Goal: Information Seeking & Learning: Learn about a topic

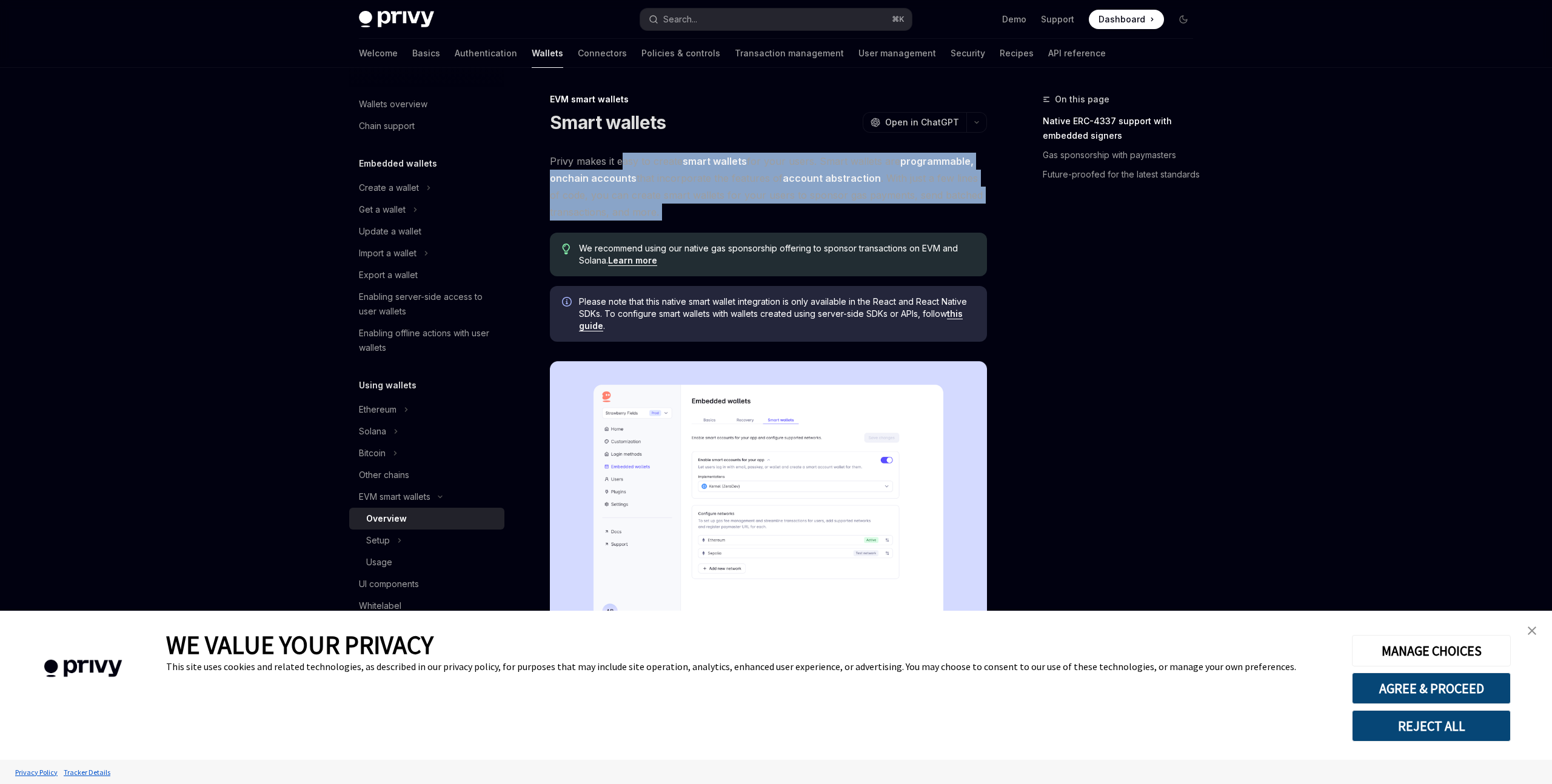
drag, startPoint x: 621, startPoint y: 156, endPoint x: 750, endPoint y: 221, distance: 144.5
click at [750, 221] on div "Privy makes it easy to create smart wallets for your users. Smart wallets are p…" at bounding box center [768, 710] width 437 height 1116
click at [750, 214] on span "Privy makes it easy to create smart wallets for your users. Smart wallets are p…" at bounding box center [768, 187] width 437 height 68
drag, startPoint x: 757, startPoint y: 221, endPoint x: 558, endPoint y: 165, distance: 206.7
click at [558, 165] on div "Privy makes it easy to create smart wallets for your users. Smart wallets are p…" at bounding box center [768, 710] width 437 height 1116
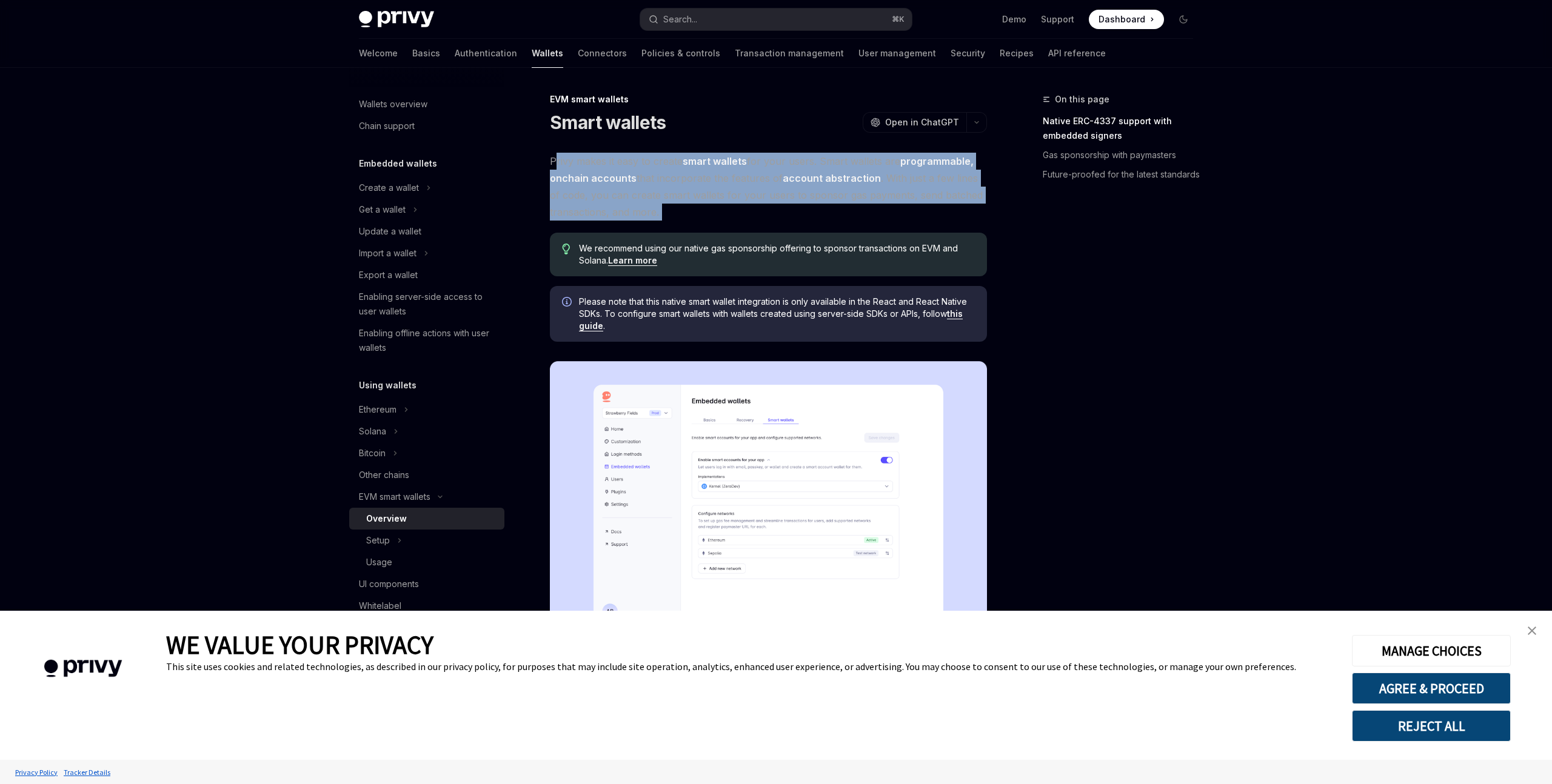
click at [558, 165] on span "Privy makes it easy to create smart wallets for your users. Smart wallets are p…" at bounding box center [768, 187] width 437 height 68
drag, startPoint x: 555, startPoint y: 161, endPoint x: 694, endPoint y: 206, distance: 146.1
click at [694, 206] on span "Privy makes it easy to create smart wallets for your users. Smart wallets are p…" at bounding box center [768, 187] width 437 height 68
drag, startPoint x: 708, startPoint y: 214, endPoint x: 621, endPoint y: 153, distance: 106.3
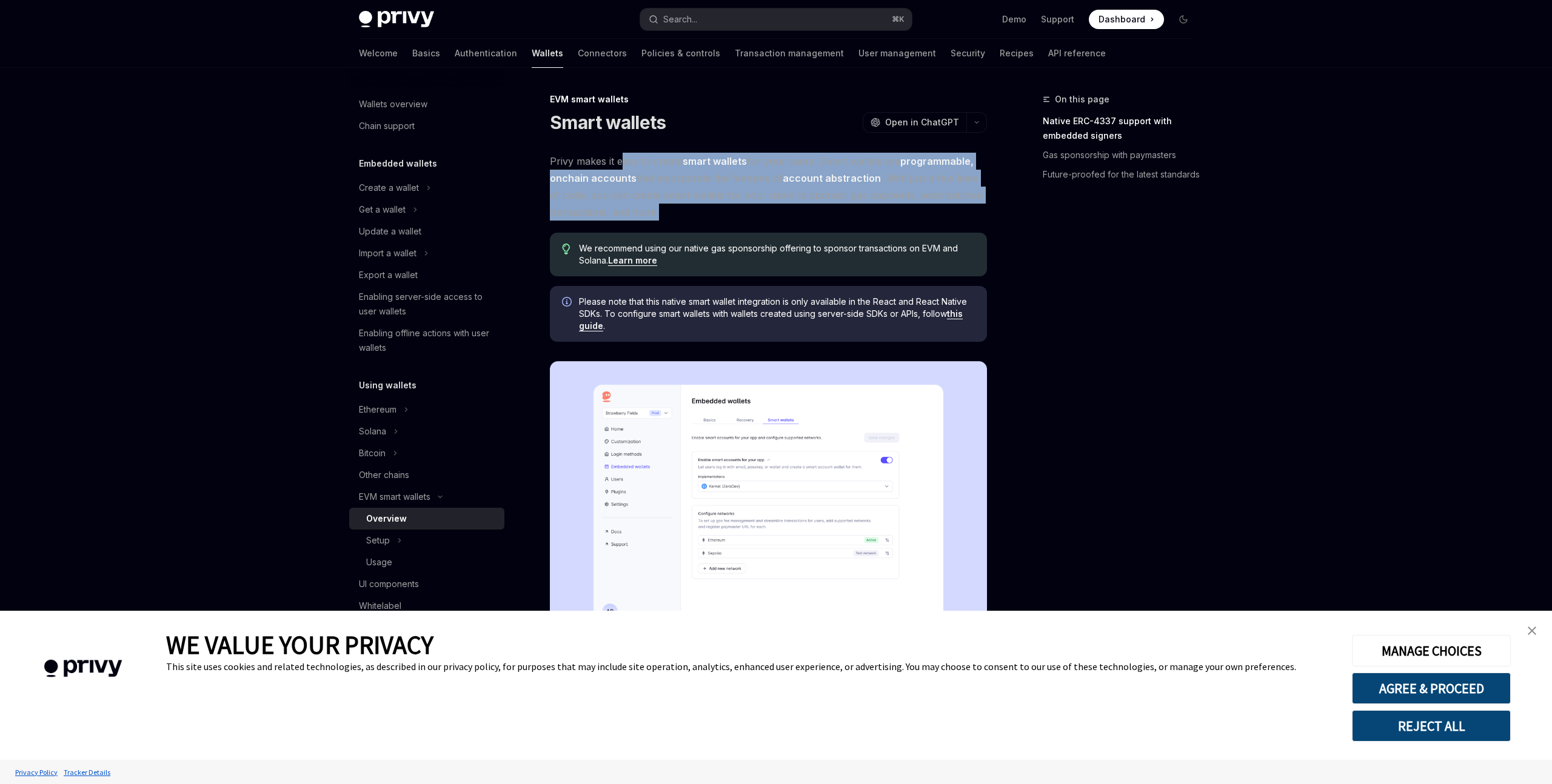
click at [621, 153] on span "Privy makes it easy to create smart wallets for your users. Smart wallets are p…" at bounding box center [768, 187] width 437 height 68
drag, startPoint x: 543, startPoint y: 153, endPoint x: 696, endPoint y: 216, distance: 165.5
click at [696, 216] on div "EVM smart wallets Smart wallets OpenAI Open in ChatGPT OpenAI Open in ChatGPT P…" at bounding box center [655, 778] width 669 height 1372
click at [696, 216] on span "Privy makes it easy to create smart wallets for your users. Smart wallets are p…" at bounding box center [768, 187] width 437 height 68
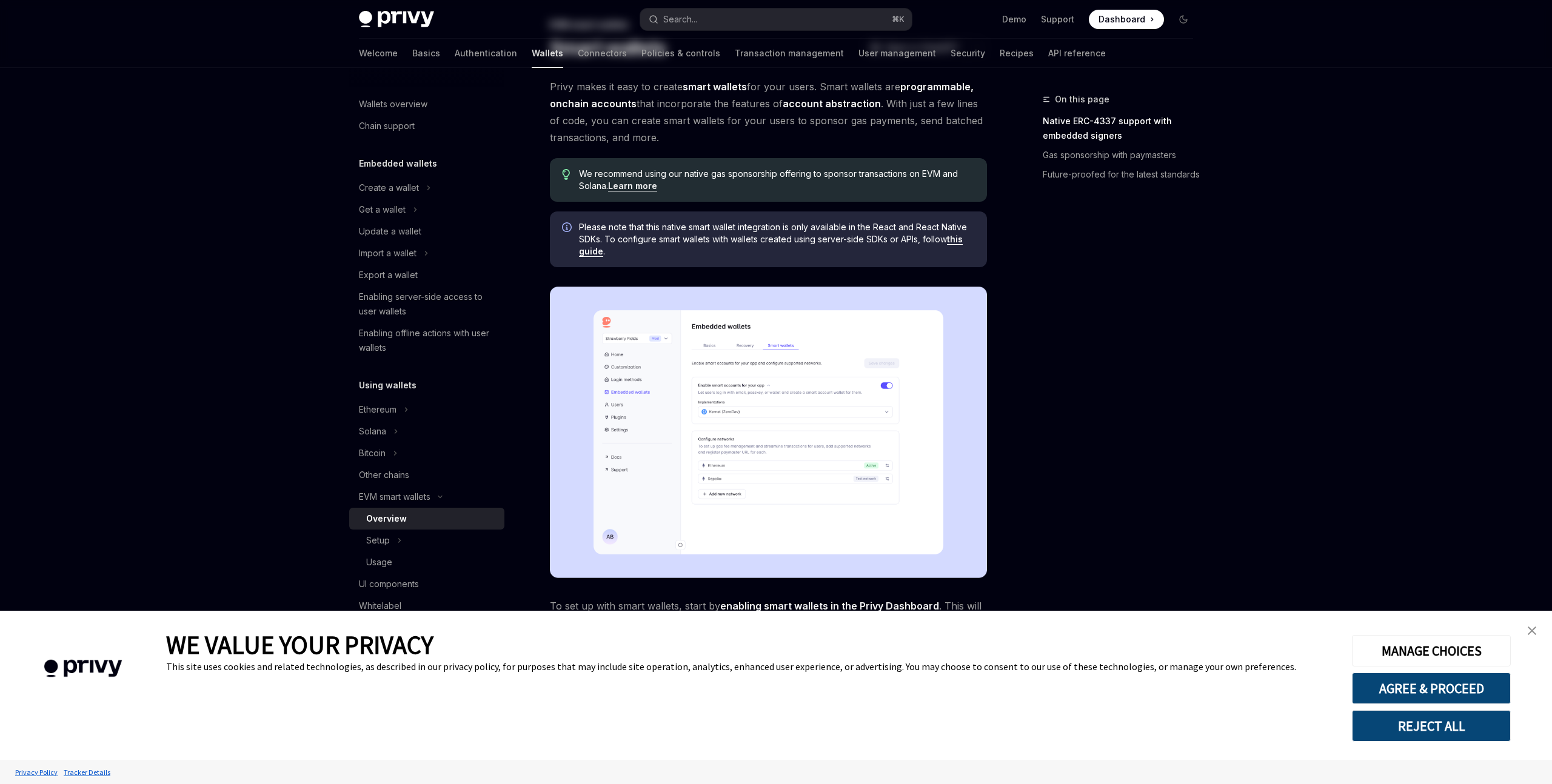
scroll to position [424, 0]
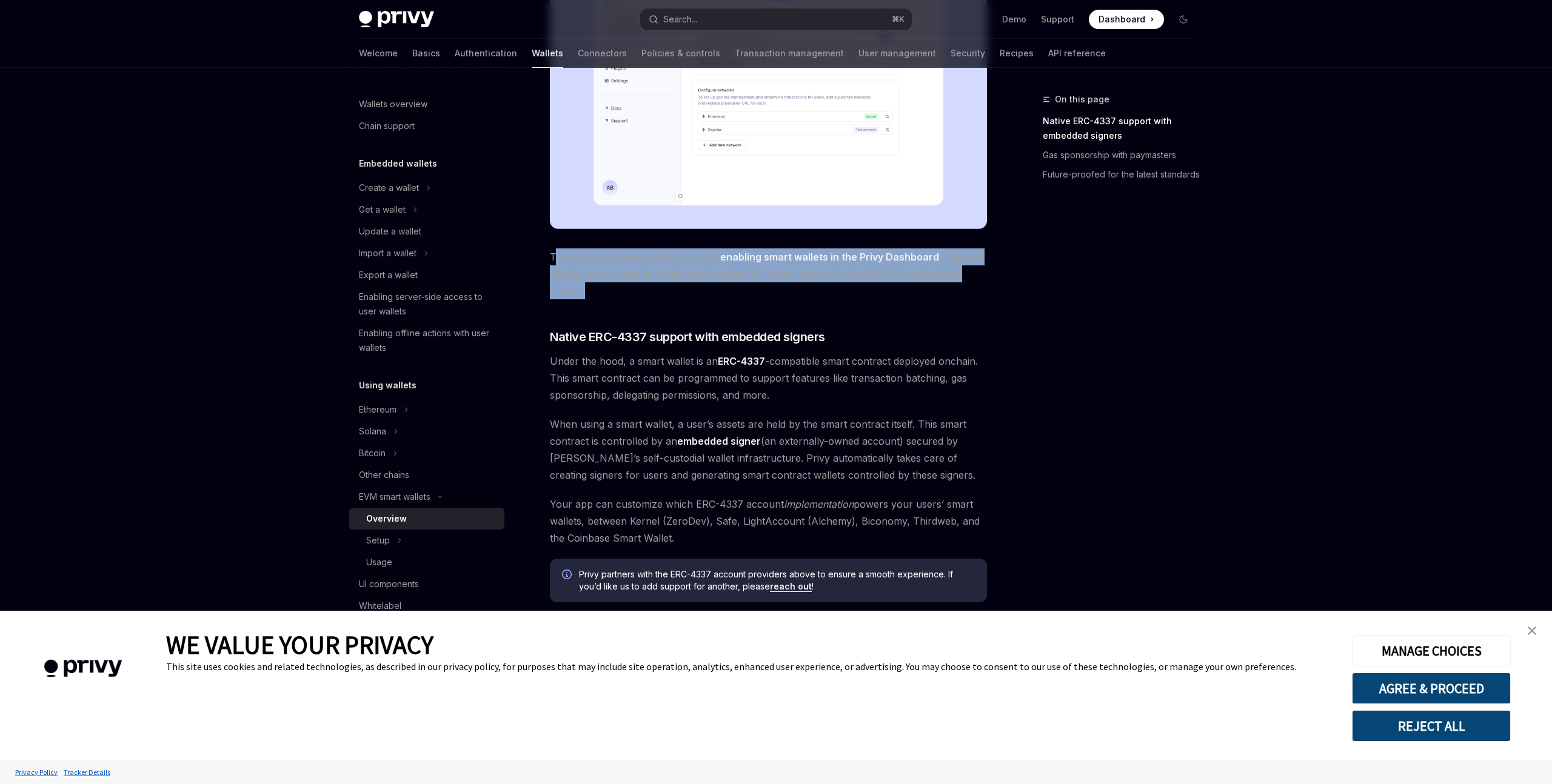
drag, startPoint x: 553, startPoint y: 255, endPoint x: 657, endPoint y: 296, distance: 111.8
click at [657, 296] on span "To set up with smart wallets, start by enabling smart wallets in the Privy Dash…" at bounding box center [768, 273] width 437 height 51
drag, startPoint x: 628, startPoint y: 296, endPoint x: 551, endPoint y: 255, distance: 87.2
click at [551, 255] on span "To set up with smart wallets, start by enabling smart wallets in the Privy Dash…" at bounding box center [768, 273] width 437 height 51
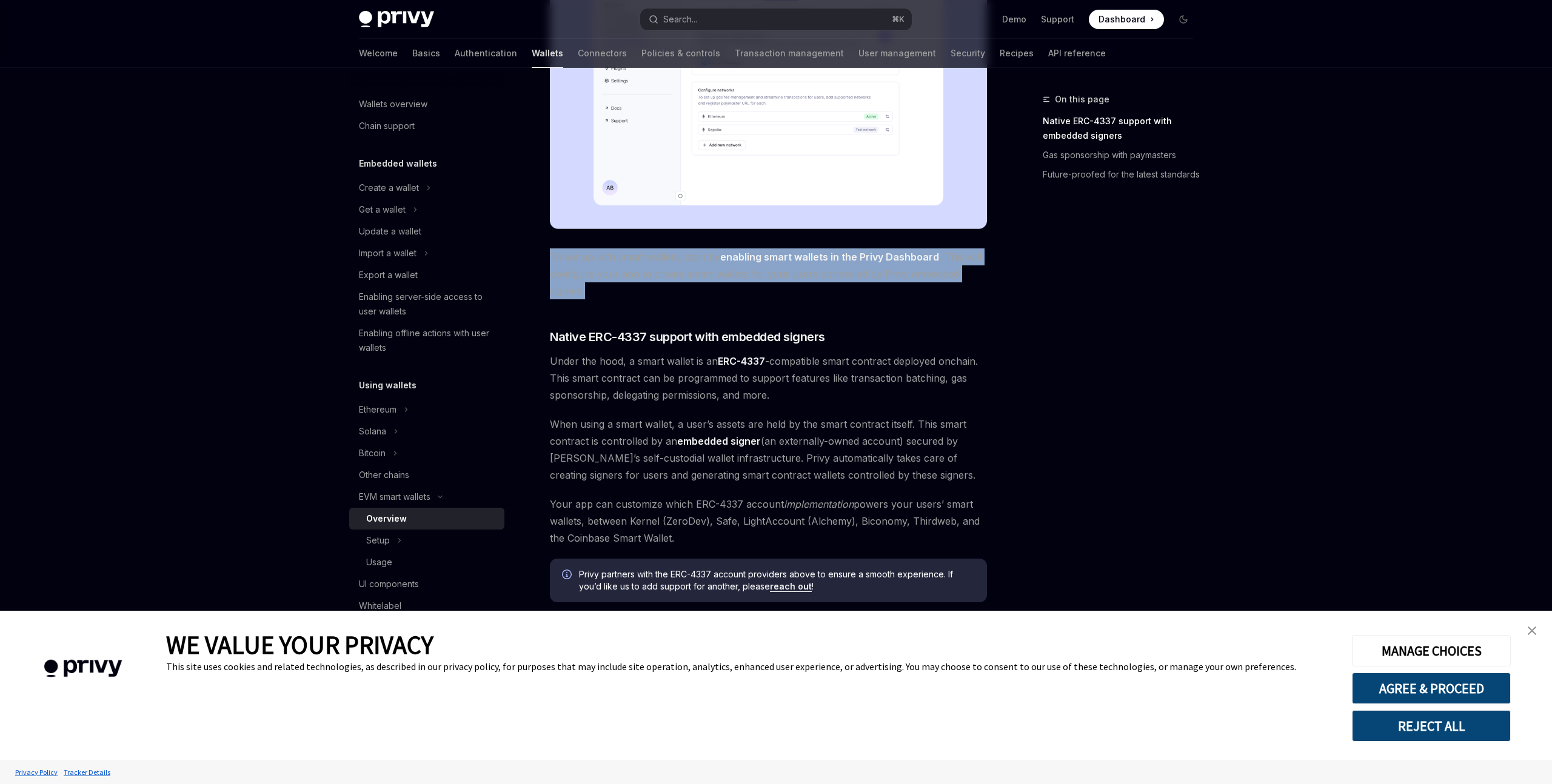
click at [636, 277] on span "To set up with smart wallets, start by enabling smart wallets in the Privy Dash…" at bounding box center [768, 273] width 437 height 51
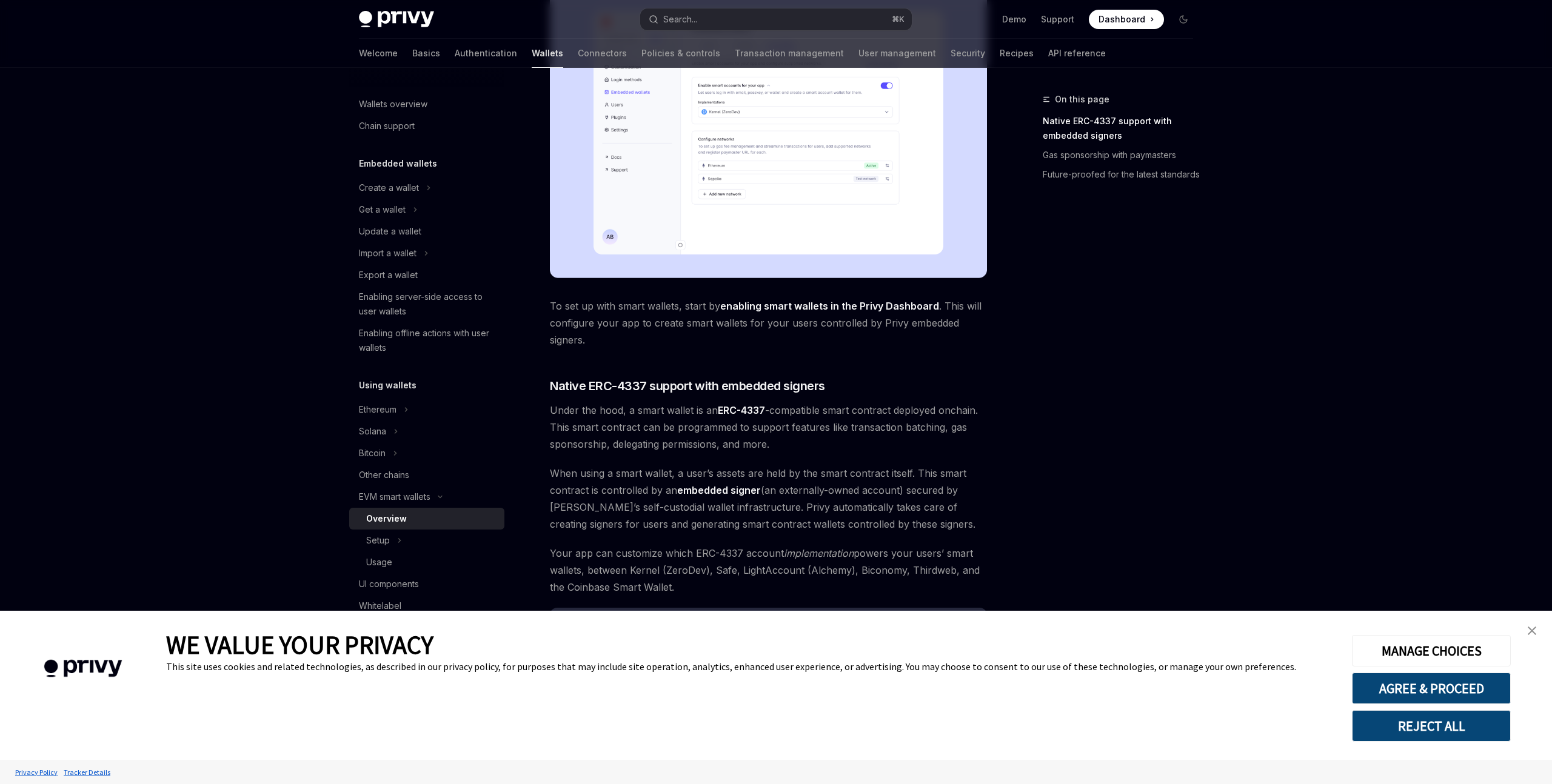
scroll to position [372, 0]
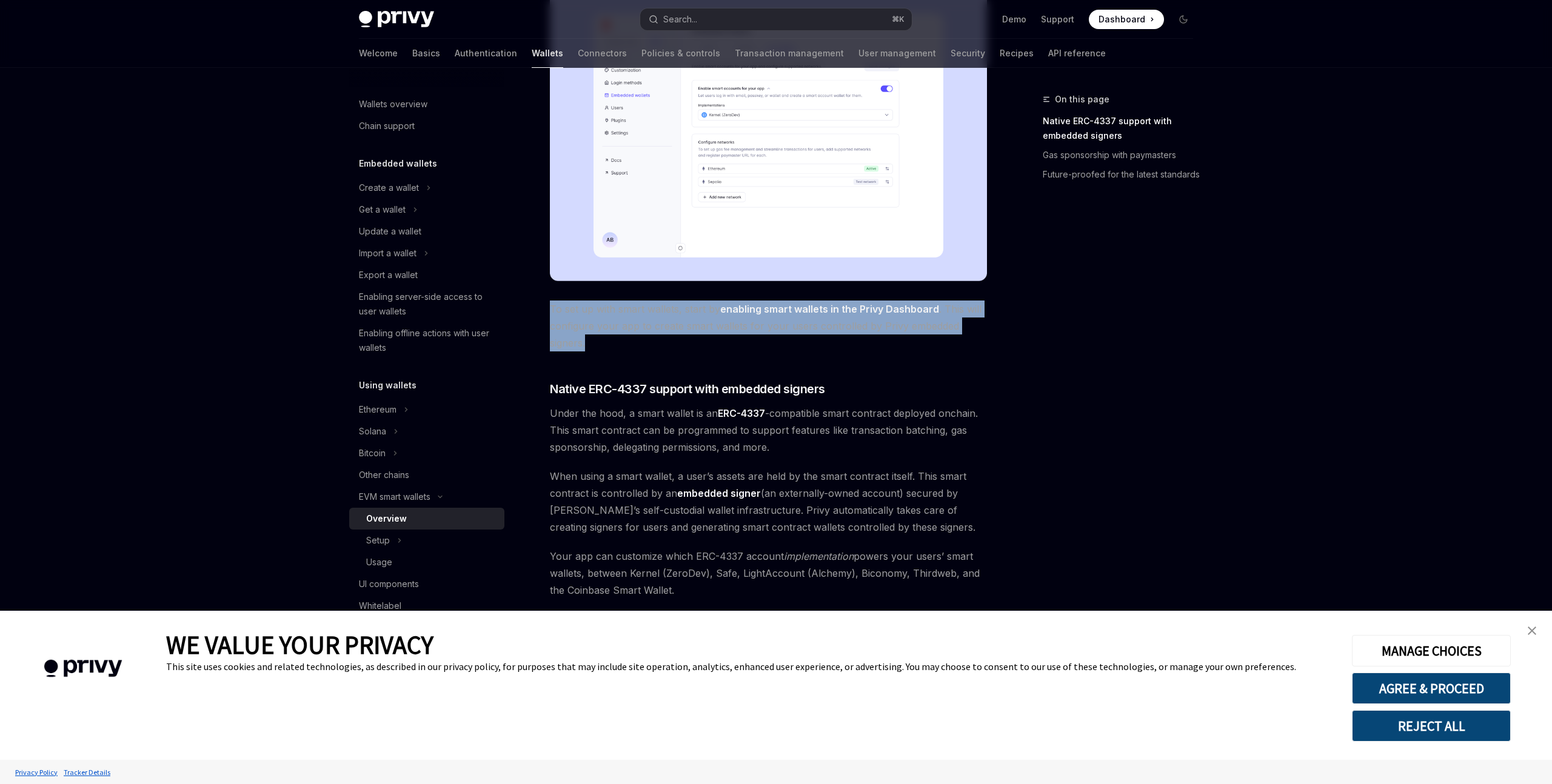
drag, startPoint x: 606, startPoint y: 345, endPoint x: 548, endPoint y: 316, distance: 64.8
click at [548, 316] on div "EVM smart wallets Smart wallets OpenAI Open in ChatGPT OpenAI Open in ChatGPT P…" at bounding box center [655, 406] width 669 height 1372
drag, startPoint x: 548, startPoint y: 311, endPoint x: 621, endPoint y: 350, distance: 82.8
click at [621, 350] on div "EVM smart wallets Smart wallets OpenAI Open in ChatGPT OpenAI Open in ChatGPT P…" at bounding box center [655, 406] width 669 height 1372
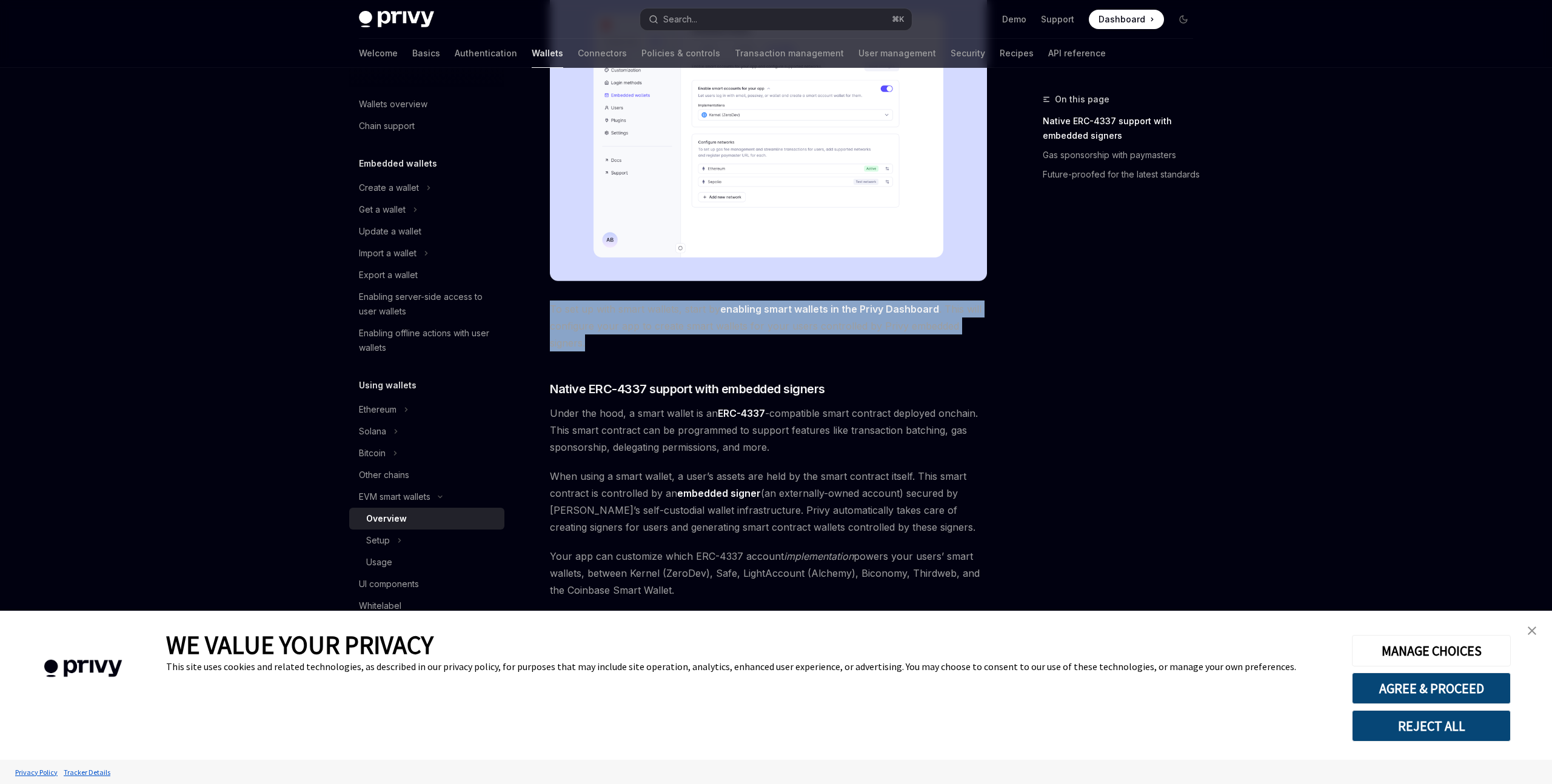
click at [621, 350] on span "To set up with smart wallets, start by enabling smart wallets in the Privy Dash…" at bounding box center [768, 325] width 437 height 51
drag, startPoint x: 631, startPoint y: 350, endPoint x: 553, endPoint y: 313, distance: 86.3
click at [553, 313] on span "To set up with smart wallets, start by enabling smart wallets in the Privy Dash…" at bounding box center [768, 325] width 437 height 51
drag, startPoint x: 551, startPoint y: 311, endPoint x: 606, endPoint y: 340, distance: 62.2
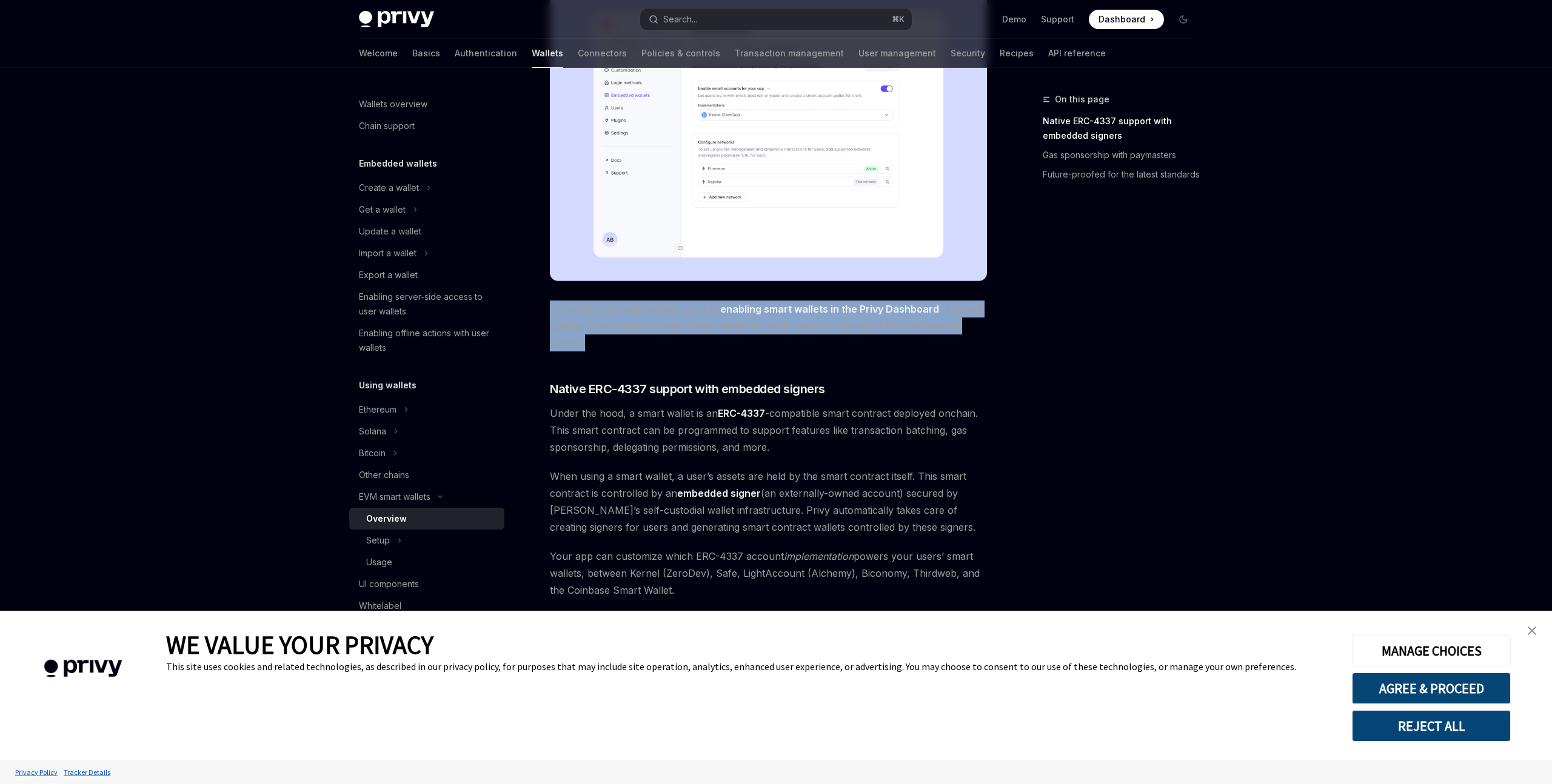
click at [606, 340] on span "To set up with smart wallets, start by enabling smart wallets in the Privy Dash…" at bounding box center [768, 325] width 437 height 51
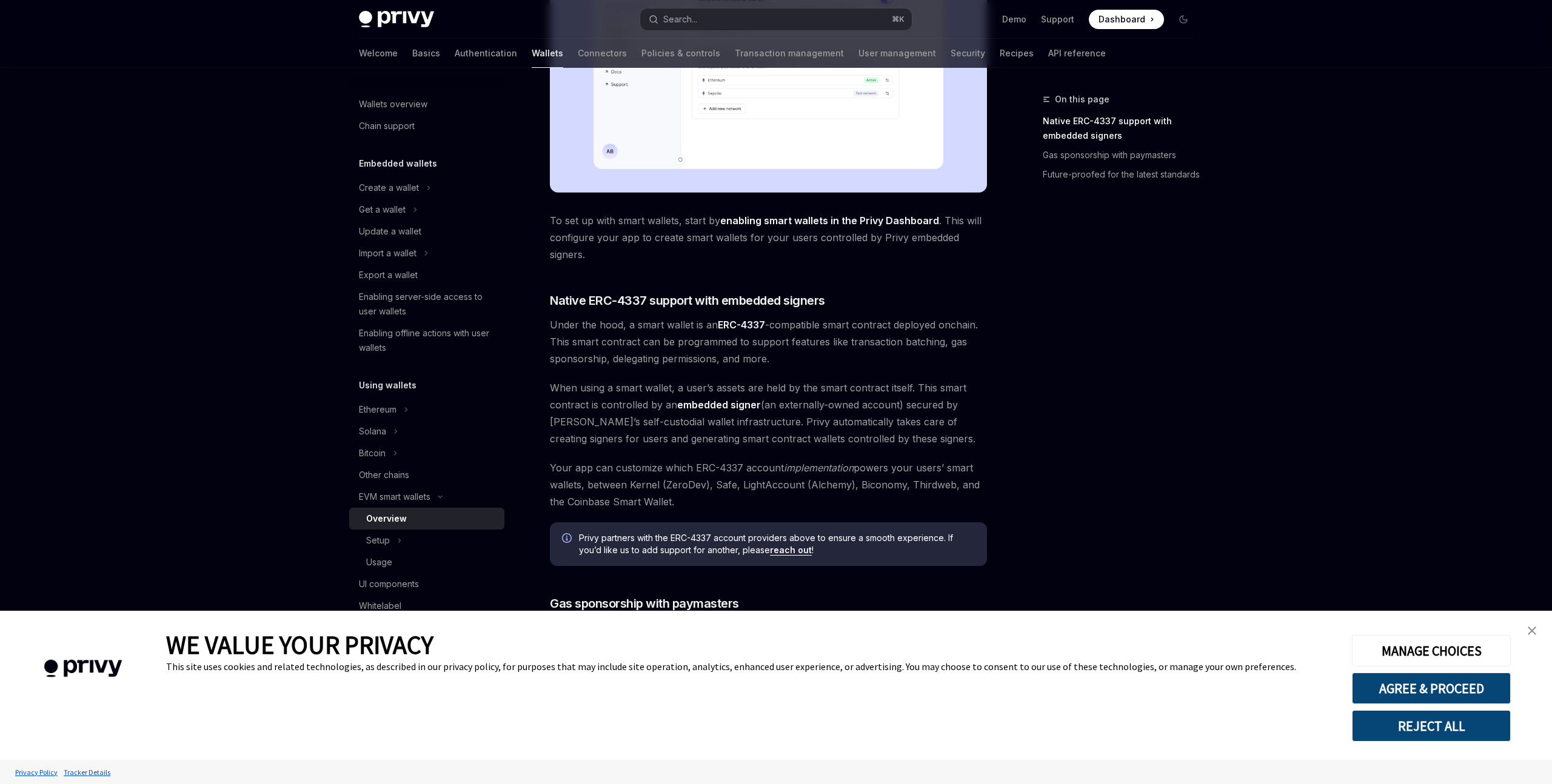
scroll to position [481, 0]
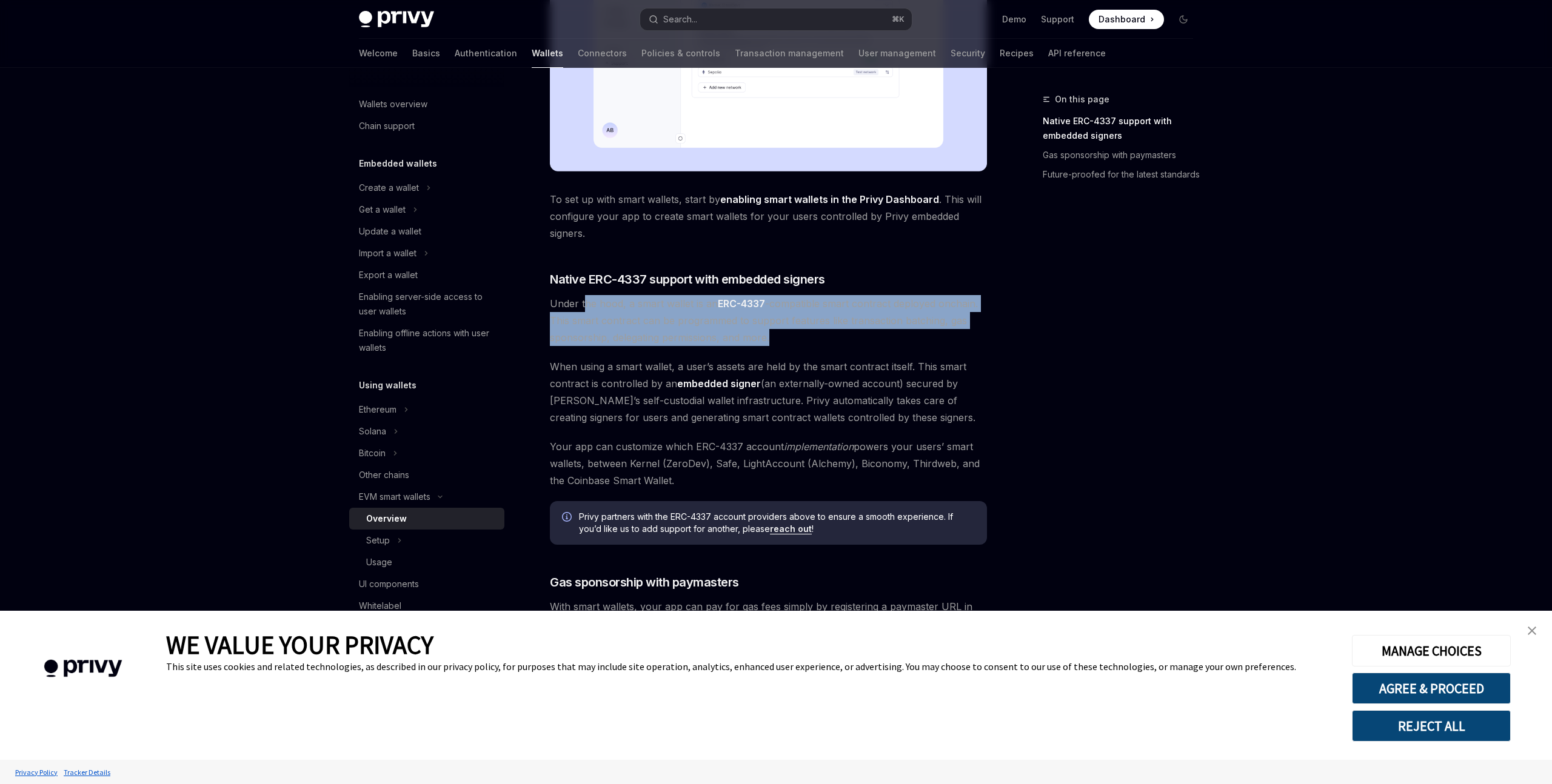
drag, startPoint x: 584, startPoint y: 301, endPoint x: 849, endPoint y: 345, distance: 268.6
click at [849, 345] on span "Under the hood, a smart wallet is an ERC-4337 -compatible smart contract deploy…" at bounding box center [768, 320] width 437 height 51
drag, startPoint x: 762, startPoint y: 342, endPoint x: 553, endPoint y: 309, distance: 211.6
click at [553, 309] on div "Privy makes it easy to create smart wallets for your users. Smart wallets are p…" at bounding box center [768, 229] width 437 height 1116
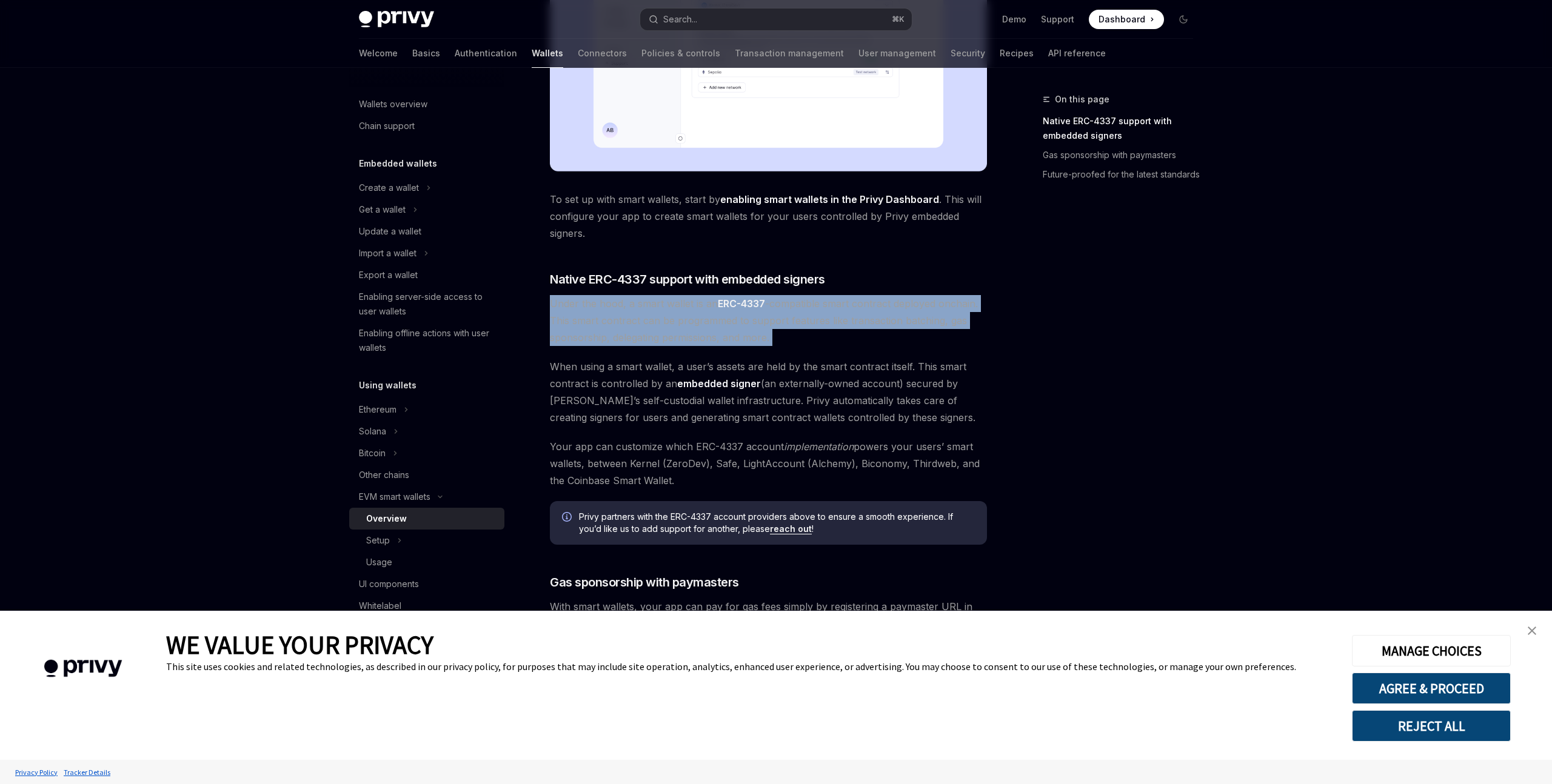
click at [553, 309] on span "Under the hood, a smart wallet is an ERC-4337 -compatible smart contract deploy…" at bounding box center [768, 320] width 437 height 51
drag, startPoint x: 551, startPoint y: 309, endPoint x: 835, endPoint y: 347, distance: 286.5
click at [835, 347] on div "Privy makes it easy to create smart wallets for your users. Smart wallets are p…" at bounding box center [768, 229] width 437 height 1116
click at [832, 345] on span "Under the hood, a smart wallet is an ERC-4337 -compatible smart contract deploy…" at bounding box center [768, 320] width 437 height 51
drag, startPoint x: 820, startPoint y: 342, endPoint x: 548, endPoint y: 291, distance: 276.7
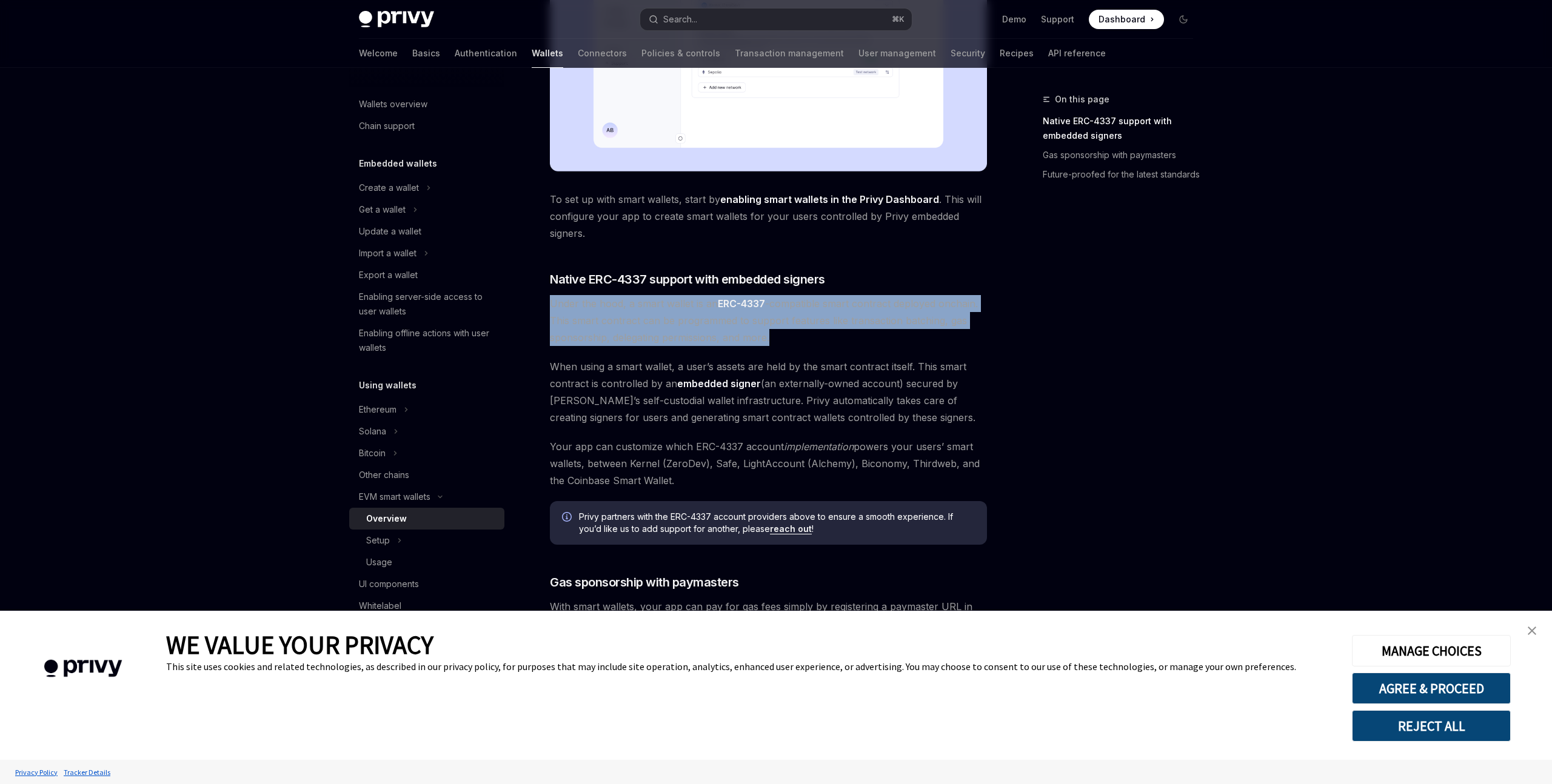
click at [548, 291] on div "EVM smart wallets Smart wallets OpenAI Open in ChatGPT OpenAI Open in ChatGPT P…" at bounding box center [655, 296] width 669 height 1372
click at [587, 306] on span "Under the hood, a smart wallet is an ERC-4337 -compatible smart contract deploy…" at bounding box center [768, 320] width 437 height 51
drag, startPoint x: 558, startPoint y: 296, endPoint x: 803, endPoint y: 345, distance: 249.9
click at [803, 345] on span "Under the hood, a smart wallet is an ERC-4337 -compatible smart contract deploy…" at bounding box center [768, 320] width 437 height 51
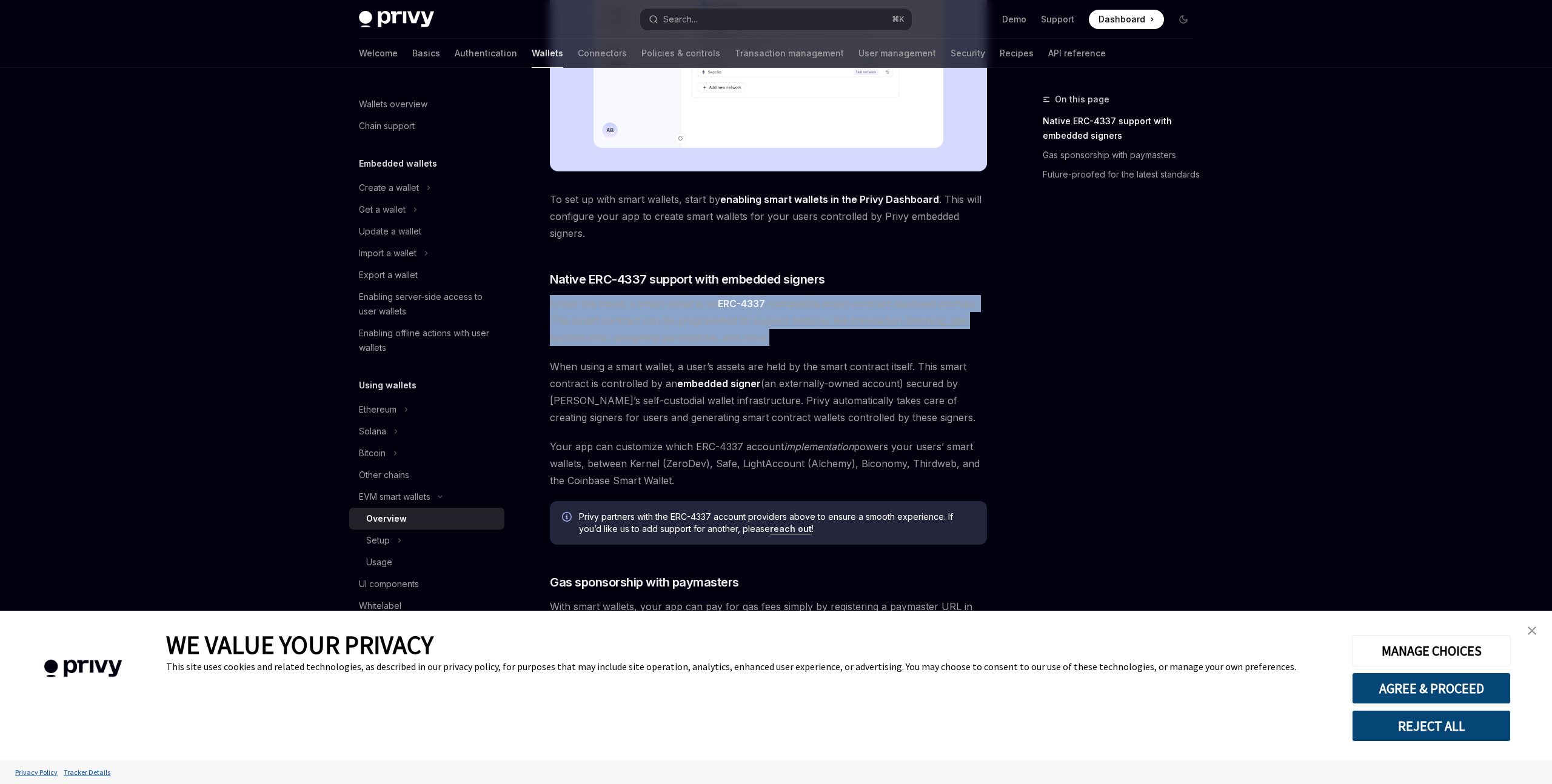
drag, startPoint x: 798, startPoint y: 342, endPoint x: 553, endPoint y: 311, distance: 247.0
click at [553, 311] on span "Under the hood, a smart wallet is an ERC-4337 -compatible smart contract deploy…" at bounding box center [768, 320] width 437 height 51
drag, startPoint x: 553, startPoint y: 311, endPoint x: 788, endPoint y: 338, distance: 236.5
click at [788, 338] on span "Under the hood, a smart wallet is an ERC-4337 -compatible smart contract deploy…" at bounding box center [768, 320] width 437 height 51
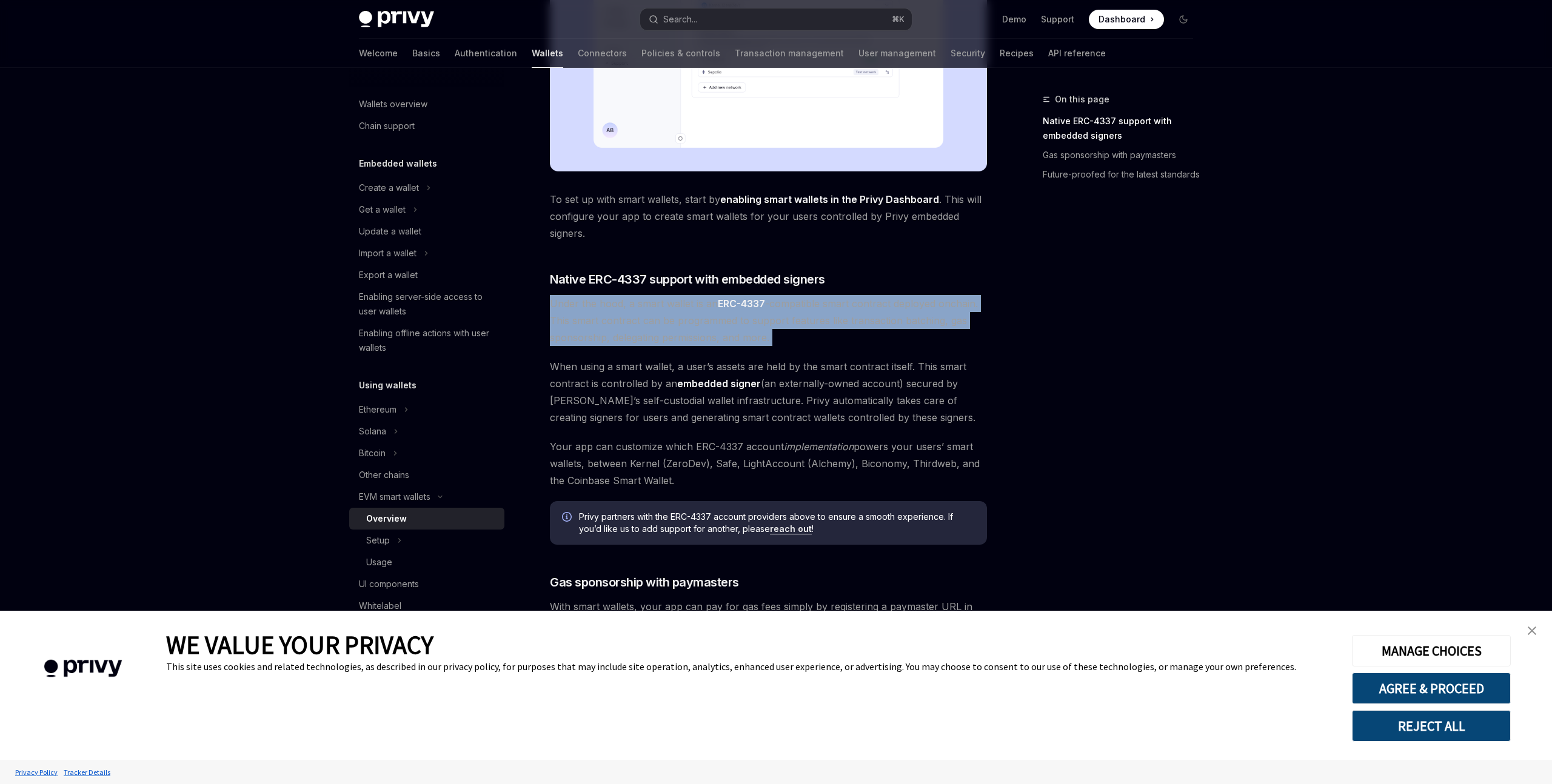
click at [788, 338] on span "Under the hood, a smart wallet is an ERC-4337 -compatible smart contract deploy…" at bounding box center [768, 320] width 437 height 51
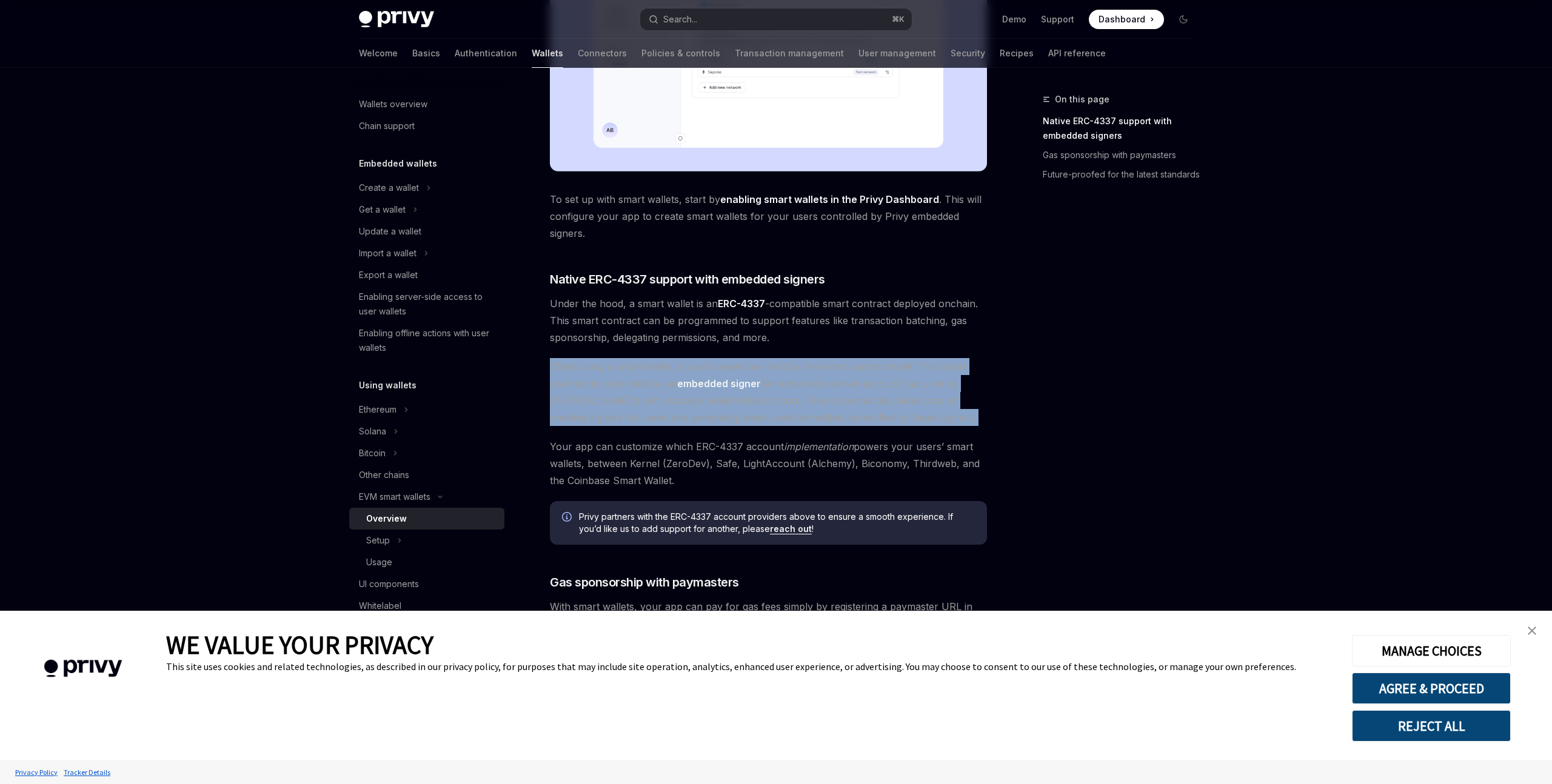
drag, startPoint x: 541, startPoint y: 362, endPoint x: 921, endPoint y: 427, distance: 385.5
click at [921, 427] on div "EVM smart wallets Smart wallets OpenAI Open in ChatGPT OpenAI Open in ChatGPT P…" at bounding box center [655, 296] width 669 height 1372
click at [921, 427] on div "Privy makes it easy to create smart wallets for your users. Smart wallets are p…" at bounding box center [768, 229] width 437 height 1116
drag, startPoint x: 921, startPoint y: 427, endPoint x: 573, endPoint y: 369, distance: 352.8
click at [573, 369] on div "Privy makes it easy to create smart wallets for your users. Smart wallets are p…" at bounding box center [768, 229] width 437 height 1116
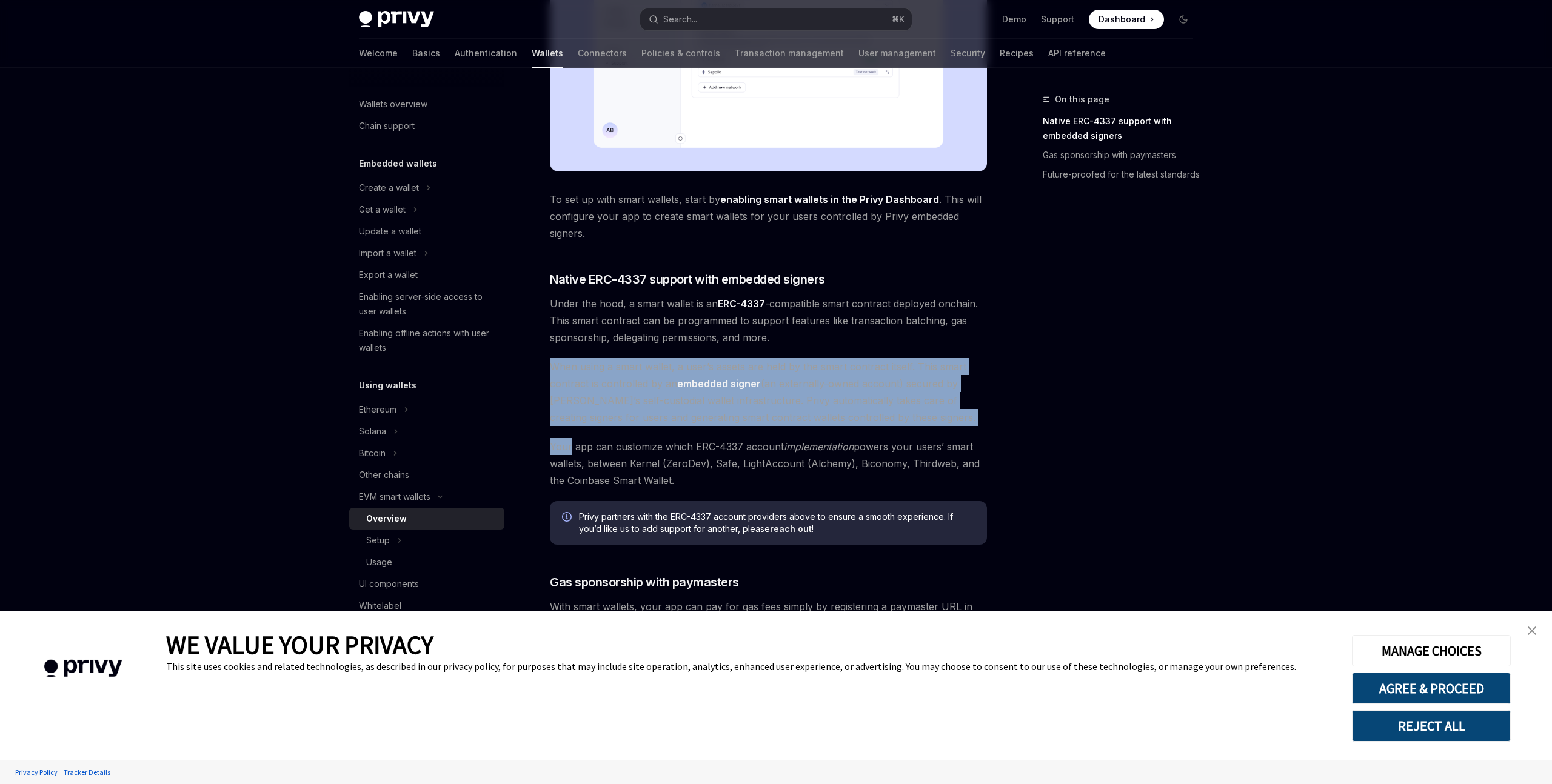
click at [573, 369] on span "When using a smart wallet, a user’s assets are held by the smart contract itsel…" at bounding box center [768, 392] width 437 height 68
drag, startPoint x: 548, startPoint y: 369, endPoint x: 907, endPoint y: 425, distance: 363.3
click at [907, 425] on div "EVM smart wallets Smart wallets OpenAI Open in ChatGPT OpenAI Open in ChatGPT P…" at bounding box center [655, 296] width 669 height 1372
click at [907, 425] on span "When using a smart wallet, a user’s assets are held by the smart contract itsel…" at bounding box center [768, 392] width 437 height 68
drag, startPoint x: 946, startPoint y: 423, endPoint x: 553, endPoint y: 369, distance: 396.7
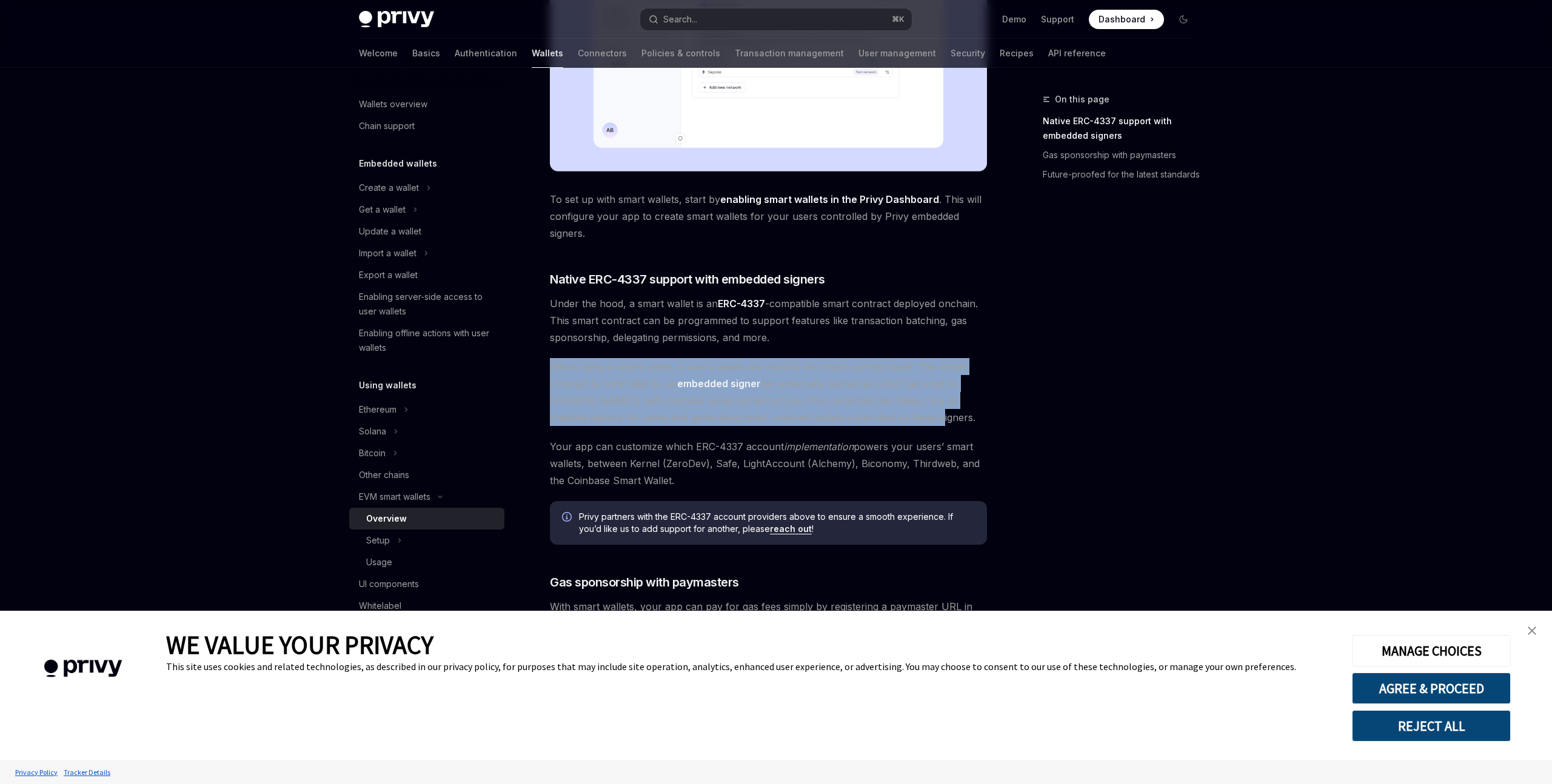
click at [553, 369] on span "When using a smart wallet, a user’s assets are held by the smart contract itsel…" at bounding box center [768, 392] width 437 height 68
click at [573, 376] on span "When using a smart wallet, a user’s assets are held by the smart contract itsel…" at bounding box center [768, 392] width 437 height 68
drag, startPoint x: 543, startPoint y: 367, endPoint x: 965, endPoint y: 417, distance: 425.0
click at [965, 417] on div "EVM smart wallets Smart wallets OpenAI Open in ChatGPT OpenAI Open in ChatGPT P…" at bounding box center [655, 296] width 669 height 1372
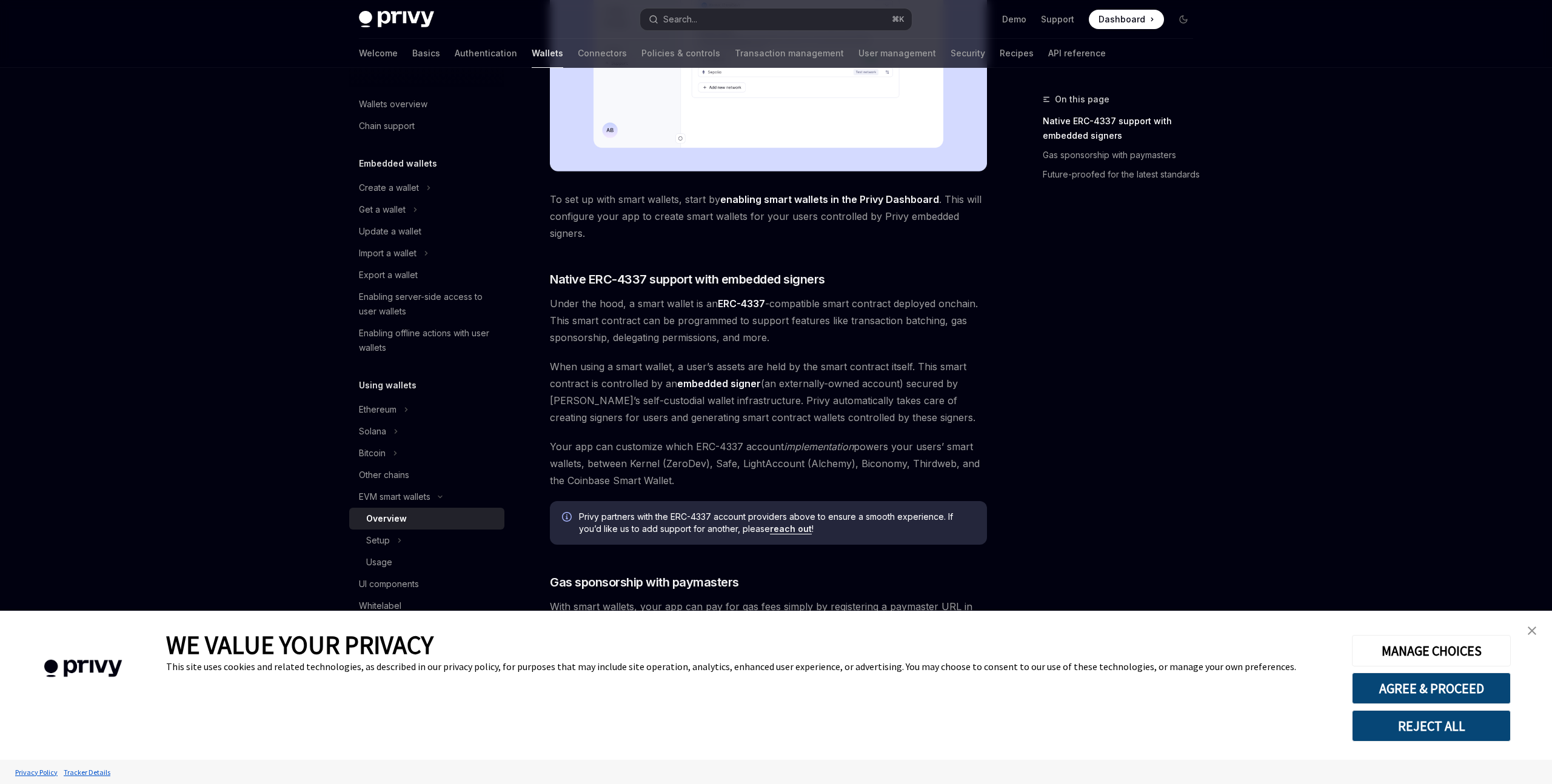
drag, startPoint x: 965, startPoint y: 417, endPoint x: 939, endPoint y: 420, distance: 26.2
click at [963, 420] on span "When using a smart wallet, a user’s assets are held by the smart contract itsel…" at bounding box center [768, 392] width 437 height 68
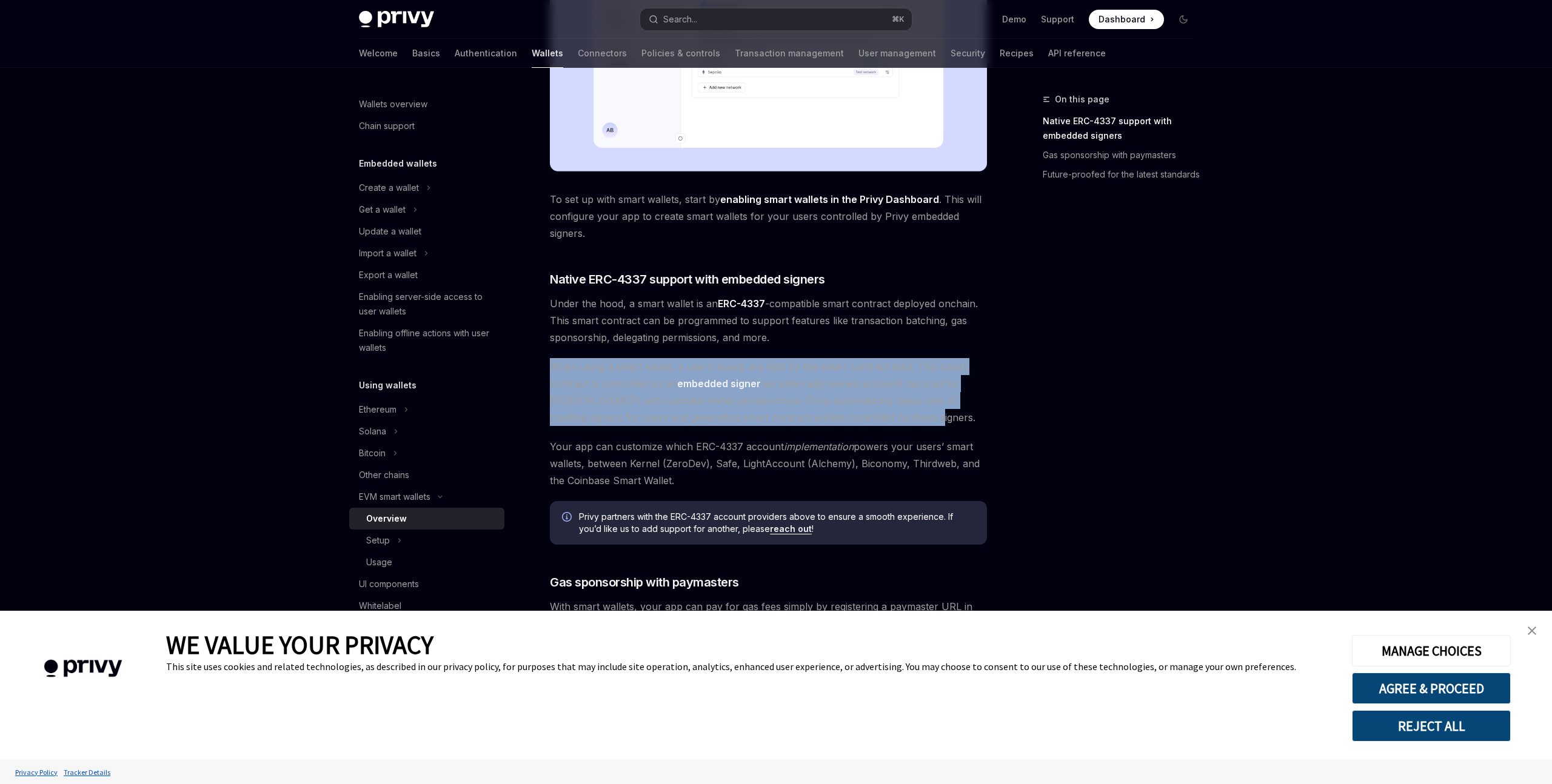
drag, startPoint x: 927, startPoint y: 420, endPoint x: 551, endPoint y: 367, distance: 379.7
click at [551, 367] on span "When using a smart wallet, a user’s assets are held by the smart contract itsel…" at bounding box center [768, 392] width 437 height 68
drag, startPoint x: 551, startPoint y: 367, endPoint x: 934, endPoint y: 425, distance: 387.4
click at [934, 425] on span "When using a smart wallet, a user’s assets are held by the smart contract itsel…" at bounding box center [768, 392] width 437 height 68
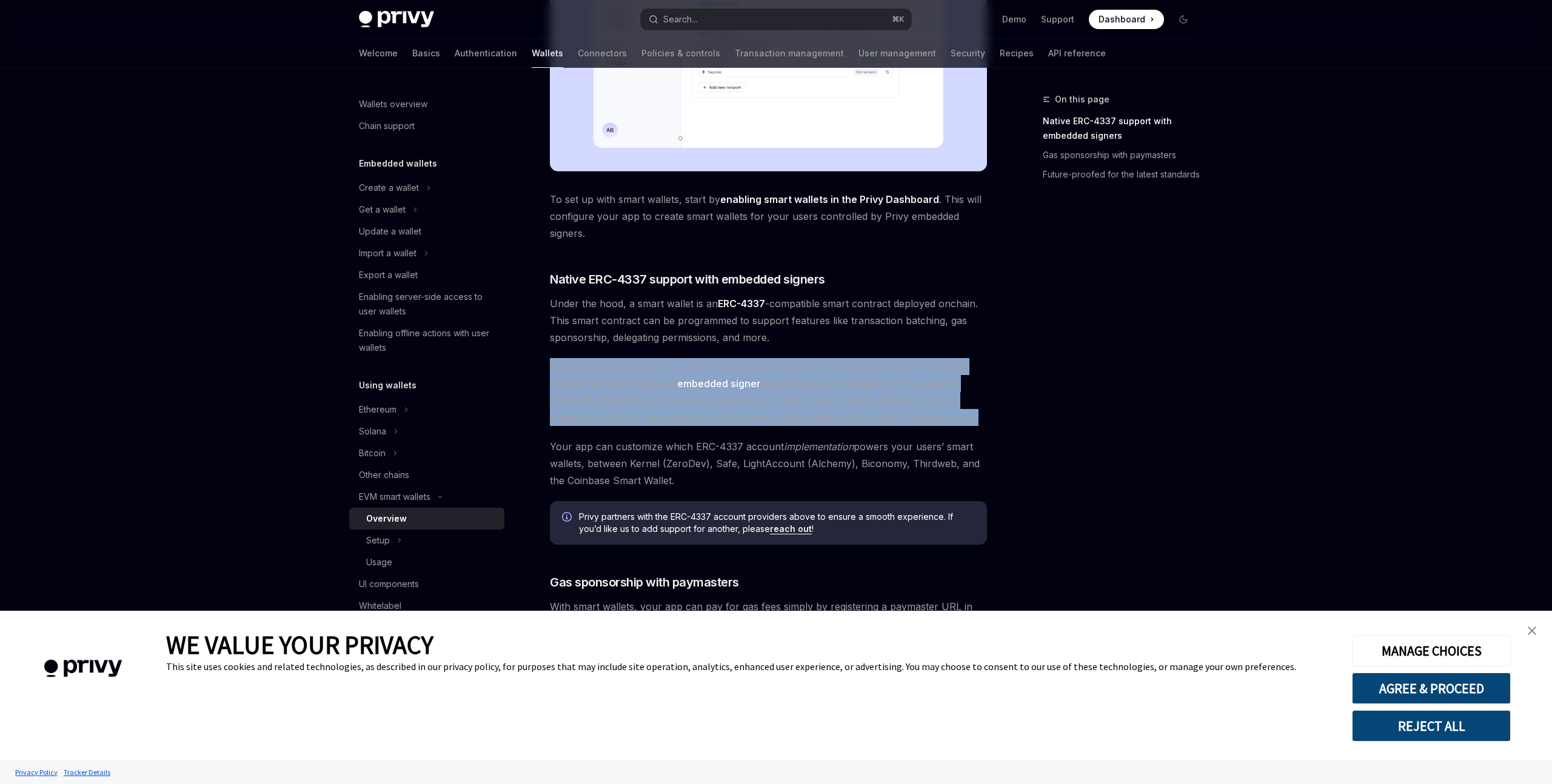
click at [934, 425] on span "When using a smart wallet, a user’s assets are held by the smart contract itsel…" at bounding box center [768, 392] width 437 height 68
drag, startPoint x: 917, startPoint y: 417, endPoint x: 546, endPoint y: 374, distance: 373.5
click at [546, 374] on div "EVM smart wallets Smart wallets OpenAI Open in ChatGPT OpenAI Open in ChatGPT P…" at bounding box center [655, 296] width 669 height 1372
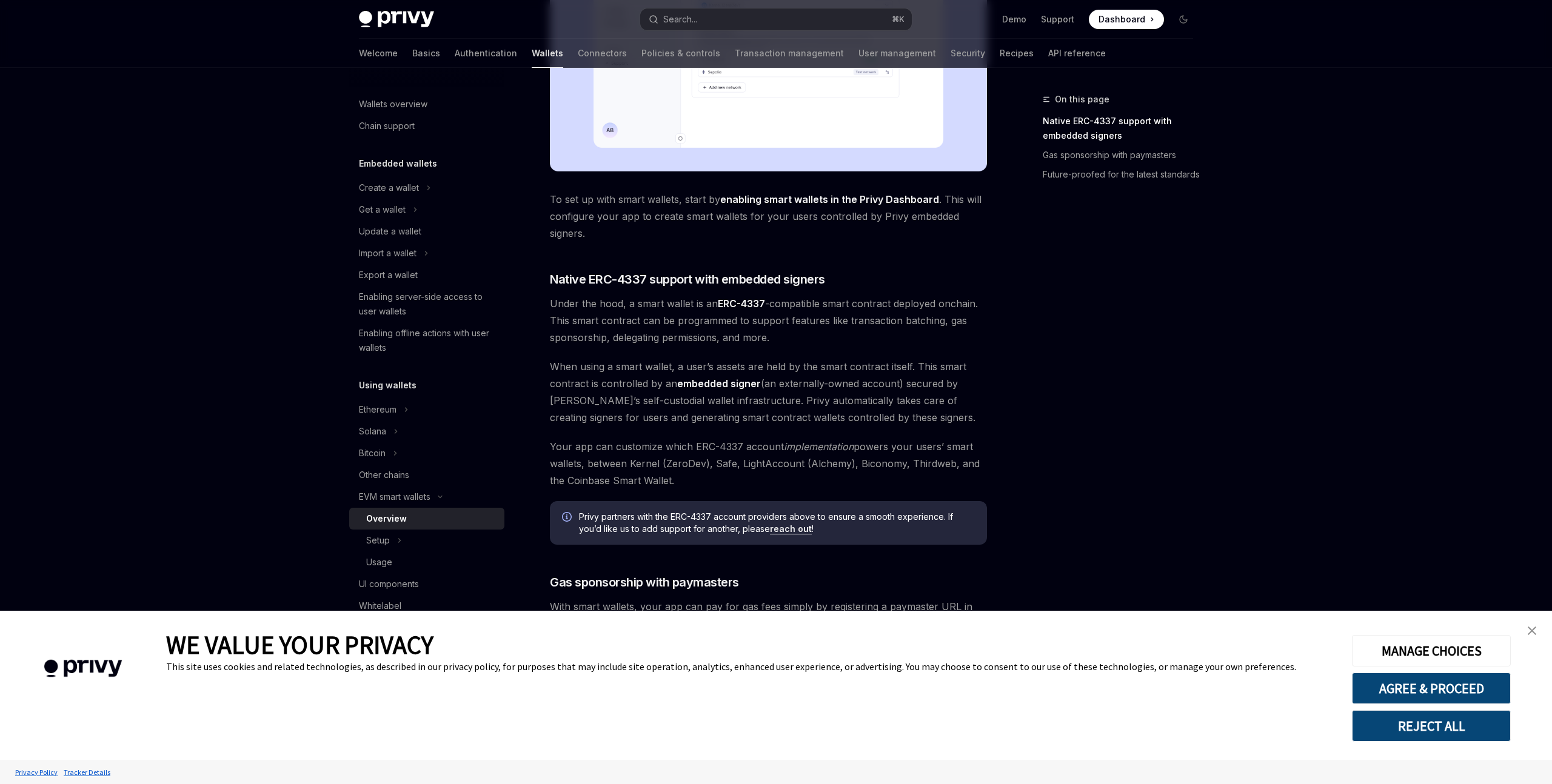
click at [558, 372] on span "When using a smart wallet, a user’s assets are held by the smart contract itsel…" at bounding box center [768, 392] width 437 height 68
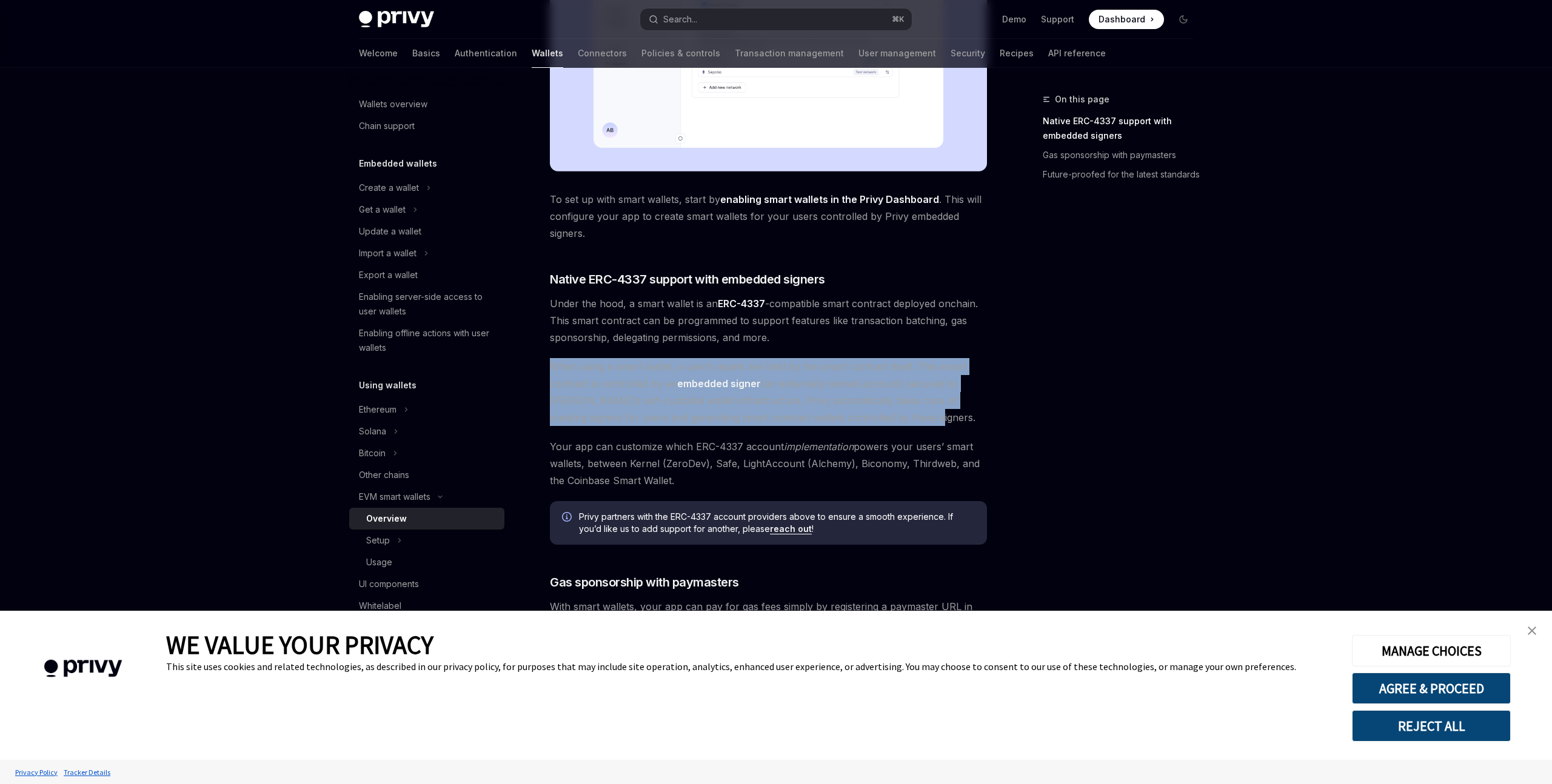
drag, startPoint x: 548, startPoint y: 367, endPoint x: 895, endPoint y: 420, distance: 351.0
click at [895, 420] on div "EVM smart wallets Smart wallets OpenAI Open in ChatGPT OpenAI Open in ChatGPT P…" at bounding box center [655, 296] width 669 height 1372
click at [895, 420] on span "When using a smart wallet, a user’s assets are held by the smart contract itsel…" at bounding box center [768, 392] width 437 height 68
drag, startPoint x: 917, startPoint y: 420, endPoint x: 541, endPoint y: 362, distance: 380.4
click at [541, 362] on div "EVM smart wallets Smart wallets OpenAI Open in ChatGPT OpenAI Open in ChatGPT P…" at bounding box center [655, 296] width 669 height 1372
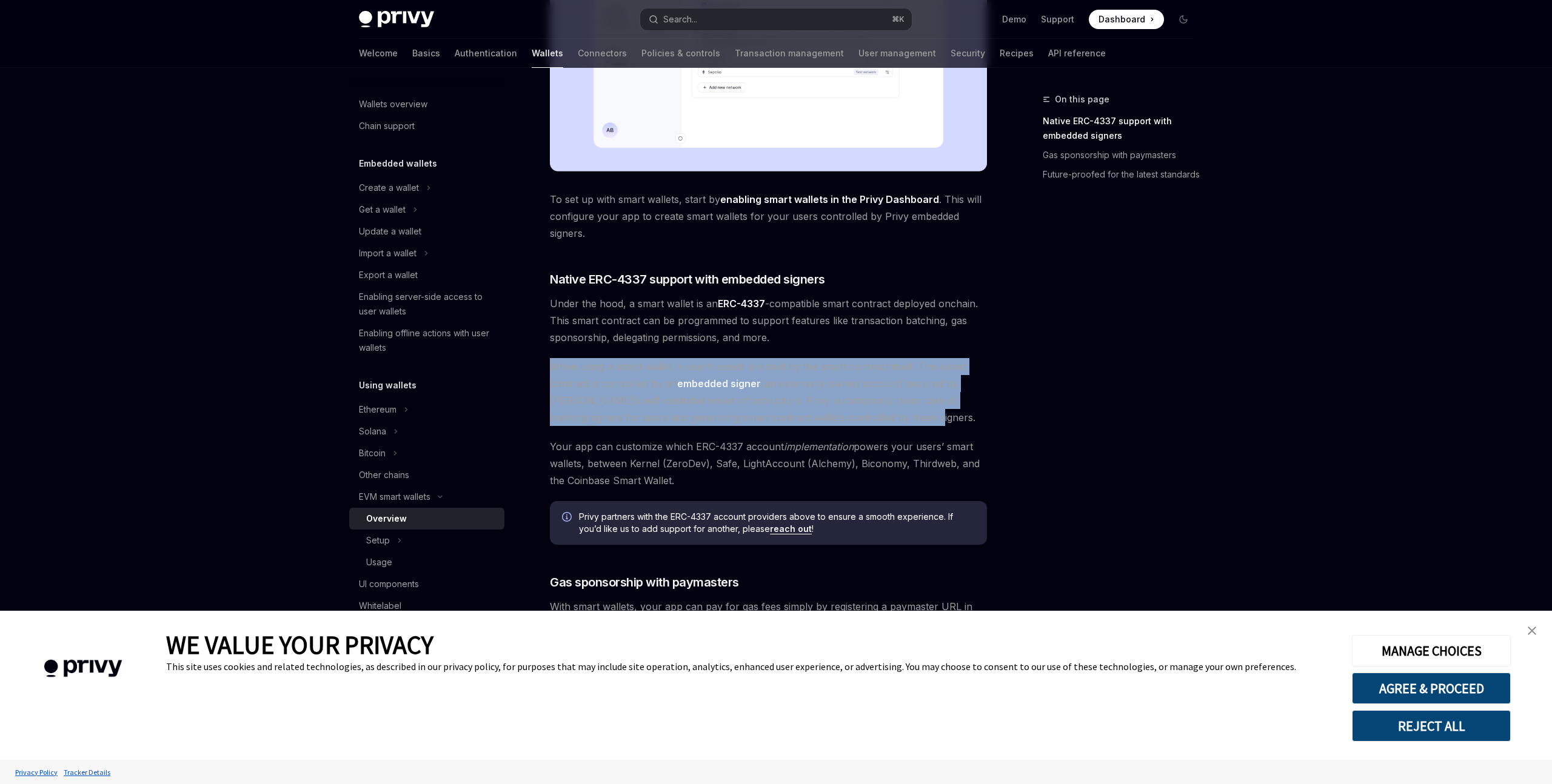
click at [541, 362] on div "EVM smart wallets Smart wallets OpenAI Open in ChatGPT OpenAI Open in ChatGPT P…" at bounding box center [655, 296] width 669 height 1372
drag, startPoint x: 558, startPoint y: 364, endPoint x: 912, endPoint y: 423, distance: 358.9
click at [912, 423] on span "When using a smart wallet, a user’s assets are held by the smart contract itsel…" at bounding box center [768, 392] width 437 height 68
drag, startPoint x: 912, startPoint y: 423, endPoint x: 533, endPoint y: 372, distance: 382.4
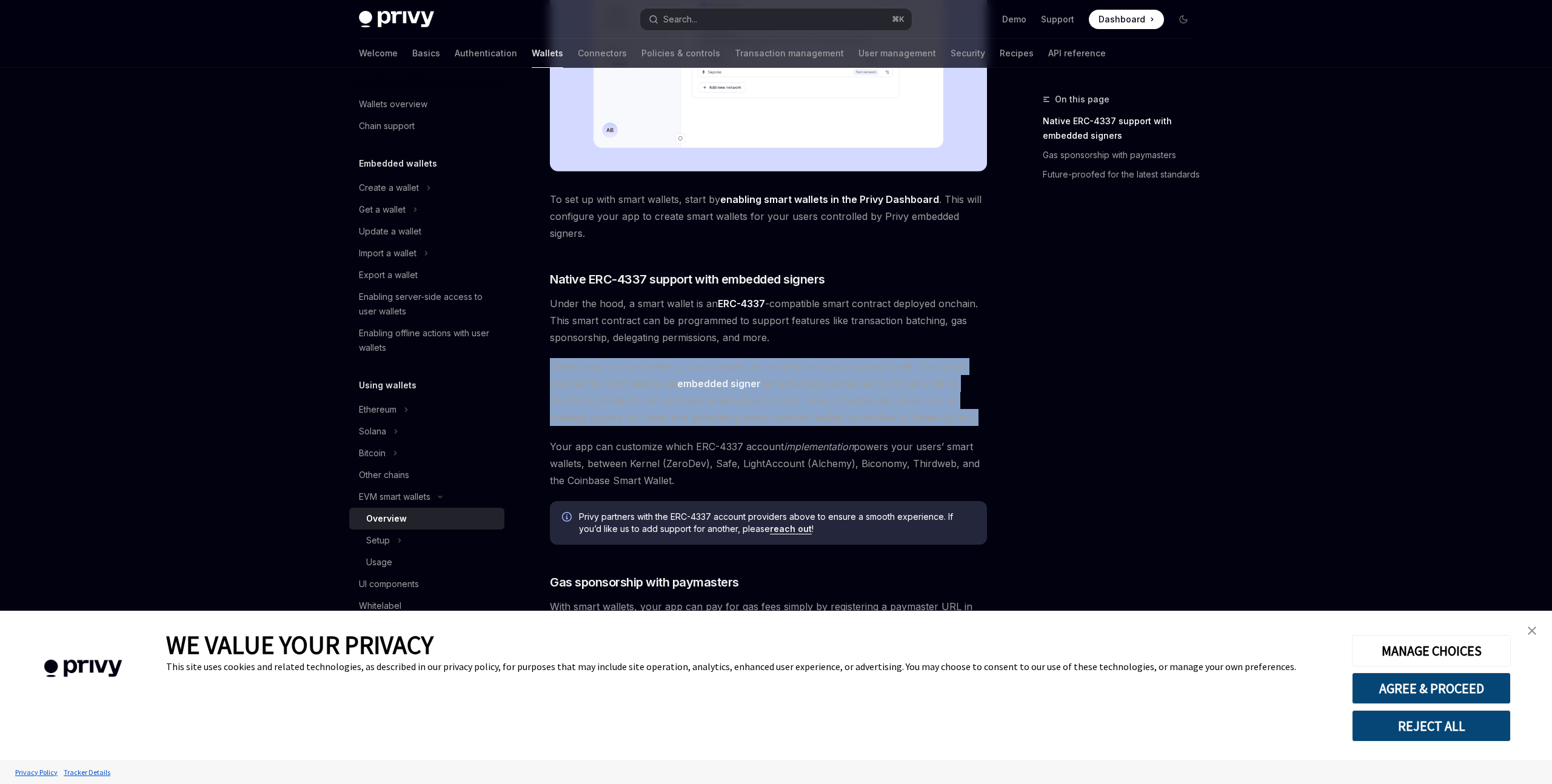
click at [533, 372] on div "EVM smart wallets Smart wallets OpenAI Open in ChatGPT OpenAI Open in ChatGPT P…" at bounding box center [655, 296] width 669 height 1372
click at [577, 367] on span "When using a smart wallet, a user’s assets are held by the smart contract itsel…" at bounding box center [768, 392] width 437 height 68
drag, startPoint x: 543, startPoint y: 367, endPoint x: 977, endPoint y: 427, distance: 438.1
click at [977, 427] on div "EVM smart wallets Smart wallets OpenAI Open in ChatGPT OpenAI Open in ChatGPT P…" at bounding box center [655, 296] width 669 height 1372
click at [977, 427] on div "Privy makes it easy to create smart wallets for your users. Smart wallets are p…" at bounding box center [768, 229] width 437 height 1116
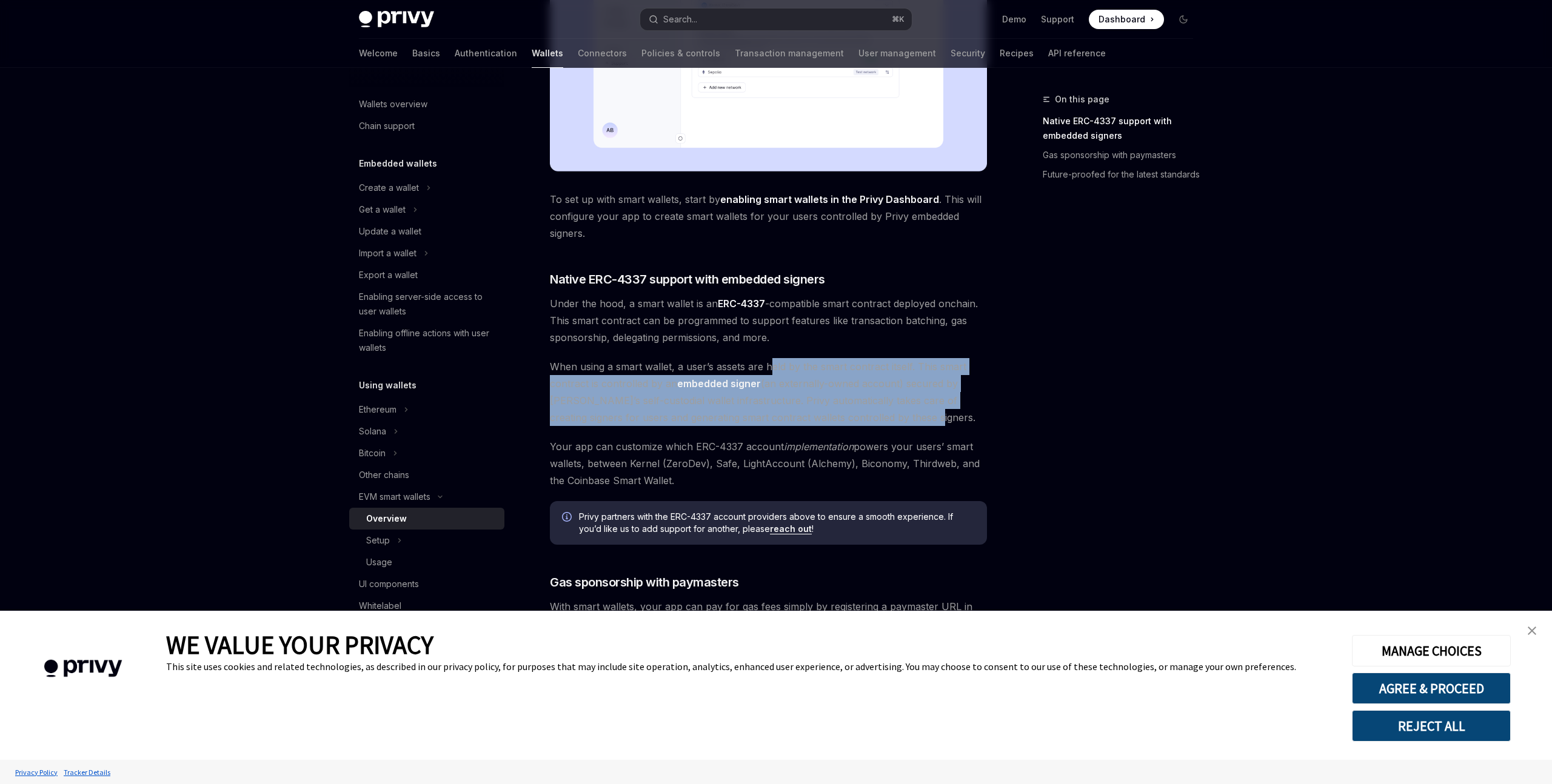
drag, startPoint x: 924, startPoint y: 425, endPoint x: 769, endPoint y: 372, distance: 163.8
click at [769, 372] on span "When using a smart wallet, a user’s assets are held by the smart contract itsel…" at bounding box center [768, 392] width 437 height 68
drag, startPoint x: 769, startPoint y: 372, endPoint x: 890, endPoint y: 417, distance: 129.1
click at [890, 417] on span "When using a smart wallet, a user’s assets are held by the smart contract itsel…" at bounding box center [768, 392] width 437 height 68
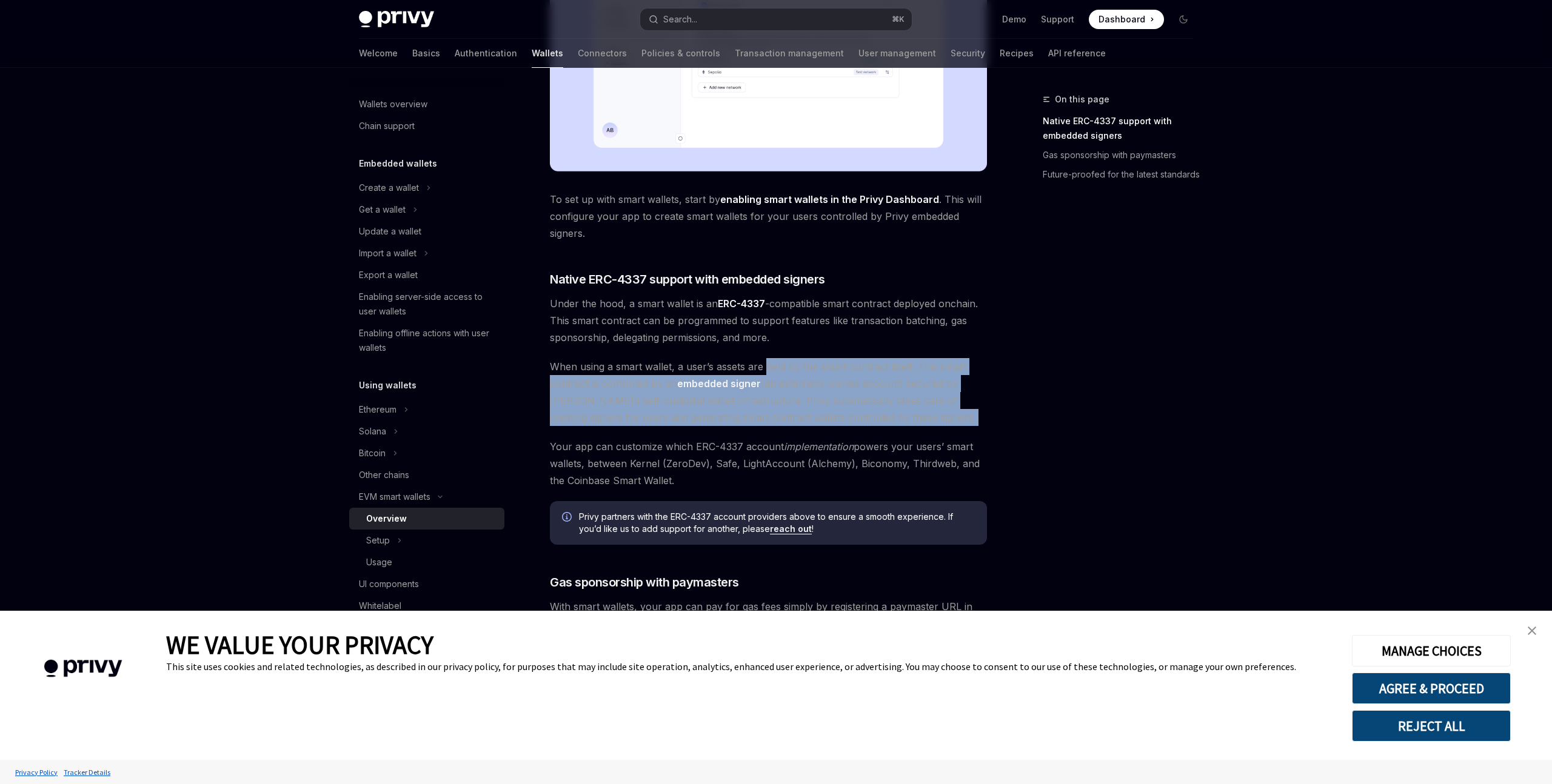
click at [890, 417] on span "When using a smart wallet, a user’s assets are held by the smart contract itsel…" at bounding box center [768, 392] width 437 height 68
drag, startPoint x: 902, startPoint y: 417, endPoint x: 580, endPoint y: 364, distance: 326.3
click at [580, 364] on span "When using a smart wallet, a user’s assets are held by the smart contract itsel…" at bounding box center [768, 392] width 437 height 68
drag, startPoint x: 580, startPoint y: 364, endPoint x: 929, endPoint y: 423, distance: 354.0
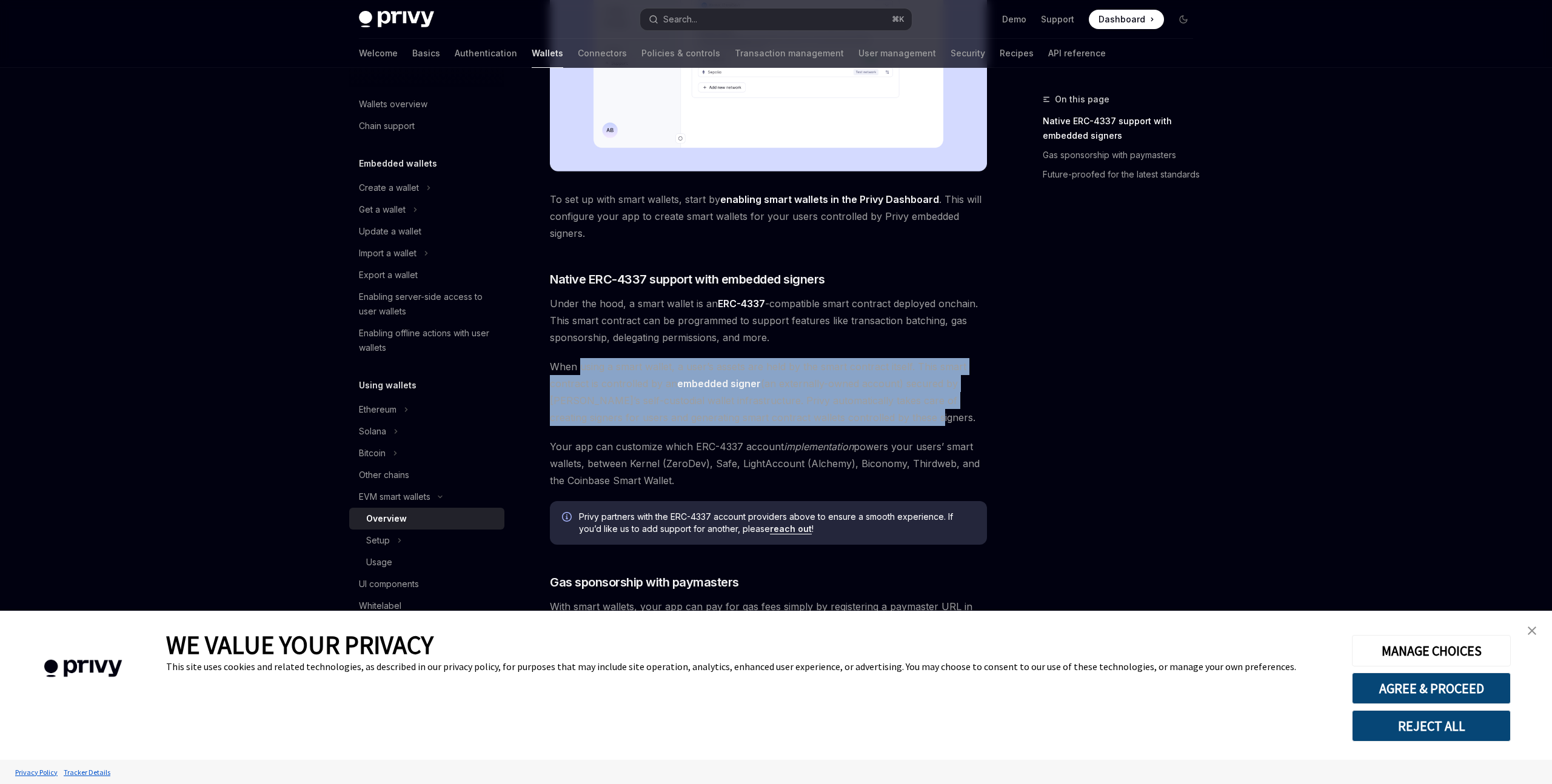
click at [929, 423] on span "When using a smart wallet, a user’s assets are held by the smart contract itsel…" at bounding box center [768, 392] width 437 height 68
drag, startPoint x: 929, startPoint y: 423, endPoint x: 539, endPoint y: 367, distance: 394.0
click at [539, 367] on div "EVM smart wallets Smart wallets OpenAI Open in ChatGPT OpenAI Open in ChatGPT P…" at bounding box center [655, 296] width 669 height 1372
click at [602, 374] on span "When using a smart wallet, a user’s assets are held by the smart contract itsel…" at bounding box center [768, 392] width 437 height 68
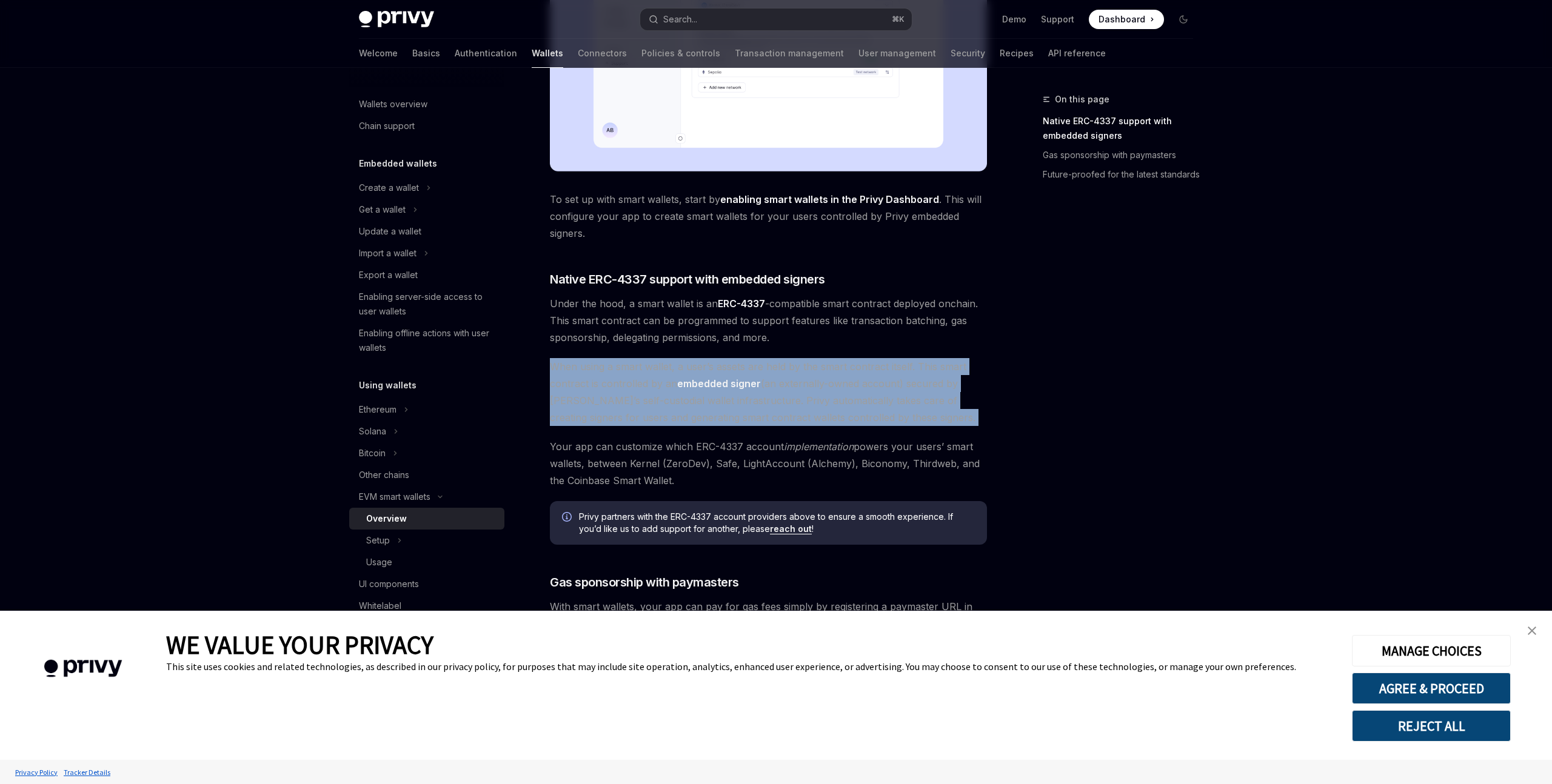
drag, startPoint x: 546, startPoint y: 449, endPoint x: 744, endPoint y: 478, distance: 200.1
click at [744, 478] on div "EVM smart wallets Smart wallets OpenAI Open in ChatGPT OpenAI Open in ChatGPT P…" at bounding box center [655, 296] width 669 height 1372
drag, startPoint x: 744, startPoint y: 478, endPoint x: 720, endPoint y: 488, distance: 26.0
click at [744, 480] on span "Your app can customize which ERC-4337 account implementation powers your users’…" at bounding box center [768, 463] width 437 height 51
drag, startPoint x: 716, startPoint y: 488, endPoint x: 551, endPoint y: 454, distance: 168.5
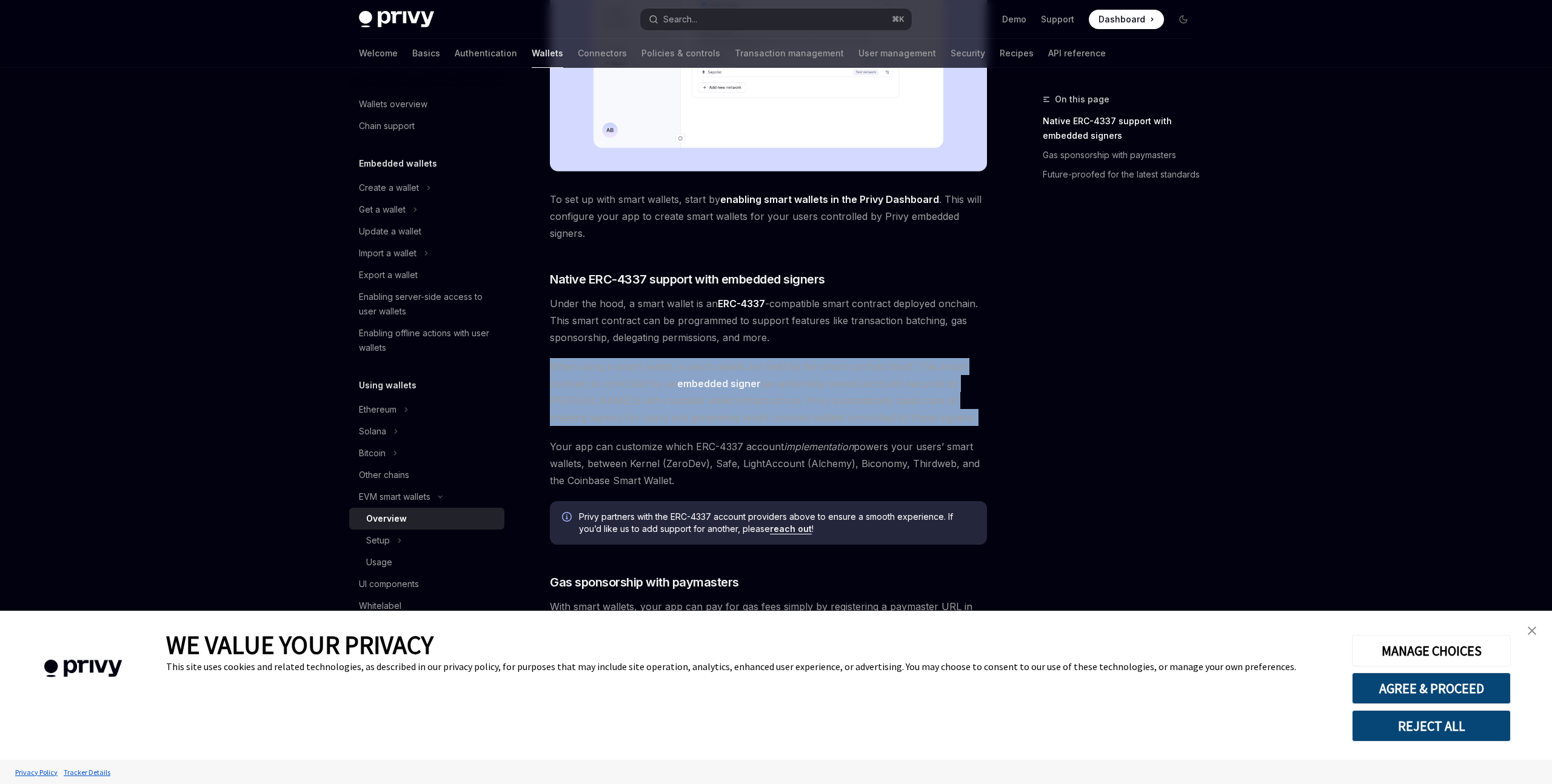
click at [551, 454] on span "Your app can customize which ERC-4337 account implementation powers your users’…" at bounding box center [768, 463] width 437 height 51
drag, startPoint x: 553, startPoint y: 454, endPoint x: 728, endPoint y: 476, distance: 176.4
click at [728, 476] on span "Your app can customize which ERC-4337 account implementation powers your users’…" at bounding box center [768, 463] width 437 height 51
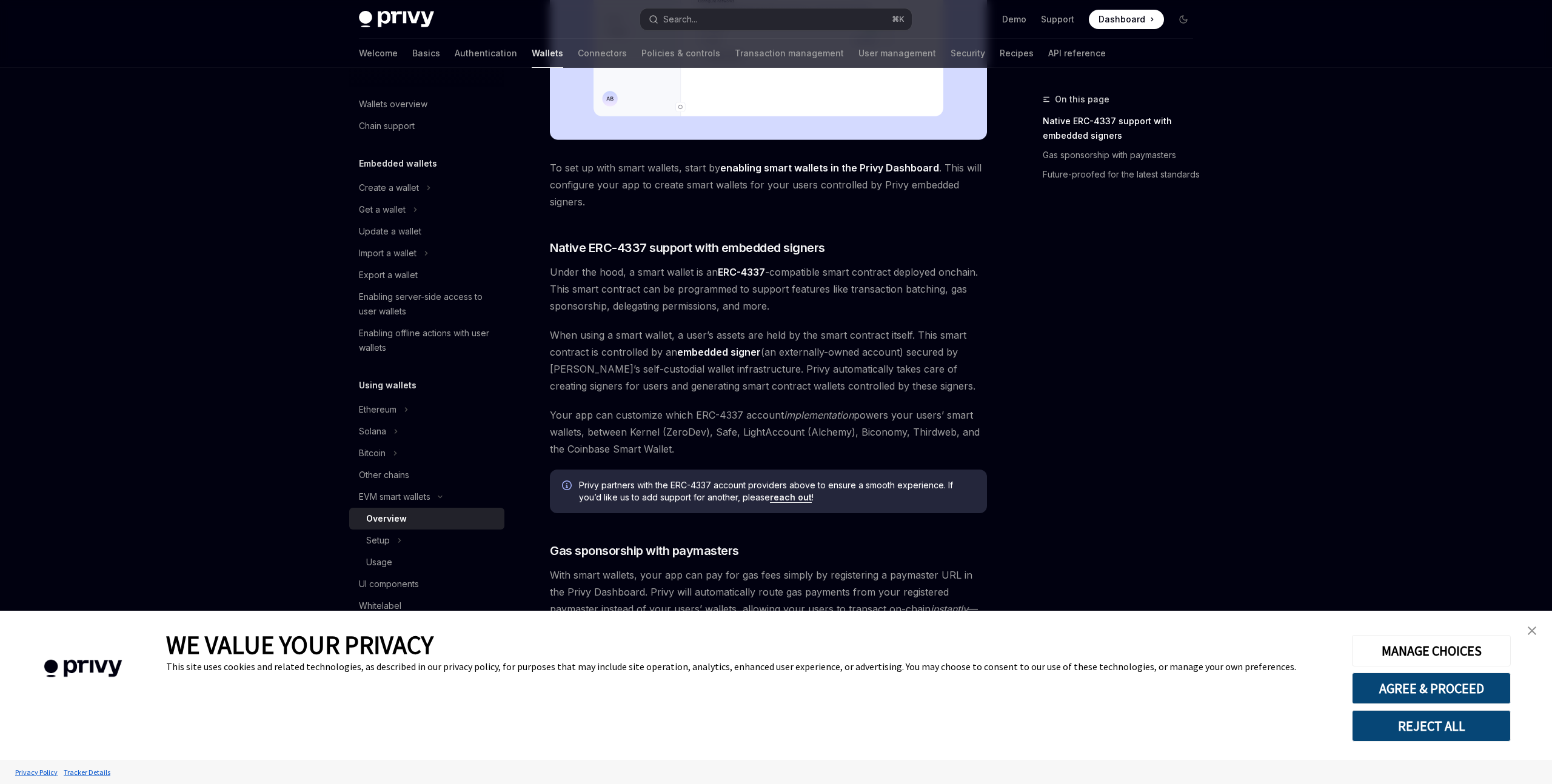
scroll to position [654, 0]
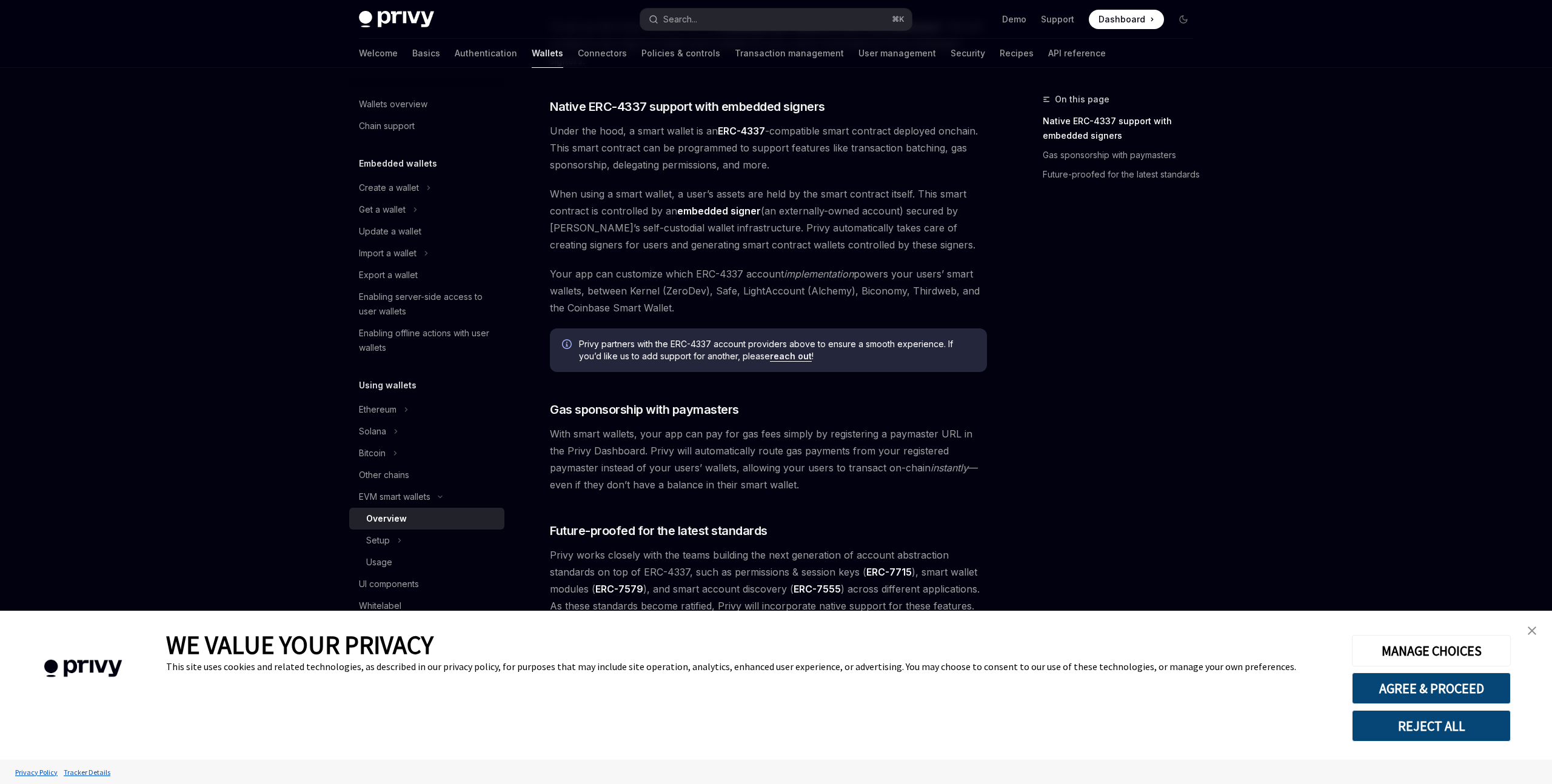
drag, startPoint x: 575, startPoint y: 432, endPoint x: 820, endPoint y: 486, distance: 250.9
click at [820, 486] on span "With smart wallets, your app can pay for gas fees simply by registering a payma…" at bounding box center [768, 459] width 437 height 68
drag, startPoint x: 764, startPoint y: 488, endPoint x: 555, endPoint y: 435, distance: 215.6
click at [555, 435] on span "With smart wallets, your app can pay for gas fees simply by registering a payma…" at bounding box center [768, 459] width 437 height 68
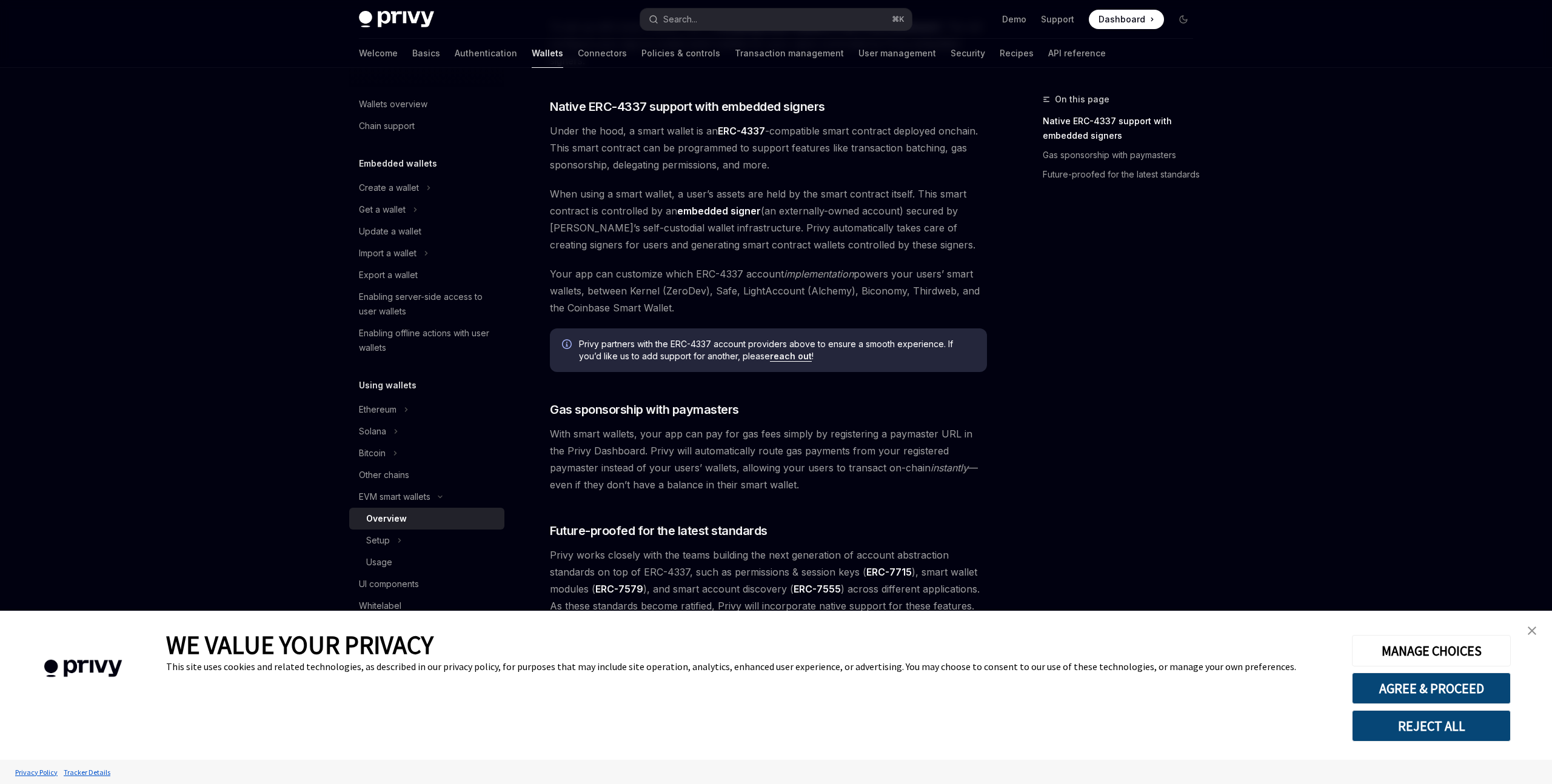
click at [555, 435] on span "With smart wallets, your app can pay for gas fees simply by registering a payma…" at bounding box center [768, 459] width 437 height 68
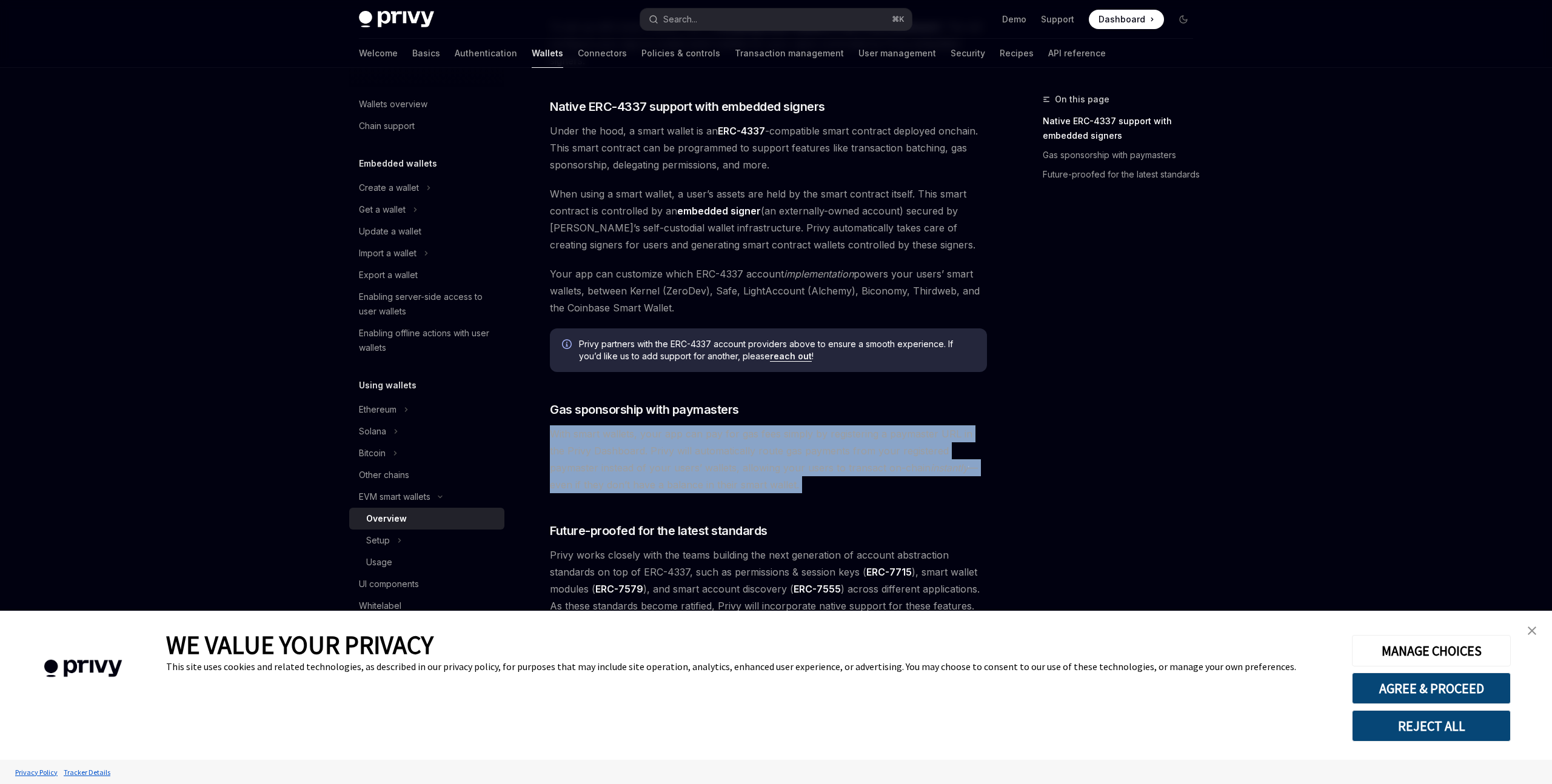
drag, startPoint x: 555, startPoint y: 435, endPoint x: 798, endPoint y: 483, distance: 247.7
click at [798, 483] on span "With smart wallets, your app can pay for gas fees simply by registering a payma…" at bounding box center [768, 459] width 437 height 68
drag, startPoint x: 788, startPoint y: 488, endPoint x: 551, endPoint y: 439, distance: 242.0
click at [551, 439] on span "With smart wallets, your app can pay for gas fees simply by registering a payma…" at bounding box center [768, 459] width 437 height 68
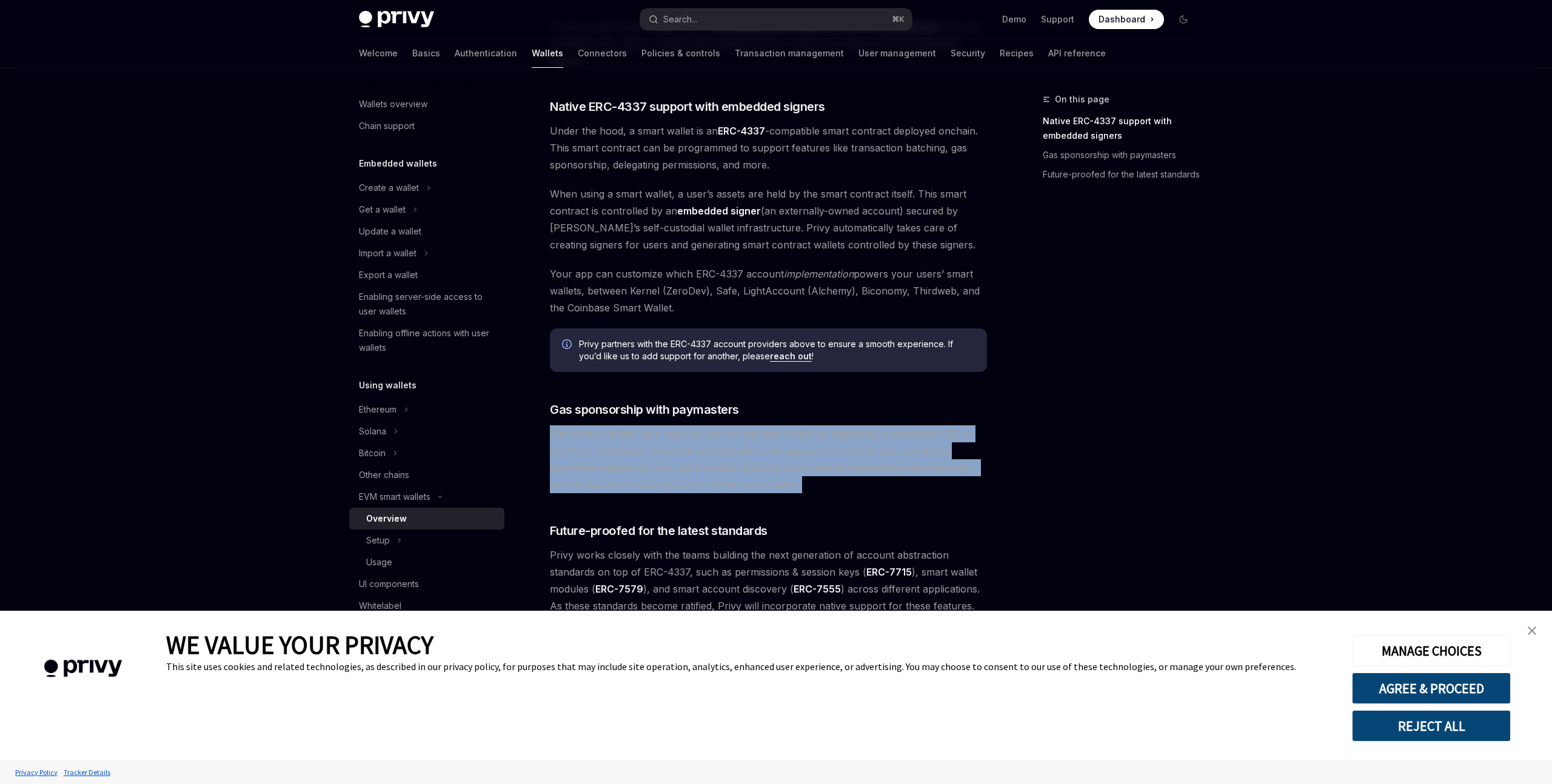
click at [551, 439] on span "With smart wallets, your app can pay for gas fees simply by registering a payma…" at bounding box center [768, 459] width 437 height 68
drag, startPoint x: 551, startPoint y: 439, endPoint x: 779, endPoint y: 488, distance: 233.2
click at [779, 488] on span "With smart wallets, your app can pay for gas fees simply by registering a payma…" at bounding box center [768, 459] width 437 height 68
drag, startPoint x: 779, startPoint y: 488, endPoint x: 546, endPoint y: 439, distance: 238.1
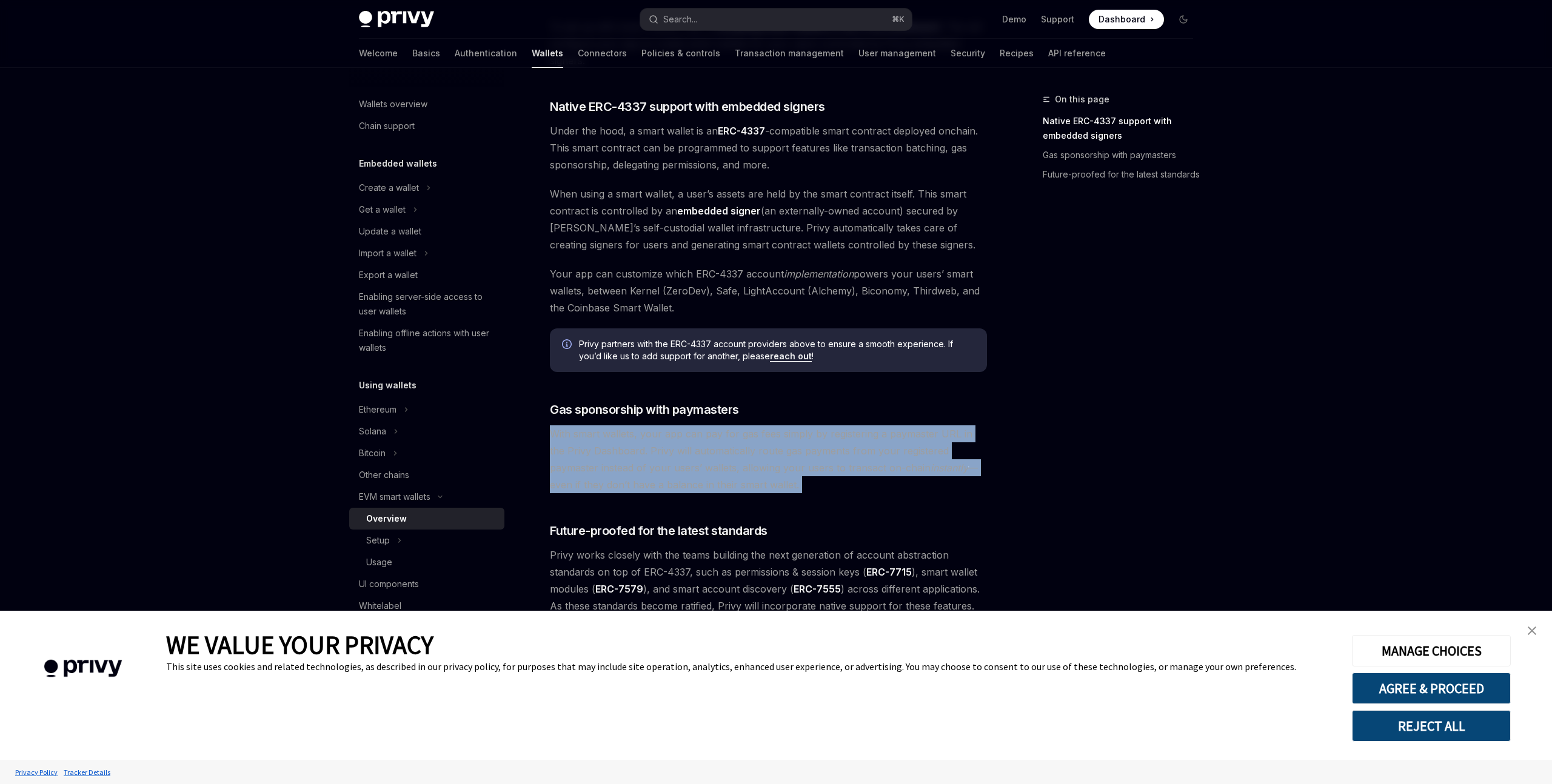
click at [546, 439] on div "EVM smart wallets Smart wallets OpenAI Open in ChatGPT OpenAI Open in ChatGPT P…" at bounding box center [655, 124] width 669 height 1372
drag, startPoint x: 546, startPoint y: 439, endPoint x: 779, endPoint y: 486, distance: 237.7
click at [779, 486] on div "EVM smart wallets Smart wallets OpenAI Open in ChatGPT OpenAI Open in ChatGPT P…" at bounding box center [655, 124] width 669 height 1372
click at [779, 486] on span "With smart wallets, your app can pay for gas fees simply by registering a payma…" at bounding box center [768, 459] width 437 height 68
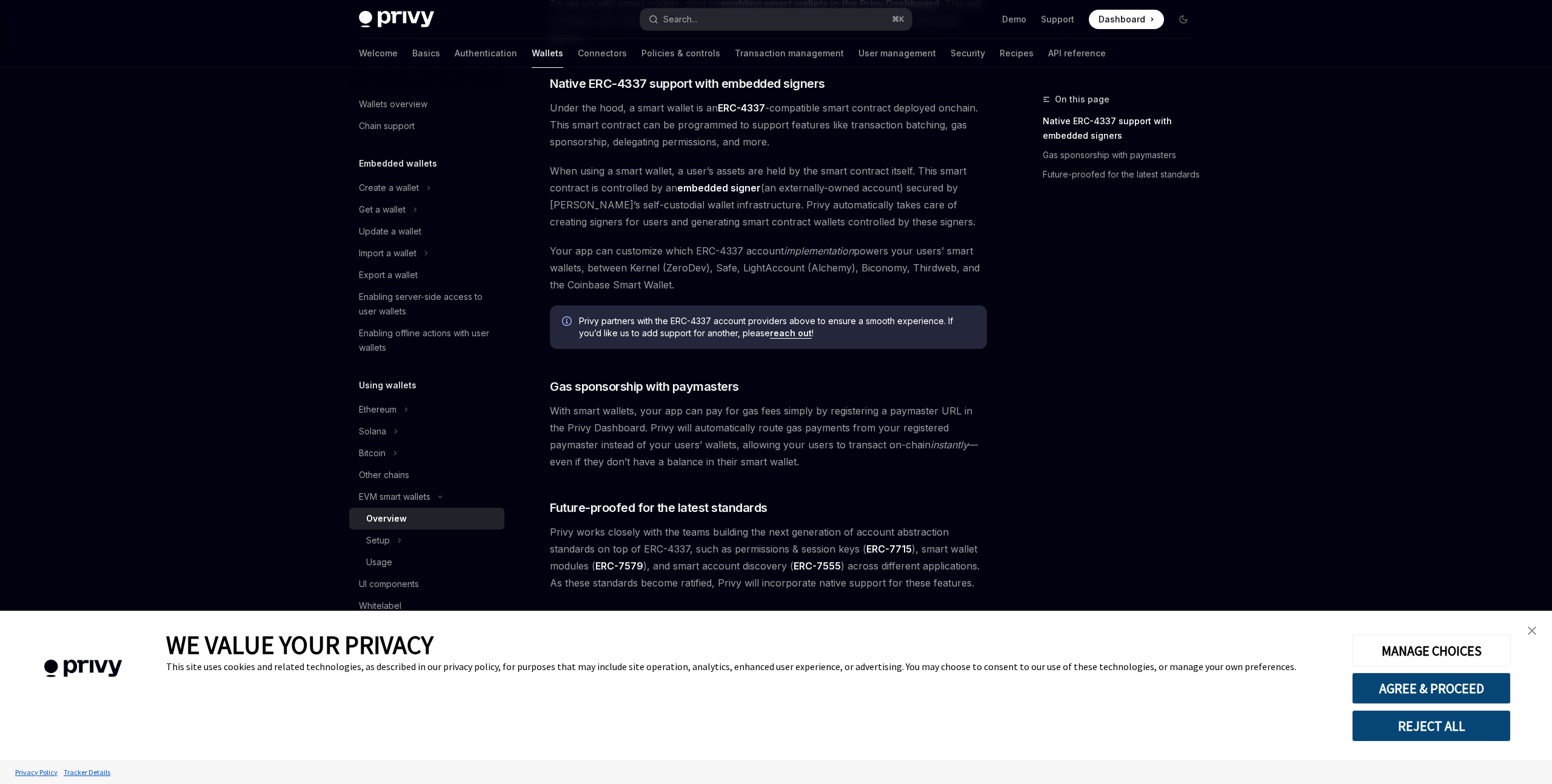
scroll to position [680, 0]
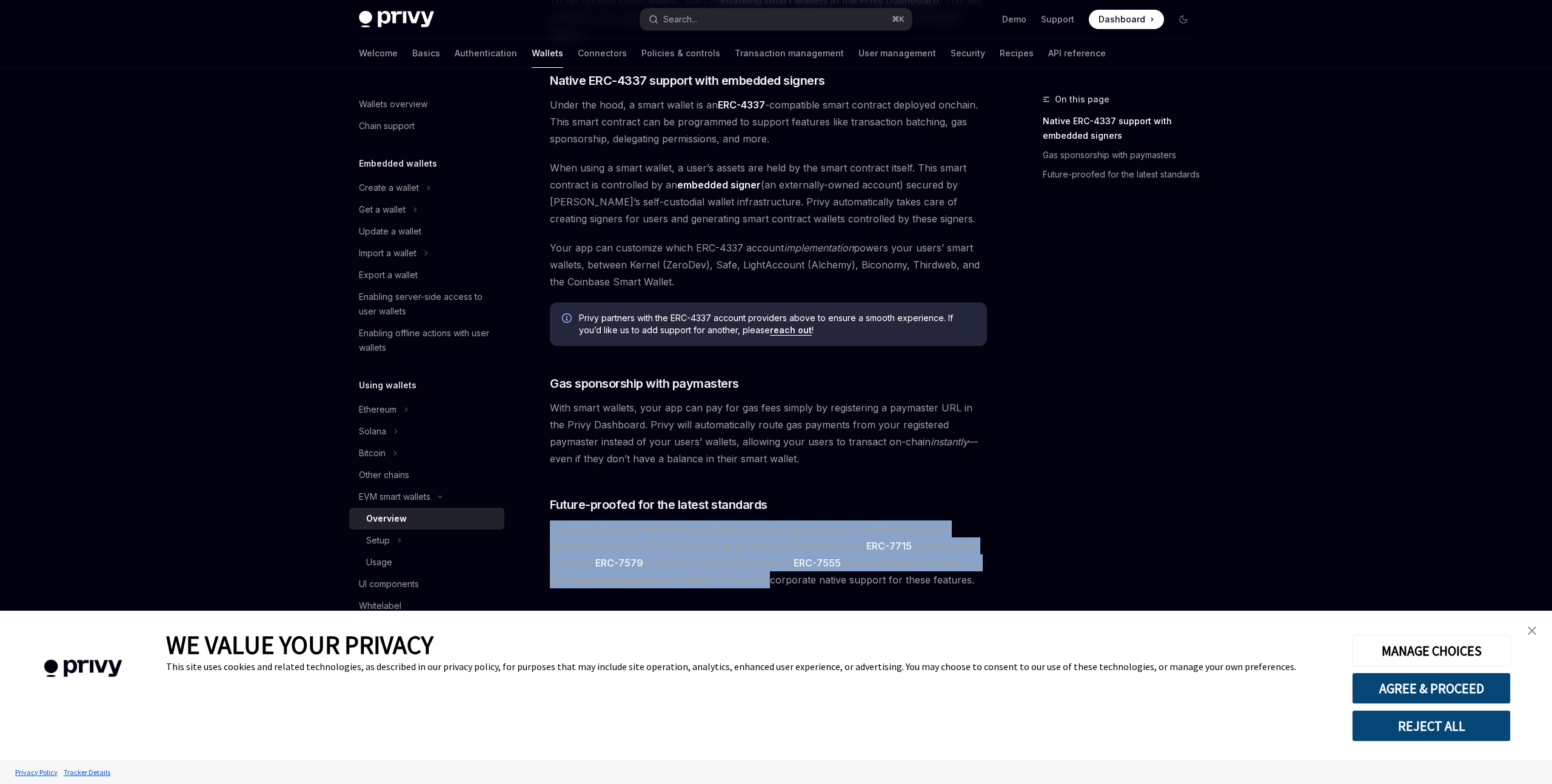
drag, startPoint x: 551, startPoint y: 529, endPoint x: 762, endPoint y: 587, distance: 218.8
click at [762, 587] on span "Privy works closely with the teams building the next generation of account abst…" at bounding box center [768, 554] width 437 height 68
click at [735, 580] on span "Privy works closely with the teams building the next generation of account abst…" at bounding box center [768, 554] width 437 height 68
drag, startPoint x: 609, startPoint y: 529, endPoint x: 779, endPoint y: 583, distance: 178.4
click at [779, 583] on span "Privy works closely with the teams building the next generation of account abst…" at bounding box center [768, 554] width 437 height 68
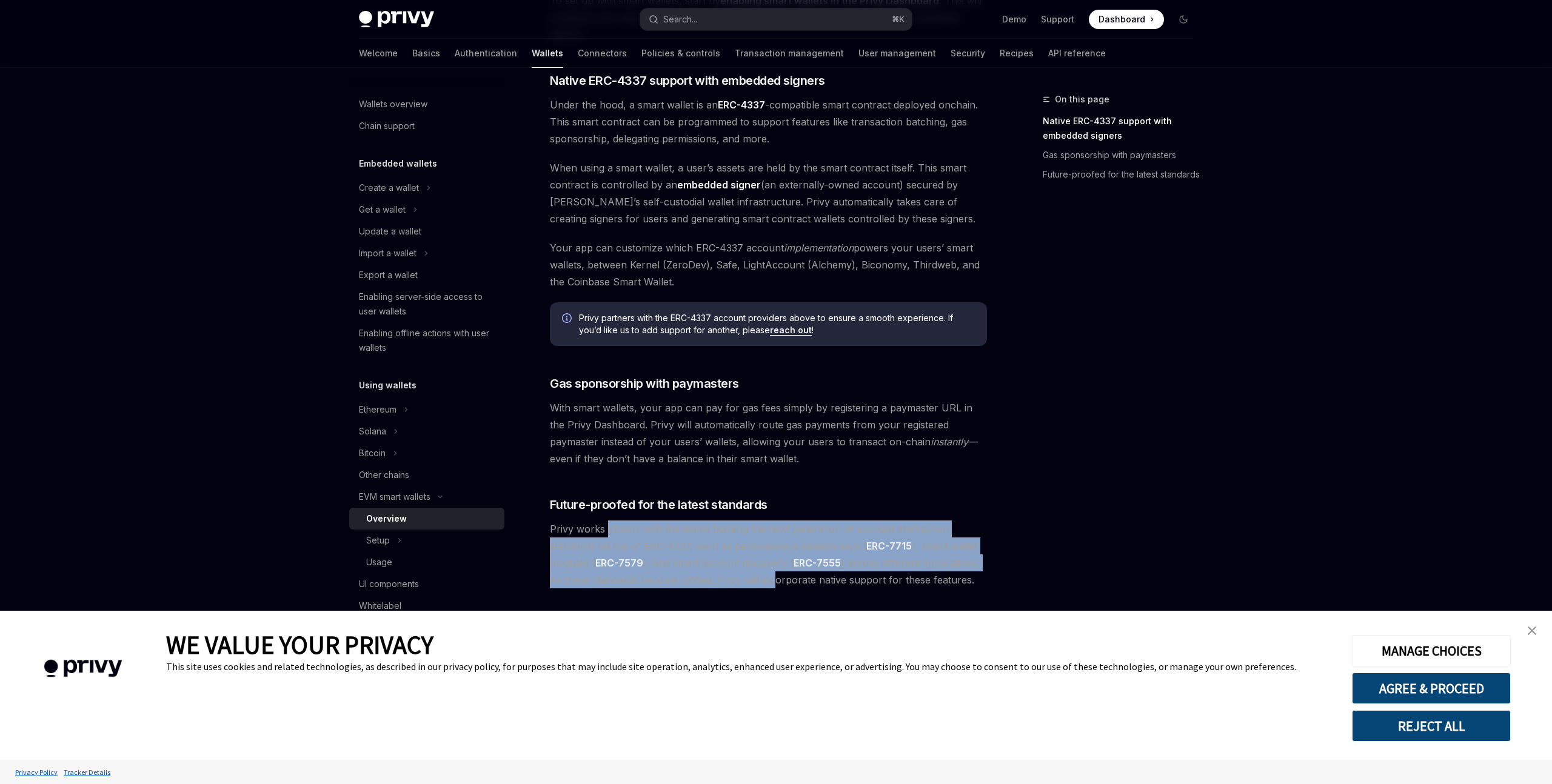
click at [779, 583] on span "Privy works closely with the teams building the next generation of account abst…" at bounding box center [768, 554] width 437 height 68
drag, startPoint x: 776, startPoint y: 580, endPoint x: 548, endPoint y: 524, distance: 234.8
click at [548, 524] on div "EVM smart wallets Smart wallets OpenAI Open in ChatGPT OpenAI Open in ChatGPT P…" at bounding box center [655, 98] width 669 height 1372
click at [570, 531] on span "Privy works closely with the teams building the next generation of account abst…" at bounding box center [768, 554] width 437 height 68
drag, startPoint x: 560, startPoint y: 534, endPoint x: 747, endPoint y: 585, distance: 193.8
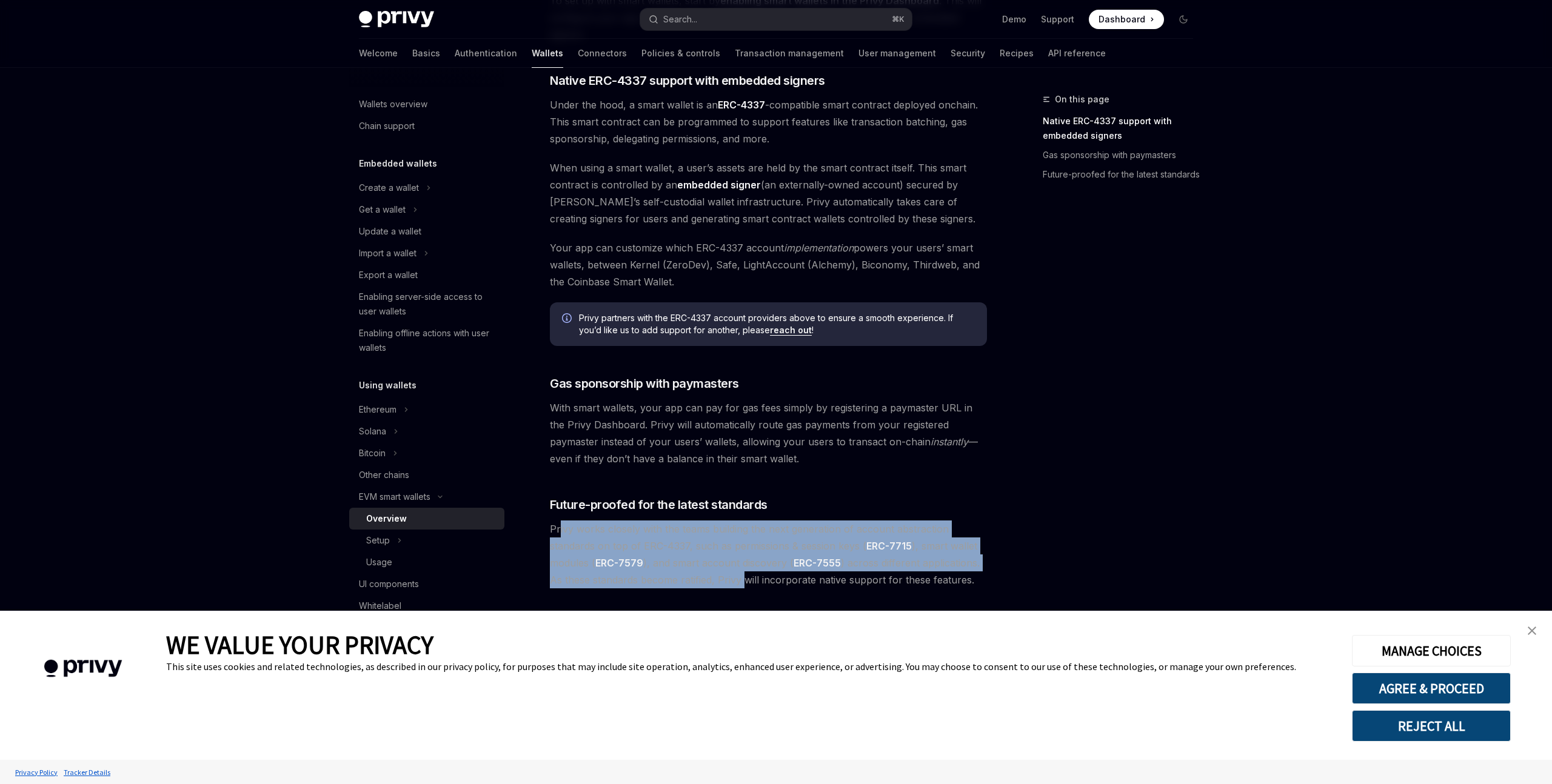
click at [747, 585] on span "Privy works closely with the teams building the next generation of account abst…" at bounding box center [768, 554] width 437 height 68
drag, startPoint x: 764, startPoint y: 585, endPoint x: 589, endPoint y: 529, distance: 183.7
click at [589, 529] on span "Privy works closely with the teams building the next generation of account abst…" at bounding box center [768, 554] width 437 height 68
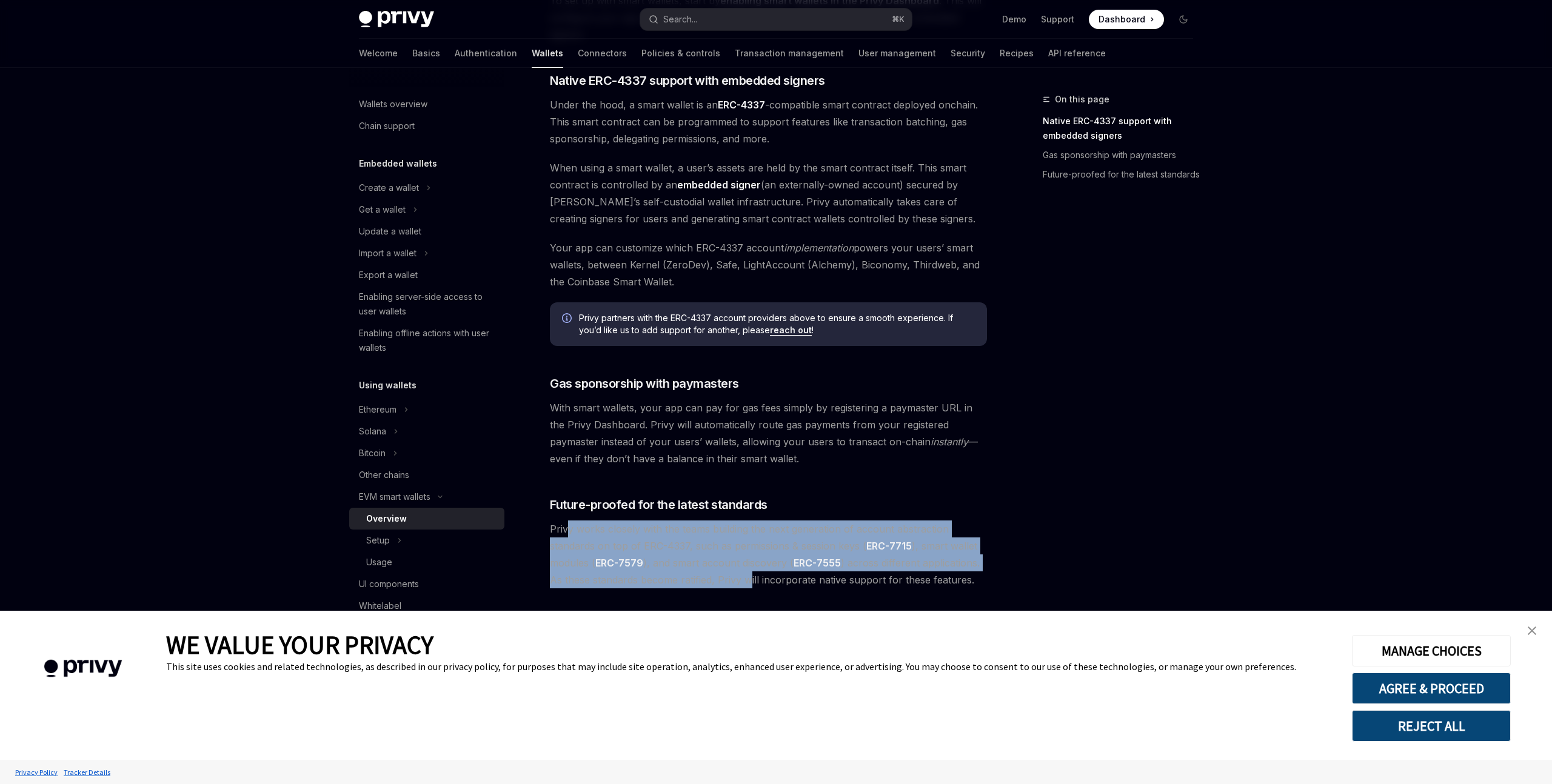
drag
click at [752, 585] on span "Privy works closely with the teams building the next generation of account abst…" at bounding box center [768, 554] width 437 height 68
click at [558, 527] on span "Privy works closely with the teams building the next generation of account abst…" at bounding box center [768, 554] width 437 height 68
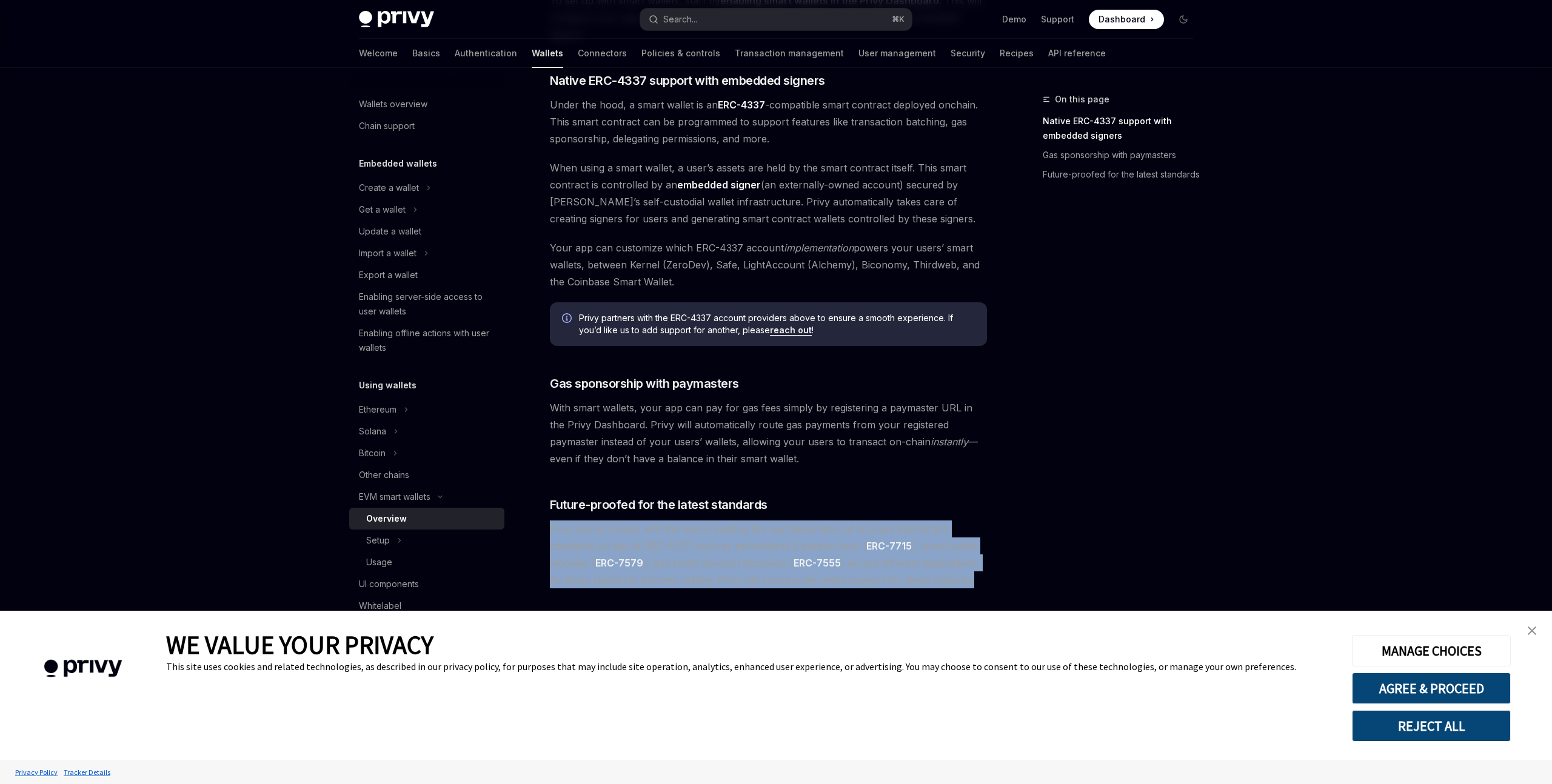
drag, startPoint x: 546, startPoint y: 527, endPoint x: 970, endPoint y: 587, distance: 428.2
click at [970, 587] on div "EVM smart wallets Smart wallets OpenAI Open in ChatGPT OpenAI Open in ChatGPT P…" at bounding box center [655, 98] width 669 height 1372
click at [970, 585] on span "Privy works closely with the teams building the next generation of account abst…" at bounding box center [768, 554] width 437 height 68
drag, startPoint x: 1002, startPoint y: 585, endPoint x: 555, endPoint y: 534, distance: 449.9
click at [555, 534] on div "On this page Native ERC-4337 support with embedded signers Gas sponsorship with…" at bounding box center [776, 86] width 854 height 1396
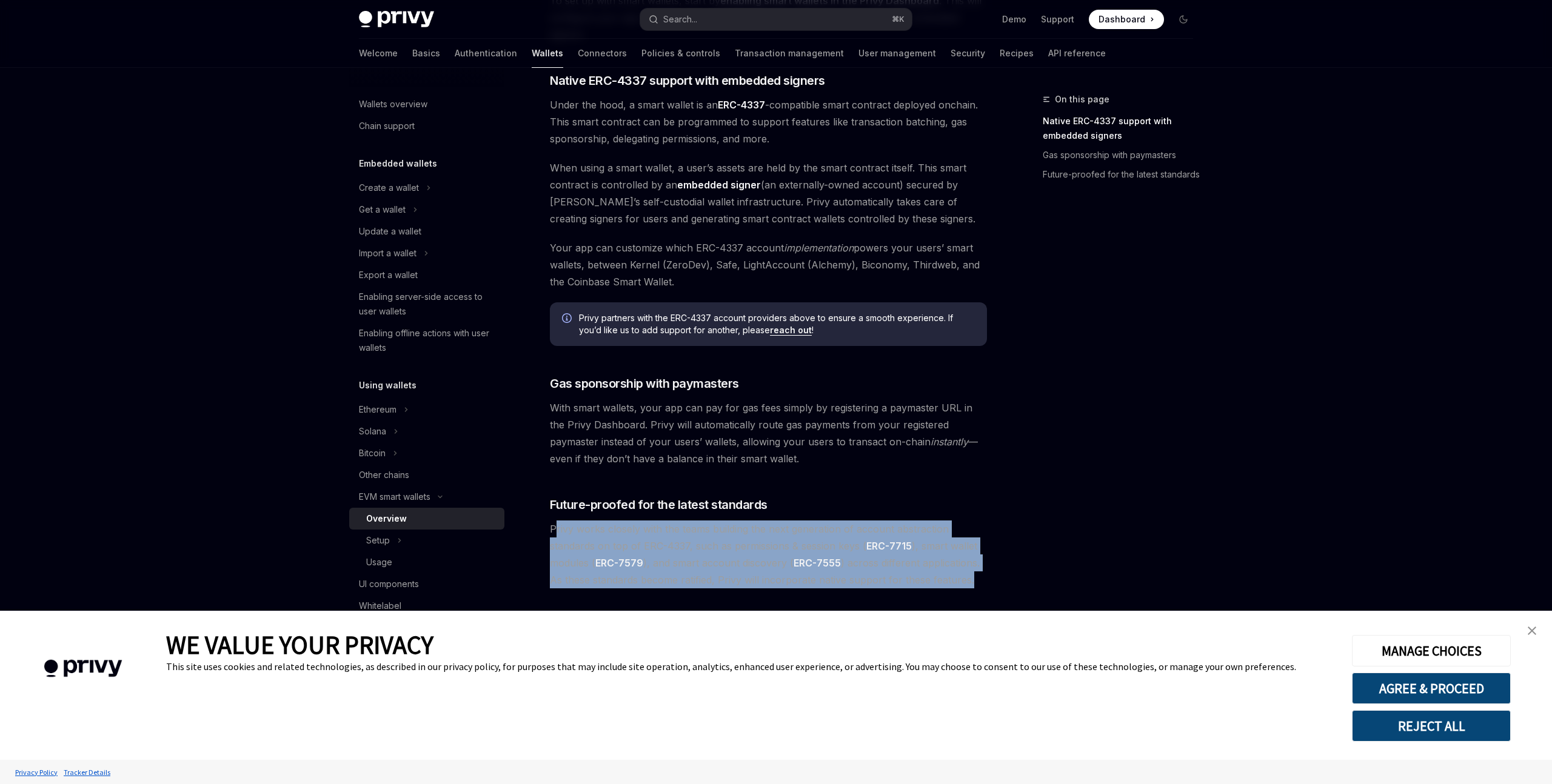
click at [737, 531] on span "Privy works closely with the teams building the next generation of account abst…" at bounding box center [768, 554] width 437 height 68
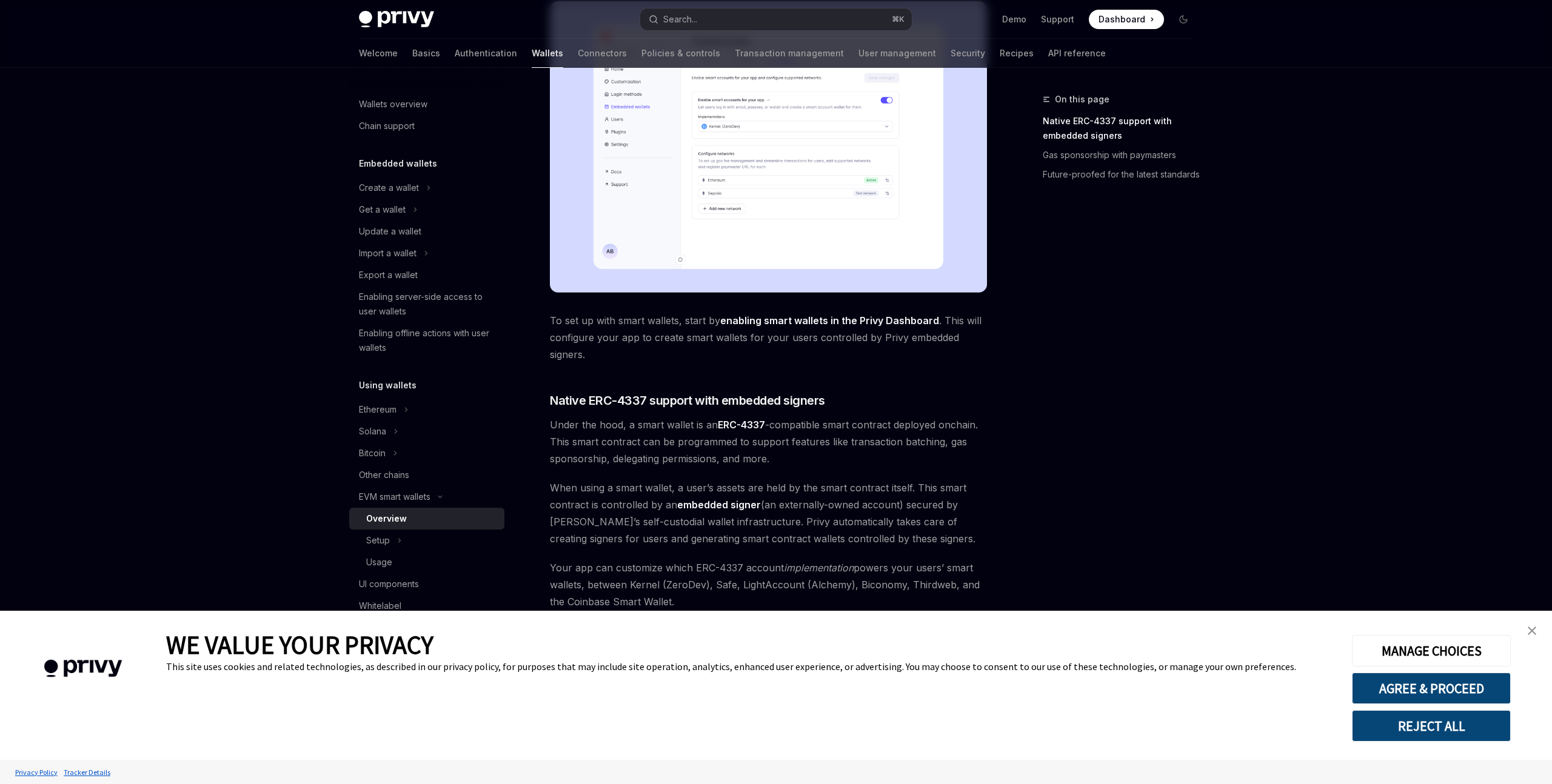
scroll to position [354, 0]
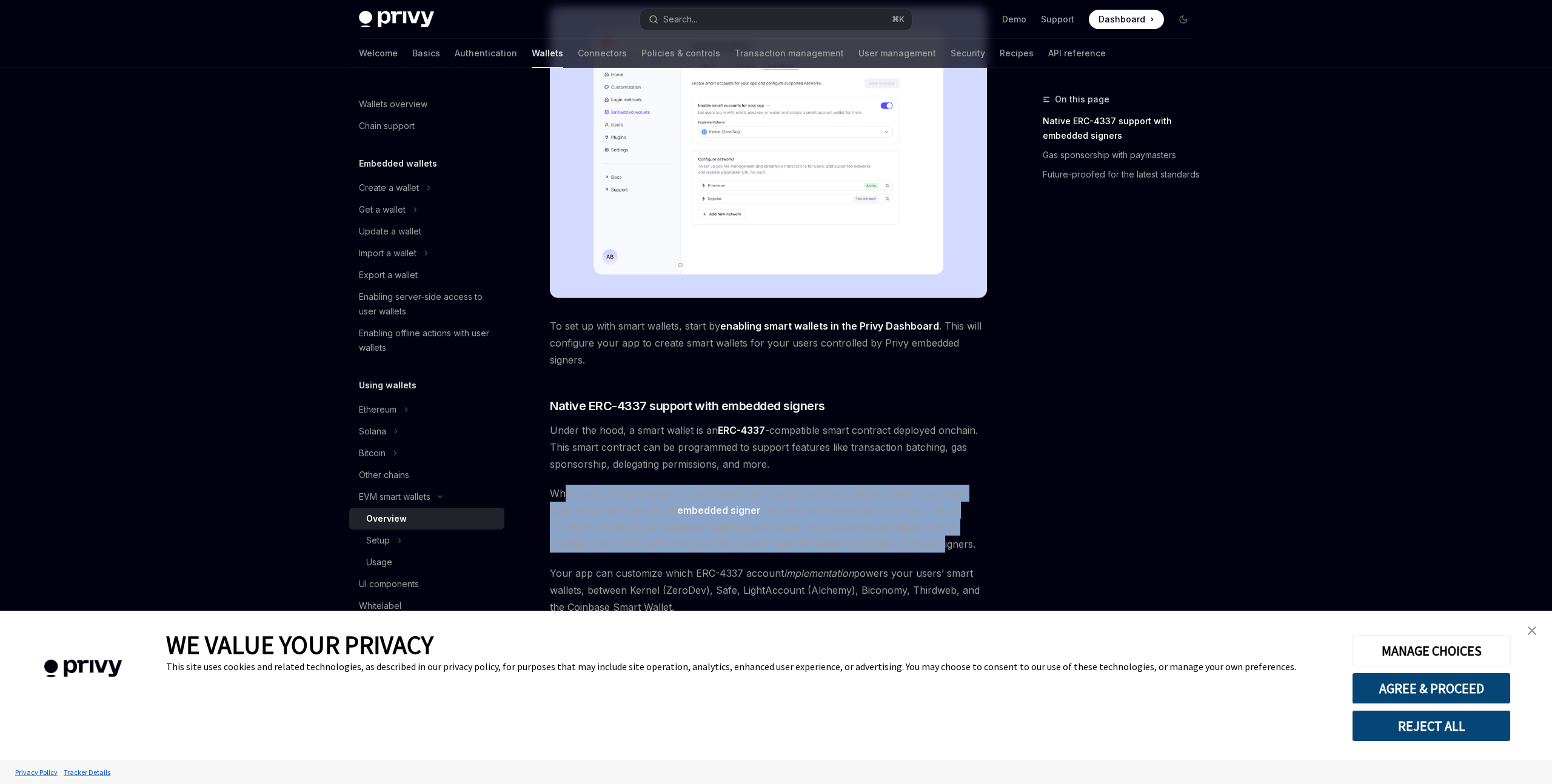
drag, startPoint x: 565, startPoint y: 486, endPoint x: 931, endPoint y: 549, distance: 371.4
click at [931, 549] on span "When using a smart wallet, a user’s assets are held by the smart contract itsel…" at bounding box center [768, 519] width 437 height 68
drag, startPoint x: 931, startPoint y: 549, endPoint x: 541, endPoint y: 498, distance: 393.3
click at [541, 498] on div "EVM smart wallets Smart wallets OpenAI Open in ChatGPT OpenAI Open in ChatGPT P…" at bounding box center [655, 423] width 669 height 1372
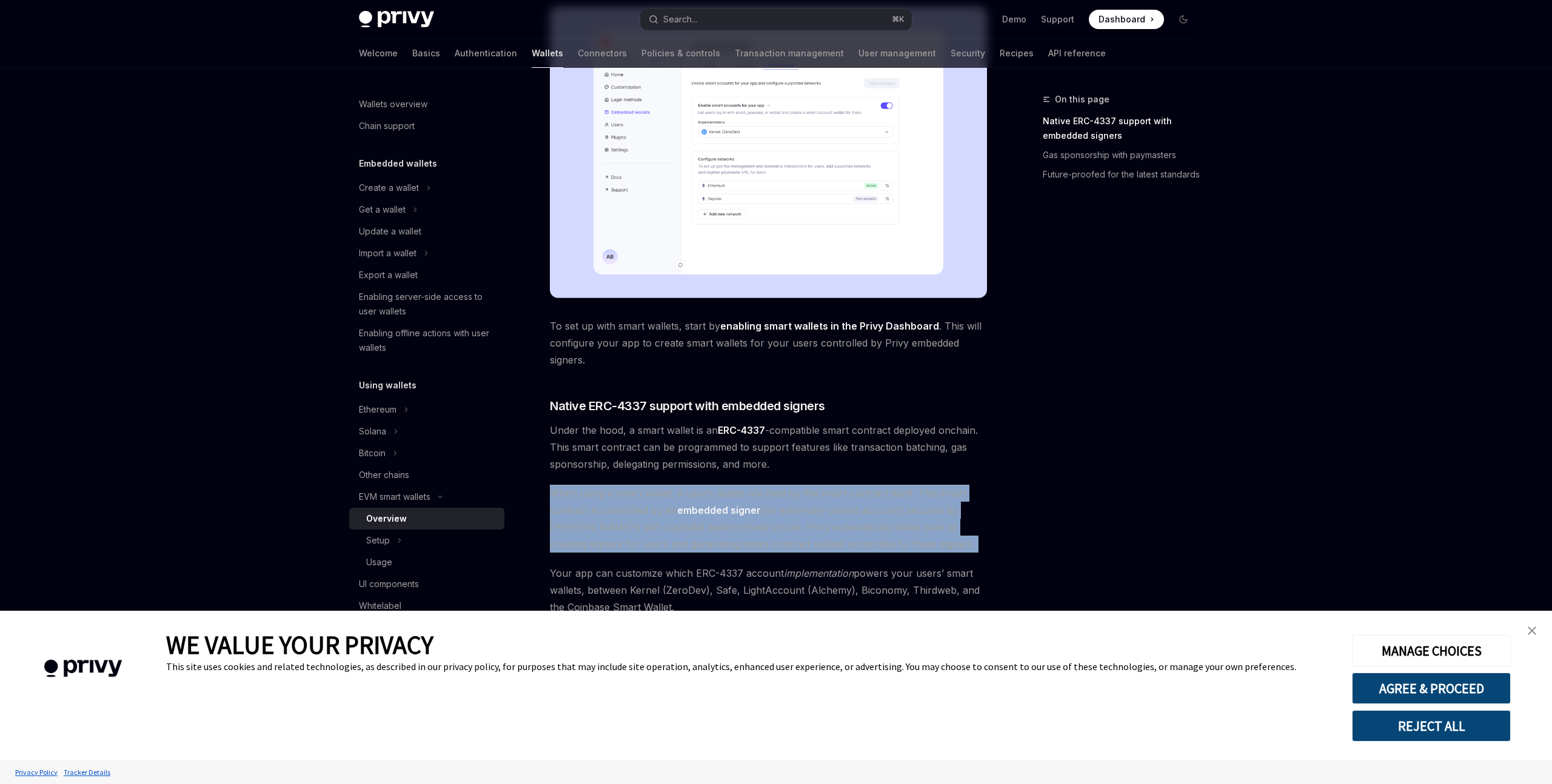
click at [543, 493] on div "EVM smart wallets Smart wallets OpenAI Open in ChatGPT OpenAI Open in ChatGPT P…" at bounding box center [655, 423] width 669 height 1372
drag, startPoint x: 543, startPoint y: 490, endPoint x: 912, endPoint y: 556, distance: 374.9
click at [912, 556] on div "EVM smart wallets Smart wallets OpenAI Open in ChatGPT OpenAI Open in ChatGPT P…" at bounding box center [655, 423] width 669 height 1372
click at [914, 553] on div "Privy makes it easy to create smart wallets for your users. Smart wallets are p…" at bounding box center [768, 356] width 437 height 1116
drag, startPoint x: 929, startPoint y: 551, endPoint x: 553, endPoint y: 500, distance: 379.4
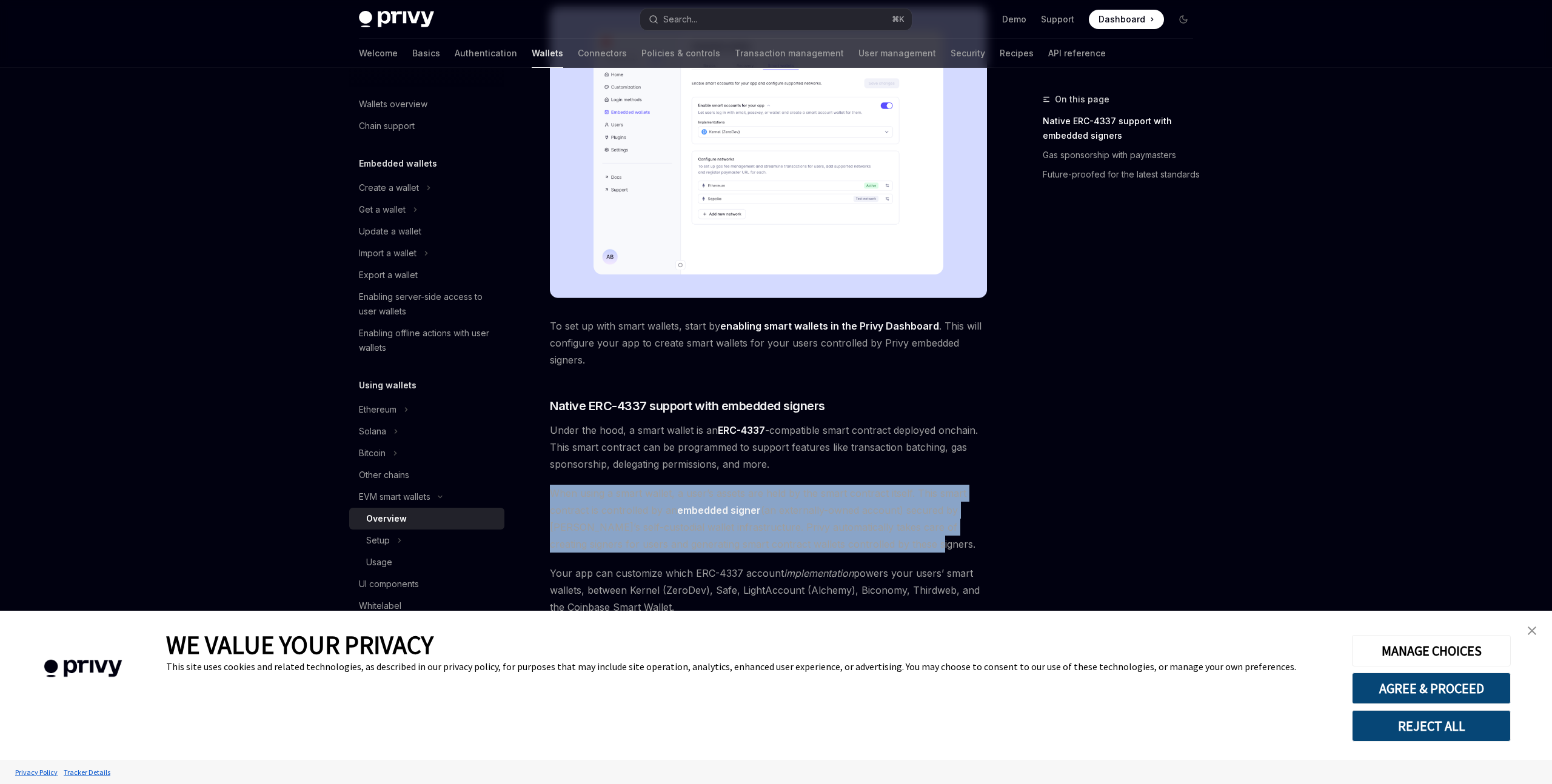
click at [553, 500] on span "When using a smart wallet, a user’s assets are held by the smart contract itsel…" at bounding box center [768, 519] width 437 height 68
drag, startPoint x: 558, startPoint y: 500, endPoint x: 917, endPoint y: 546, distance: 361.9
click at [917, 546] on span "When using a smart wallet, a user’s assets are held by the smart contract itsel…" at bounding box center [768, 519] width 437 height 68
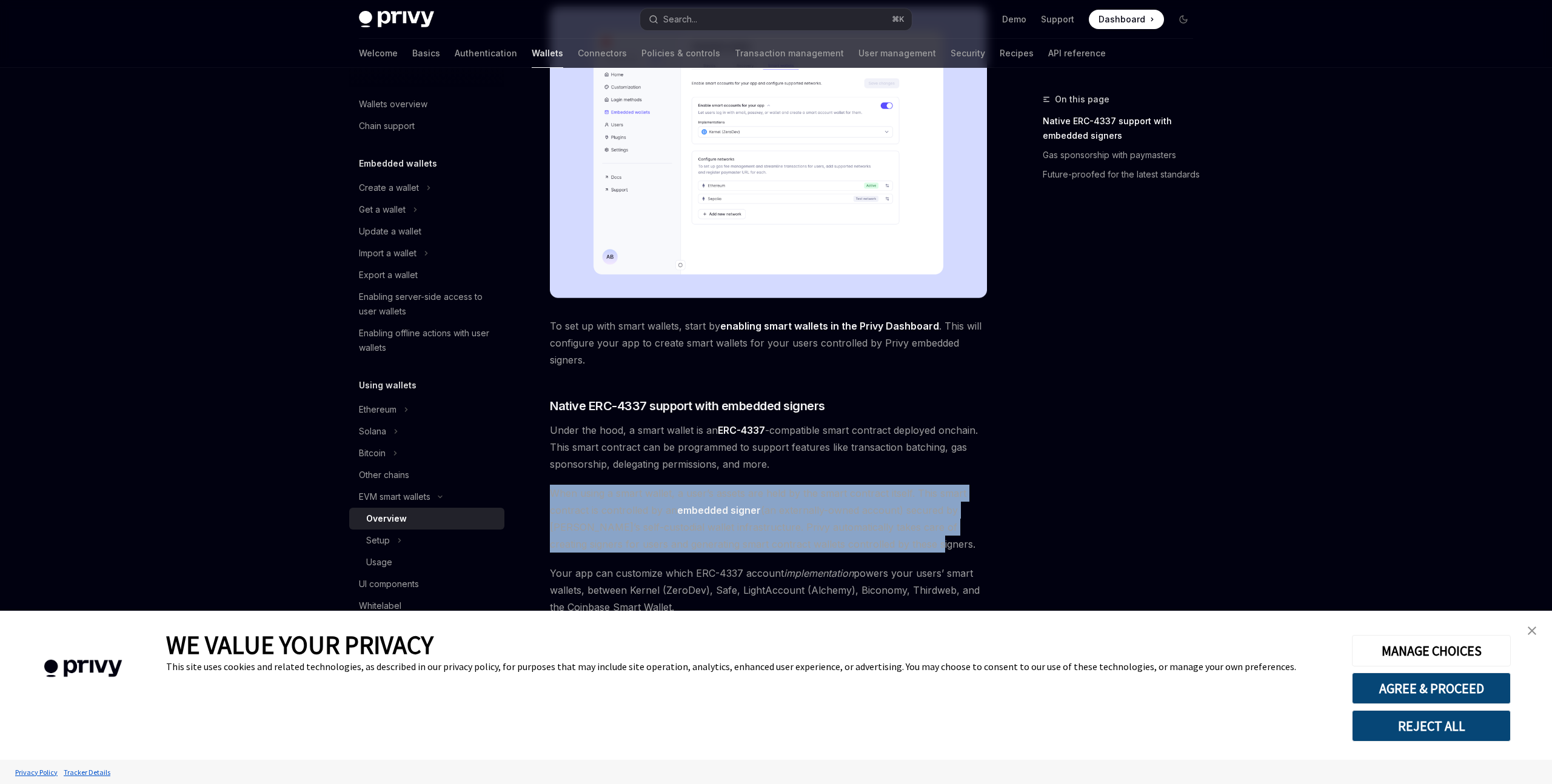
drag, startPoint x: 878, startPoint y: 546, endPoint x: 531, endPoint y: 493, distance: 351.0
click at [531, 493] on div "EVM smart wallets Smart wallets OpenAI Open in ChatGPT OpenAI Open in ChatGPT P…" at bounding box center [655, 423] width 669 height 1372
drag, startPoint x: 533, startPoint y: 493, endPoint x: 948, endPoint y: 551, distance: 419.0
click at [948, 551] on div "EVM smart wallets Smart wallets OpenAI Open in ChatGPT OpenAI Open in ChatGPT P…" at bounding box center [655, 423] width 669 height 1372
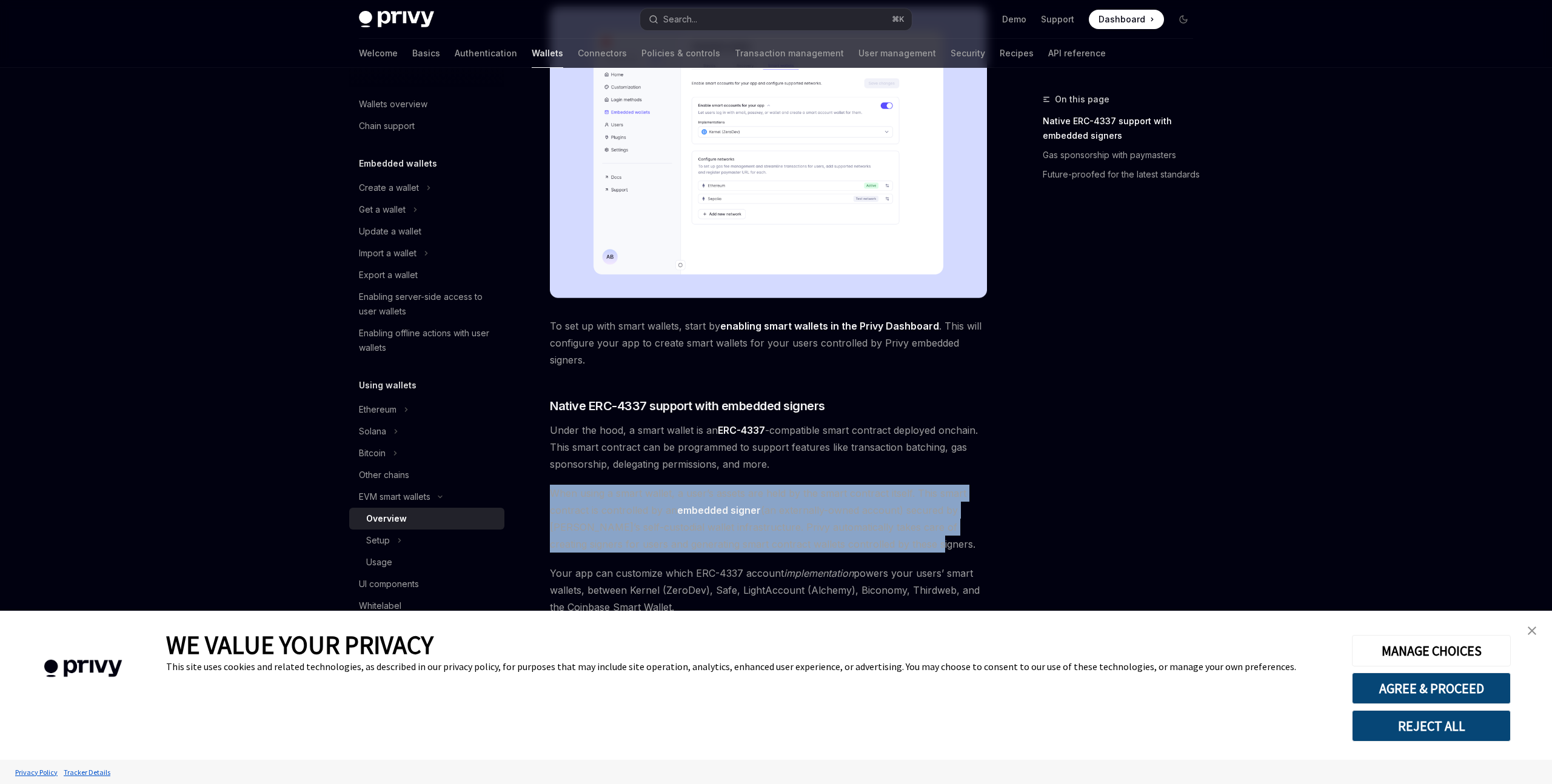
click at [950, 551] on span "When using a smart wallet, a user’s assets are held by the smart contract itsel…" at bounding box center [768, 519] width 437 height 68
drag, startPoint x: 909, startPoint y: 543, endPoint x: 548, endPoint y: 495, distance: 364.2
click at [548, 495] on div "EVM smart wallets Smart wallets OpenAI Open in ChatGPT OpenAI Open in ChatGPT P…" at bounding box center [655, 423] width 669 height 1372
drag, startPoint x: 548, startPoint y: 495, endPoint x: 921, endPoint y: 541, distance: 375.8
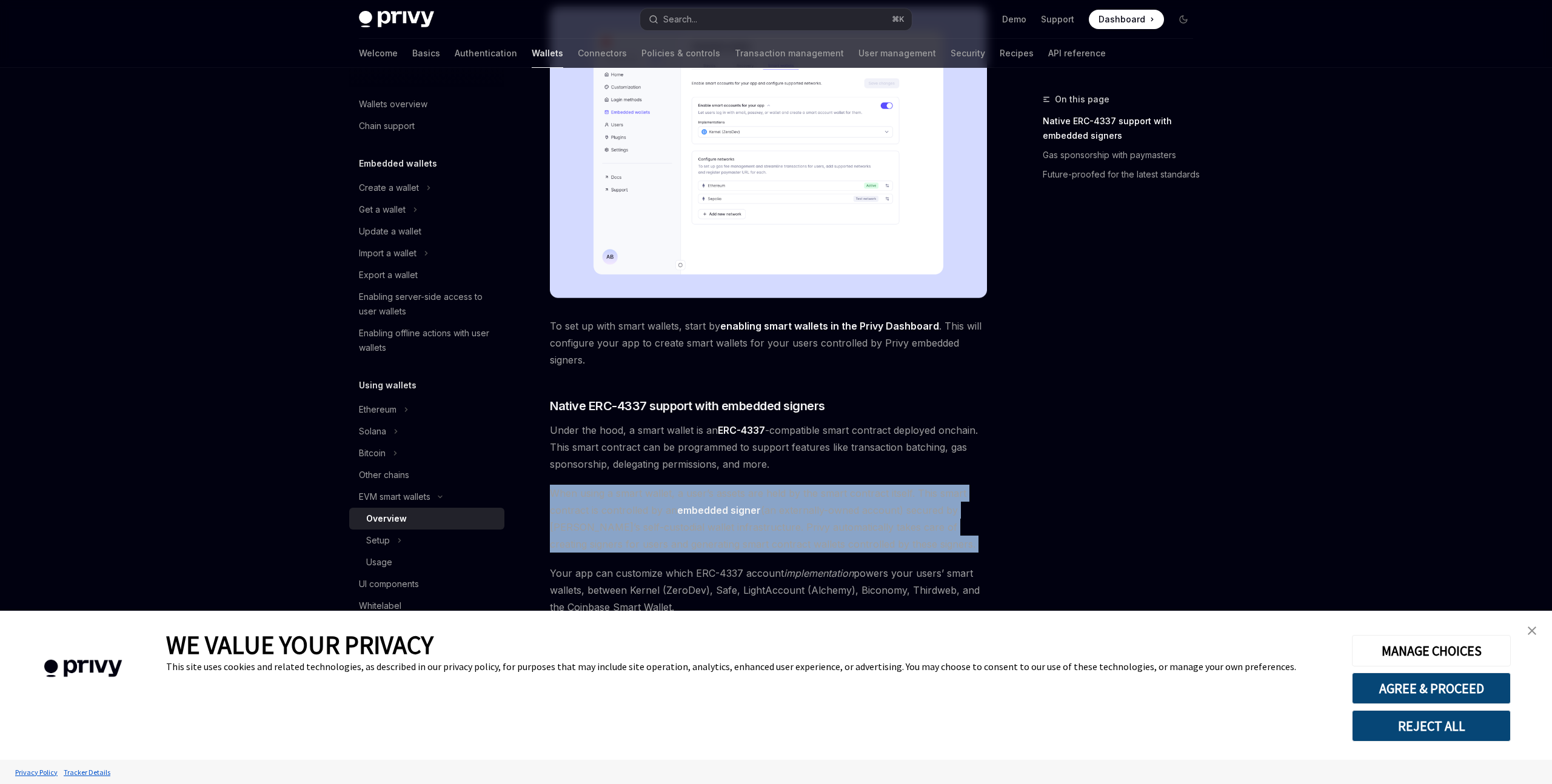
click at [921, 541] on div "EVM smart wallets Smart wallets OpenAI Open in ChatGPT OpenAI Open in ChatGPT P…" at bounding box center [655, 423] width 669 height 1372
click at [921, 541] on span "When using a smart wallet, a user’s assets are held by the smart contract itsel…" at bounding box center [768, 519] width 437 height 68
drag, startPoint x: 900, startPoint y: 549, endPoint x: 548, endPoint y: 495, distance: 356.1
click at [548, 495] on div "EVM smart wallets Smart wallets OpenAI Open in ChatGPT OpenAI Open in ChatGPT P…" at bounding box center [655, 423] width 669 height 1372
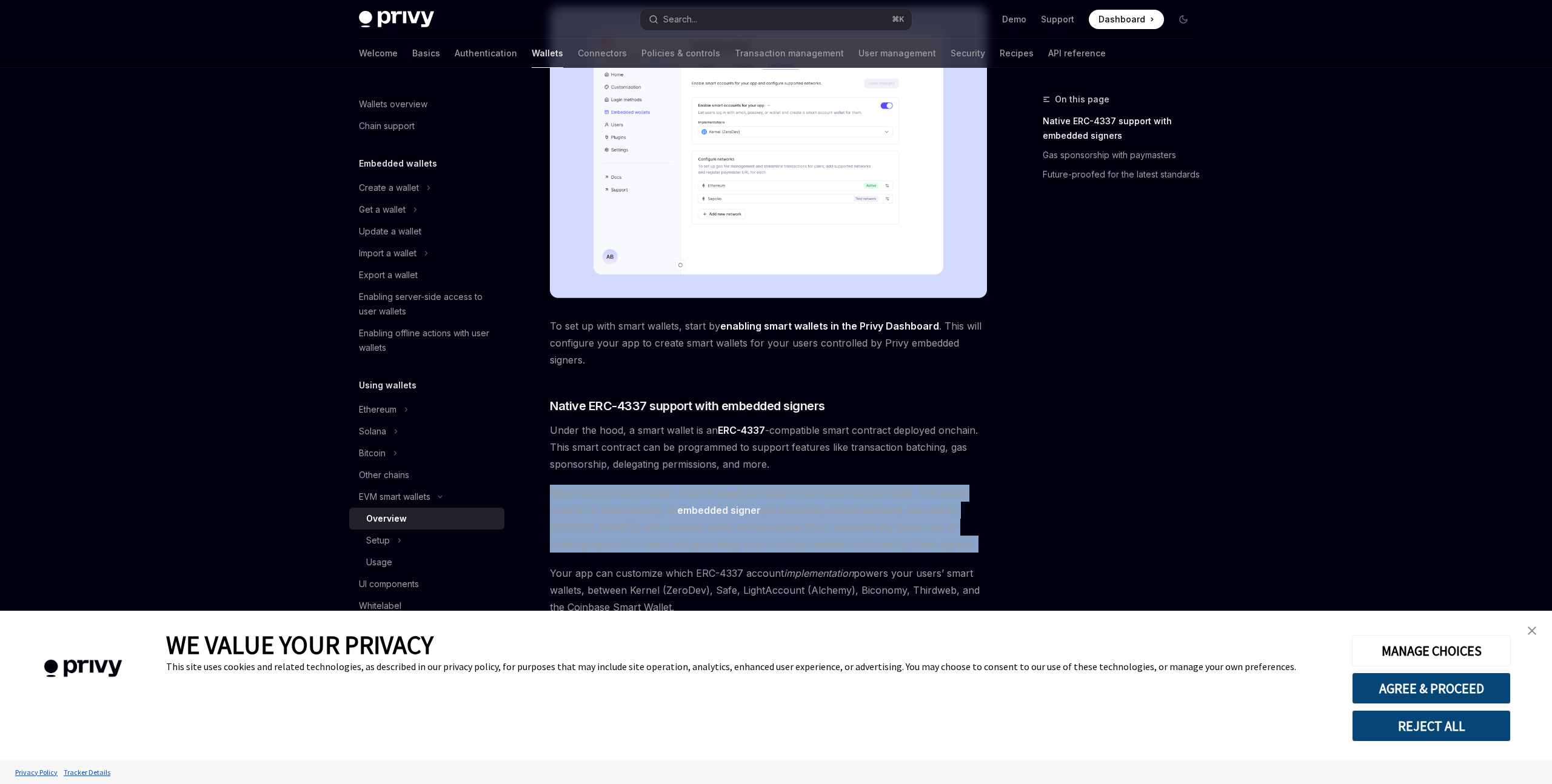
drag, startPoint x: 548, startPoint y: 495, endPoint x: 914, endPoint y: 546, distance: 369.5
click at [914, 549] on div "EVM smart wallets Smart wallets OpenAI Open in ChatGPT OpenAI Open in ChatGPT P…" at bounding box center [655, 423] width 669 height 1372
click at [914, 546] on span "When using a smart wallet, a user’s assets are held by the smart contract itsel…" at bounding box center [768, 519] width 437 height 68
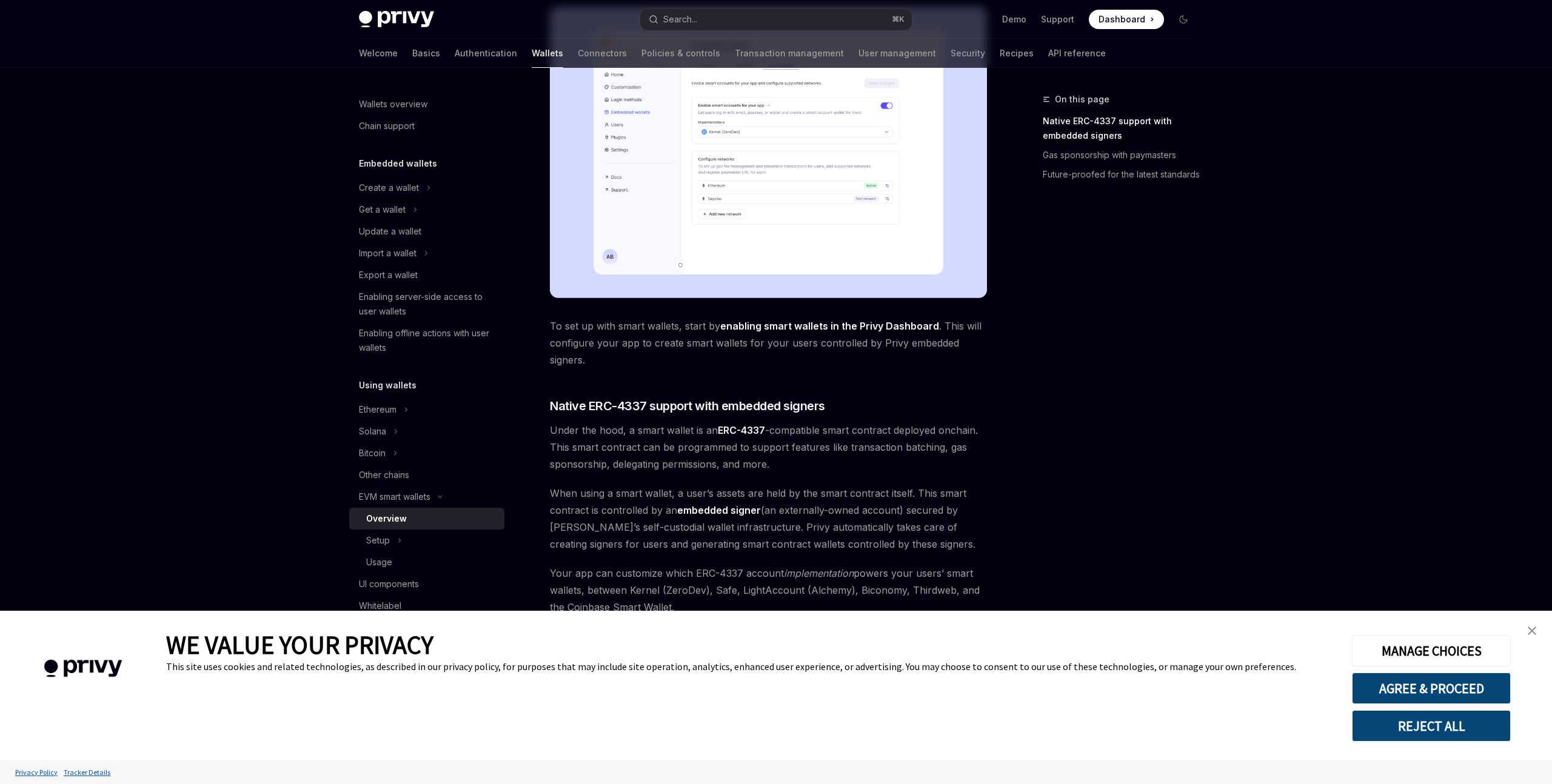
click at [1533, 631] on img "close banner" at bounding box center [1532, 630] width 8 height 8
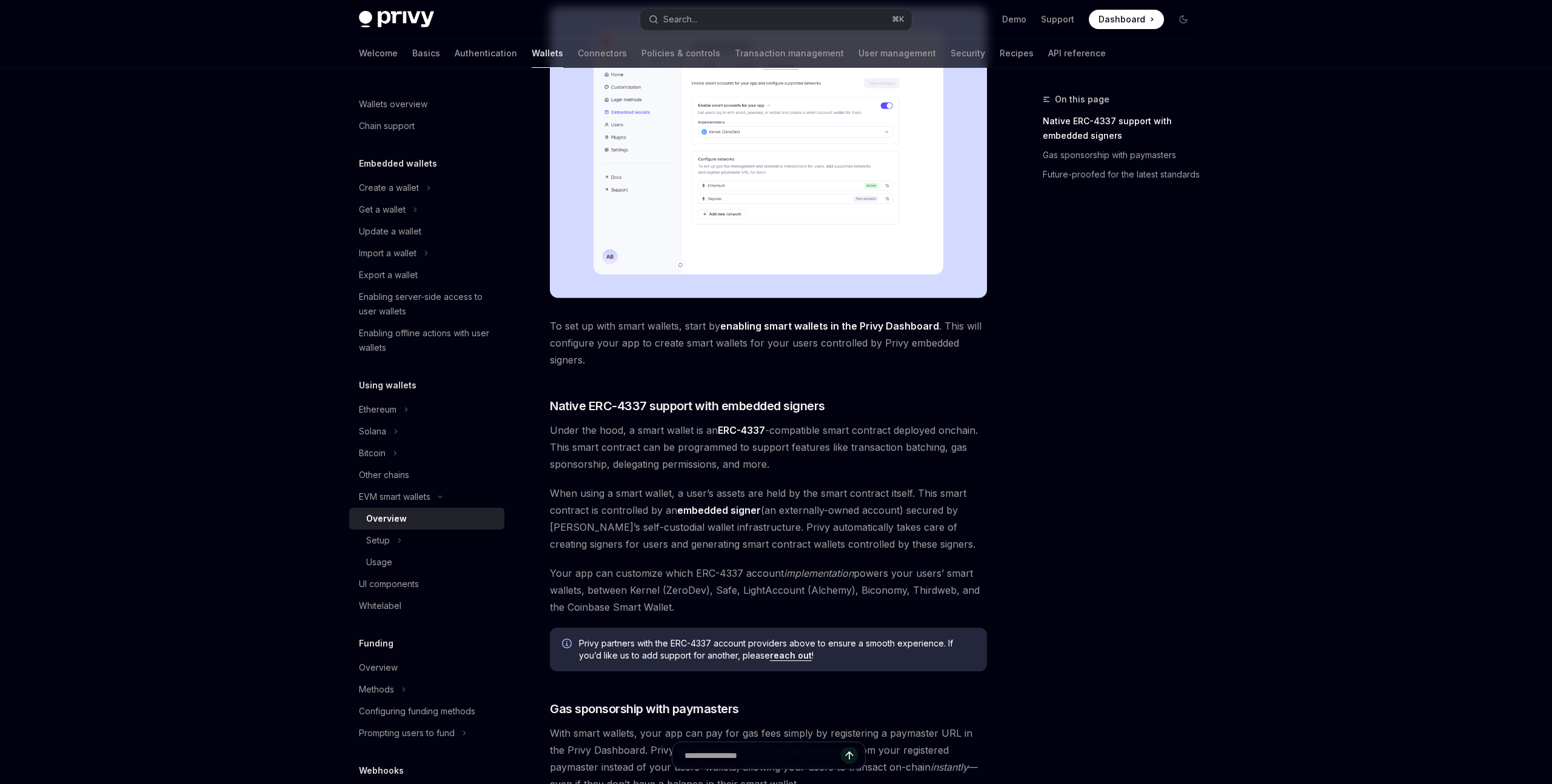
click at [1181, 565] on div "Wallets overview Chain support Embedded wallets Create a wallet Get a wallet Up…" at bounding box center [776, 411] width 892 height 1396
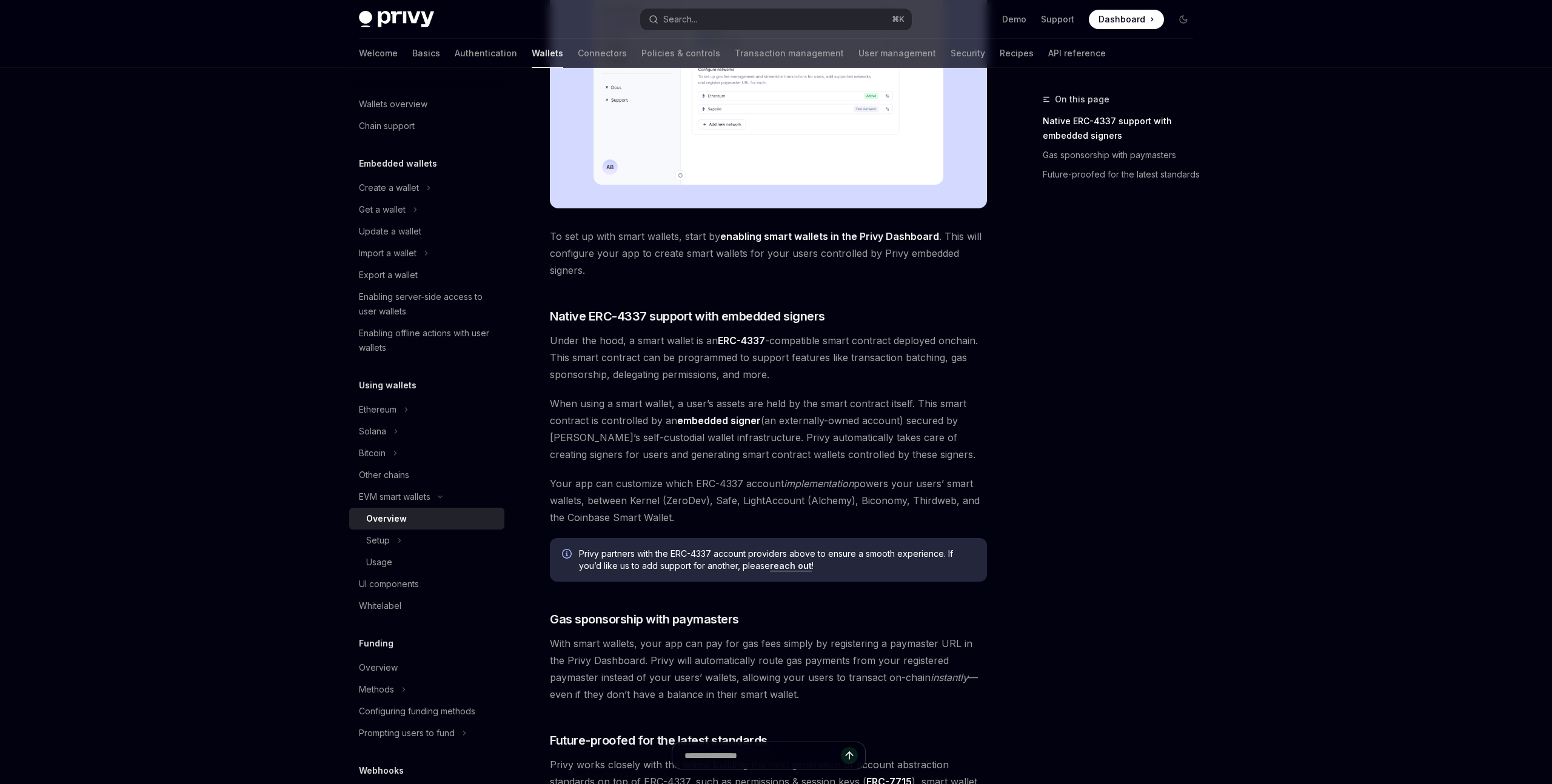
scroll to position [680, 0]
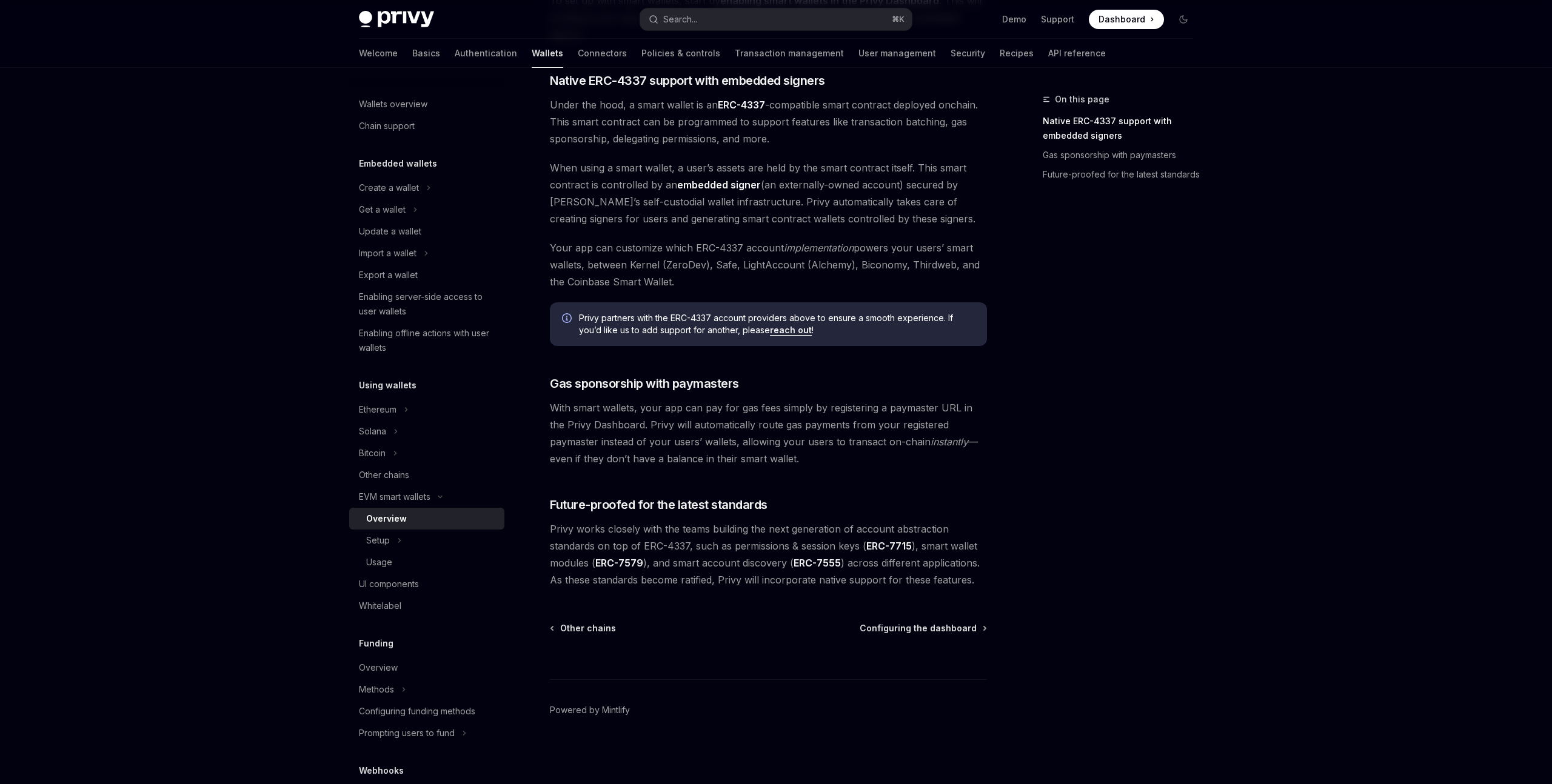
drag, startPoint x: 596, startPoint y: 413, endPoint x: 798, endPoint y: 457, distance: 206.7
click at [798, 457] on span "With smart wallets, your app can pay for gas fees simply by registering a payma…" at bounding box center [768, 433] width 437 height 68
drag, startPoint x: 737, startPoint y: 457, endPoint x: 565, endPoint y: 410, distance: 178.3
click at [565, 410] on span "With smart wallets, your app can pay for gas fees simply by registering a payma…" at bounding box center [768, 433] width 437 height 68
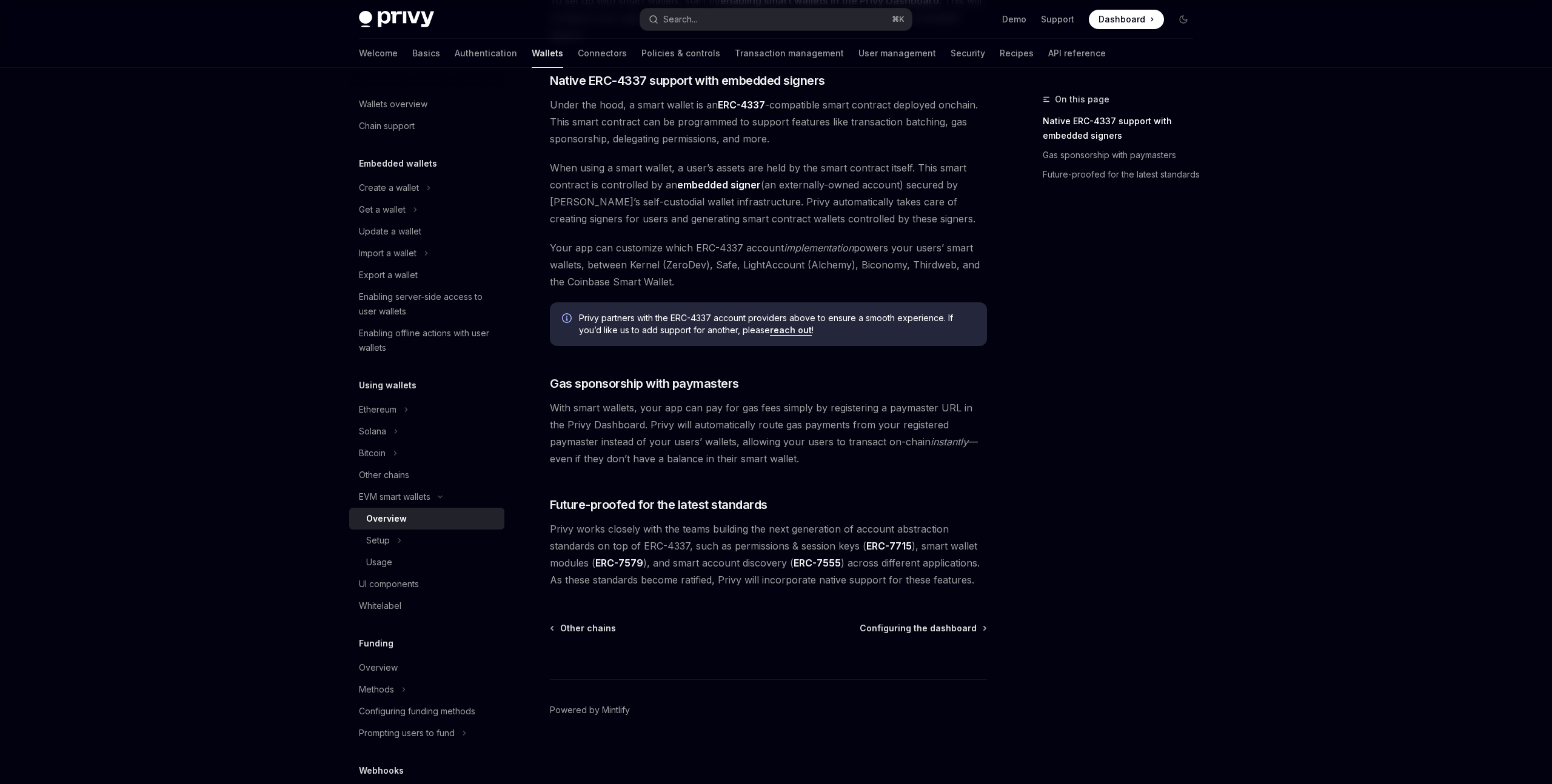
click at [565, 410] on span "With smart wallets, your app can pay for gas fees simply by registering a payma…" at bounding box center [768, 433] width 437 height 68
drag, startPoint x: 543, startPoint y: 410, endPoint x: 827, endPoint y: 466, distance: 289.5
click at [827, 466] on div "EVM smart wallets Smart wallets OpenAI Open in ChatGPT OpenAI Open in ChatGPT P…" at bounding box center [655, 98] width 669 height 1372
click at [827, 466] on span "With smart wallets, your app can pay for gas fees simply by registering a payma…" at bounding box center [768, 433] width 437 height 68
drag, startPoint x: 810, startPoint y: 466, endPoint x: 624, endPoint y: 417, distance: 192.3
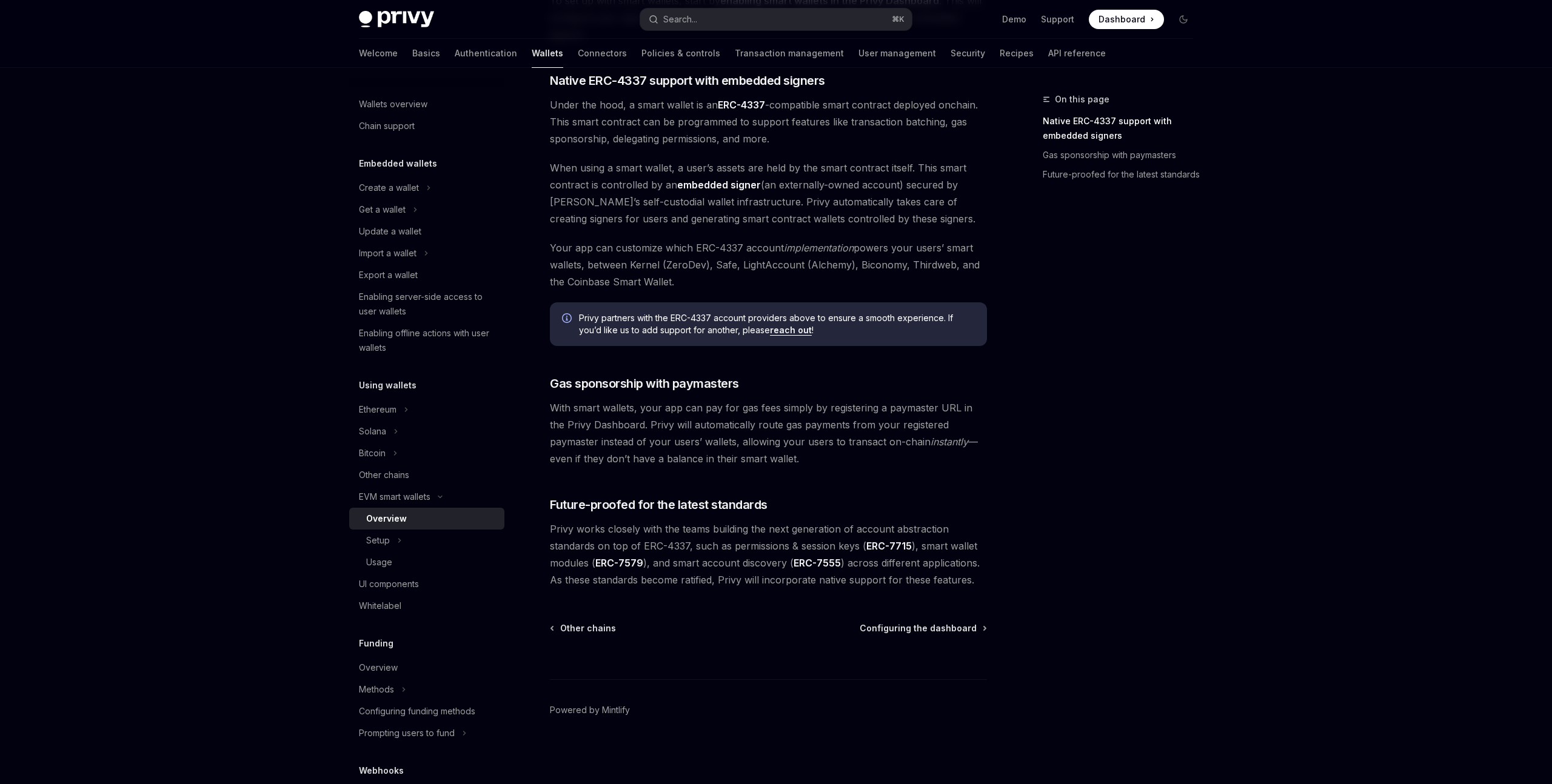
click at [624, 417] on span "With smart wallets, your app can pay for gas fees simply by registering a payma…" at bounding box center [768, 433] width 437 height 68
click at [395, 439] on div "Solana" at bounding box center [427, 432] width 155 height 22
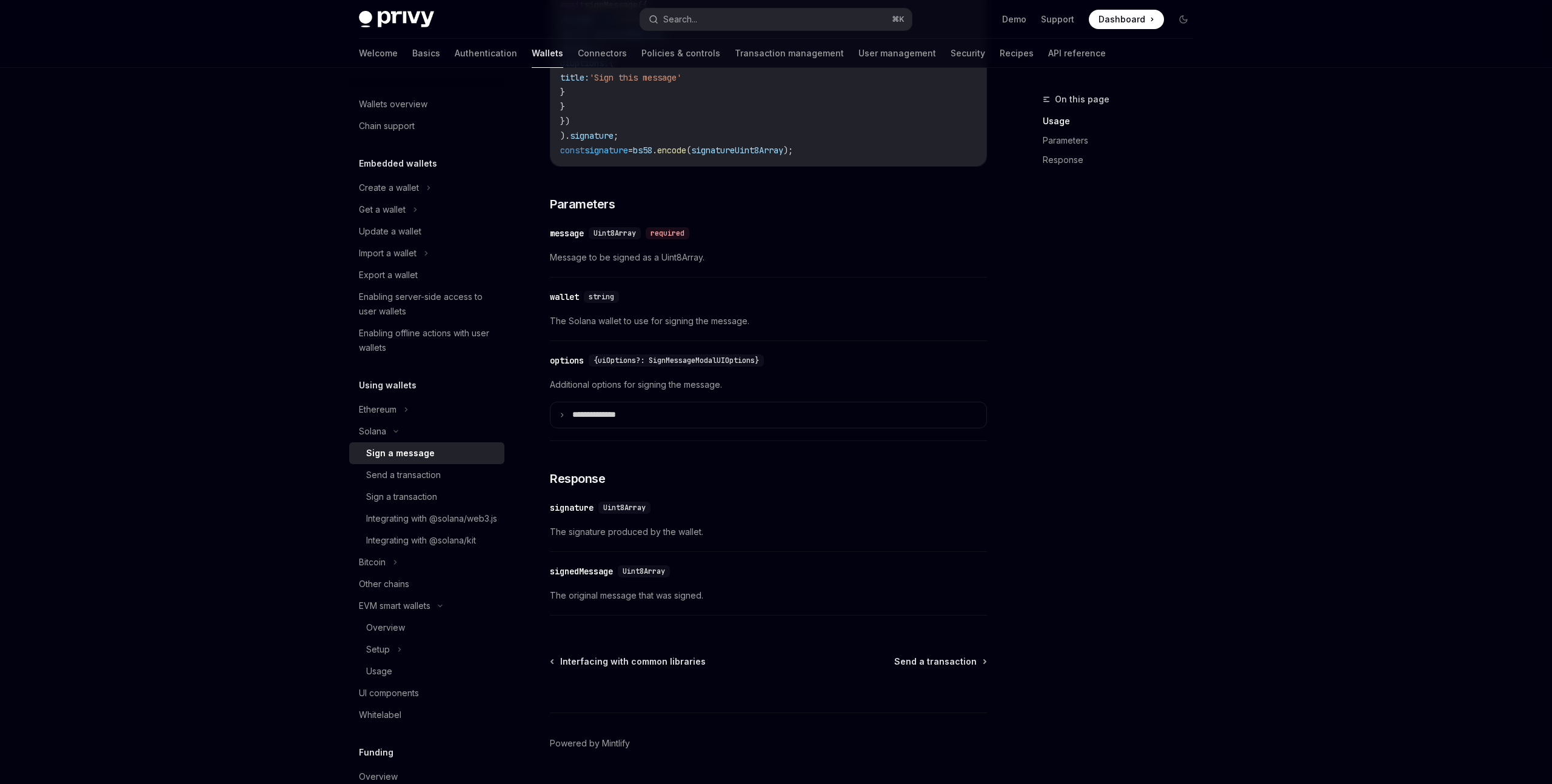
scroll to position [698, 0]
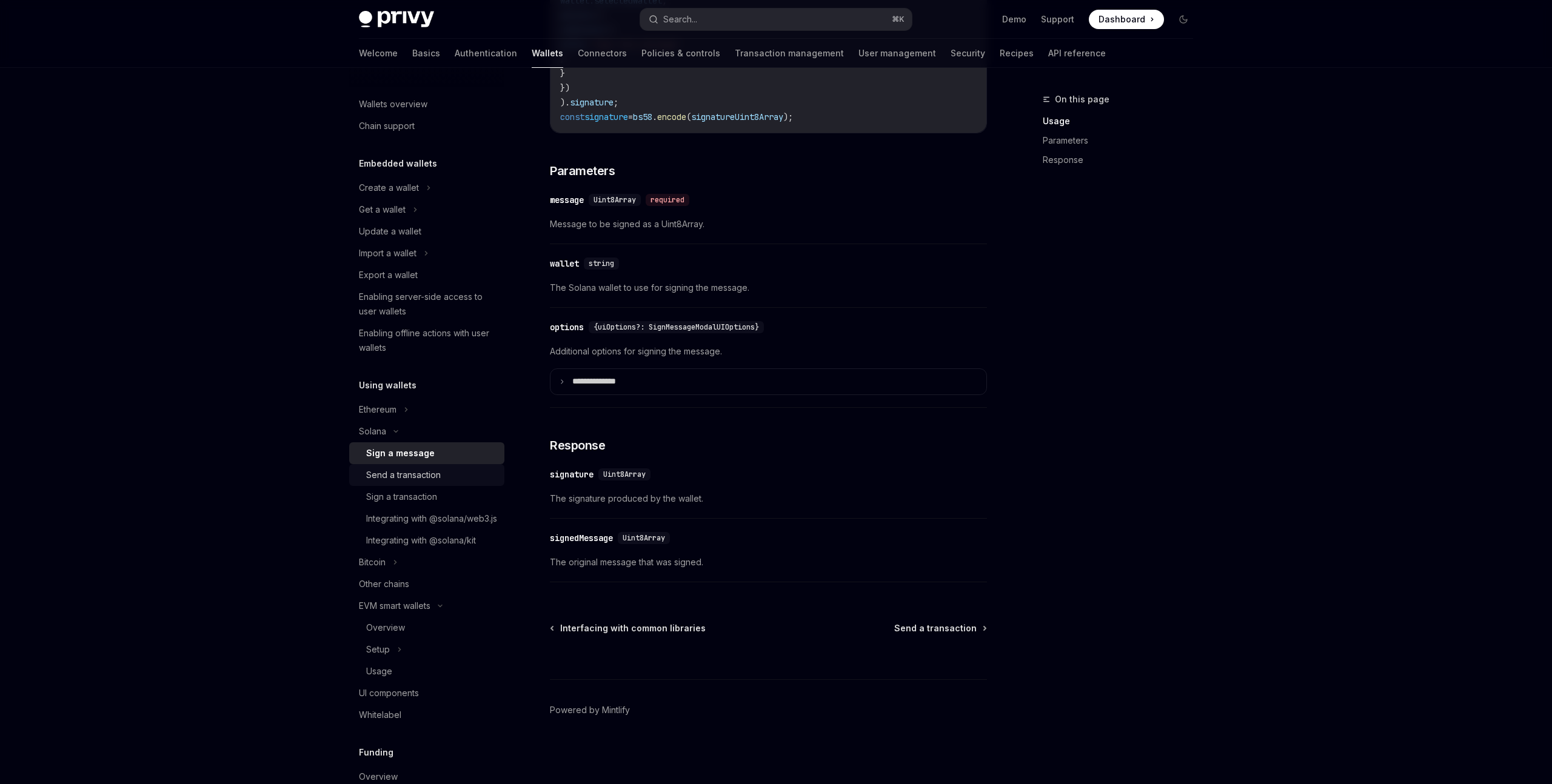
click at [448, 473] on div "Send a transaction" at bounding box center [432, 475] width 131 height 15
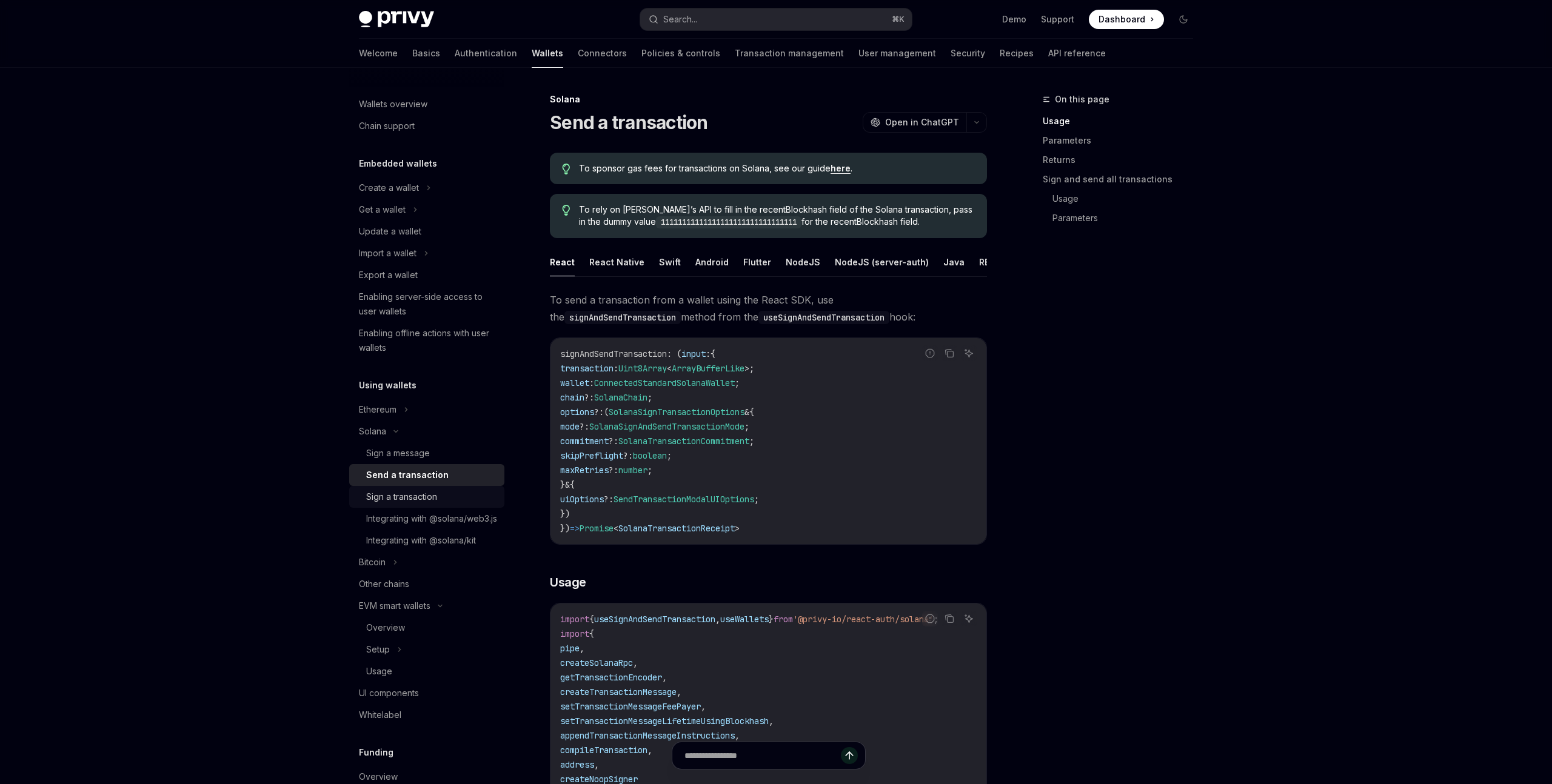
click at [415, 500] on div "Sign a transaction" at bounding box center [402, 497] width 71 height 15
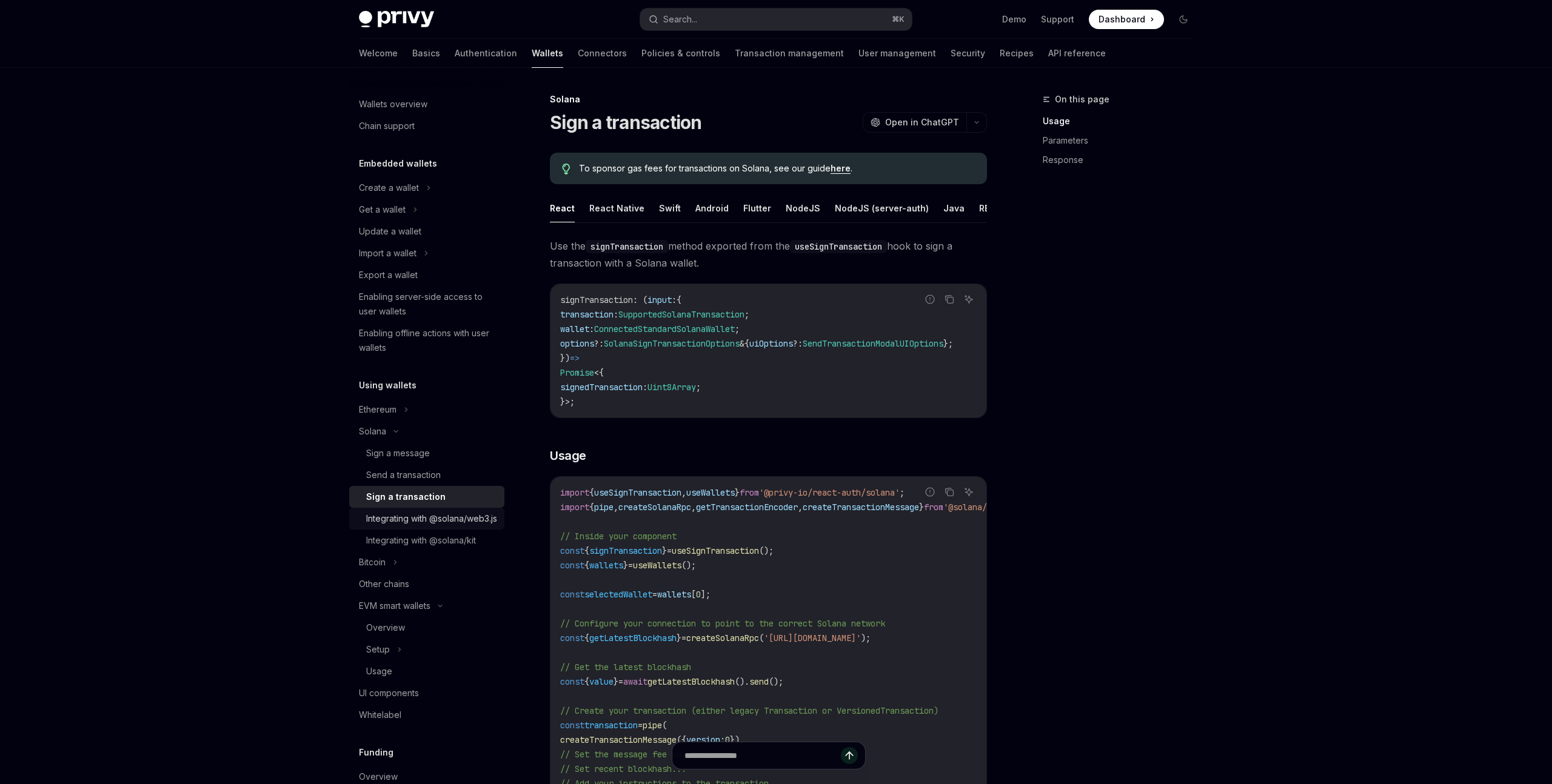
click at [410, 522] on div "Integrating with @solana/web3.js" at bounding box center [432, 518] width 131 height 15
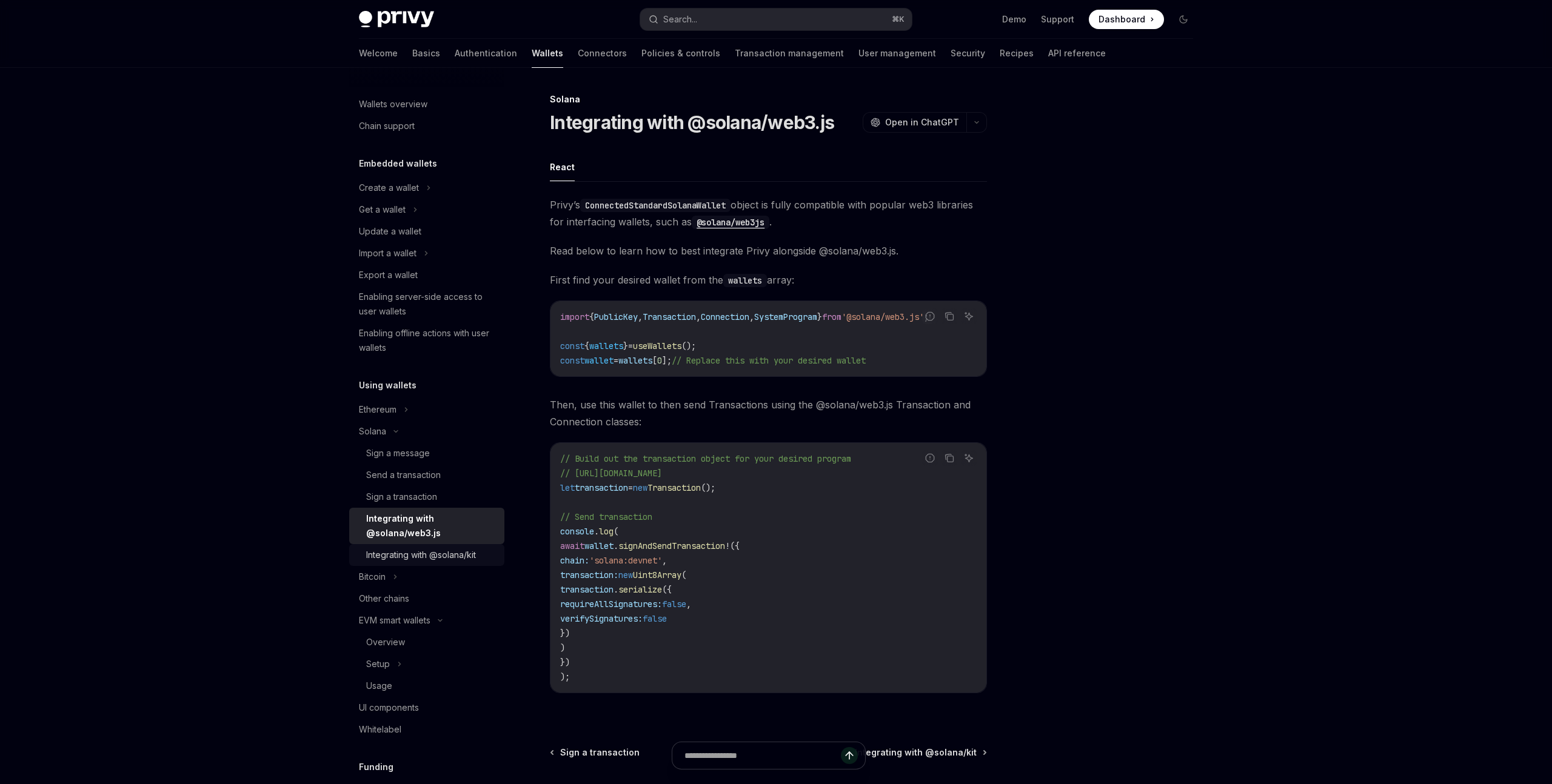
click at [427, 558] on div "Integrating with @solana/kit" at bounding box center [421, 555] width 110 height 15
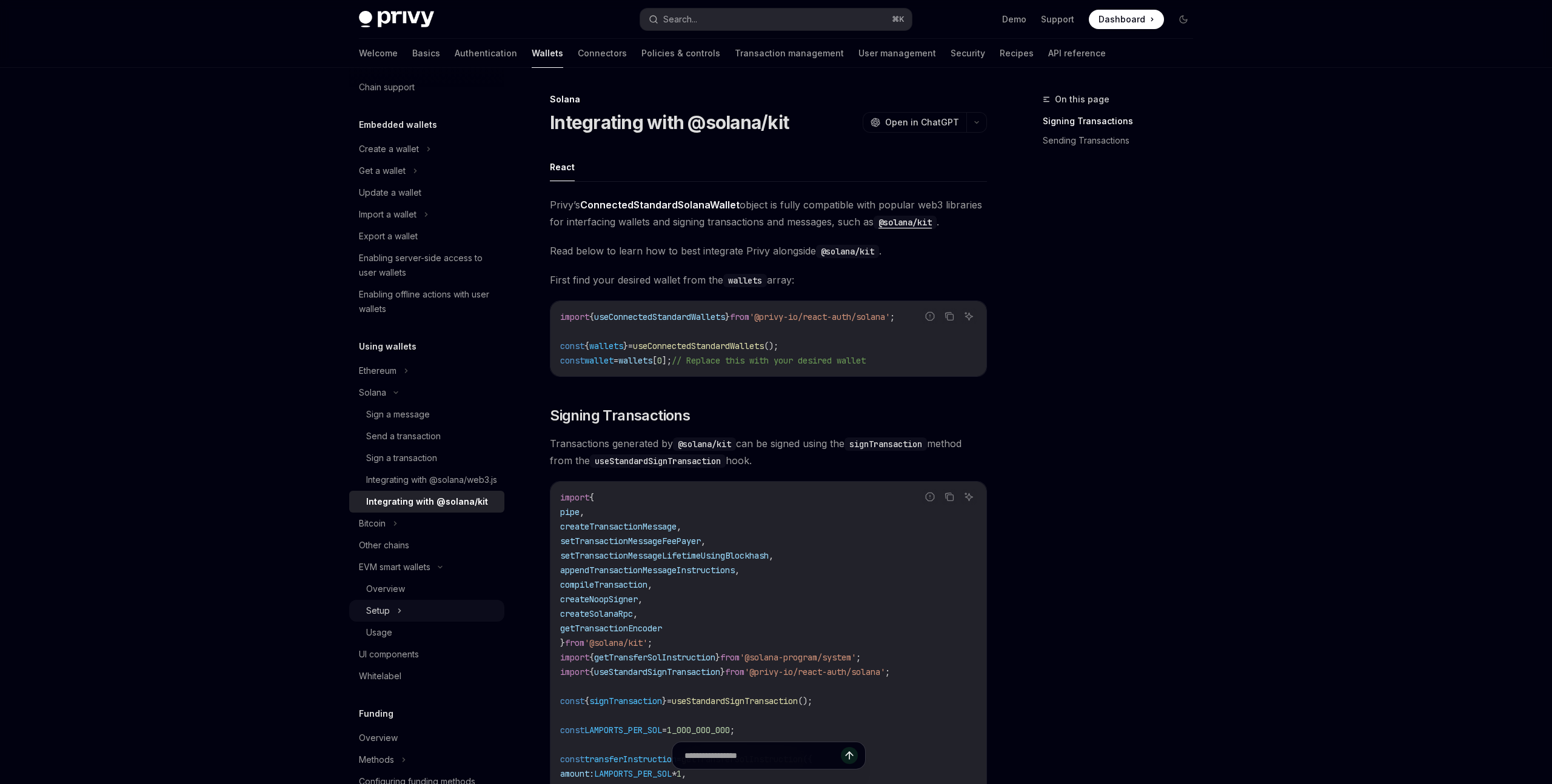
scroll to position [82, 0]
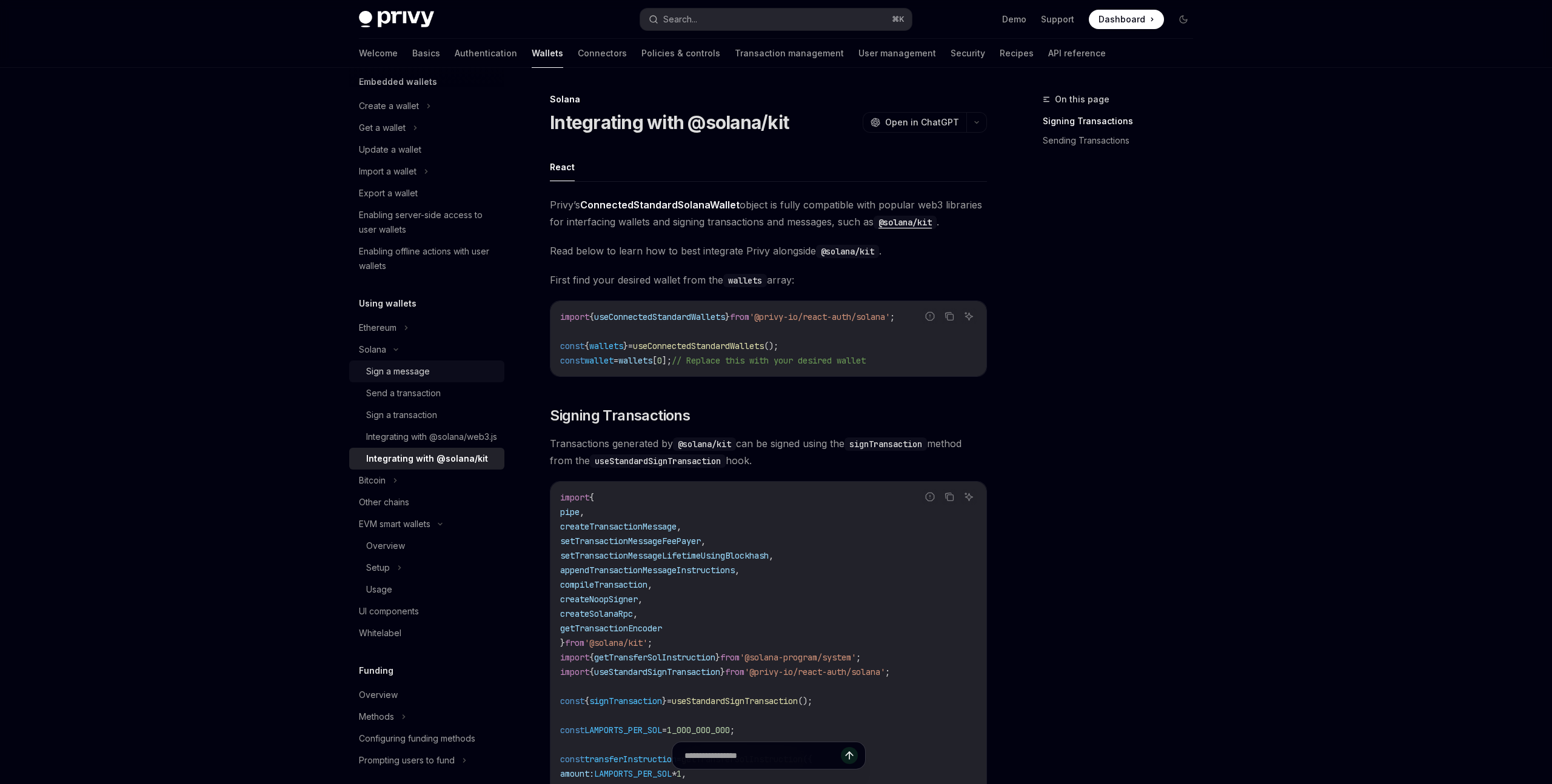
click at [432, 374] on div "Sign a message" at bounding box center [432, 371] width 131 height 15
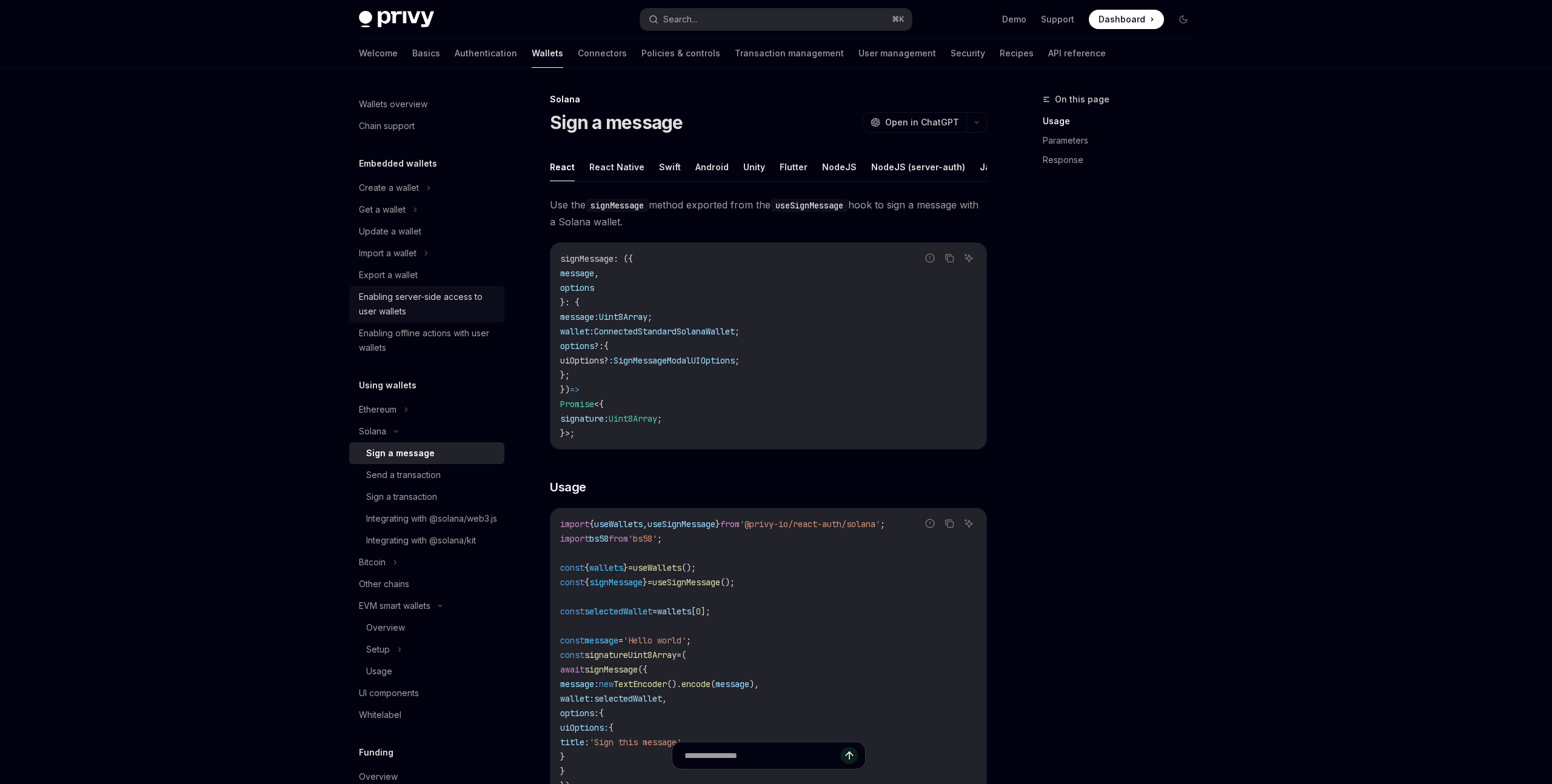
click at [391, 306] on div "Enabling server-side access to user wallets" at bounding box center [428, 304] width 138 height 29
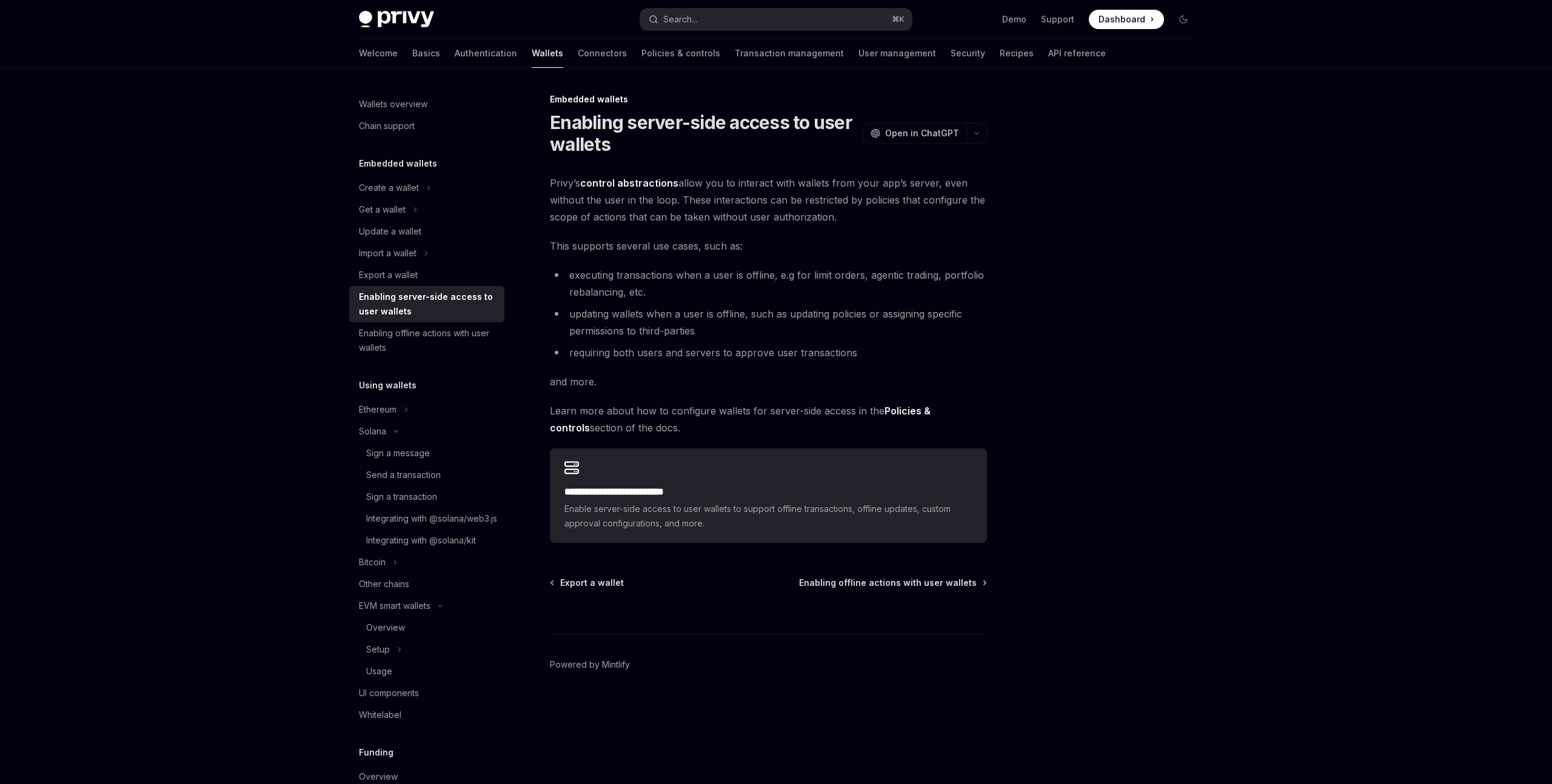
drag, startPoint x: 553, startPoint y: 178, endPoint x: 892, endPoint y: 212, distance: 340.7
click at [892, 212] on span "Privy’s control abstractions allow you to interact with wallets from your app’s…" at bounding box center [768, 199] width 437 height 51
drag, startPoint x: 890, startPoint y: 216, endPoint x: 735, endPoint y: 180, distance: 159.1
click at [735, 180] on span "Privy’s control abstractions allow you to interact with wallets from your app’s…" at bounding box center [768, 199] width 437 height 51
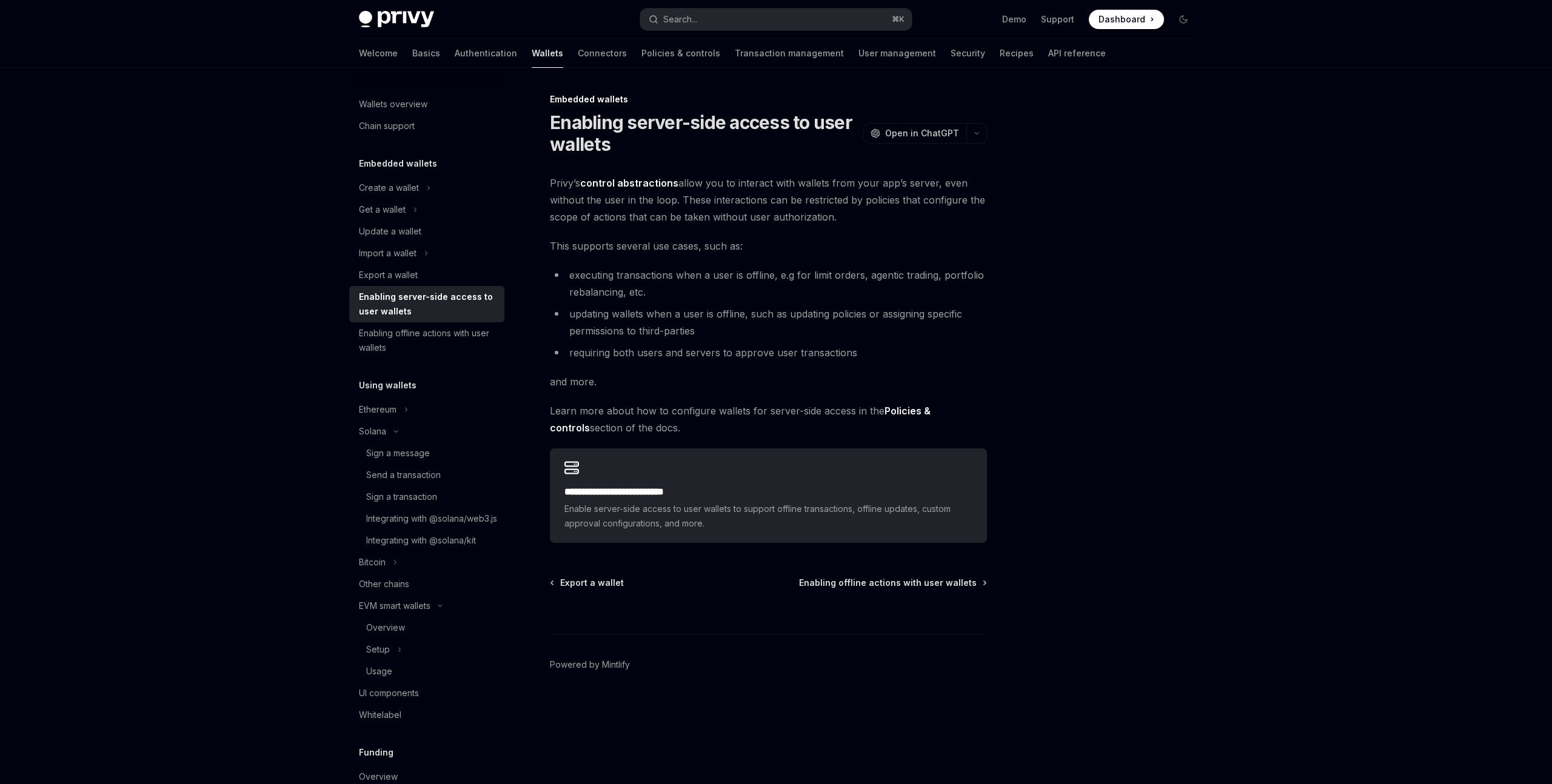
click at [735, 180] on span "Privy’s control abstractions allow you to interact with wallets from your app’s…" at bounding box center [768, 199] width 437 height 51
drag, startPoint x: 710, startPoint y: 187, endPoint x: 950, endPoint y: 221, distance: 242.4
click at [950, 221] on span "Privy’s control abstractions allow you to interact with wallets from your app’s…" at bounding box center [768, 199] width 437 height 51
drag, startPoint x: 880, startPoint y: 214, endPoint x: 710, endPoint y: 185, distance: 172.5
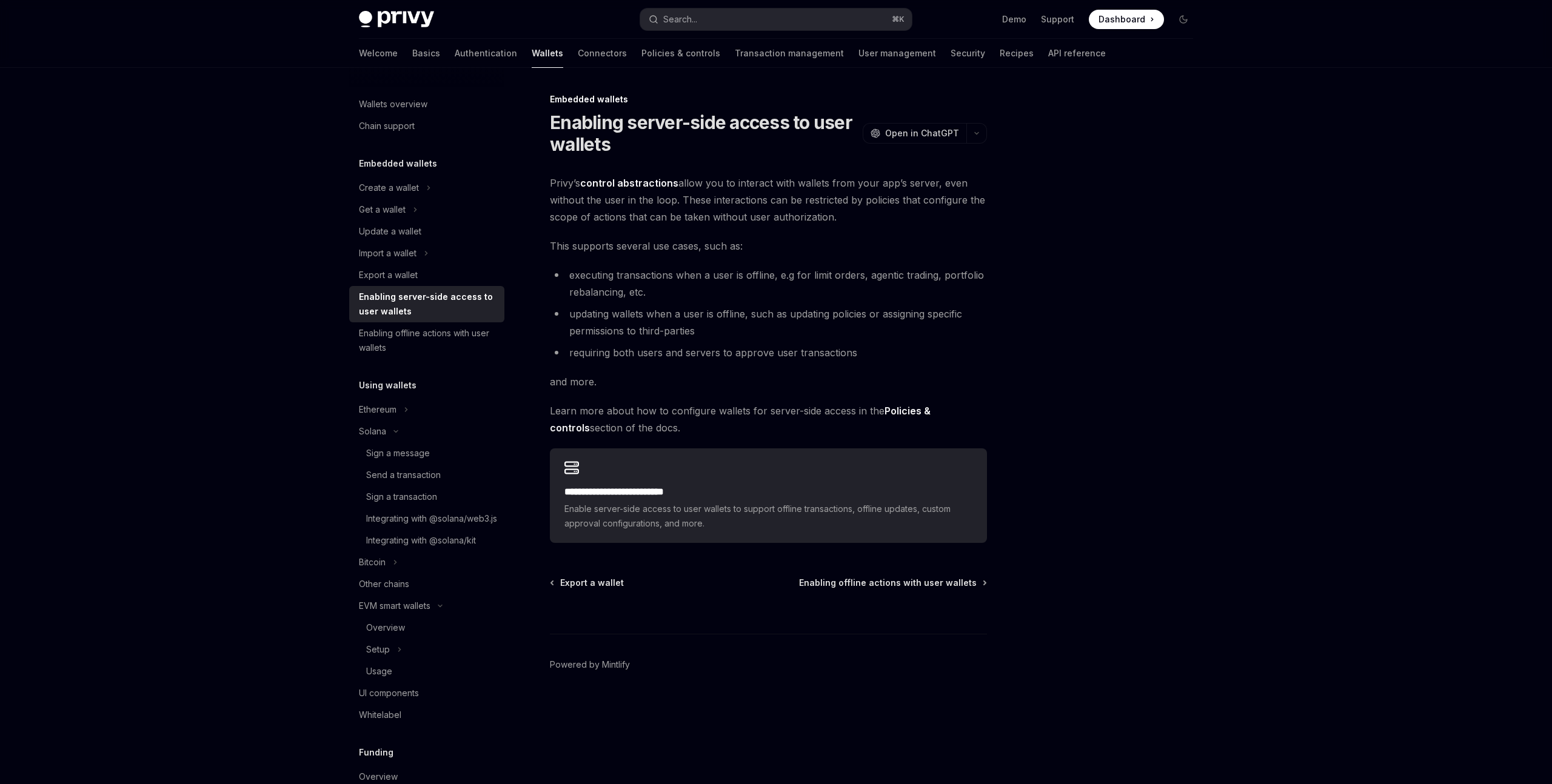
click at [710, 185] on span "Privy’s control abstractions allow you to interact with wallets from your app’s…" at bounding box center [768, 199] width 437 height 51
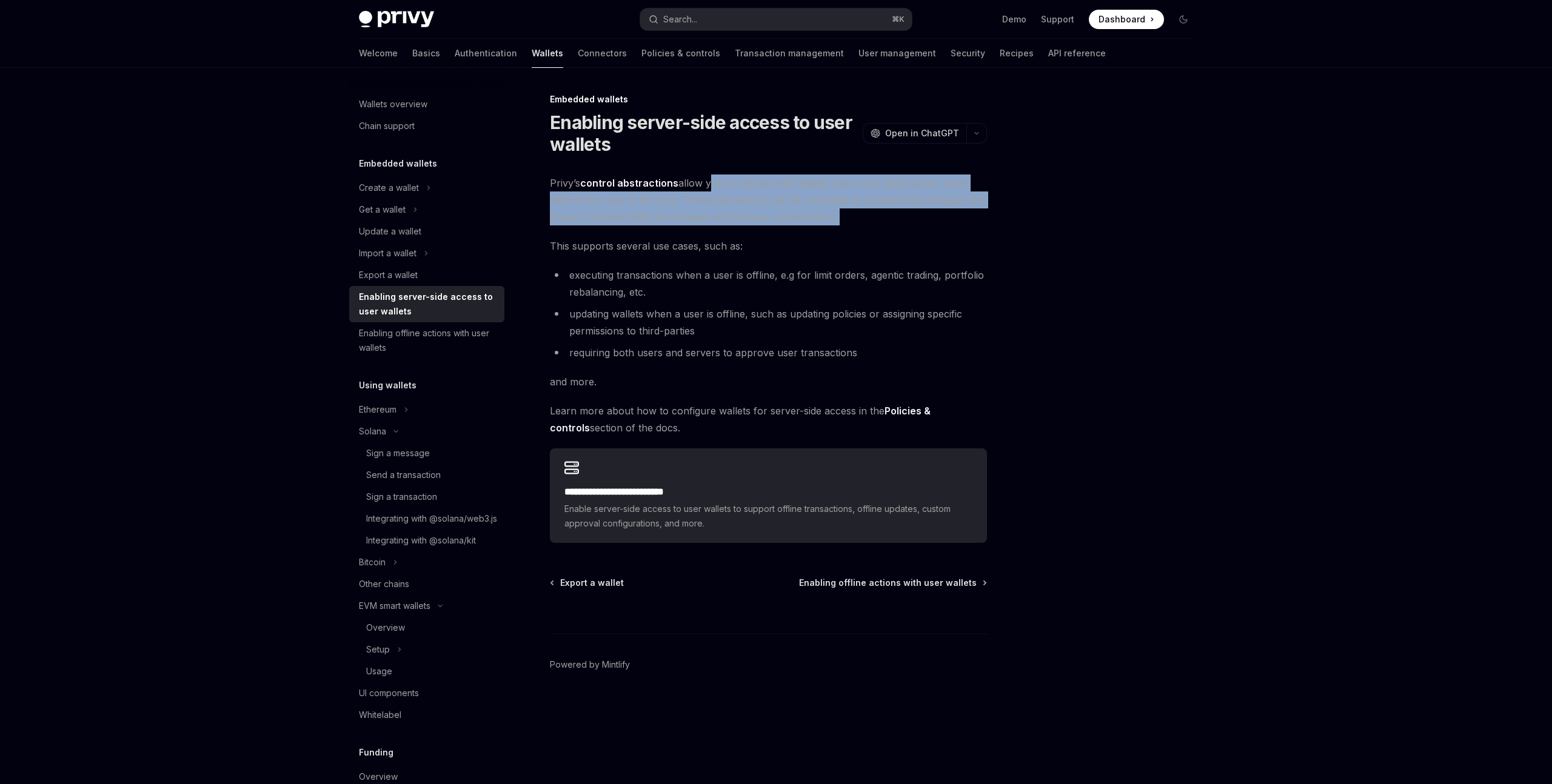
drag, startPoint x: 710, startPoint y: 185, endPoint x: 885, endPoint y: 221, distance: 178.7
click at [885, 221] on span "Privy’s control abstractions allow you to interact with wallets from your app’s…" at bounding box center [768, 199] width 437 height 51
drag, startPoint x: 844, startPoint y: 226, endPoint x: 728, endPoint y: 187, distance: 122.4
click at [728, 187] on div "**********" at bounding box center [768, 358] width 437 height 369
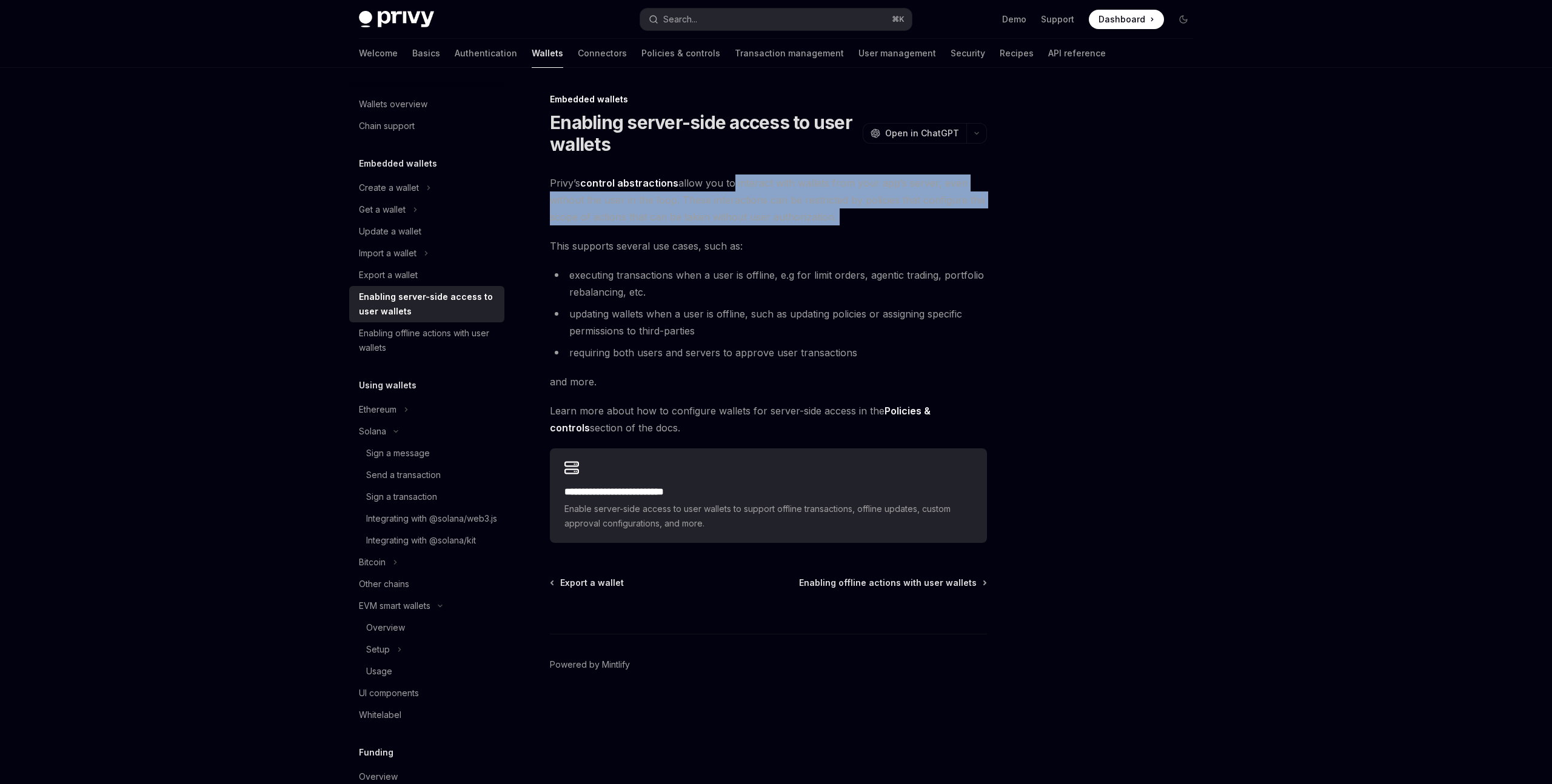
click at [728, 187] on span "Privy’s control abstractions allow you to interact with wallets from your app’s…" at bounding box center [768, 199] width 437 height 51
drag, startPoint x: 730, startPoint y: 185, endPoint x: 885, endPoint y: 224, distance: 159.8
click at [885, 224] on span "Privy’s control abstractions allow you to interact with wallets from your app’s…" at bounding box center [768, 199] width 437 height 51
drag, startPoint x: 868, startPoint y: 228, endPoint x: 720, endPoint y: 185, distance: 154.1
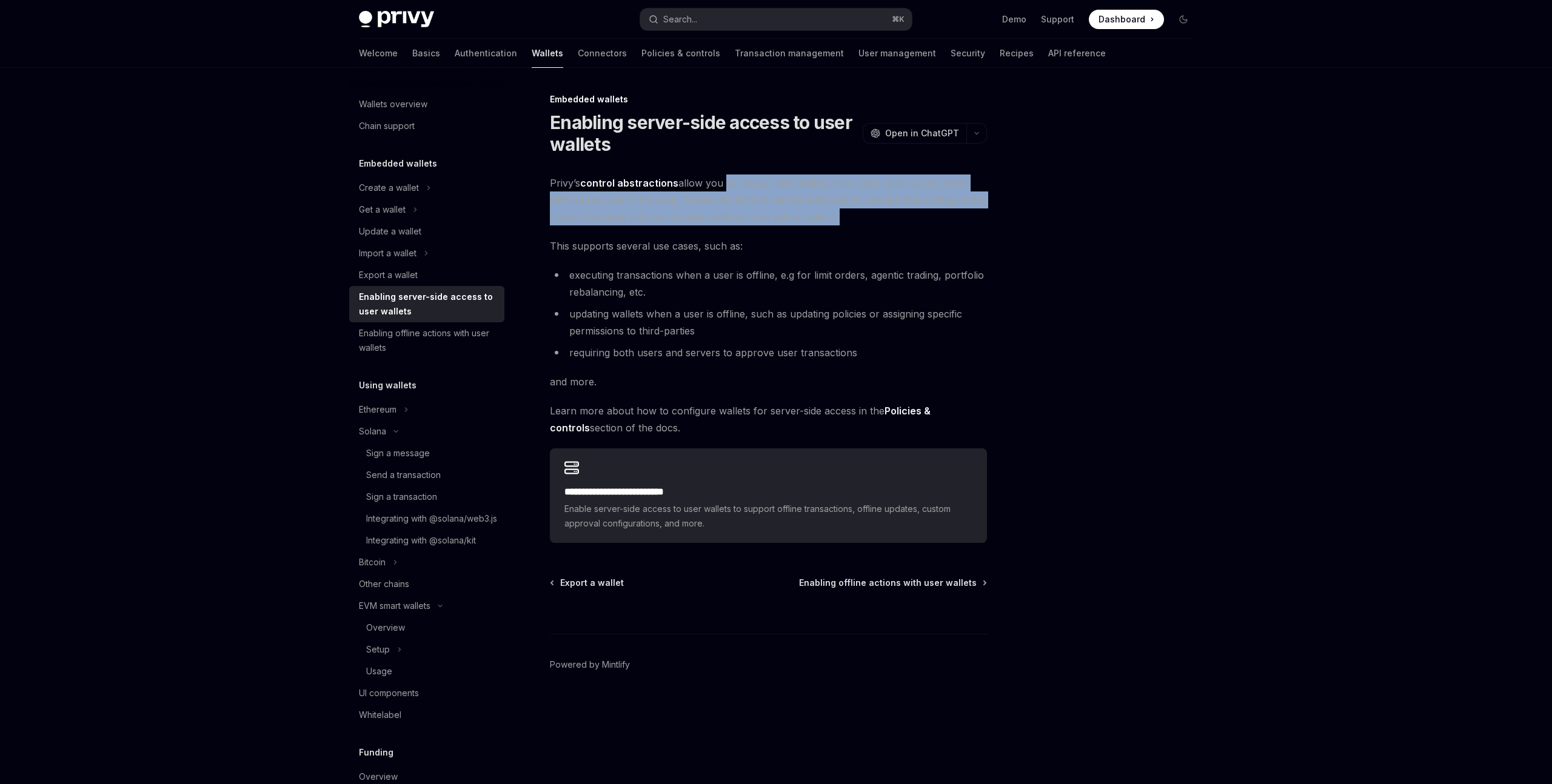
click at [720, 185] on div "**********" at bounding box center [768, 358] width 437 height 369
click at [720, 185] on span "Privy’s control abstractions allow you to interact with wallets from your app’s…" at bounding box center [768, 199] width 437 height 51
drag, startPoint x: 720, startPoint y: 185, endPoint x: 887, endPoint y: 212, distance: 169.2
click at [887, 212] on span "Privy’s control abstractions allow you to interact with wallets from your app’s…" at bounding box center [768, 199] width 437 height 51
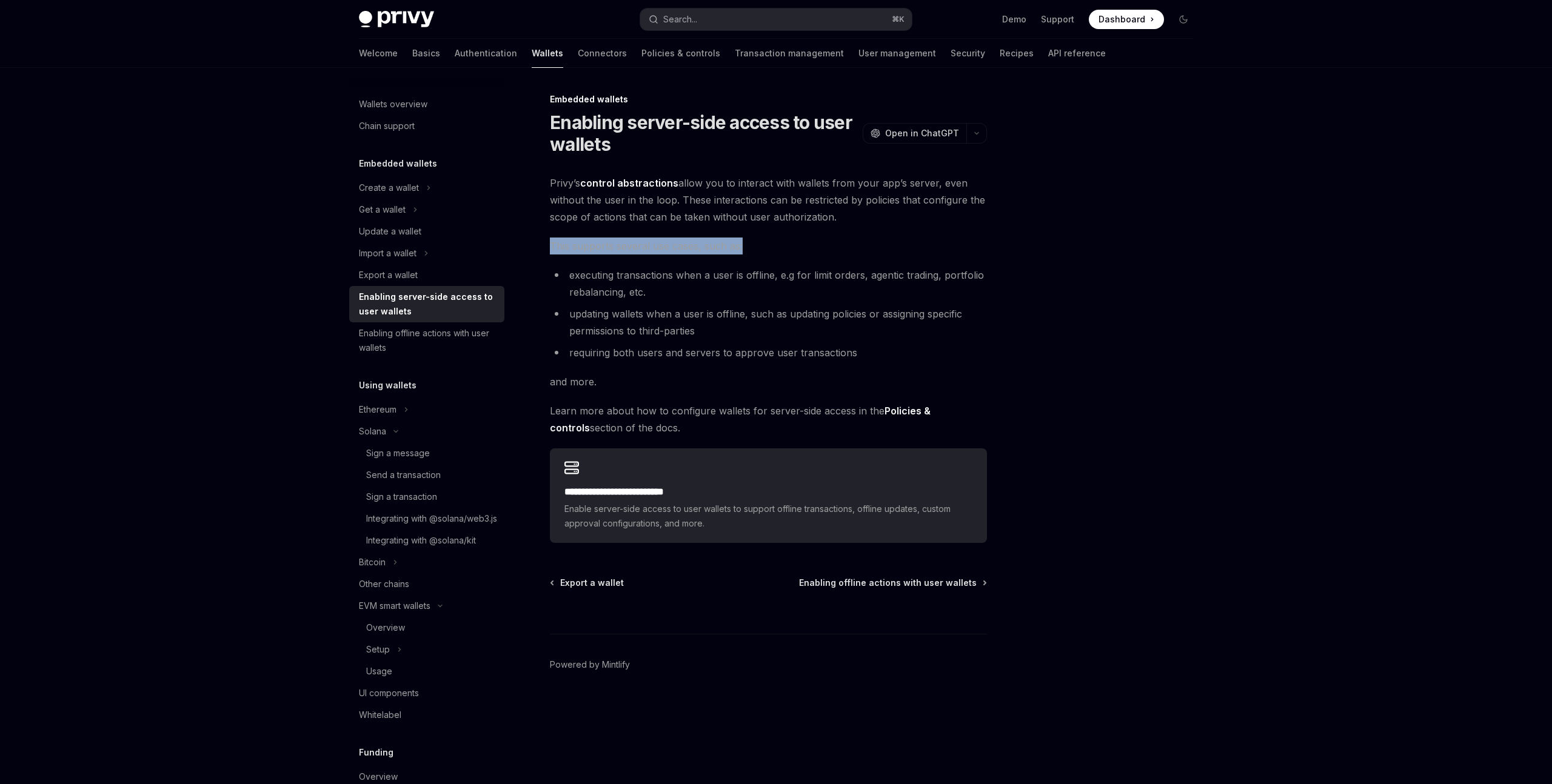
drag, startPoint x: 529, startPoint y: 243, endPoint x: 805, endPoint y: 246, distance: 276.0
click at [805, 246] on div "**********" at bounding box center [655, 438] width 669 height 692
click at [805, 246] on span "This supports several use cases, such as:" at bounding box center [768, 246] width 437 height 17
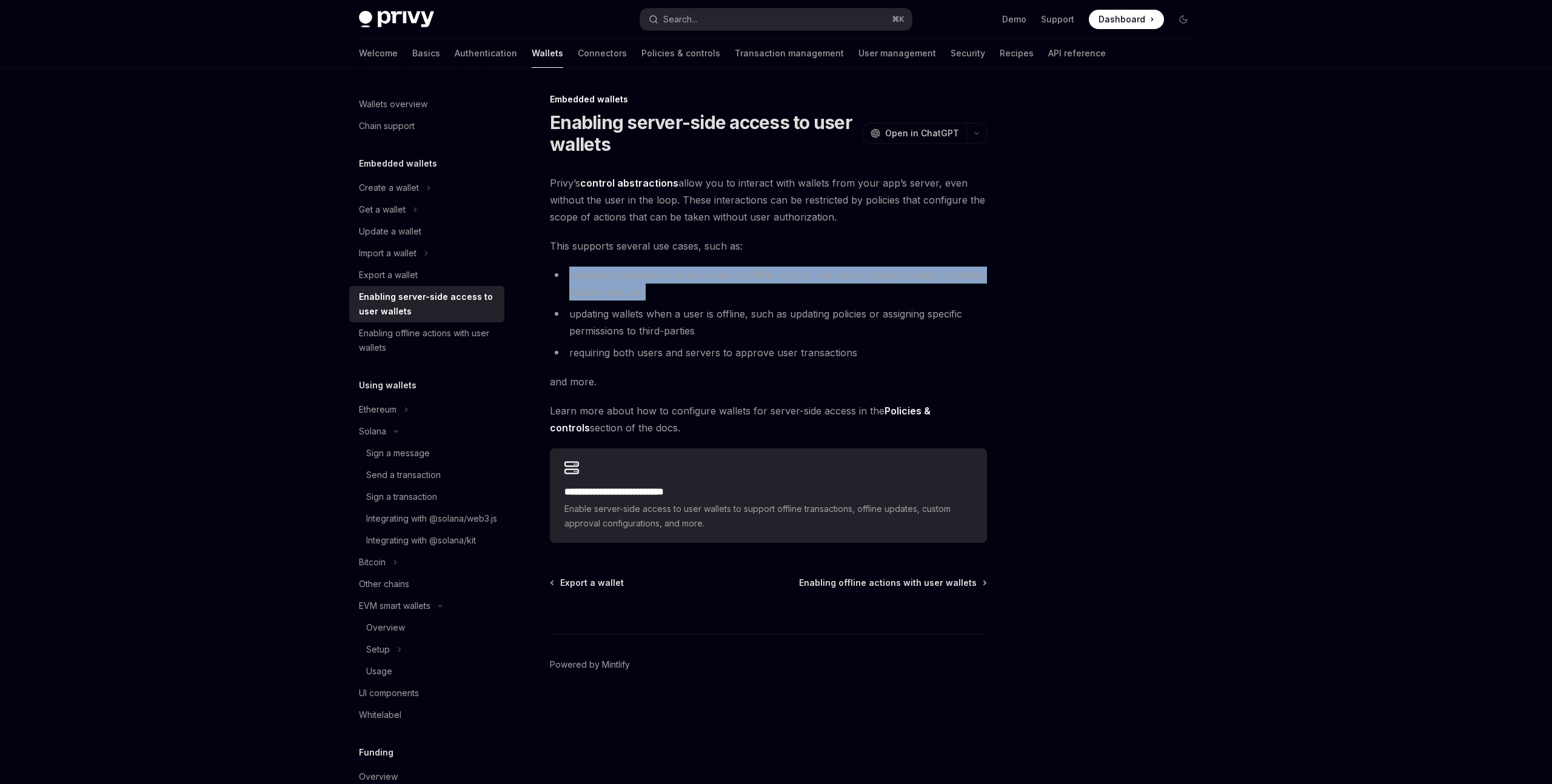
drag, startPoint x: 565, startPoint y: 275, endPoint x: 744, endPoint y: 296, distance: 180.2
click at [744, 296] on li "executing transactions when a user is offline, e.g for limit orders, agentic tr…" at bounding box center [768, 284] width 437 height 34
drag, startPoint x: 691, startPoint y: 291, endPoint x: 672, endPoint y: 299, distance: 20.6
click at [688, 291] on li "executing transactions when a user is offline, e.g for limit orders, agentic tr…" at bounding box center [768, 284] width 437 height 34
drag, startPoint x: 657, startPoint y: 299, endPoint x: 555, endPoint y: 272, distance: 105.5
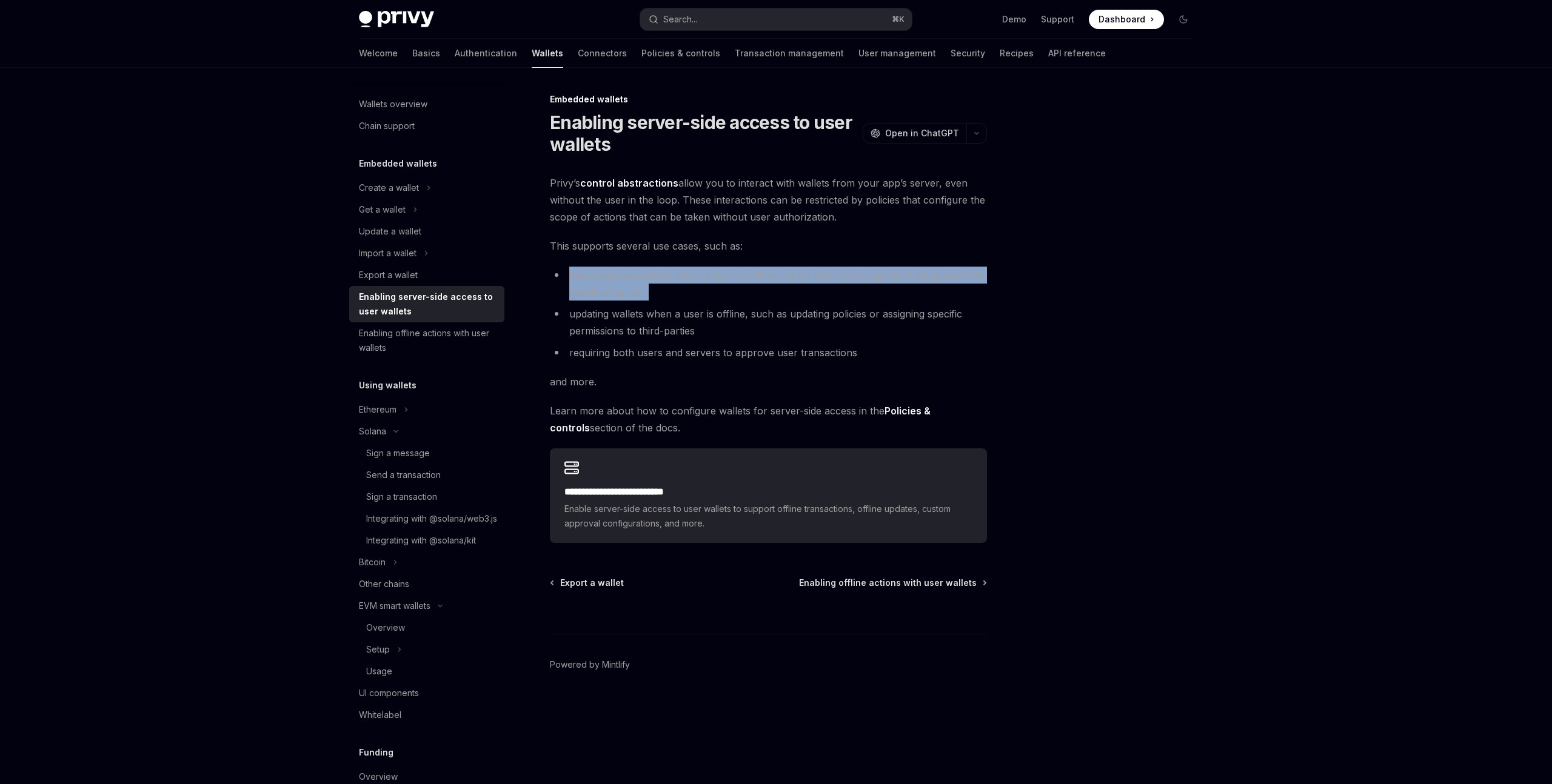
click at [555, 272] on ul "executing transactions when a user is offline, e.g for limit orders, agentic tr…" at bounding box center [768, 314] width 437 height 95
click at [531, 299] on div "**********" at bounding box center [655, 438] width 669 height 692
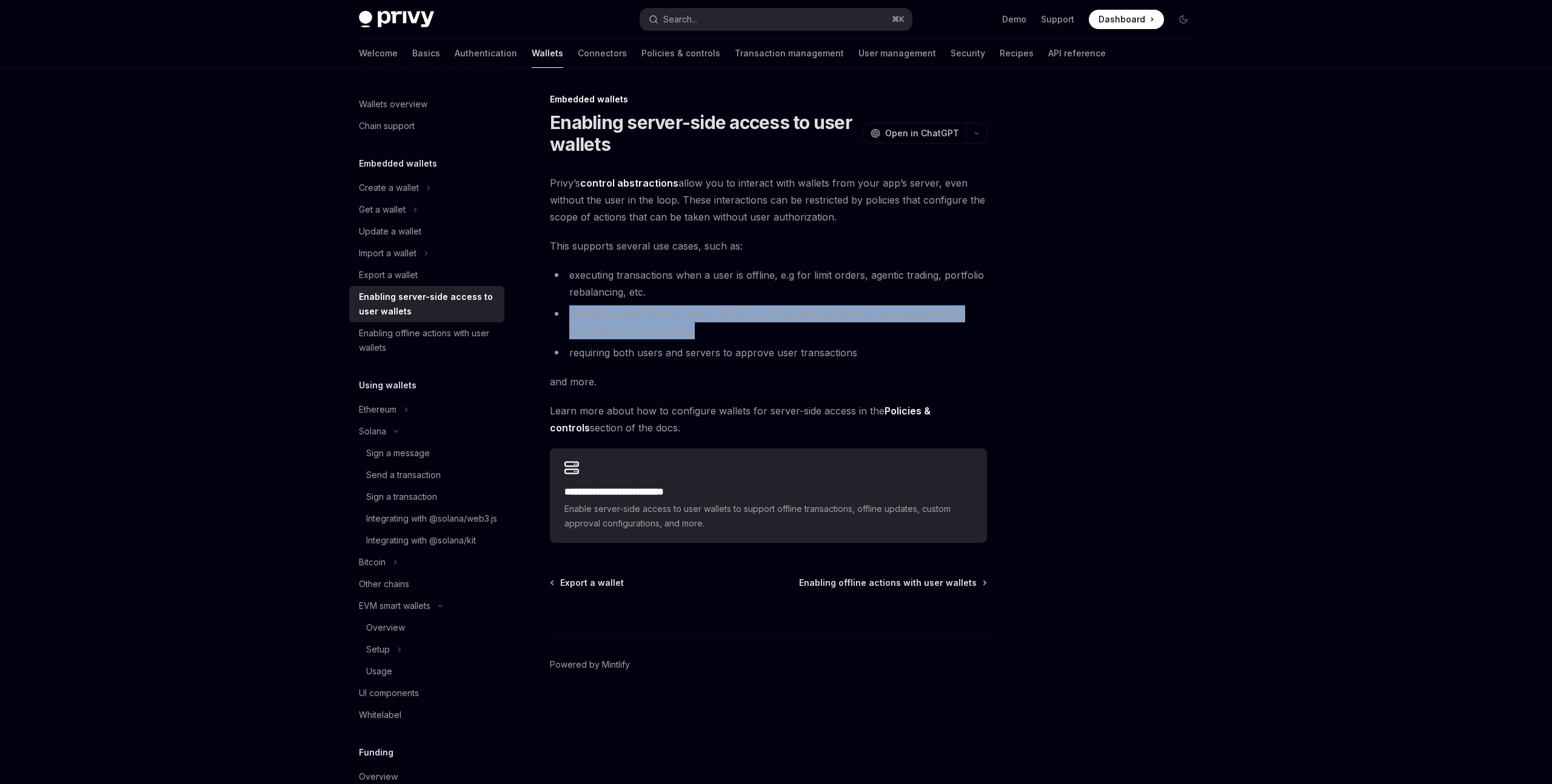
drag, startPoint x: 562, startPoint y: 309, endPoint x: 825, endPoint y: 323, distance: 263.4
click at [825, 323] on li "updating wallets when a user is offline, such as updating policies or assigning…" at bounding box center [768, 322] width 437 height 34
click at [769, 338] on li "updating wallets when a user is offline, such as updating policies or assigning…" at bounding box center [768, 322] width 437 height 34
drag, startPoint x: 699, startPoint y: 335, endPoint x: 551, endPoint y: 309, distance: 150.3
click at [551, 309] on li "updating wallets when a user is offline, such as updating policies or assigning…" at bounding box center [768, 322] width 437 height 34
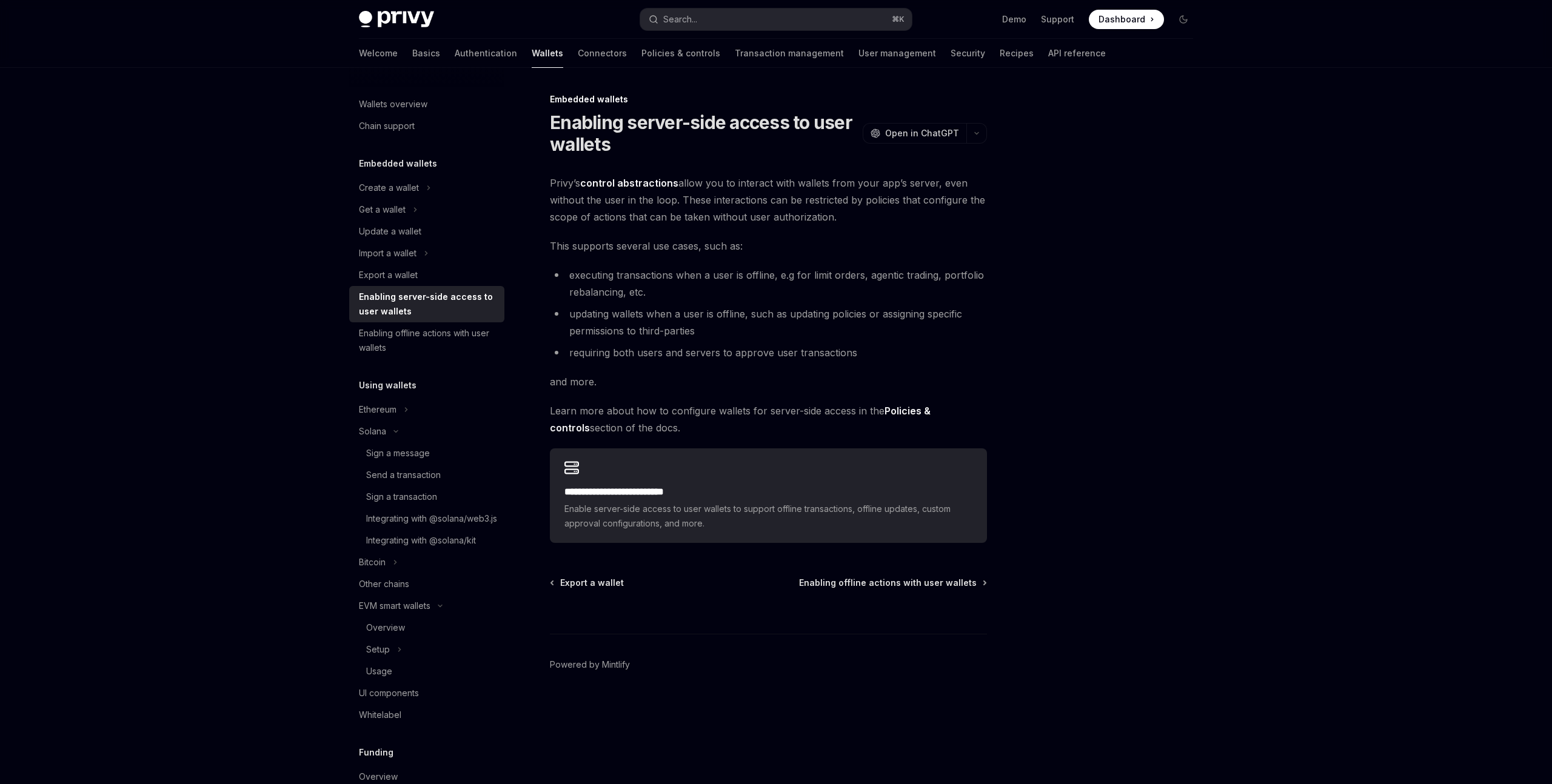
click at [536, 340] on div "**********" at bounding box center [655, 438] width 669 height 692
drag, startPoint x: 555, startPoint y: 342, endPoint x: 902, endPoint y: 354, distance: 347.2
click at [902, 354] on ul "executing transactions when a user is offline, e.g for limit orders, agentic tr…" at bounding box center [768, 314] width 437 height 95
click at [902, 354] on li "requiring both users and servers to approve user transactions" at bounding box center [768, 352] width 437 height 17
drag, startPoint x: 531, startPoint y: 383, endPoint x: 713, endPoint y: 423, distance: 186.3
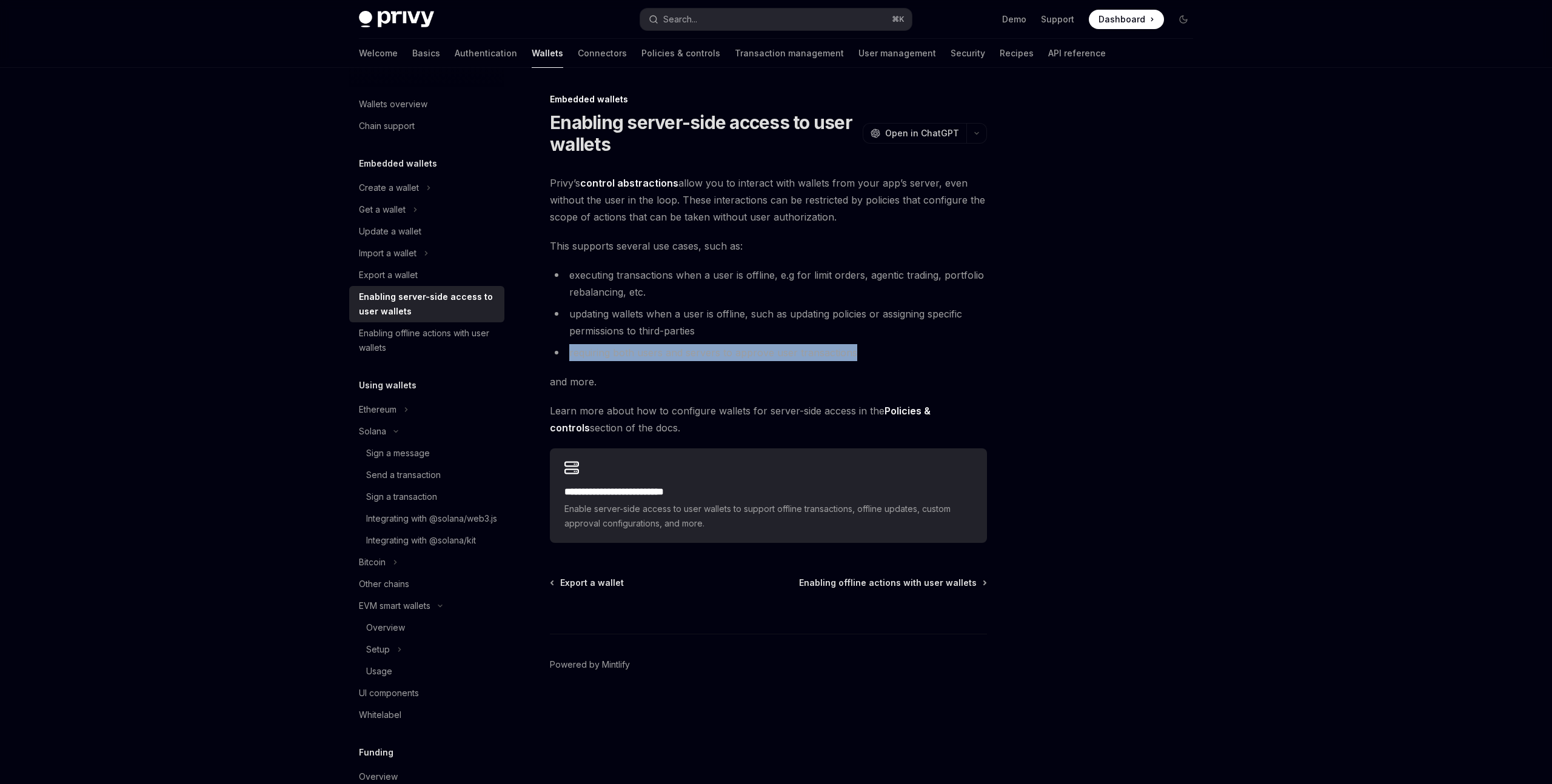
click at [713, 423] on div "**********" at bounding box center [655, 438] width 669 height 692
click at [713, 423] on span "Learn more about how to configure wallets for server-side access in the Policie…" at bounding box center [768, 419] width 437 height 34
click at [398, 342] on div "Enabling offline actions with user wallets" at bounding box center [428, 340] width 138 height 29
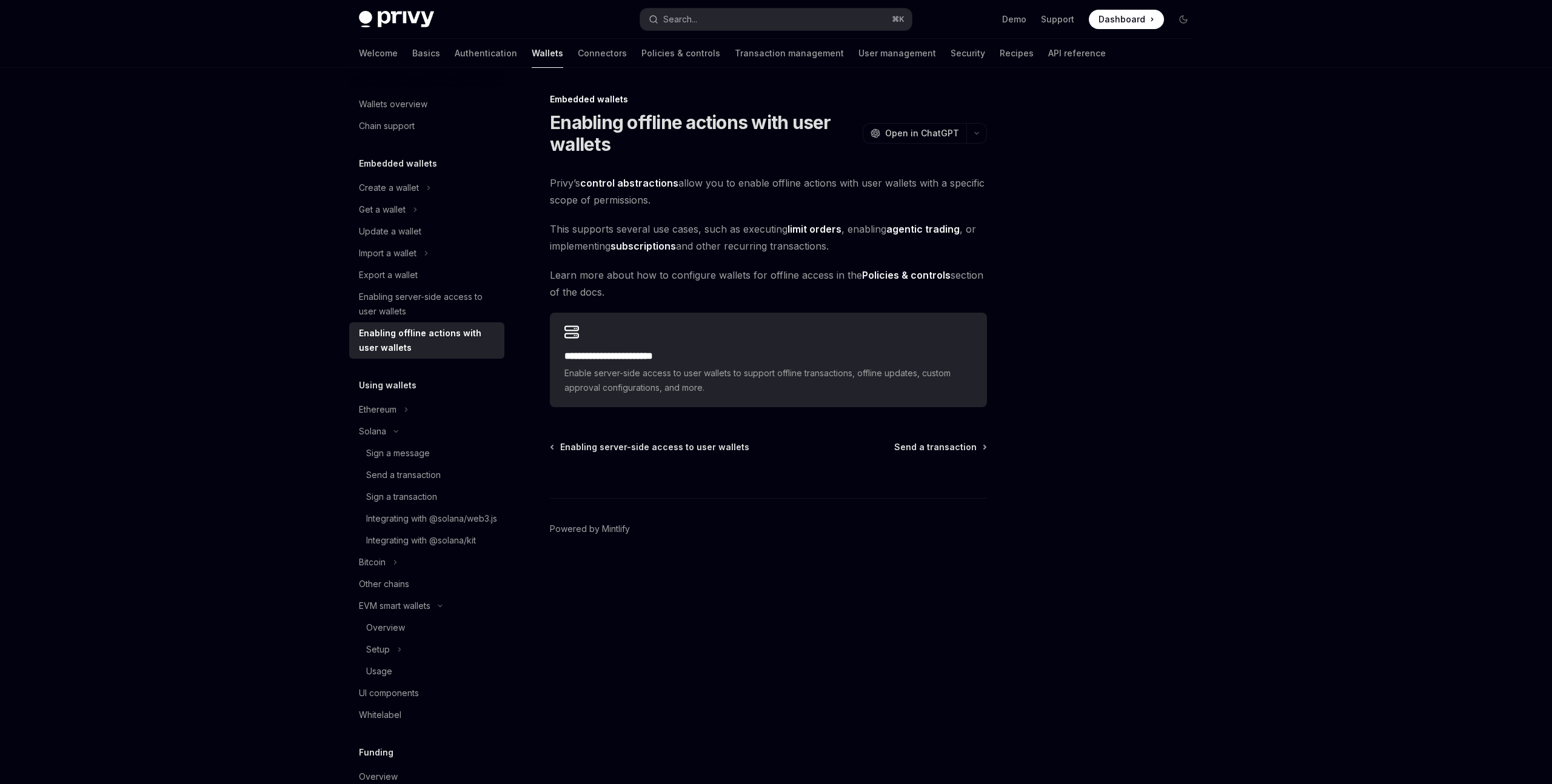
drag, startPoint x: 553, startPoint y: 183, endPoint x: 710, endPoint y: 194, distance: 157.4
click at [710, 194] on span "Privy’s control abstractions allow you to enable offline actions with user wall…" at bounding box center [768, 191] width 437 height 34
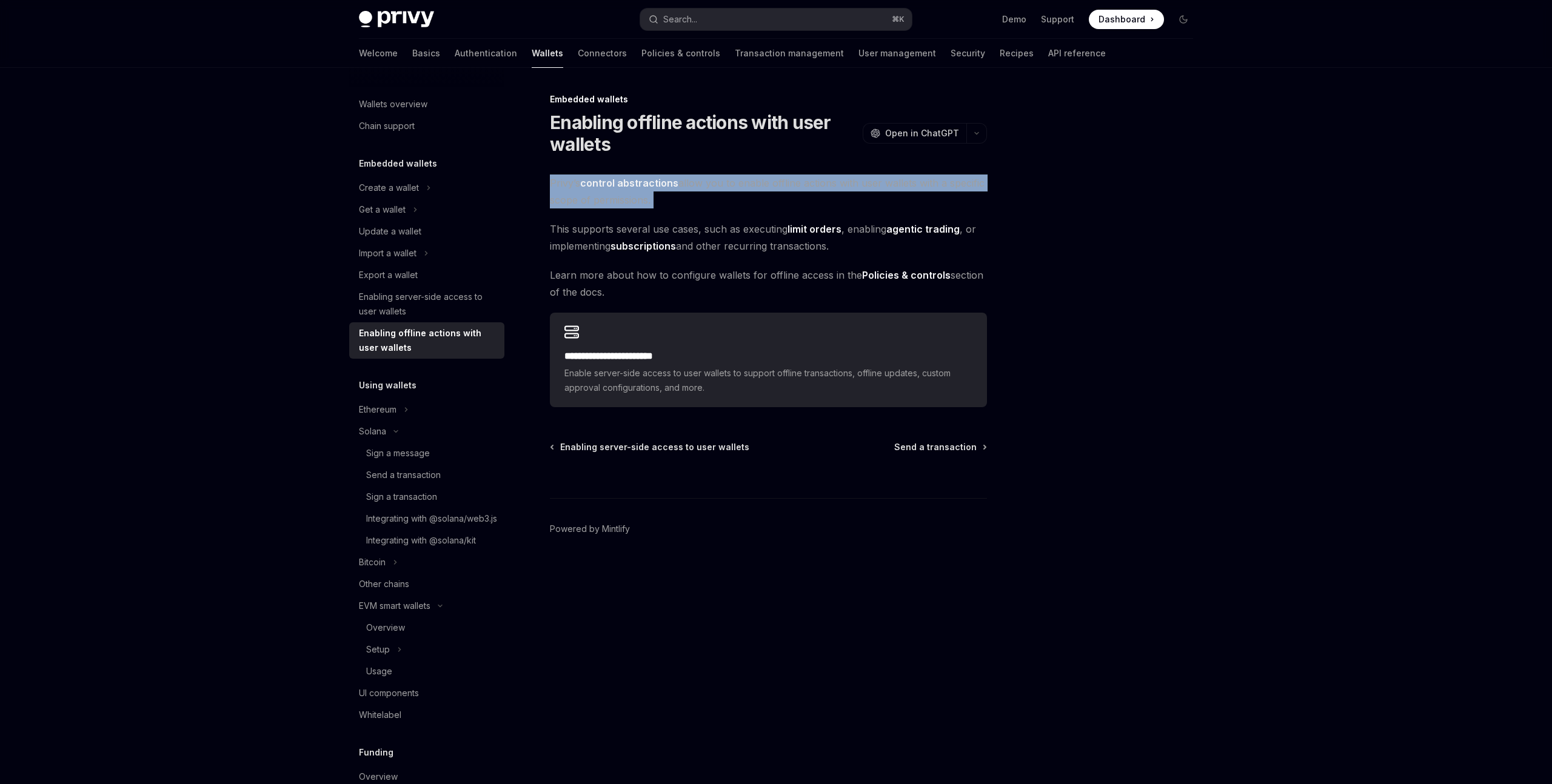
drag, startPoint x: 710, startPoint y: 212, endPoint x: 548, endPoint y: 170, distance: 167.4
click at [548, 170] on div "**********" at bounding box center [655, 438] width 669 height 692
click at [543, 224] on div "**********" at bounding box center [655, 438] width 669 height 692
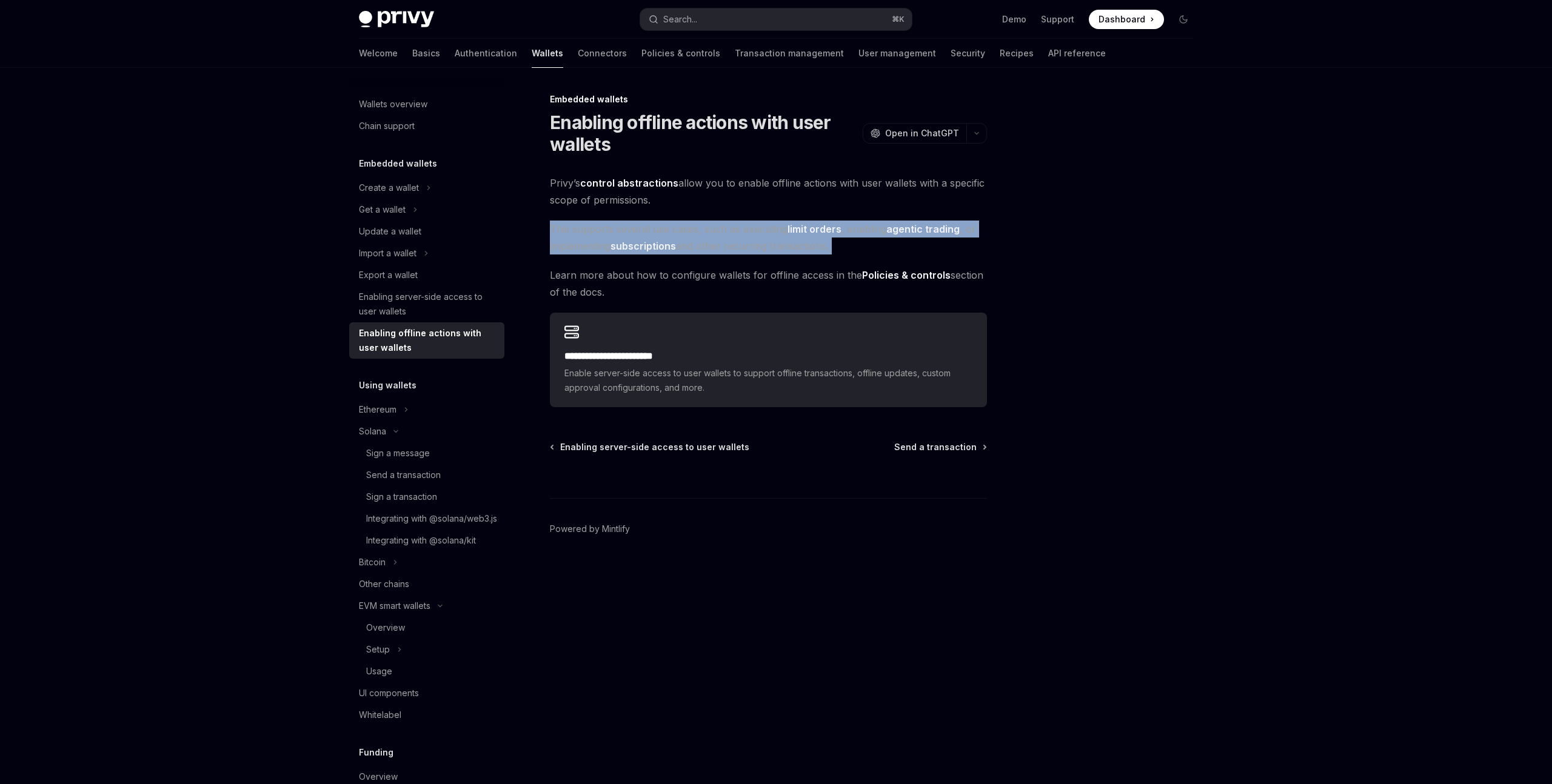
drag, startPoint x: 546, startPoint y: 226, endPoint x: 887, endPoint y: 257, distance: 342.4
click at [887, 257] on div "**********" at bounding box center [655, 438] width 669 height 692
click at [887, 257] on div "**********" at bounding box center [768, 291] width 437 height 233
drag, startPoint x: 871, startPoint y: 257, endPoint x: 533, endPoint y: 226, distance: 339.4
click at [533, 226] on div "**********" at bounding box center [655, 438] width 669 height 692
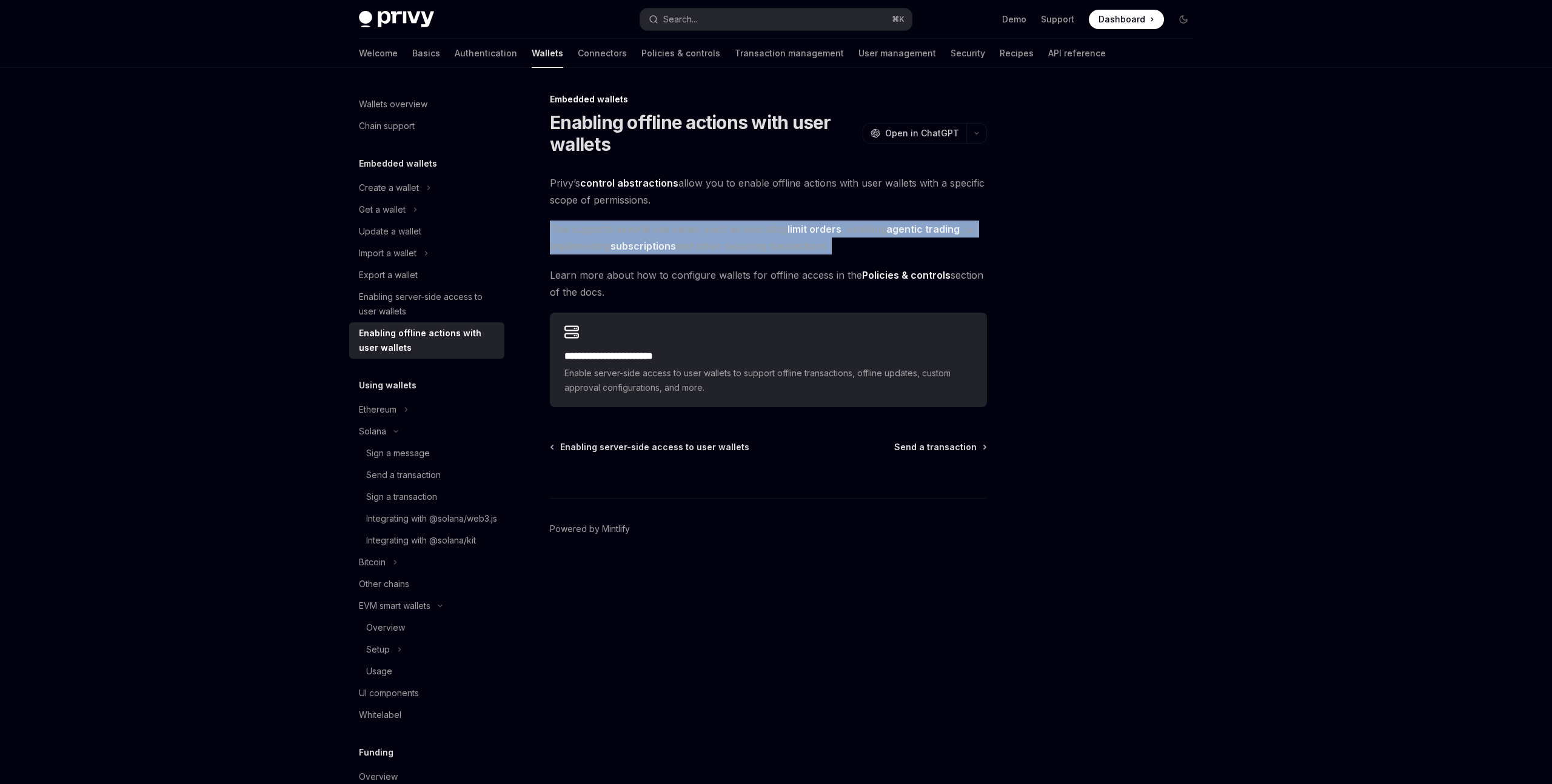
click at [560, 243] on span "This supports several use cases, such as executing limit orders , enabling agen…" at bounding box center [768, 237] width 437 height 34
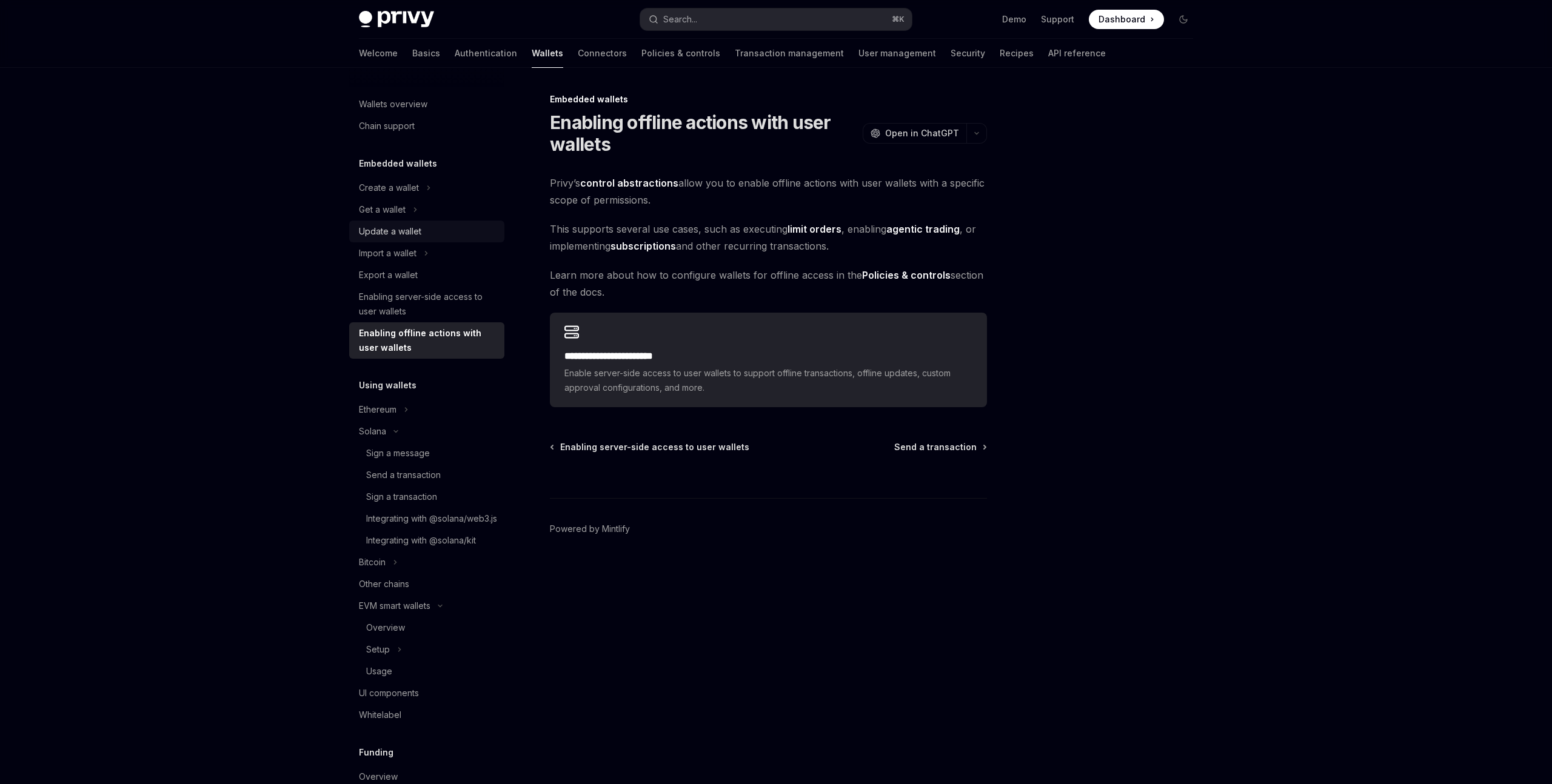
click at [378, 231] on div "Update a wallet" at bounding box center [390, 232] width 62 height 15
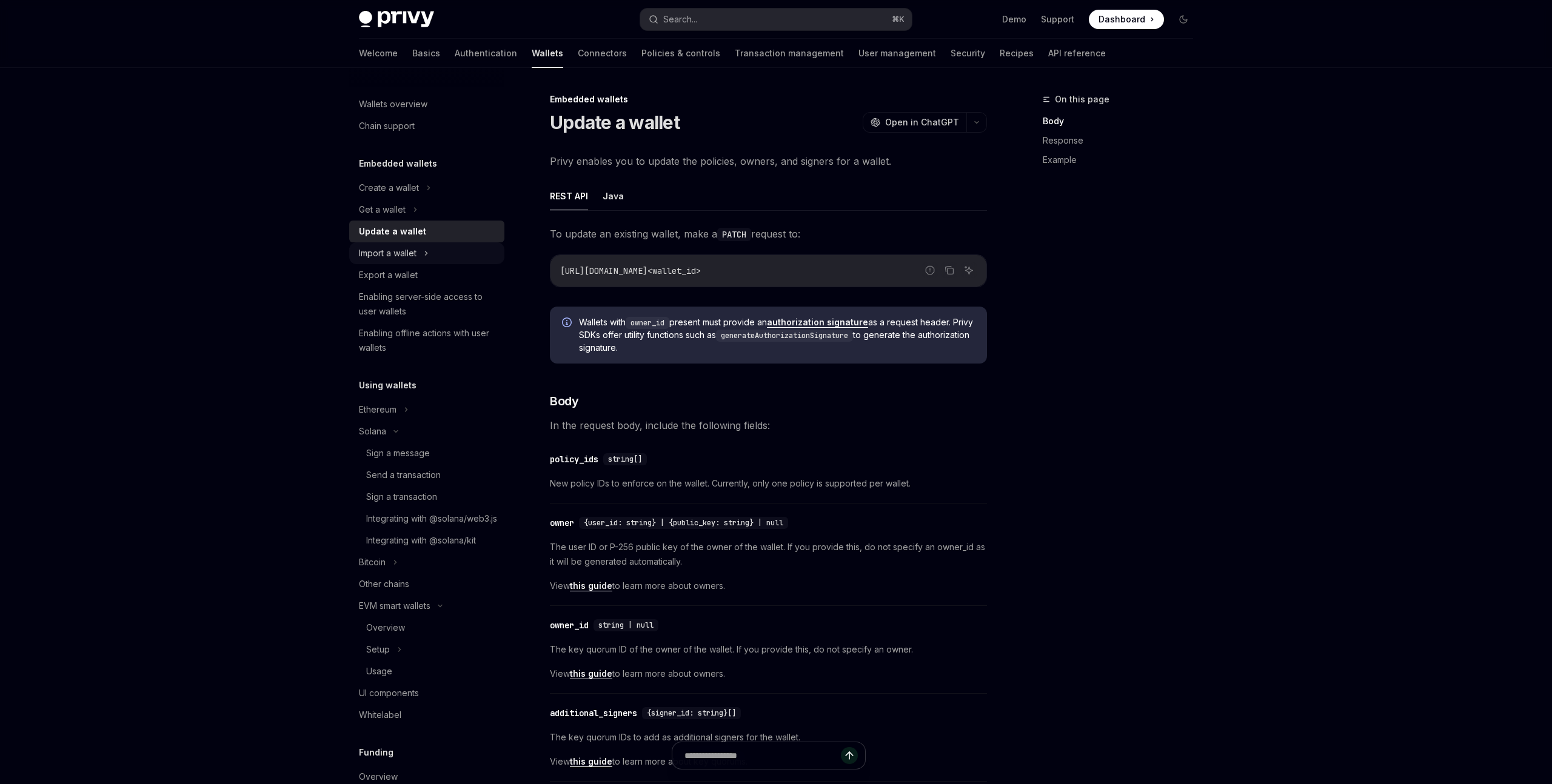
click at [391, 255] on div "Import a wallet" at bounding box center [388, 253] width 58 height 15
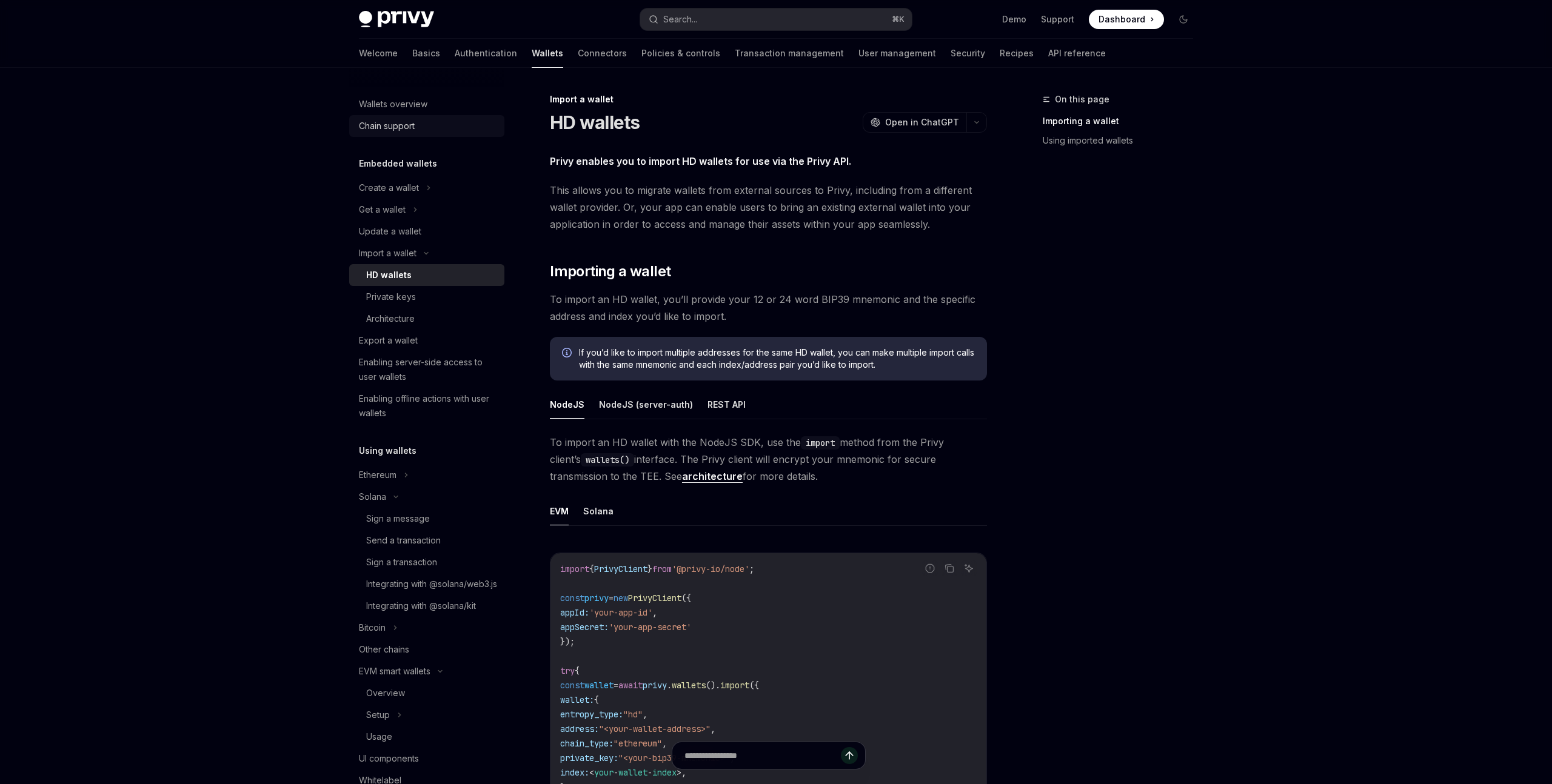
click at [388, 127] on div "Chain support" at bounding box center [387, 126] width 56 height 15
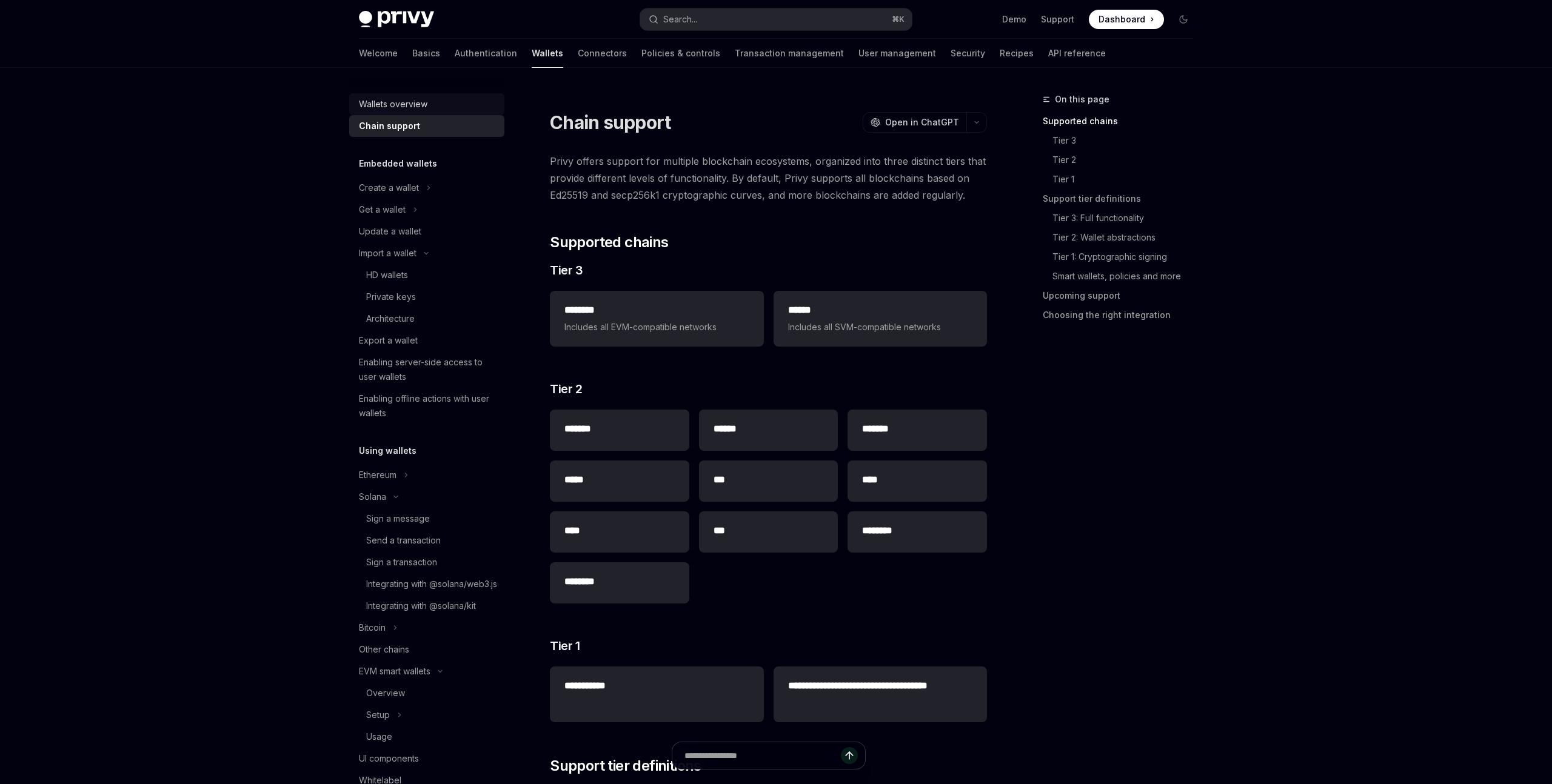
click at [405, 100] on div "Wallets overview" at bounding box center [393, 104] width 68 height 15
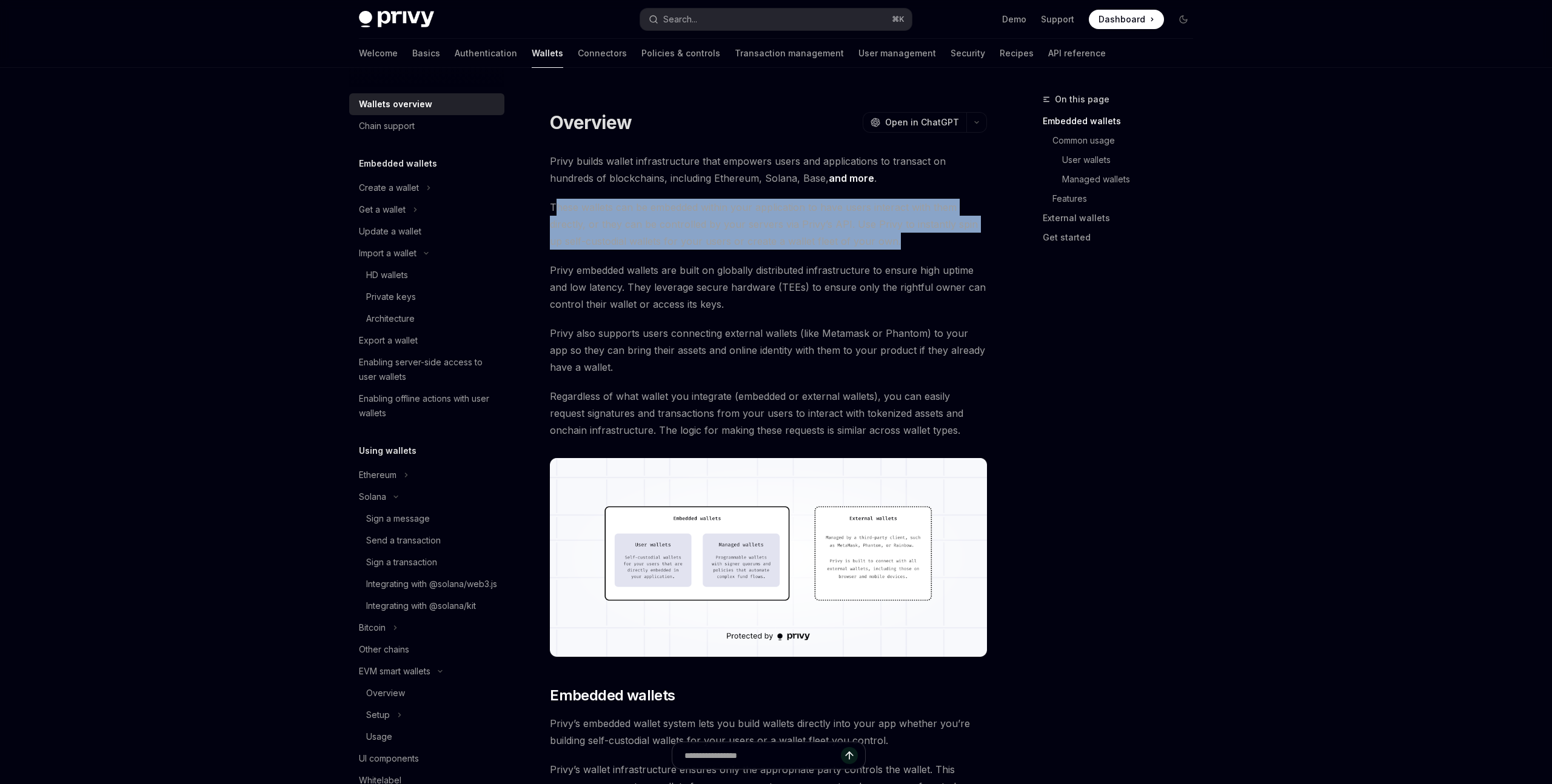
drag, startPoint x: 558, startPoint y: 202, endPoint x: 921, endPoint y: 241, distance: 365.1
click at [921, 241] on span "These wallets can be embedded within your application to have users interact wi…" at bounding box center [768, 224] width 437 height 51
drag, startPoint x: 885, startPoint y: 241, endPoint x: 551, endPoint y: 205, distance: 335.9
click at [551, 205] on span "These wallets can be embedded within your application to have users interact wi…" at bounding box center [768, 224] width 437 height 51
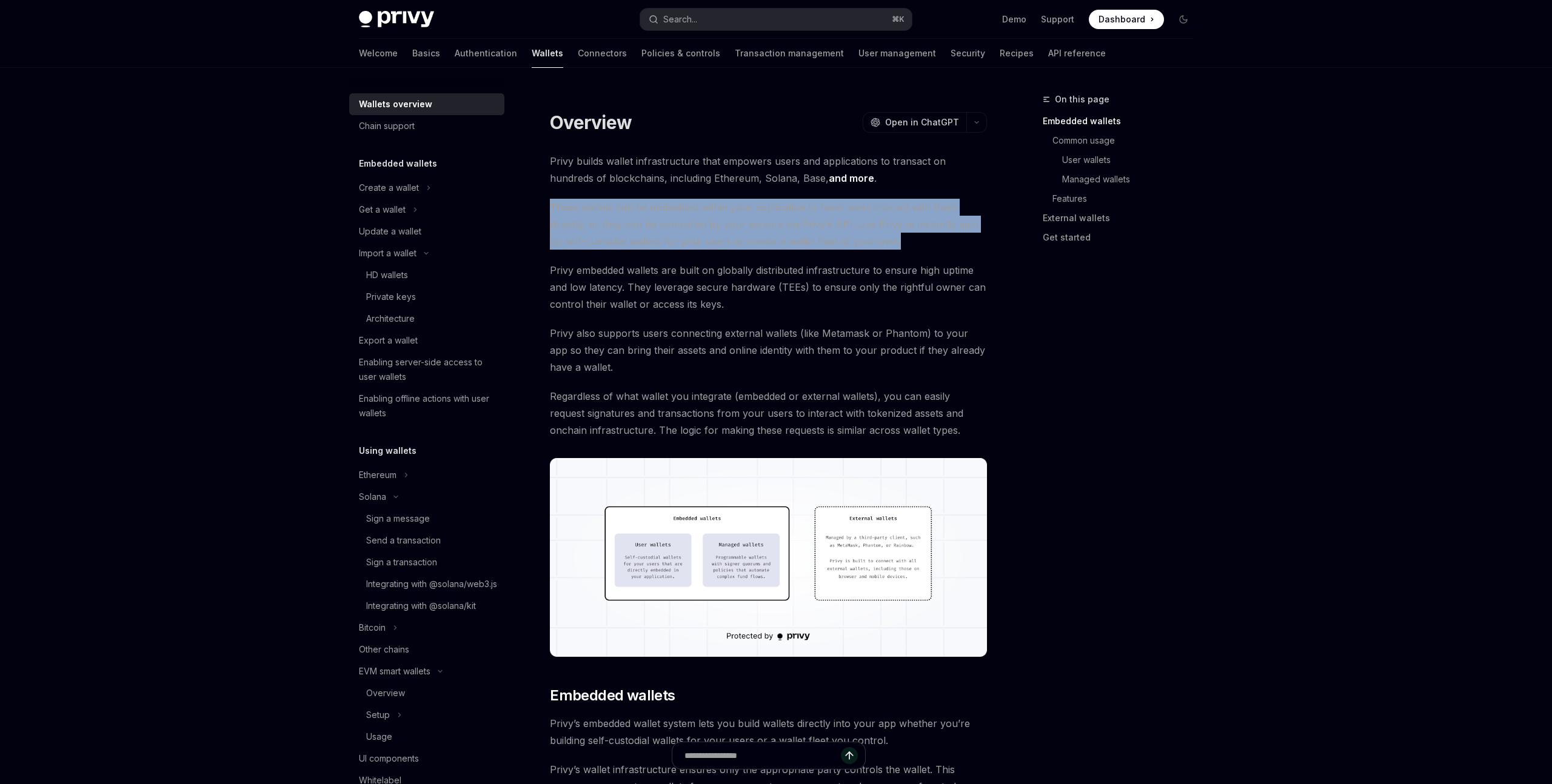
click at [551, 205] on span "These wallets can be embedded within your application to have users interact wi…" at bounding box center [768, 224] width 437 height 51
drag, startPoint x: 551, startPoint y: 205, endPoint x: 902, endPoint y: 241, distance: 352.8
click at [902, 241] on span "These wallets can be embedded within your application to have users interact wi…" at bounding box center [768, 224] width 437 height 51
drag, startPoint x: 921, startPoint y: 241, endPoint x: 533, endPoint y: 209, distance: 389.3
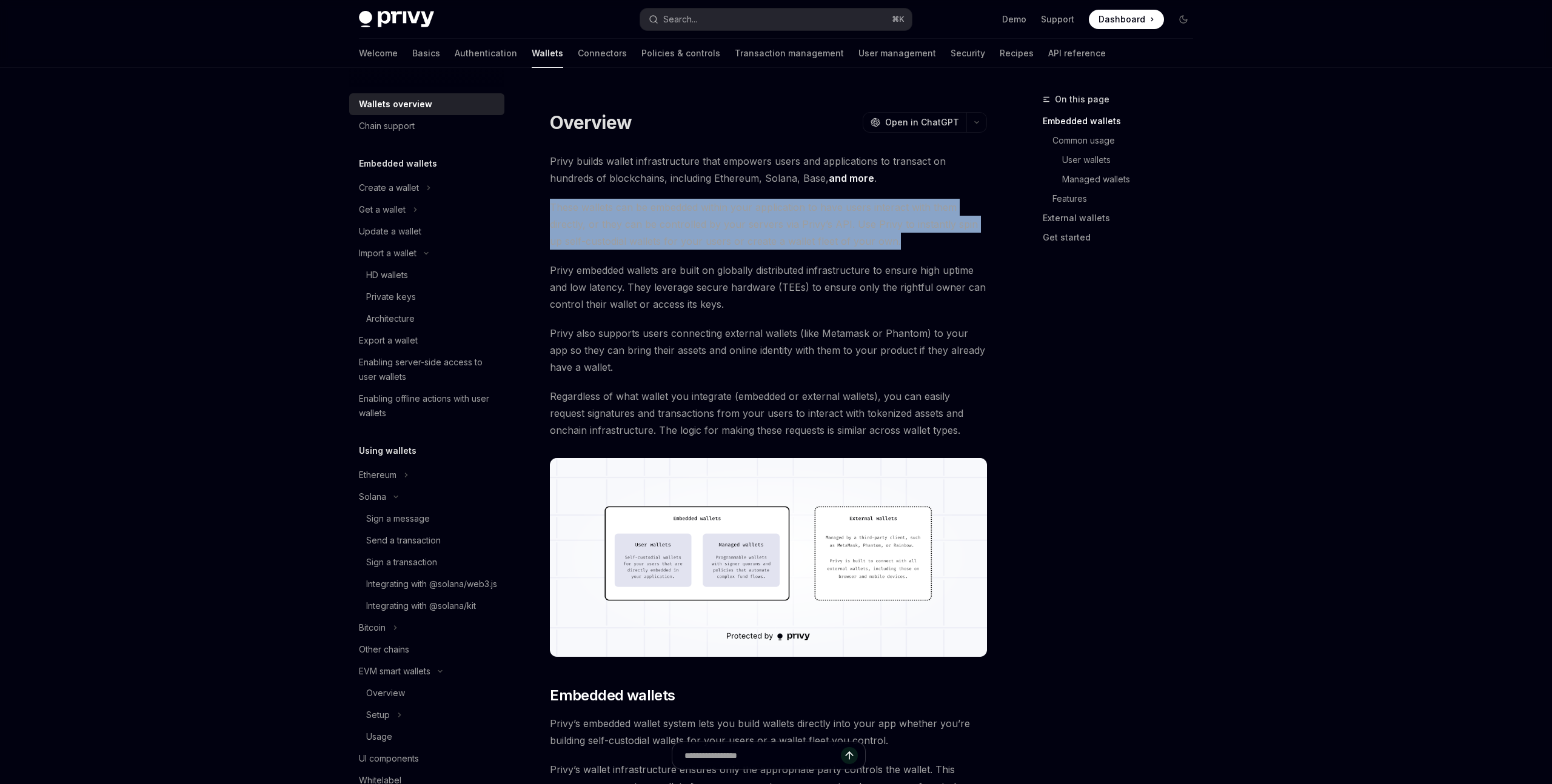
drag, startPoint x: 543, startPoint y: 206, endPoint x: 921, endPoint y: 238, distance: 379.4
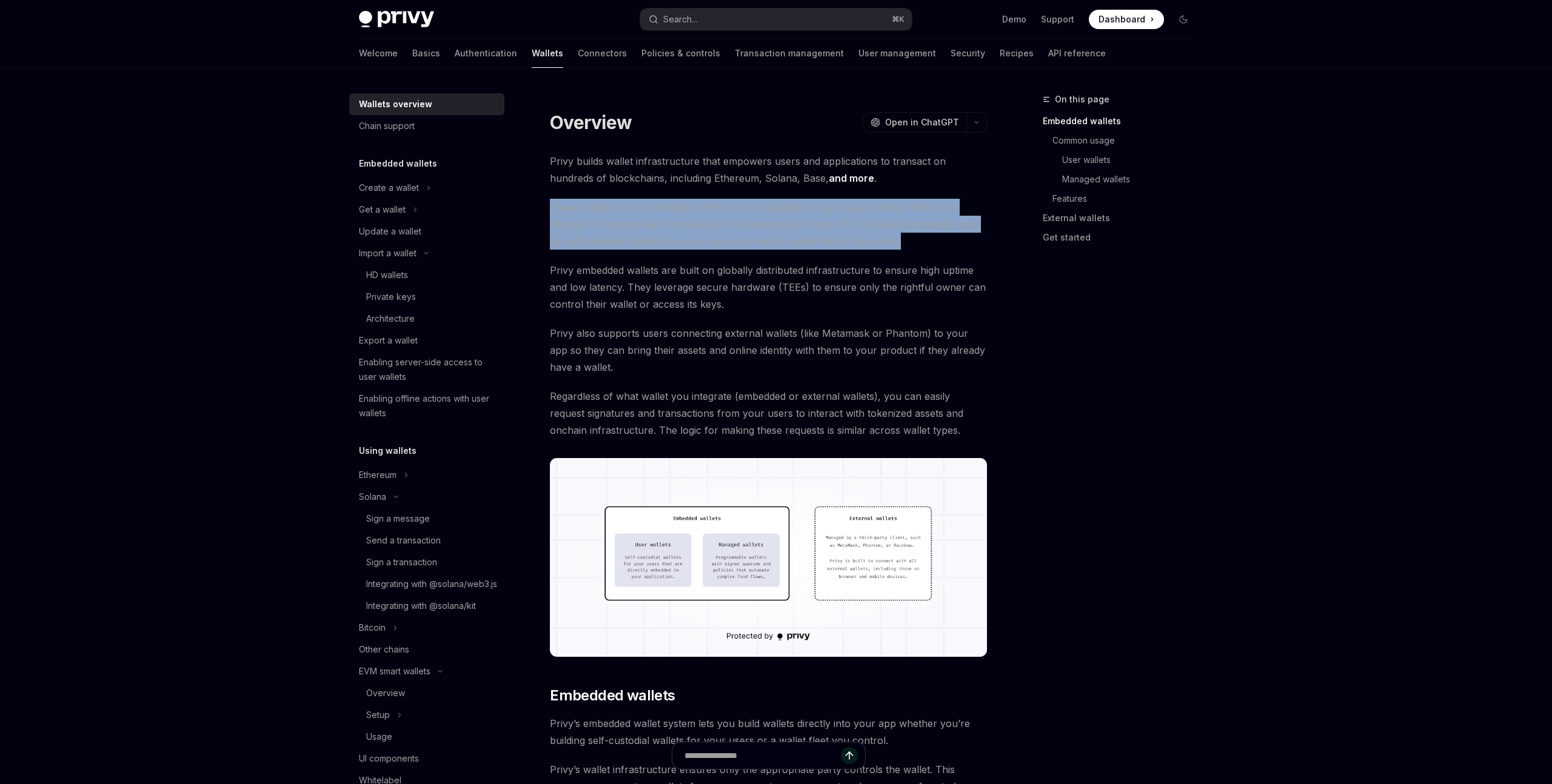
drag, startPoint x: 890, startPoint y: 248, endPoint x: 548, endPoint y: 206, distance: 344.6
drag, startPoint x: 548, startPoint y: 206, endPoint x: 905, endPoint y: 241, distance: 358.7
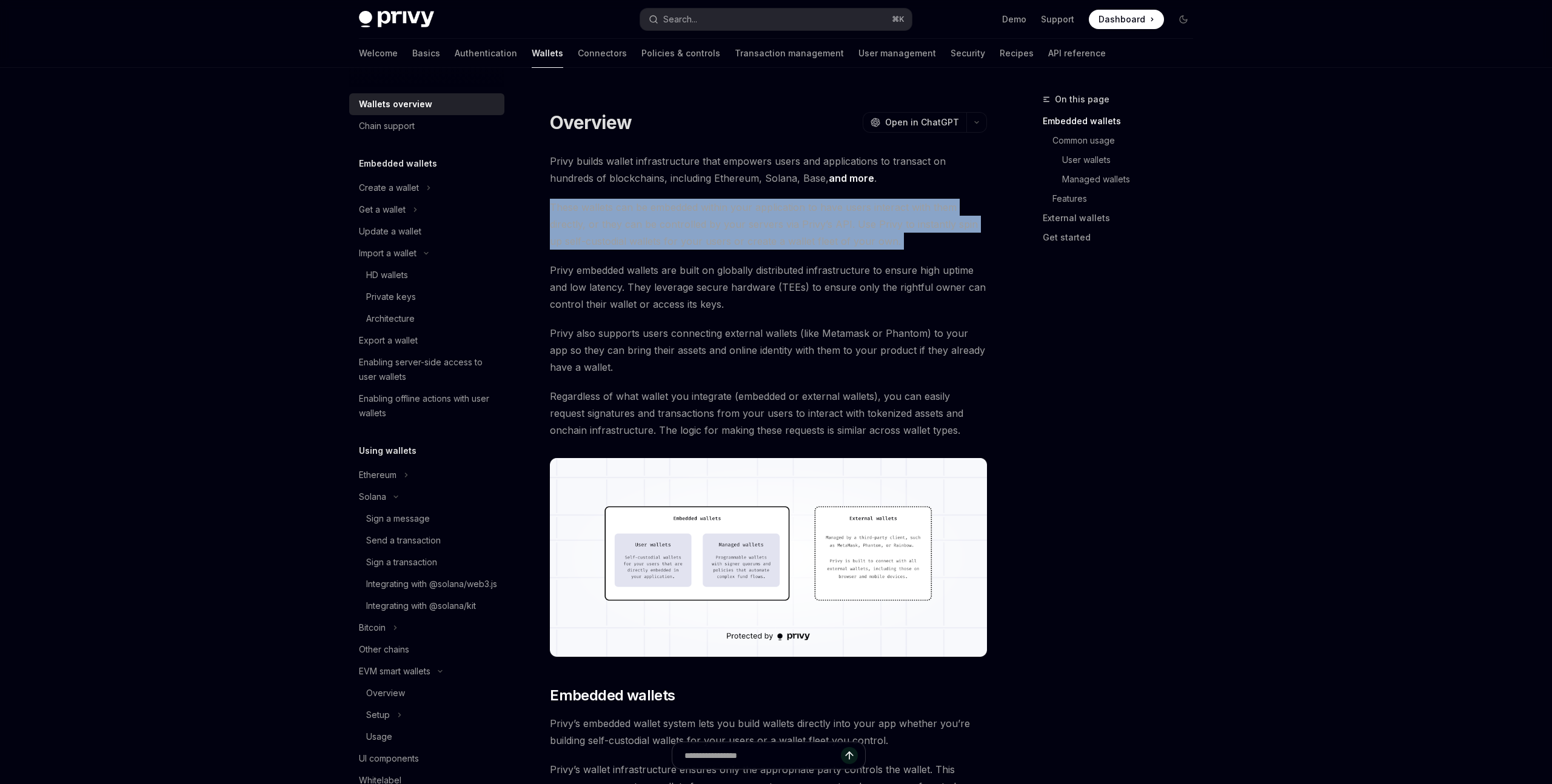
click at [905, 241] on span "These wallets can be embedded within your application to have users interact wi…" at bounding box center [768, 224] width 437 height 51
drag, startPoint x: 905, startPoint y: 241, endPoint x: 584, endPoint y: 194, distance: 324.4
click at [587, 219] on span "These wallets can be embedded within your application to have users interact wi…" at bounding box center [768, 224] width 437 height 51
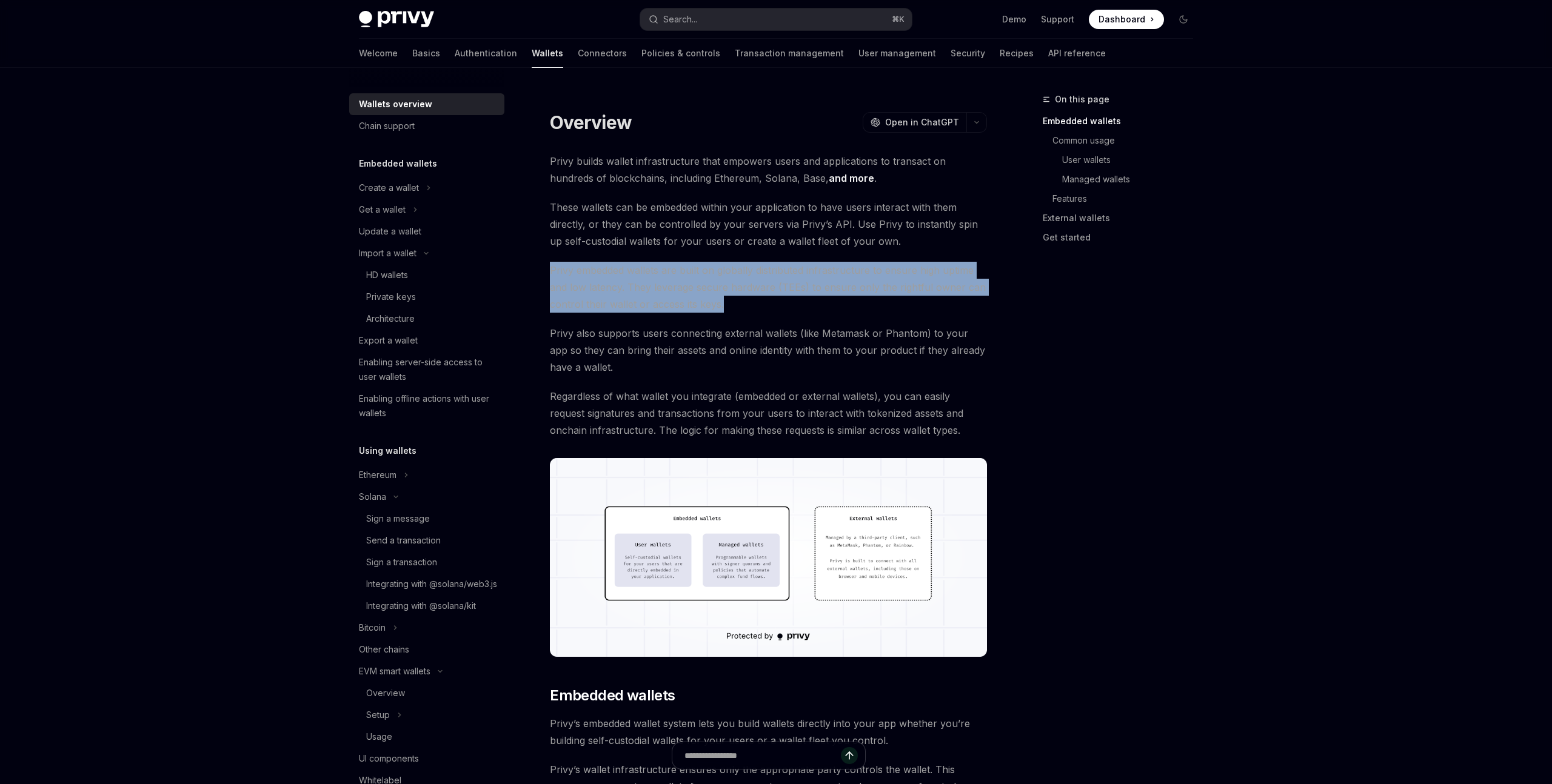
drag, startPoint x: 551, startPoint y: 268, endPoint x: 786, endPoint y: 304, distance: 237.7
click at [786, 304] on span "Privy embedded wallets are built on globally distributed infrastructure to ensu…" at bounding box center [768, 287] width 437 height 51
drag, startPoint x: 766, startPoint y: 309, endPoint x: 541, endPoint y: 268, distance: 228.7
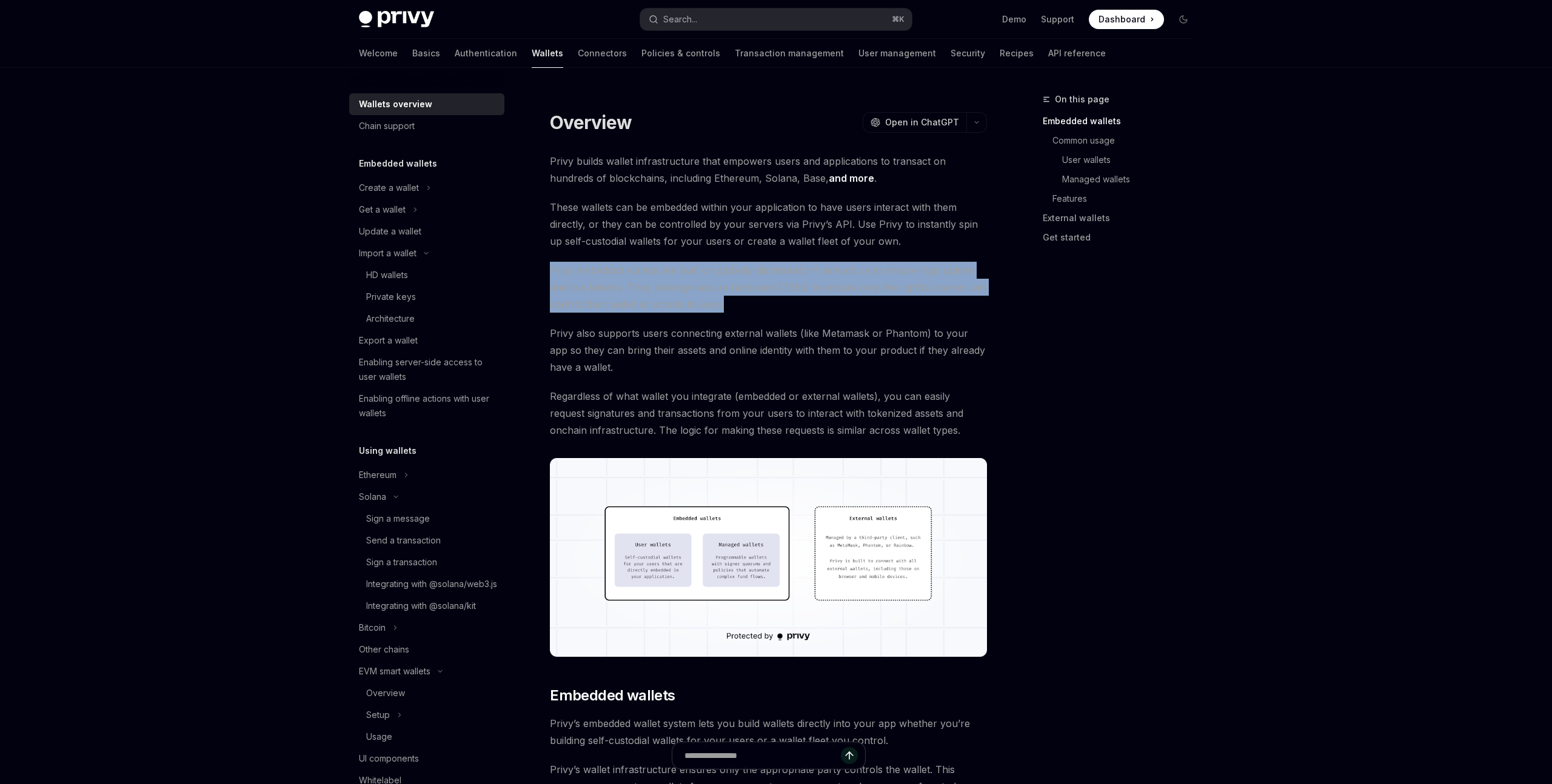
drag, startPoint x: 541, startPoint y: 268, endPoint x: 779, endPoint y: 301, distance: 240.3
click at [779, 301] on span "Privy embedded wallets are built on globally distributed infrastructure to ensu…" at bounding box center [768, 287] width 437 height 51
drag, startPoint x: 747, startPoint y: 306, endPoint x: 555, endPoint y: 260, distance: 197.4
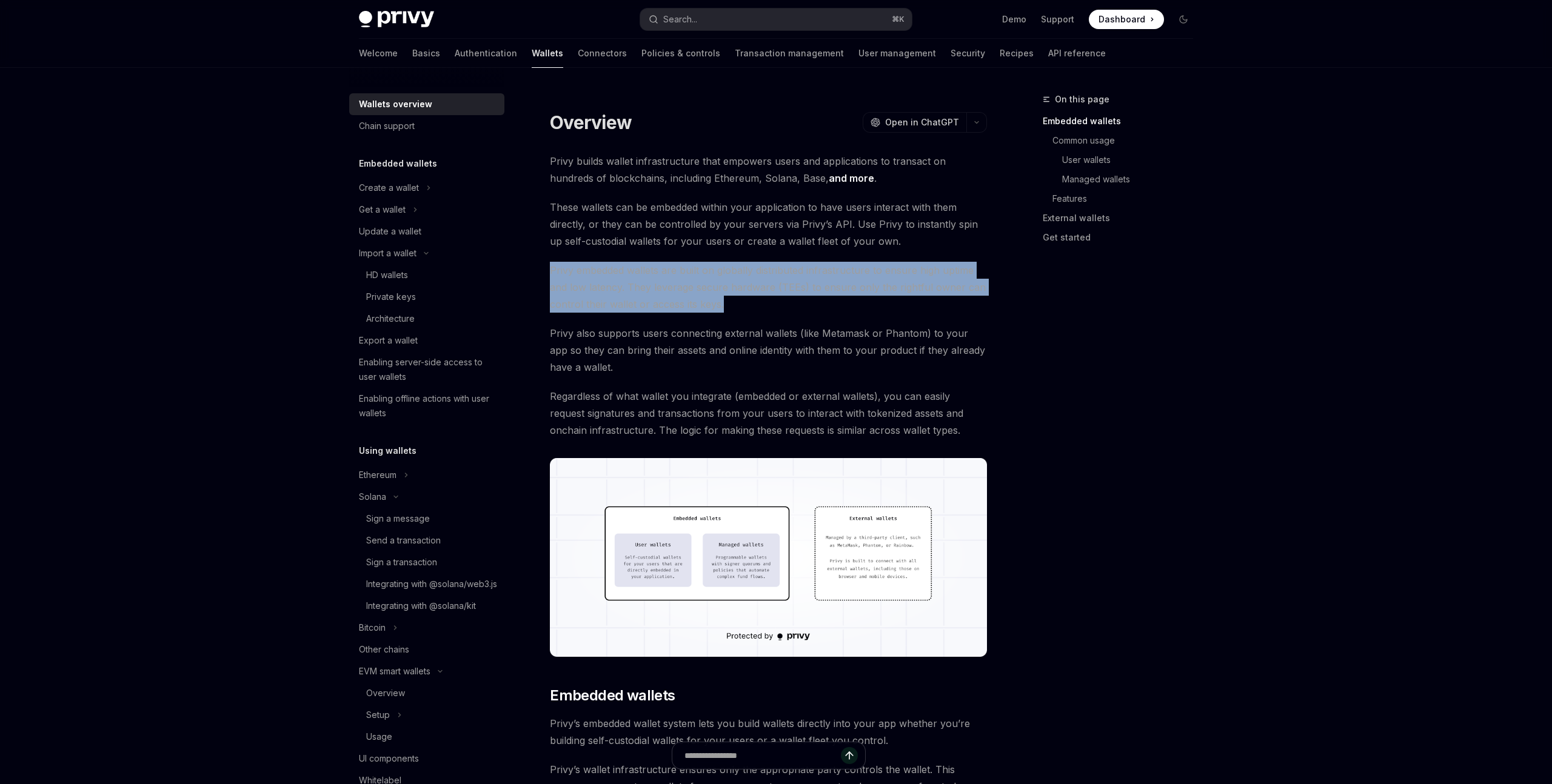
drag, startPoint x: 548, startPoint y: 260, endPoint x: 776, endPoint y: 306, distance: 232.6
click at [776, 306] on span "Privy embedded wallets are built on globally distributed infrastructure to ensu…" at bounding box center [768, 287] width 437 height 51
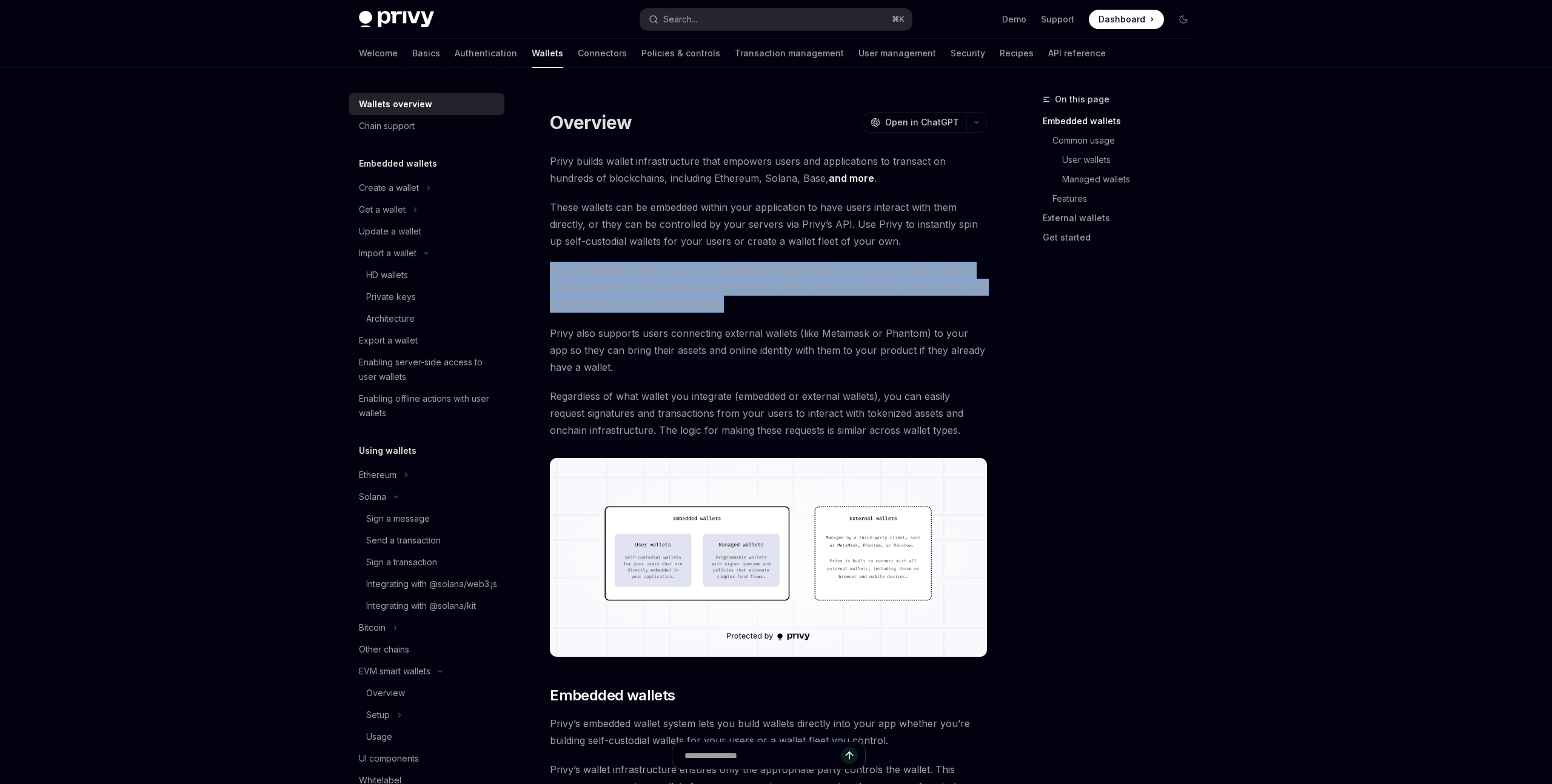
drag, startPoint x: 754, startPoint y: 311, endPoint x: 562, endPoint y: 253, distance: 200.6
drag, startPoint x: 565, startPoint y: 253, endPoint x: 800, endPoint y: 309, distance: 241.6
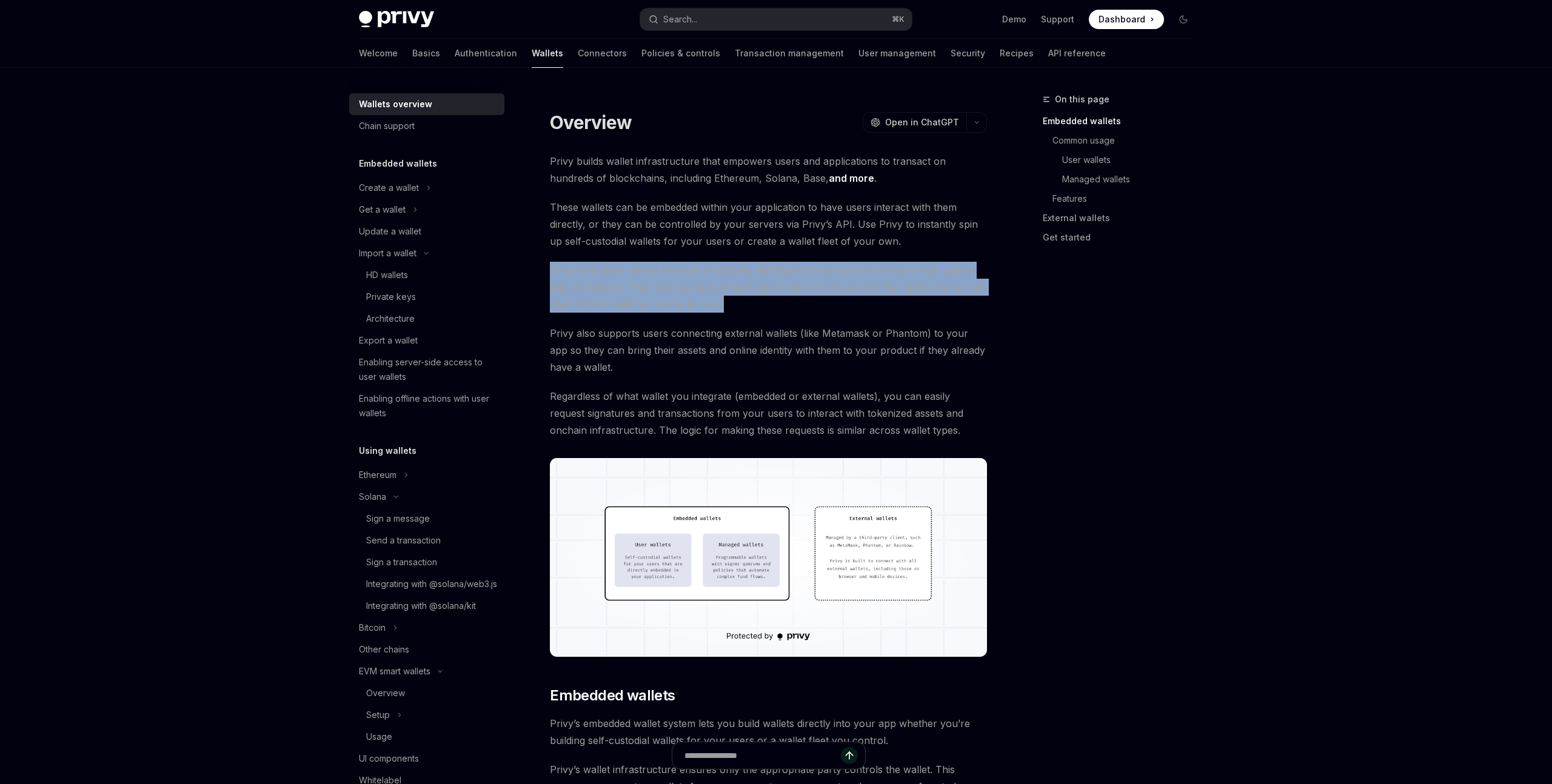
click at [800, 309] on span "Privy embedded wallets are built on globally distributed infrastructure to ensu…" at bounding box center [768, 287] width 437 height 51
drag, startPoint x: 754, startPoint y: 316, endPoint x: 553, endPoint y: 272, distance: 205.8
click at [553, 272] on span "Privy embedded wallets are built on globally distributed infrastructure to ensu…" at bounding box center [768, 287] width 437 height 51
drag, startPoint x: 553, startPoint y: 272, endPoint x: 783, endPoint y: 311, distance: 233.3
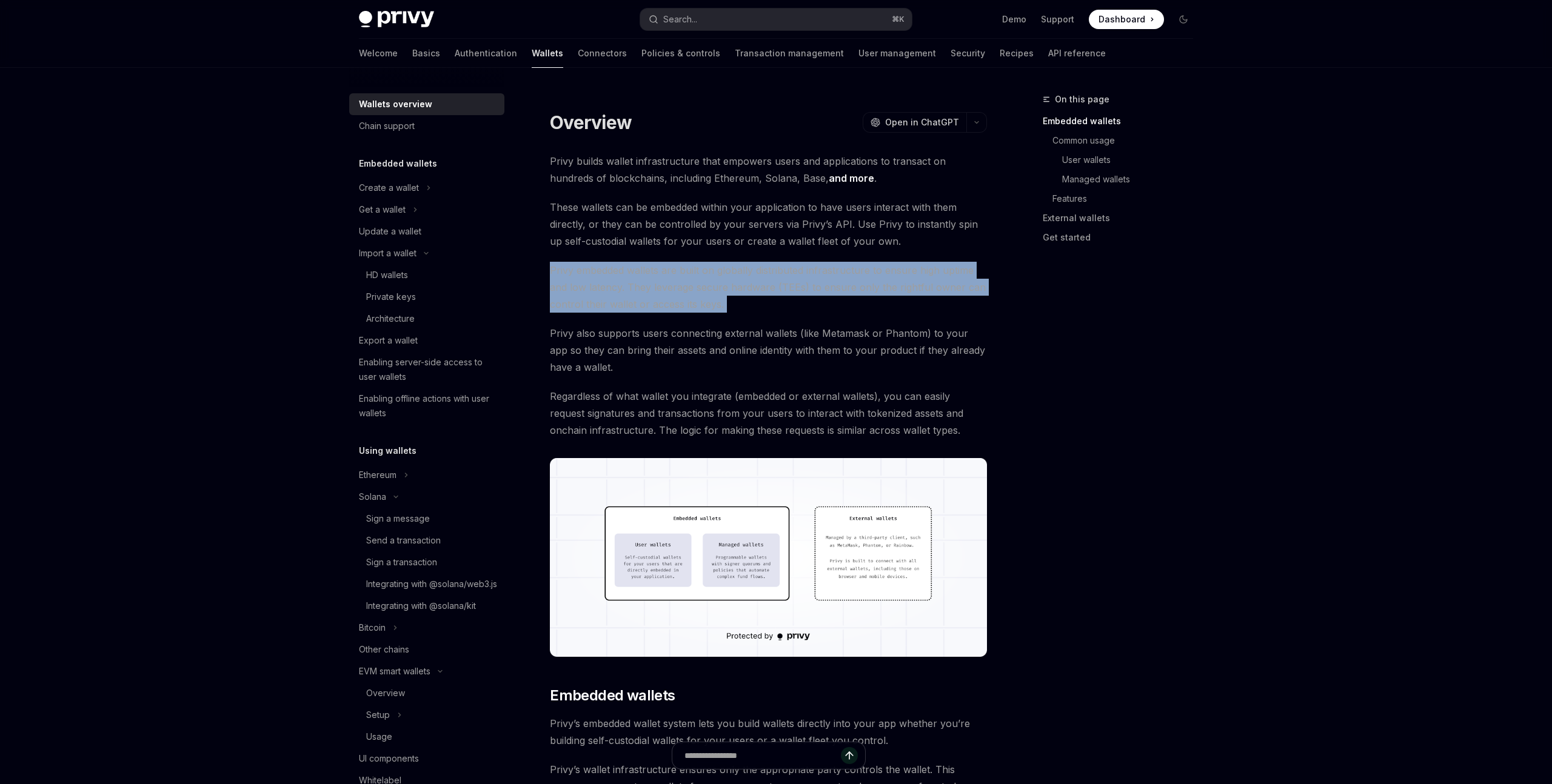
click at [783, 311] on span "Privy embedded wallets are built on globally distributed infrastructure to ensu…" at bounding box center [768, 287] width 437 height 51
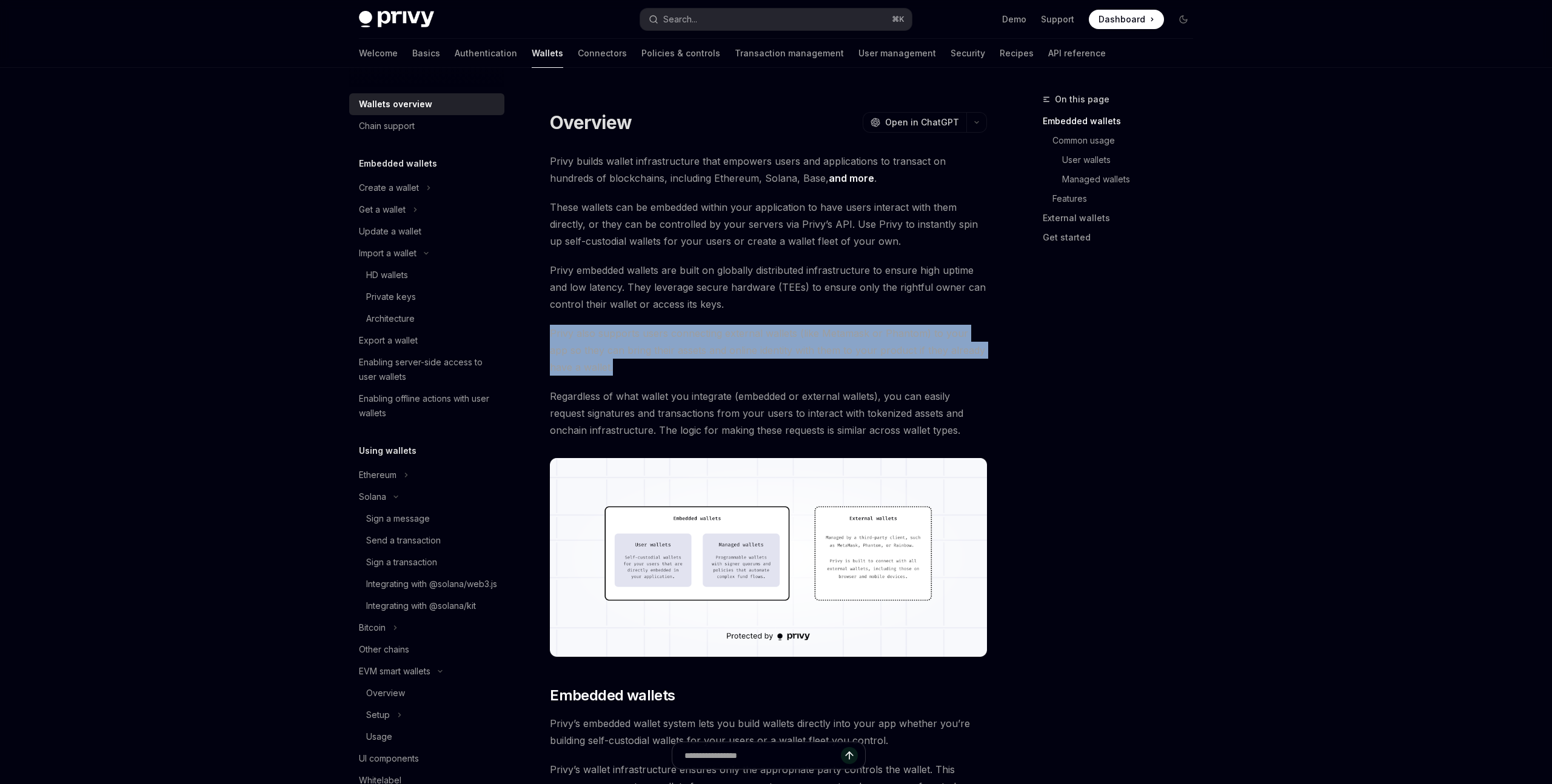
drag, startPoint x: 553, startPoint y: 331, endPoint x: 657, endPoint y: 369, distance: 110.7
click at [657, 369] on span "Privy also supports users connecting external wallets (like Metamask or Phantom…" at bounding box center [768, 350] width 437 height 51
drag, startPoint x: 604, startPoint y: 357, endPoint x: 551, endPoint y: 320, distance: 64.6
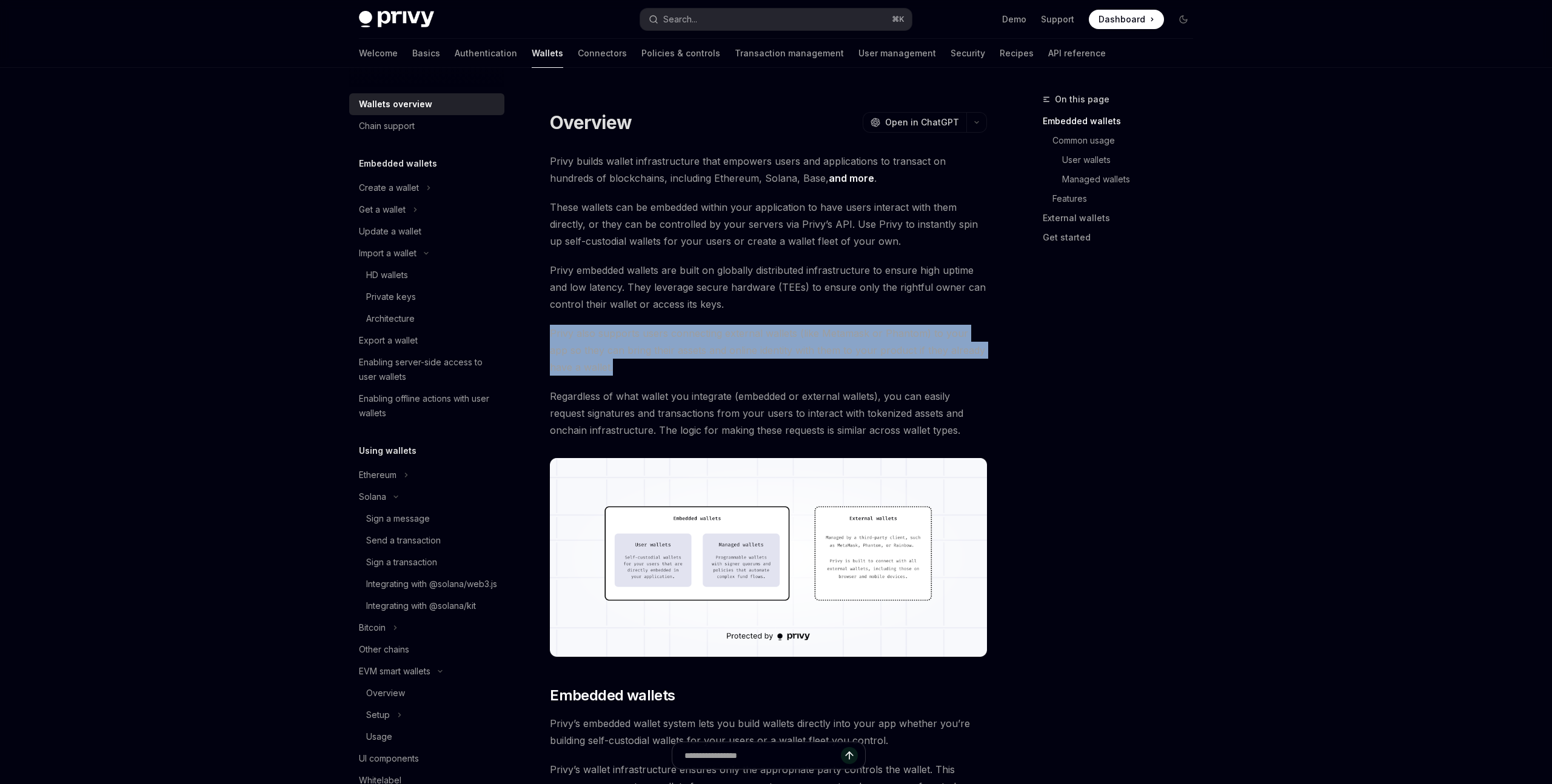
click at [555, 325] on span "Privy also supports users connecting external wallets (like Metamask or Phantom…" at bounding box center [768, 350] width 437 height 51
drag, startPoint x: 548, startPoint y: 328, endPoint x: 677, endPoint y: 369, distance: 135.4
click at [677, 369] on span "Privy also supports users connecting external wallets (like Metamask or Phantom…" at bounding box center [768, 350] width 437 height 51
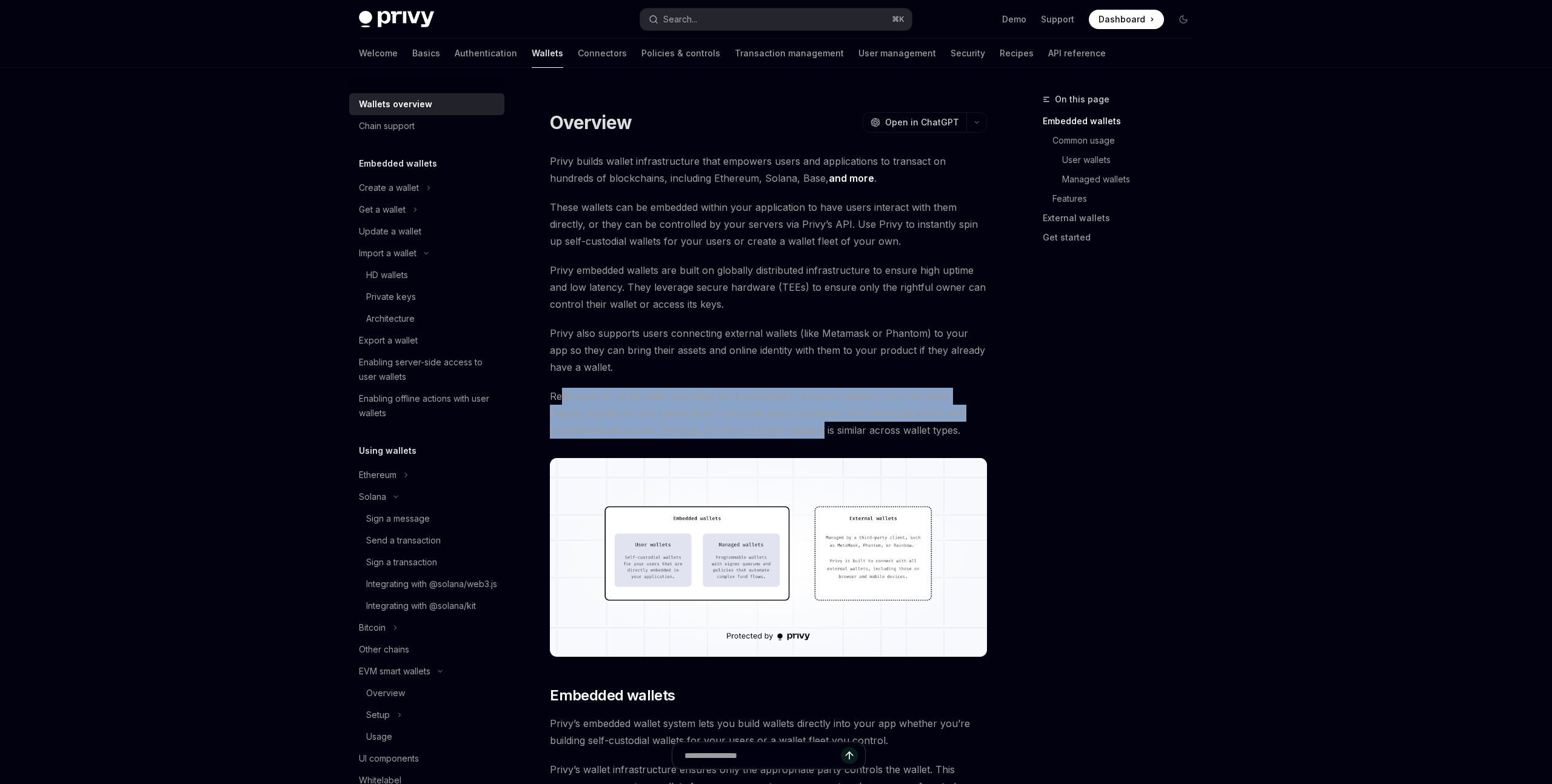
drag, startPoint x: 560, startPoint y: 394, endPoint x: 781, endPoint y: 437, distance: 225.1
click at [781, 437] on span "Regardless of what wallet you integrate (embedded or external wallets), you can…" at bounding box center [768, 413] width 437 height 51
click at [773, 435] on span "Regardless of what wallet you integrate (embedded or external wallets), you can…" at bounding box center [768, 413] width 437 height 51
drag, startPoint x: 825, startPoint y: 427, endPoint x: 681, endPoint y: 391, distance: 148.4
click at [681, 391] on span "Regardless of what wallet you integrate (embedded or external wallets), you can…" at bounding box center [768, 413] width 437 height 51
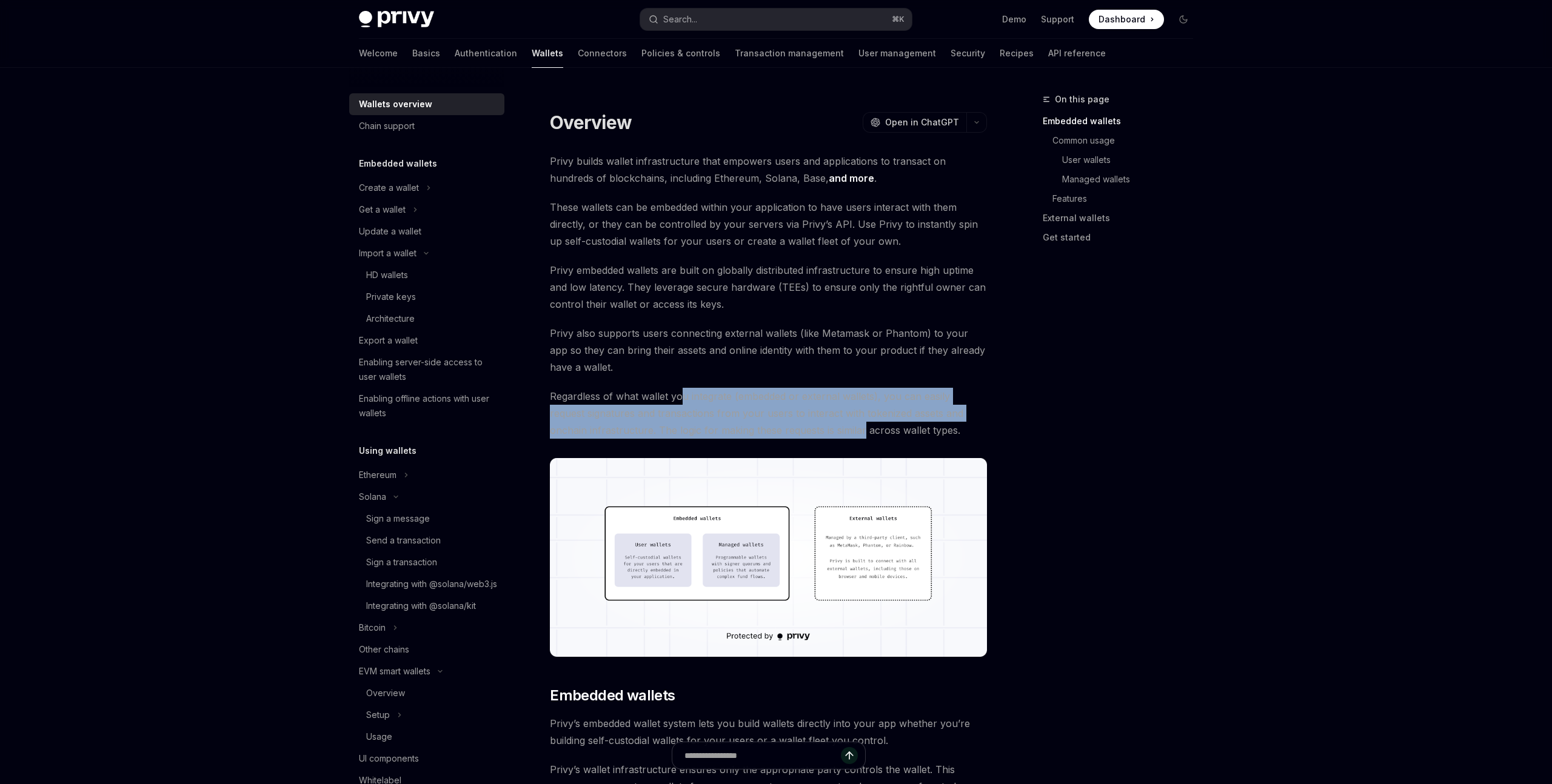
click at [679, 391] on span "Regardless of what wallet you integrate (embedded or external wallets), you can…" at bounding box center [768, 413] width 437 height 51
drag, startPoint x: 660, startPoint y: 391, endPoint x: 805, endPoint y: 435, distance: 151.5
click at [805, 435] on span "Regardless of what wallet you integrate (embedded or external wallets), you can…" at bounding box center [768, 413] width 437 height 51
drag, startPoint x: 710, startPoint y: 403, endPoint x: 844, endPoint y: 430, distance: 136.7
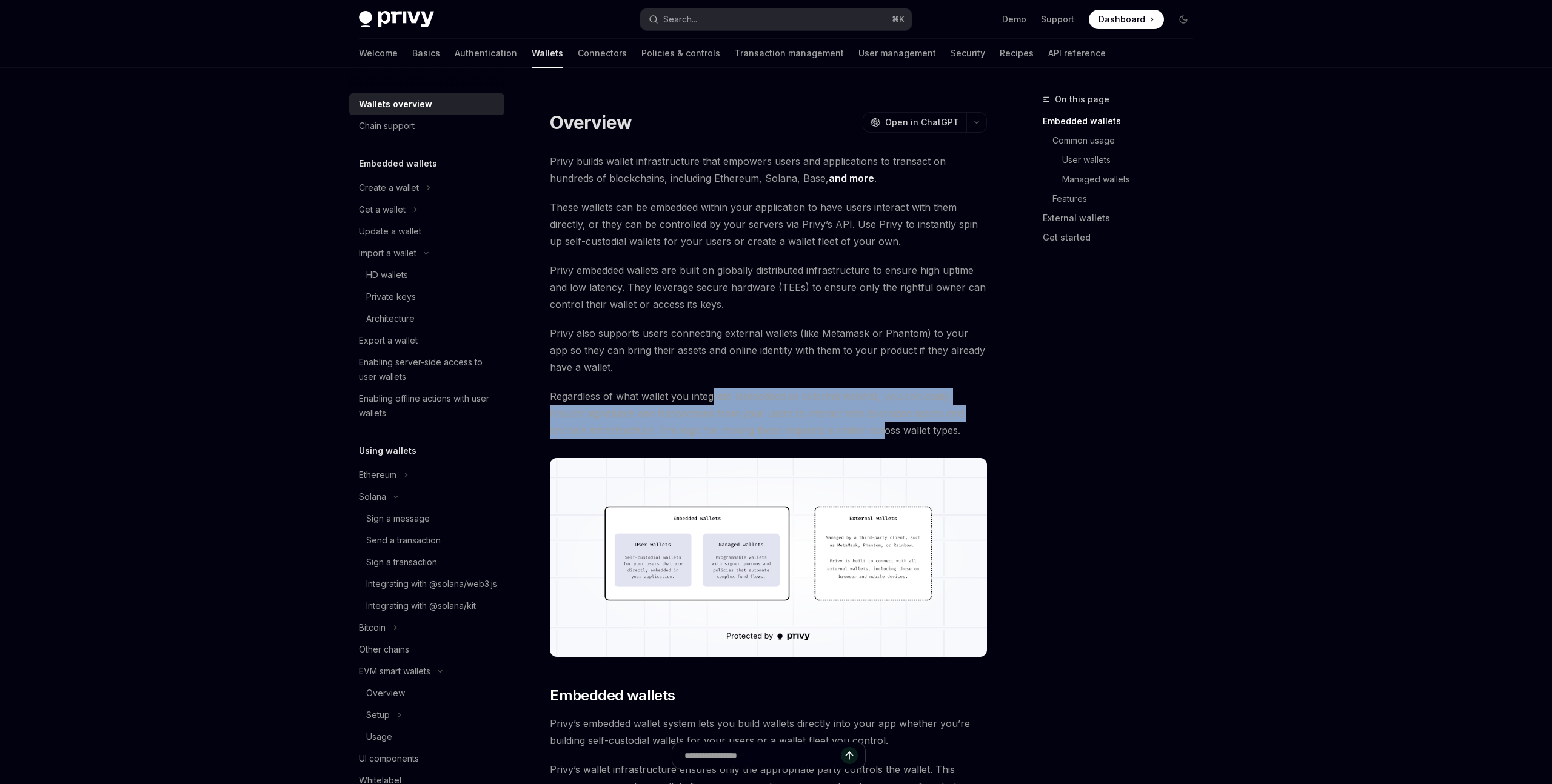
click at [844, 430] on span "Regardless of what wallet you integrate (embedded or external wallets), you can…" at bounding box center [768, 413] width 437 height 51
drag, startPoint x: 887, startPoint y: 427, endPoint x: 650, endPoint y: 396, distance: 239.0
click at [650, 396] on span "Regardless of what wallet you integrate (embedded or external wallets), you can…" at bounding box center [768, 413] width 437 height 51
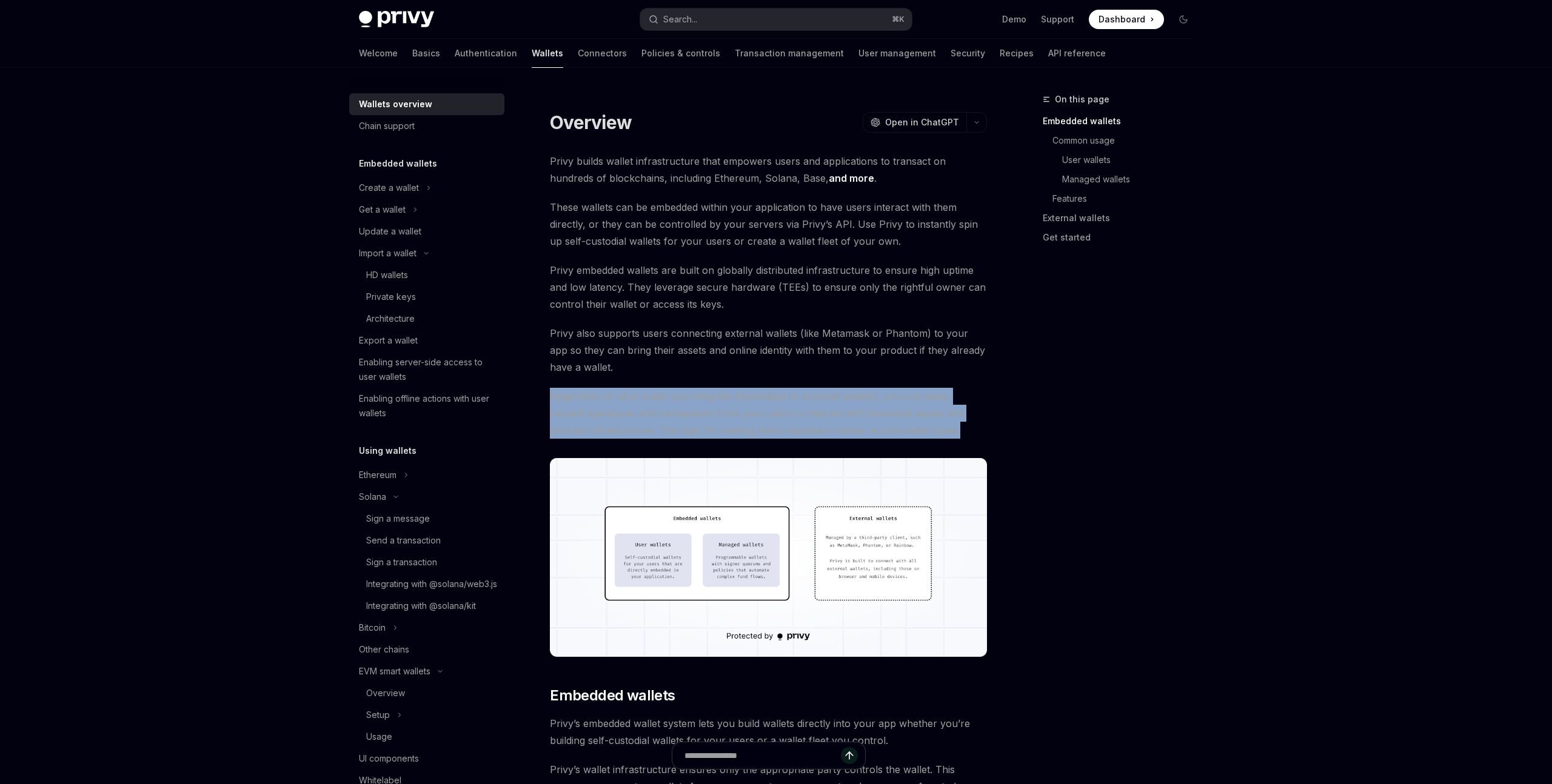
drag, startPoint x: 553, startPoint y: 396, endPoint x: 941, endPoint y: 430, distance: 389.5
click at [941, 430] on span "Regardless of what wallet you integrate (embedded or external wallets), you can…" at bounding box center [768, 413] width 437 height 51
drag, startPoint x: 948, startPoint y: 430, endPoint x: 551, endPoint y: 403, distance: 397.9
click at [551, 403] on span "Regardless of what wallet you integrate (embedded or external wallets), you can…" at bounding box center [768, 413] width 437 height 51
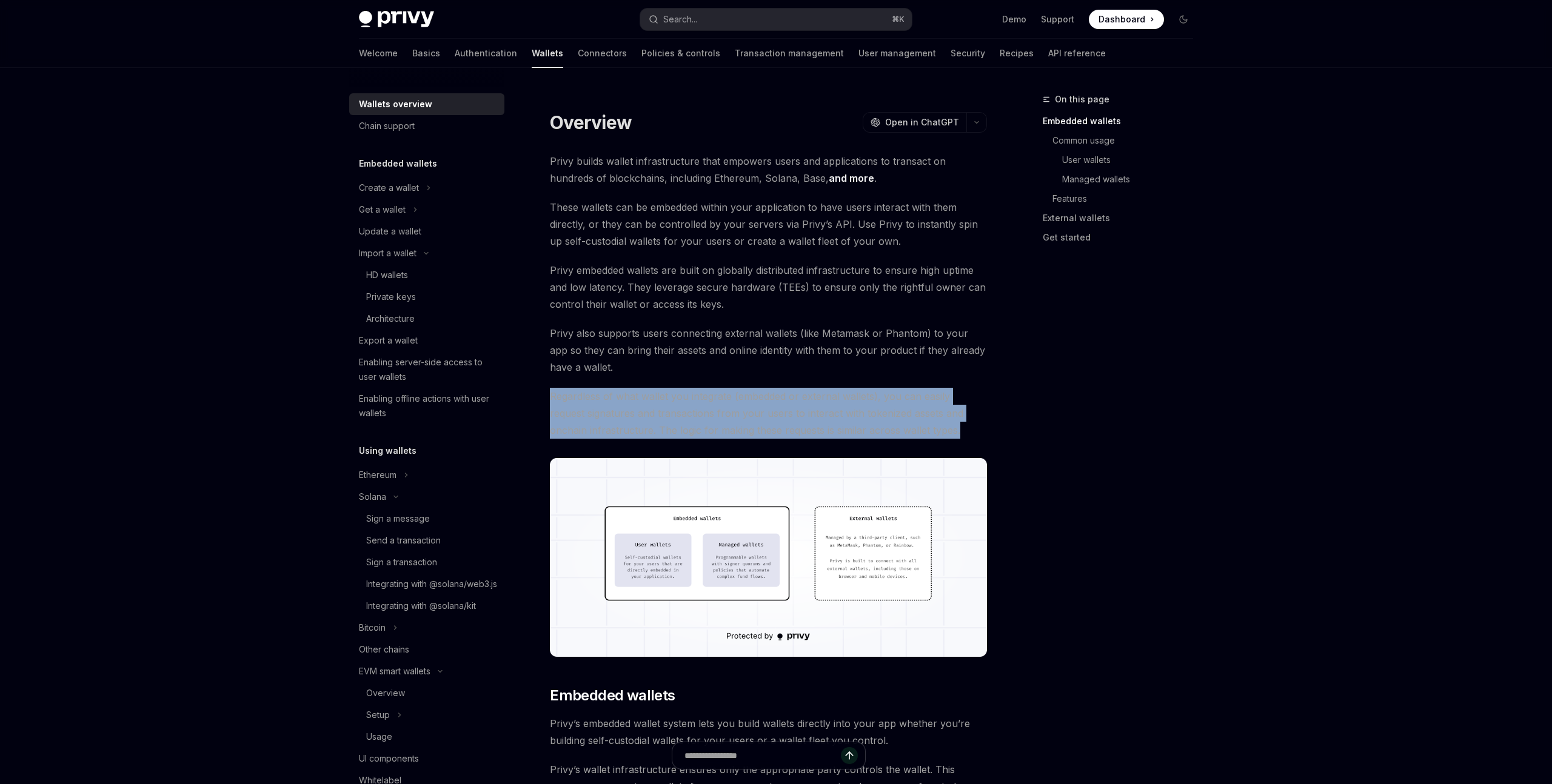
click at [551, 403] on span "Regardless of what wallet you integrate (embedded or external wallets), you can…" at bounding box center [768, 413] width 437 height 51
drag, startPoint x: 546, startPoint y: 401, endPoint x: 931, endPoint y: 425, distance: 385.7
click at [929, 420] on span "Regardless of what wallet you integrate (embedded or external wallets), you can…" at bounding box center [768, 413] width 437 height 51
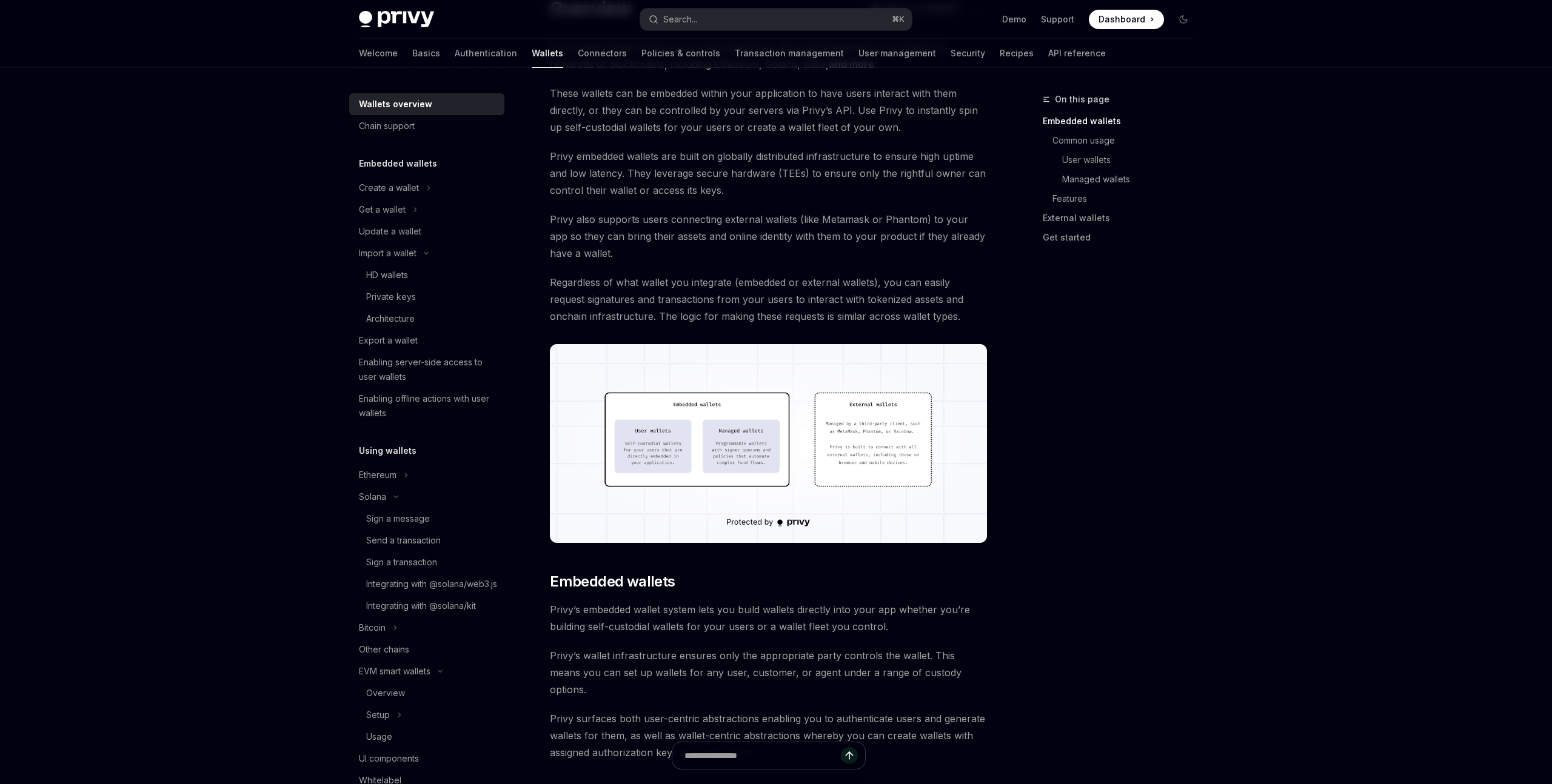
scroll to position [121, 0]
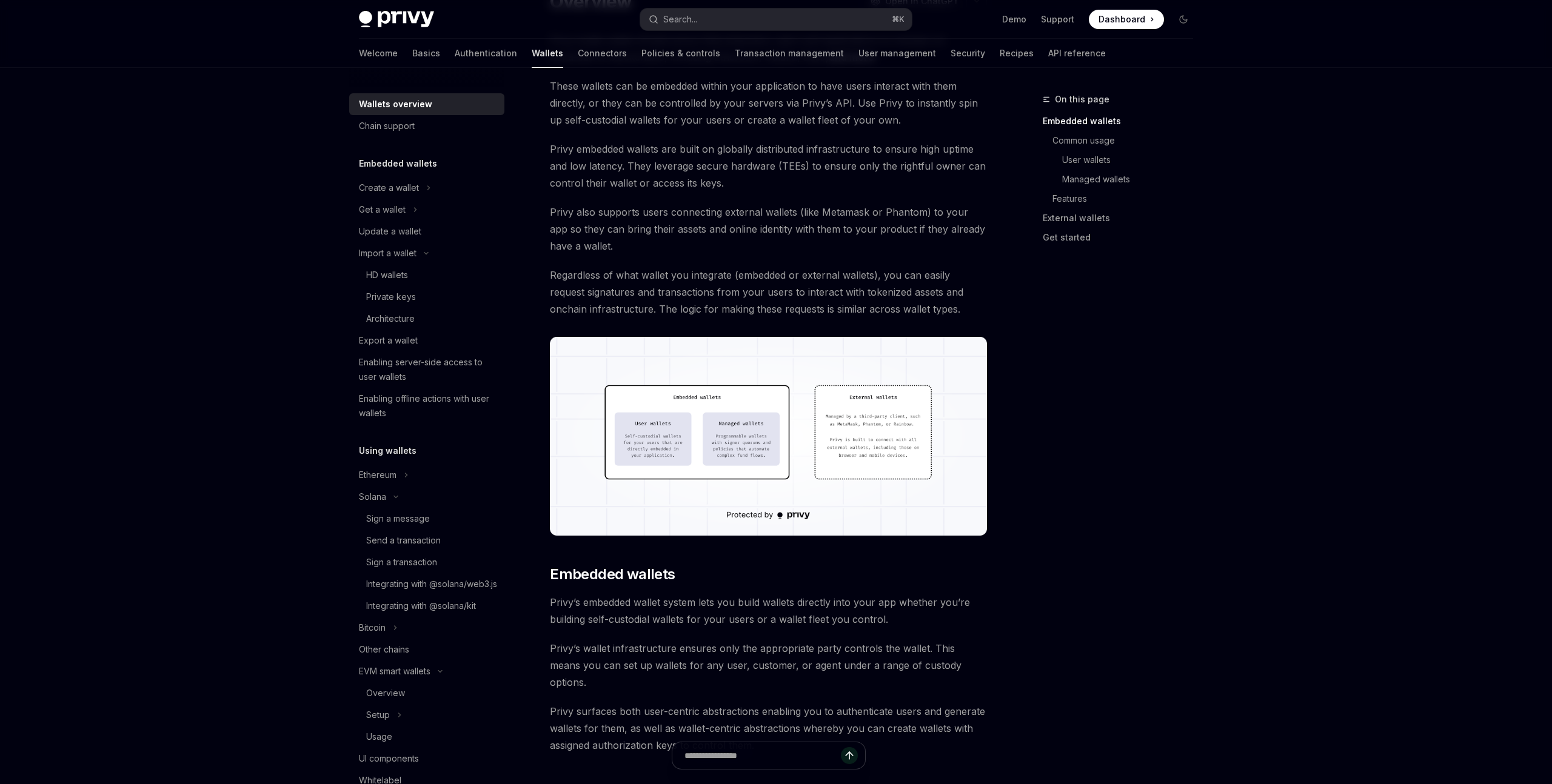
click at [674, 405] on img at bounding box center [768, 436] width 437 height 199
click at [1067, 490] on div "On this page Embedded wallets Common usage User wallets Managed wallets Feature…" at bounding box center [1111, 438] width 184 height 692
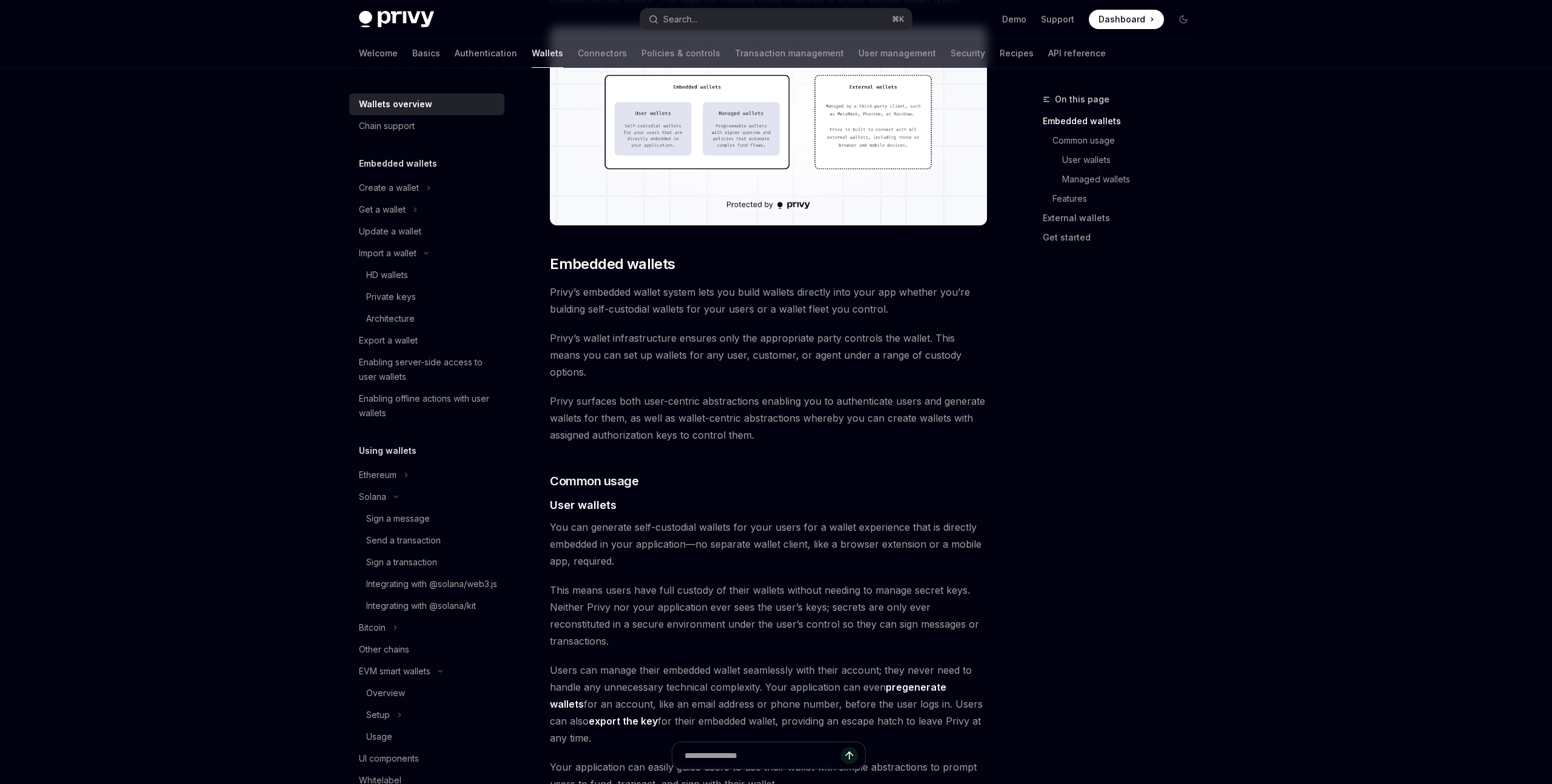
scroll to position [441, 0]
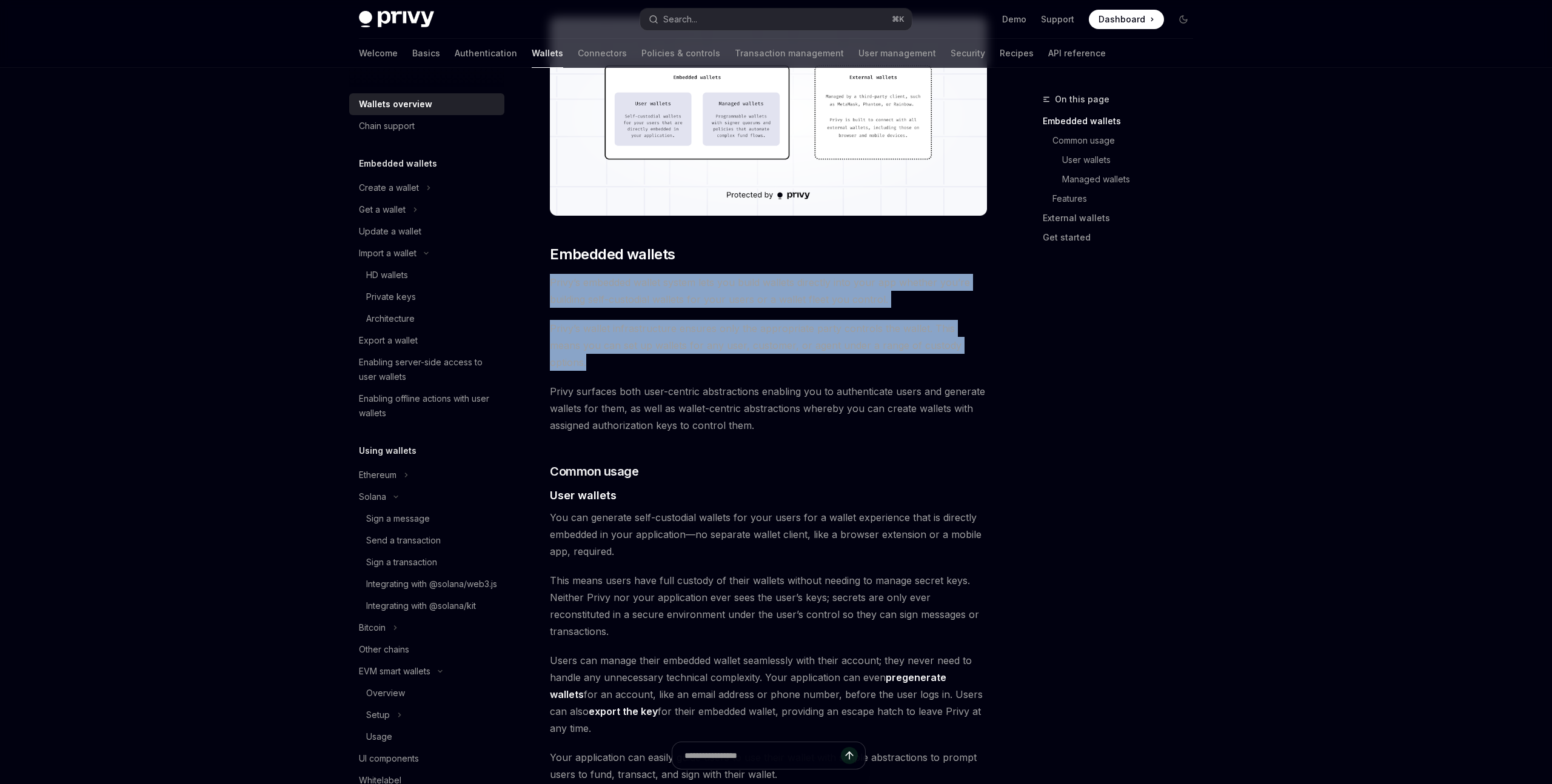
drag, startPoint x: 553, startPoint y: 282, endPoint x: 990, endPoint y: 347, distance: 441.8
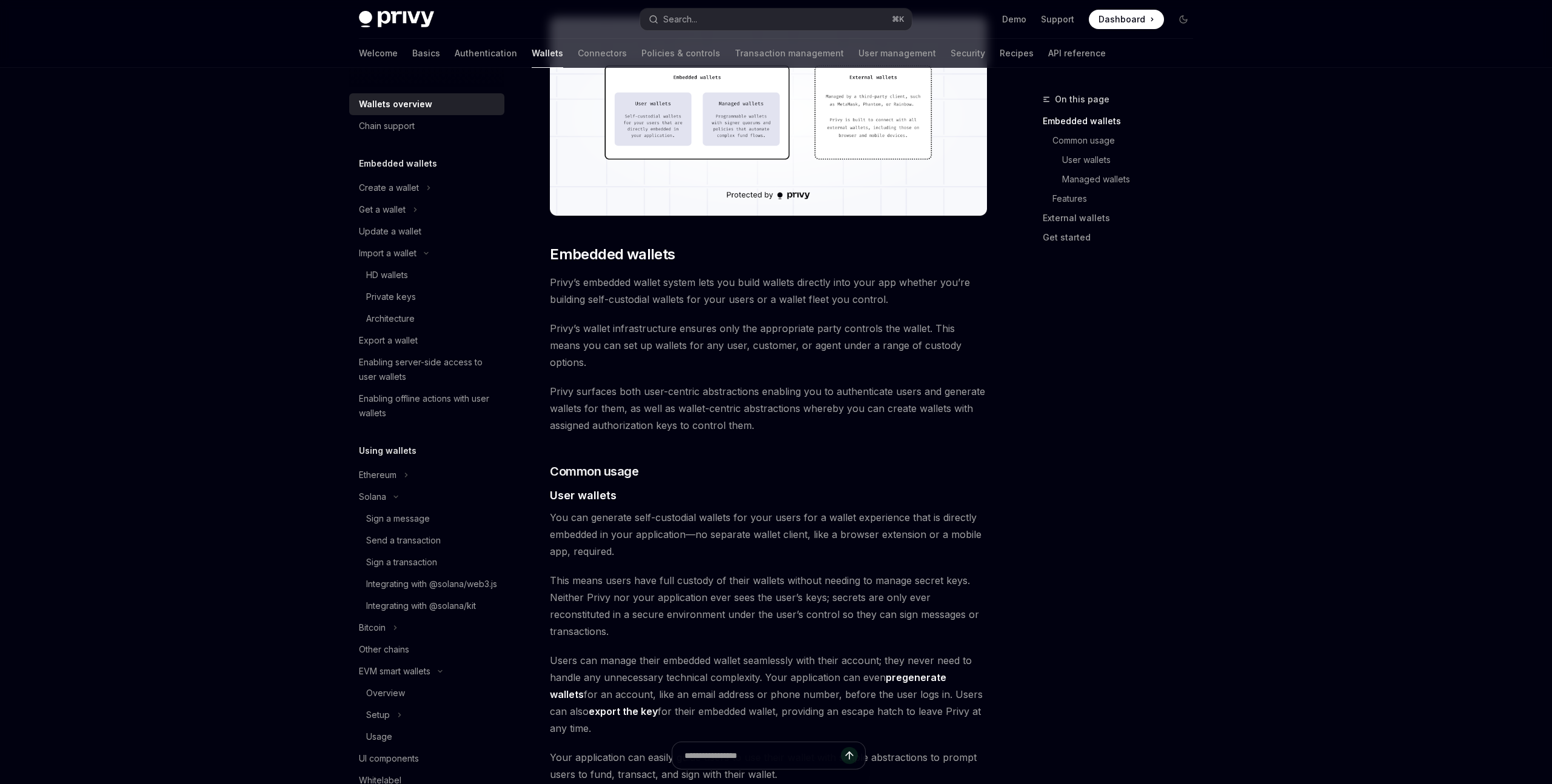
click at [1076, 350] on div "On this page Embedded wallets Common usage User wallets Managed wallets Feature…" at bounding box center [1111, 438] width 184 height 692
drag, startPoint x: 684, startPoint y: 299, endPoint x: 907, endPoint y: 301, distance: 223.0
click at [907, 301] on span "Privy’s embedded wallet system lets you build wallets directly into your app wh…" at bounding box center [768, 291] width 437 height 34
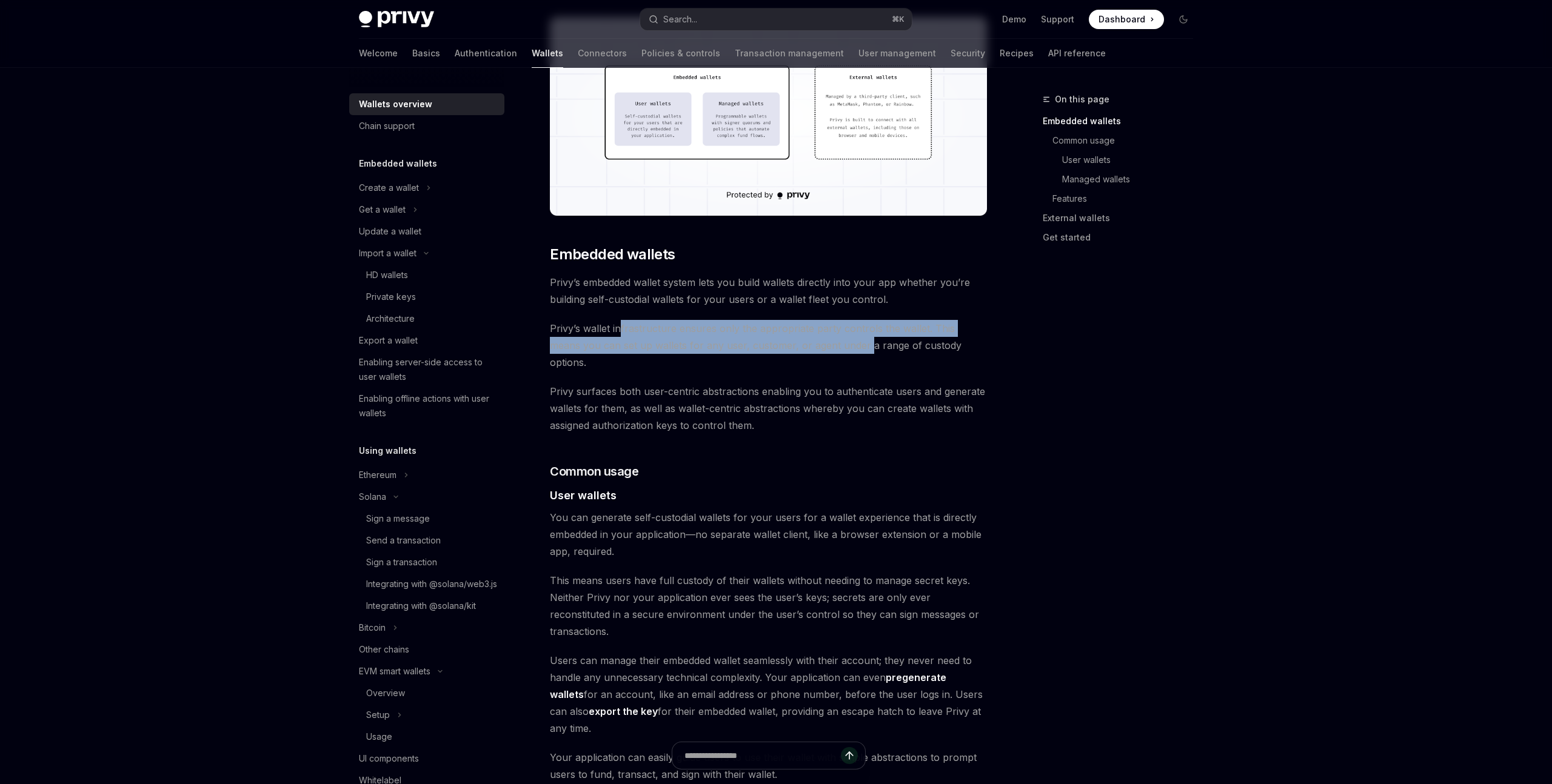
drag, startPoint x: 618, startPoint y: 323, endPoint x: 832, endPoint y: 338, distance: 214.5
click at [832, 338] on span "Privy’s wallet infrastructure ensures only the appropriate party controls the w…" at bounding box center [768, 345] width 437 height 51
drag, startPoint x: 832, startPoint y: 340, endPoint x: 672, endPoint y: 328, distance: 160.4
click at [672, 328] on span "Privy’s wallet infrastructure ensures only the appropriate party controls the w…" at bounding box center [768, 345] width 437 height 51
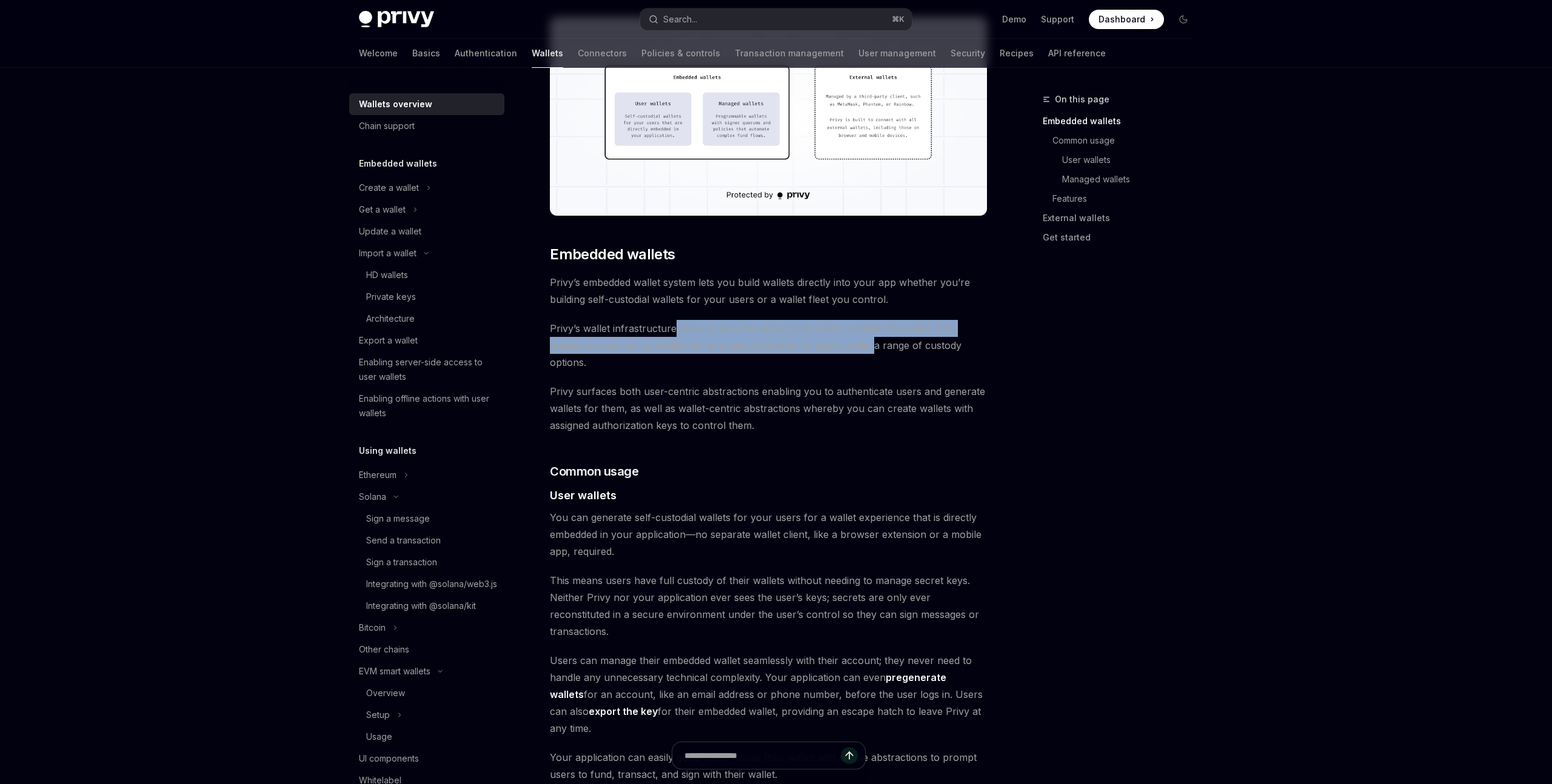
click at [672, 328] on span "Privy’s wallet infrastructure ensures only the appropriate party controls the w…" at bounding box center [768, 345] width 437 height 51
drag, startPoint x: 672, startPoint y: 328, endPoint x: 822, endPoint y: 345, distance: 151.0
click at [822, 345] on span "Privy’s wallet infrastructure ensures only the appropriate party controls the w…" at bounding box center [768, 345] width 437 height 51
drag, startPoint x: 822, startPoint y: 345, endPoint x: 672, endPoint y: 331, distance: 150.7
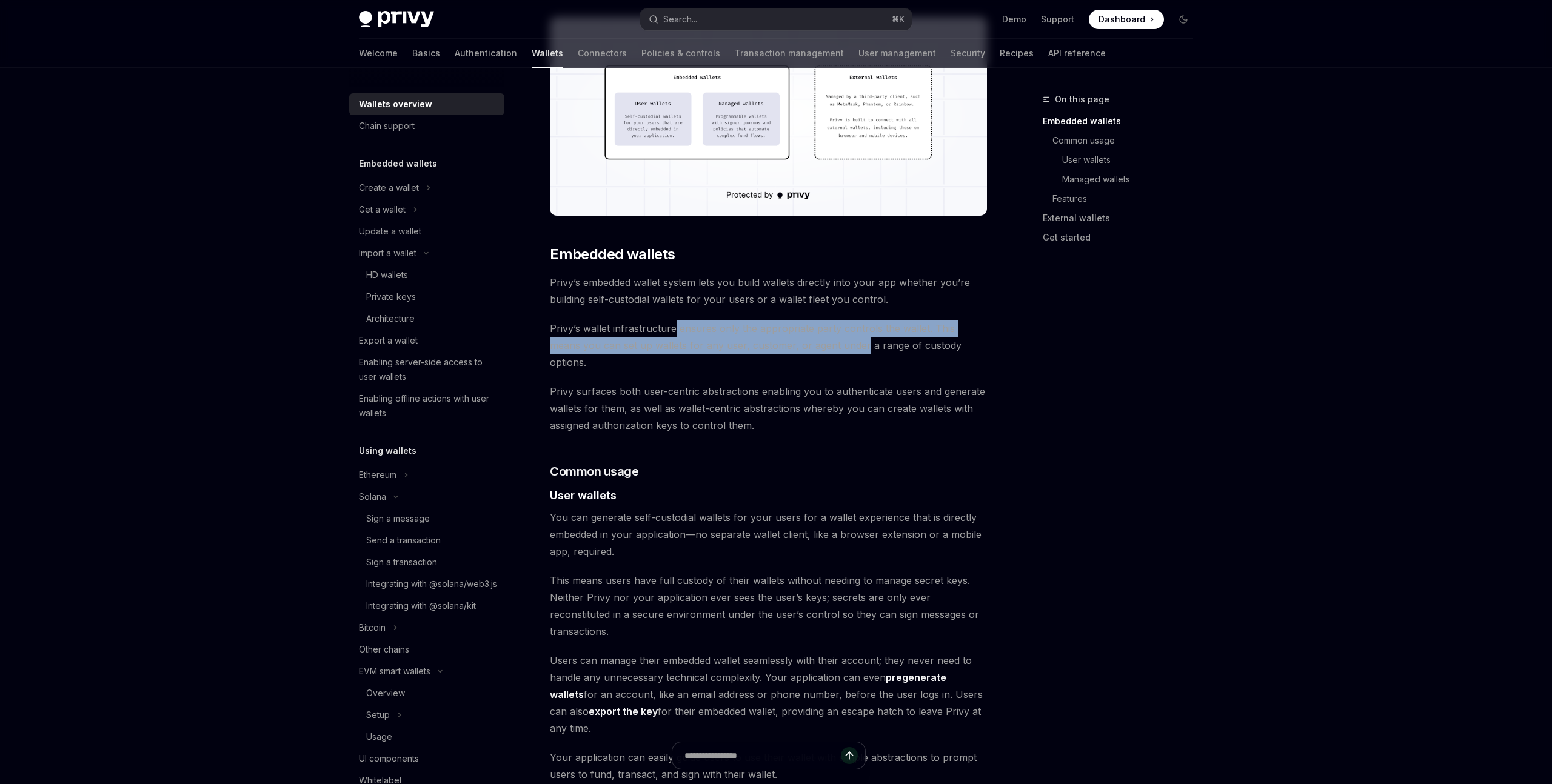
click at [672, 331] on span "Privy’s wallet infrastructure ensures only the appropriate party controls the w…" at bounding box center [768, 345] width 437 height 51
drag, startPoint x: 633, startPoint y: 331, endPoint x: 836, endPoint y: 338, distance: 203.1
click at [836, 338] on span "Privy’s wallet infrastructure ensures only the appropriate party controls the w…" at bounding box center [768, 345] width 437 height 51
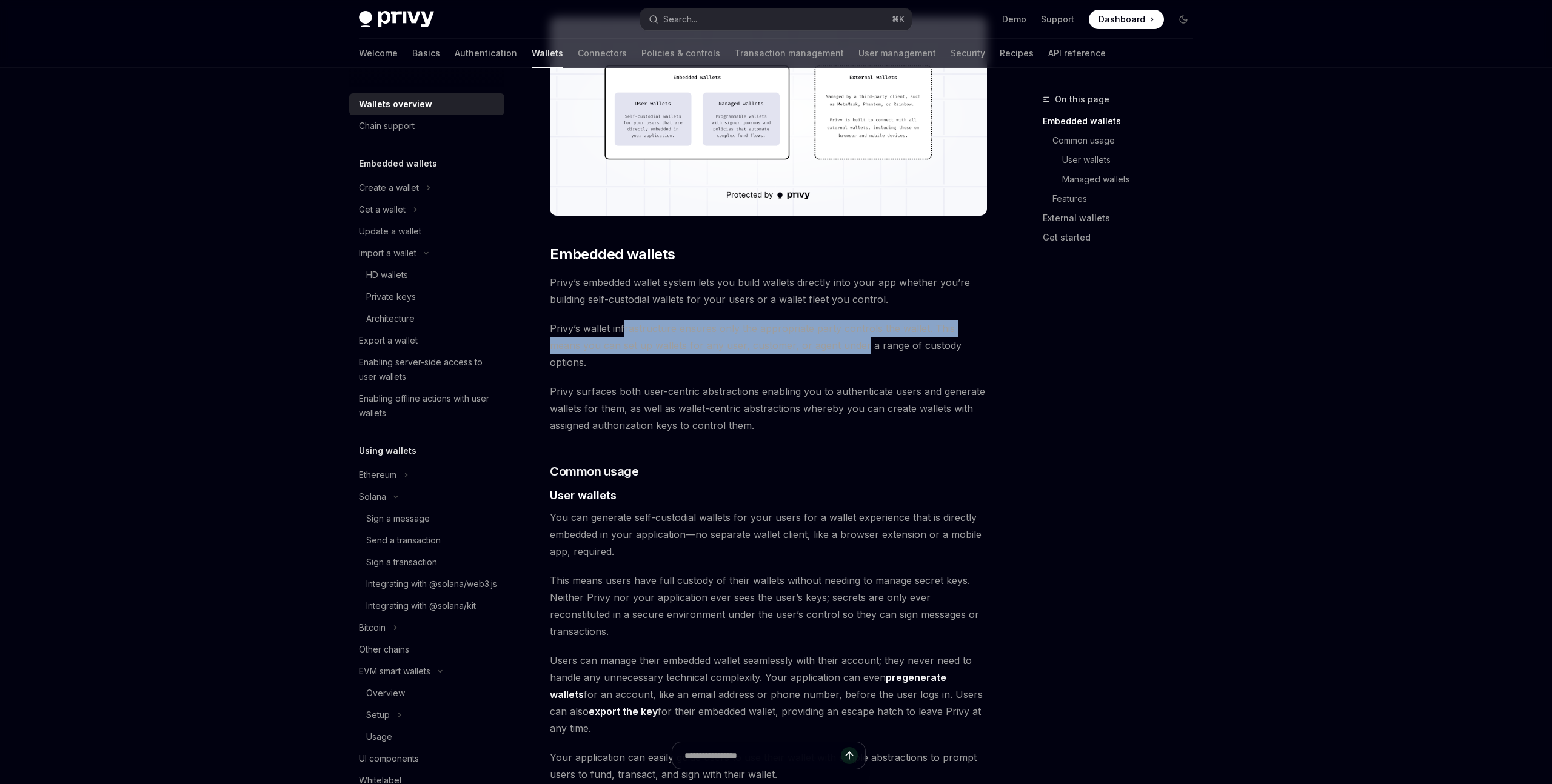
drag, startPoint x: 829, startPoint y: 340, endPoint x: 625, endPoint y: 333, distance: 204.1
click at [625, 333] on span "Privy’s wallet infrastructure ensures only the appropriate party controls the w…" at bounding box center [768, 345] width 437 height 51
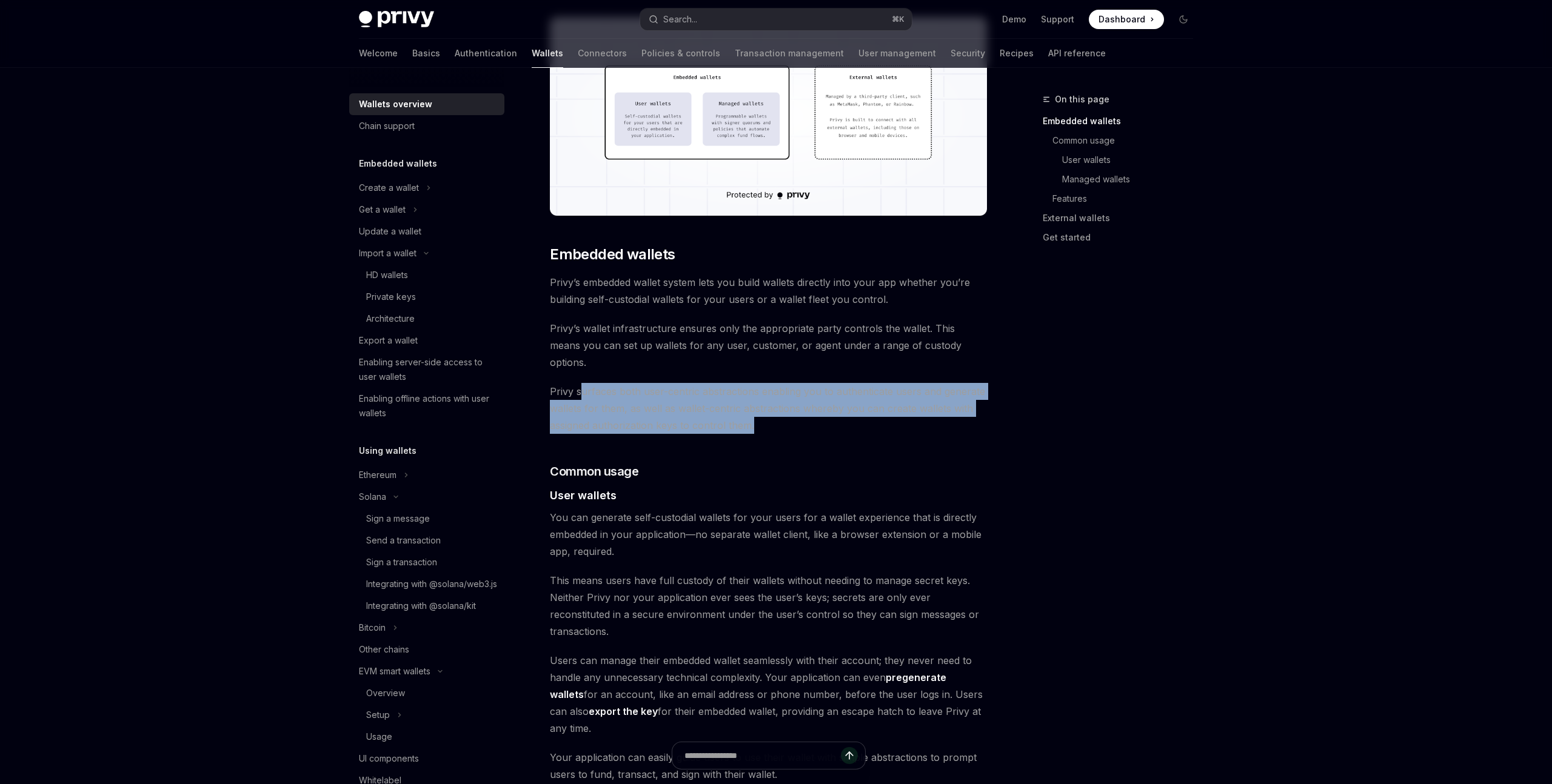
drag, startPoint x: 580, startPoint y: 372, endPoint x: 786, endPoint y: 403, distance: 208.3
click at [786, 403] on span "Privy surfaces both user-centric abstractions enabling you to authenticate user…" at bounding box center [768, 408] width 437 height 51
drag, startPoint x: 779, startPoint y: 408, endPoint x: 643, endPoint y: 379, distance: 139.1
click at [643, 383] on span "Privy surfaces both user-centric abstractions enabling you to authenticate user…" at bounding box center [768, 408] width 437 height 51
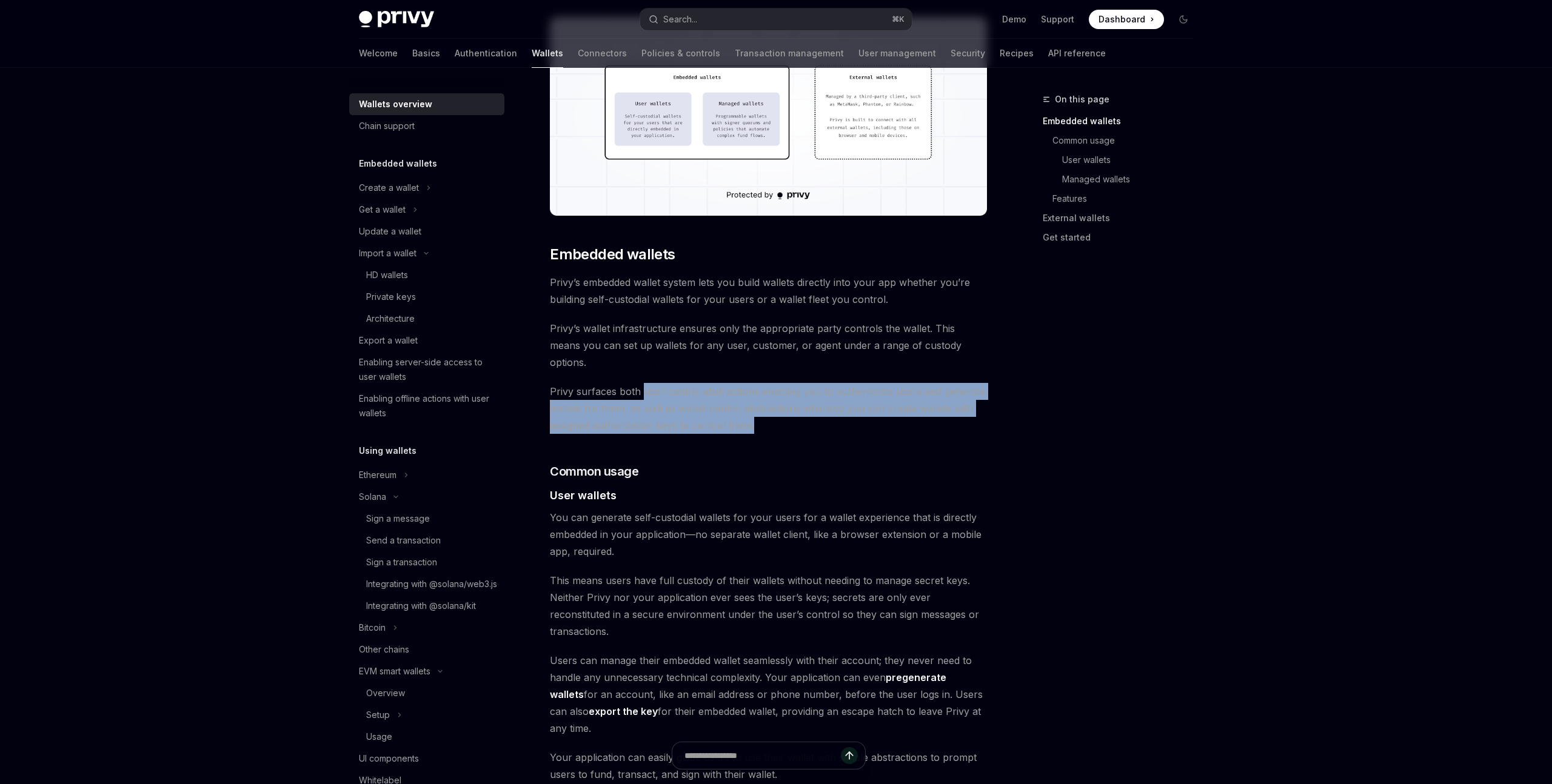
click at [643, 383] on span "Privy surfaces both user-centric abstractions enabling you to authenticate user…" at bounding box center [768, 408] width 437 height 51
drag, startPoint x: 643, startPoint y: 379, endPoint x: 803, endPoint y: 408, distance: 162.6
click at [803, 408] on span "Privy surfaces both user-centric abstractions enabling you to authenticate user…" at bounding box center [768, 408] width 437 height 51
drag, startPoint x: 798, startPoint y: 408, endPoint x: 638, endPoint y: 372, distance: 164.0
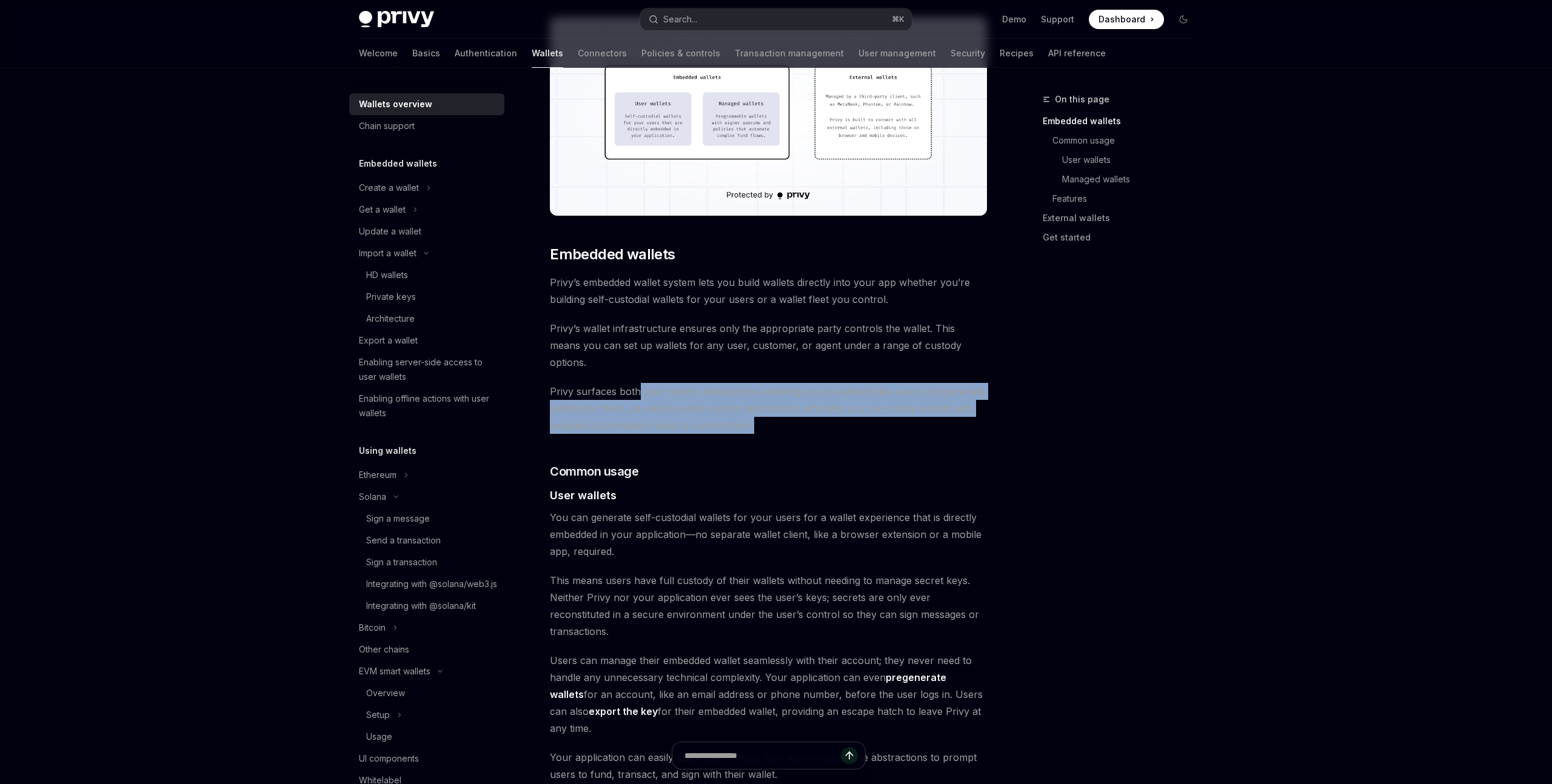
click at [638, 383] on span "Privy surfaces both user-centric abstractions enabling you to authenticate user…" at bounding box center [768, 408] width 437 height 51
drag, startPoint x: 582, startPoint y: 379, endPoint x: 795, endPoint y: 415, distance: 216.0
click at [795, 415] on span "Privy surfaces both user-centric abstractions enabling you to authenticate user…" at bounding box center [768, 408] width 437 height 51
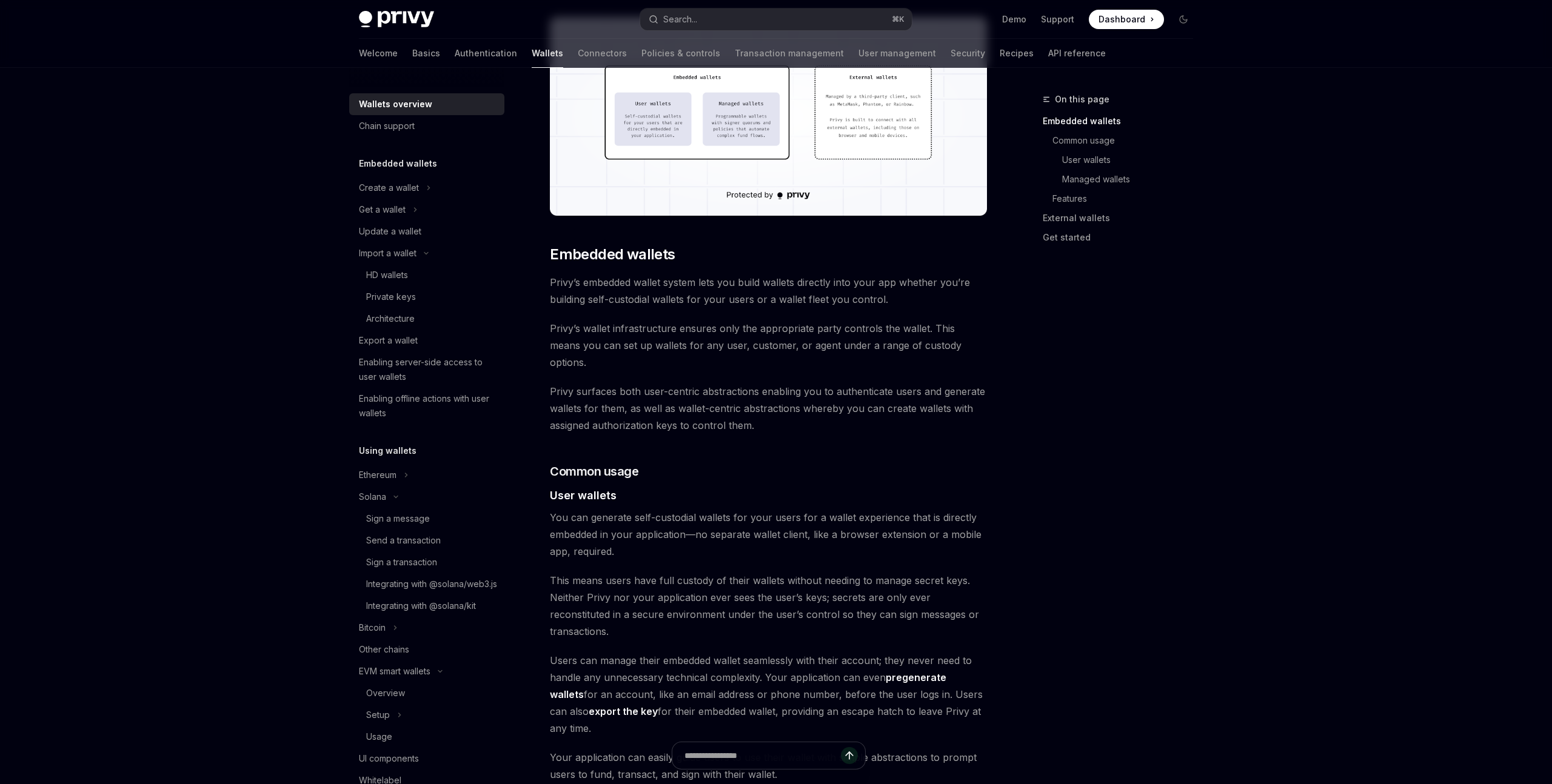
click at [766, 435] on div "Privy builds wallet infrastructure that empowers users and applications to tran…" at bounding box center [768, 785] width 437 height 2147
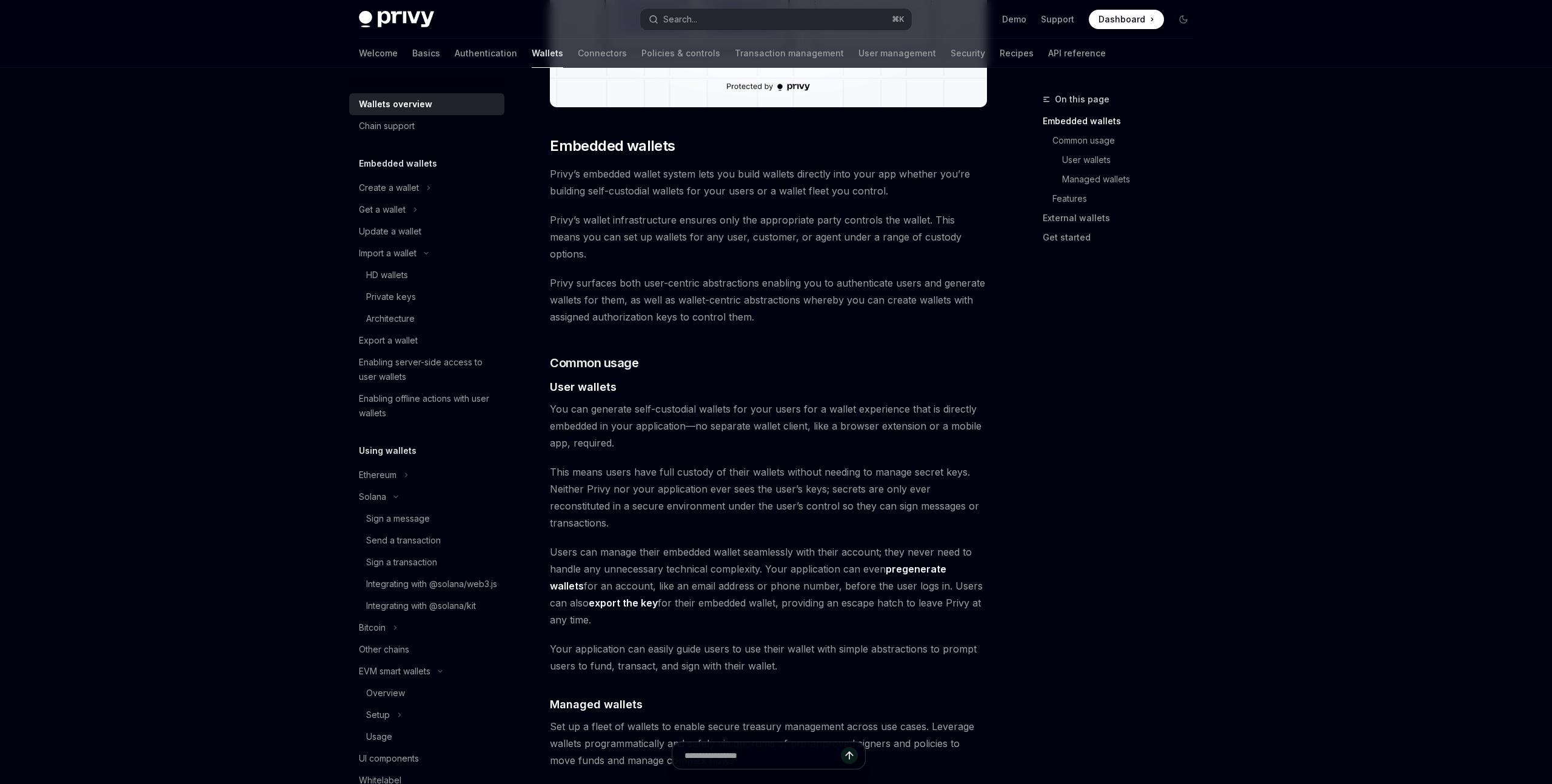
scroll to position [585, 0]
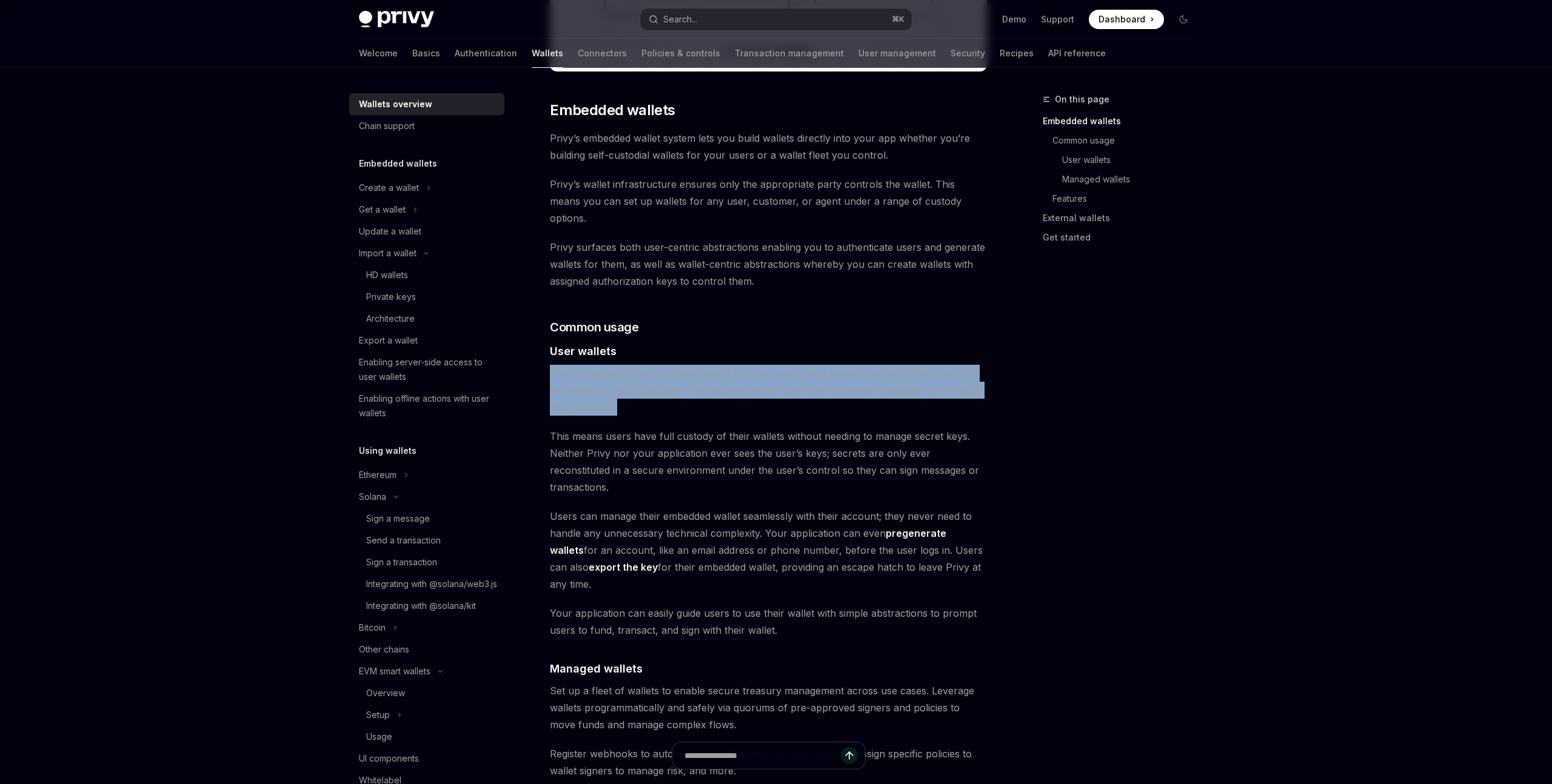
drag, startPoint x: 548, startPoint y: 352, endPoint x: 667, endPoint y: 405, distance: 130.3
click at [667, 405] on div "Overview OpenAI Open in ChatGPT OpenAI Open in ChatGPT Privy builds wallet infr…" at bounding box center [655, 709] width 669 height 2404
click at [650, 394] on span "You can generate self-custodial wallets for your users for a wallet experience …" at bounding box center [768, 390] width 437 height 51
drag, startPoint x: 609, startPoint y: 379, endPoint x: 577, endPoint y: 357, distance: 38.8
click at [577, 365] on span "You can generate self-custodial wallets for your users for a wallet experience …" at bounding box center [768, 390] width 437 height 51
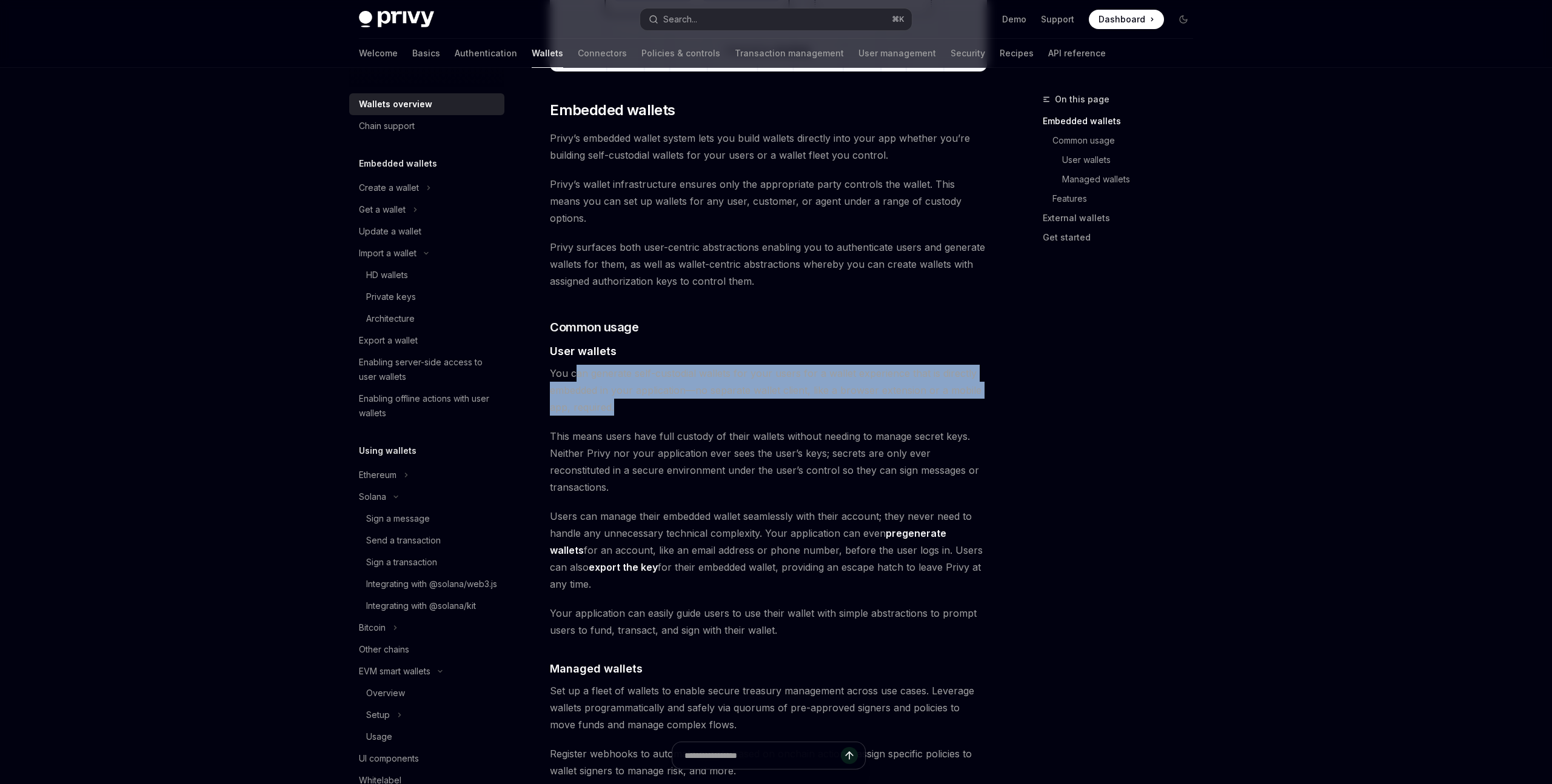
drag, startPoint x: 575, startPoint y: 357, endPoint x: 568, endPoint y: 360, distance: 7.6
click at [573, 365] on span "You can generate self-custodial wallets for your users for a wallet experience …" at bounding box center [768, 390] width 437 height 51
drag, startPoint x: 558, startPoint y: 360, endPoint x: 701, endPoint y: 391, distance: 146.3
click at [701, 391] on span "You can generate self-custodial wallets for your users for a wallet experience …" at bounding box center [768, 390] width 437 height 51
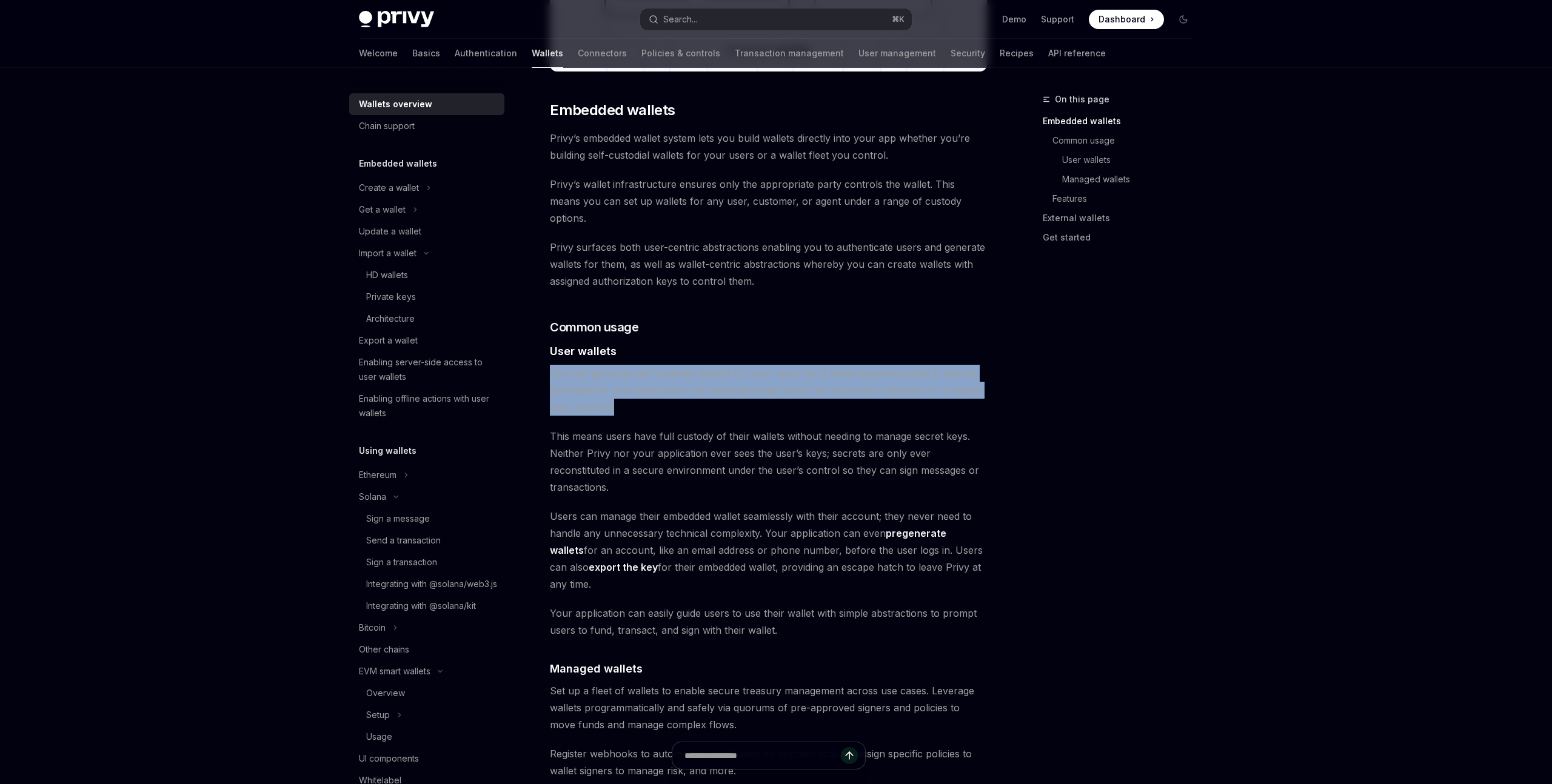
drag, startPoint x: 677, startPoint y: 396, endPoint x: 543, endPoint y: 352, distance: 141.0
click at [543, 352] on div "Overview OpenAI Open in ChatGPT OpenAI Open in ChatGPT Privy builds wallet infr…" at bounding box center [655, 709] width 669 height 2404
click at [577, 365] on span "You can generate self-custodial wallets for your users for a wallet experience …" at bounding box center [768, 390] width 437 height 51
drag, startPoint x: 555, startPoint y: 362, endPoint x: 687, endPoint y: 396, distance: 136.3
click at [687, 396] on span "You can generate self-custodial wallets for your users for a wallet experience …" at bounding box center [768, 390] width 437 height 51
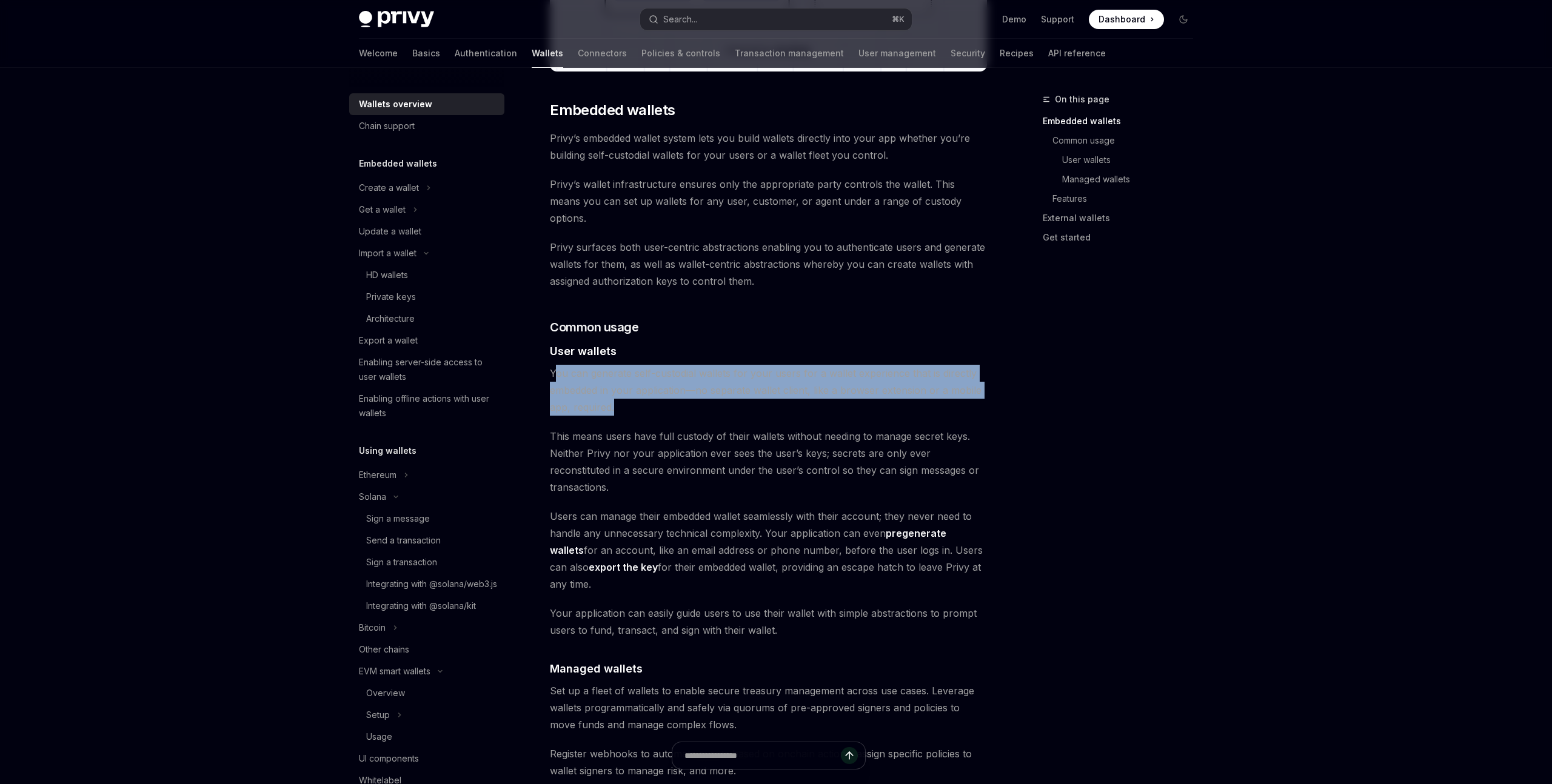
click at [687, 396] on span "You can generate self-custodial wallets for your users for a wallet experience …" at bounding box center [768, 390] width 437 height 51
drag, startPoint x: 688, startPoint y: 403, endPoint x: 665, endPoint y: 357, distance: 51.4
click at [665, 357] on div "Privy builds wallet infrastructure that empowers users and applications to tran…" at bounding box center [768, 641] width 437 height 2147
click at [665, 365] on span "You can generate self-custodial wallets for your users for a wallet experience …" at bounding box center [768, 390] width 437 height 51
drag, startPoint x: 548, startPoint y: 357, endPoint x: 655, endPoint y: 398, distance: 114.6
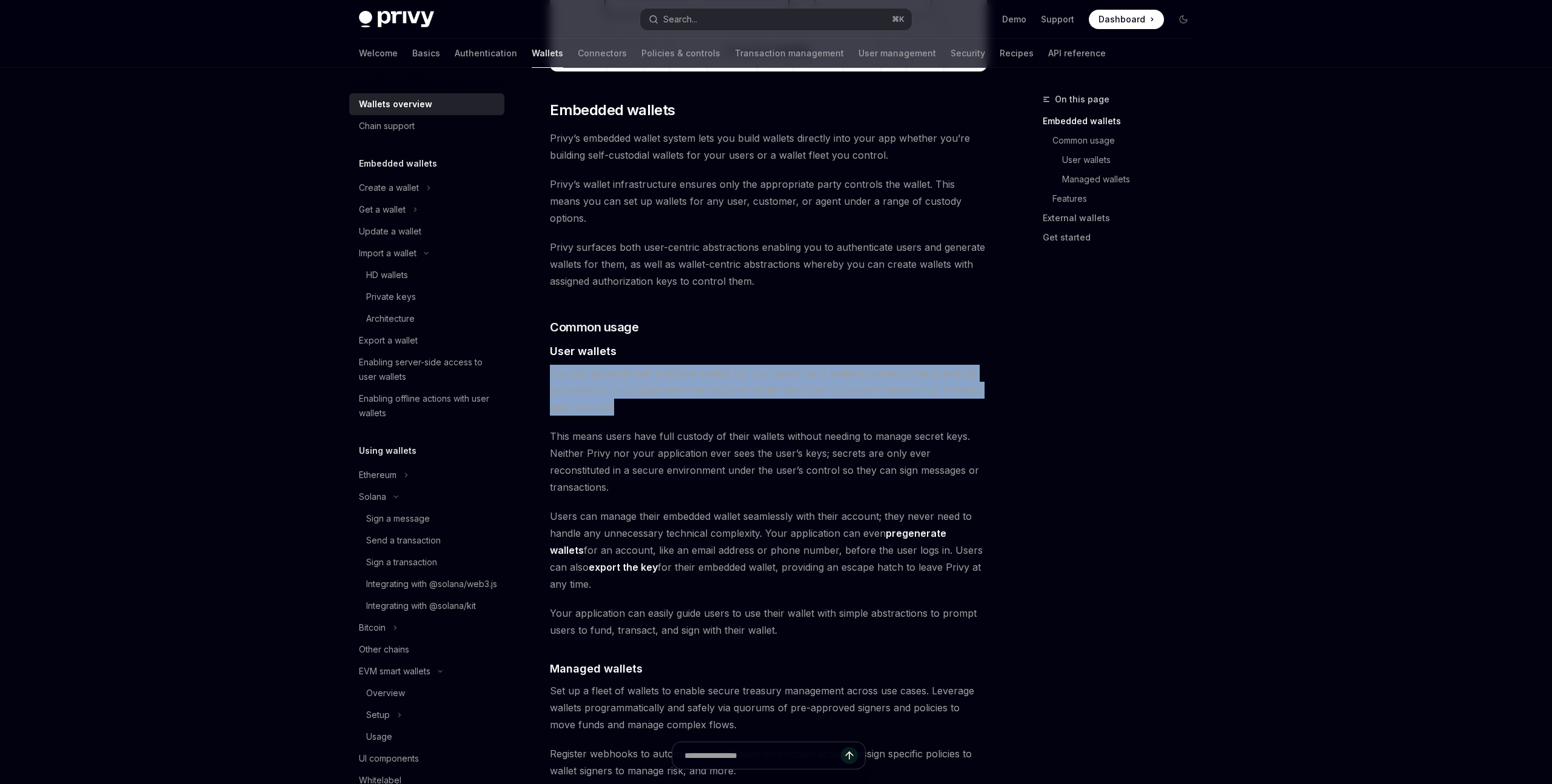
click at [655, 398] on div "Overview OpenAI Open in ChatGPT OpenAI Open in ChatGPT Privy builds wallet infr…" at bounding box center [655, 709] width 669 height 2404
click at [655, 398] on span "You can generate self-custodial wallets for your users for a wallet experience …" at bounding box center [768, 390] width 437 height 51
drag, startPoint x: 716, startPoint y: 394, endPoint x: 543, endPoint y: 357, distance: 176.9
click at [543, 357] on div "Overview OpenAI Open in ChatGPT OpenAI Open in ChatGPT Privy builds wallet infr…" at bounding box center [655, 709] width 669 height 2404
drag, startPoint x: 665, startPoint y: 376, endPoint x: 660, endPoint y: 396, distance: 20.6
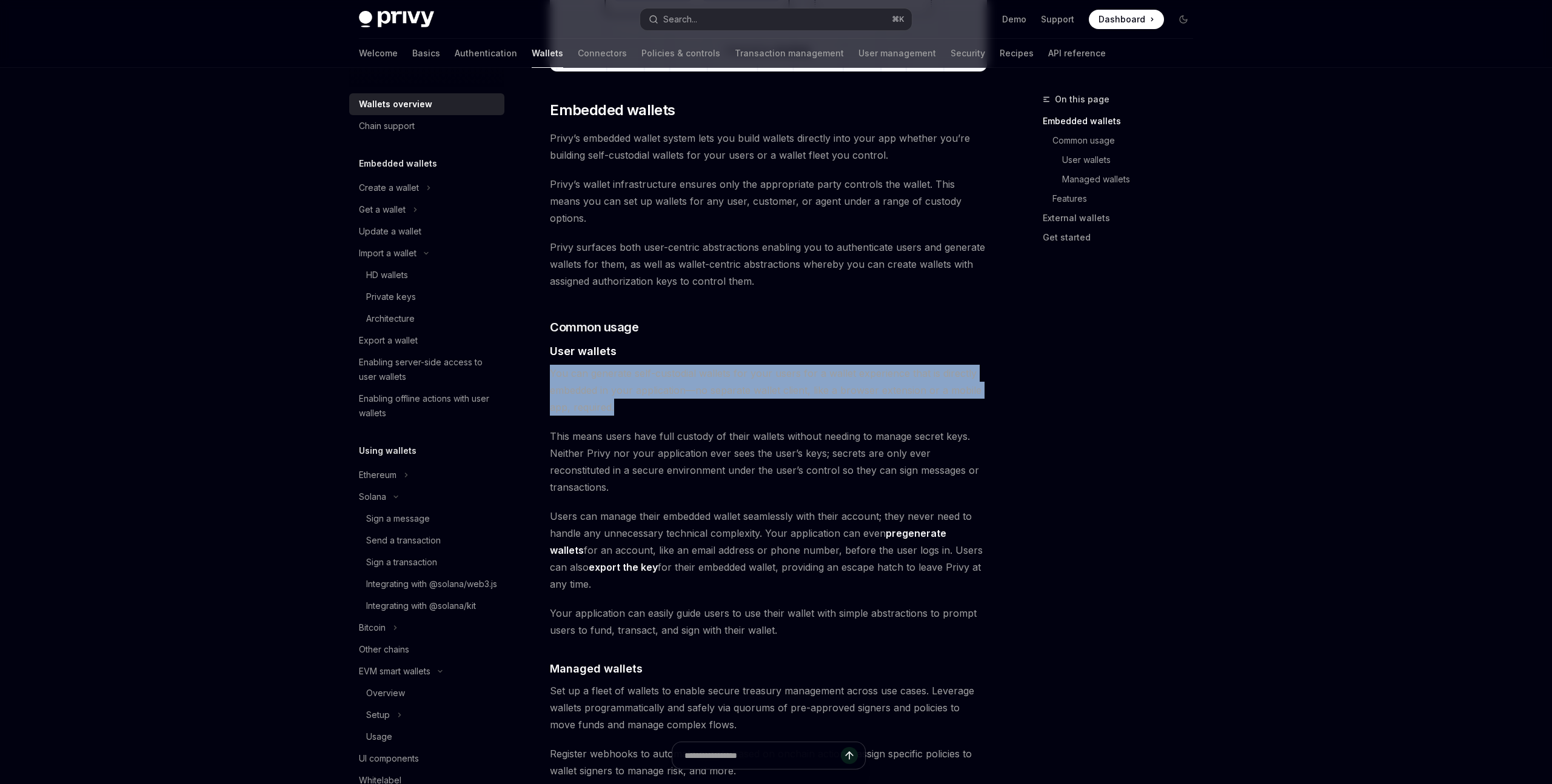
click at [665, 379] on span "You can generate self-custodial wallets for your users for a wallet experience …" at bounding box center [768, 390] width 437 height 51
drag, startPoint x: 660, startPoint y: 398, endPoint x: 536, endPoint y: 364, distance: 128.6
click at [536, 364] on div "Overview OpenAI Open in ChatGPT OpenAI Open in ChatGPT Privy builds wallet infr…" at bounding box center [655, 709] width 669 height 2404
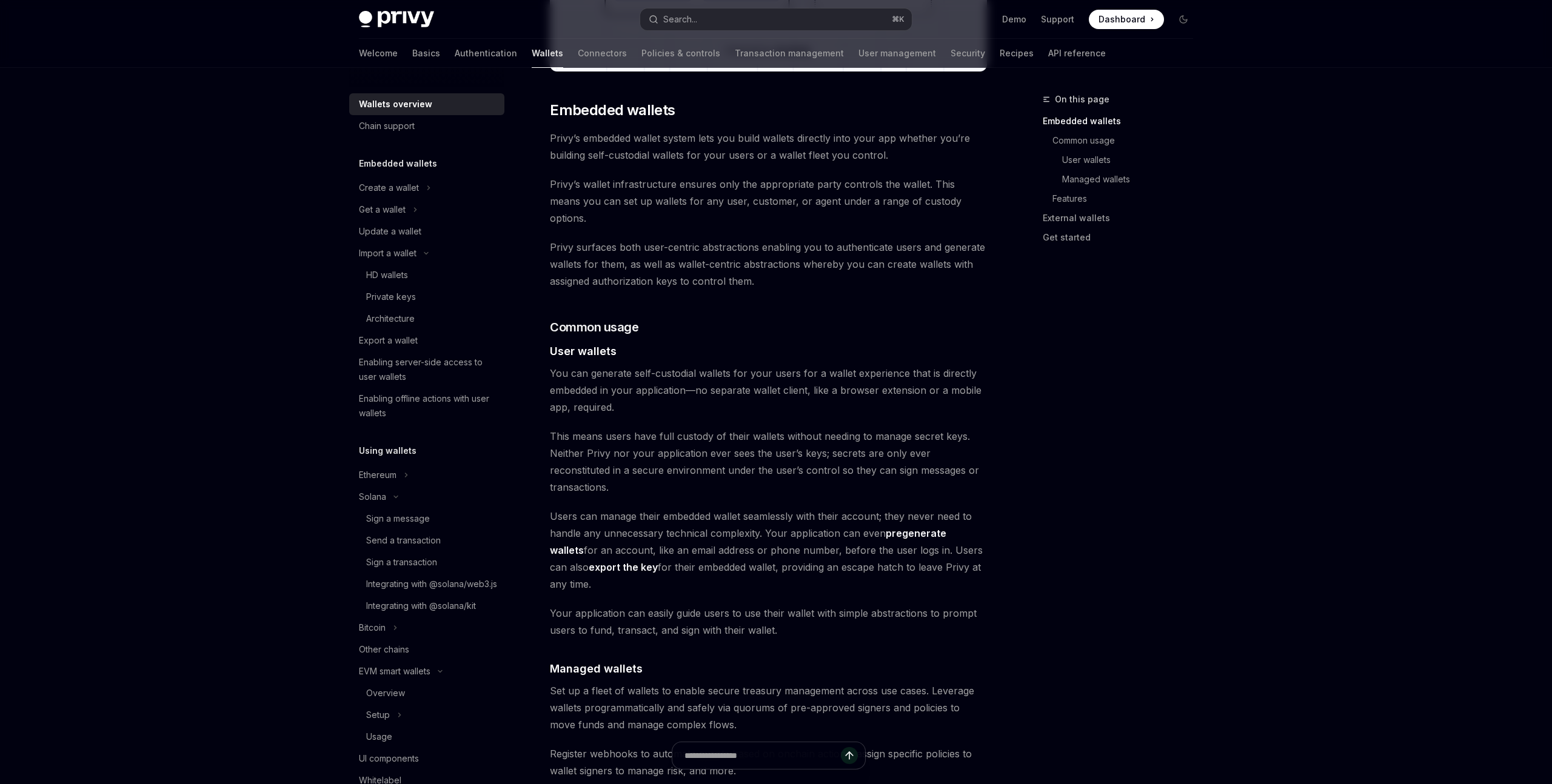
click at [624, 383] on span "You can generate self-custodial wallets for your users for a wallet experience …" at bounding box center [768, 390] width 437 height 51
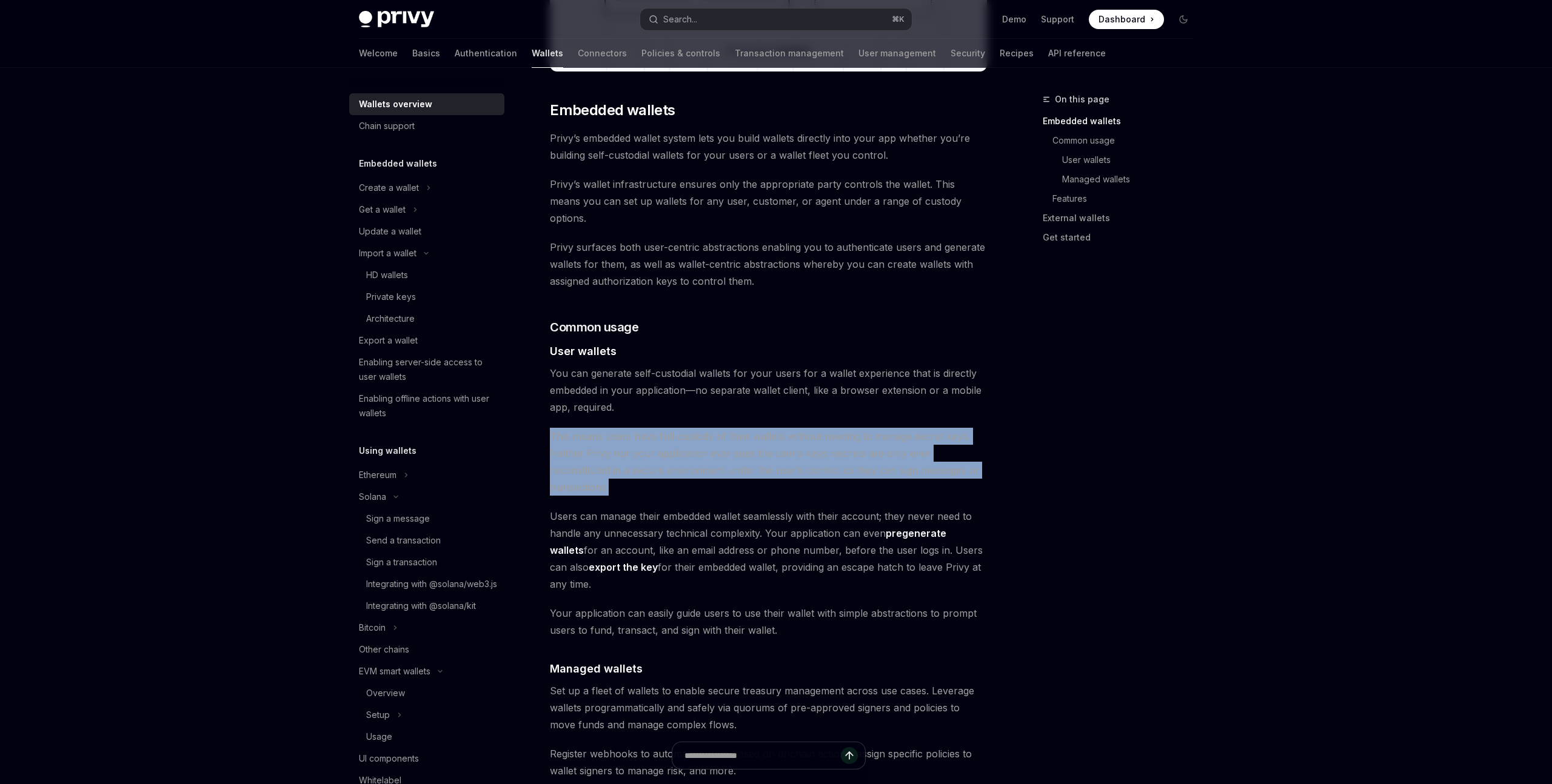
drag, startPoint x: 553, startPoint y: 415, endPoint x: 1016, endPoint y: 451, distance: 464.4
click at [1016, 451] on div "On this page Embedded wallets Common usage User wallets Managed wallets Feature…" at bounding box center [776, 697] width 854 height 2429
drag, startPoint x: 1013, startPoint y: 451, endPoint x: 553, endPoint y: 415, distance: 461.4
click at [553, 415] on div "On this page Embedded wallets Common usage User wallets Managed wallets Feature…" at bounding box center [776, 697] width 854 height 2429
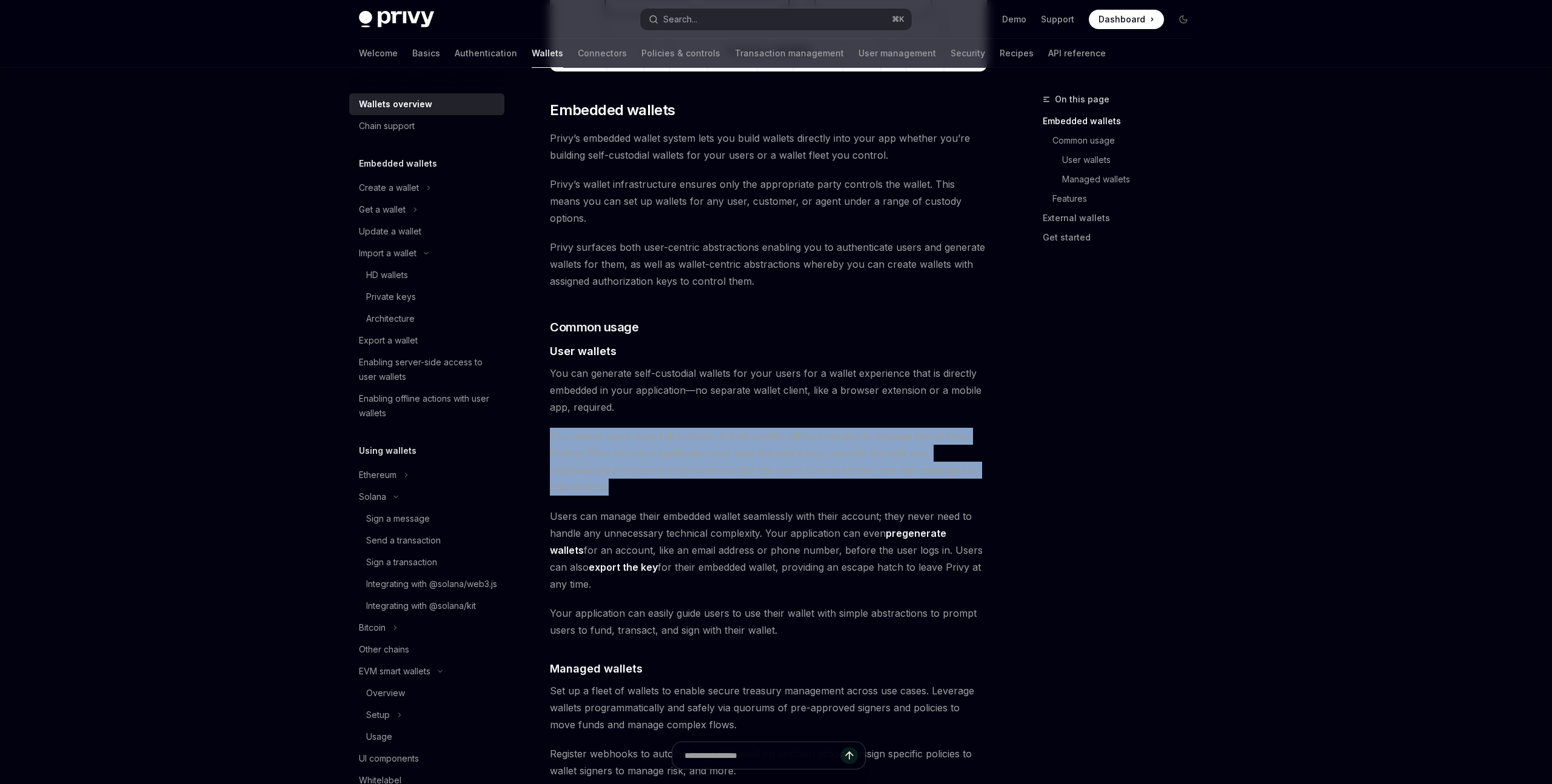
click at [553, 428] on span "This means users have full custody of their wallets without needing to manage s…" at bounding box center [768, 462] width 437 height 68
drag, startPoint x: 558, startPoint y: 415, endPoint x: 800, endPoint y: 449, distance: 244.4
click at [800, 449] on span "This means users have full custody of their wallets without needing to manage s…" at bounding box center [768, 462] width 437 height 68
drag, startPoint x: 633, startPoint y: 413, endPoint x: 866, endPoint y: 446, distance: 235.3
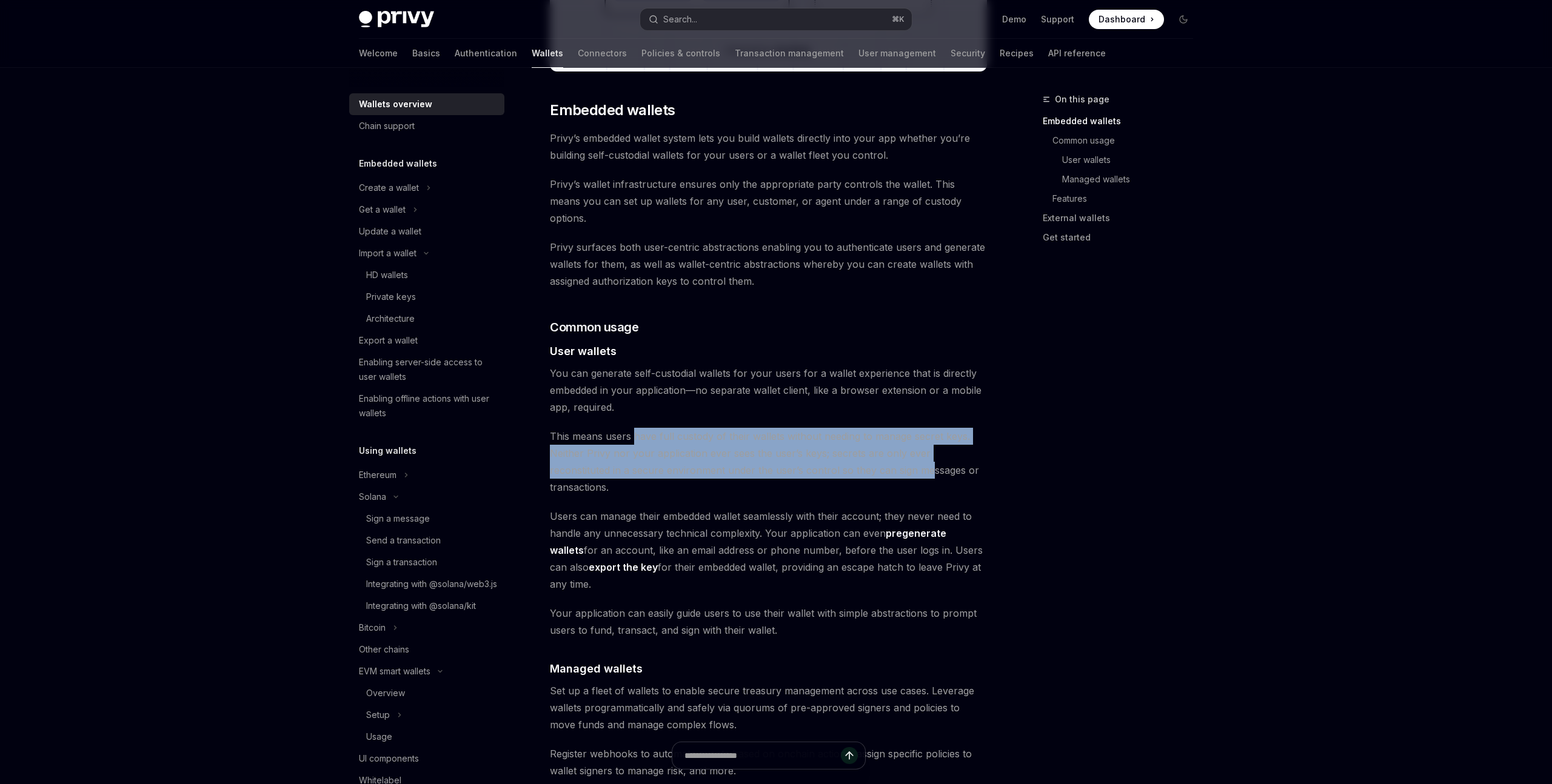
click at [866, 446] on span "This means users have full custody of their wallets without needing to manage s…" at bounding box center [768, 462] width 437 height 68
drag, startPoint x: 997, startPoint y: 449, endPoint x: 548, endPoint y: 423, distance: 449.8
click at [548, 423] on div "On this page Embedded wallets Common usage User wallets Managed wallets Feature…" at bounding box center [776, 697] width 854 height 2429
click at [548, 423] on div "Overview OpenAI Open in ChatGPT OpenAI Open in ChatGPT Privy builds wallet infr…" at bounding box center [655, 709] width 669 height 2404
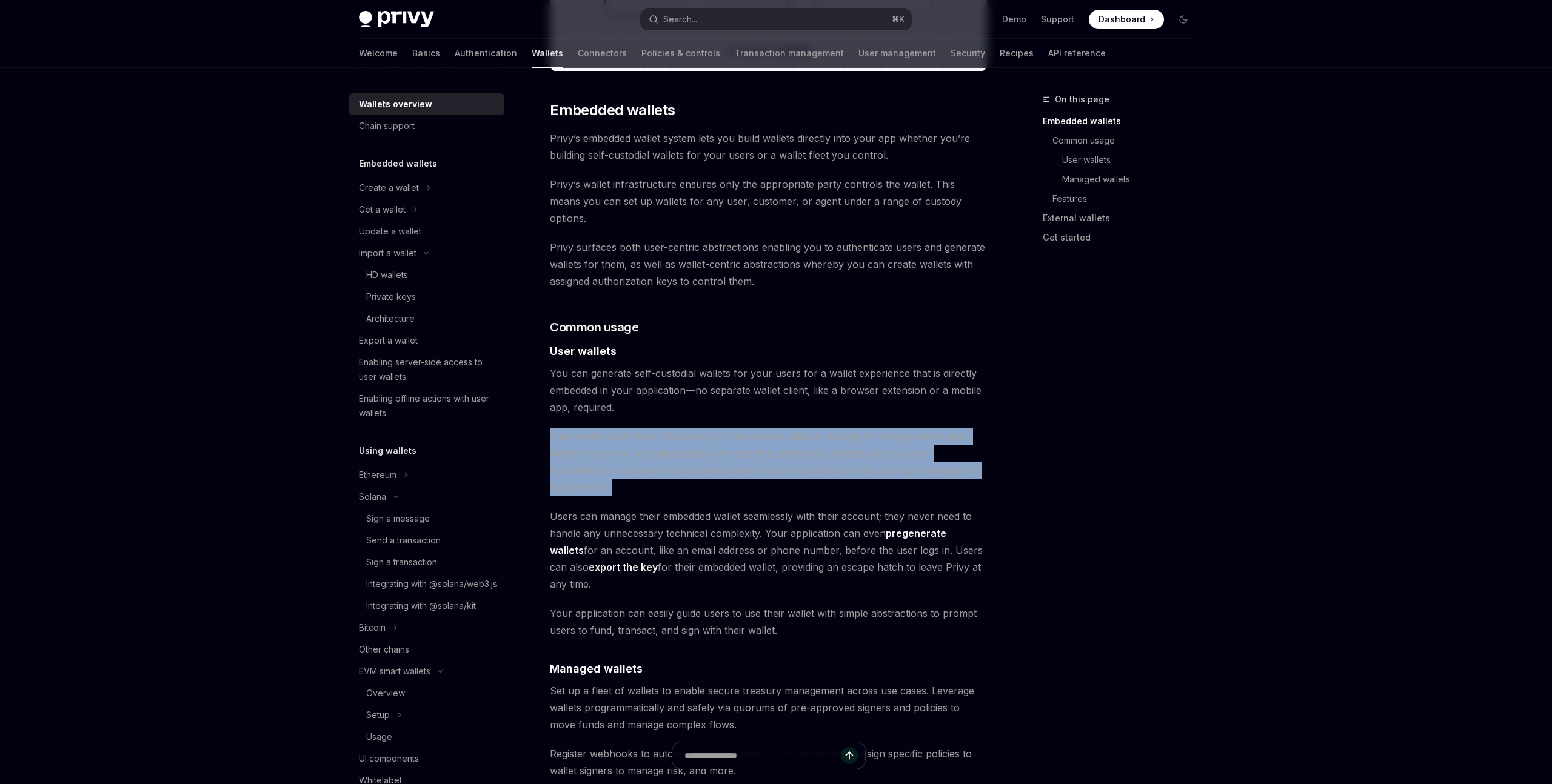
drag, startPoint x: 548, startPoint y: 423, endPoint x: 1002, endPoint y: 451, distance: 454.9
click at [1002, 451] on div "On this page Embedded wallets Common usage User wallets Managed wallets Feature…" at bounding box center [776, 697] width 854 height 2429
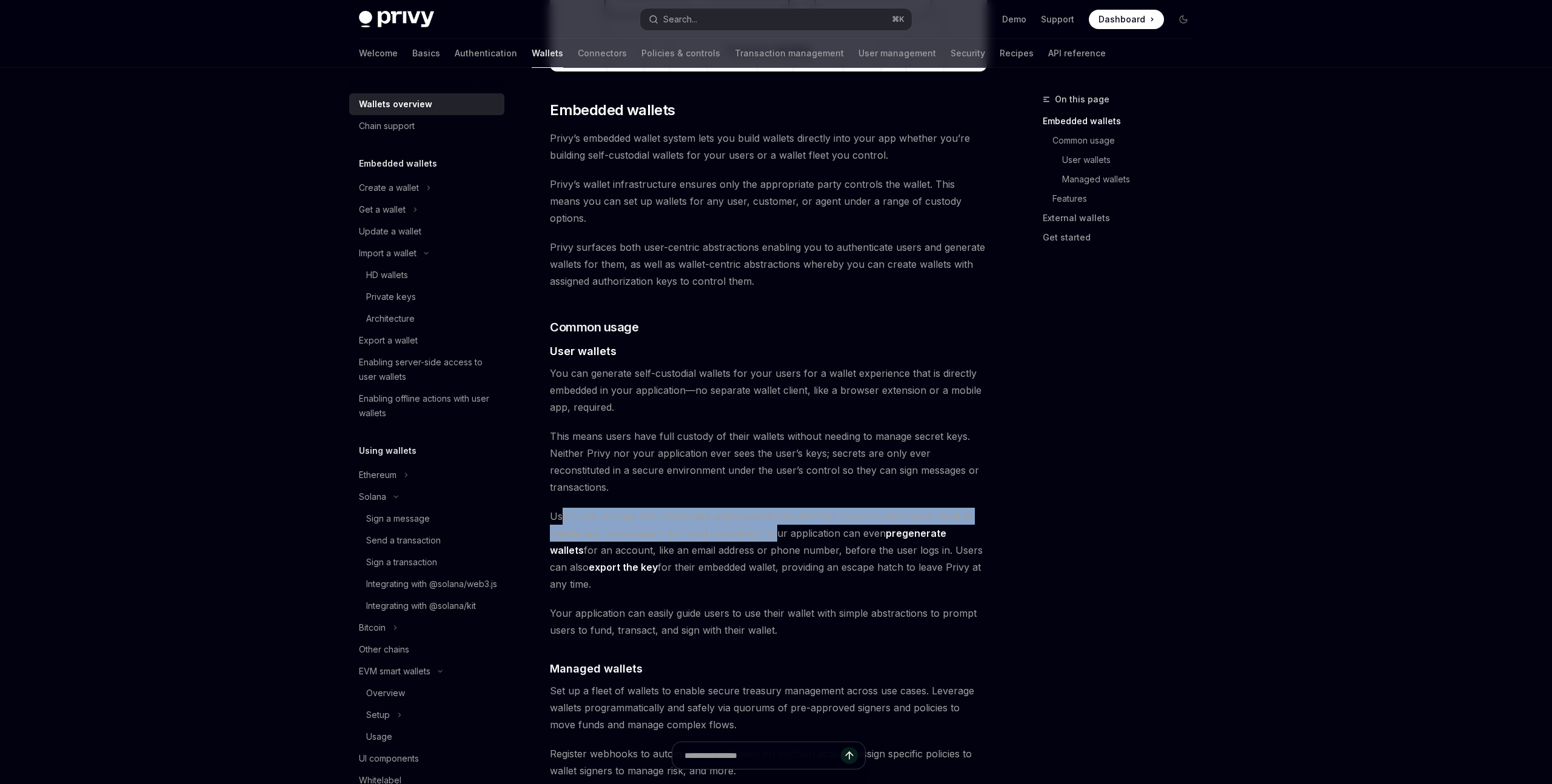
drag, startPoint x: 638, startPoint y: 490, endPoint x: 776, endPoint y: 507, distance: 139.0
click at [776, 508] on span "Users can manage their embedded wallet seamlessly with their account; they neve…" at bounding box center [768, 551] width 437 height 85
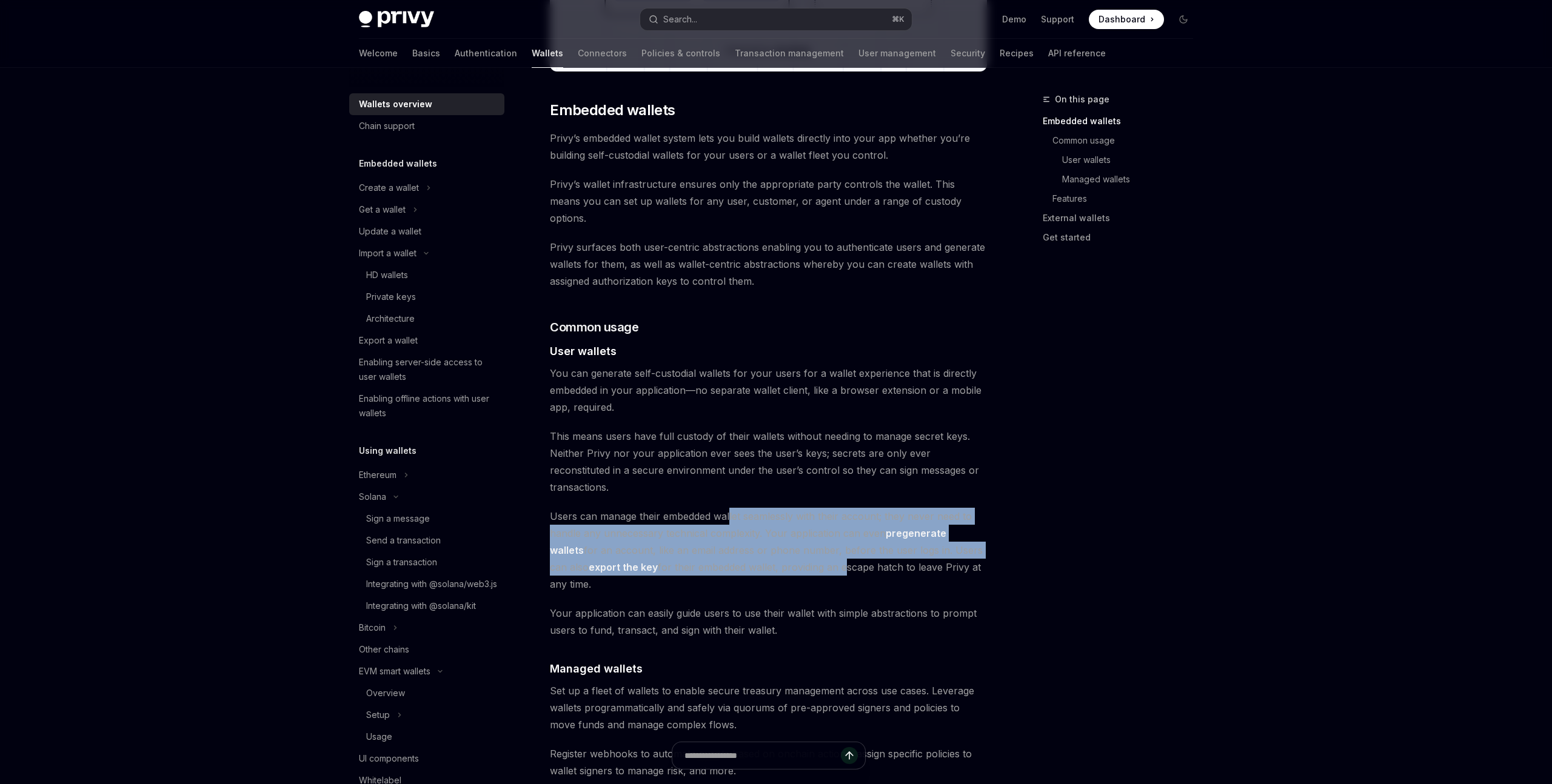
drag, startPoint x: 730, startPoint y: 483, endPoint x: 803, endPoint y: 529, distance: 86.3
click at [803, 529] on span "Users can manage their embedded wallet seamlessly with their account; they neve…" at bounding box center [768, 551] width 437 height 85
drag, startPoint x: 844, startPoint y: 534, endPoint x: 665, endPoint y: 486, distance: 185.3
click at [665, 508] on span "Users can manage their embedded wallet seamlessly with their account; they neve…" at bounding box center [768, 551] width 437 height 85
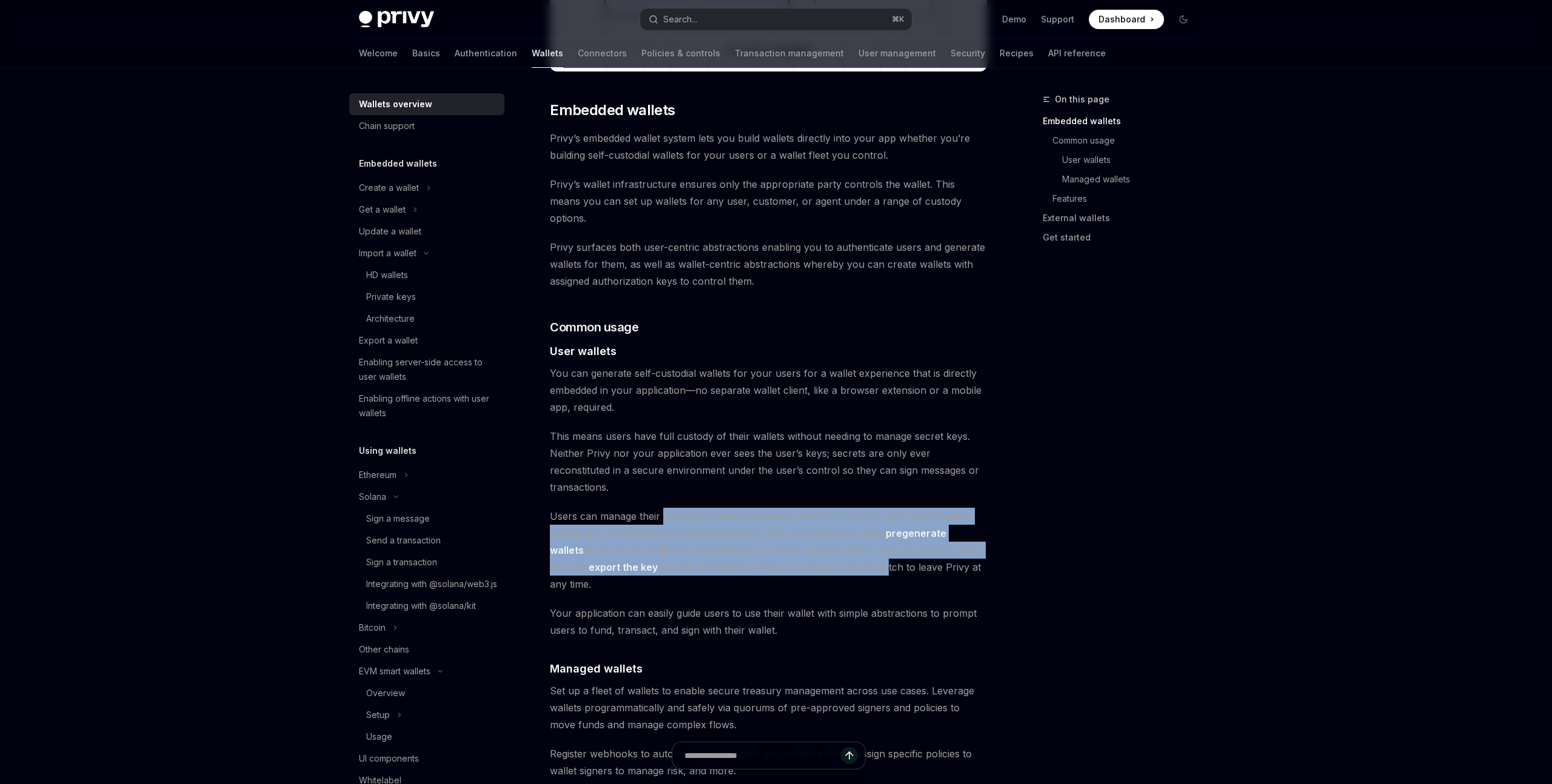
click at [665, 508] on span "Users can manage their embedded wallet seamlessly with their account; they neve…" at bounding box center [768, 551] width 437 height 85
drag, startPoint x: 665, startPoint y: 486, endPoint x: 791, endPoint y: 529, distance: 133.1
click at [791, 529] on span "Users can manage their embedded wallet seamlessly with their account; they neve…" at bounding box center [768, 551] width 437 height 85
drag, startPoint x: 791, startPoint y: 529, endPoint x: 669, endPoint y: 480, distance: 131.5
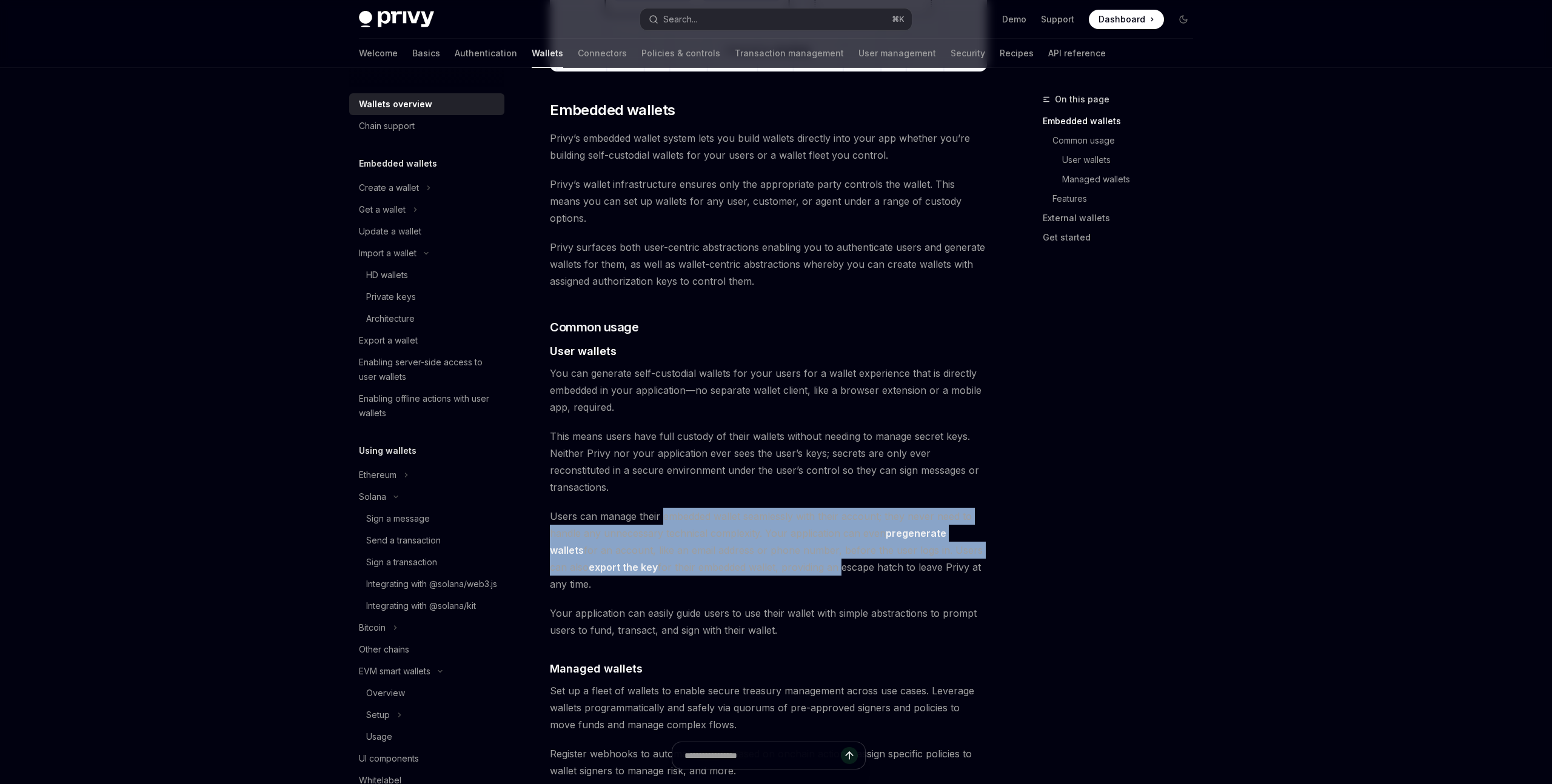
click at [669, 508] on span "Users can manage their embedded wallet seamlessly with their account; they neve…" at bounding box center [768, 551] width 437 height 85
drag, startPoint x: 669, startPoint y: 480, endPoint x: 808, endPoint y: 541, distance: 151.8
click at [808, 541] on span "Users can manage their embedded wallet seamlessly with their account; they neve…" at bounding box center [768, 551] width 437 height 85
click at [808, 539] on span "Users can manage their embedded wallet seamlessly with their account; they neve…" at bounding box center [768, 551] width 437 height 85
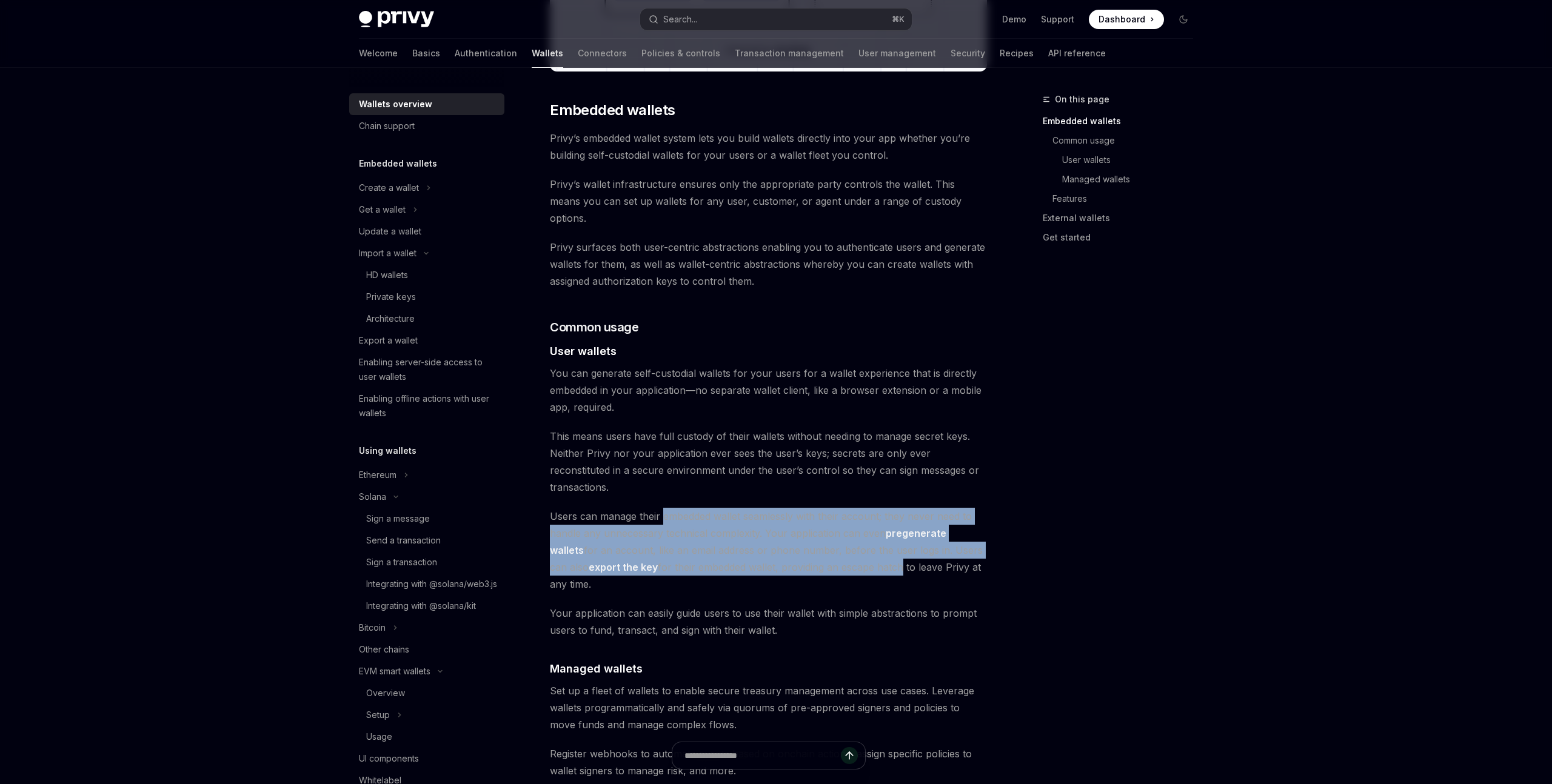
drag, startPoint x: 856, startPoint y: 529, endPoint x: 665, endPoint y: 483, distance: 196.5
click at [665, 508] on span "Users can manage their embedded wallet seamlessly with their account; they neve…" at bounding box center [768, 551] width 437 height 85
drag, startPoint x: 665, startPoint y: 483, endPoint x: 810, endPoint y: 546, distance: 158.1
click at [810, 546] on div "Privy builds wallet infrastructure that empowers users and applications to tran…" at bounding box center [768, 641] width 437 height 2147
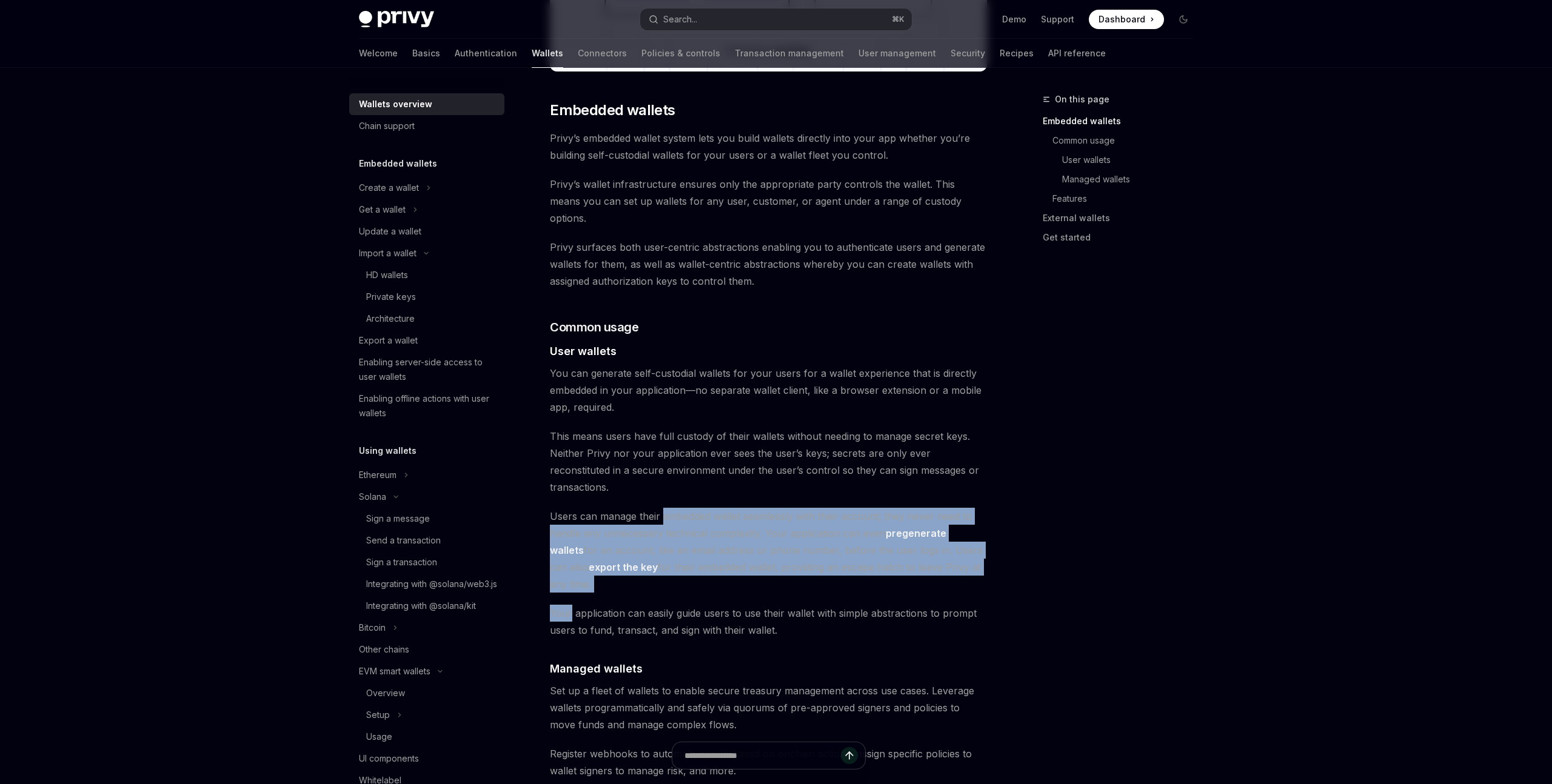
click at [810, 534] on span "Users can manage their embedded wallet seamlessly with their account; they neve…" at bounding box center [768, 551] width 437 height 85
drag, startPoint x: 810, startPoint y: 539, endPoint x: 621, endPoint y: 476, distance: 199.2
click at [621, 508] on span "Users can manage their embedded wallet seamlessly with their account; they neve…" at bounding box center [768, 551] width 437 height 85
drag, startPoint x: 662, startPoint y: 486, endPoint x: 832, endPoint y: 529, distance: 175.4
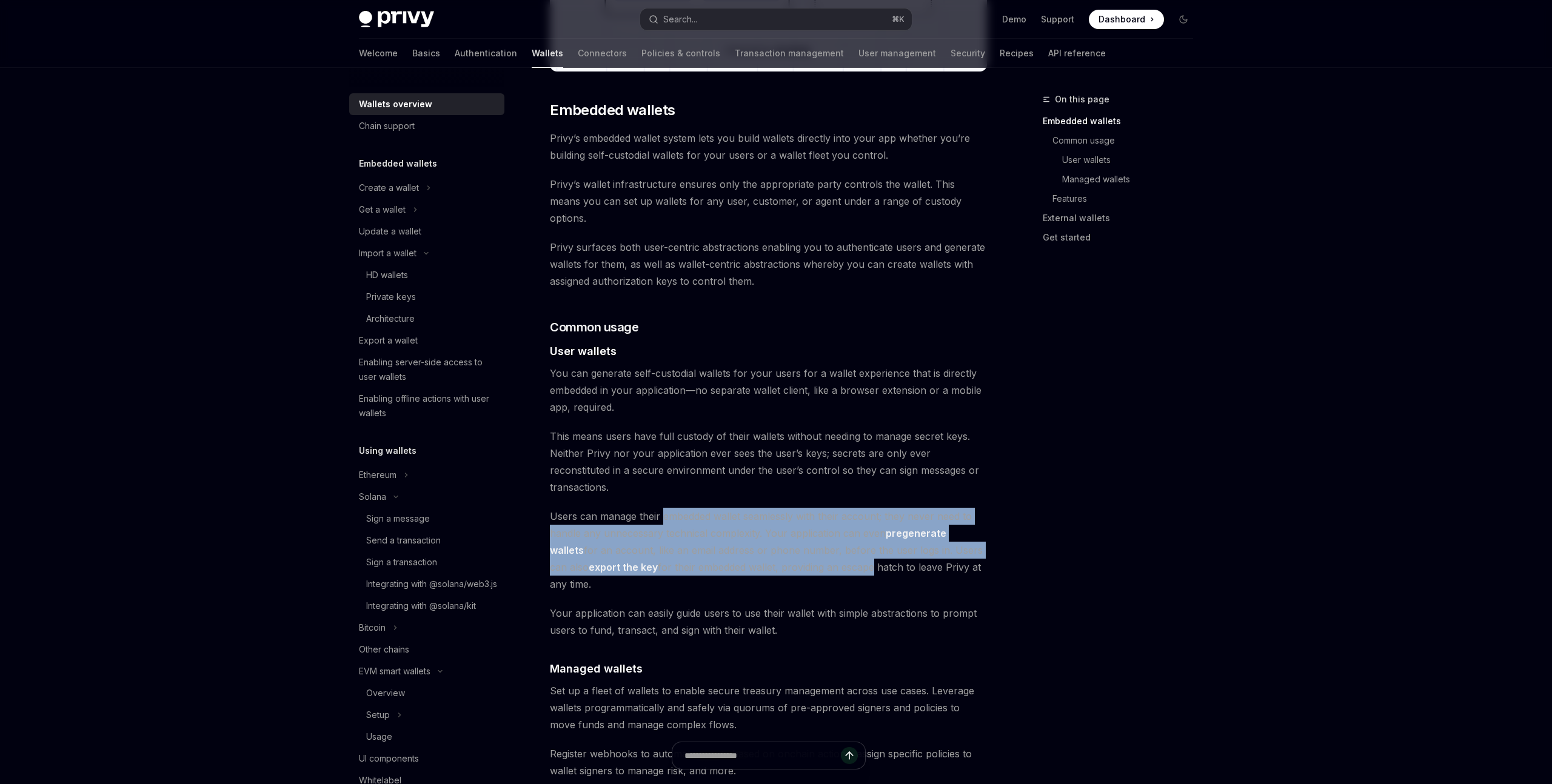
click at [832, 529] on span "Users can manage their embedded wallet seamlessly with their account; they neve…" at bounding box center [768, 551] width 437 height 85
drag, startPoint x: 832, startPoint y: 529, endPoint x: 665, endPoint y: 480, distance: 174.0
click at [665, 508] on span "Users can manage their embedded wallet seamlessly with their account; they neve…" at bounding box center [768, 551] width 437 height 85
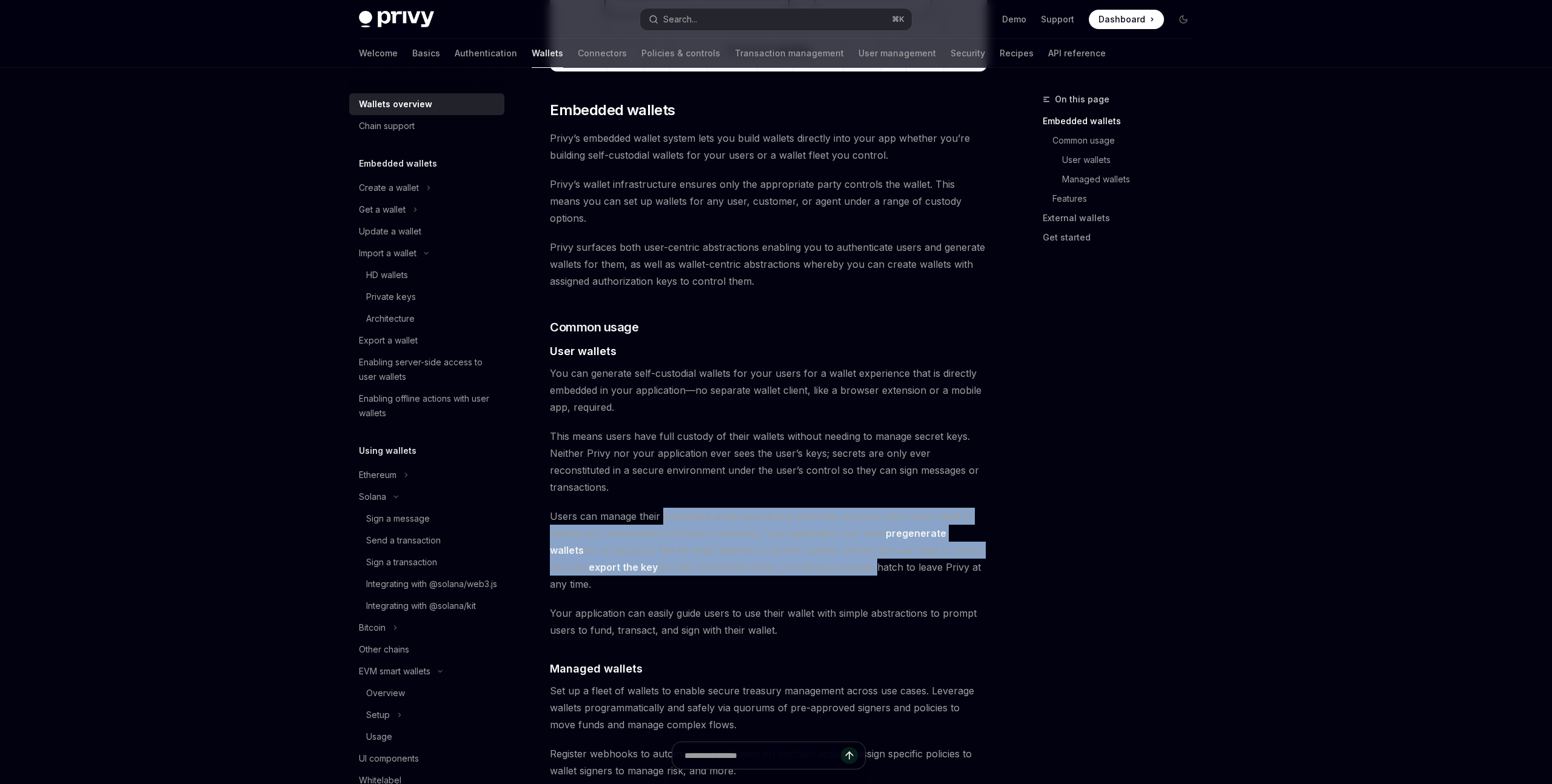
click at [805, 541] on span "Users can manage their embedded wallet seamlessly with their account; they neve…" at bounding box center [768, 551] width 437 height 85
drag, startPoint x: 657, startPoint y: 483, endPoint x: 866, endPoint y: 534, distance: 215.1
click at [866, 534] on span "Users can manage their embedded wallet seamlessly with their account; they neve…" at bounding box center [768, 551] width 437 height 85
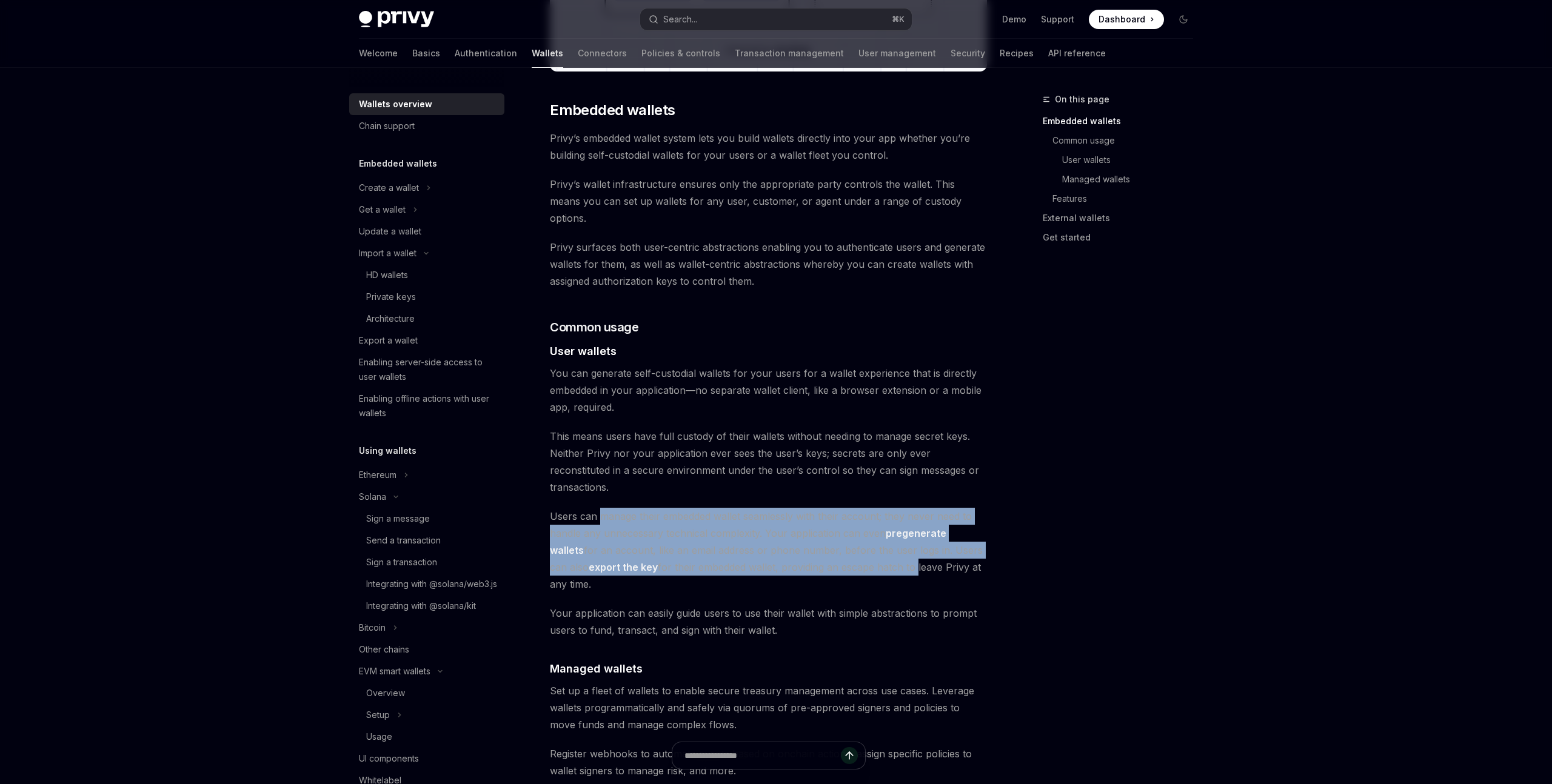
click at [625, 508] on span "Users can manage their embedded wallet seamlessly with their account; they neve…" at bounding box center [768, 551] width 437 height 85
click at [822, 534] on span "Users can manage their embedded wallet seamlessly with their account; they neve…" at bounding box center [768, 551] width 437 height 85
click at [667, 508] on span "Users can manage their embedded wallet seamlessly with their account; they neve…" at bounding box center [768, 551] width 437 height 85
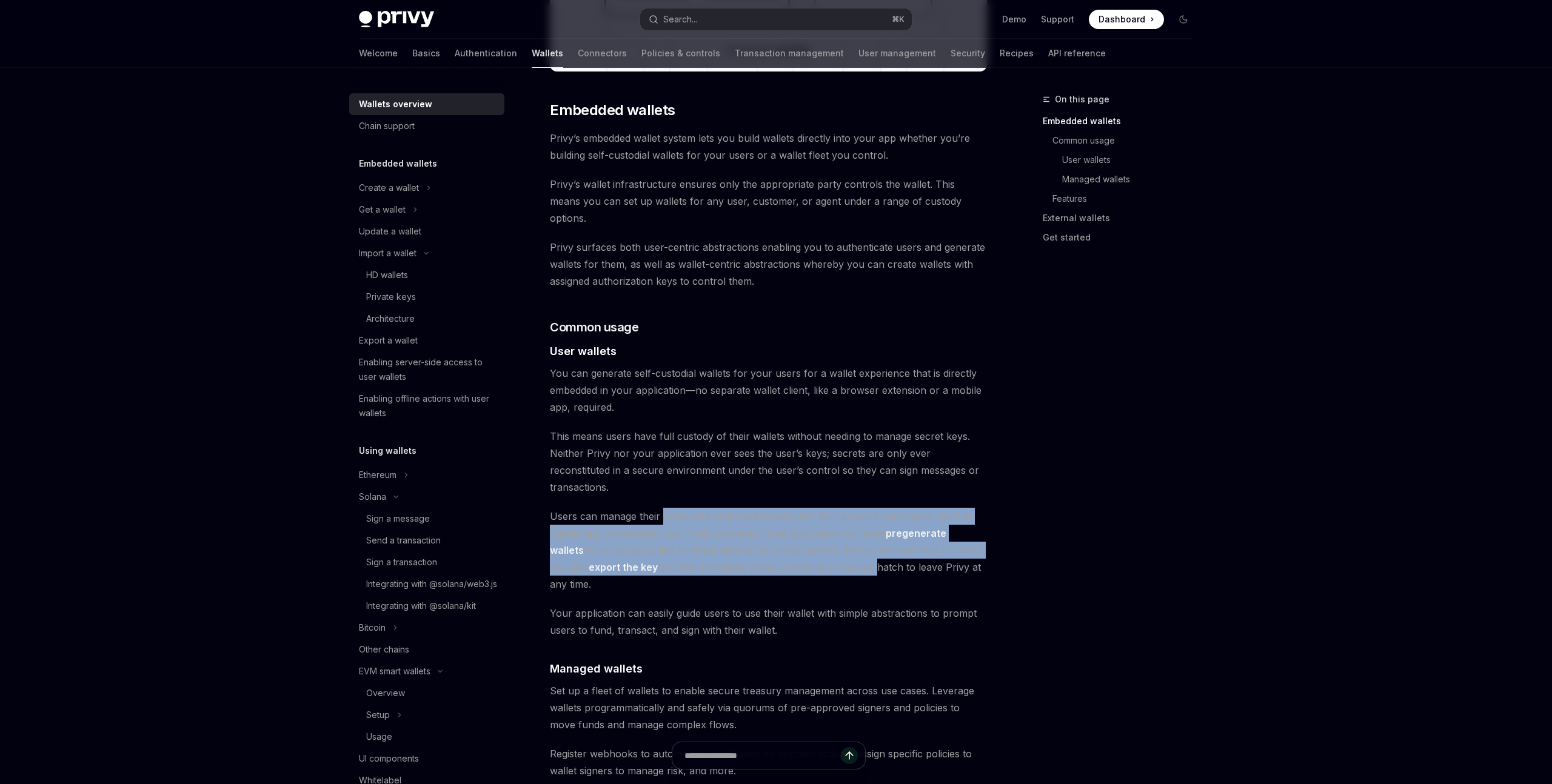
click at [667, 508] on span "Users can manage their embedded wallet seamlessly with their account; they neve…" at bounding box center [768, 551] width 437 height 85
click at [846, 539] on span "Users can manage their embedded wallet seamlessly with their account; they neve…" at bounding box center [768, 551] width 437 height 85
click at [657, 508] on span "Users can manage their embedded wallet seamlessly with their account; they neve…" at bounding box center [768, 551] width 437 height 85
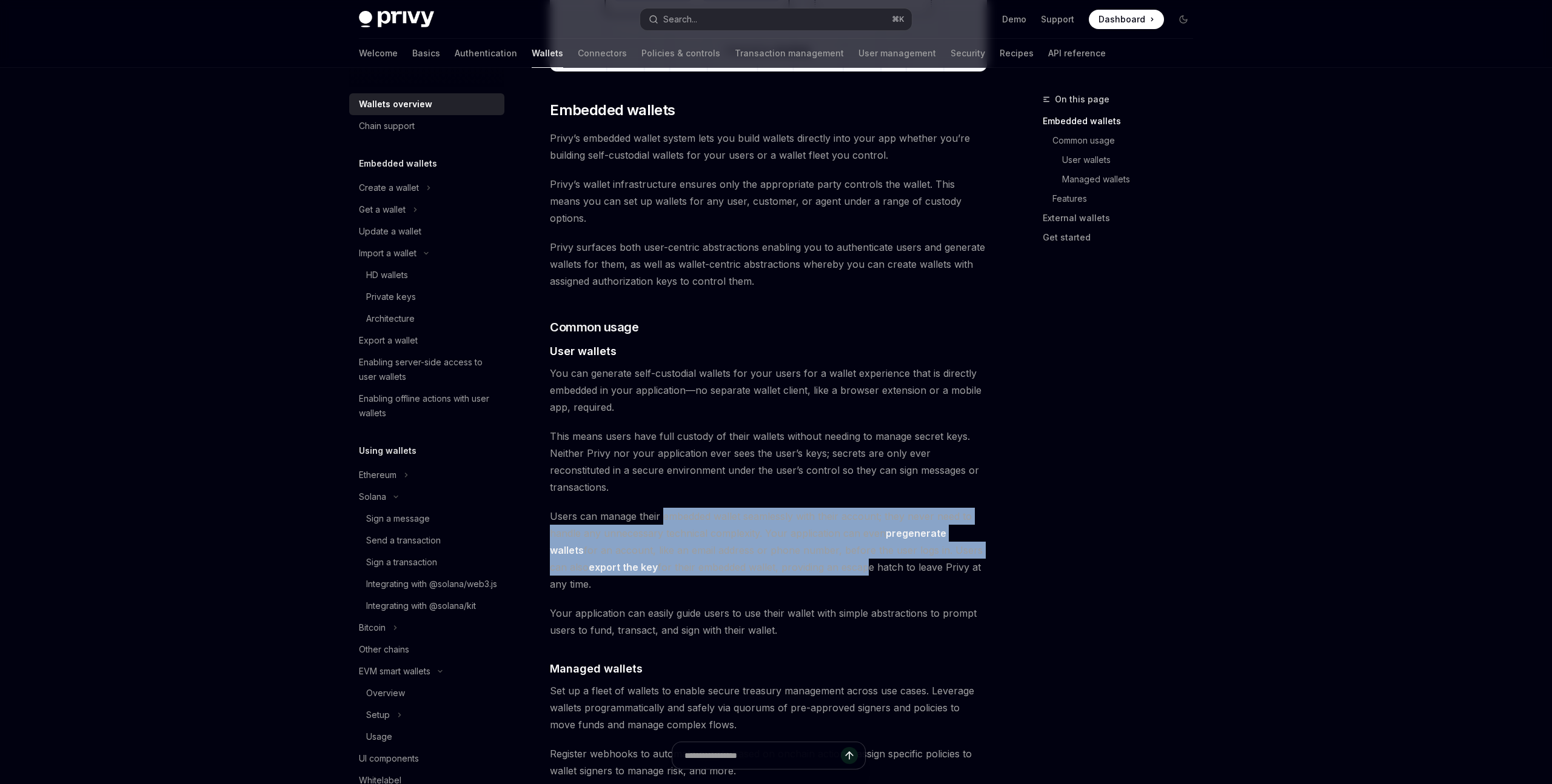
click at [825, 539] on span "Users can manage their embedded wallet seamlessly with their account; they neve…" at bounding box center [768, 551] width 437 height 85
click at [822, 539] on span "Users can manage their embedded wallet seamlessly with their account; they neve…" at bounding box center [768, 551] width 437 height 85
drag, startPoint x: 820, startPoint y: 531, endPoint x: 655, endPoint y: 480, distance: 172.7
click at [655, 508] on span "Users can manage their embedded wallet seamlessly with their account; they neve…" at bounding box center [768, 551] width 437 height 85
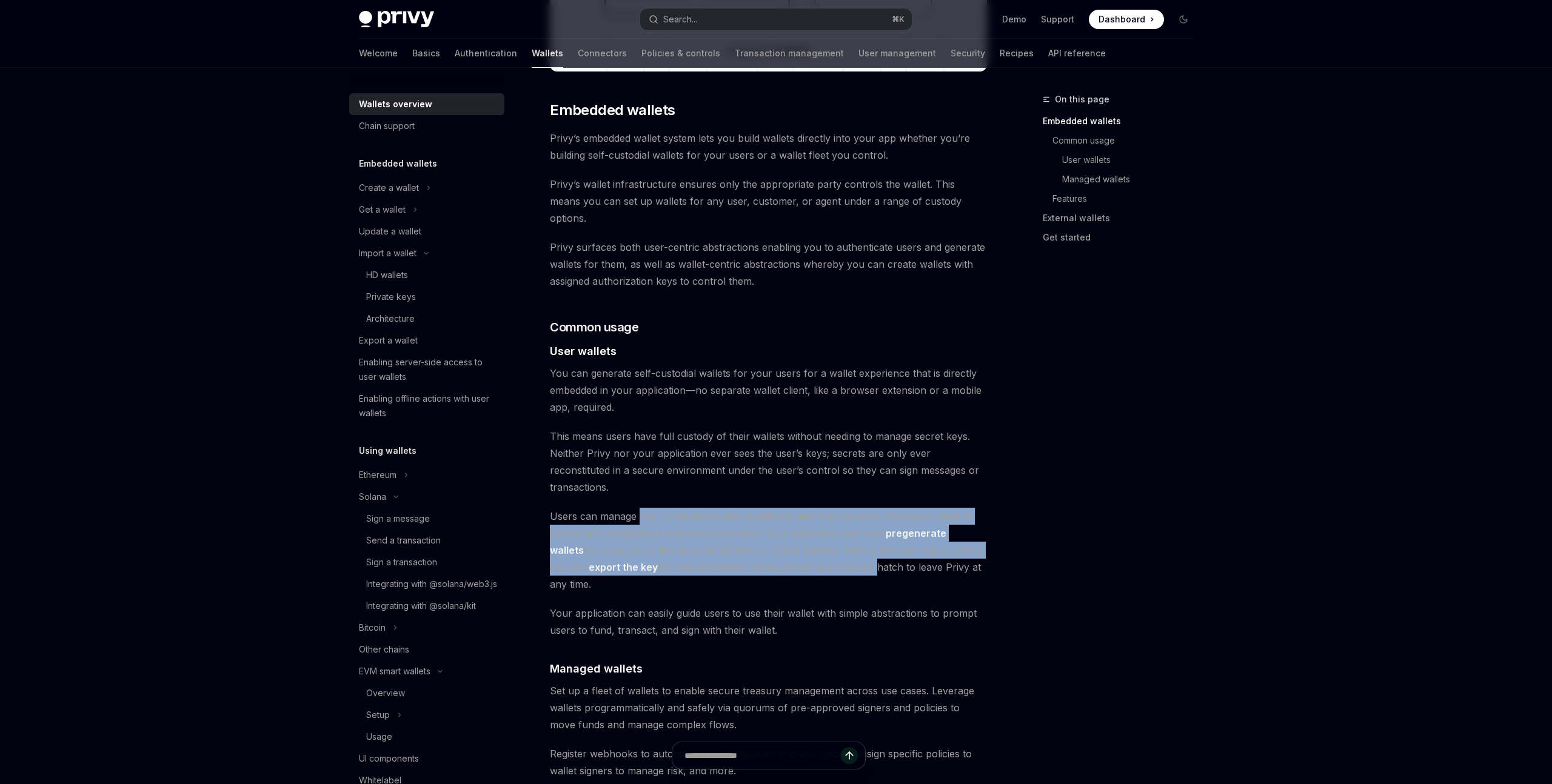
click at [820, 527] on span "Users can manage their embedded wallet seamlessly with their account; they neve…" at bounding box center [768, 551] width 437 height 85
click at [647, 508] on span "Users can manage their embedded wallet seamlessly with their account; they neve…" at bounding box center [768, 551] width 437 height 85
click at [798, 534] on span "Users can manage their embedded wallet seamlessly with their account; they neve…" at bounding box center [768, 551] width 437 height 85
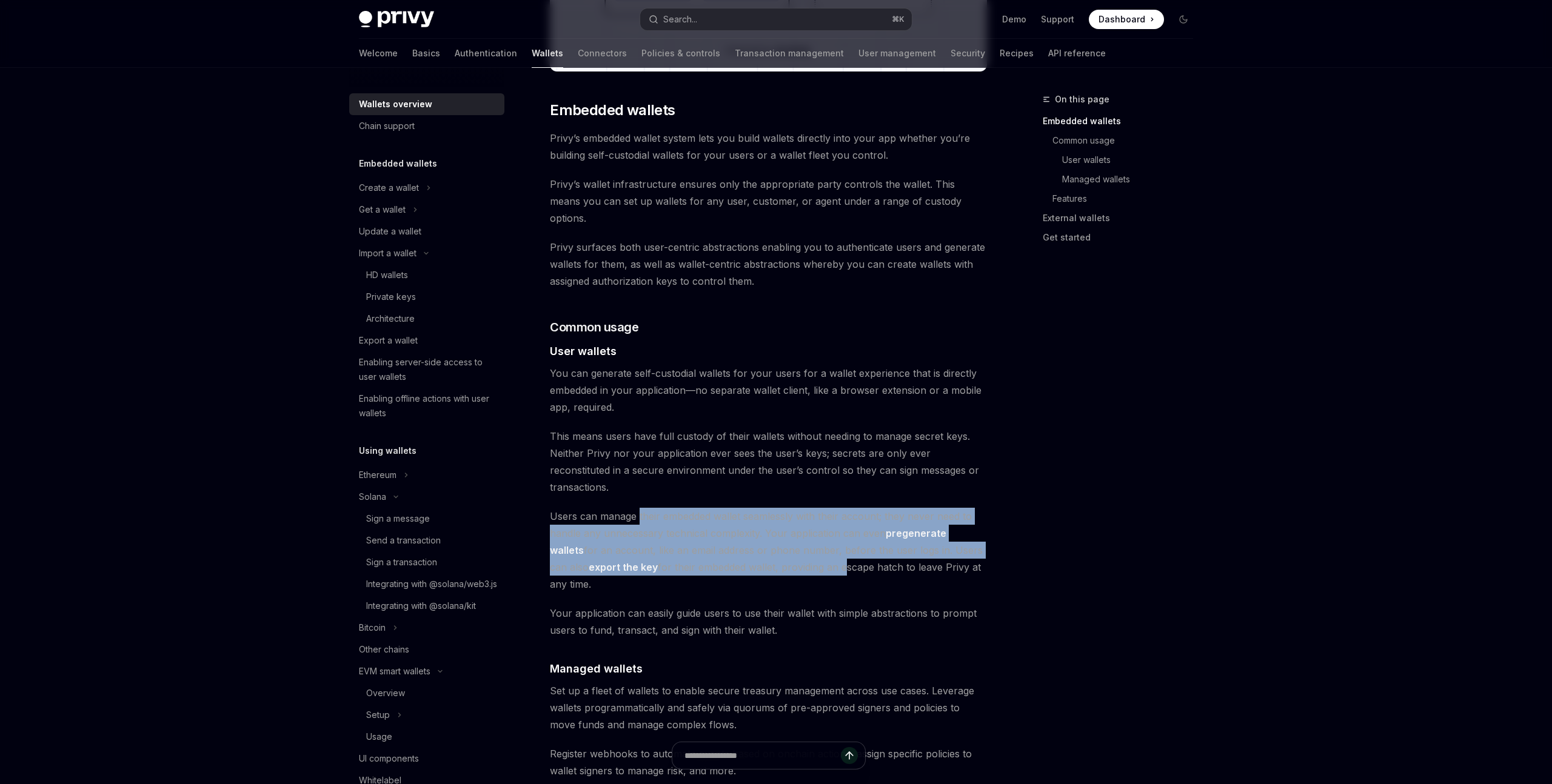
click at [798, 534] on span "Users can manage their embedded wallet seamlessly with their account; they neve…" at bounding box center [768, 551] width 437 height 85
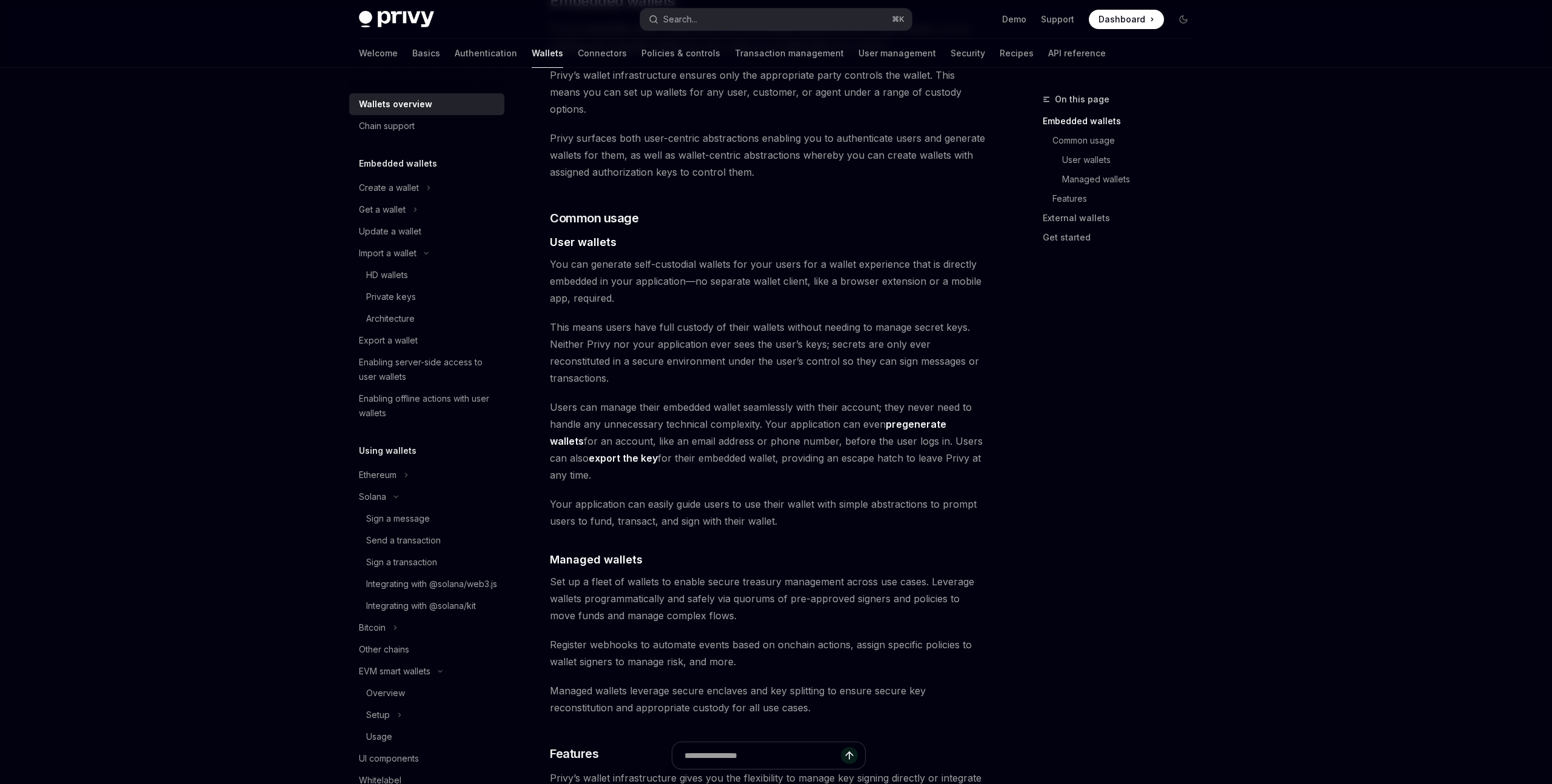
scroll to position [708, 0]
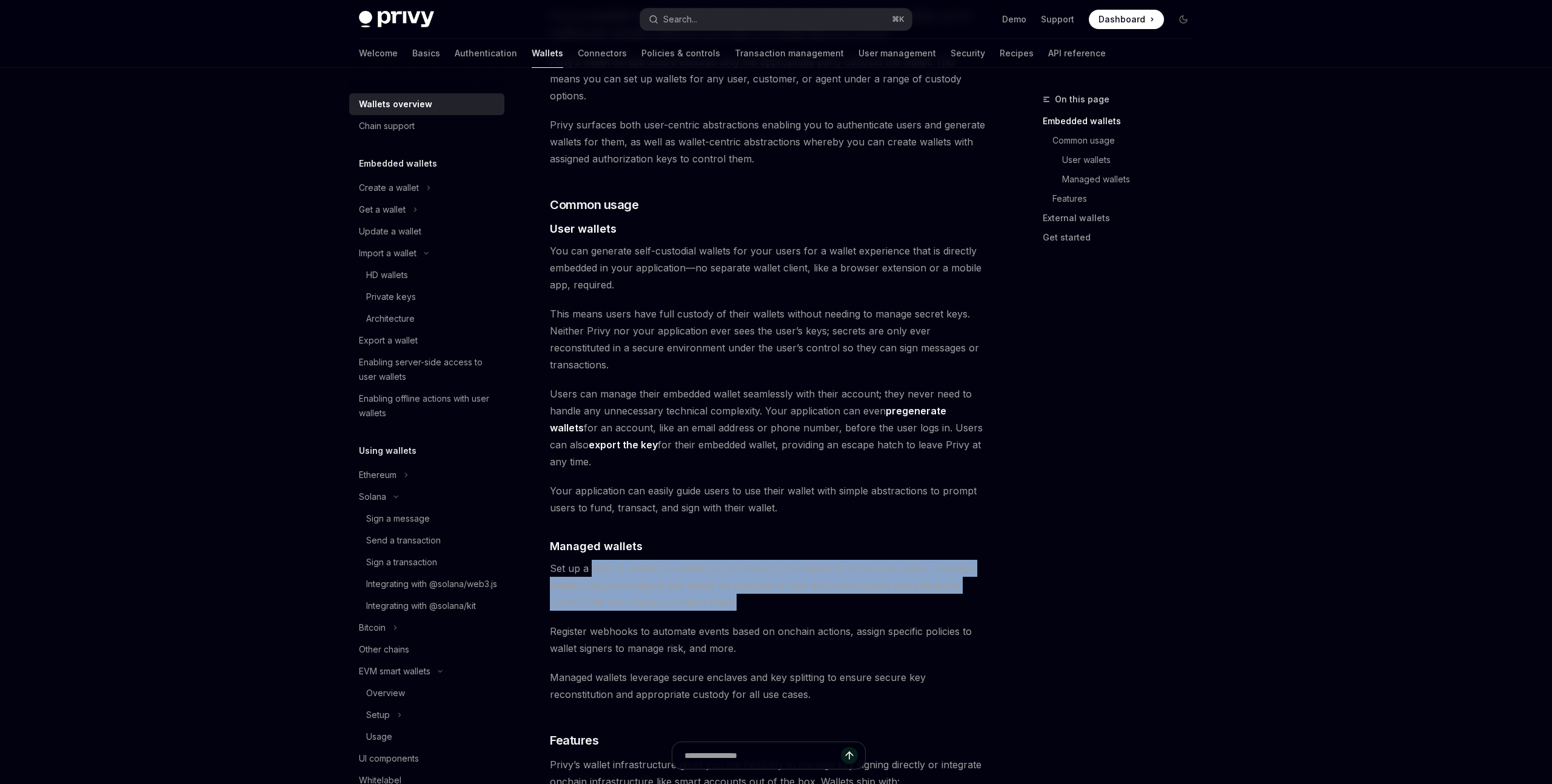
drag, startPoint x: 592, startPoint y: 520, endPoint x: 757, endPoint y: 553, distance: 168.3
click at [757, 560] on span "Set up a fleet of wallets to enable secure treasury management across use cases…" at bounding box center [768, 585] width 437 height 51
click at [625, 560] on span "Set up a fleet of wallets to enable secure treasury management across use cases…" at bounding box center [768, 585] width 437 height 51
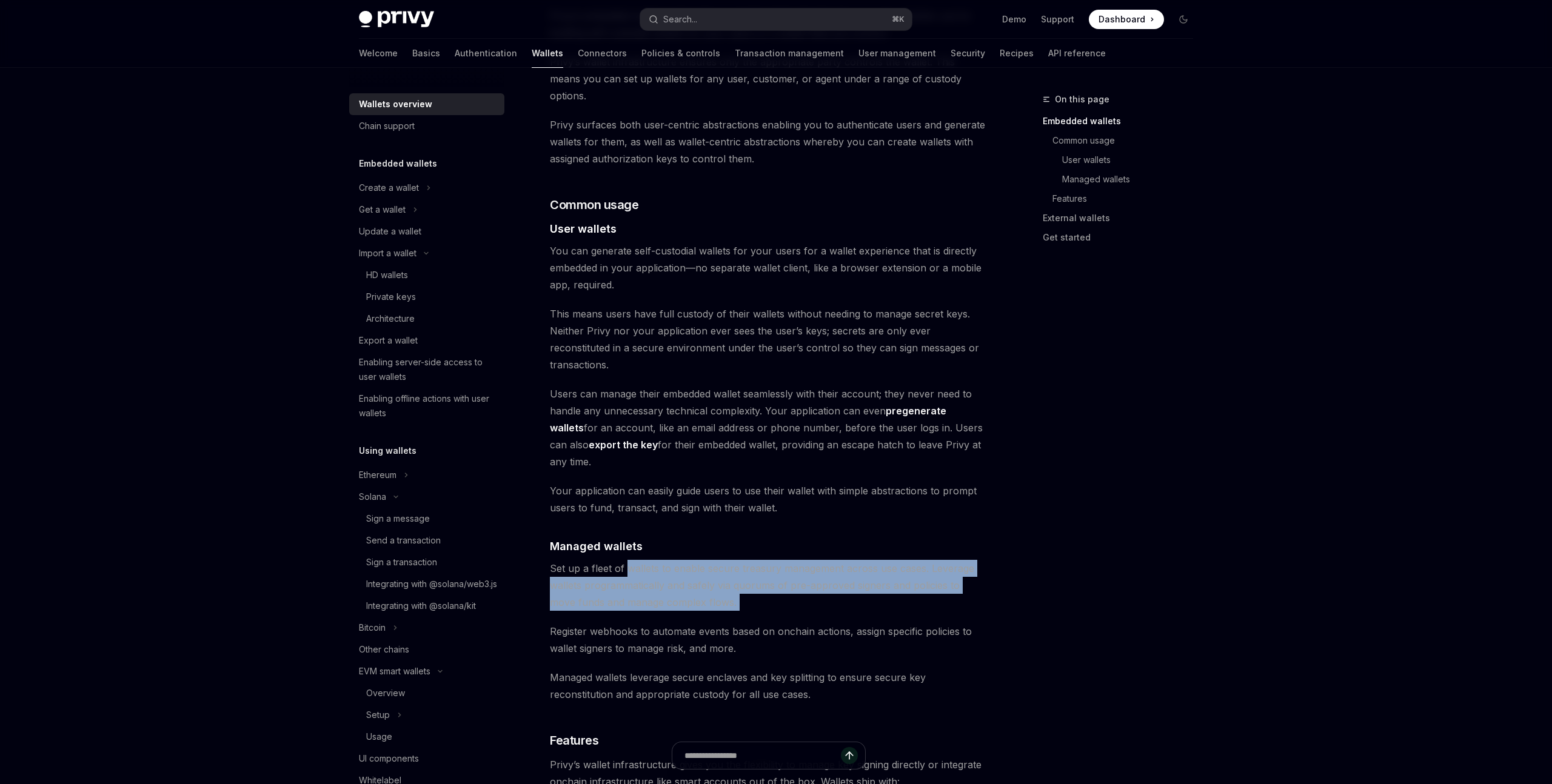
click at [762, 560] on span "Set up a fleet of wallets to enable secure treasury management across use cases…" at bounding box center [768, 585] width 437 height 51
click at [624, 560] on span "Set up a fleet of wallets to enable secure treasury management across use cases…" at bounding box center [768, 585] width 437 height 51
click at [750, 560] on span "Set up a fleet of wallets to enable secure treasury management across use cases…" at bounding box center [768, 585] width 437 height 51
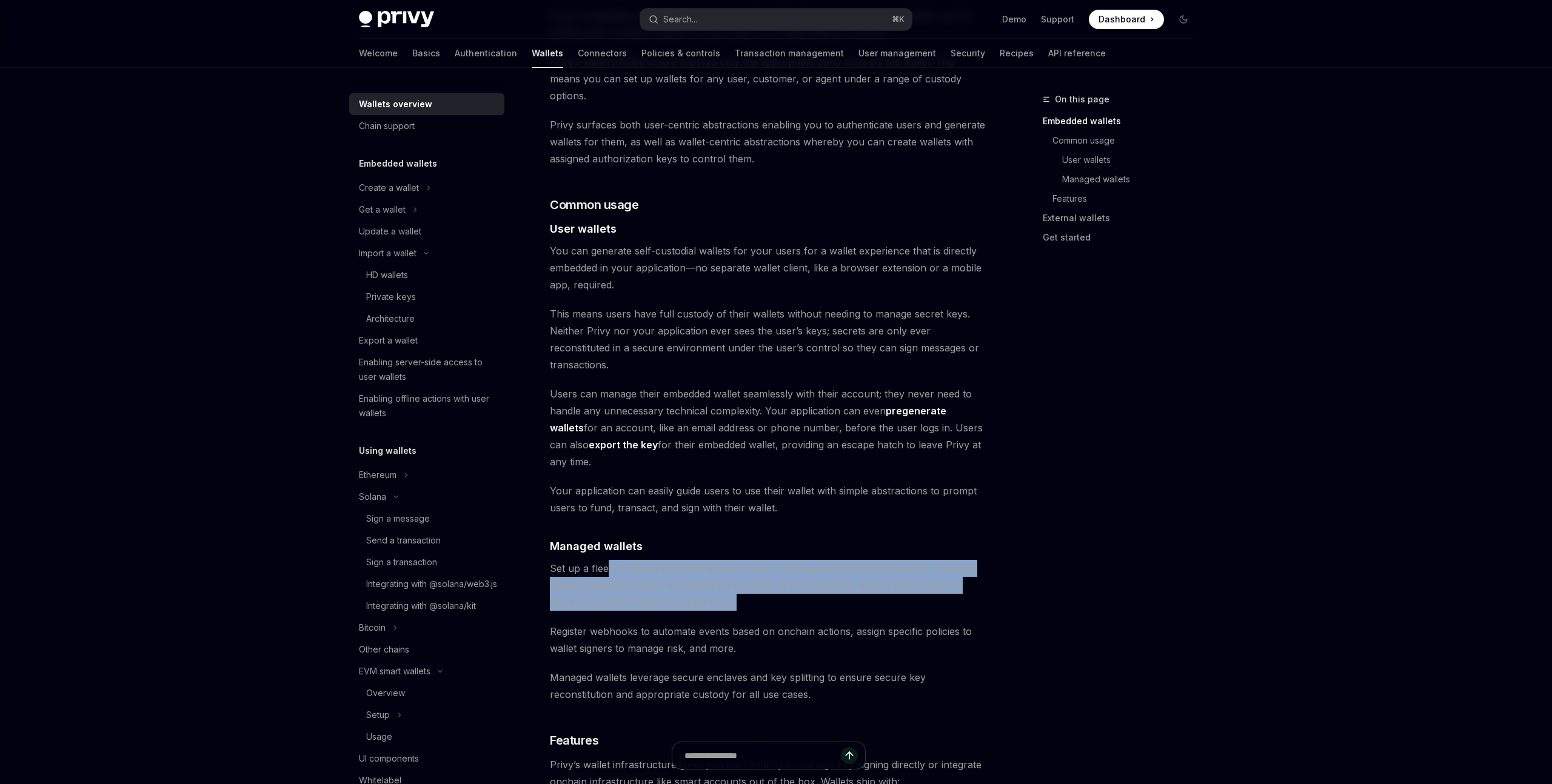
click at [750, 560] on span "Set up a fleet of wallets to enable secure treasury management across use cases…" at bounding box center [768, 585] width 437 height 51
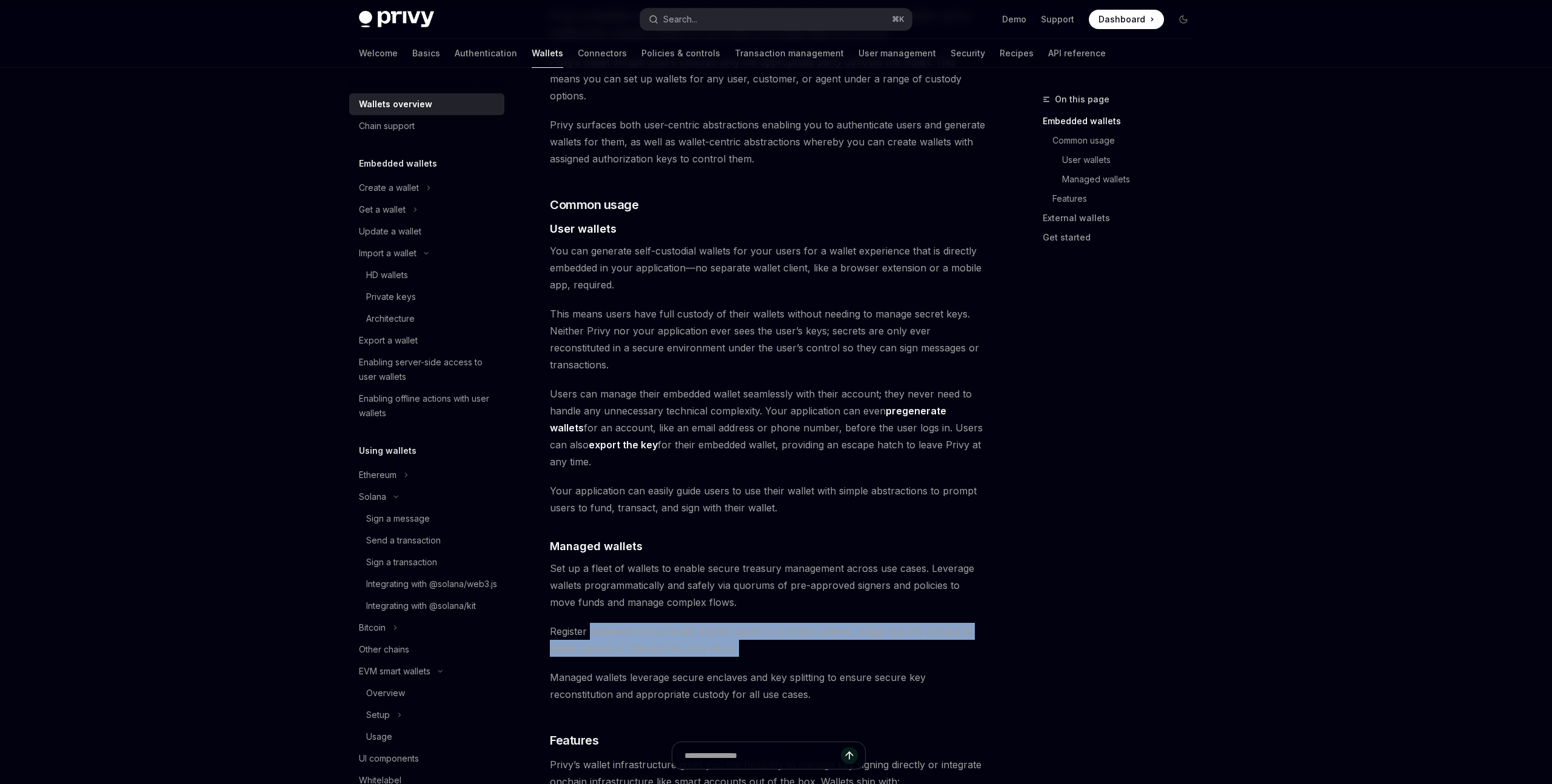
click at [771, 606] on div "Privy builds wallet infrastructure that empowers users and applications to tran…" at bounding box center [768, 518] width 437 height 2147
click at [594, 623] on span "Register webhooks to automate events based on onchain actions, assign specific …" at bounding box center [768, 640] width 437 height 34
click at [762, 623] on span "Register webhooks to automate events based on onchain actions, assign specific …" at bounding box center [768, 640] width 437 height 34
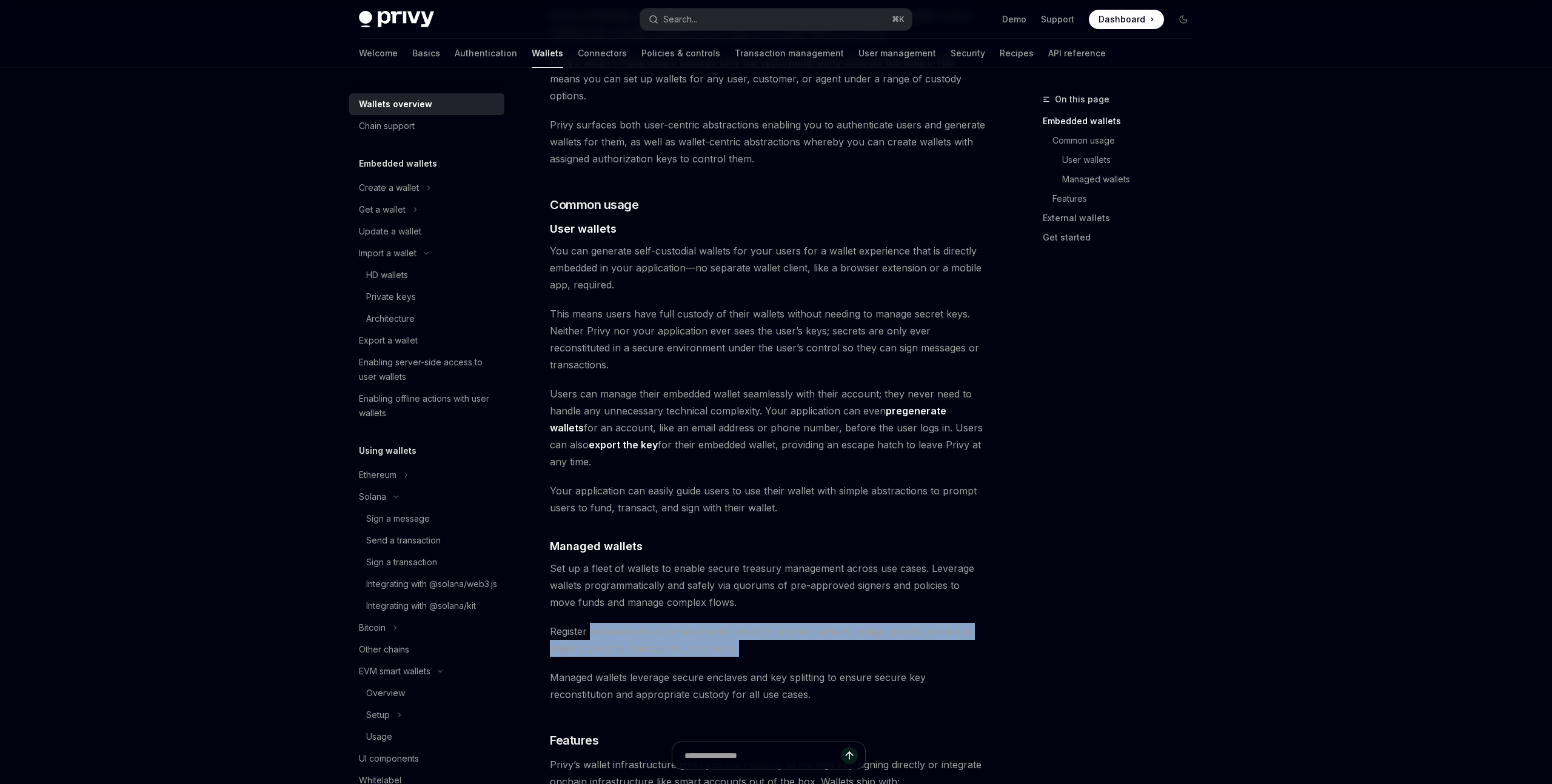
click at [762, 623] on span "Register webhooks to automate events based on onchain actions, assign specific …" at bounding box center [768, 640] width 437 height 34
click at [594, 623] on span "Register webhooks to automate events based on onchain actions, assign specific …" at bounding box center [768, 640] width 437 height 34
click at [735, 623] on span "Register webhooks to automate events based on onchain actions, assign specific …" at bounding box center [768, 640] width 437 height 34
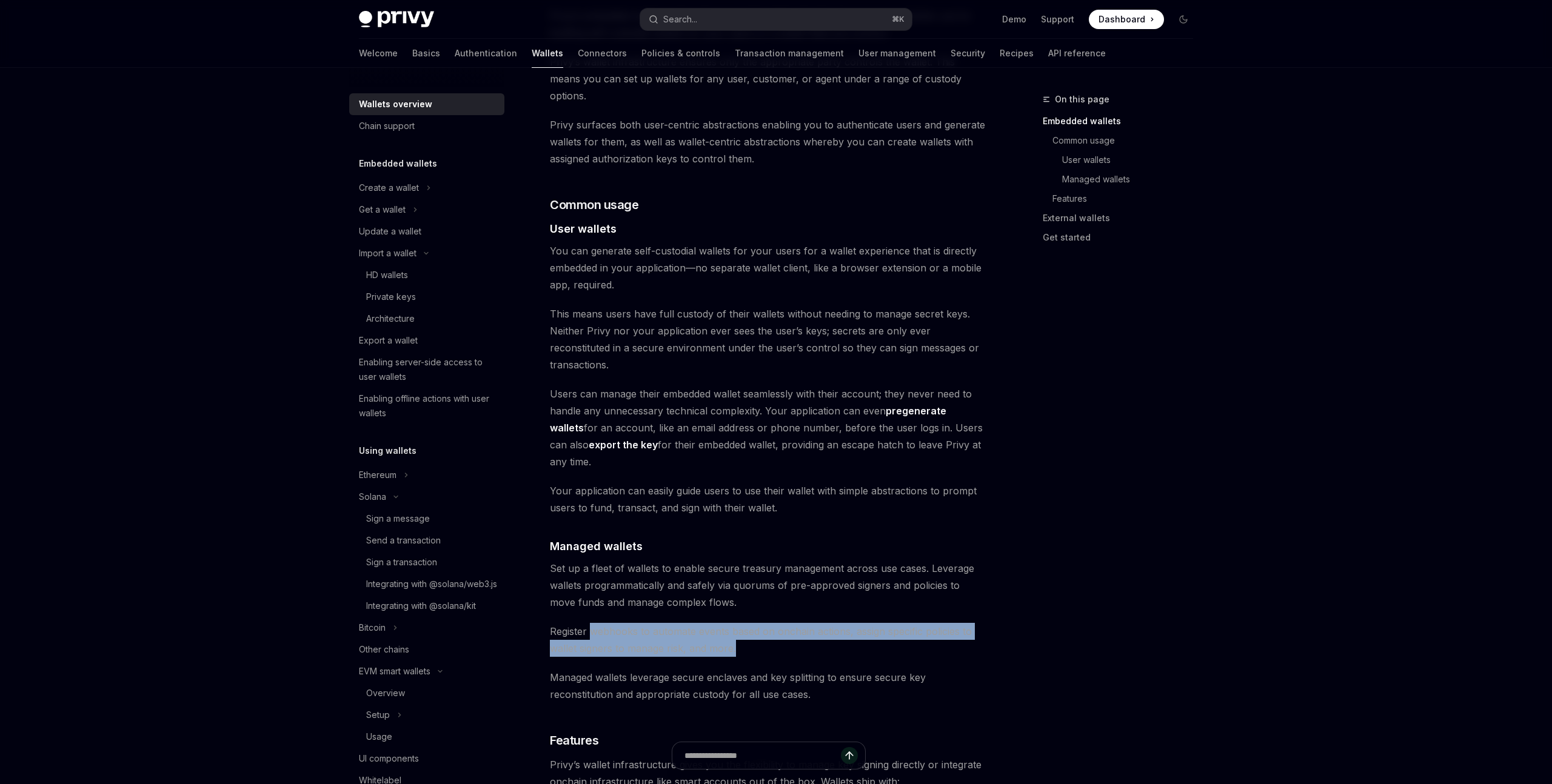
click at [592, 623] on span "Register webhooks to automate events based on onchain actions, assign specific …" at bounding box center [768, 640] width 437 height 34
click at [803, 606] on div "Privy builds wallet infrastructure that empowers users and applications to tran…" at bounding box center [768, 518] width 437 height 2147
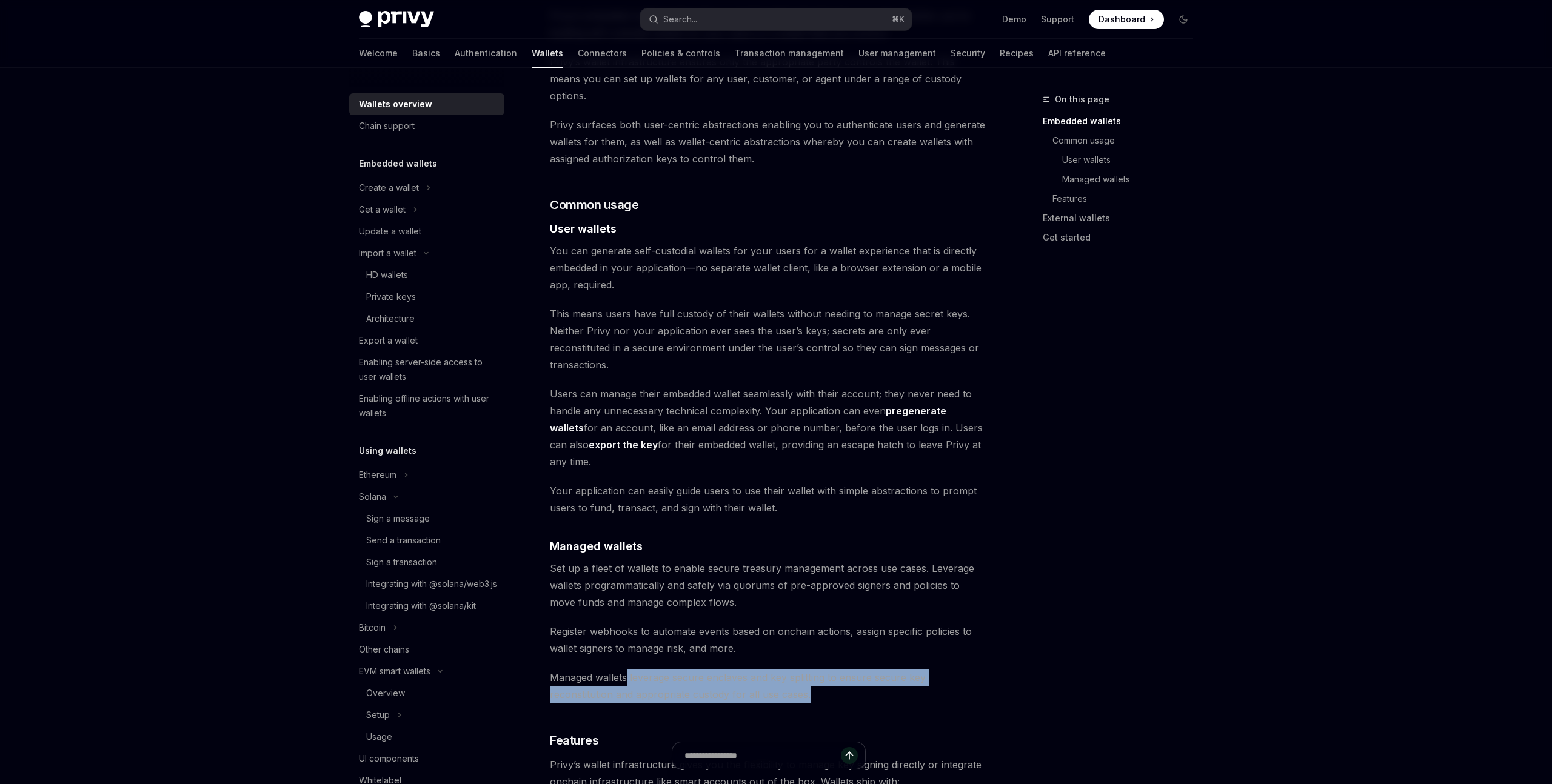
click at [839, 669] on span "Managed wallets leverage secure enclaves and key splitting to ensure secure key…" at bounding box center [768, 686] width 437 height 34
click at [650, 669] on span "Managed wallets leverage secure enclaves and key splitting to ensure secure key…" at bounding box center [768, 686] width 437 height 34
click at [851, 653] on div "Privy builds wallet infrastructure that empowers users and applications to tran…" at bounding box center [768, 518] width 437 height 2147
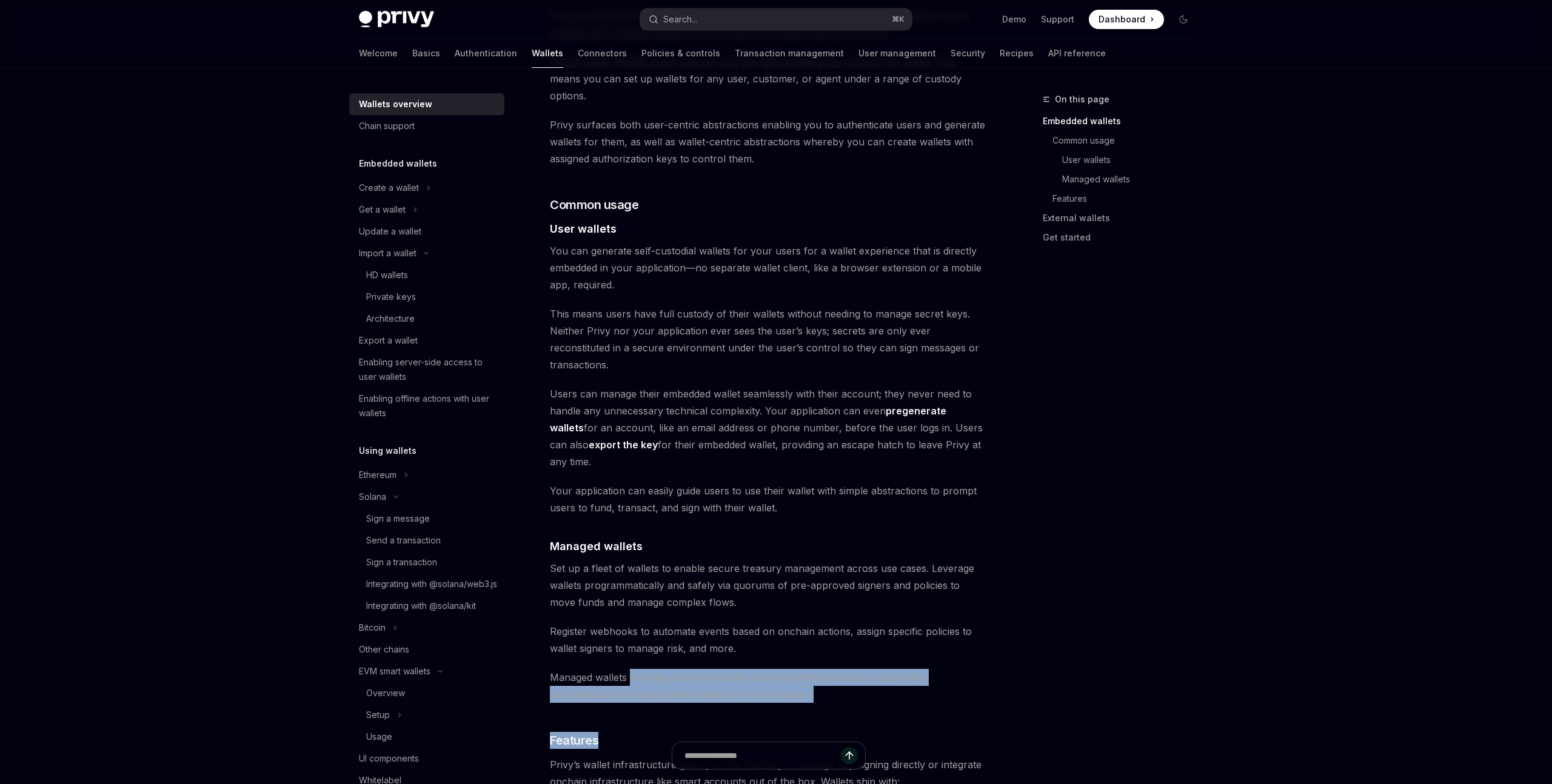
click at [851, 669] on span "Managed wallets leverage secure enclaves and key splitting to ensure secure key…" at bounding box center [768, 686] width 437 height 34
click at [652, 669] on span "Managed wallets leverage secure enclaves and key splitting to ensure secure key…" at bounding box center [768, 686] width 437 height 34
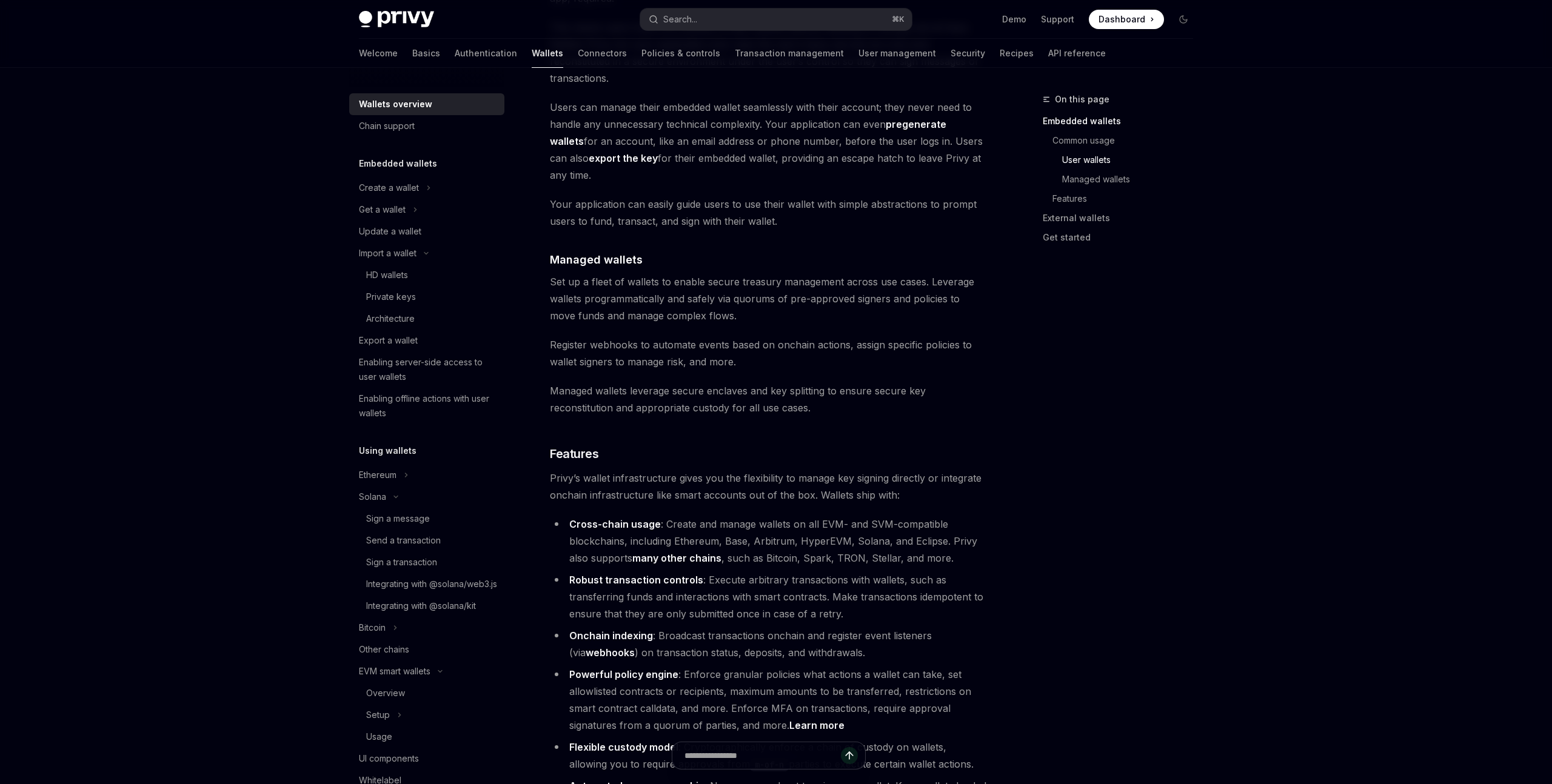
scroll to position [999, 0]
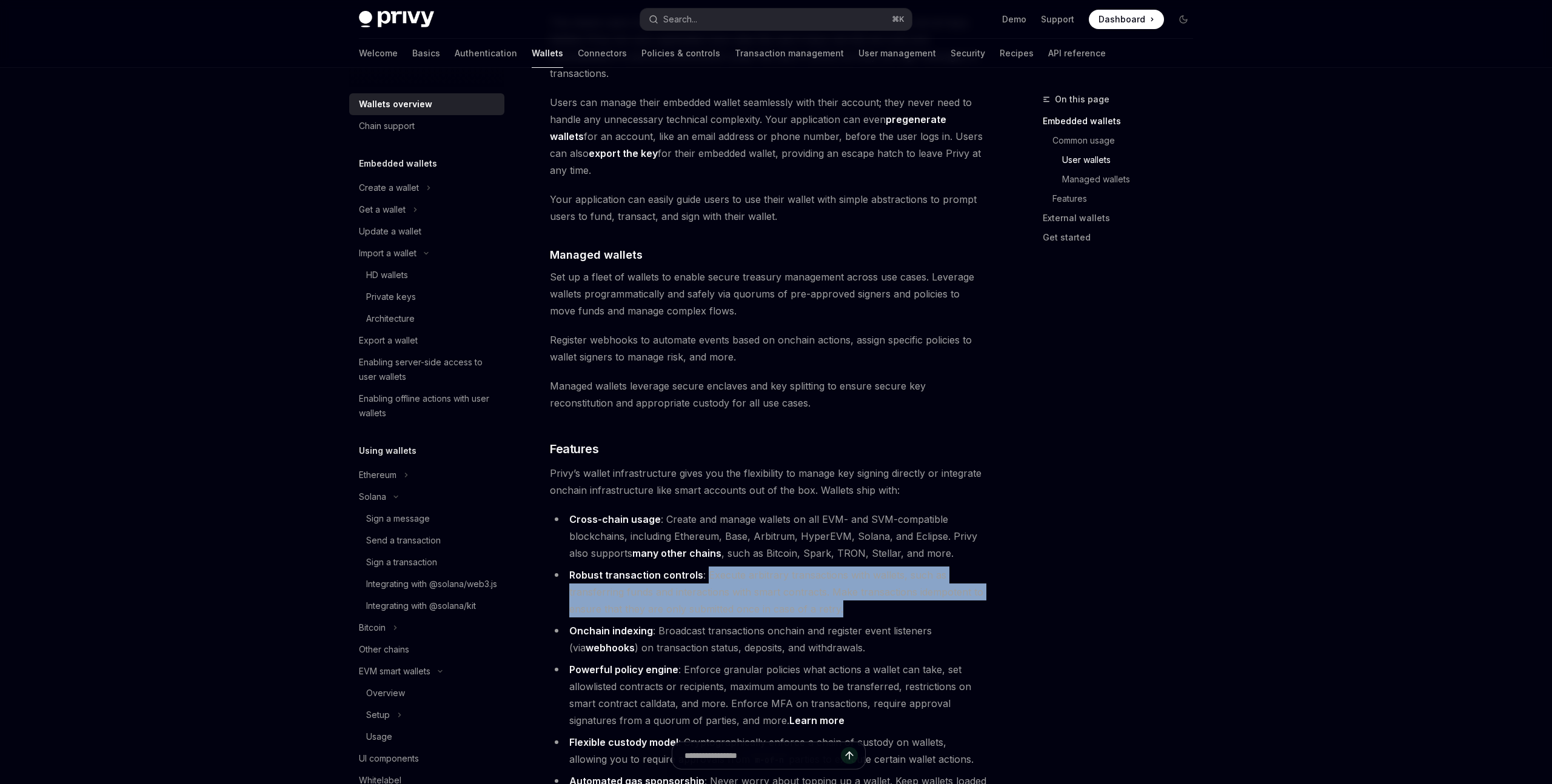
click at [898, 567] on li "Robust transaction controls : Execute arbitrary transactions with wallets, such…" at bounding box center [768, 592] width 437 height 51
click at [895, 567] on li "Robust transaction controls : Execute arbitrary transactions with wallets, such…" at bounding box center [768, 592] width 437 height 51
drag, startPoint x: 873, startPoint y: 561, endPoint x: 708, endPoint y: 529, distance: 168.1
click at [710, 567] on li "Robust transaction controls : Execute arbitrary transactions with wallets, such…" at bounding box center [768, 592] width 437 height 51
click at [708, 567] on li "Robust transaction controls : Execute arbitrary transactions with wallets, such…" at bounding box center [768, 592] width 437 height 51
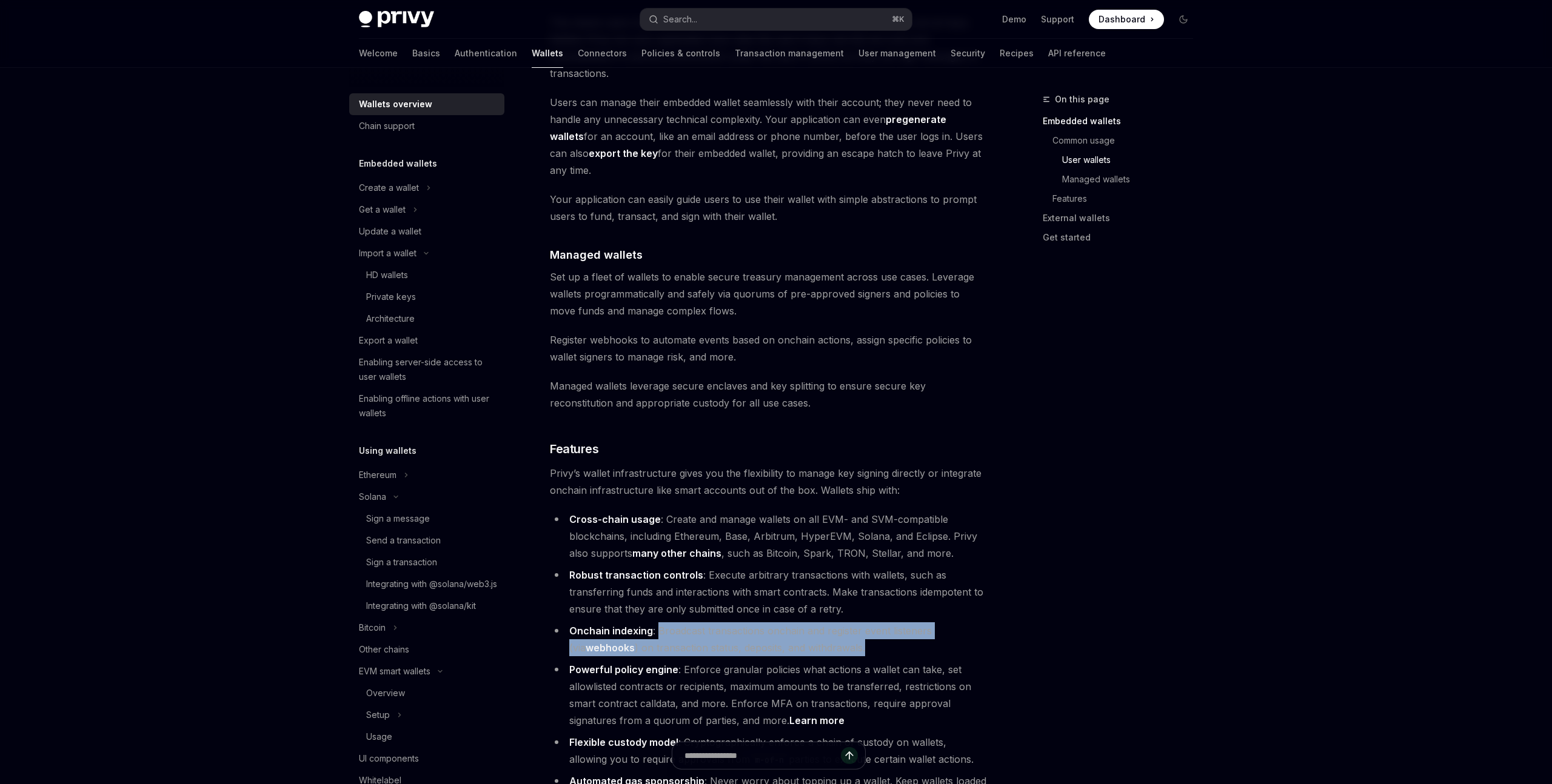
click at [898, 623] on li "Onchain indexing : Broadcast transactions onchain and register event listeners …" at bounding box center [768, 639] width 437 height 34
click at [691, 623] on li "Onchain indexing : Broadcast transactions onchain and register event listeners …" at bounding box center [768, 639] width 437 height 34
click at [873, 609] on ul "Cross-chain usage : Create and manage wallets on all EVM- and SVM-compatible bl…" at bounding box center [768, 686] width 437 height 352
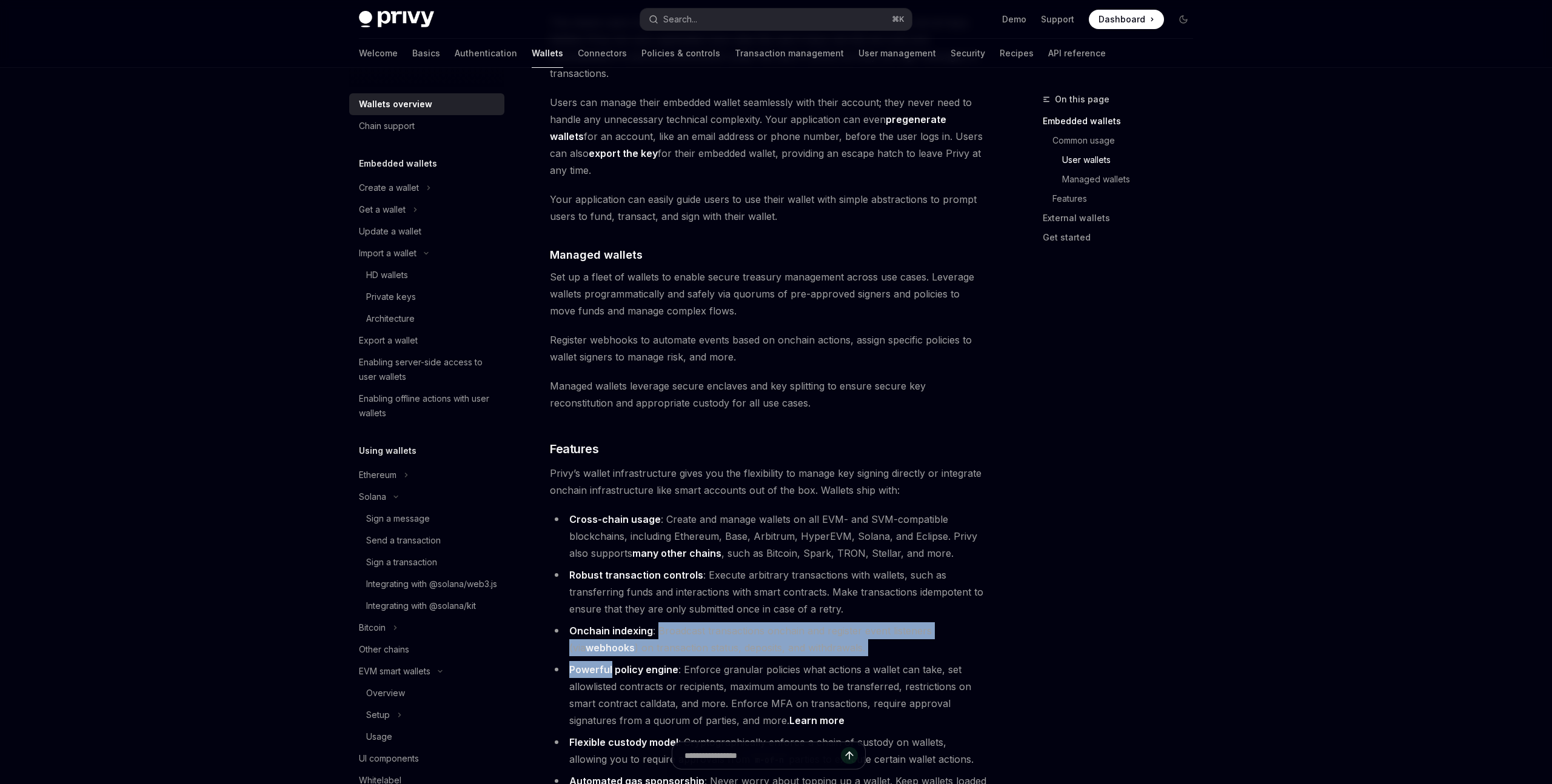
click at [873, 609] on ul "Cross-chain usage : Create and manage wallets on all EVM- and SVM-compatible bl…" at bounding box center [768, 686] width 437 height 352
click at [662, 583] on ul "Cross-chain usage : Create and manage wallets on all EVM- and SVM-compatible bl…" at bounding box center [768, 686] width 437 height 352
click at [662, 623] on li "Onchain indexing : Broadcast transactions onchain and register event listeners …" at bounding box center [768, 639] width 437 height 34
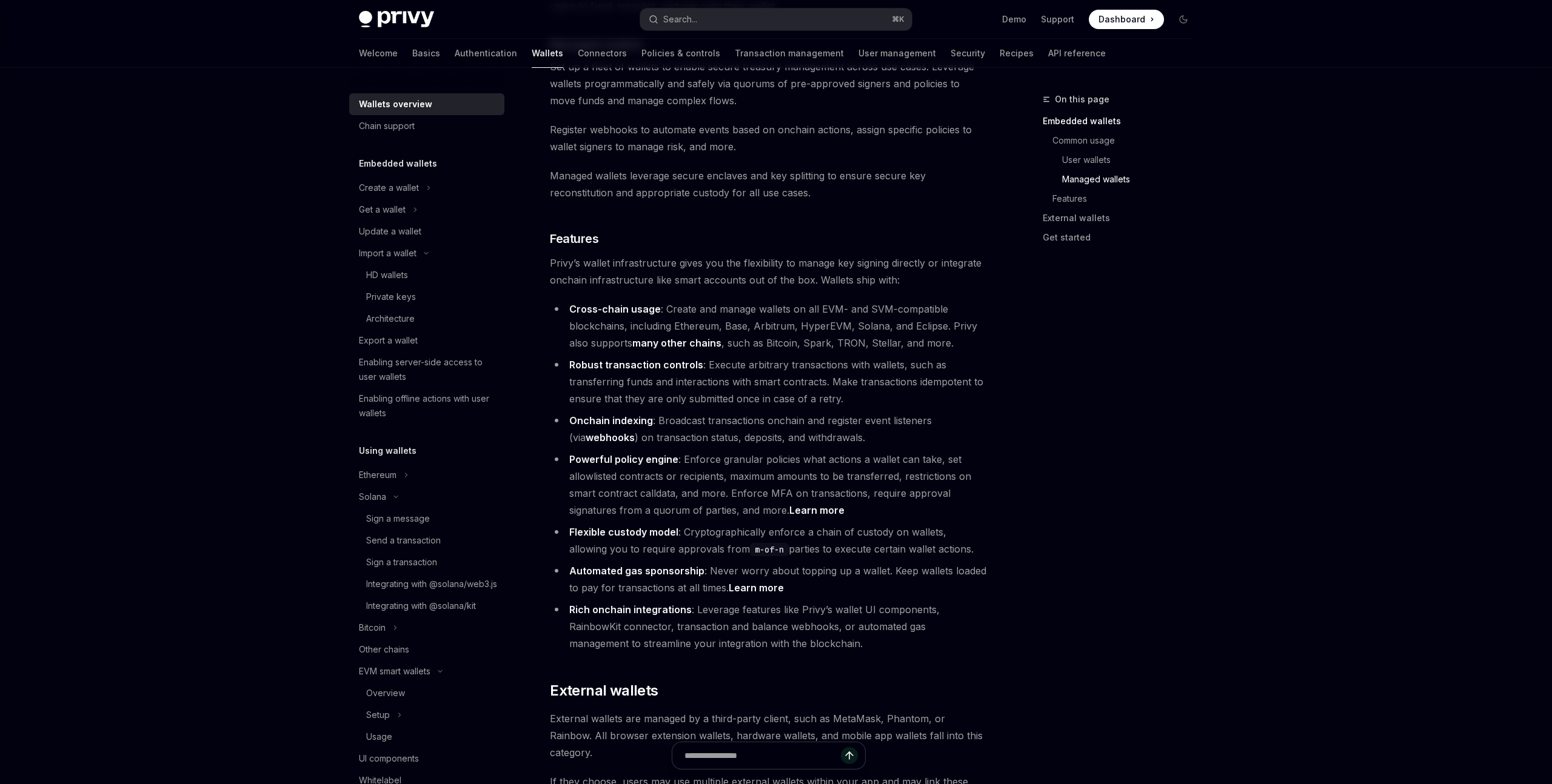
scroll to position [1275, 0]
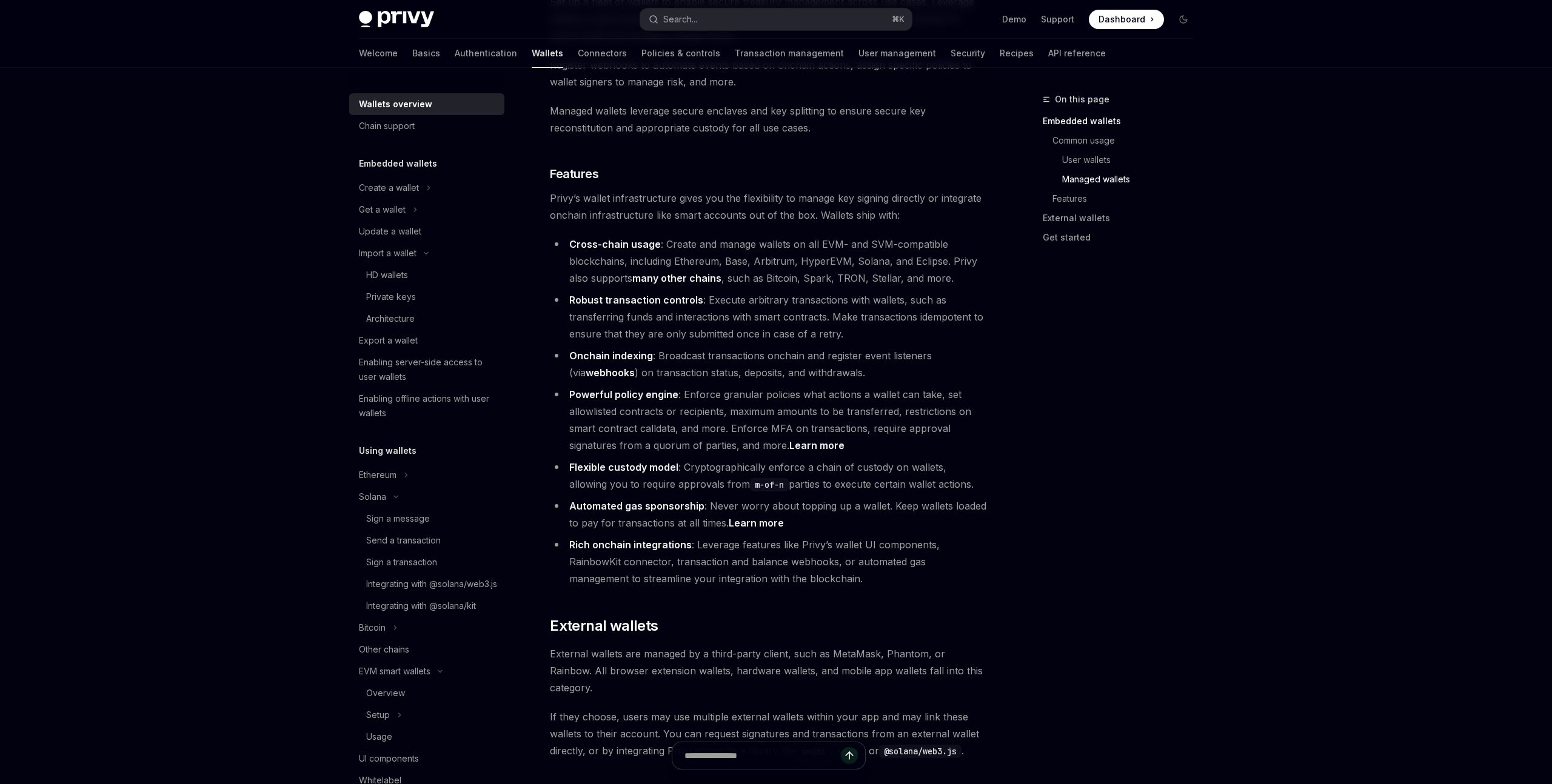
drag, startPoint x: 681, startPoint y: 413, endPoint x: 997, endPoint y: 437, distance: 316.9
click at [997, 437] on div "On this page Embedded wallets Common usage User wallets Managed wallets Feature…" at bounding box center [776, 8] width 854 height 2429
drag, startPoint x: 990, startPoint y: 435, endPoint x: 691, endPoint y: 423, distance: 299.2
click at [691, 423] on div "On this page Embedded wallets Common usage User wallets Managed wallets Feature…" at bounding box center [776, 8] width 854 height 2429
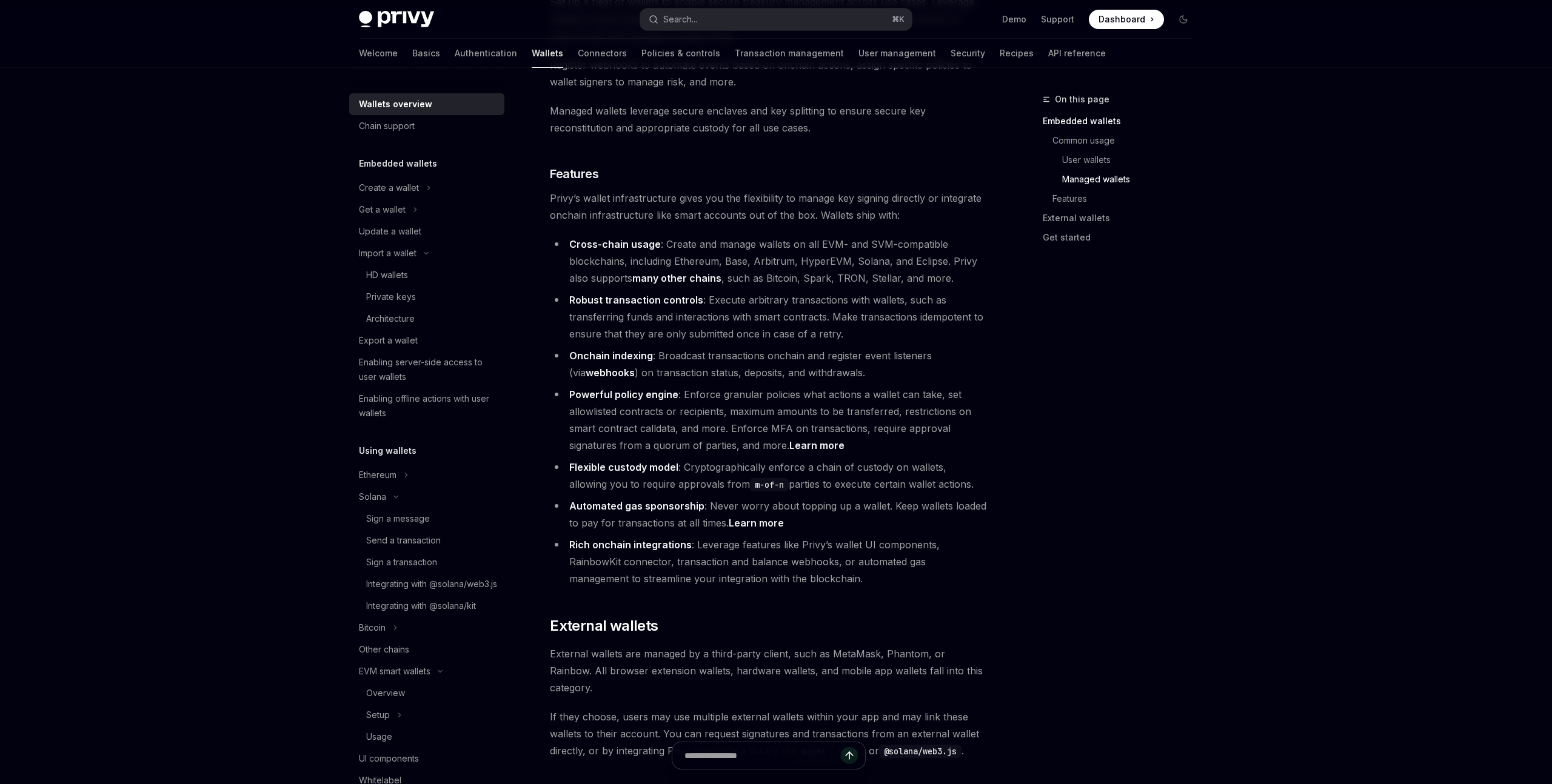
click at [691, 459] on li "Flexible custody model : Cryptographically enforce a chain of custody on wallet…" at bounding box center [768, 475] width 437 height 34
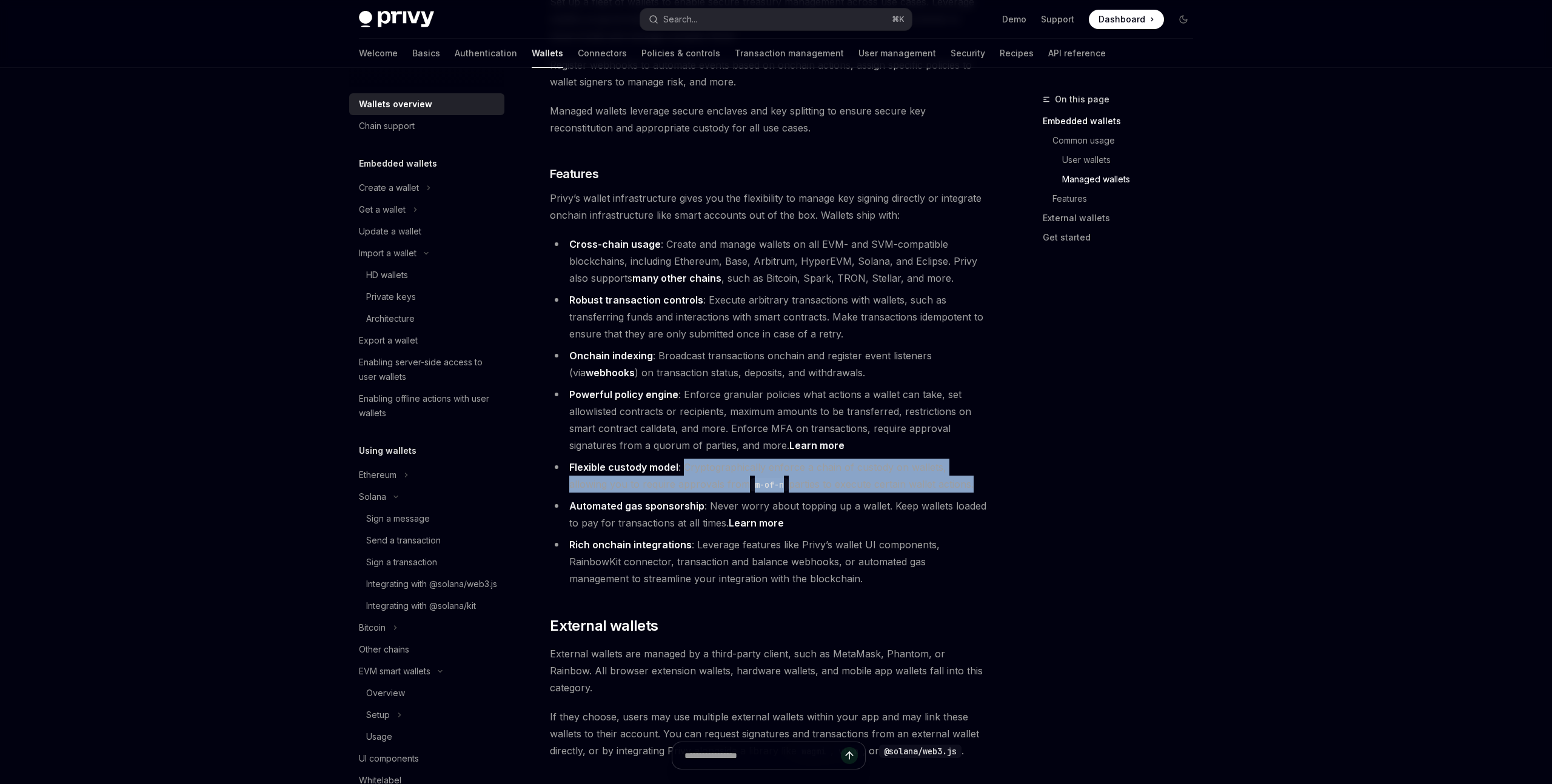
click at [950, 459] on li "Flexible custody model : Cryptographically enforce a chain of custody on wallet…" at bounding box center [768, 475] width 437 height 34
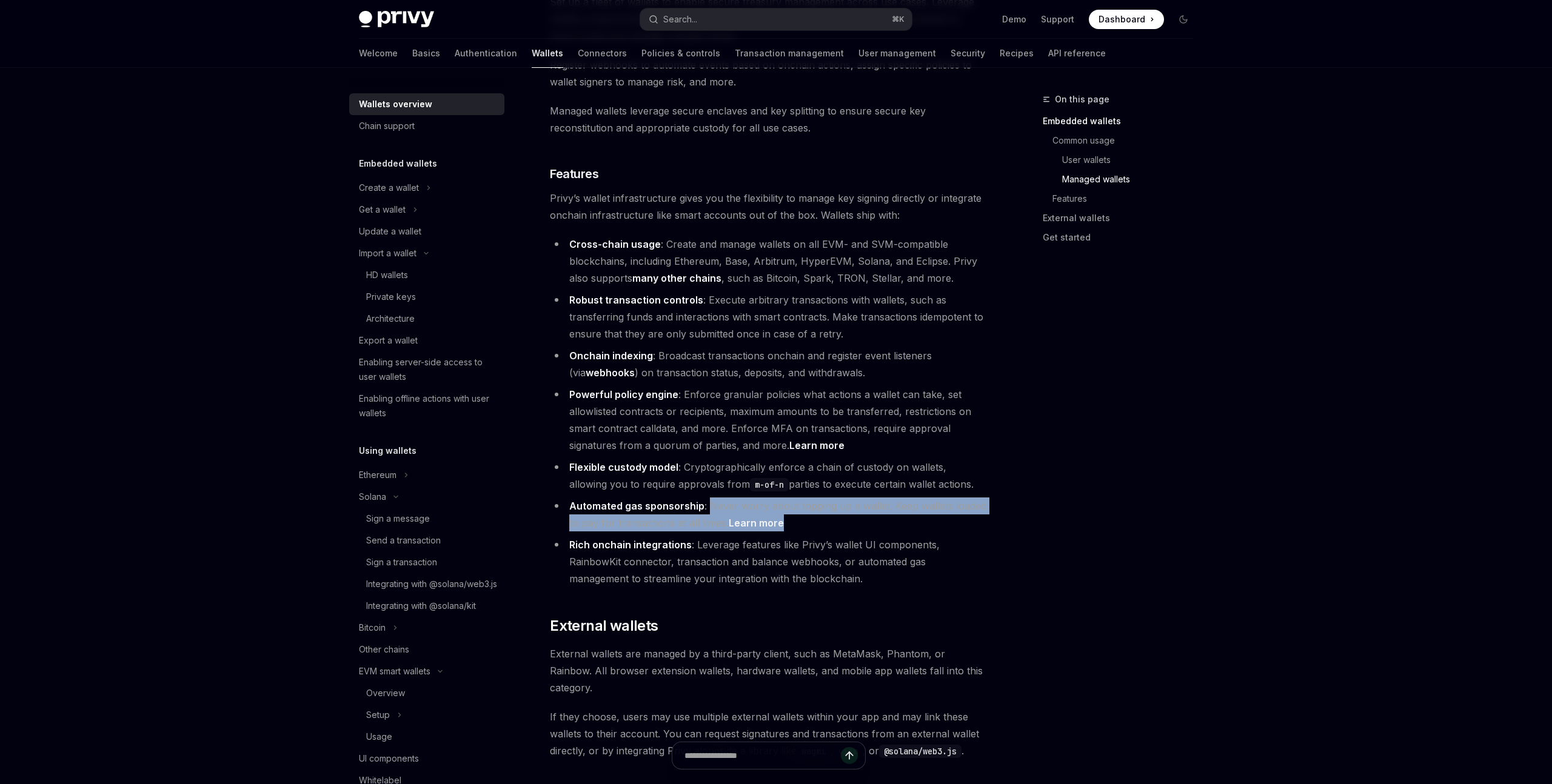
click at [914, 498] on li "Automated gas sponsorship : Never worry about topping up a wallet. Keep wallets…" at bounding box center [768, 515] width 437 height 34
click at [725, 498] on li "Automated gas sponsorship : Never worry about topping up a wallet. Keep wallets…" at bounding box center [768, 515] width 437 height 34
click at [728, 498] on li "Automated gas sponsorship : Never worry about topping up a wallet. Keep wallets…" at bounding box center [768, 515] width 437 height 34
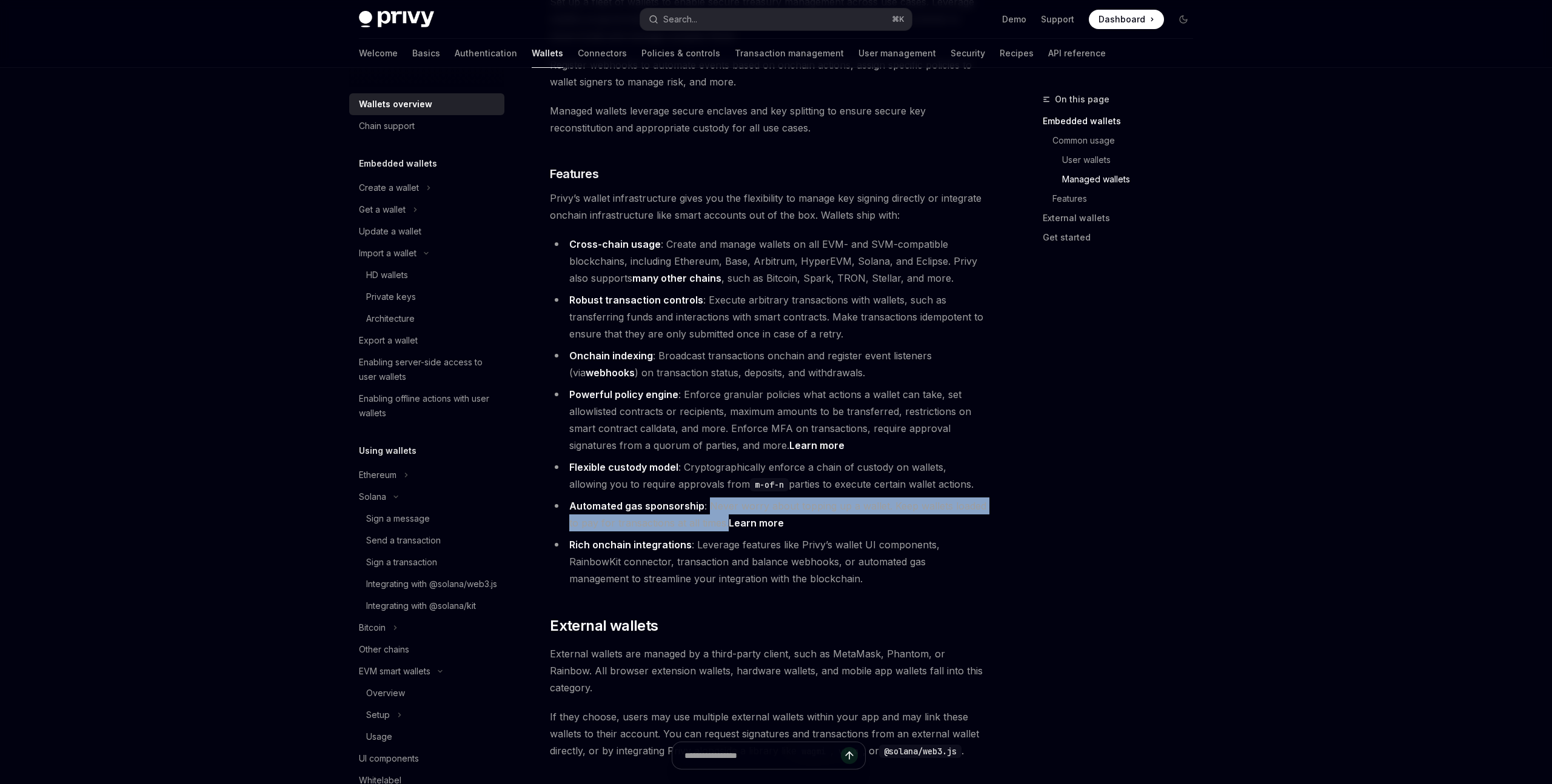
click at [728, 498] on li "Automated gas sponsorship : Never worry about topping up a wallet. Keep wallets…" at bounding box center [768, 515] width 437 height 34
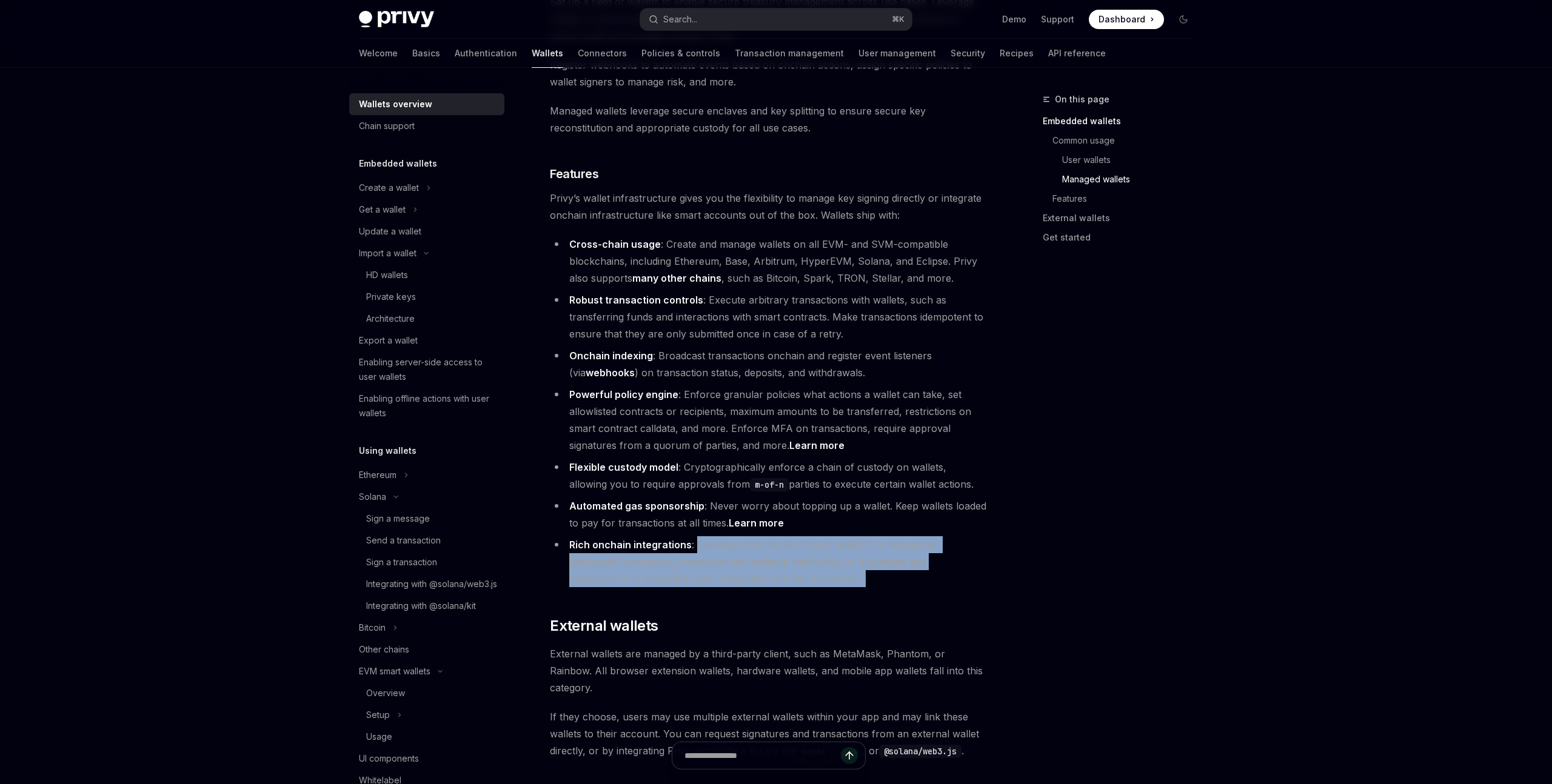
drag, startPoint x: 696, startPoint y: 490, endPoint x: 890, endPoint y: 541, distance: 200.6
drag, startPoint x: 885, startPoint y: 539, endPoint x: 694, endPoint y: 495, distance: 196.0
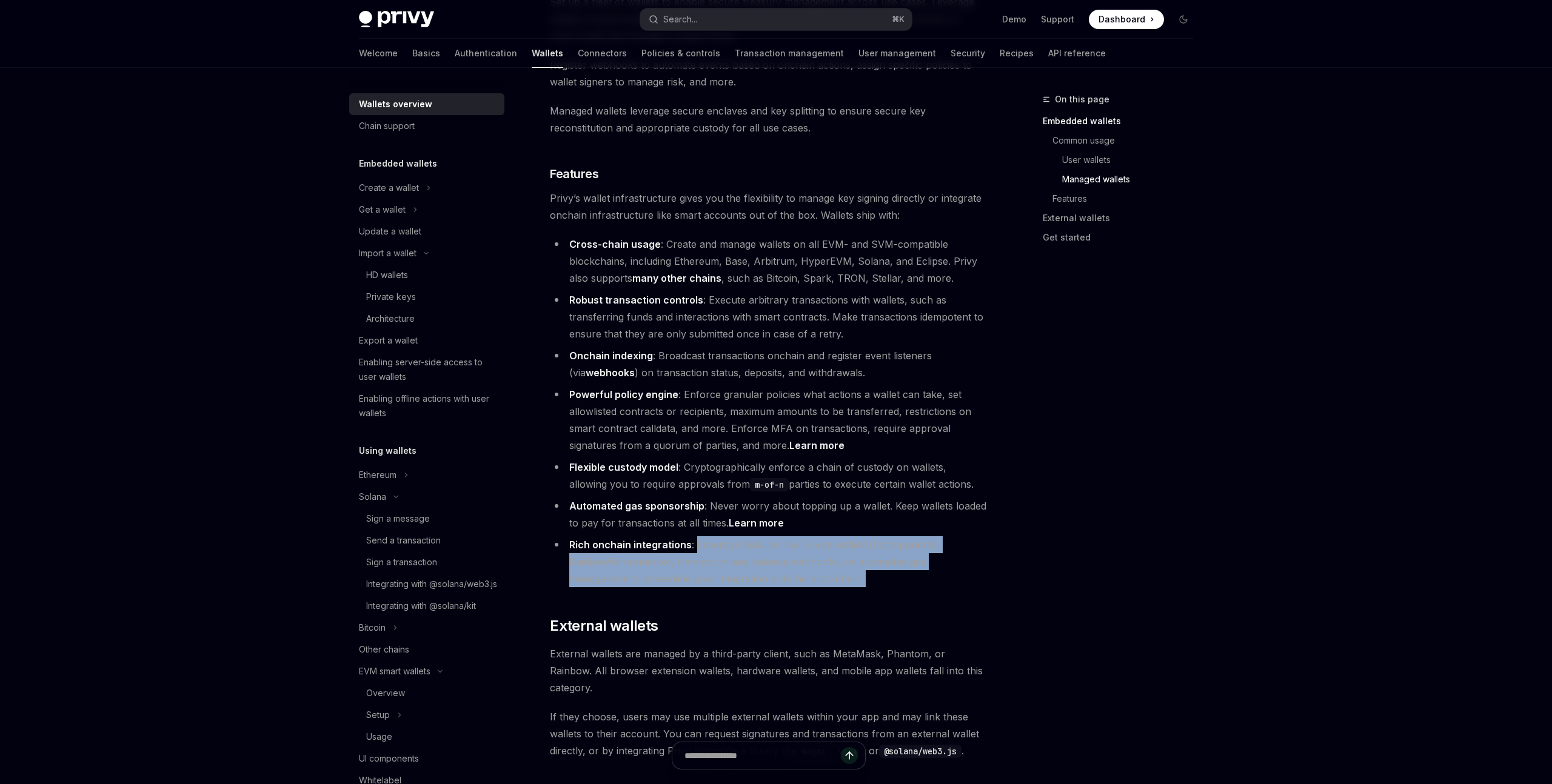
click at [694, 536] on li "Rich onchain integrations : Leverage features like Privy’s wallet UI components…" at bounding box center [768, 561] width 437 height 51
drag, startPoint x: 694, startPoint y: 495, endPoint x: 832, endPoint y: 534, distance: 143.4
click at [832, 536] on li "Rich onchain integrations : Leverage features like Privy’s wallet UI components…" at bounding box center [768, 561] width 437 height 51
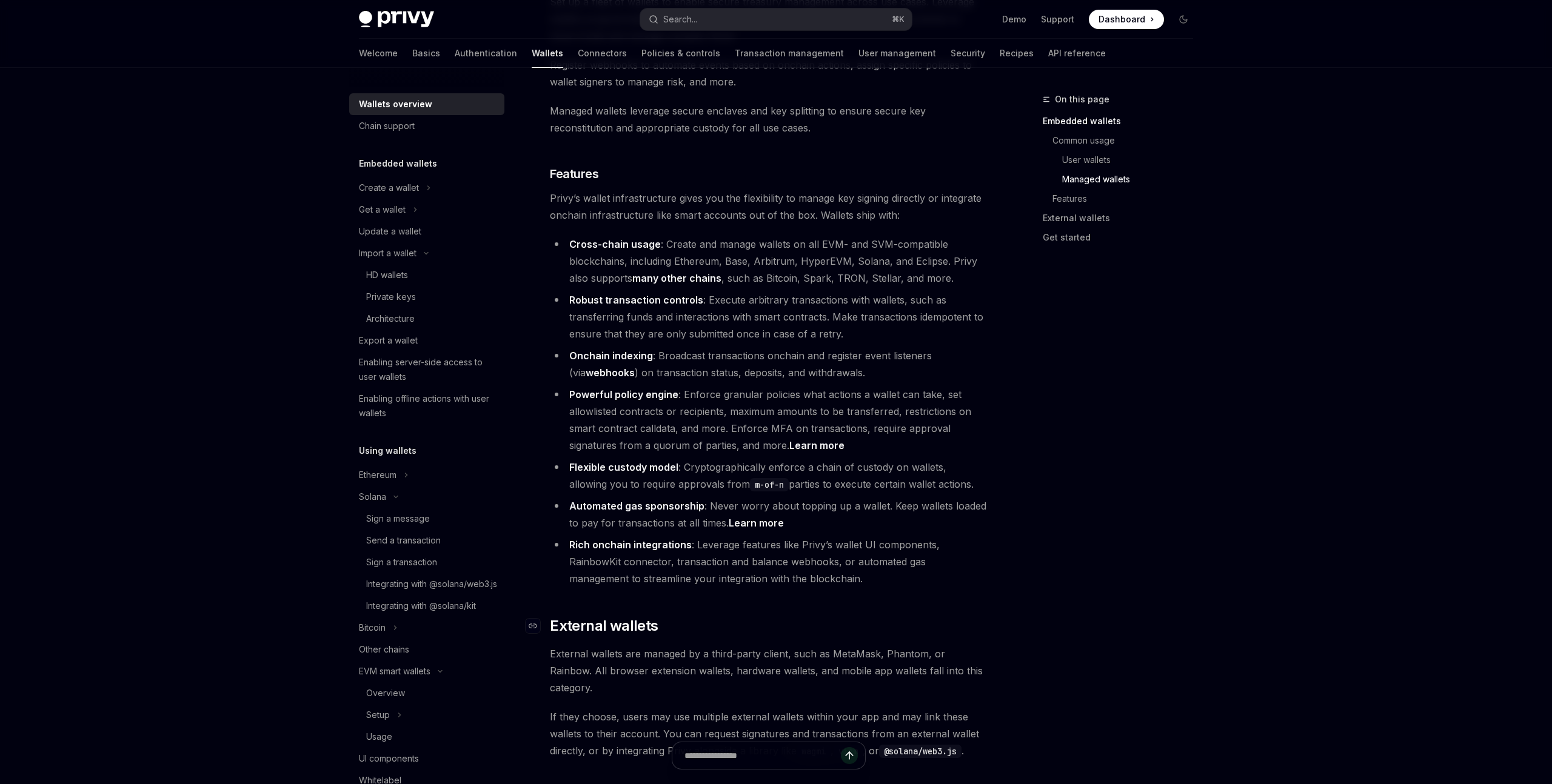
click at [759, 616] on h2 "​ External wallets" at bounding box center [768, 626] width 437 height 19
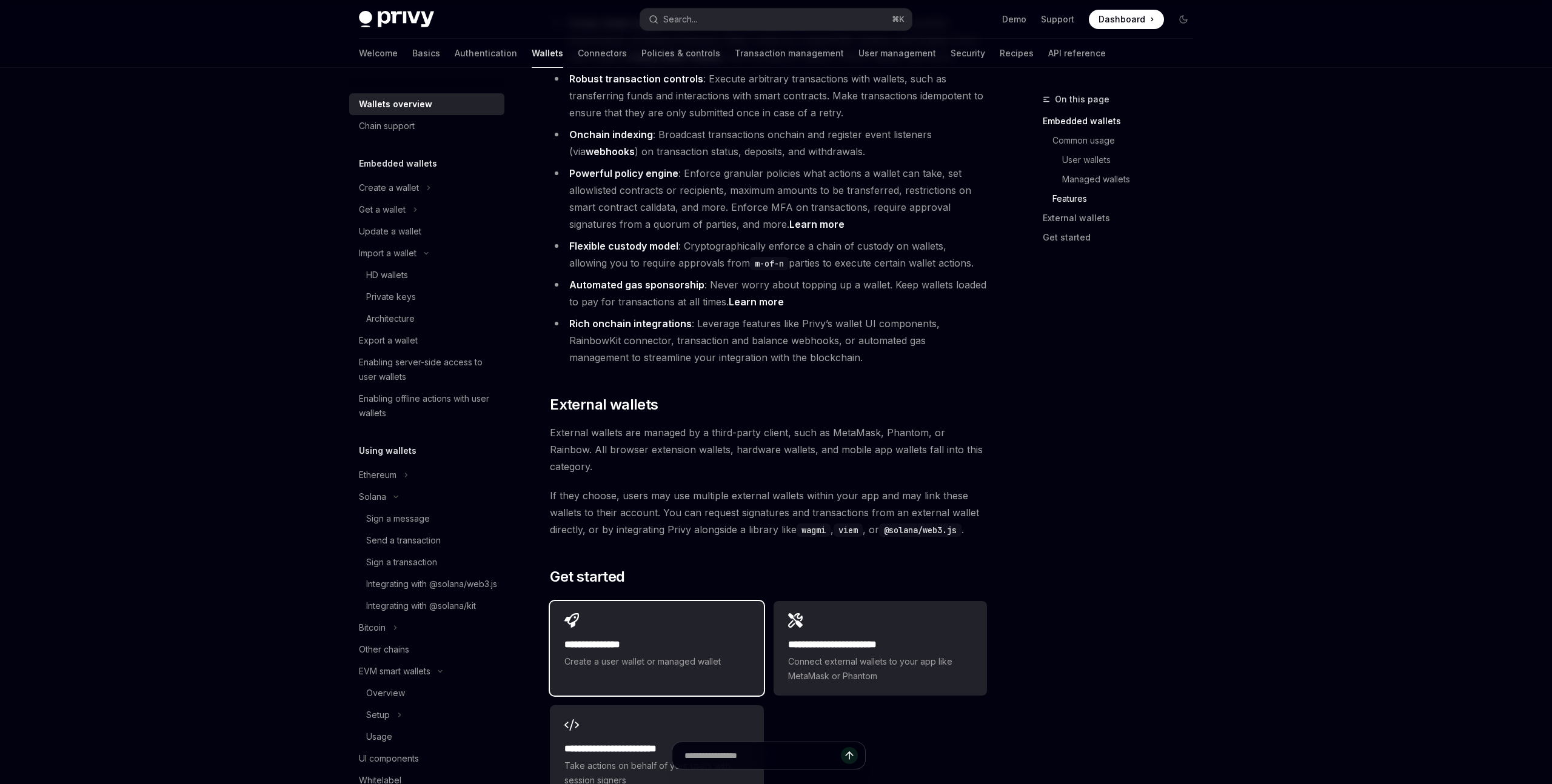
scroll to position [1512, 0]
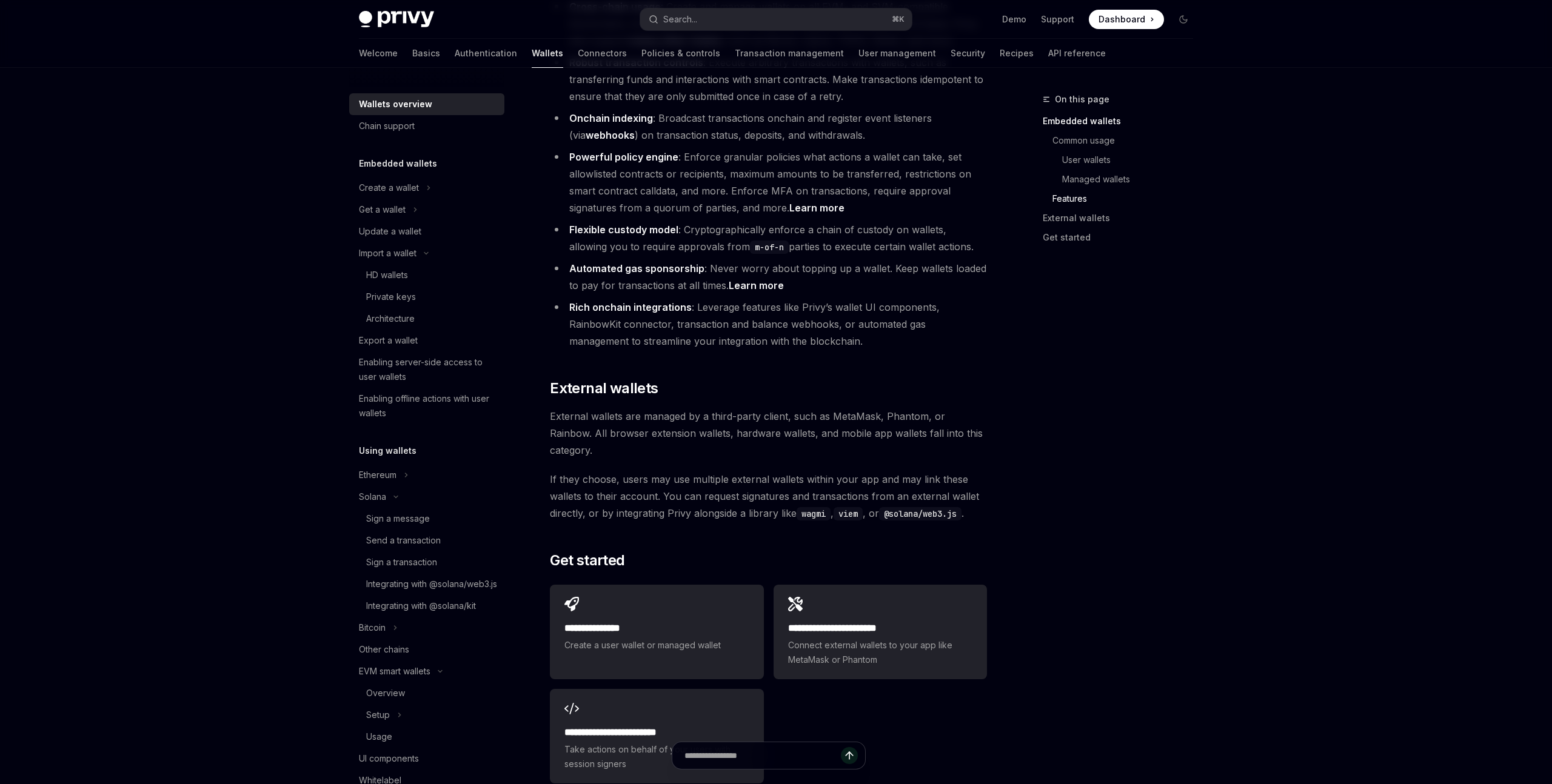
drag, startPoint x: 587, startPoint y: 367, endPoint x: 805, endPoint y: 444, distance: 231.2
click at [805, 507] on code "wagmi" at bounding box center [813, 514] width 34 height 14
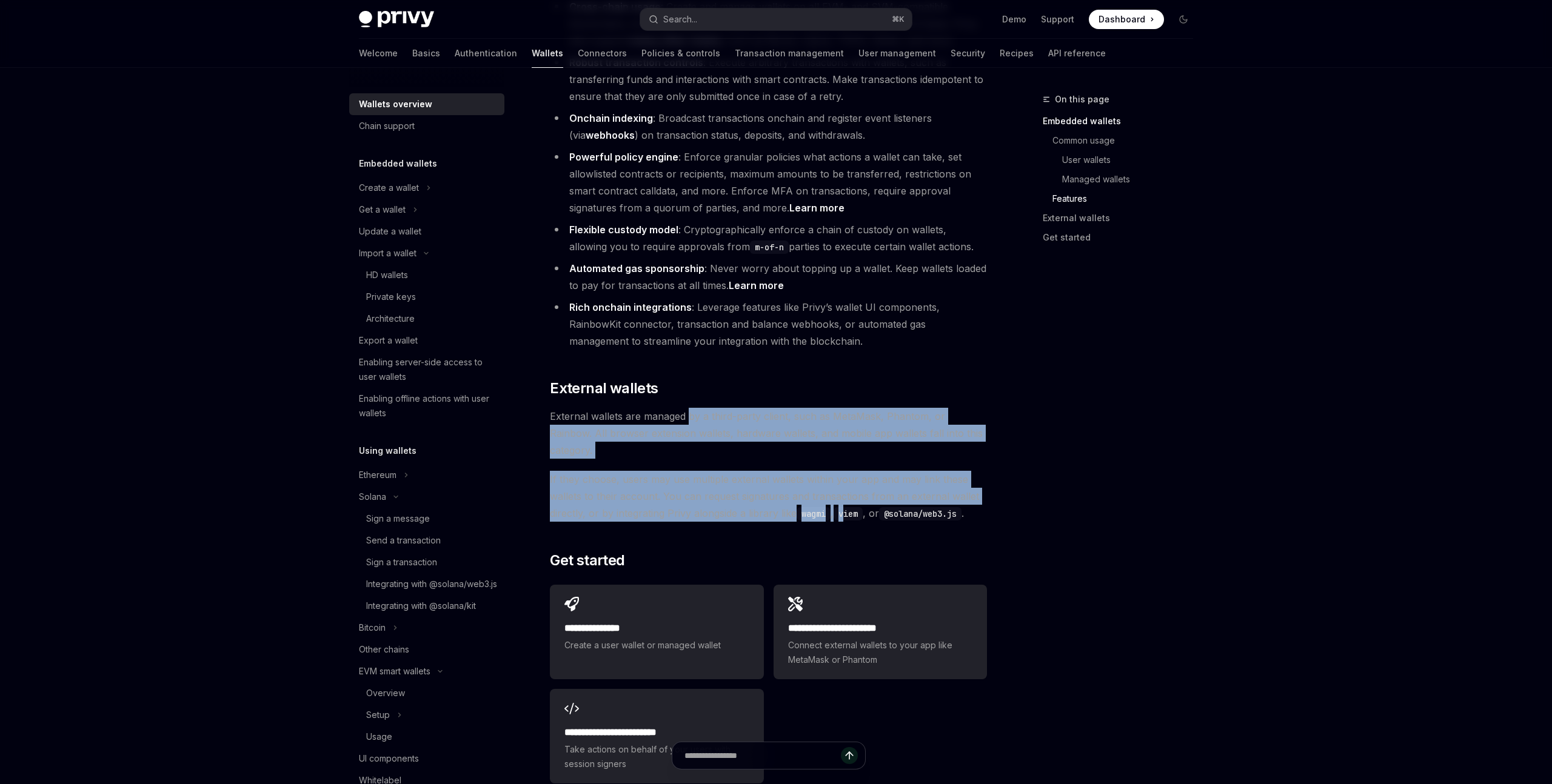
drag, startPoint x: 846, startPoint y: 449, endPoint x: 687, endPoint y: 364, distance: 180.3
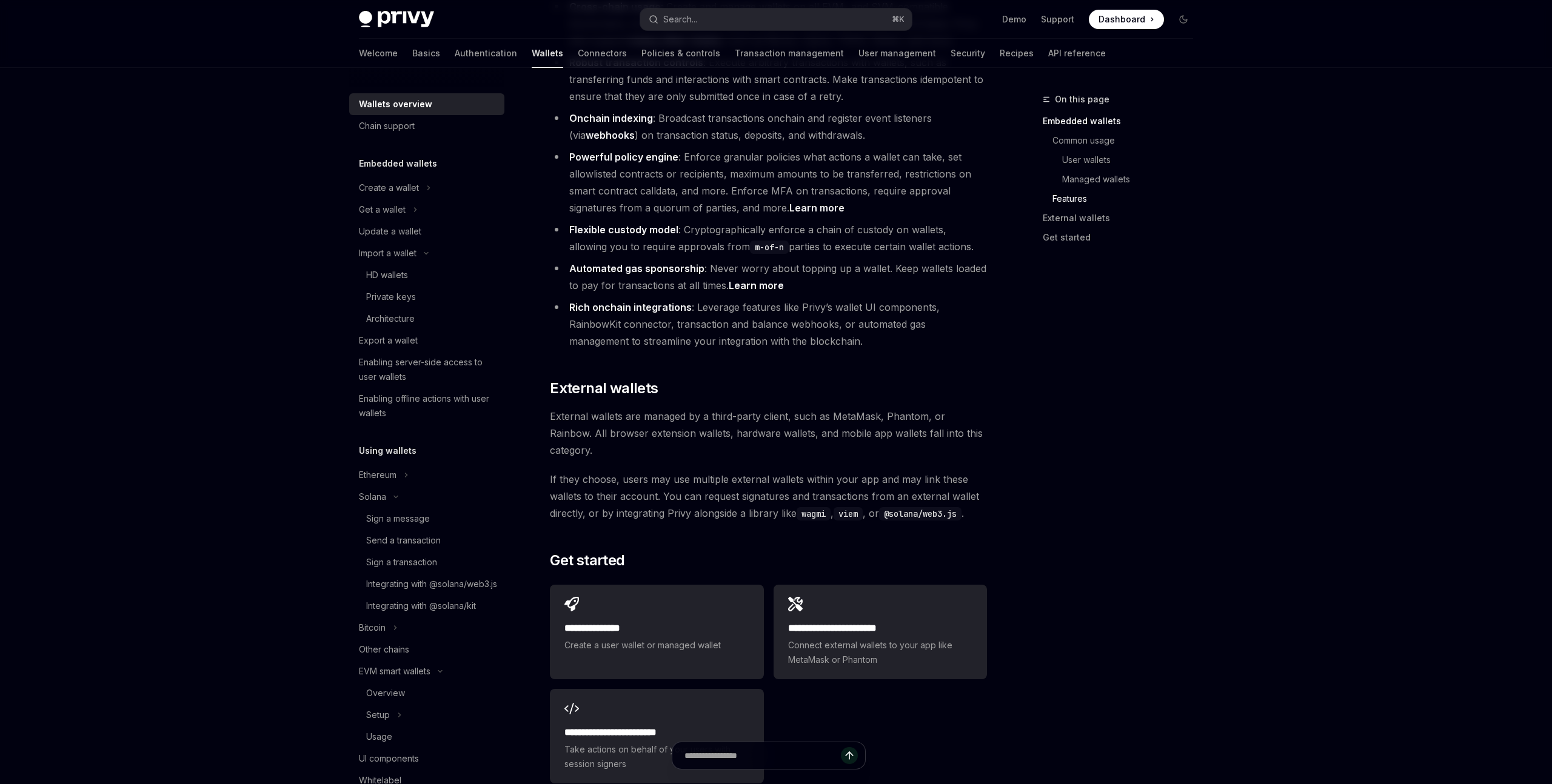
click at [684, 408] on span "External wallets are managed by a third-party client, such as MetaMask, Phantom…" at bounding box center [768, 433] width 437 height 51
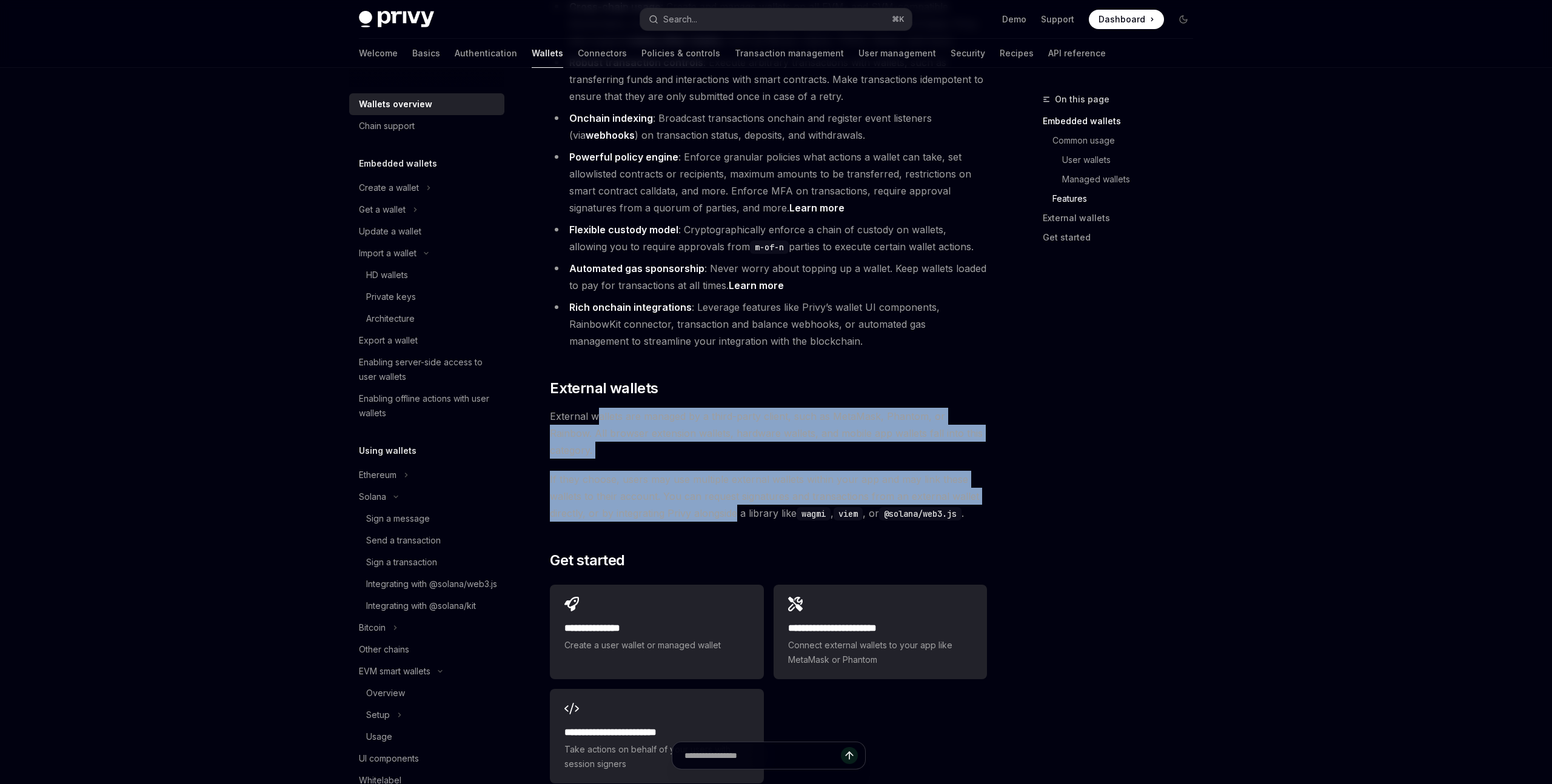
drag, startPoint x: 594, startPoint y: 362, endPoint x: 735, endPoint y: 446, distance: 164.1
click at [732, 471] on span "If they choose, users may use multiple external wallets within your app and may…" at bounding box center [768, 496] width 437 height 51
drag, startPoint x: 728, startPoint y: 446, endPoint x: 602, endPoint y: 367, distance: 148.7
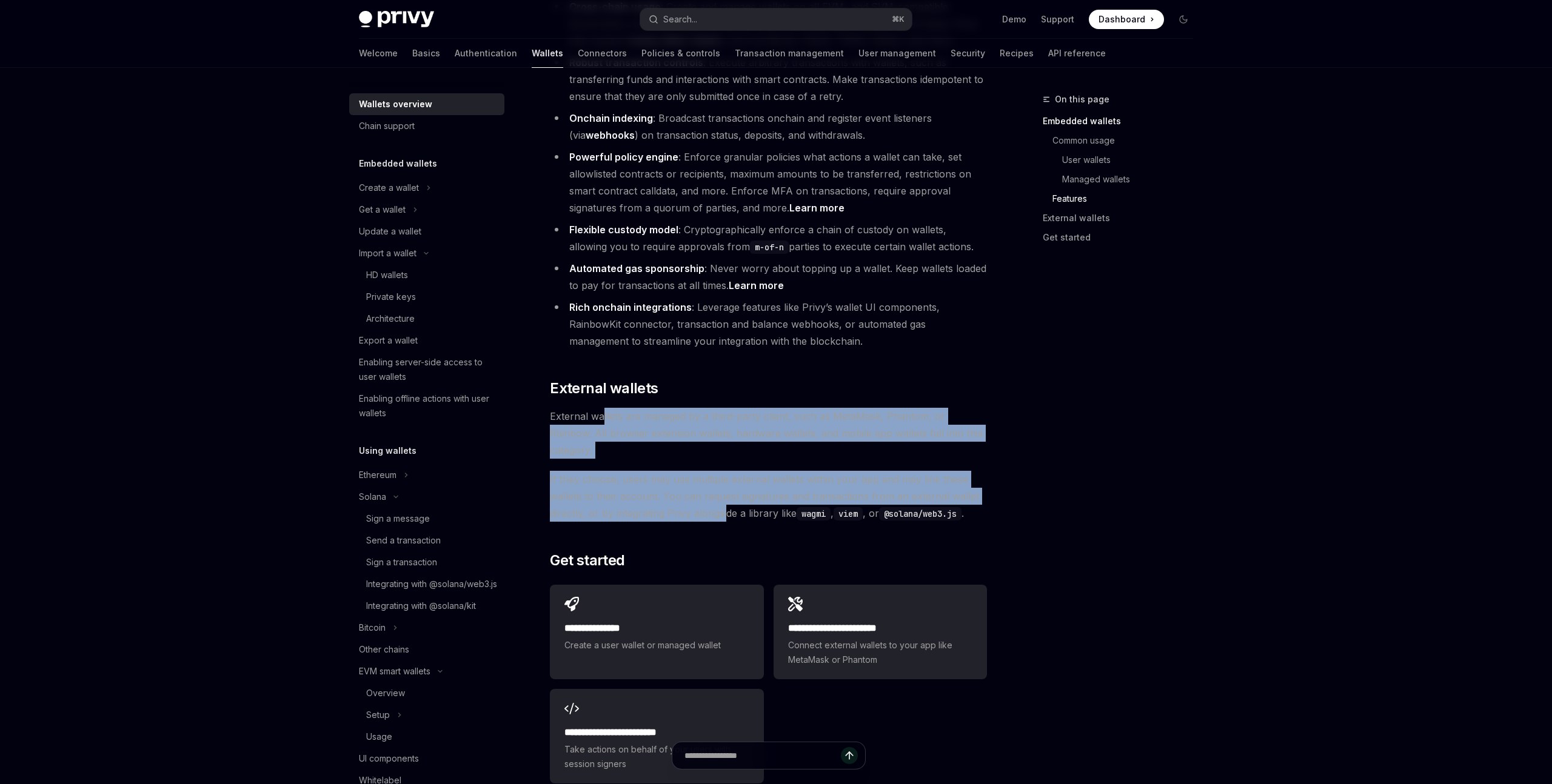
click at [602, 408] on span "External wallets are managed by a third-party client, such as MetaMask, Phantom…" at bounding box center [768, 433] width 437 height 51
drag, startPoint x: 602, startPoint y: 367, endPoint x: 703, endPoint y: 425, distance: 116.5
click at [703, 471] on span "If they choose, users may use multiple external wallets within your app and may…" at bounding box center [768, 496] width 437 height 51
drag, startPoint x: 752, startPoint y: 425, endPoint x: 614, endPoint y: 362, distance: 151.7
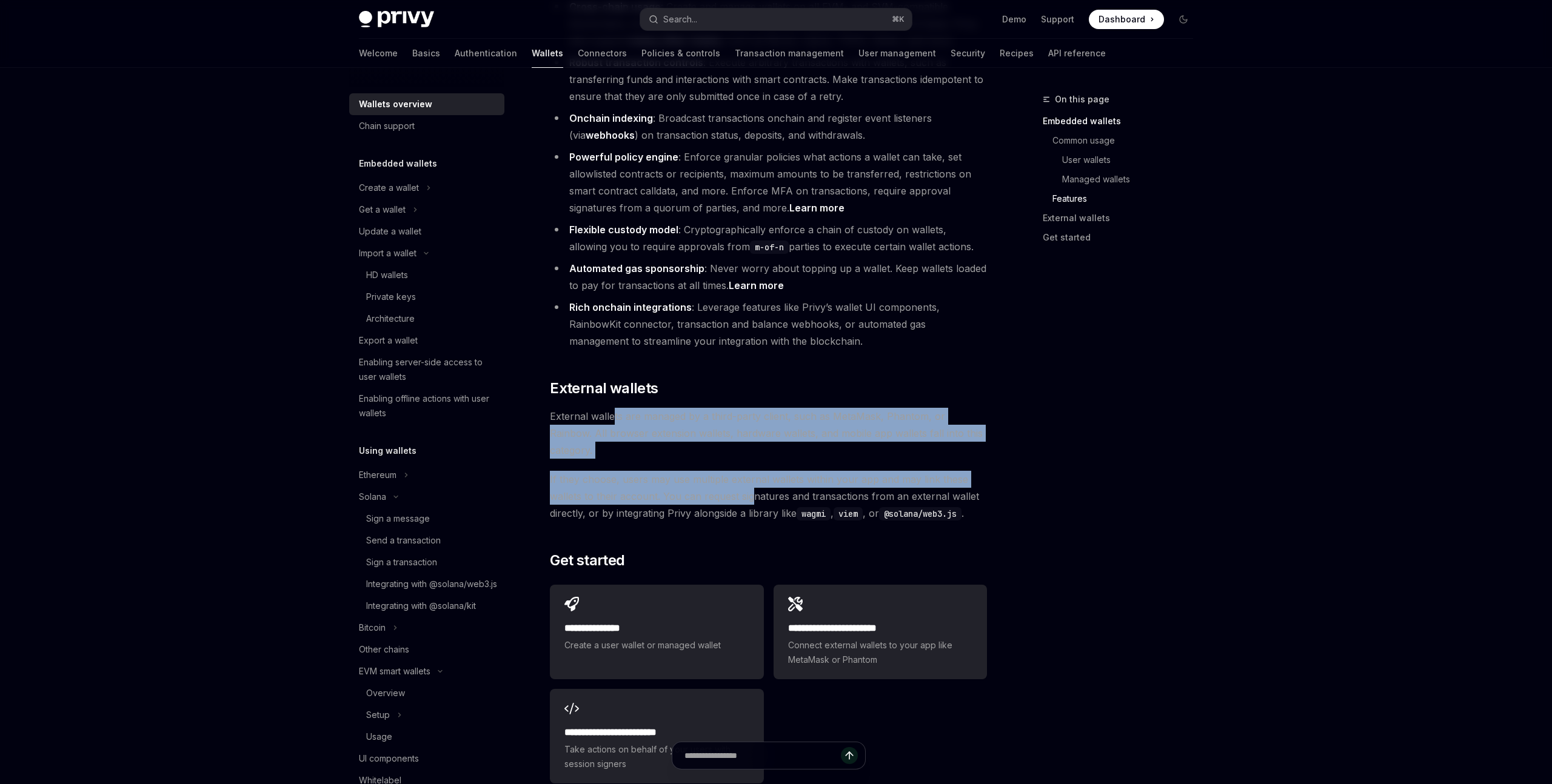
click at [614, 408] on span "External wallets are managed by a third-party client, such as MetaMask, Phantom…" at bounding box center [768, 433] width 437 height 51
drag, startPoint x: 614, startPoint y: 362, endPoint x: 800, endPoint y: 430, distance: 198.0
click at [800, 471] on span "If they choose, users may use multiple external wallets within your app and may…" at bounding box center [768, 496] width 437 height 51
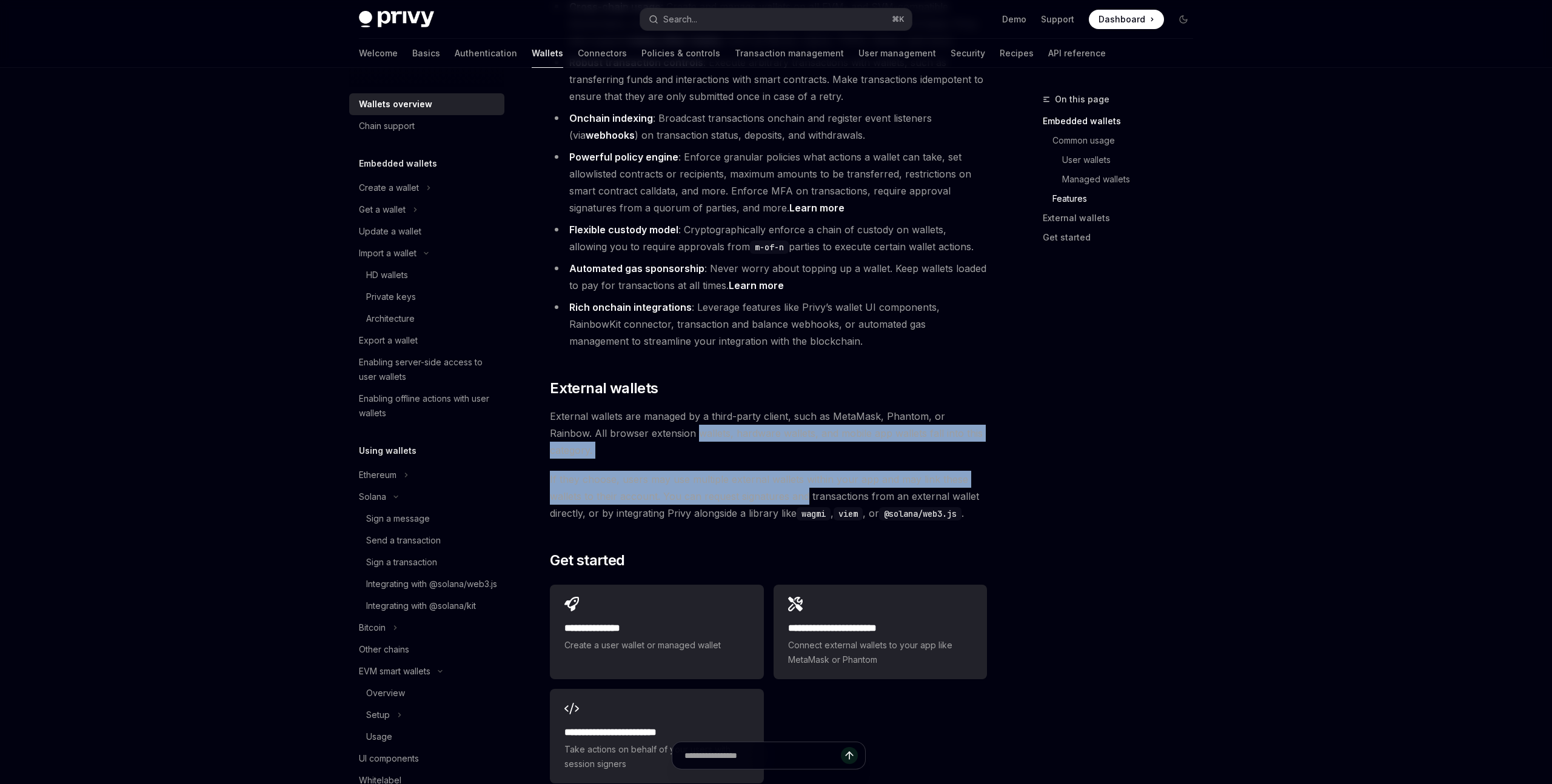
drag, startPoint x: 800, startPoint y: 430, endPoint x: 662, endPoint y: 381, distance: 146.4
click at [662, 408] on span "External wallets are managed by a third-party client, such as MetaMask, Phantom…" at bounding box center [768, 433] width 437 height 51
drag, startPoint x: 662, startPoint y: 381, endPoint x: 810, endPoint y: 425, distance: 154.4
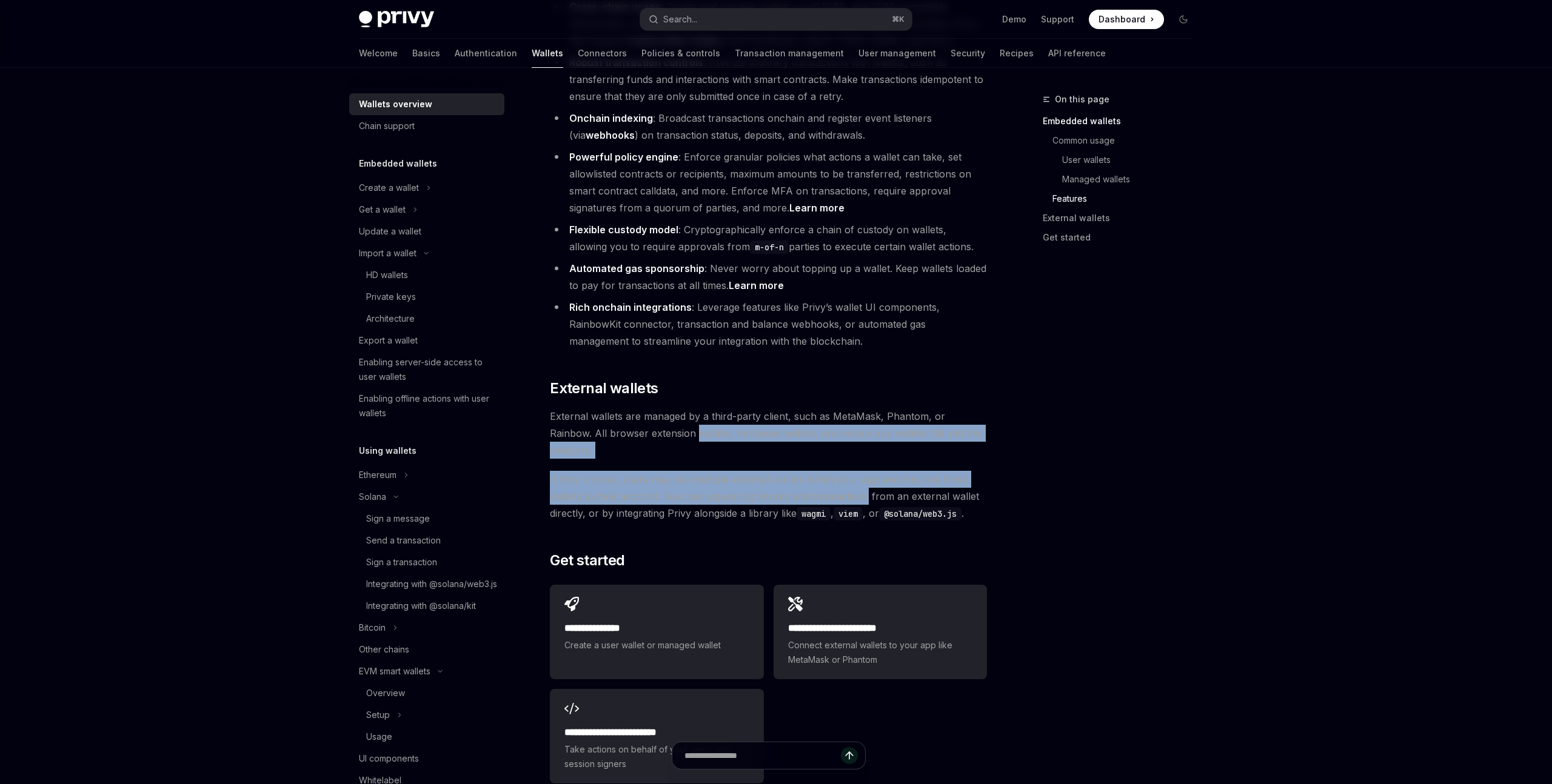
click at [810, 471] on span "If they choose, users may use multiple external wallets within your app and may…" at bounding box center [768, 496] width 437 height 51
drag, startPoint x: 810, startPoint y: 425, endPoint x: 679, endPoint y: 362, distance: 145.4
click at [679, 408] on span "External wallets are managed by a third-party client, such as MetaMask, Phantom…" at bounding box center [768, 433] width 437 height 51
drag, startPoint x: 679, startPoint y: 362, endPoint x: 813, endPoint y: 425, distance: 148.1
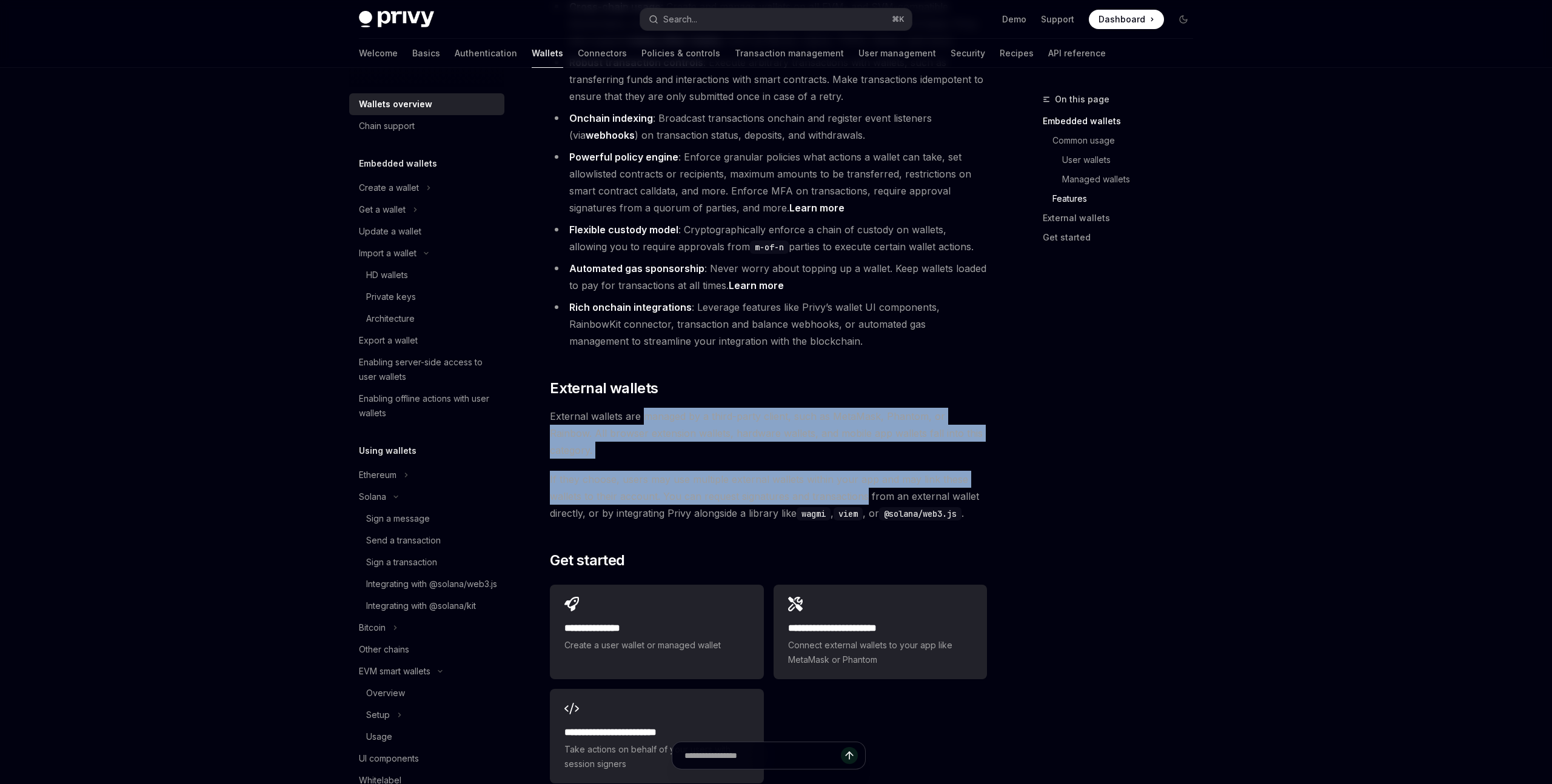
click at [813, 471] on span "If they choose, users may use multiple external wallets within your app and may…" at bounding box center [768, 496] width 437 height 51
drag, startPoint x: 813, startPoint y: 425, endPoint x: 657, endPoint y: 369, distance: 165.7
click at [657, 408] on span "External wallets are managed by a third-party client, such as MetaMask, Phantom…" at bounding box center [768, 433] width 437 height 51
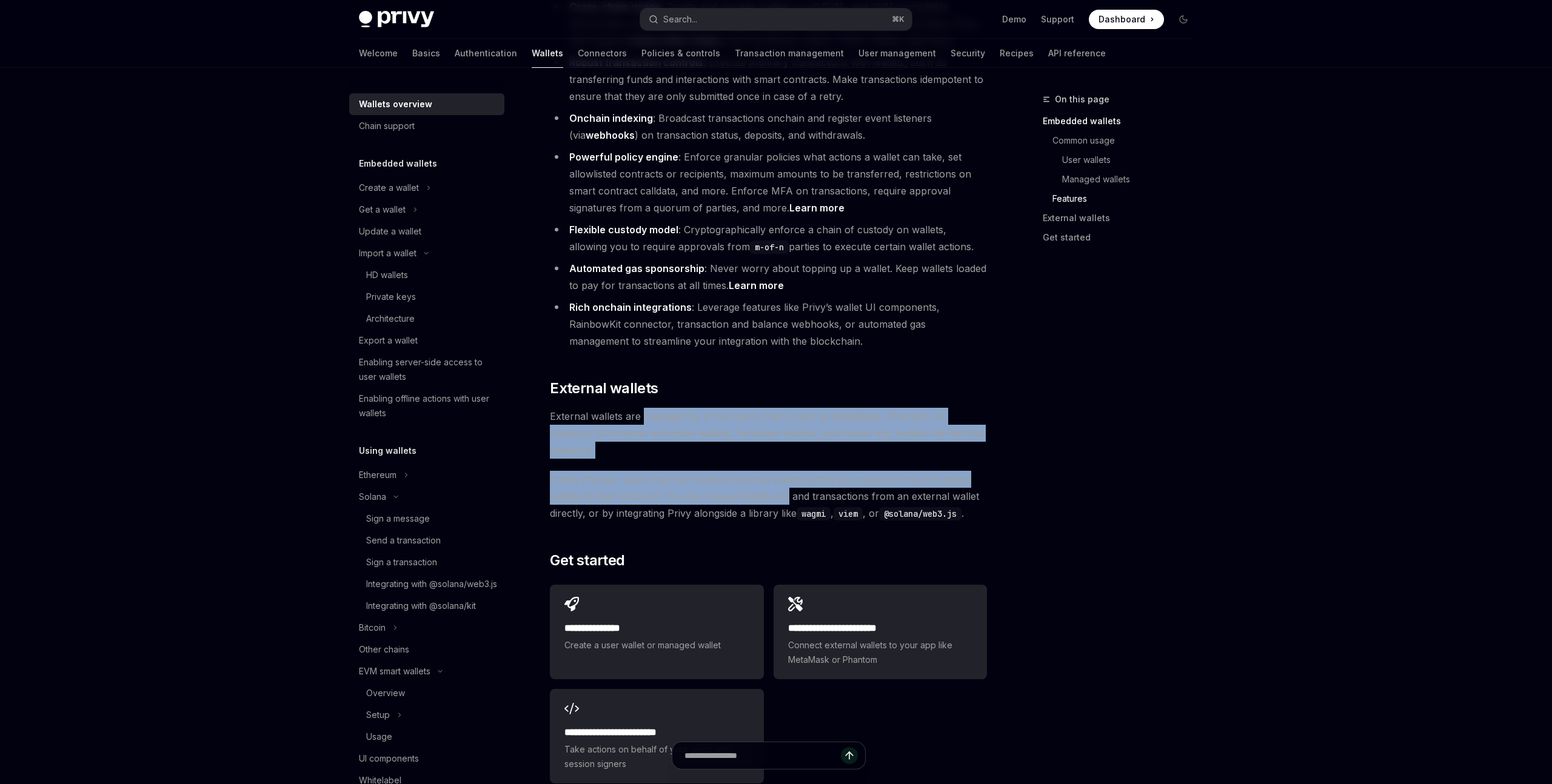
drag, startPoint x: 657, startPoint y: 369, endPoint x: 757, endPoint y: 423, distance: 113.6
click at [757, 471] on span "If they choose, users may use multiple external wallets within your app and may…" at bounding box center [768, 496] width 437 height 51
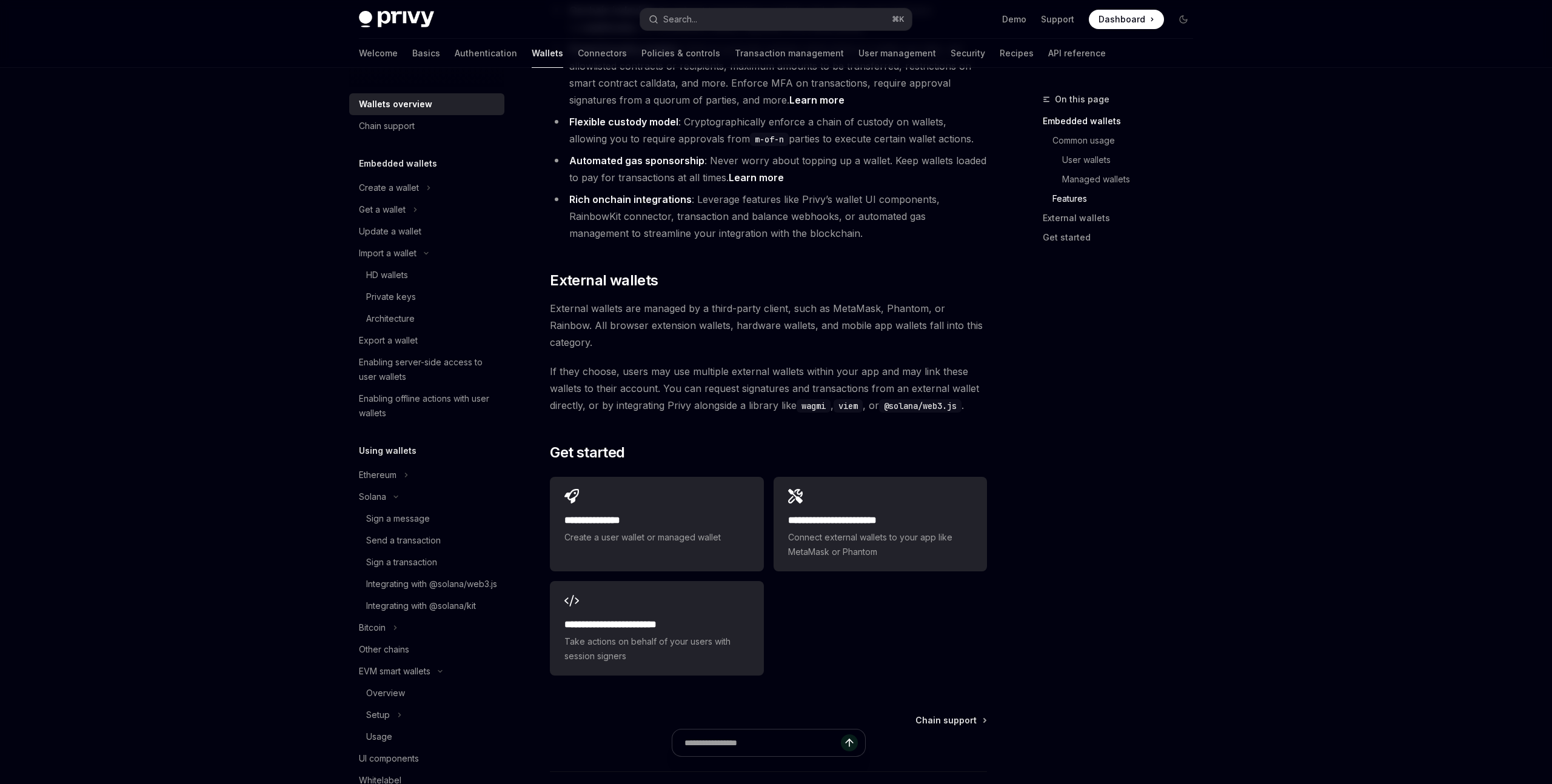
scroll to position [1644, 0]
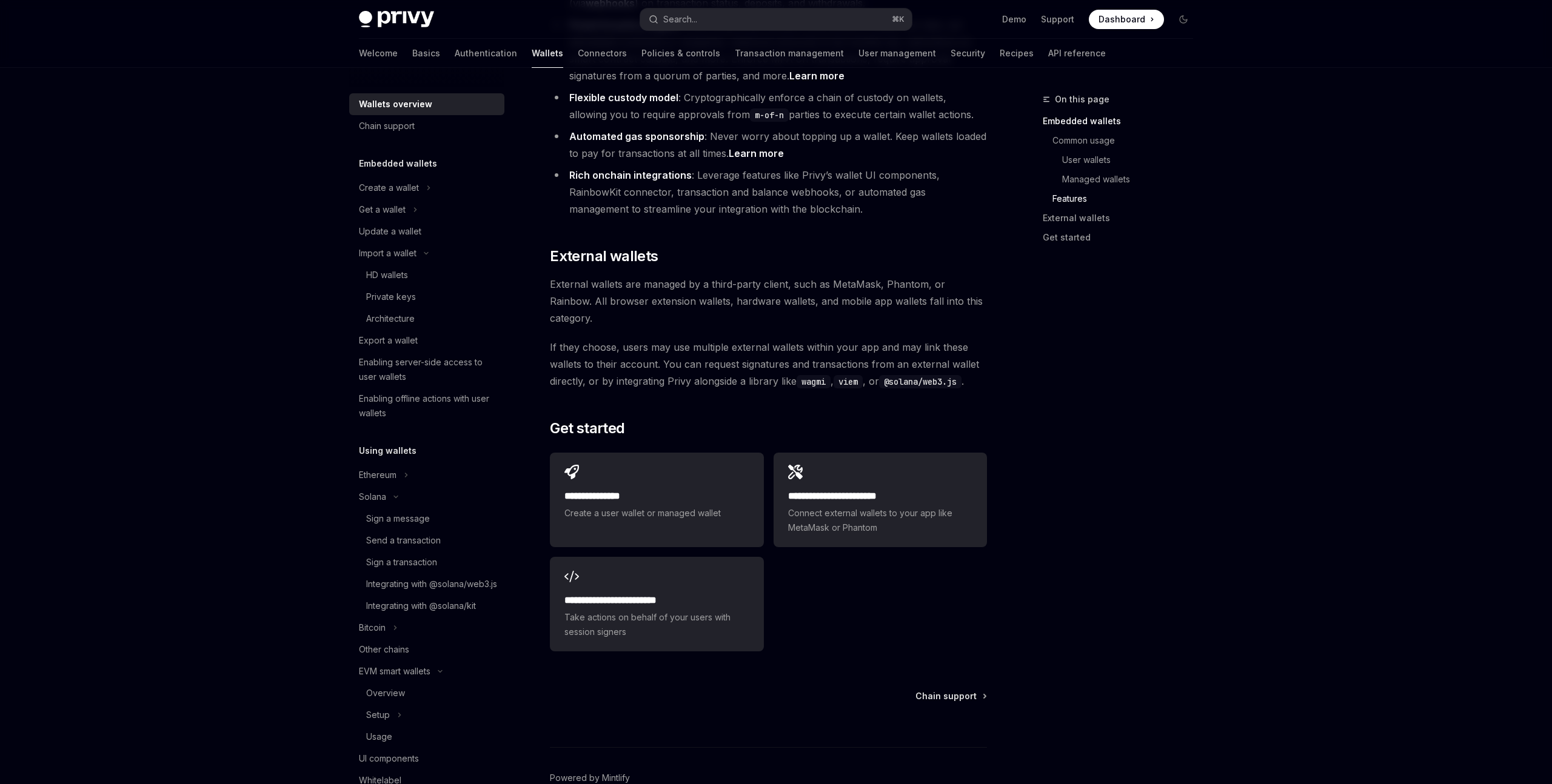
click at [769, 520] on div "**********" at bounding box center [768, 552] width 437 height 208
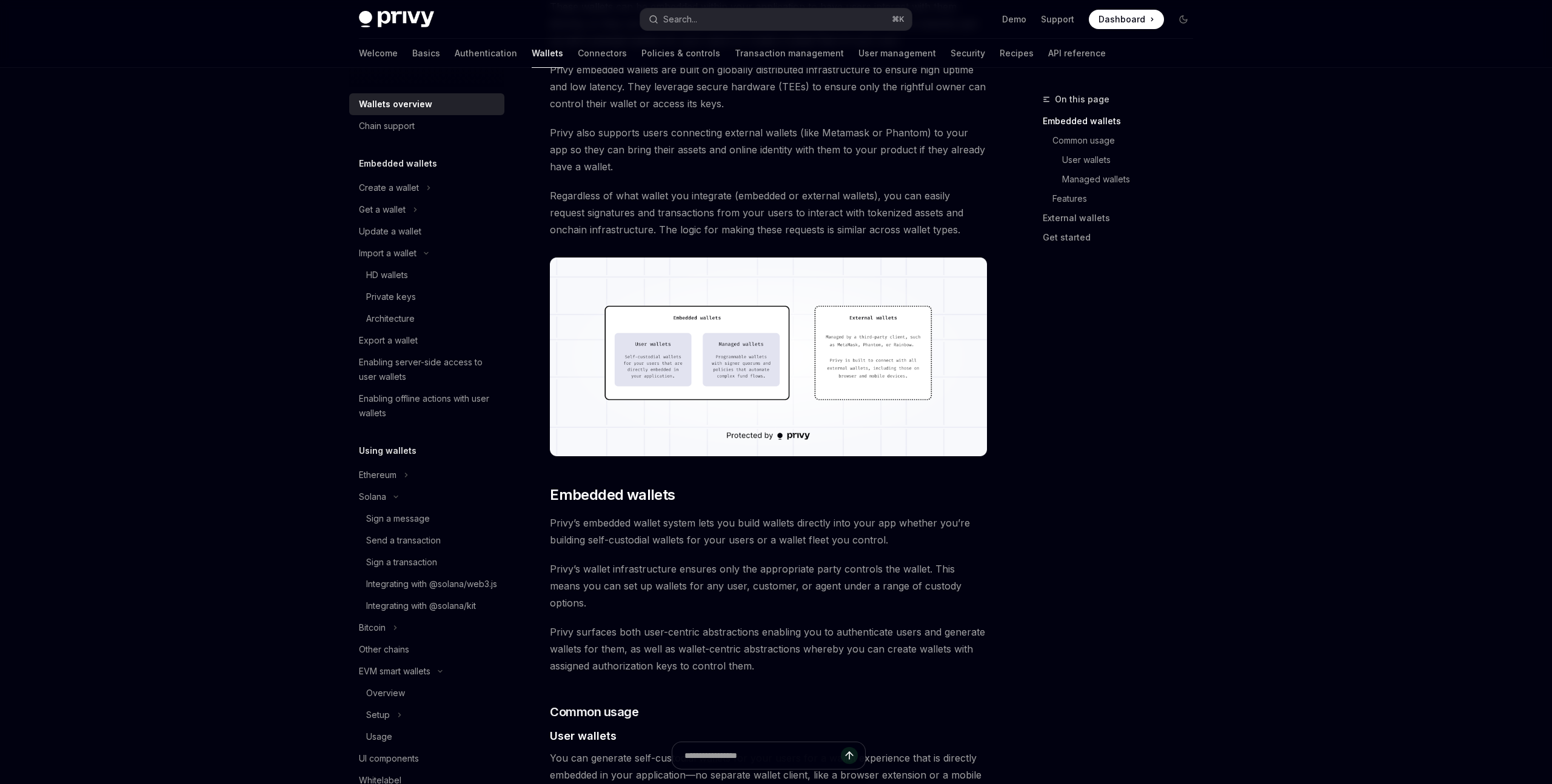
scroll to position [198, 0]
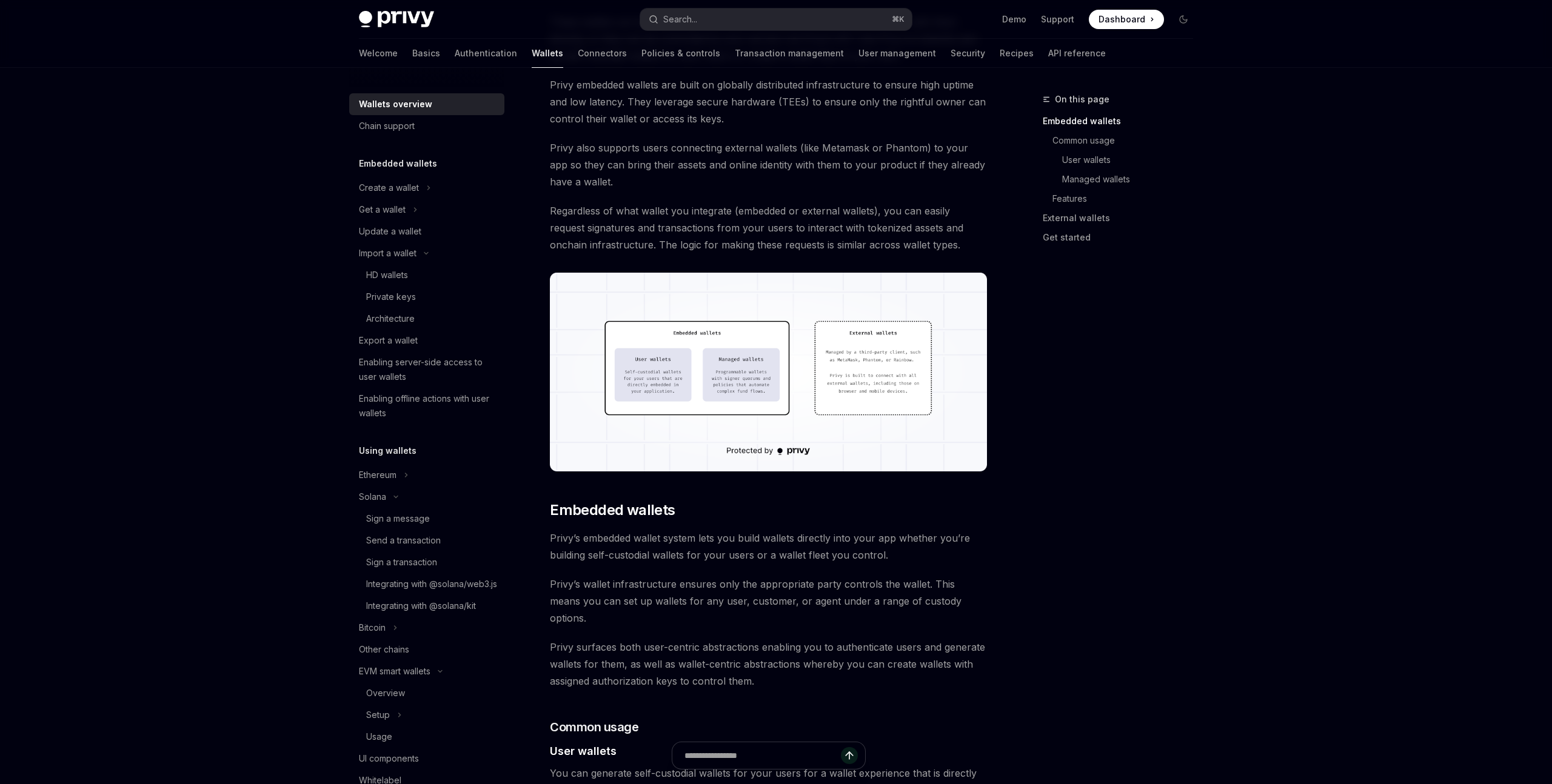
scroll to position [0, 0]
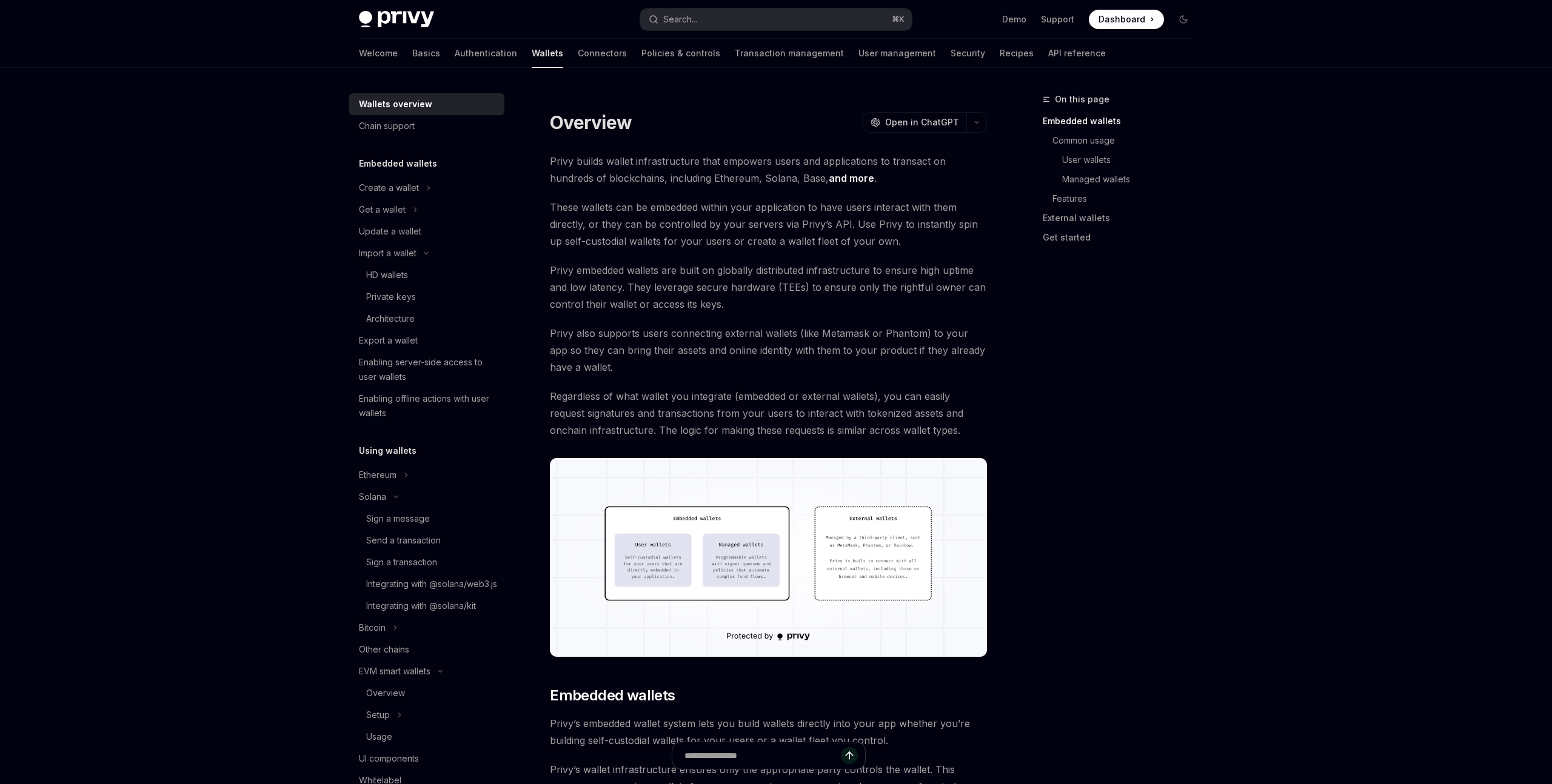
click at [759, 432] on span "Regardless of what wallet you integrate (embedded or external wallets), you can…" at bounding box center [768, 413] width 437 height 51
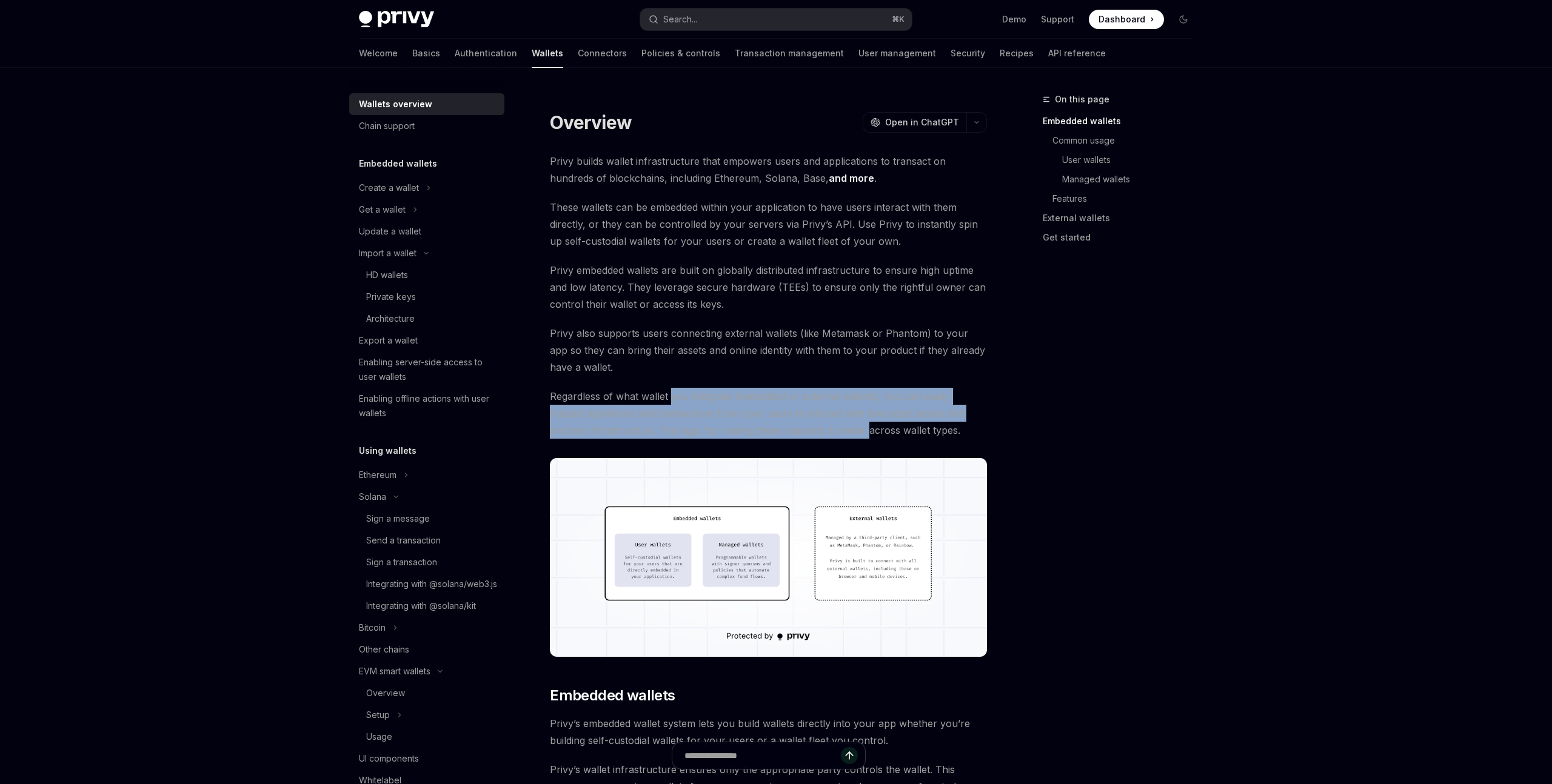
drag, startPoint x: 669, startPoint y: 398, endPoint x: 820, endPoint y: 423, distance: 153.1
click at [825, 423] on span "Regardless of what wallet you integrate (embedded or external wallets), you can…" at bounding box center [768, 413] width 437 height 51
click at [817, 423] on span "Regardless of what wallet you integrate (embedded or external wallets), you can…" at bounding box center [768, 413] width 437 height 51
drag, startPoint x: 810, startPoint y: 423, endPoint x: 669, endPoint y: 391, distance: 144.6
click at [669, 391] on span "Regardless of what wallet you integrate (embedded or external wallets), you can…" at bounding box center [768, 413] width 437 height 51
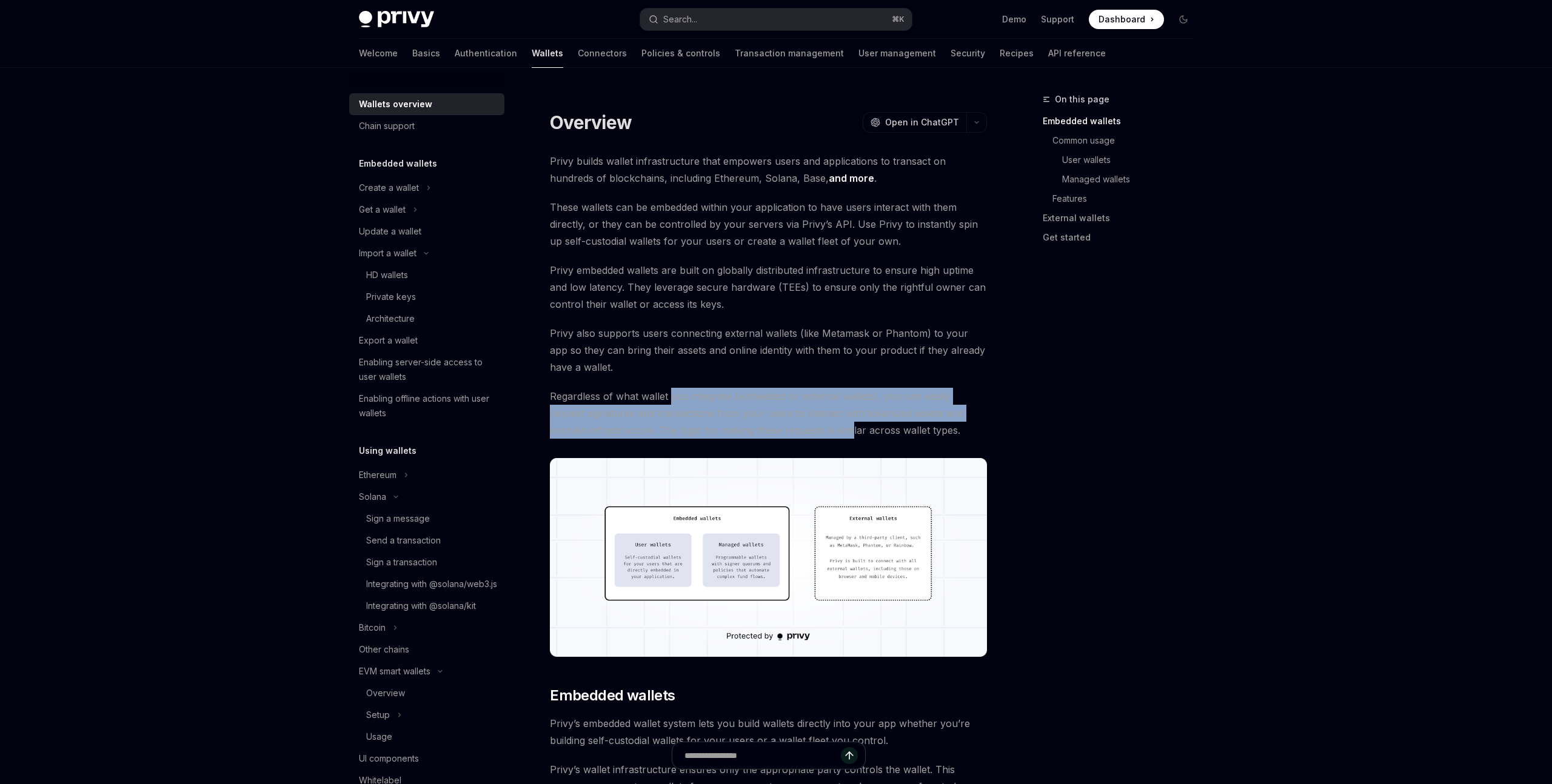
click at [669, 391] on span "Regardless of what wallet you integrate (embedded or external wallets), you can…" at bounding box center [768, 413] width 437 height 51
drag, startPoint x: 669, startPoint y: 391, endPoint x: 827, endPoint y: 427, distance: 162.0
click at [827, 427] on span "Regardless of what wallet you integrate (embedded or external wallets), you can…" at bounding box center [768, 413] width 437 height 51
drag, startPoint x: 825, startPoint y: 427, endPoint x: 655, endPoint y: 398, distance: 172.5
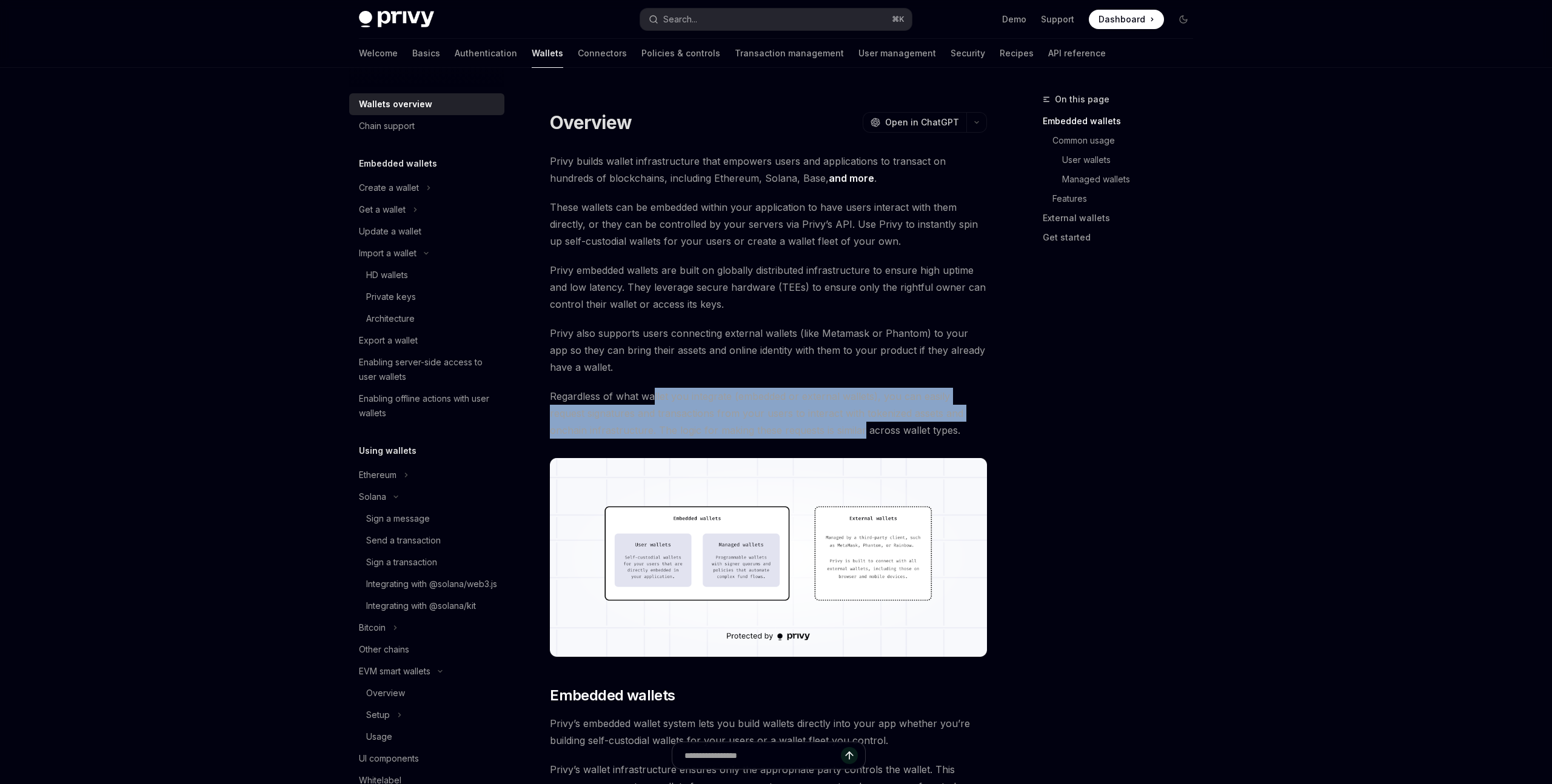
click at [655, 398] on span "Regardless of what wallet you integrate (embedded or external wallets), you can…" at bounding box center [768, 413] width 437 height 51
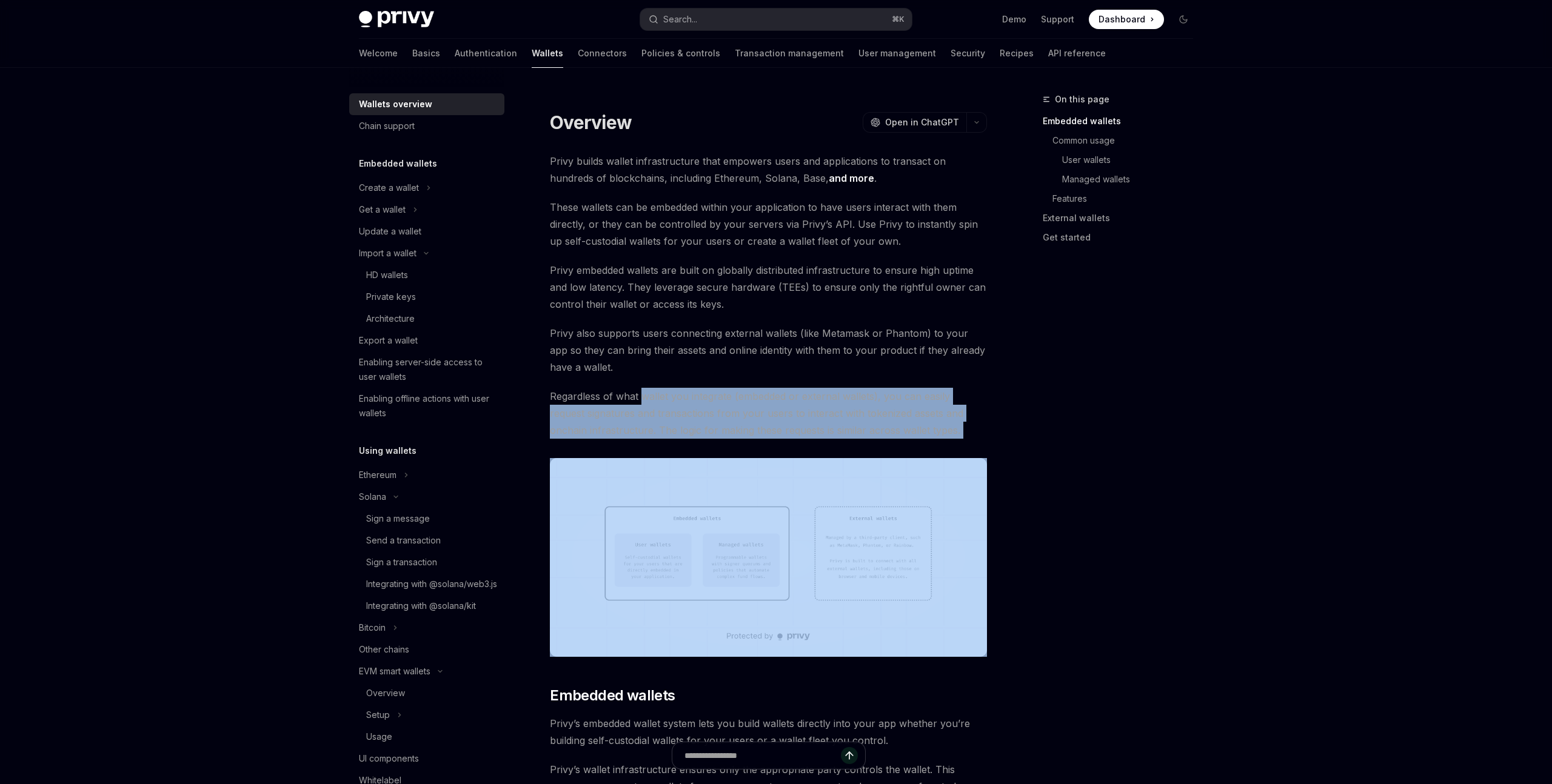
drag, startPoint x: 655, startPoint y: 398, endPoint x: 836, endPoint y: 439, distance: 185.6
click at [813, 427] on span "Regardless of what wallet you integrate (embedded or external wallets), you can…" at bounding box center [768, 413] width 437 height 51
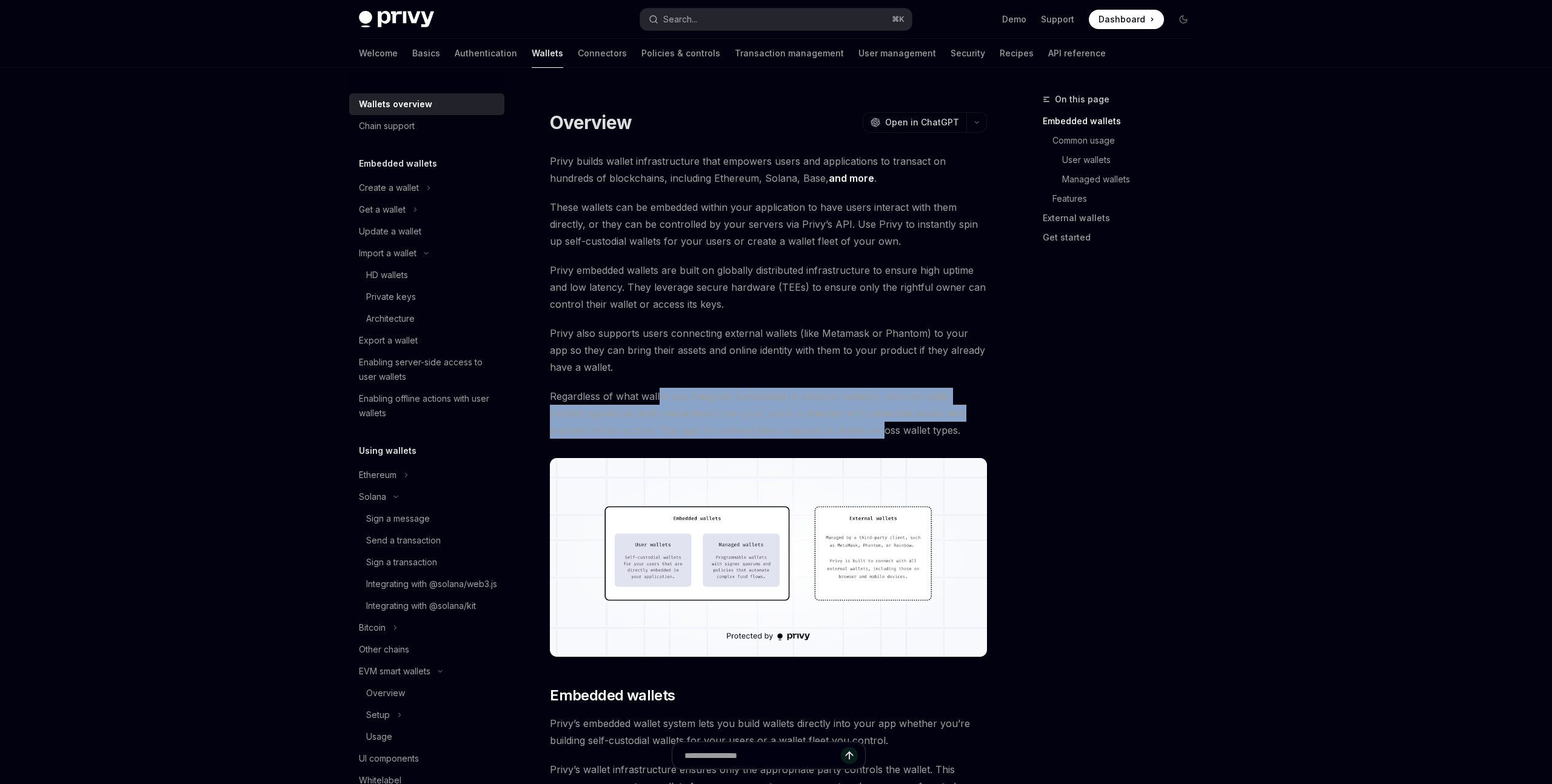
drag, startPoint x: 844, startPoint y: 430, endPoint x: 660, endPoint y: 398, distance: 186.8
click at [660, 398] on span "Regardless of what wallet you integrate (embedded or external wallets), you can…" at bounding box center [768, 413] width 437 height 51
click at [657, 398] on span "Regardless of what wallet you integrate (embedded or external wallets), you can…" at bounding box center [768, 413] width 437 height 51
drag, startPoint x: 657, startPoint y: 398, endPoint x: 810, endPoint y: 430, distance: 156.3
click at [810, 430] on span "Regardless of what wallet you integrate (embedded or external wallets), you can…" at bounding box center [768, 413] width 437 height 51
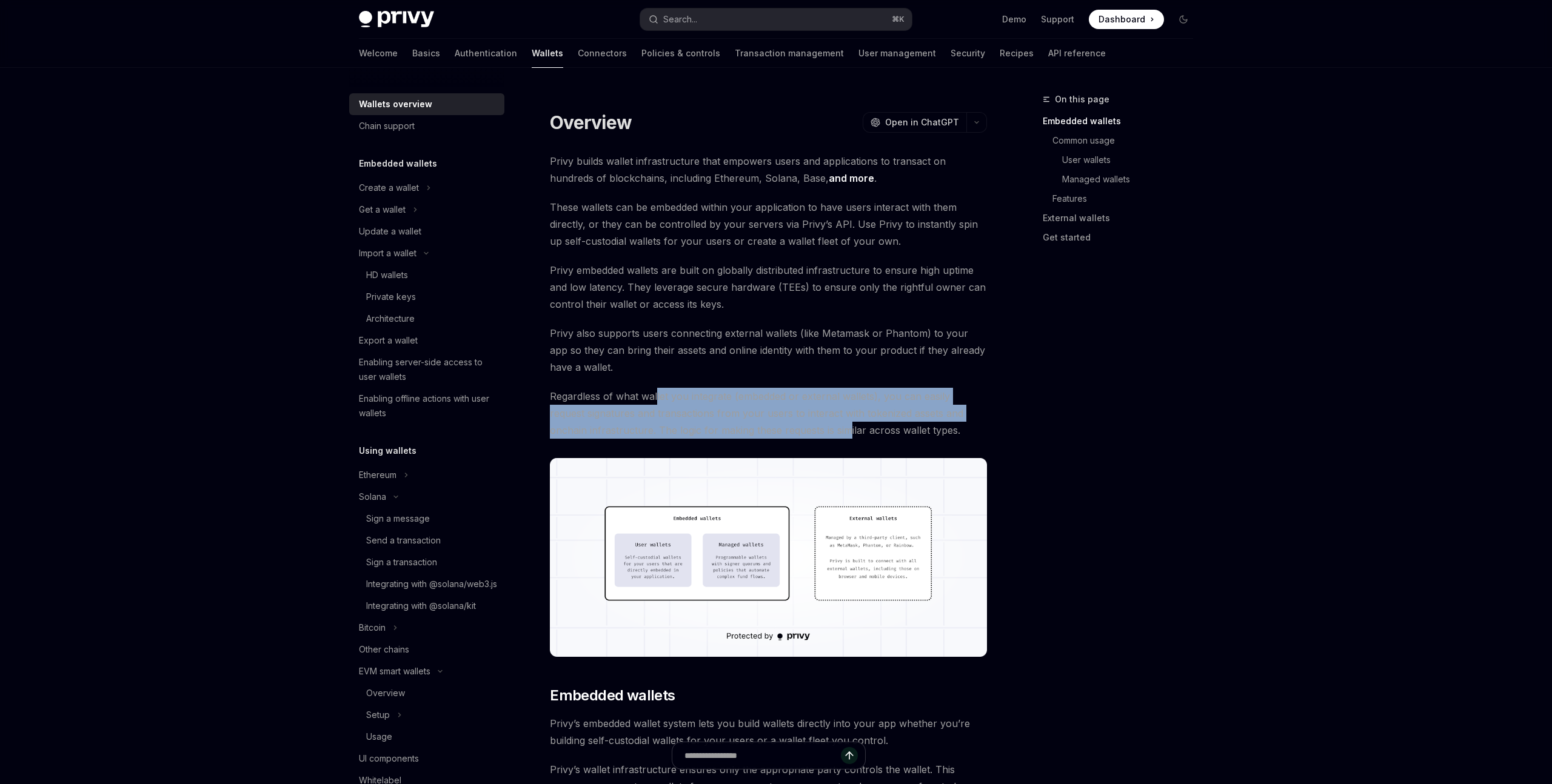
click at [810, 430] on span "Regardless of what wallet you integrate (embedded or external wallets), you can…" at bounding box center [768, 413] width 437 height 51
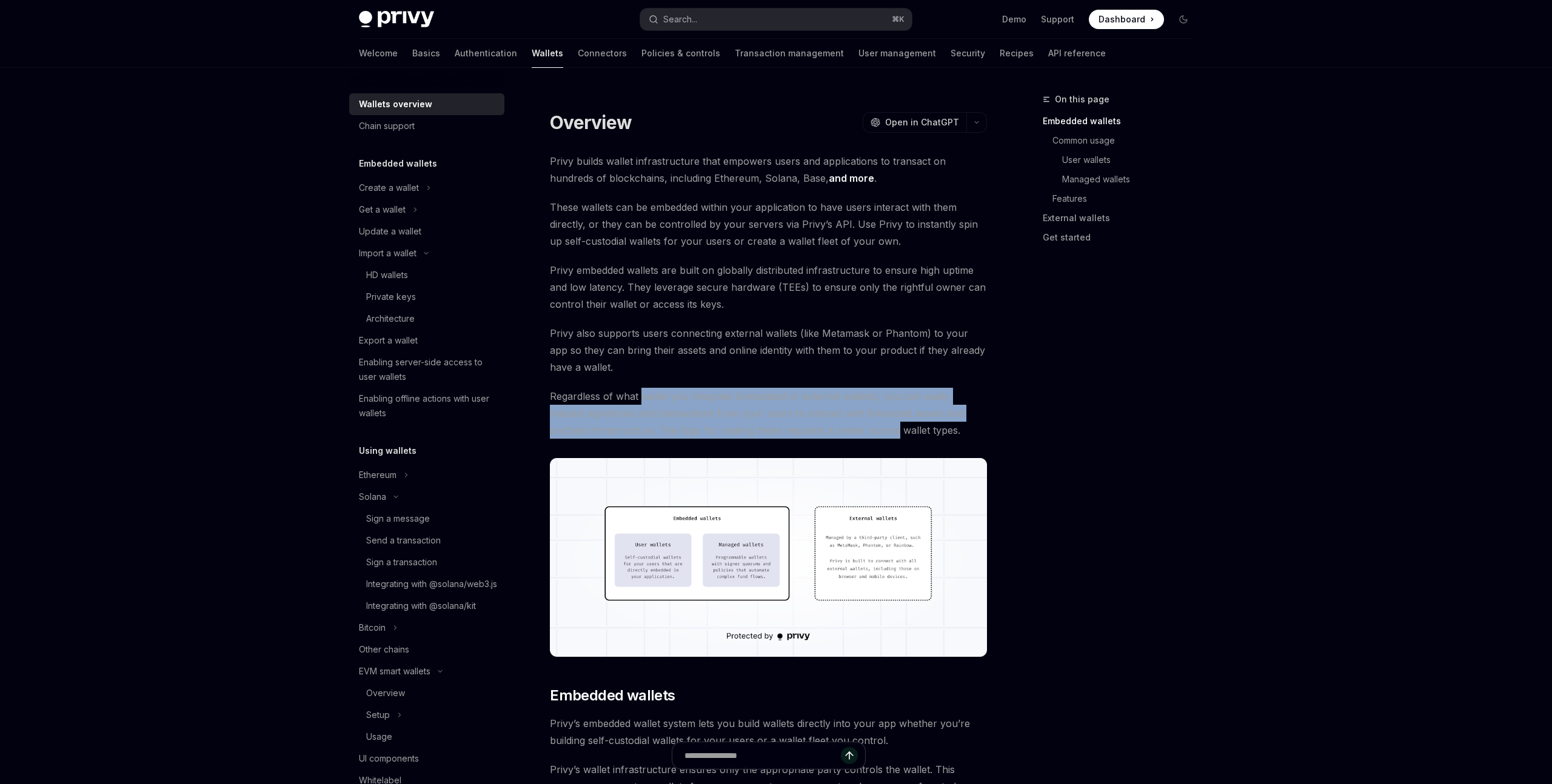
drag, startPoint x: 856, startPoint y: 432, endPoint x: 640, endPoint y: 401, distance: 218.2
click at [640, 401] on span "Regardless of what wallet you integrate (embedded or external wallets), you can…" at bounding box center [768, 413] width 437 height 51
drag, startPoint x: 640, startPoint y: 401, endPoint x: 820, endPoint y: 425, distance: 181.6
click at [820, 425] on span "Regardless of what wallet you integrate (embedded or external wallets), you can…" at bounding box center [768, 413] width 437 height 51
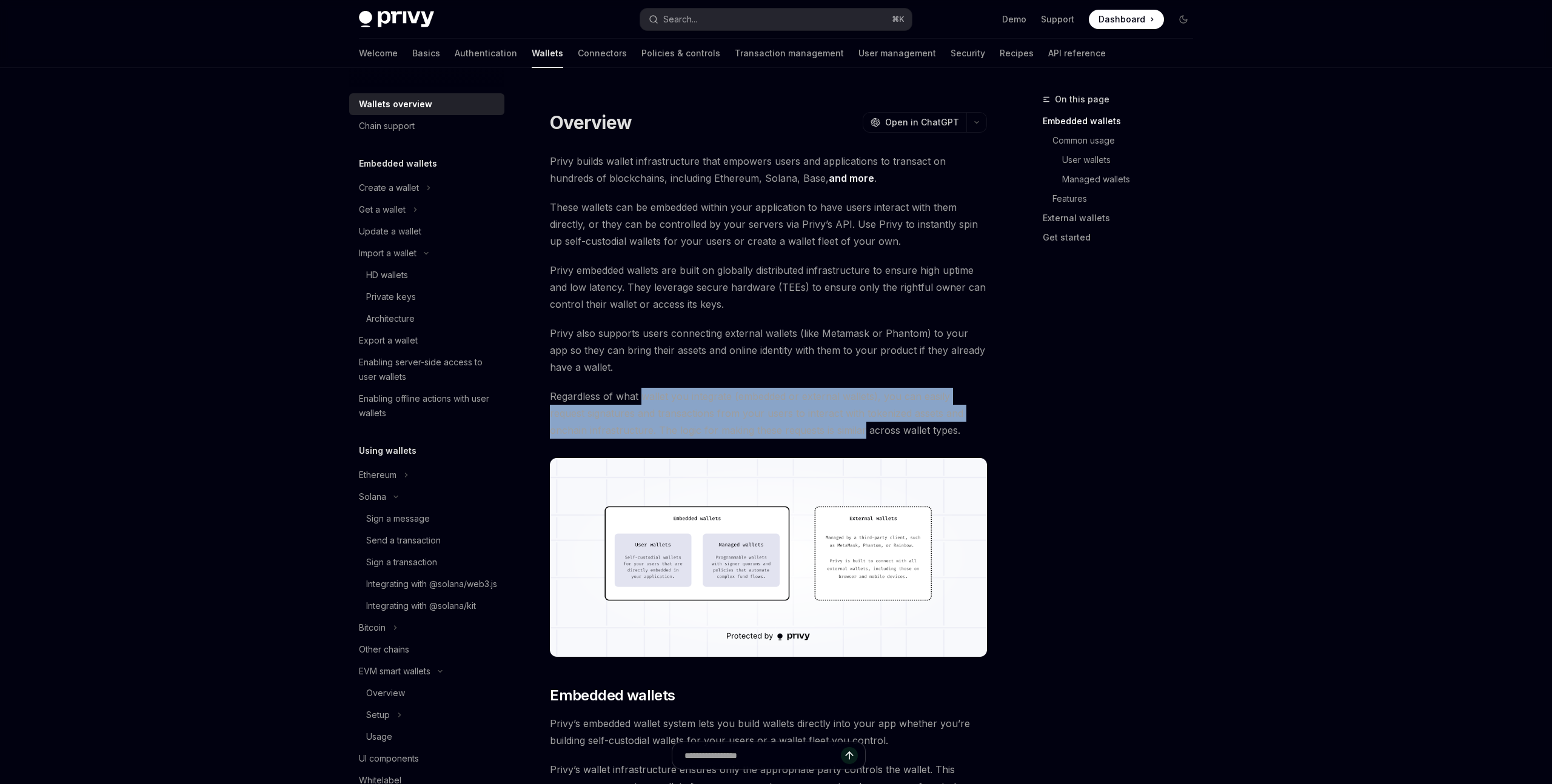
click at [820, 425] on span "Regardless of what wallet you integrate (embedded or external wallets), you can…" at bounding box center [768, 413] width 437 height 51
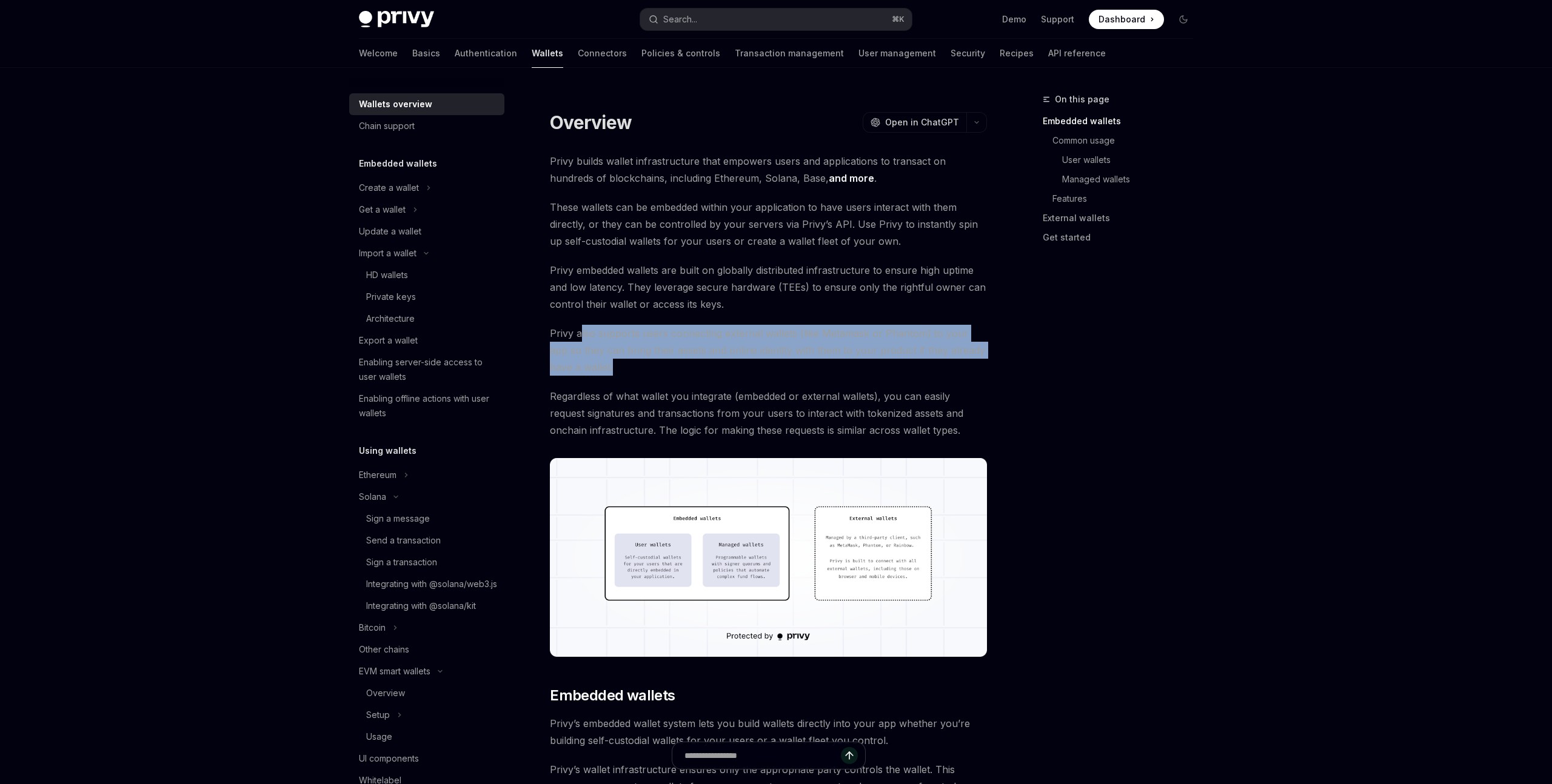
drag, startPoint x: 611, startPoint y: 369, endPoint x: 580, endPoint y: 335, distance: 46.0
click at [580, 335] on span "Privy also supports users connecting external wallets (like Metamask or Phantom…" at bounding box center [768, 350] width 437 height 51
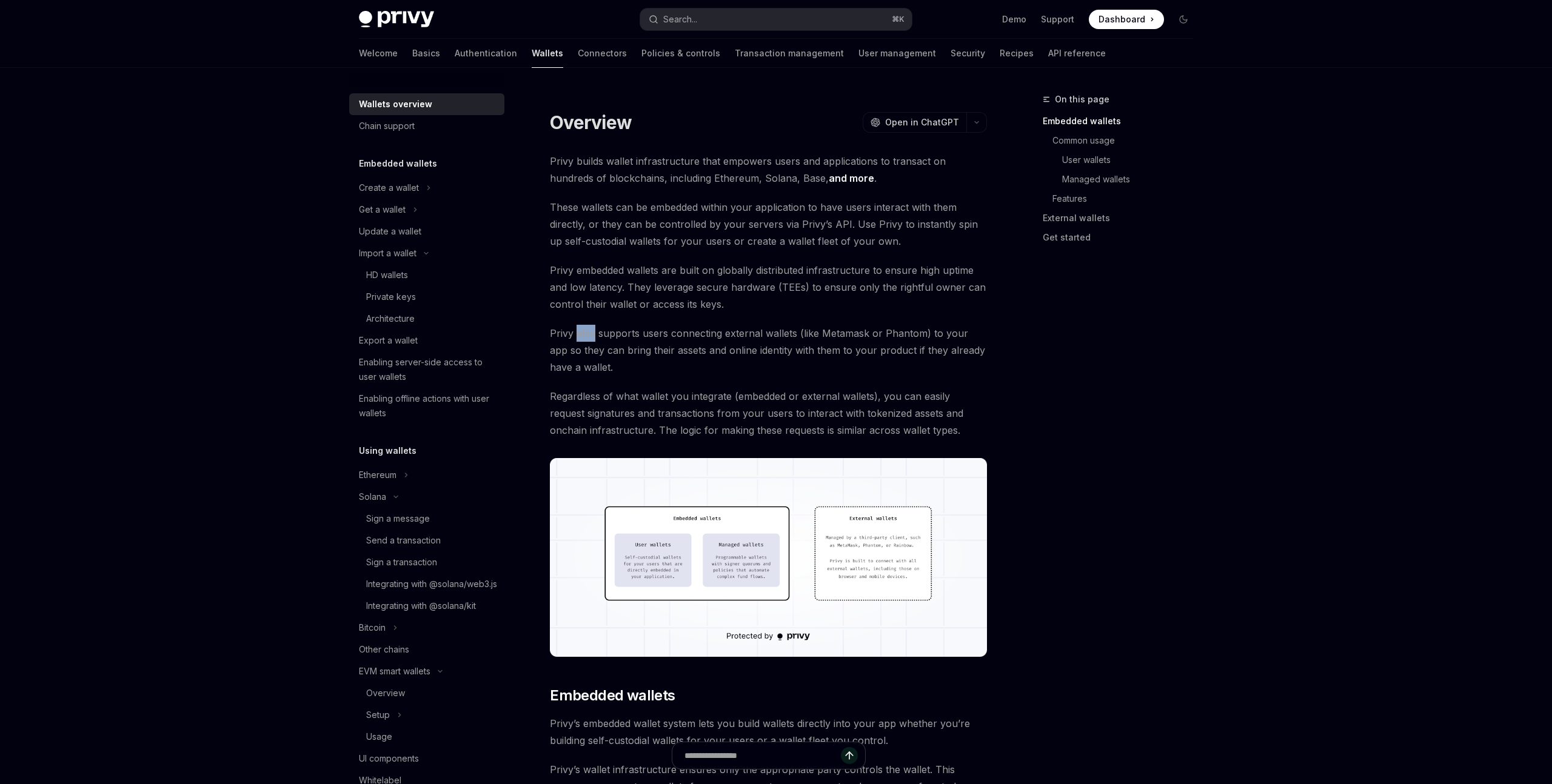
click at [577, 335] on span "Privy also supports users connecting external wallets (like Metamask or Phantom…" at bounding box center [768, 350] width 437 height 51
click at [575, 338] on span "Privy also supports users connecting external wallets (like Metamask or Phantom…" at bounding box center [768, 350] width 437 height 51
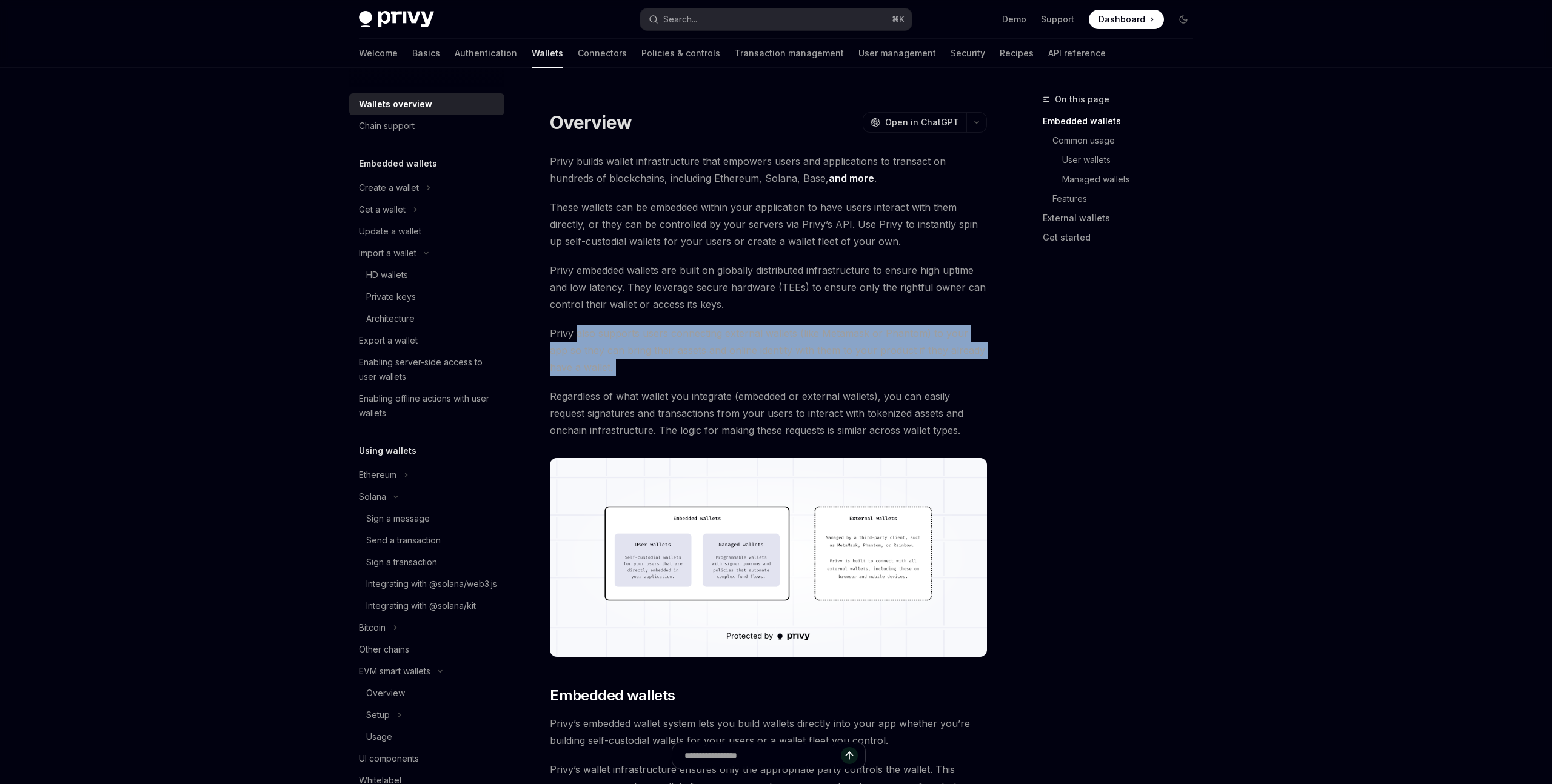
drag, startPoint x: 575, startPoint y: 338, endPoint x: 618, endPoint y: 367, distance: 51.9
click at [618, 367] on span "Privy also supports users connecting external wallets (like Metamask or Phantom…" at bounding box center [768, 350] width 437 height 51
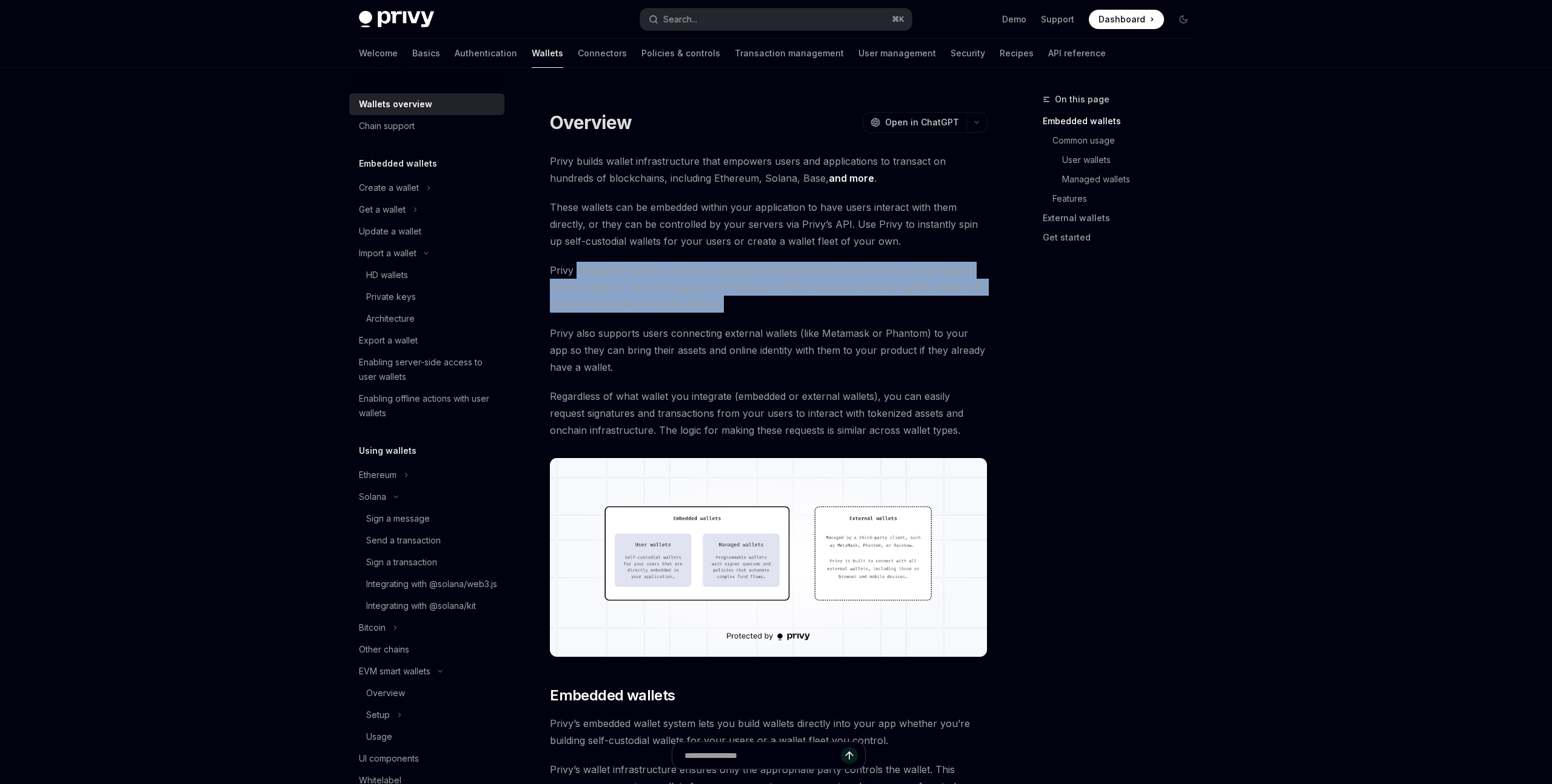
drag, startPoint x: 575, startPoint y: 269, endPoint x: 786, endPoint y: 311, distance: 215.1
click at [786, 311] on span "Privy embedded wallets are built on globally distributed infrastructure to ensu…" at bounding box center [768, 287] width 437 height 51
drag, startPoint x: 783, startPoint y: 311, endPoint x: 750, endPoint y: 309, distance: 33.1
click at [781, 311] on span "Privy embedded wallets are built on globally distributed infrastructure to ensu…" at bounding box center [768, 287] width 437 height 51
drag, startPoint x: 742, startPoint y: 306, endPoint x: 580, endPoint y: 272, distance: 165.5
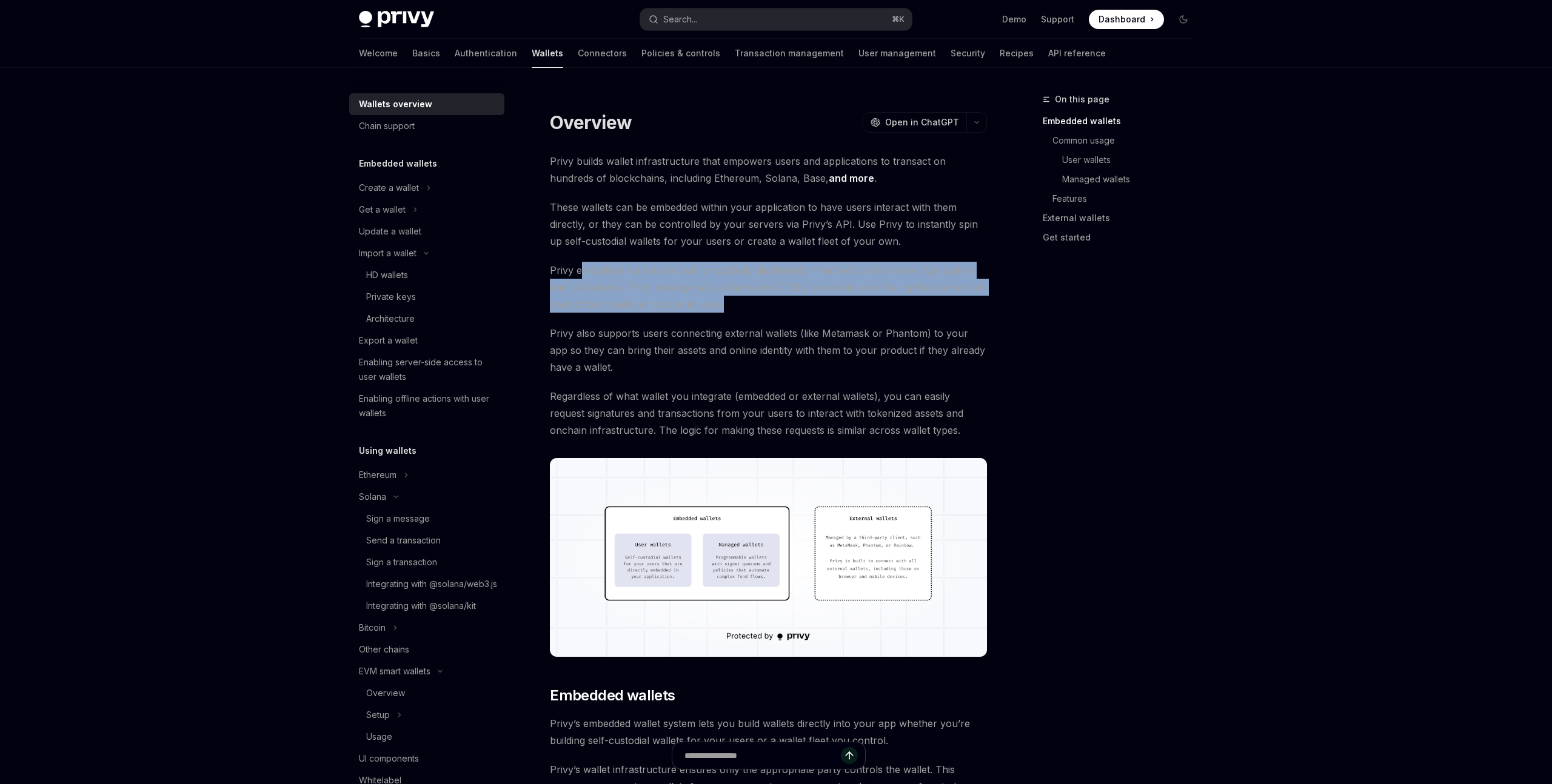
click at [580, 272] on span "Privy embedded wallets are built on globally distributed infrastructure to ensu…" at bounding box center [768, 287] width 437 height 51
drag, startPoint x: 577, startPoint y: 272, endPoint x: 776, endPoint y: 304, distance: 201.6
click at [776, 304] on span "Privy embedded wallets are built on globally distributed infrastructure to ensu…" at bounding box center [768, 287] width 437 height 51
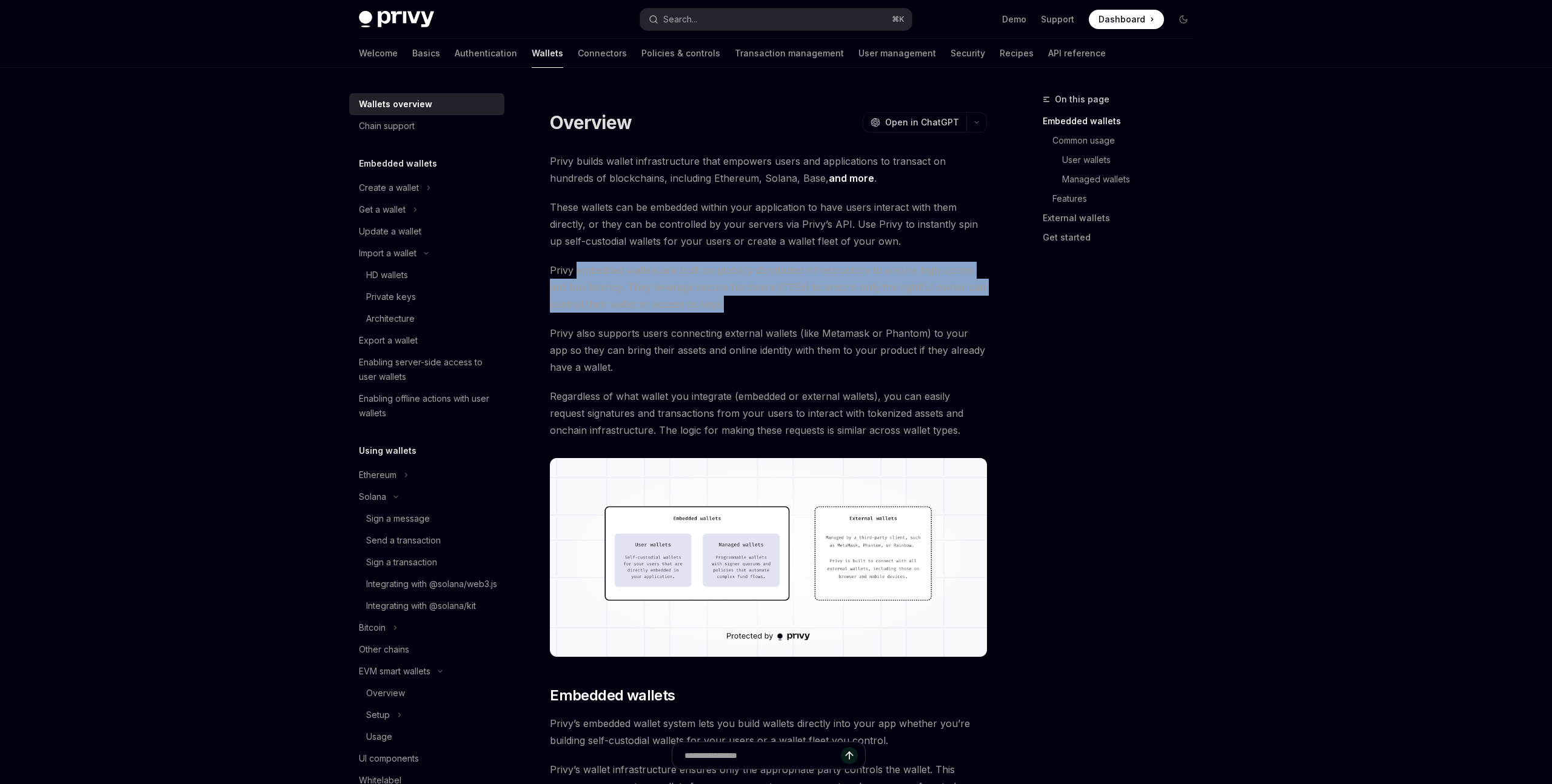
drag, startPoint x: 759, startPoint y: 309, endPoint x: 575, endPoint y: 268, distance: 188.5
click at [575, 268] on span "Privy embedded wallets are built on globally distributed infrastructure to ensu…" at bounding box center [768, 287] width 437 height 51
drag, startPoint x: 575, startPoint y: 268, endPoint x: 779, endPoint y: 309, distance: 208.1
click at [779, 309] on span "Privy embedded wallets are built on globally distributed infrastructure to ensu…" at bounding box center [768, 287] width 437 height 51
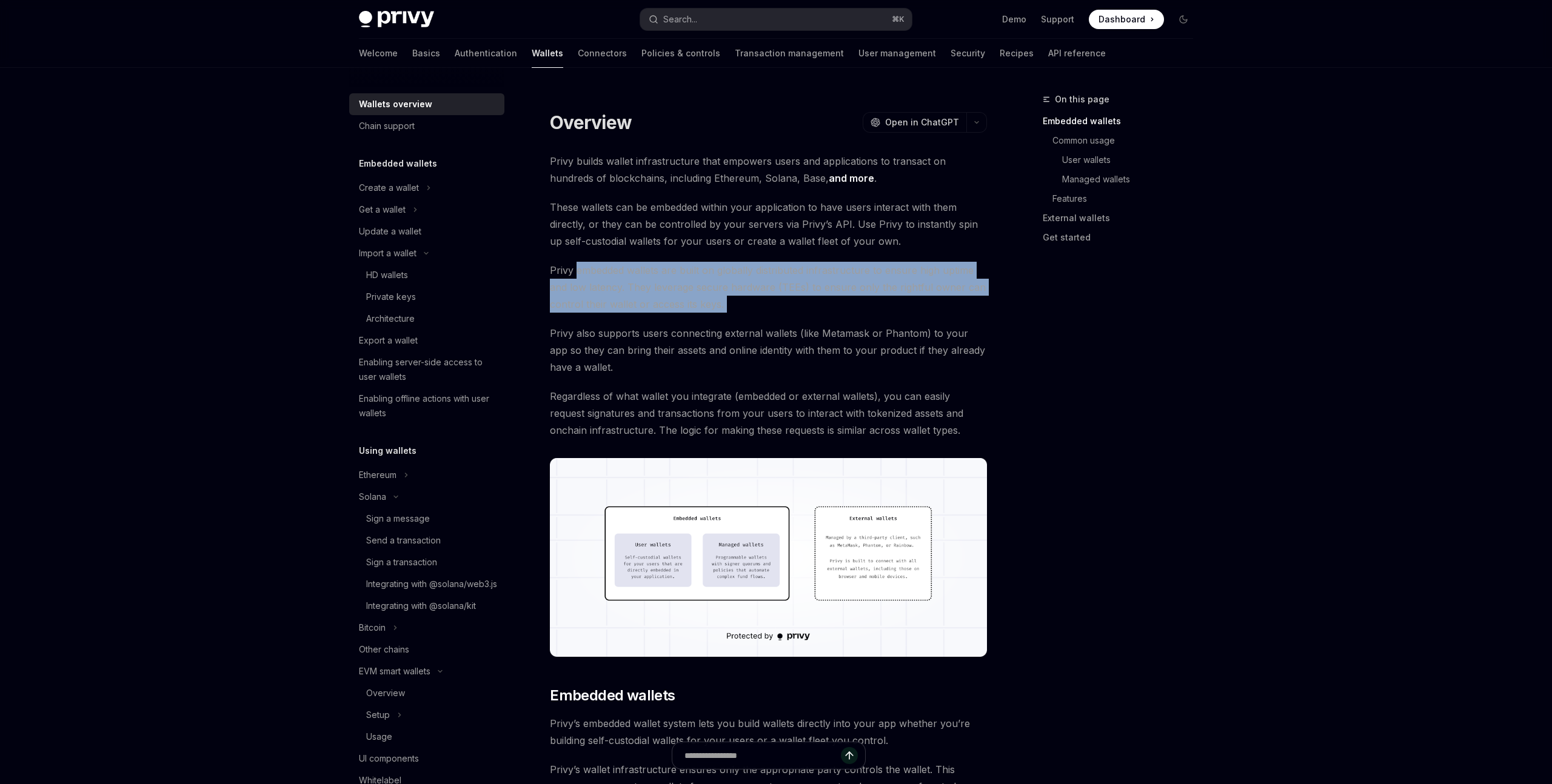
click at [779, 309] on span "Privy embedded wallets are built on globally distributed infrastructure to ensu…" at bounding box center [768, 287] width 437 height 51
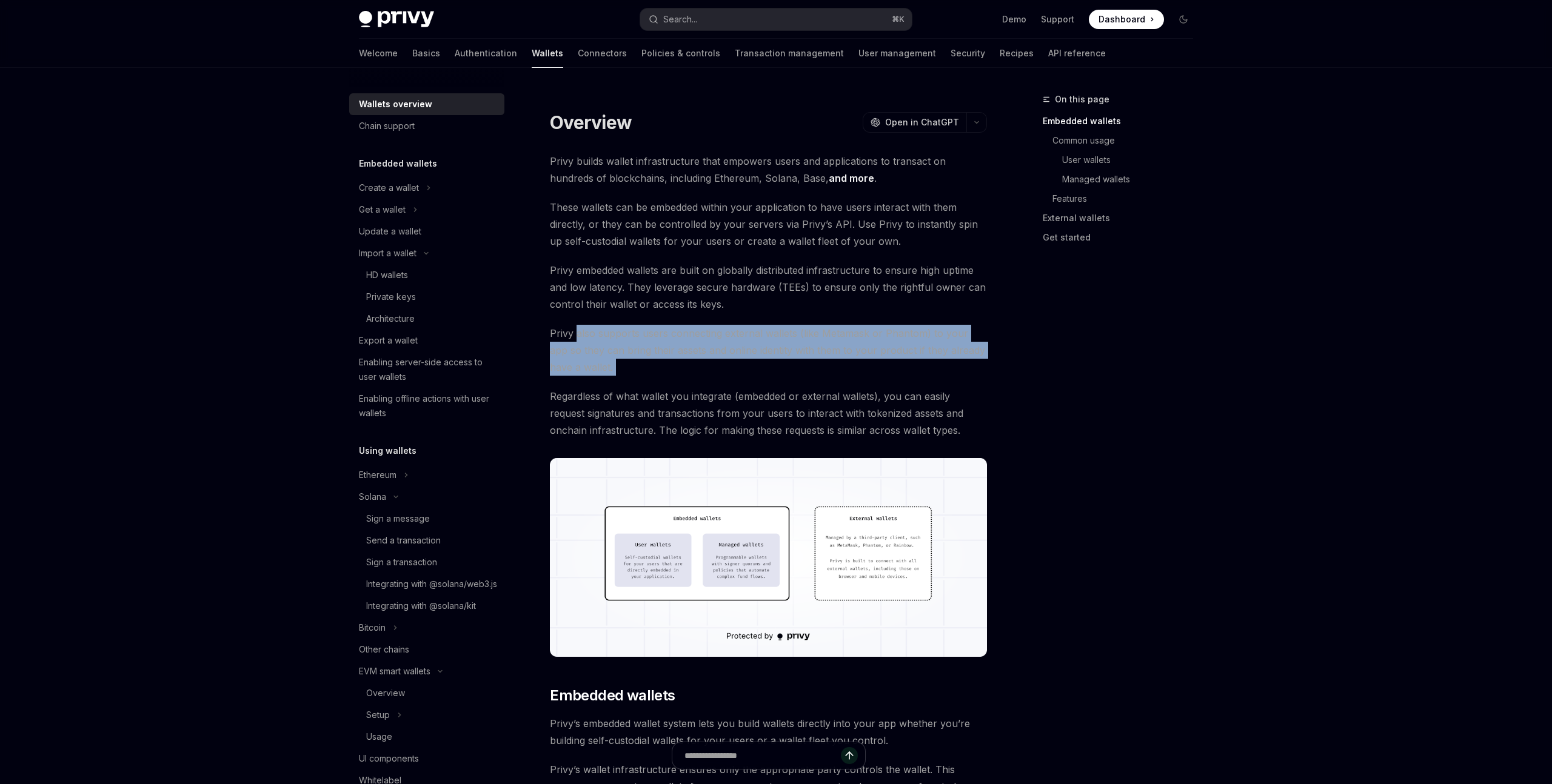
drag, startPoint x: 577, startPoint y: 331, endPoint x: 660, endPoint y: 381, distance: 96.9
drag, startPoint x: 638, startPoint y: 376, endPoint x: 616, endPoint y: 376, distance: 22.0
drag, startPoint x: 609, startPoint y: 376, endPoint x: 577, endPoint y: 333, distance: 53.6
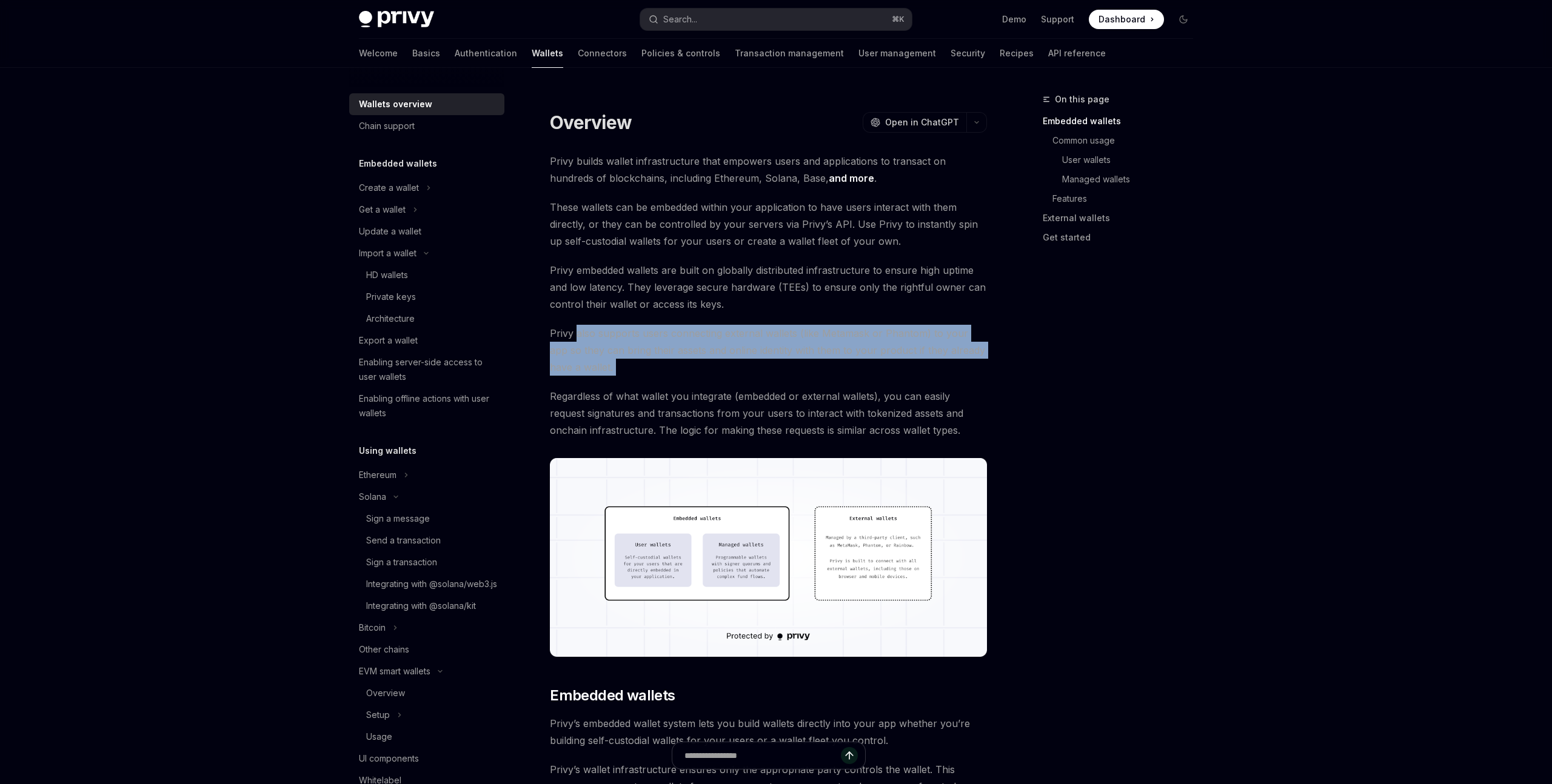
click at [577, 333] on span "Privy also supports users connecting external wallets (like Metamask or Phantom…" at bounding box center [768, 350] width 437 height 51
drag, startPoint x: 575, startPoint y: 335, endPoint x: 643, endPoint y: 367, distance: 75.2
click at [643, 367] on span "Privy also supports users connecting external wallets (like Metamask or Phantom…" at bounding box center [768, 350] width 437 height 51
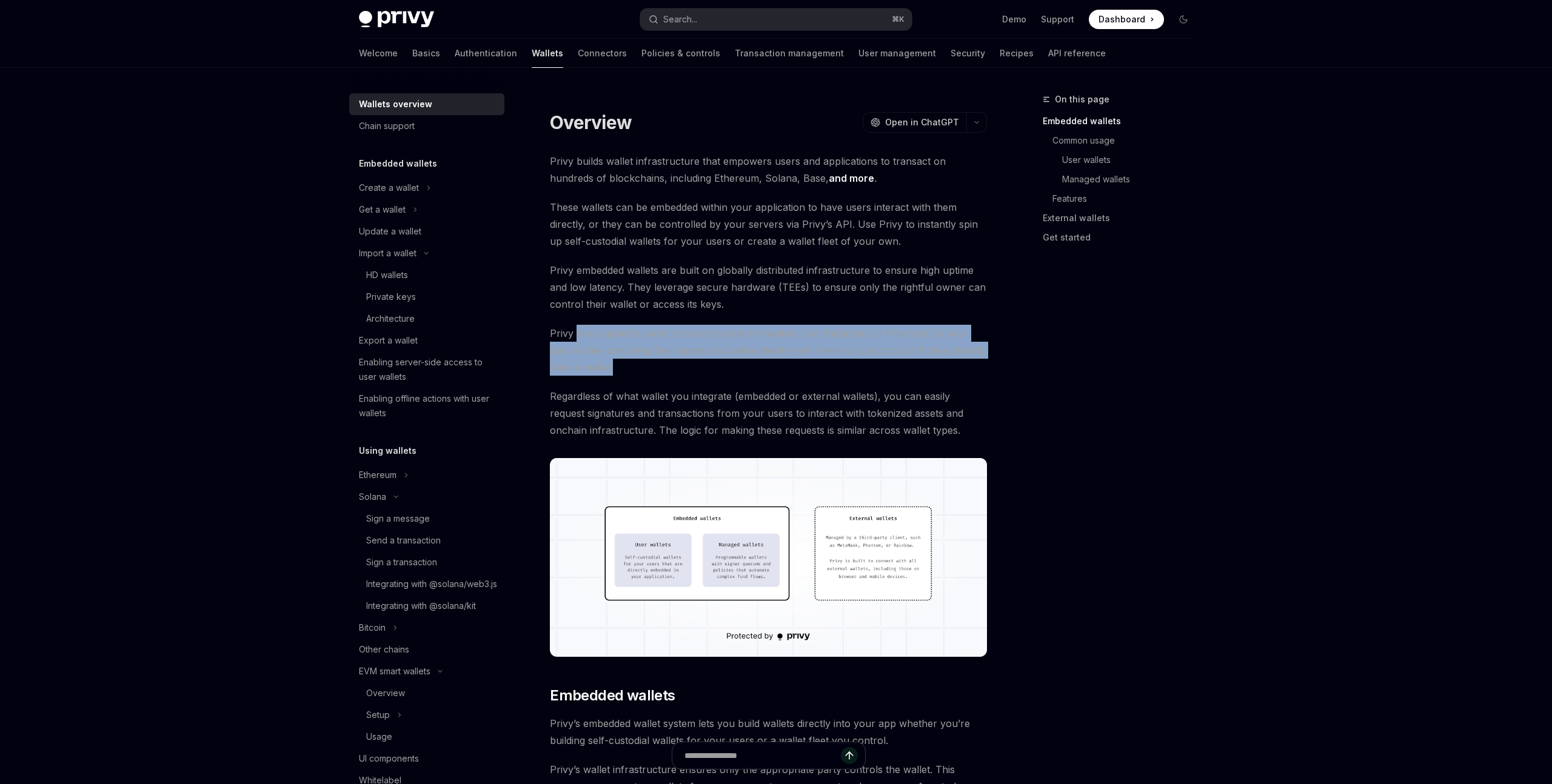
drag, startPoint x: 604, startPoint y: 369, endPoint x: 575, endPoint y: 333, distance: 46.2
click at [575, 333] on span "Privy also supports users connecting external wallets (like Metamask or Phantom…" at bounding box center [768, 350] width 437 height 51
drag, startPoint x: 575, startPoint y: 333, endPoint x: 618, endPoint y: 374, distance: 59.4
click at [618, 374] on span "Privy also supports users connecting external wallets (like Metamask or Phantom…" at bounding box center [768, 350] width 437 height 51
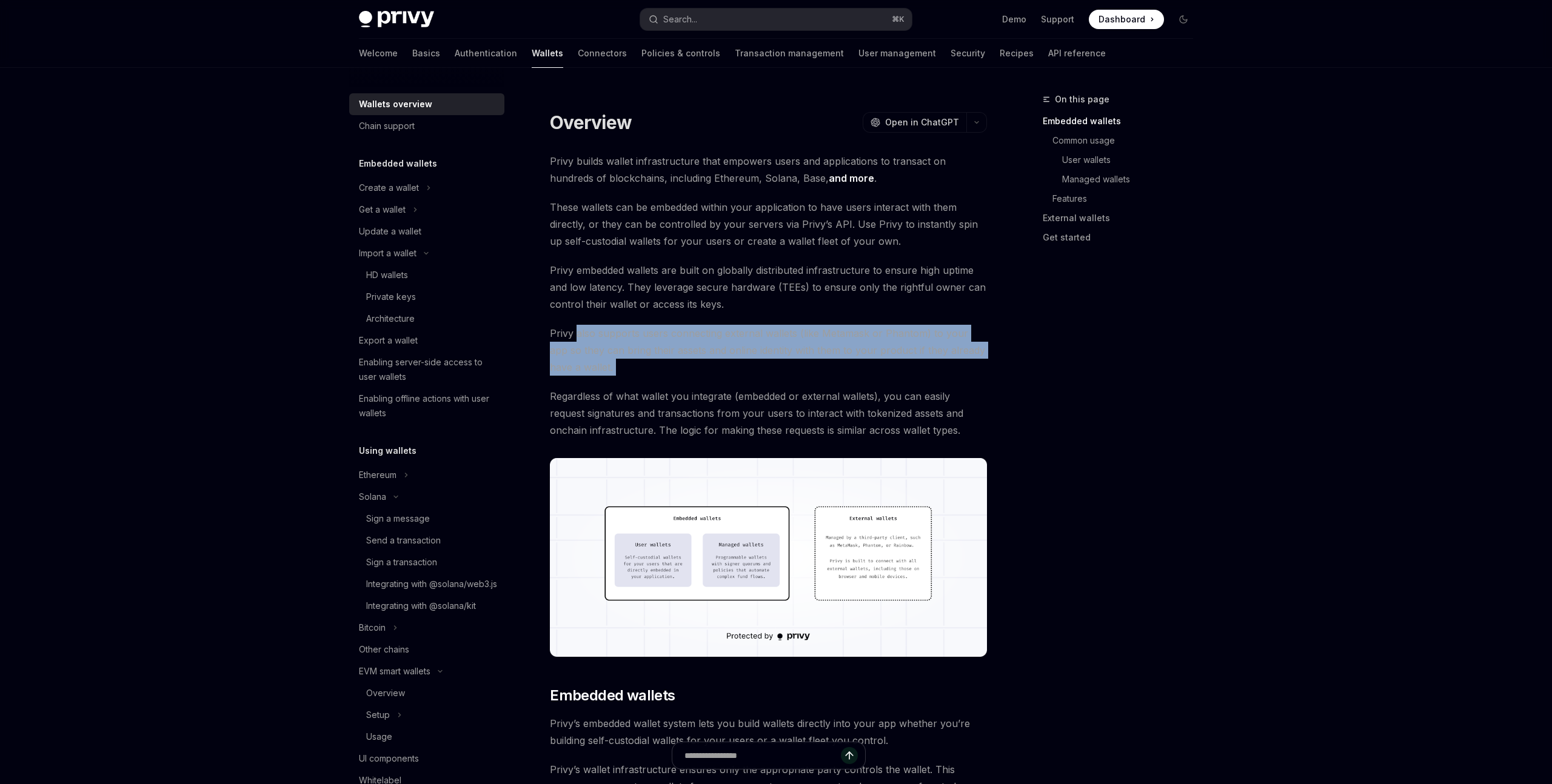
drag, startPoint x: 618, startPoint y: 374, endPoint x: 589, endPoint y: 372, distance: 29.1
click at [616, 374] on span "Privy also supports users connecting external wallets (like Metamask or Phantom…" at bounding box center [768, 350] width 437 height 51
drag, startPoint x: 589, startPoint y: 372, endPoint x: 575, endPoint y: 333, distance: 41.4
click at [575, 333] on span "Privy also supports users connecting external wallets (like Metamask or Phantom…" at bounding box center [768, 350] width 437 height 51
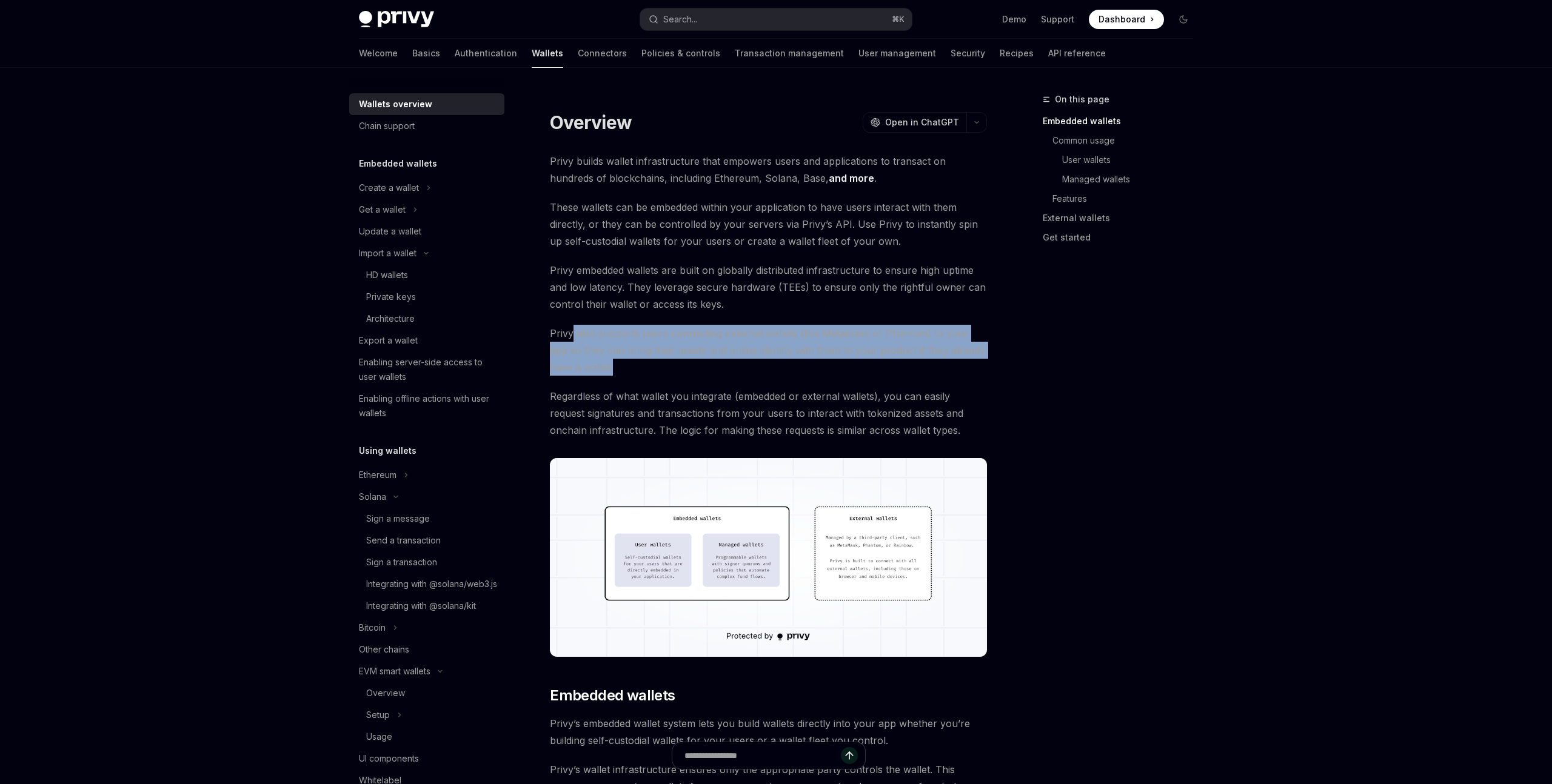
drag, startPoint x: 573, startPoint y: 333, endPoint x: 618, endPoint y: 367, distance: 56.4
click at [618, 367] on span "Privy also supports users connecting external wallets (like Metamask or Phantom…" at bounding box center [768, 350] width 437 height 51
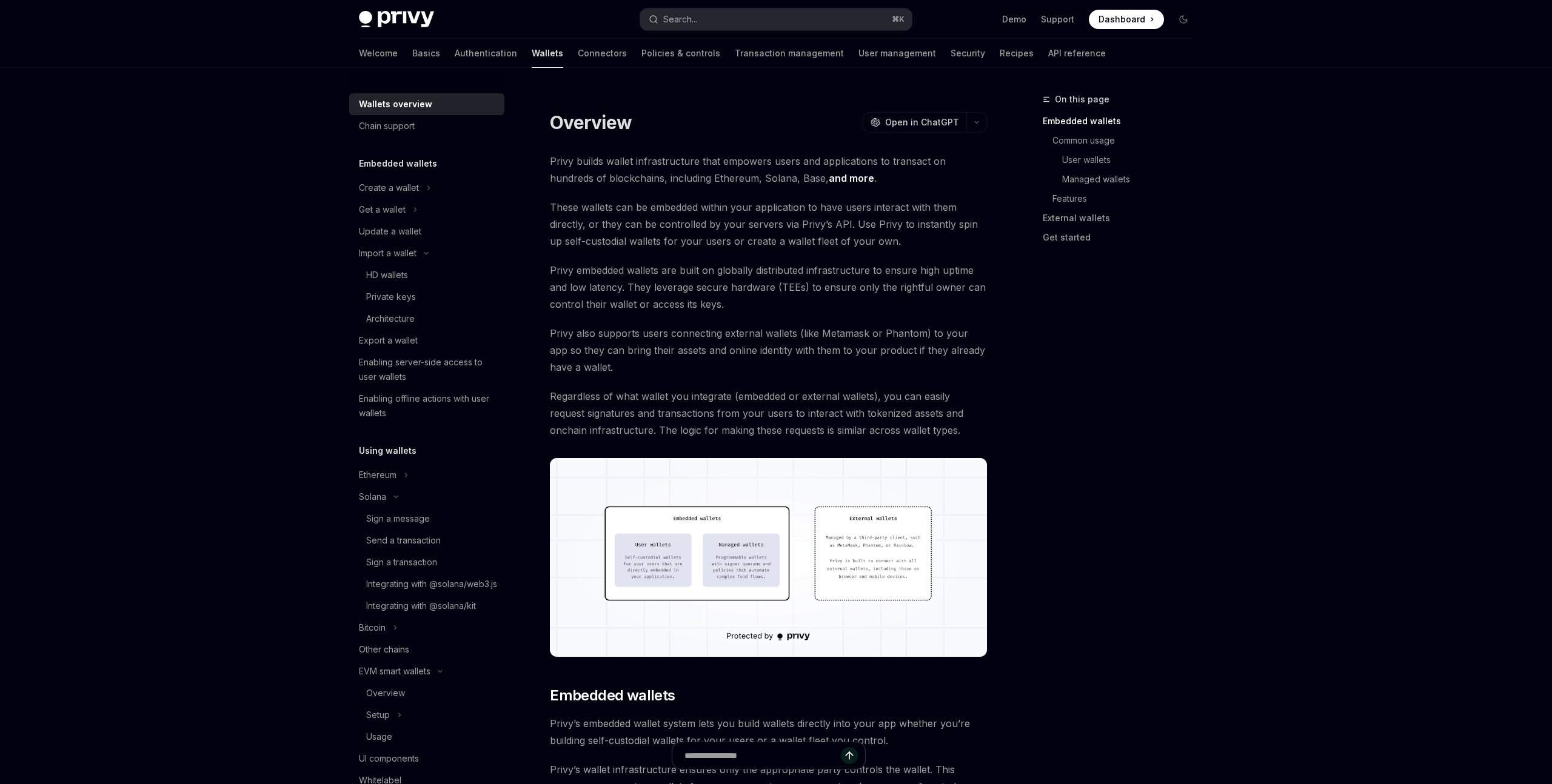
click at [621, 367] on span "Privy also supports users connecting external wallets (like Metamask or Phantom…" at bounding box center [768, 350] width 437 height 51
click at [740, 561] on img at bounding box center [768, 557] width 437 height 199
click at [1174, 512] on div "On this page Embedded wallets Common usage User wallets Managed wallets Feature…" at bounding box center [1111, 438] width 184 height 692
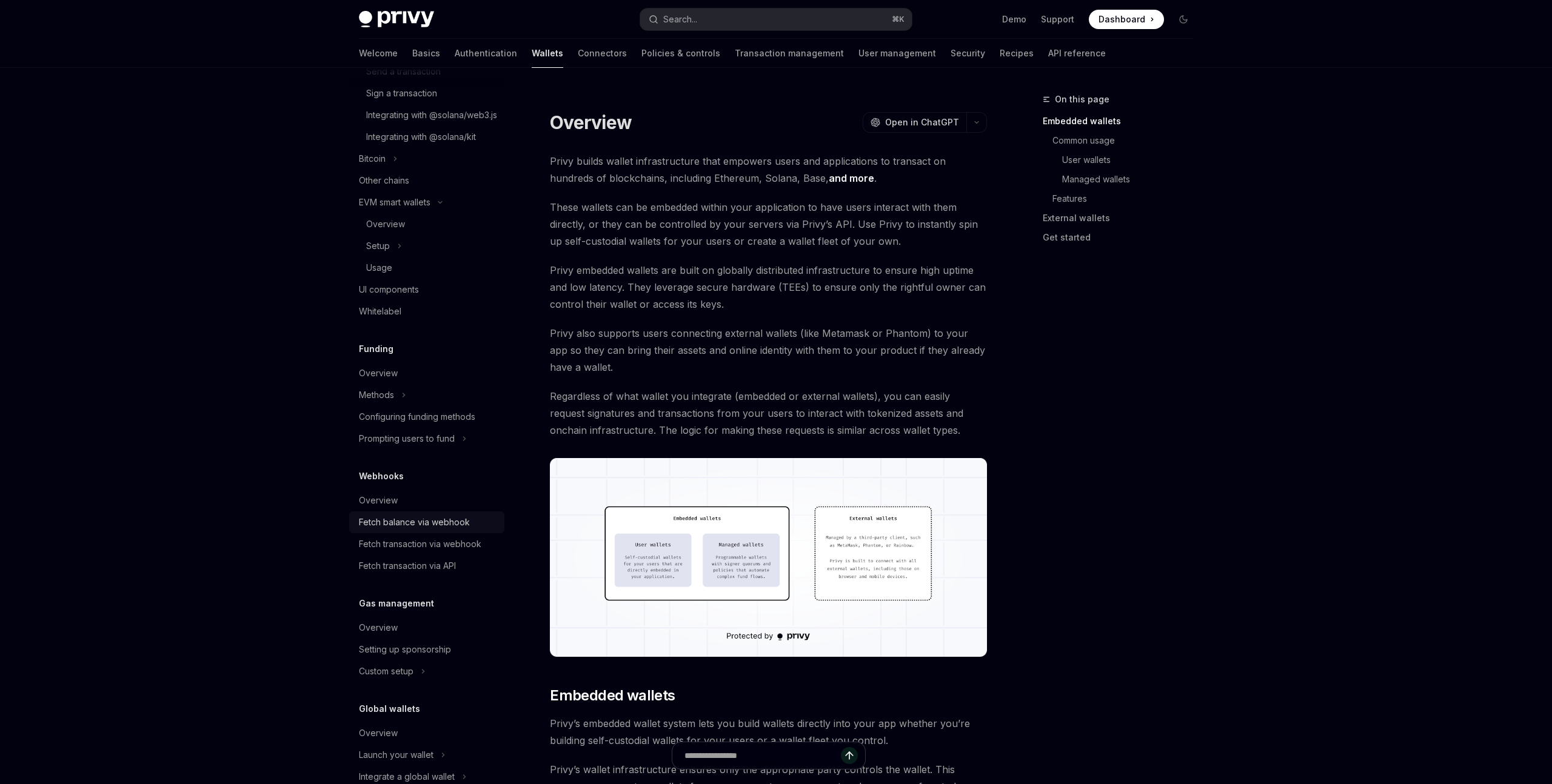
scroll to position [511, 0]
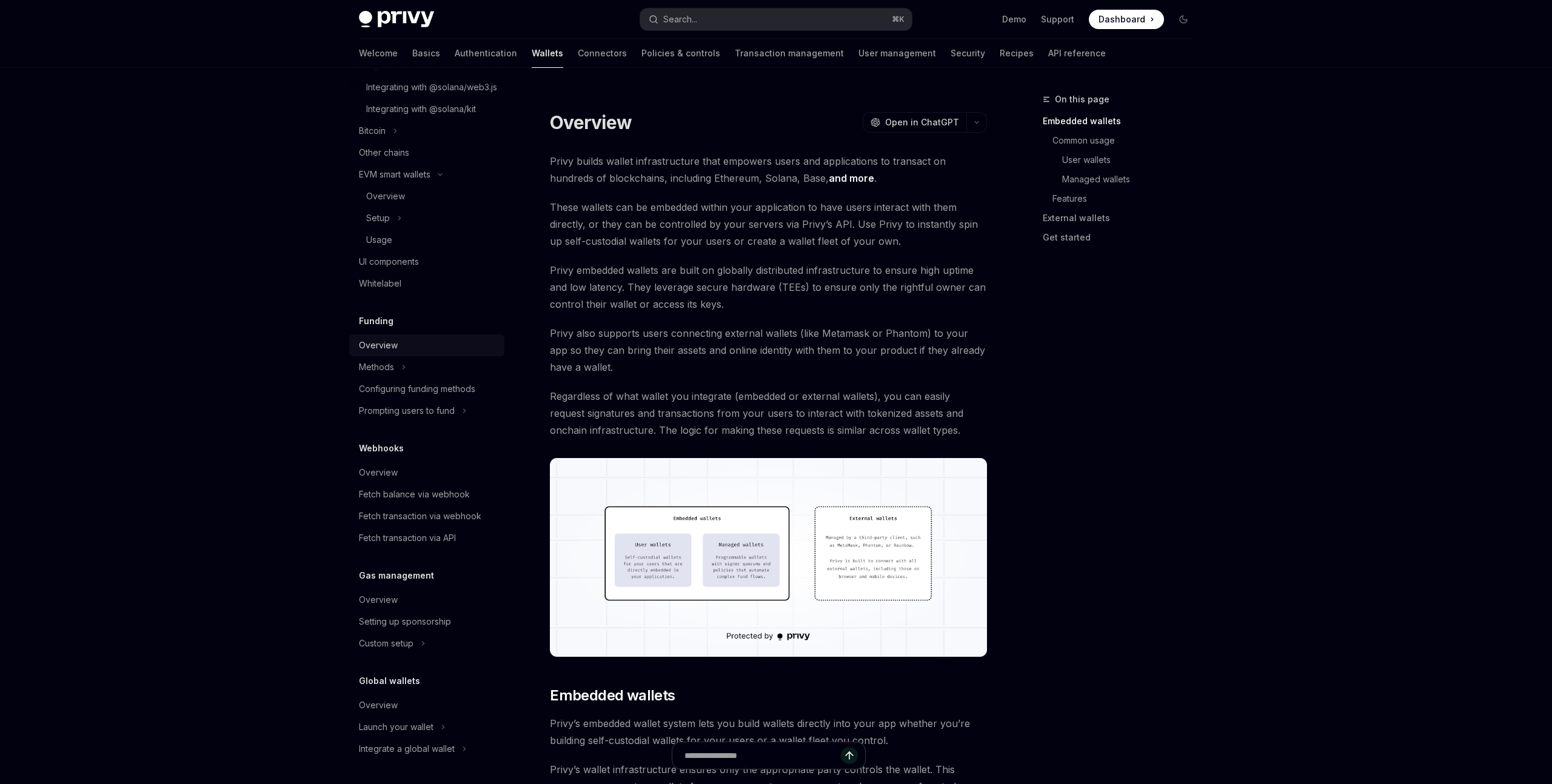
click at [393, 338] on div "Overview" at bounding box center [378, 345] width 39 height 15
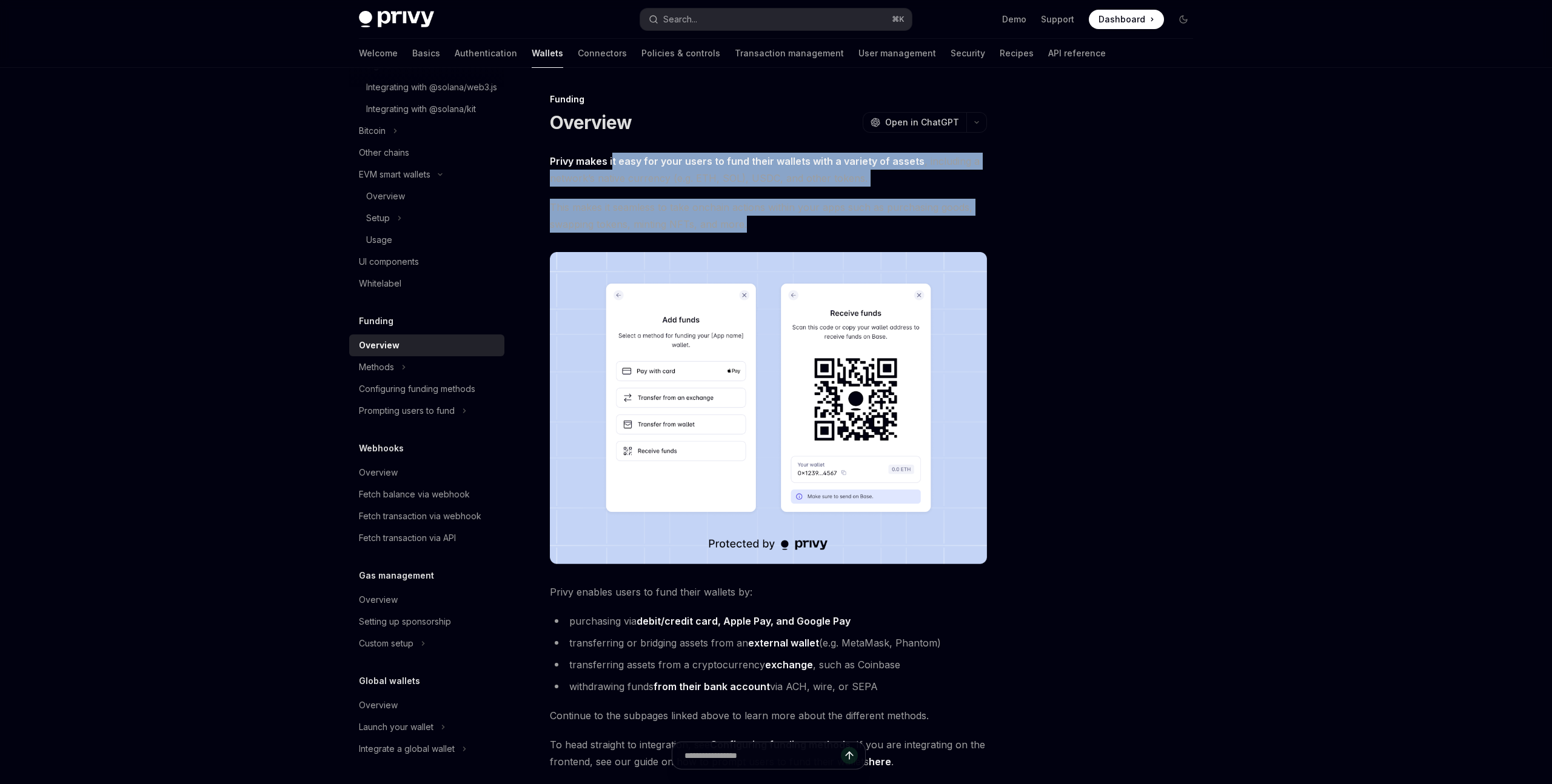
drag, startPoint x: 614, startPoint y: 156, endPoint x: 795, endPoint y: 231, distance: 195.9
click at [795, 231] on div "Privy makes it easy for your users to fund their wallets with a variety of asse…" at bounding box center [768, 461] width 437 height 617
drag, startPoint x: 795, startPoint y: 231, endPoint x: 773, endPoint y: 226, distance: 22.6
click at [793, 231] on span "This makes it seamless to take onchain actions within your apps such as purchas…" at bounding box center [768, 215] width 437 height 34
drag, startPoint x: 769, startPoint y: 226, endPoint x: 628, endPoint y: 153, distance: 158.8
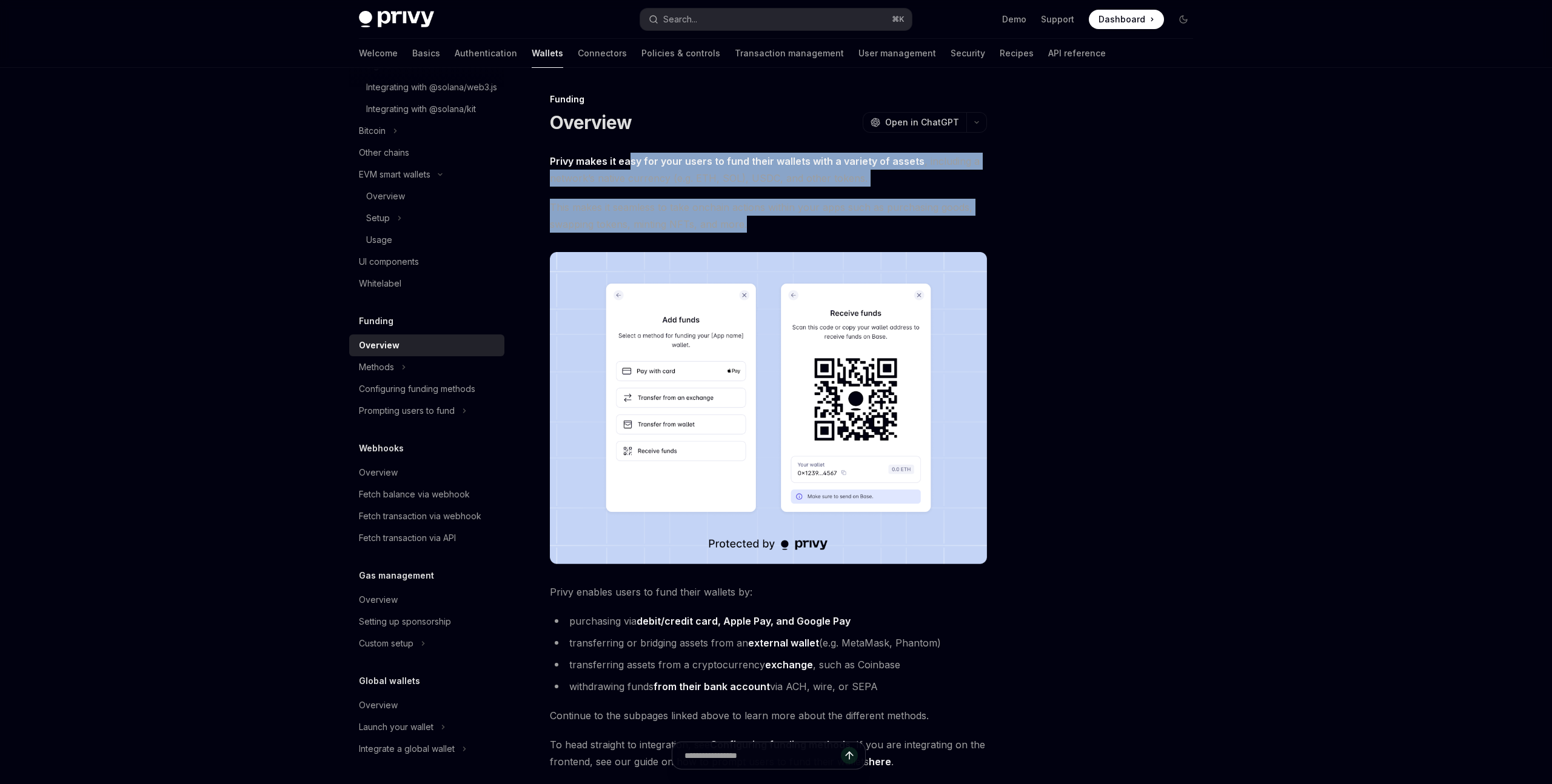
click at [628, 153] on div "Privy makes it easy for your users to fund their wallets with a variety of asse…" at bounding box center [768, 461] width 437 height 617
click at [628, 153] on span "Privy makes it easy for your users to fund their wallets with a variety of asse…" at bounding box center [768, 169] width 437 height 34
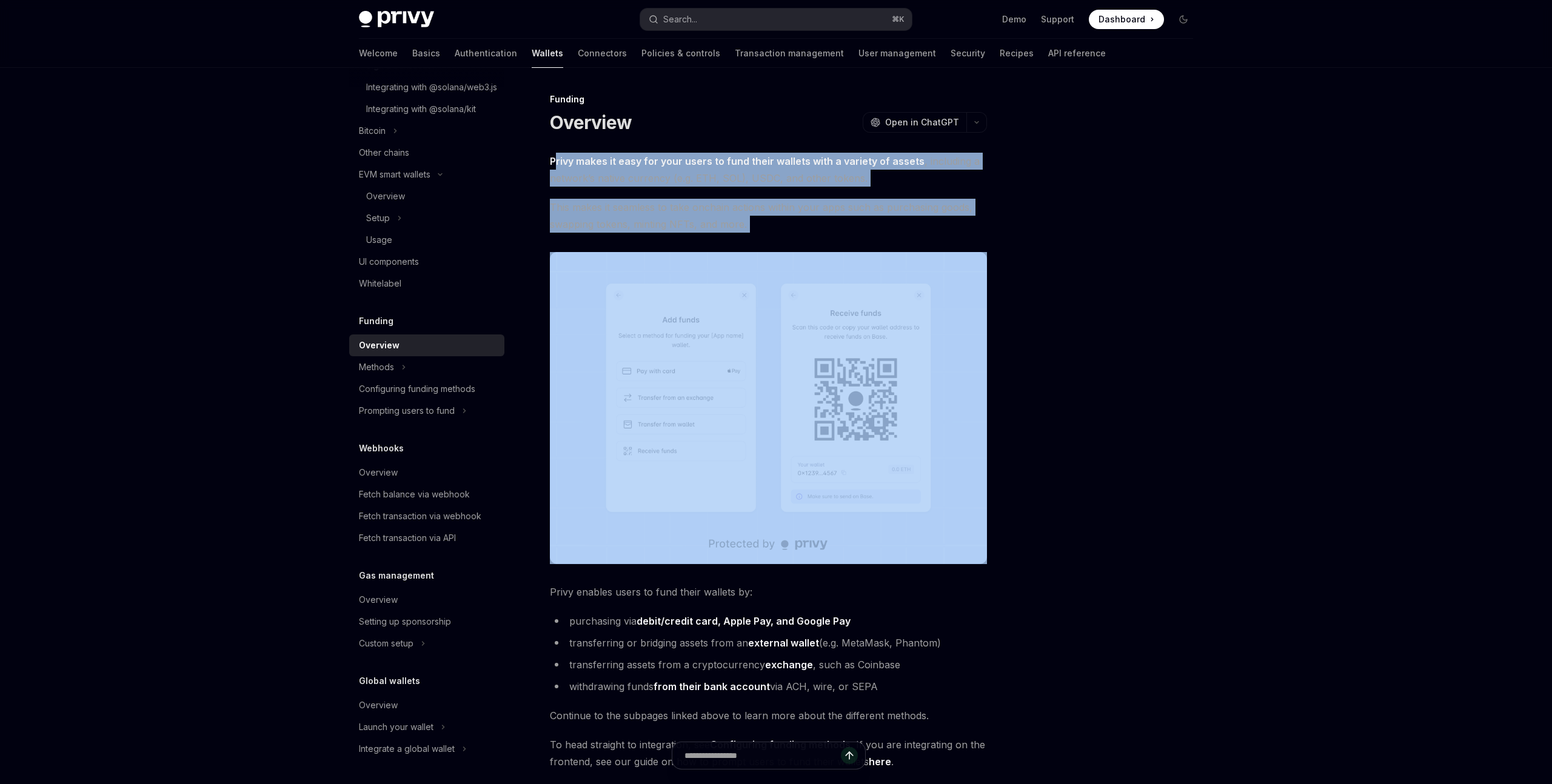
drag, startPoint x: 558, startPoint y: 153, endPoint x: 781, endPoint y: 236, distance: 237.9
click at [781, 236] on div "Privy makes it easy for your users to fund their wallets with a variety of asse…" at bounding box center [768, 461] width 437 height 617
click at [771, 233] on div "Privy makes it easy for your users to fund their wallets with a variety of asse…" at bounding box center [768, 461] width 437 height 617
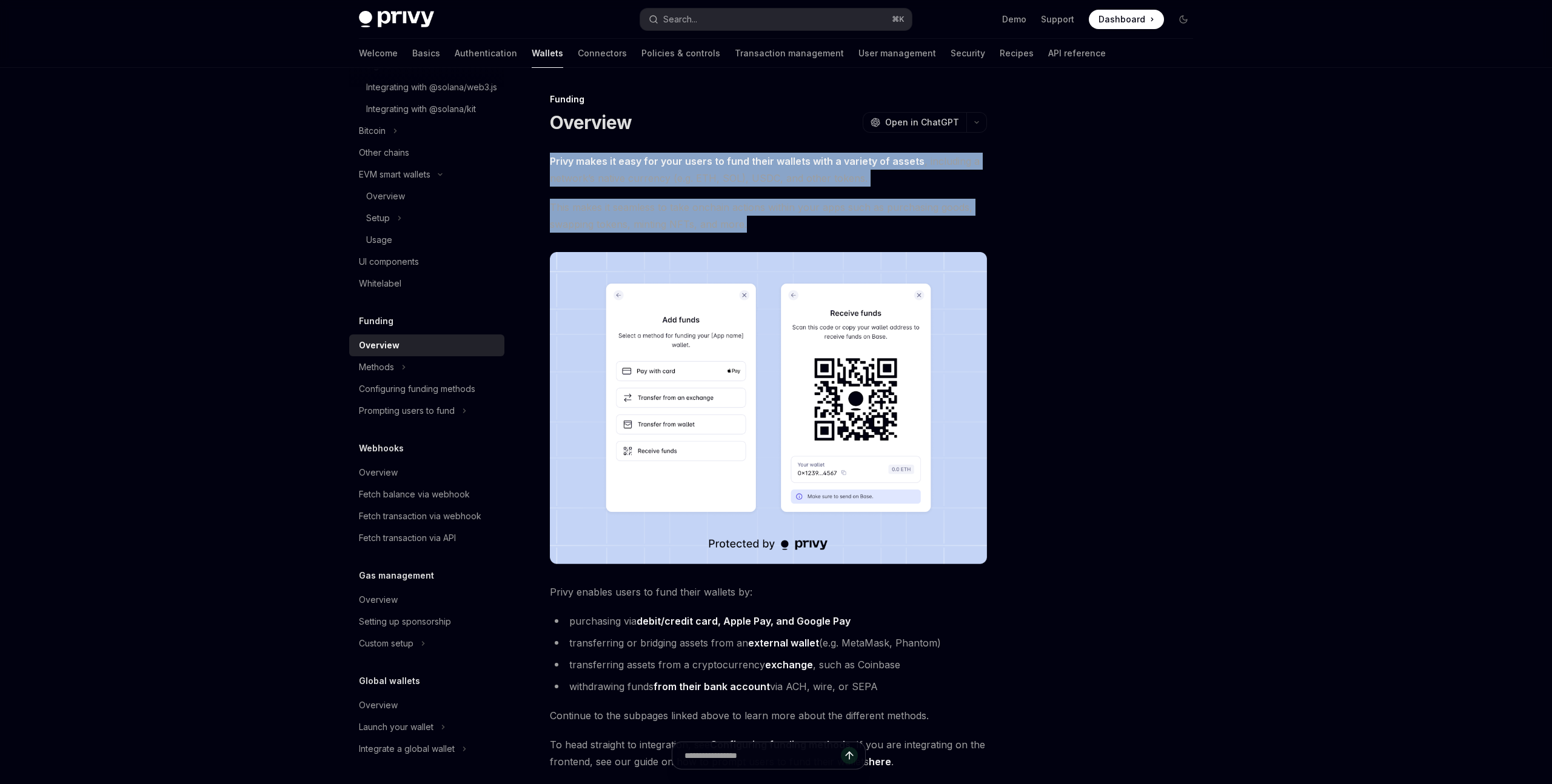
drag, startPoint x: 744, startPoint y: 228, endPoint x: 541, endPoint y: 163, distance: 213.2
click at [541, 163] on div "Funding Overview OpenAI Open in ChatGPT OpenAI Open in ChatGPT Privy makes it e…" at bounding box center [655, 529] width 669 height 874
click at [541, 161] on div "Funding Overview OpenAI Open in ChatGPT OpenAI Open in ChatGPT Privy makes it e…" at bounding box center [655, 529] width 669 height 874
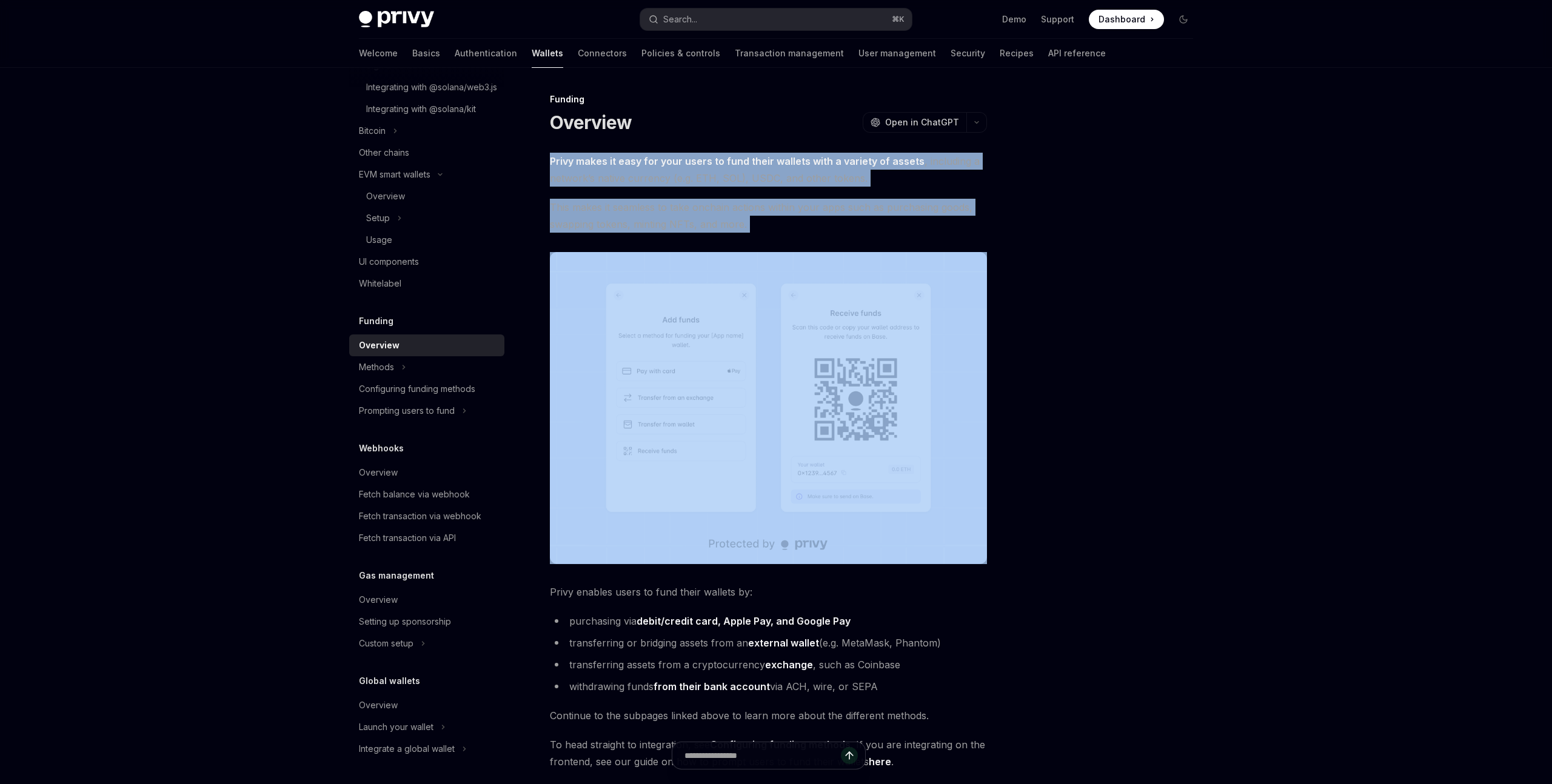
drag, startPoint x: 546, startPoint y: 156, endPoint x: 762, endPoint y: 238, distance: 231.0
click at [762, 238] on div "Funding Overview OpenAI Open in ChatGPT OpenAI Open in ChatGPT Privy makes it e…" at bounding box center [655, 529] width 669 height 874
click at [747, 228] on span "This makes it seamless to take onchain actions within your apps such as purchas…" at bounding box center [768, 215] width 437 height 34
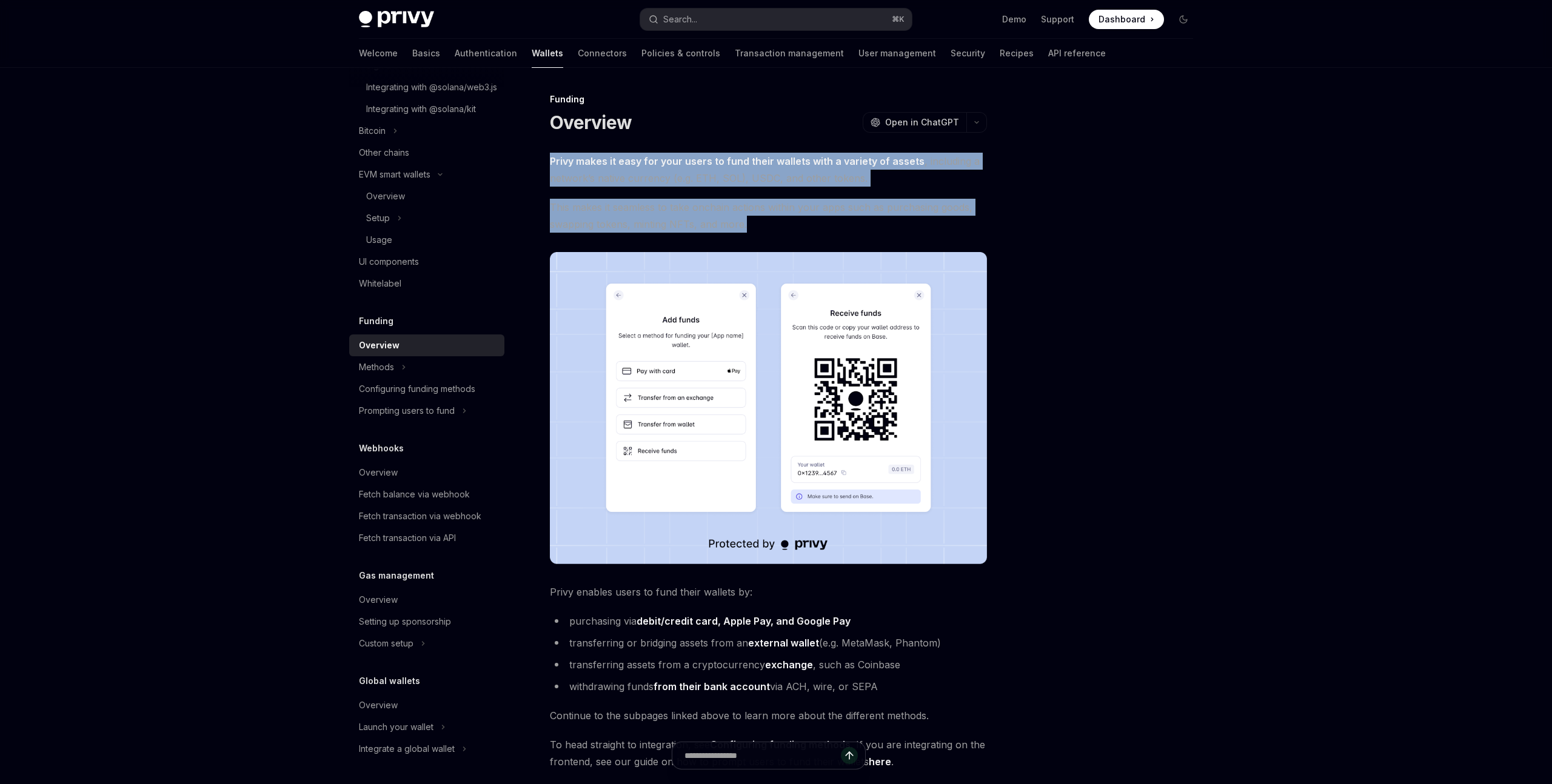
drag, startPoint x: 771, startPoint y: 226, endPoint x: 551, endPoint y: 156, distance: 230.9
click at [551, 156] on div "Privy makes it easy for your users to fund their wallets with a variety of asse…" at bounding box center [768, 461] width 437 height 617
click at [551, 156] on strong "Privy makes it easy for your users to fund their wallets with a variety of asse…" at bounding box center [737, 161] width 374 height 12
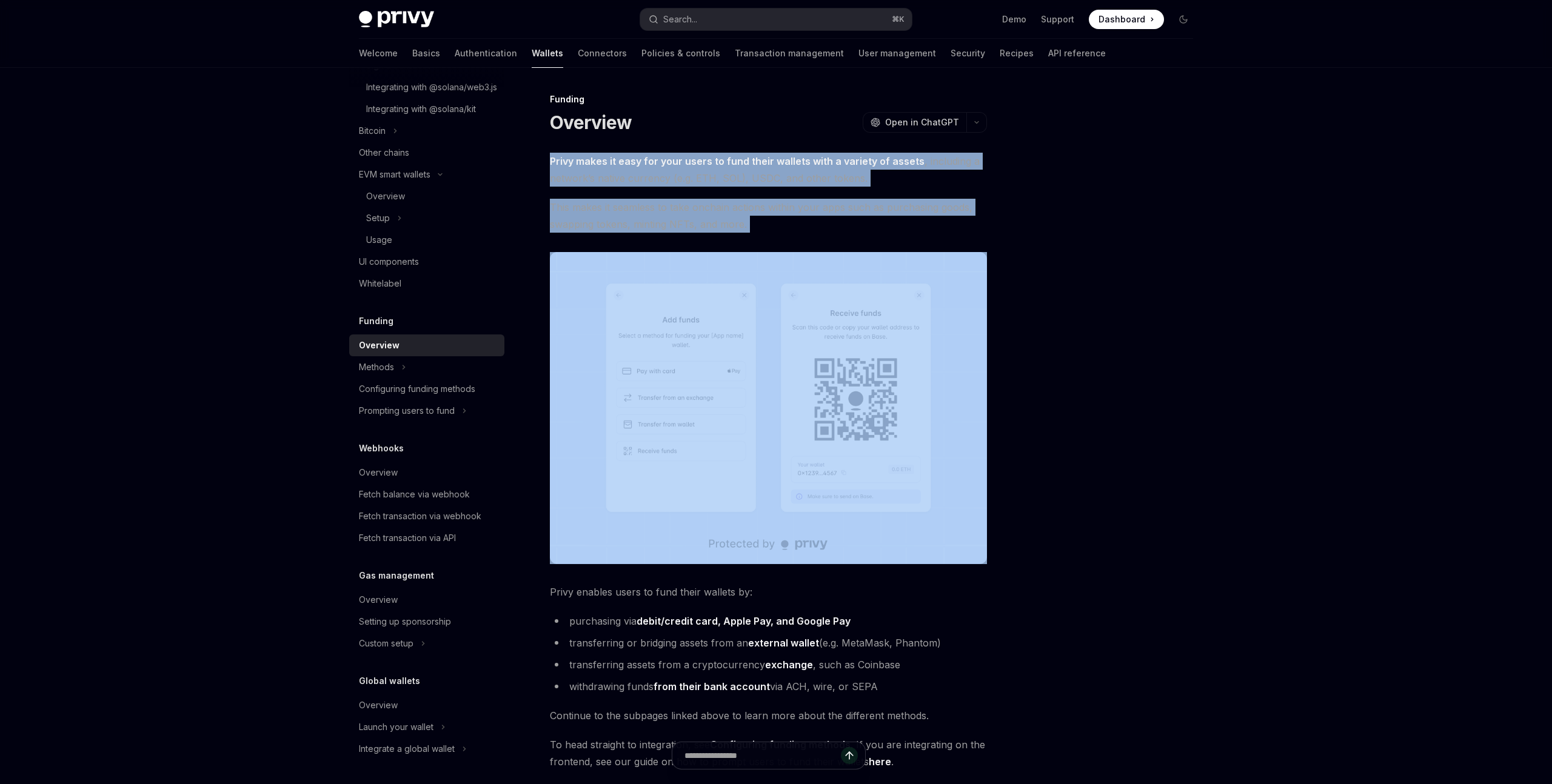
drag, startPoint x: 551, startPoint y: 156, endPoint x: 776, endPoint y: 233, distance: 237.8
click at [776, 233] on div "Privy makes it easy for your users to fund their wallets with a variety of asse…" at bounding box center [768, 461] width 437 height 617
drag, startPoint x: 769, startPoint y: 228, endPoint x: 783, endPoint y: 228, distance: 14.0
click at [766, 228] on span "This makes it seamless to take onchain actions within your apps such as purchas…" at bounding box center [768, 215] width 437 height 34
drag, startPoint x: 786, startPoint y: 228, endPoint x: 558, endPoint y: 161, distance: 237.6
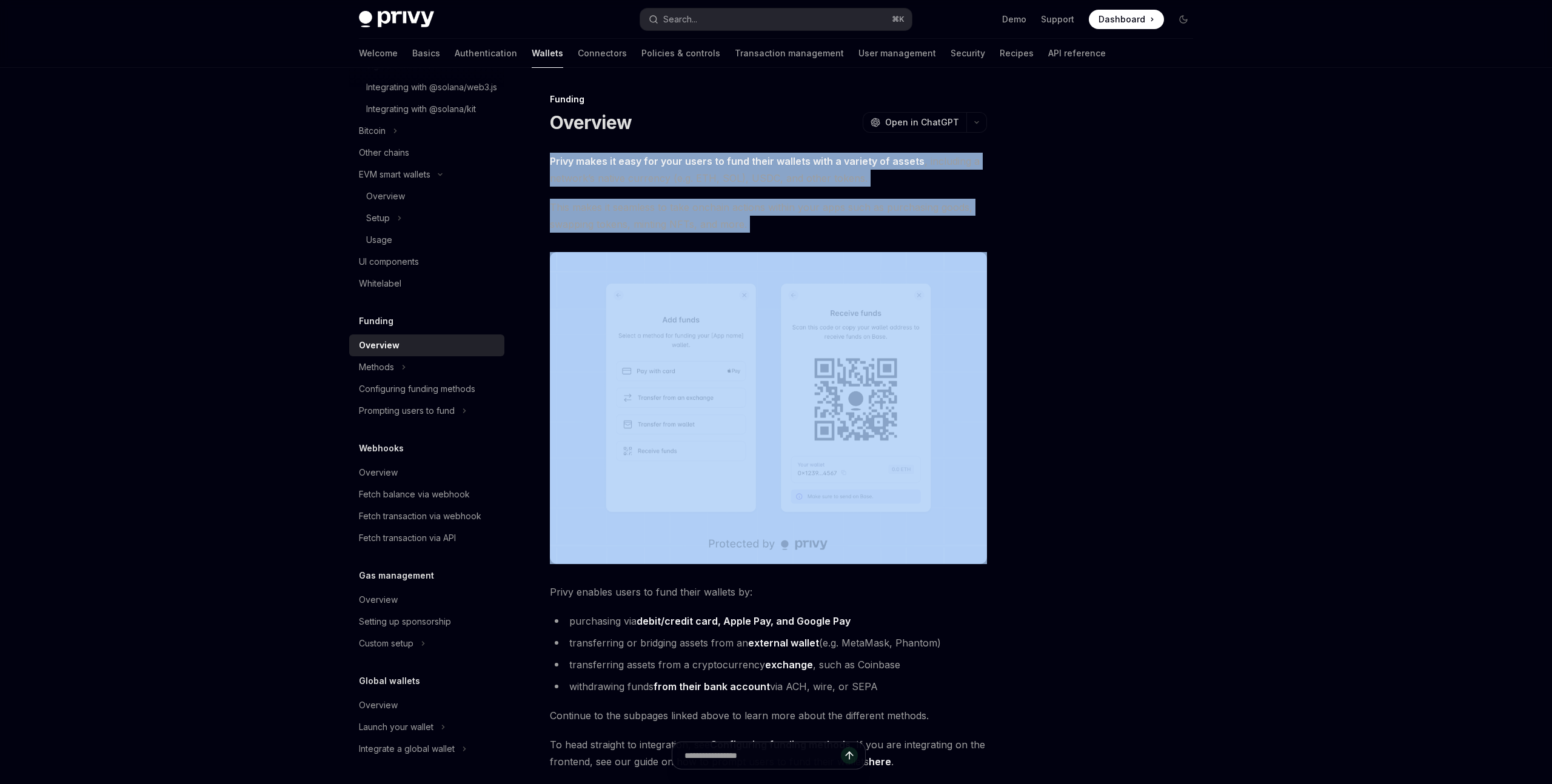
click at [558, 161] on div "Privy makes it easy for your users to fund their wallets with a variety of asse…" at bounding box center [768, 461] width 437 height 617
click at [558, 161] on strong "Privy makes it easy for your users to fund their wallets with a variety of asse…" at bounding box center [737, 161] width 374 height 12
drag, startPoint x: 551, startPoint y: 161, endPoint x: 783, endPoint y: 241, distance: 245.4
click at [783, 241] on div "Privy makes it easy for your users to fund their wallets with a variety of asse…" at bounding box center [768, 461] width 437 height 617
click at [773, 233] on div "Privy makes it easy for your users to fund their wallets with a variety of asse…" at bounding box center [768, 461] width 437 height 617
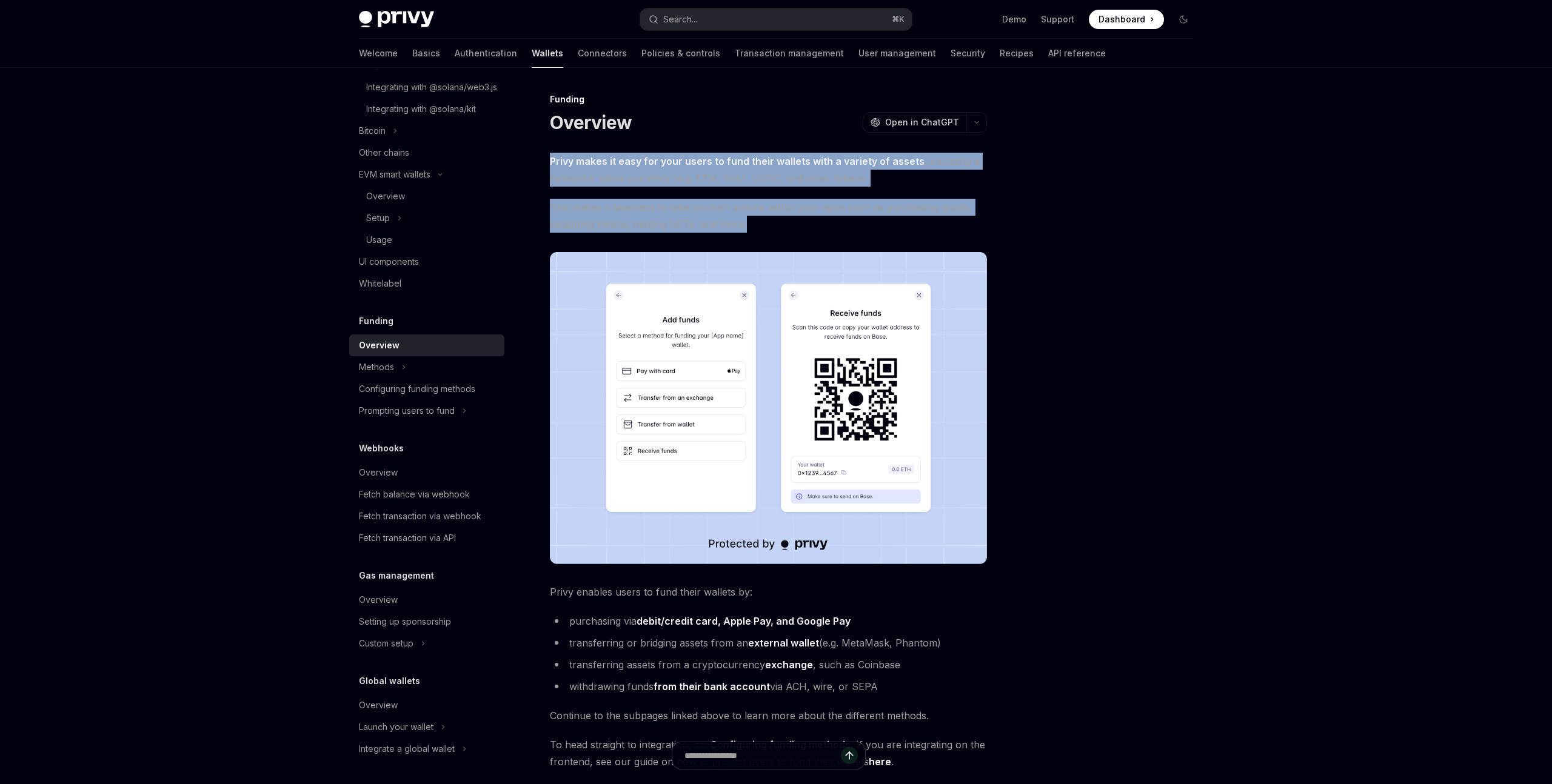
drag, startPoint x: 791, startPoint y: 231, endPoint x: 531, endPoint y: 161, distance: 269.3
click at [531, 161] on div "Funding Overview OpenAI Open in ChatGPT OpenAI Open in ChatGPT Privy makes it e…" at bounding box center [655, 529] width 669 height 874
drag, startPoint x: 536, startPoint y: 161, endPoint x: 795, endPoint y: 224, distance: 266.6
click at [795, 224] on div "Funding Overview OpenAI Open in ChatGPT OpenAI Open in ChatGPT Privy makes it e…" at bounding box center [655, 529] width 669 height 874
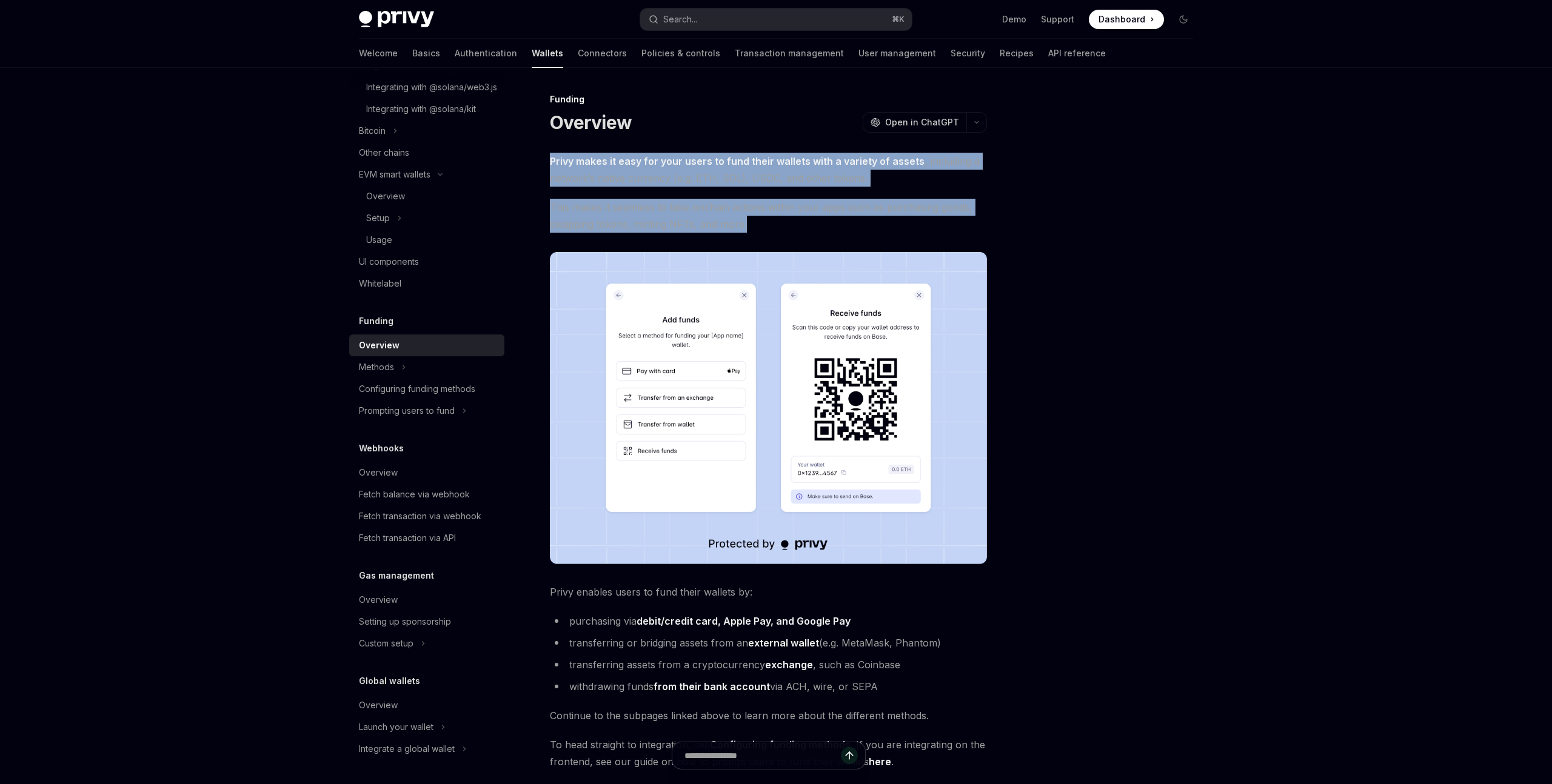
click at [795, 224] on span "This makes it seamless to take onchain actions within your apps such as purchas…" at bounding box center [768, 215] width 437 height 34
drag, startPoint x: 776, startPoint y: 224, endPoint x: 543, endPoint y: 165, distance: 240.4
click at [543, 165] on div "Funding Overview OpenAI Open in ChatGPT OpenAI Open in ChatGPT Privy makes it e…" at bounding box center [655, 529] width 669 height 874
click at [548, 165] on div "Funding Overview OpenAI Open in ChatGPT OpenAI Open in ChatGPT Privy makes it e…" at bounding box center [655, 529] width 669 height 874
drag, startPoint x: 543, startPoint y: 158, endPoint x: 776, endPoint y: 228, distance: 243.3
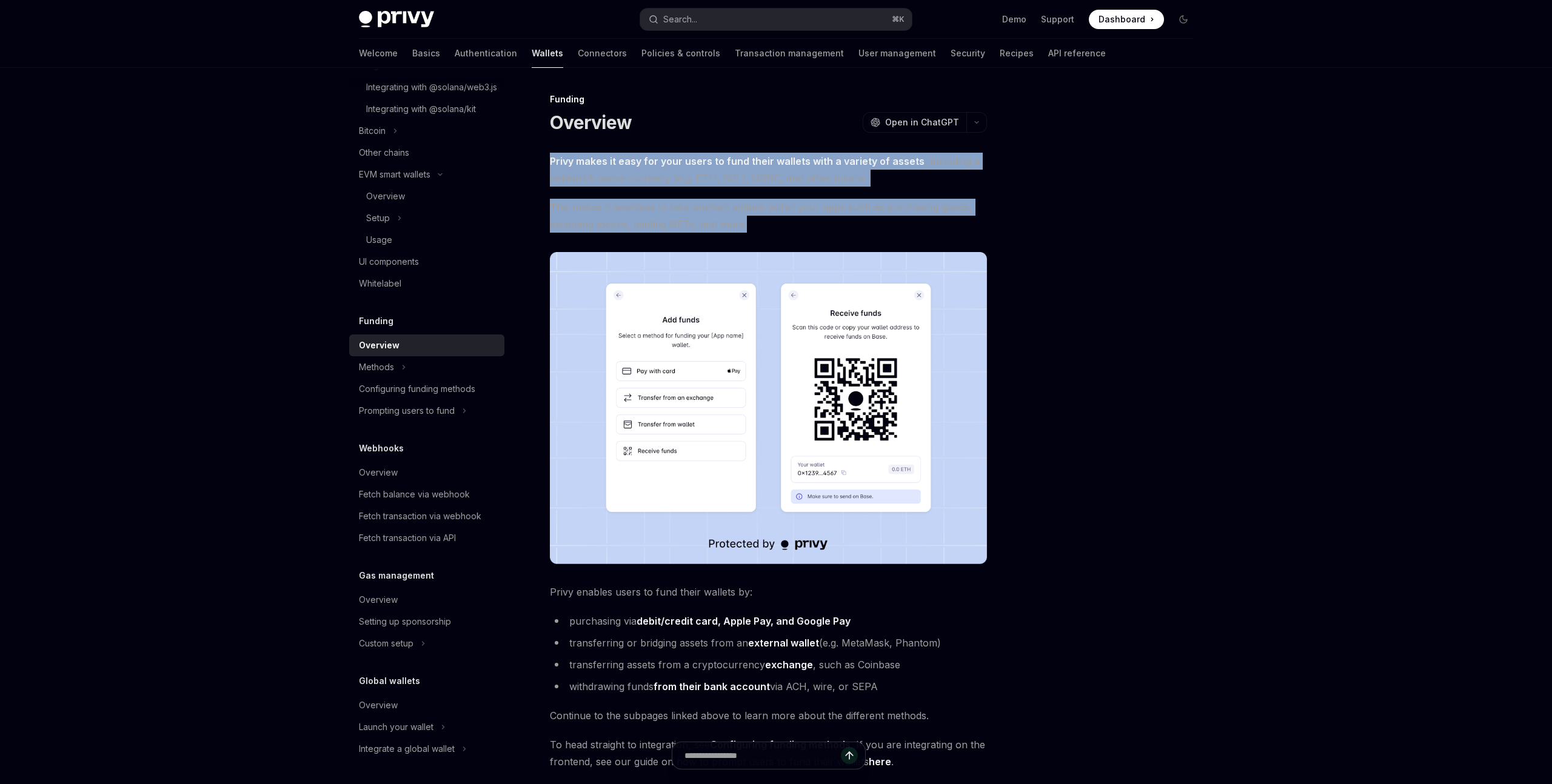
click at [776, 228] on div "Funding Overview OpenAI Open in ChatGPT OpenAI Open in ChatGPT Privy makes it e…" at bounding box center [655, 529] width 669 height 874
click at [776, 228] on span "This makes it seamless to take onchain actions within your apps such as purchas…" at bounding box center [768, 215] width 437 height 34
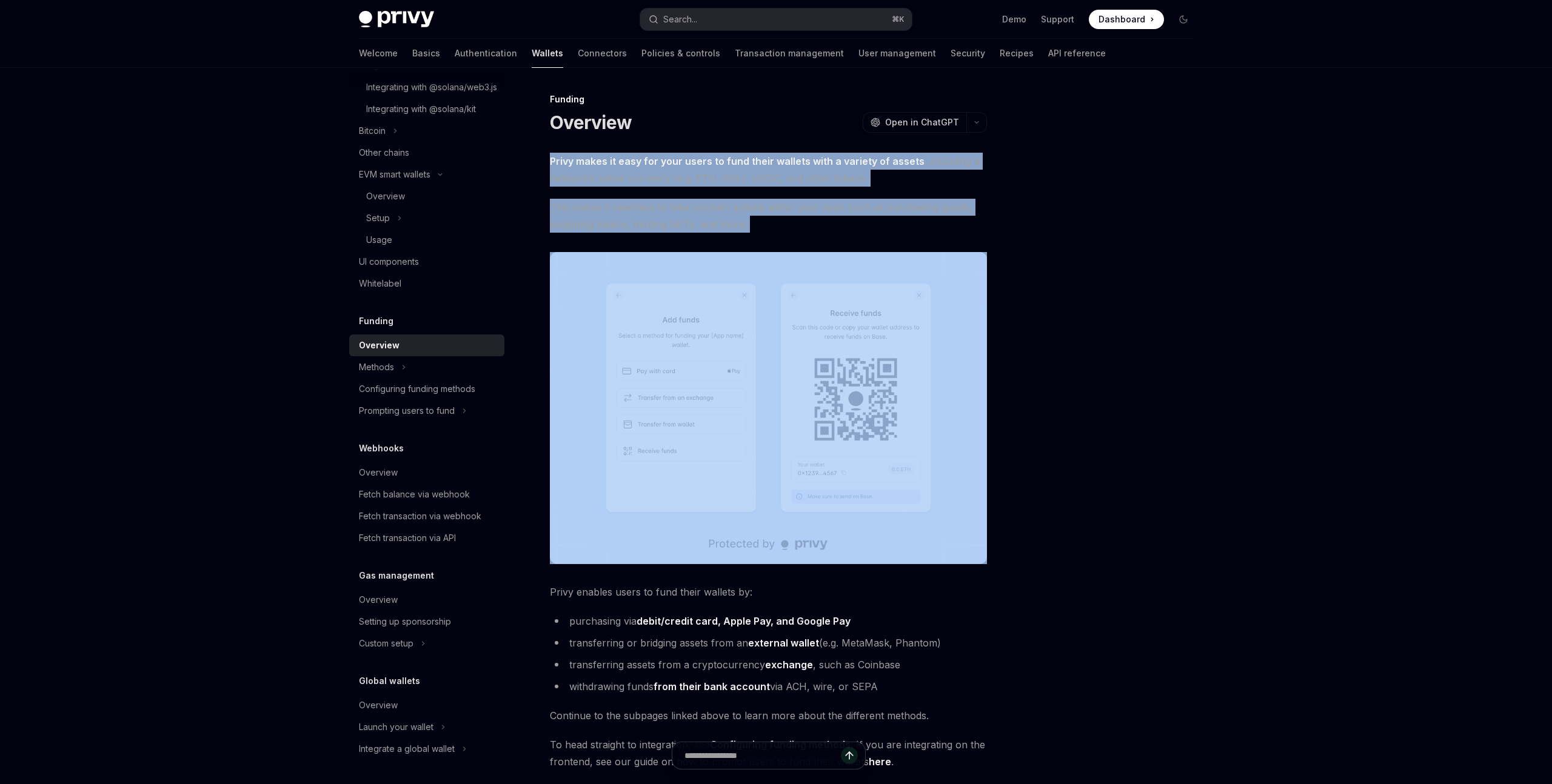
drag, startPoint x: 776, startPoint y: 228, endPoint x: 524, endPoint y: 158, distance: 261.5
click at [524, 158] on div "Funding Overview OpenAI Open in ChatGPT OpenAI Open in ChatGPT Privy makes it e…" at bounding box center [655, 529] width 669 height 874
click at [558, 161] on strong "Privy makes it easy for your users to fund their wallets with a variety of asse…" at bounding box center [737, 161] width 374 height 12
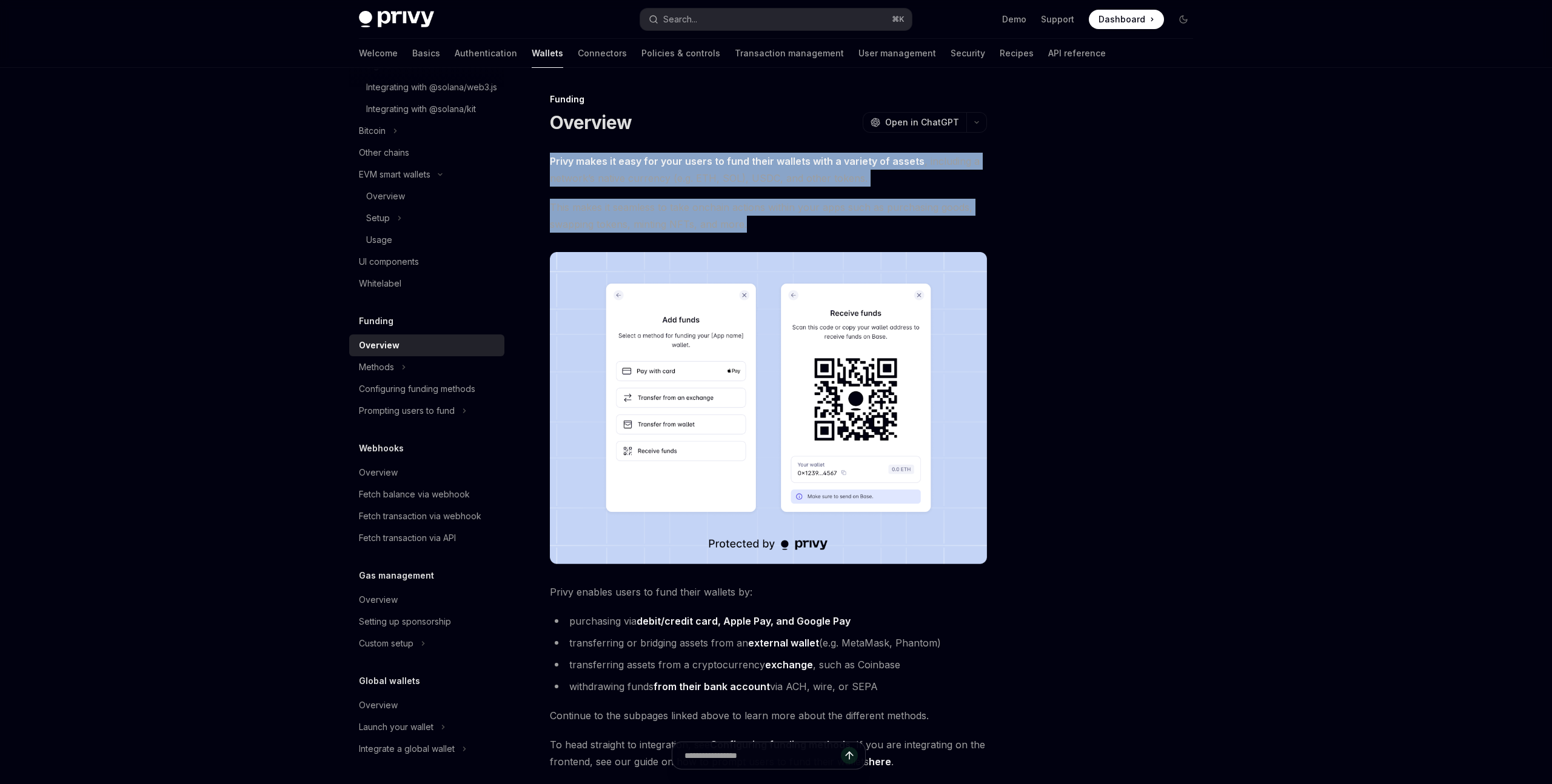
drag, startPoint x: 543, startPoint y: 161, endPoint x: 817, endPoint y: 224, distance: 281.1
click at [817, 224] on div "Funding Overview OpenAI Open in ChatGPT OpenAI Open in ChatGPT Privy makes it e…" at bounding box center [655, 529] width 669 height 874
click at [813, 224] on span "This makes it seamless to take onchain actions within your apps such as purchas…" at bounding box center [768, 215] width 437 height 34
drag, startPoint x: 771, startPoint y: 224, endPoint x: 539, endPoint y: 149, distance: 243.8
click at [539, 149] on div "Funding Overview OpenAI Open in ChatGPT OpenAI Open in ChatGPT Privy makes it e…" at bounding box center [655, 529] width 669 height 874
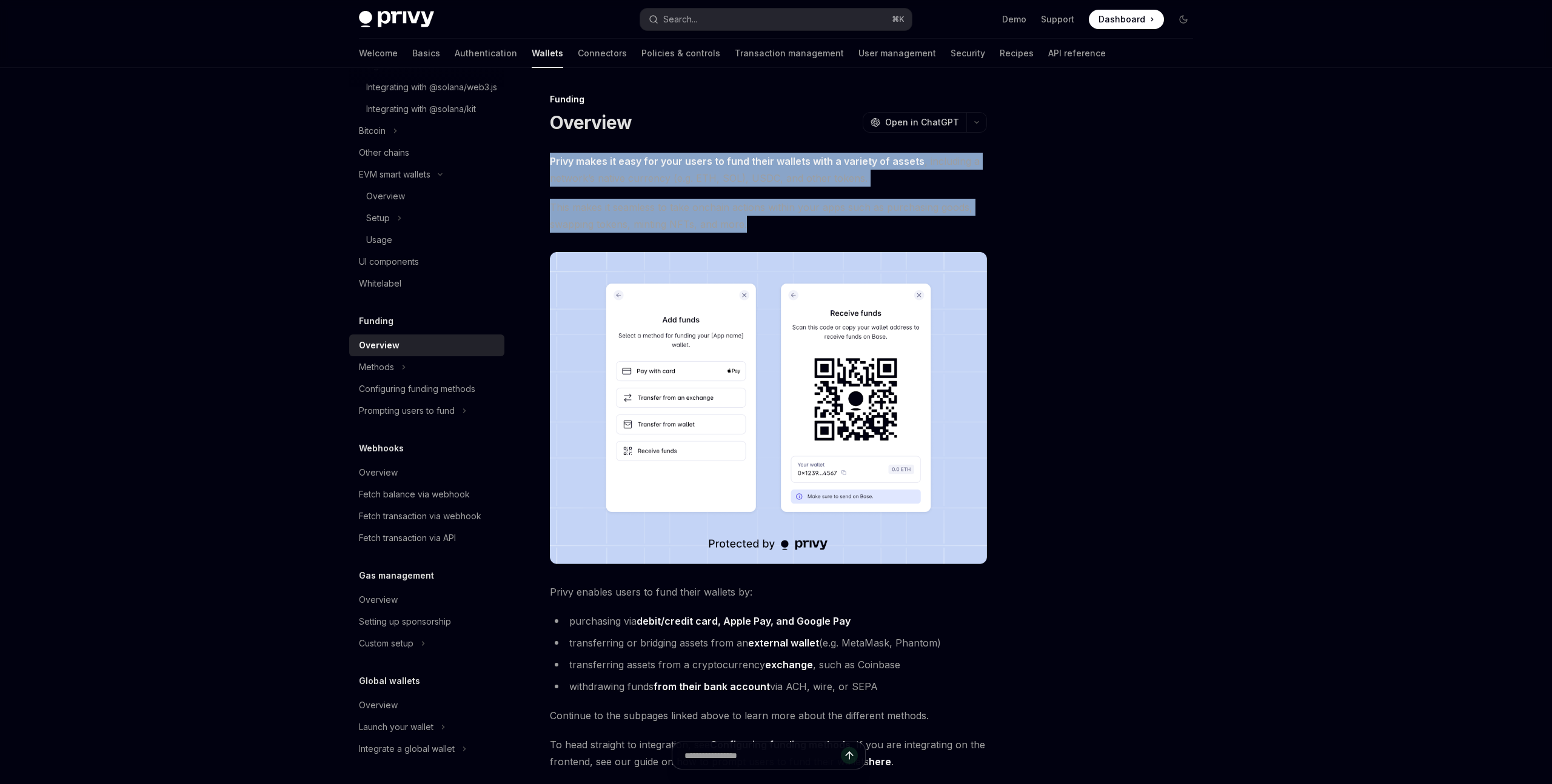
click at [536, 153] on div "Funding Overview OpenAI Open in ChatGPT OpenAI Open in ChatGPT Privy makes it e…" at bounding box center [655, 529] width 669 height 874
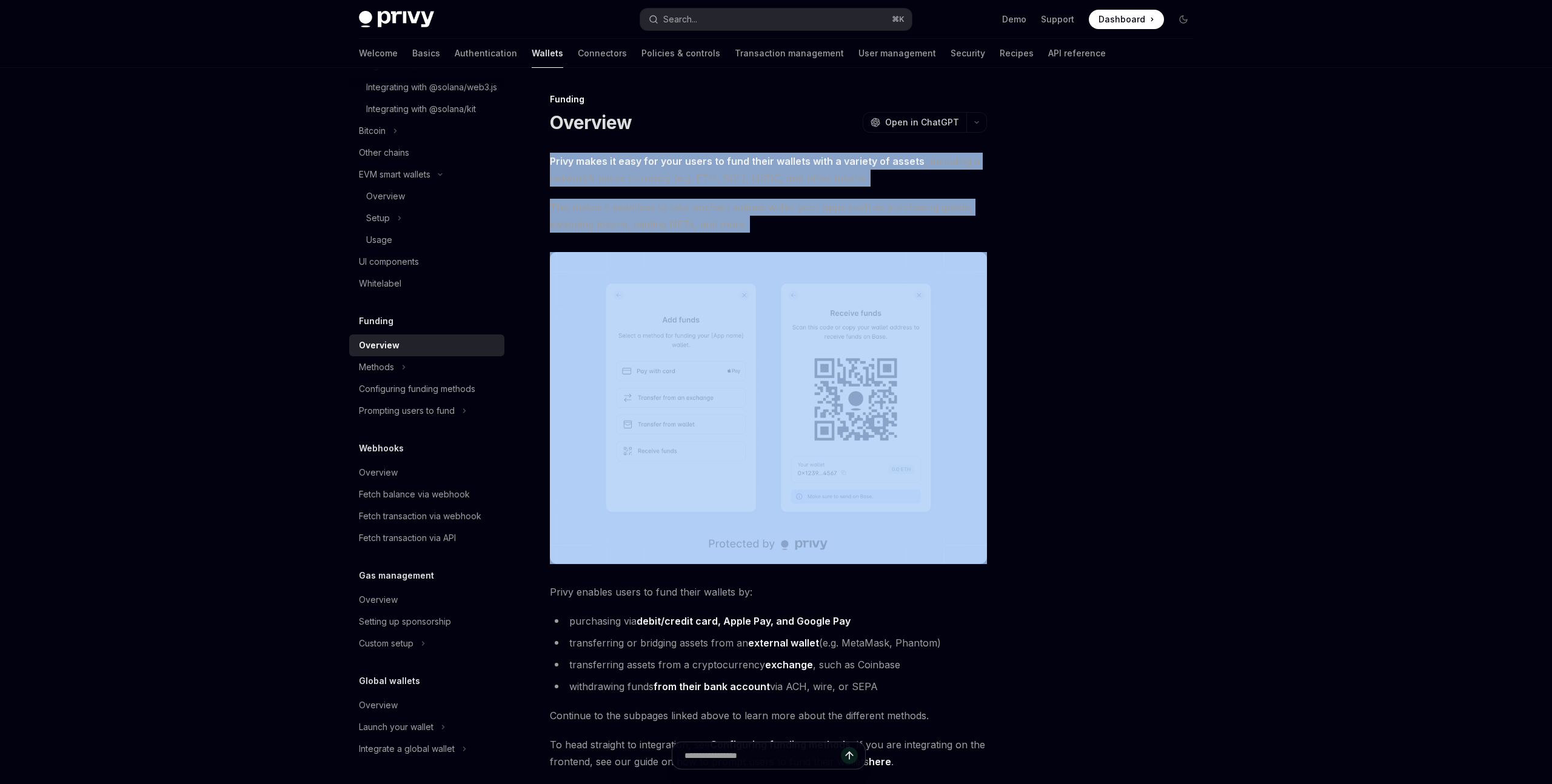
drag, startPoint x: 536, startPoint y: 153, endPoint x: 793, endPoint y: 243, distance: 272.3
click at [793, 243] on div "Funding Overview OpenAI Open in ChatGPT OpenAI Open in ChatGPT Privy makes it e…" at bounding box center [655, 529] width 669 height 874
click at [771, 231] on span "This makes it seamless to take onchain actions within your apps such as purchas…" at bounding box center [768, 215] width 437 height 34
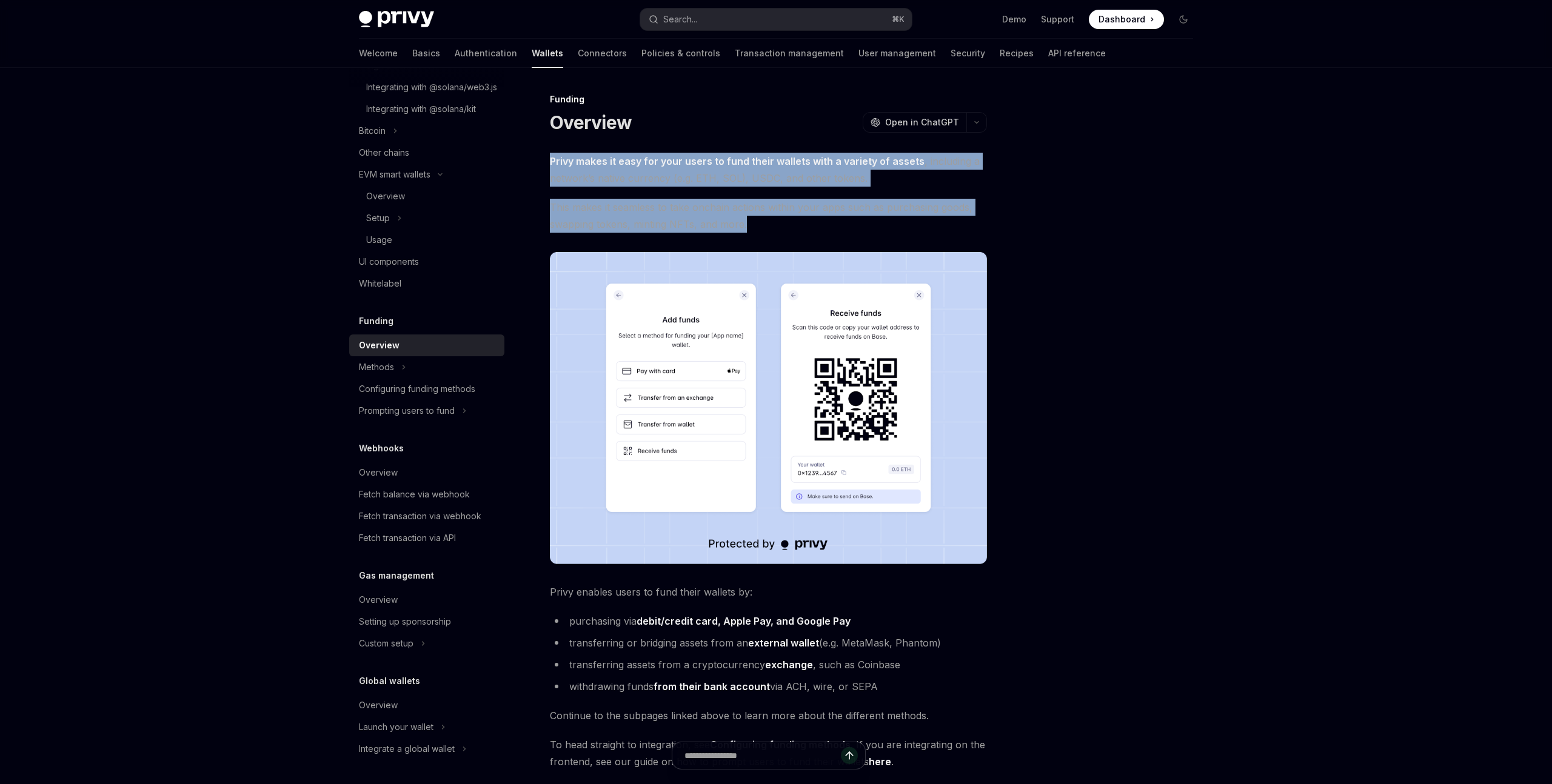
drag, startPoint x: 793, startPoint y: 224, endPoint x: 553, endPoint y: 151, distance: 250.9
click at [553, 151] on div "Funding Overview OpenAI Open in ChatGPT OpenAI Open in ChatGPT Privy makes it e…" at bounding box center [655, 529] width 669 height 874
drag, startPoint x: 543, startPoint y: 149, endPoint x: 800, endPoint y: 228, distance: 268.9
click at [800, 228] on div "Funding Overview OpenAI Open in ChatGPT OpenAI Open in ChatGPT Privy makes it e…" at bounding box center [655, 529] width 669 height 874
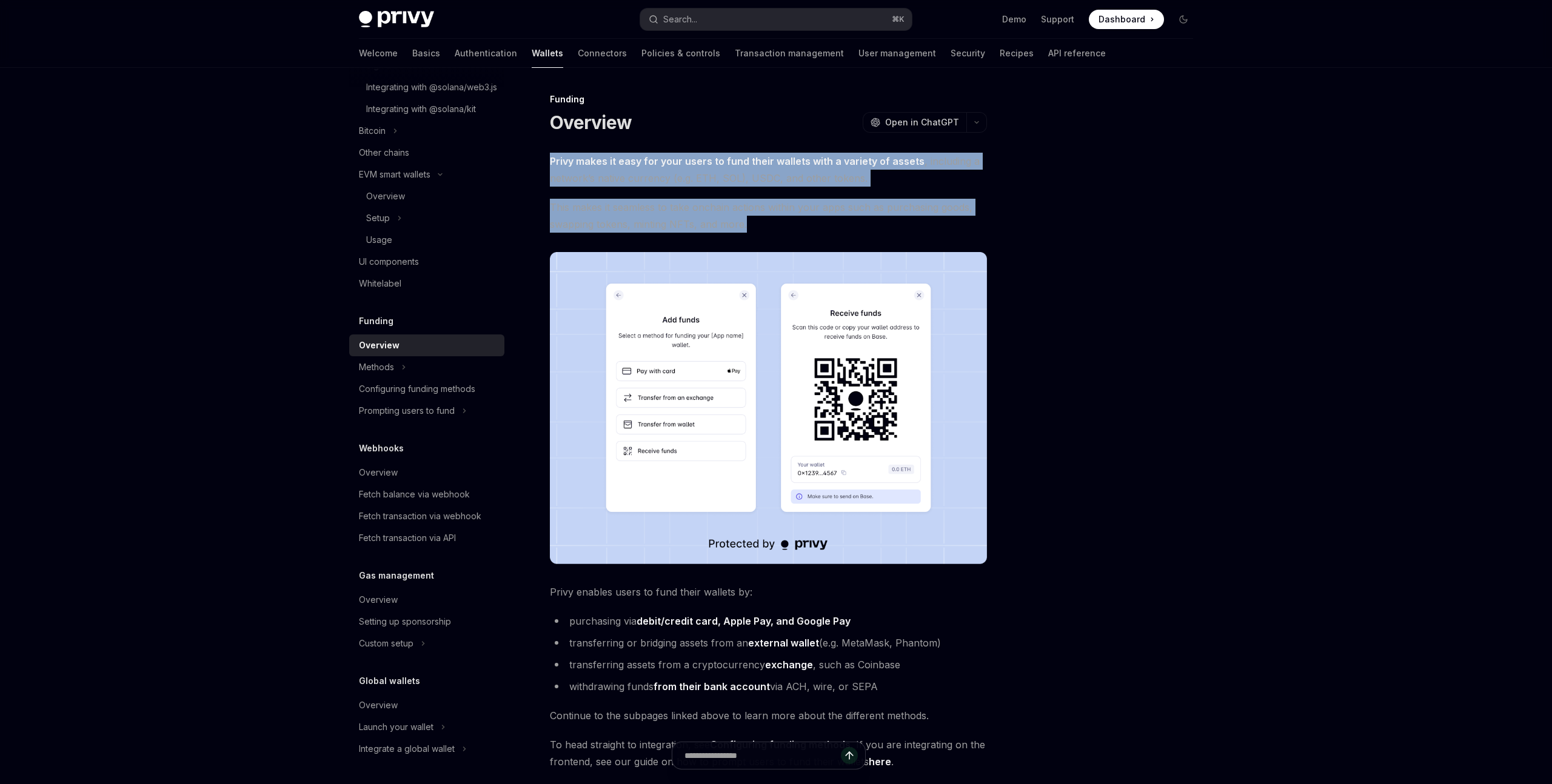
click at [800, 228] on span "This makes it seamless to take onchain actions within your apps such as purchas…" at bounding box center [768, 215] width 437 height 34
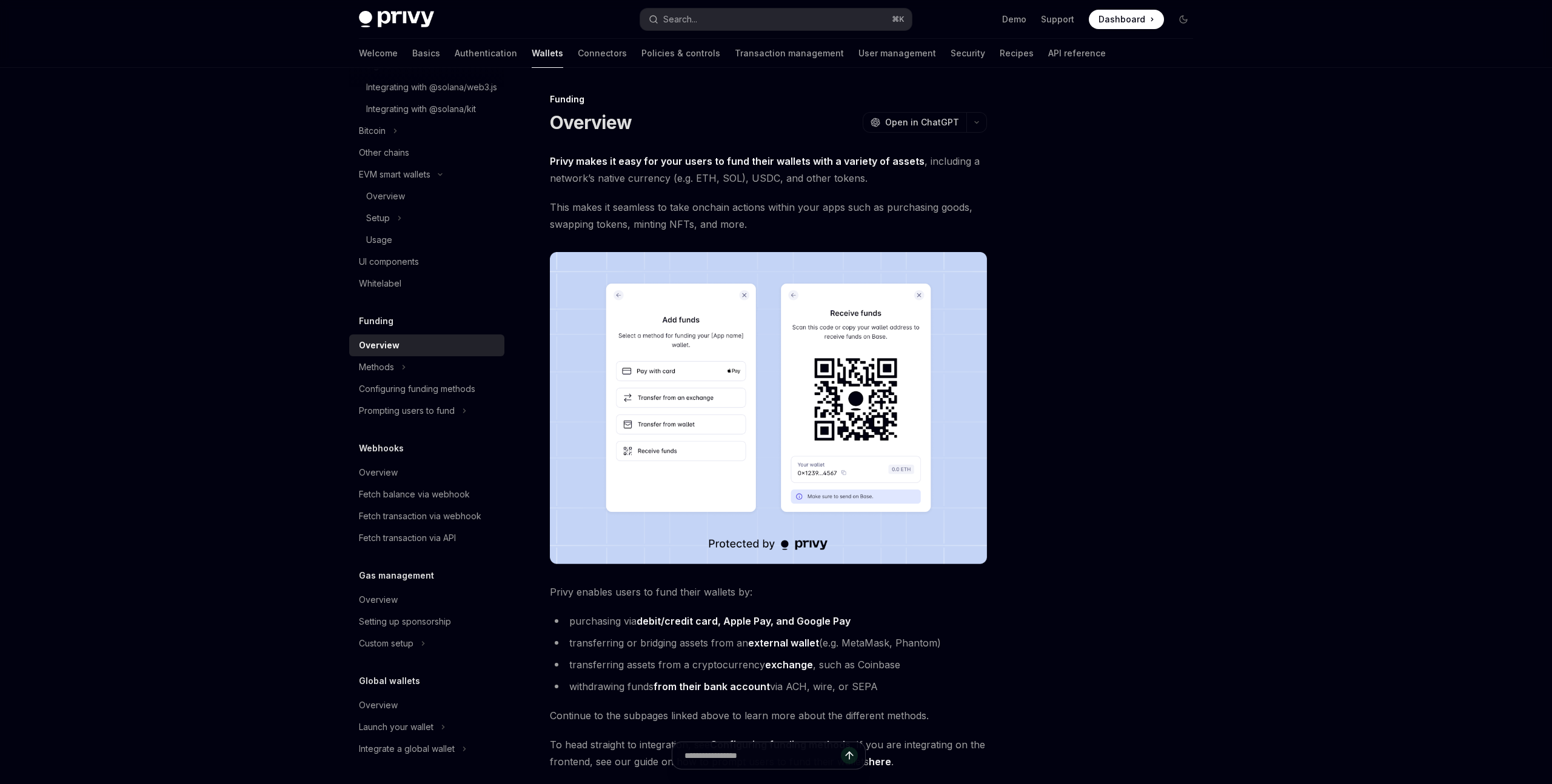
click at [1210, 480] on div "Wallets overview Chain support Embedded wallets Create a wallet Get a wallet Up…" at bounding box center [776, 517] width 892 height 898
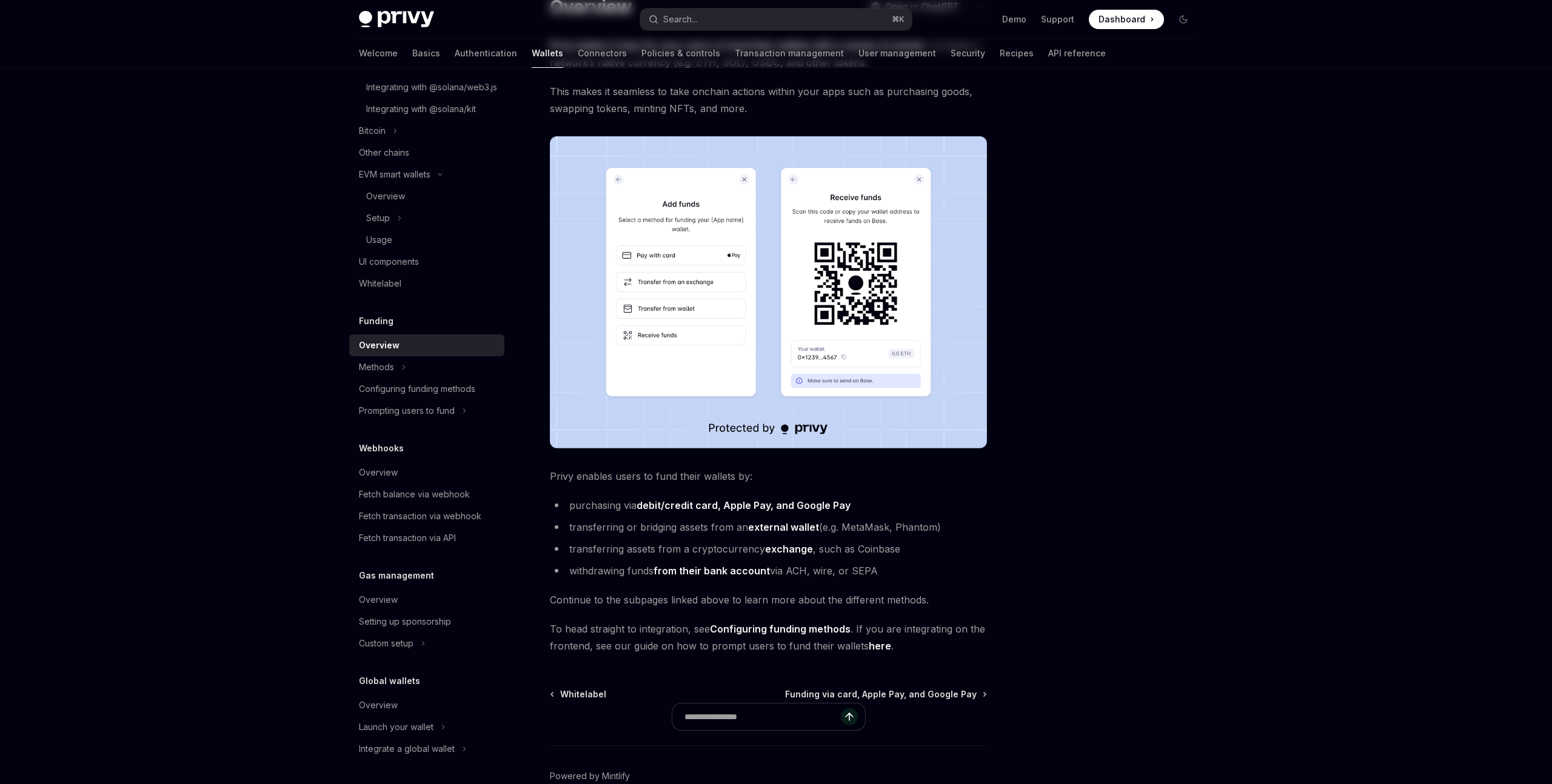
scroll to position [182, 0]
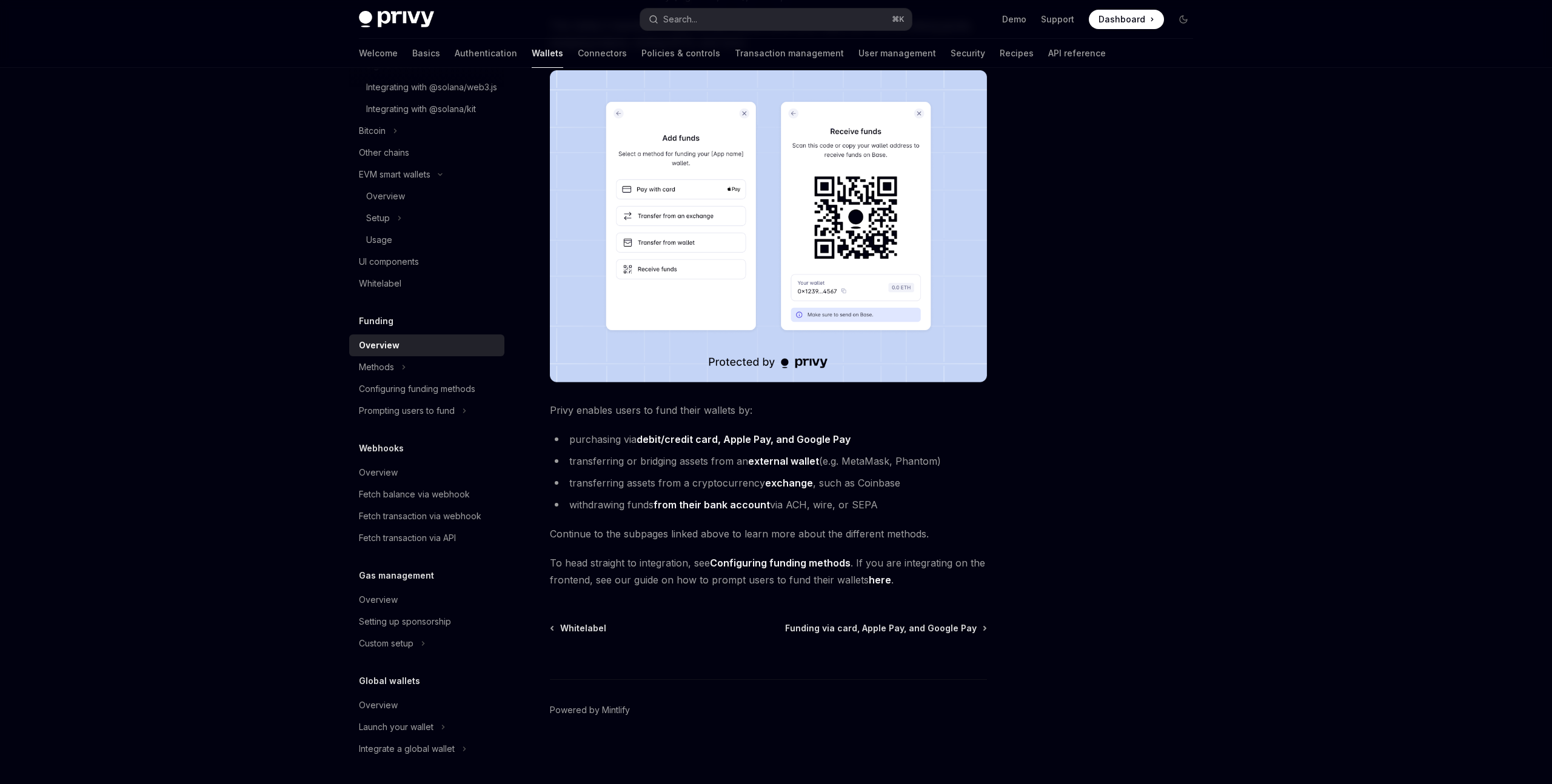
click at [762, 624] on div "Whitelabel Funding via card, Apple Pay, and Google Pay" at bounding box center [768, 628] width 437 height 12
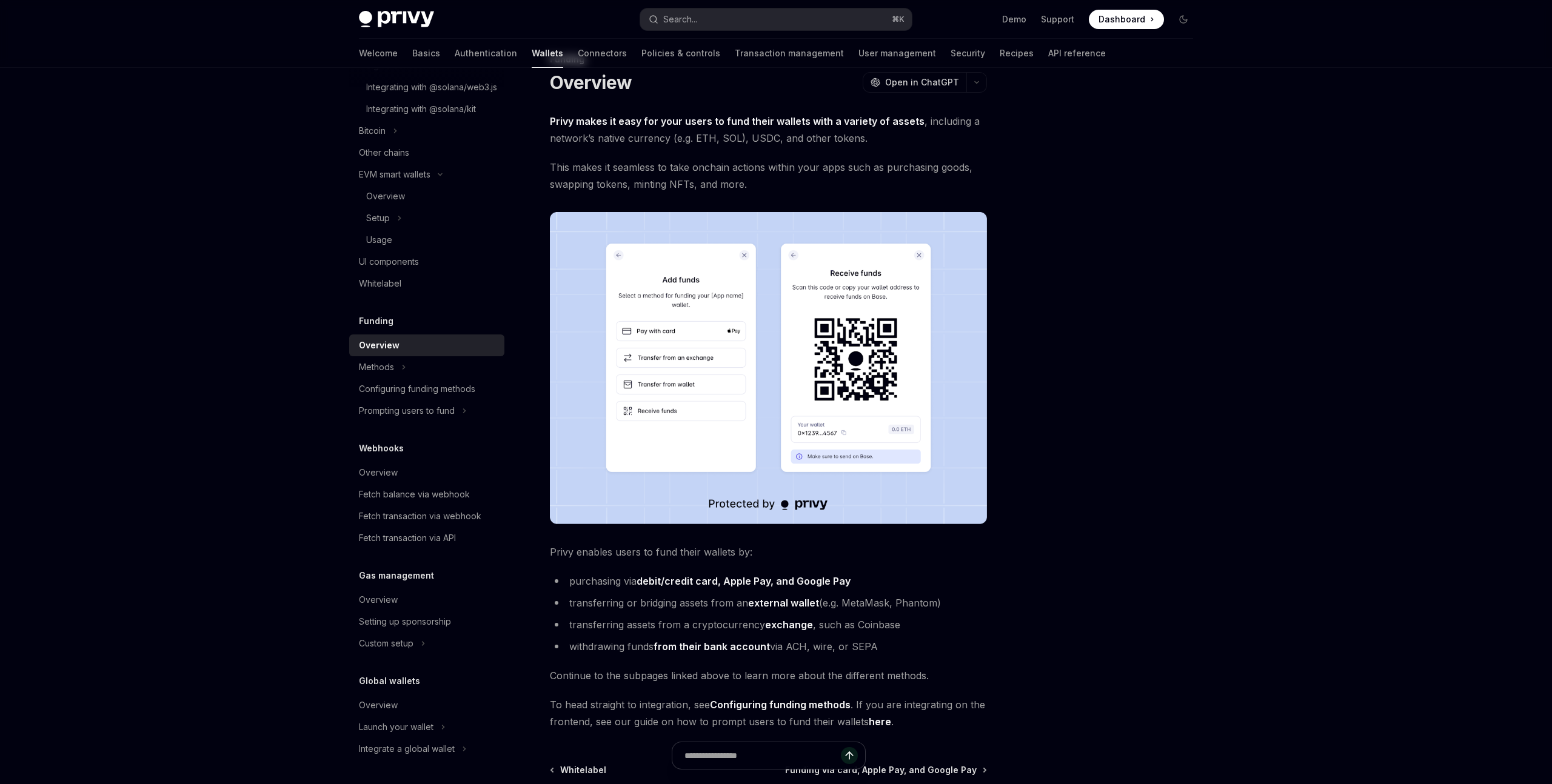
scroll to position [0, 0]
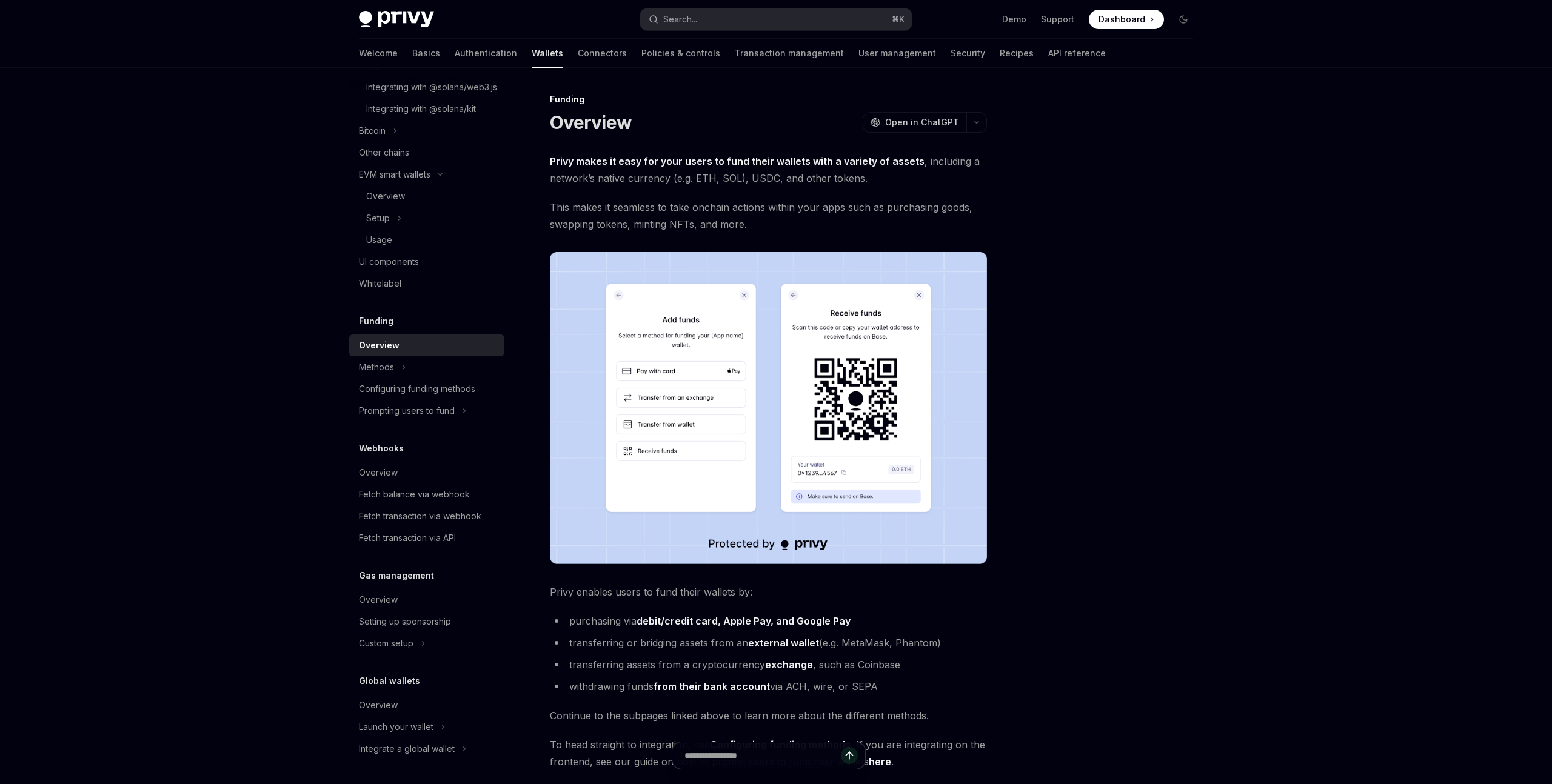
click at [1035, 408] on div at bounding box center [1111, 438] width 184 height 692
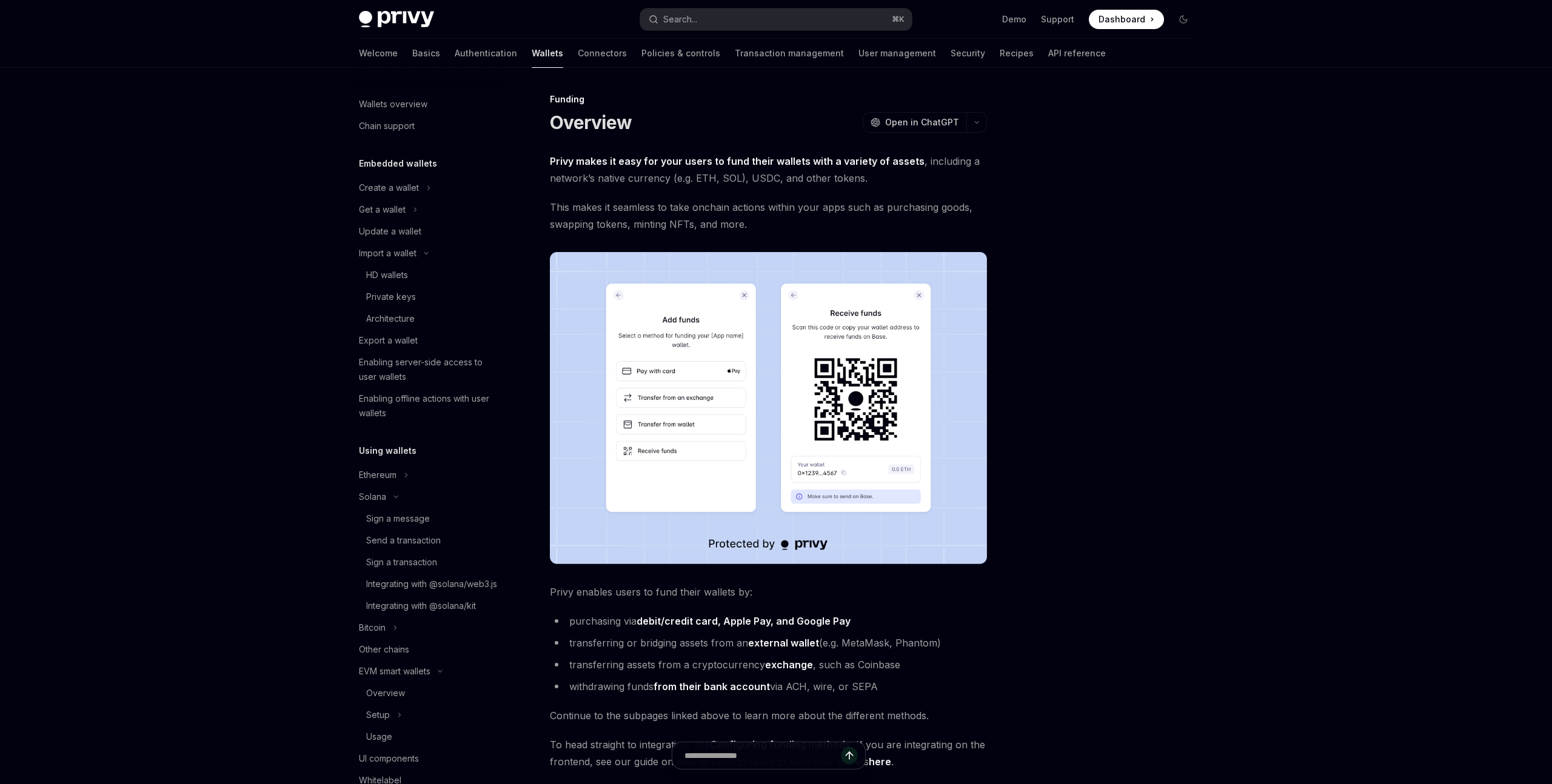
drag, startPoint x: 236, startPoint y: 294, endPoint x: 226, endPoint y: 233, distance: 61.8
click at [233, 294] on div "Privy Docs home page Search... ⌘ K Demo Support Dashboard Dashboard Search... N…" at bounding box center [776, 483] width 1552 height 966
click at [412, 57] on link "Basics" at bounding box center [426, 53] width 28 height 29
type textarea "*"
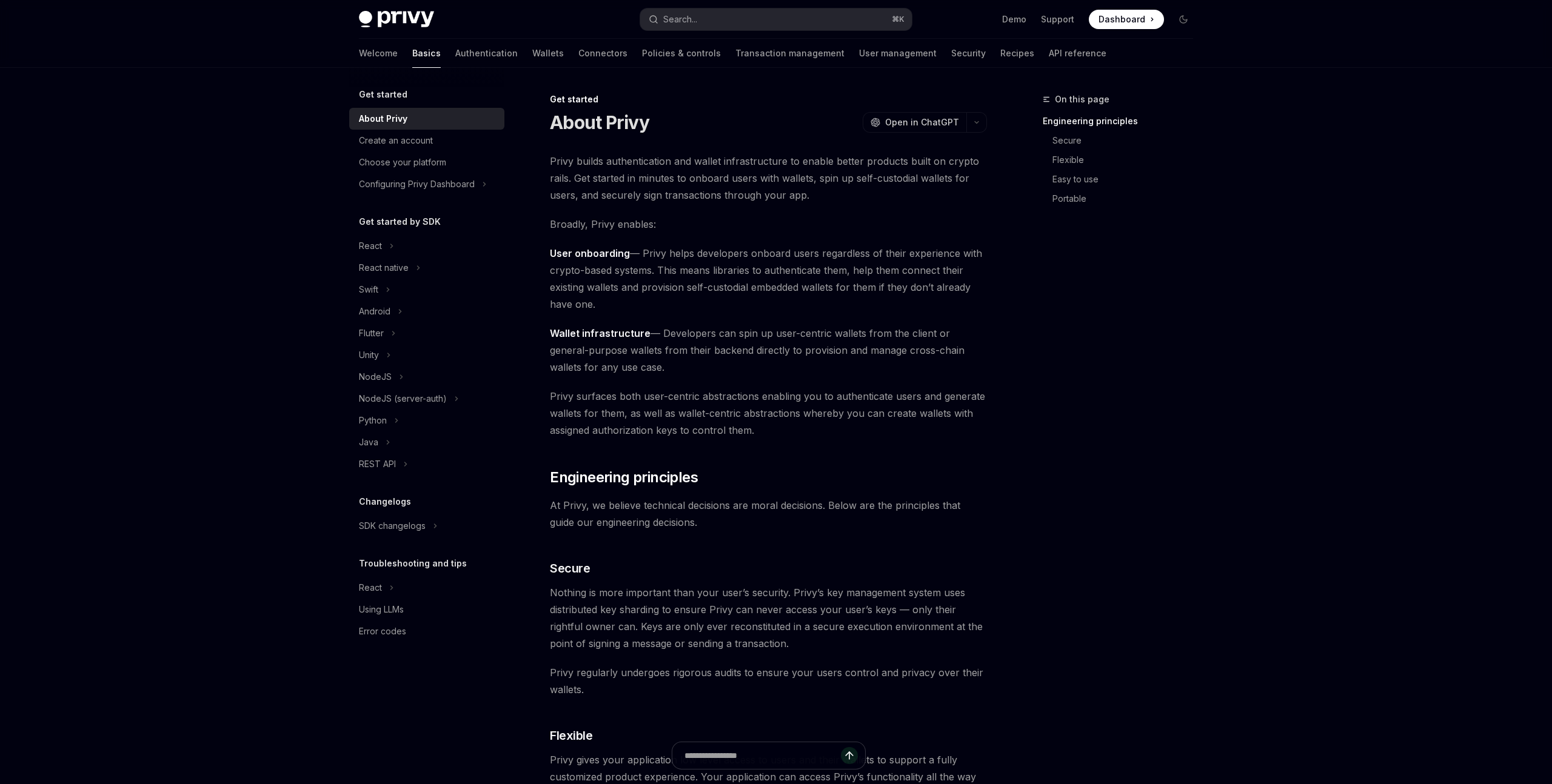
click at [1174, 394] on div "On this page Engineering principles Secure Flexible Easy to use Portable" at bounding box center [1111, 438] width 184 height 692
drag, startPoint x: 1288, startPoint y: 255, endPoint x: 1336, endPoint y: 1, distance: 258.5
